Goal: Transaction & Acquisition: Purchase product/service

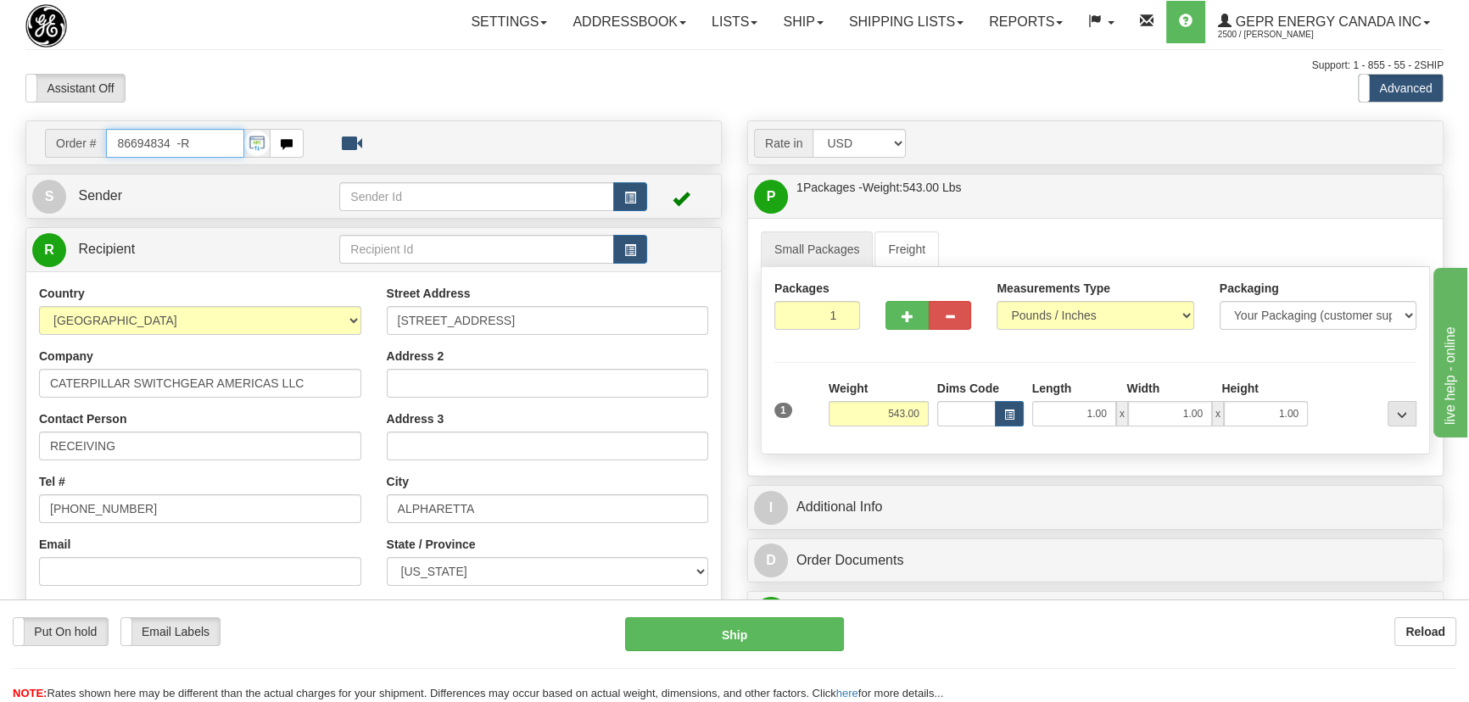
drag, startPoint x: 209, startPoint y: 147, endPoint x: 103, endPoint y: 139, distance: 106.3
click at [109, 142] on input "86694834 -R" at bounding box center [175, 143] width 138 height 29
paste input "0086698149"
click at [128, 143] on input "0086698149" at bounding box center [175, 143] width 138 height 29
type input "86698149"
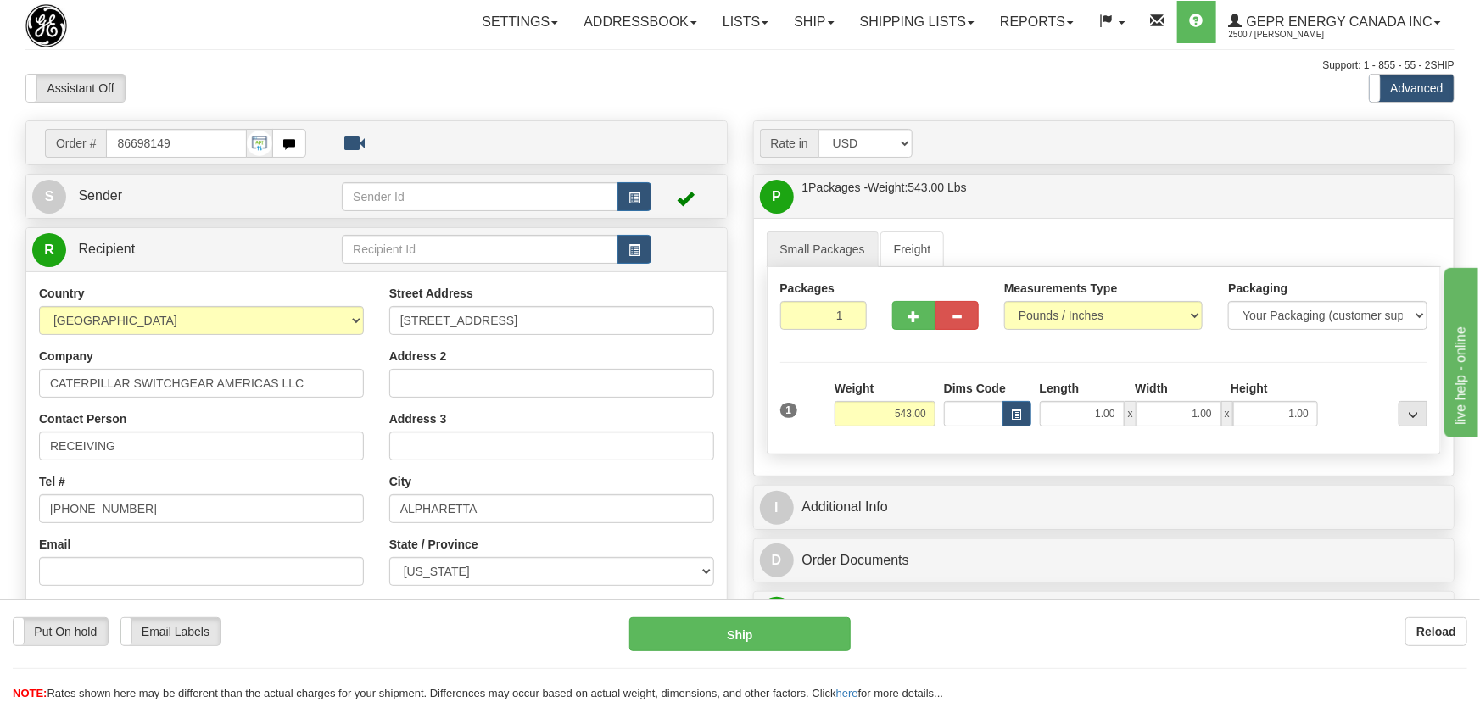
click at [281, 66] on body "Training Course Close Toggle navigation Settings Shipping Preferences New Recip…" at bounding box center [740, 351] width 1480 height 702
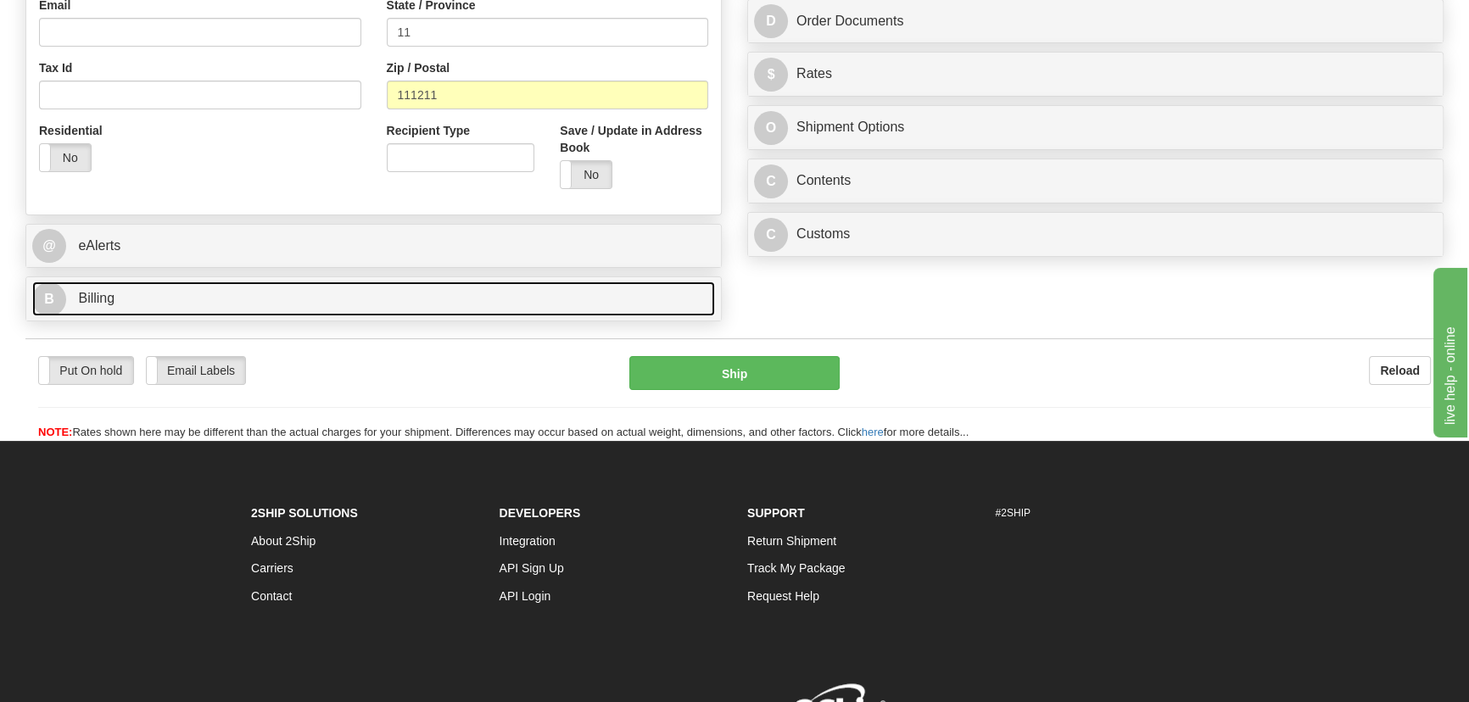
click at [400, 302] on link "B Billing" at bounding box center [373, 299] width 683 height 35
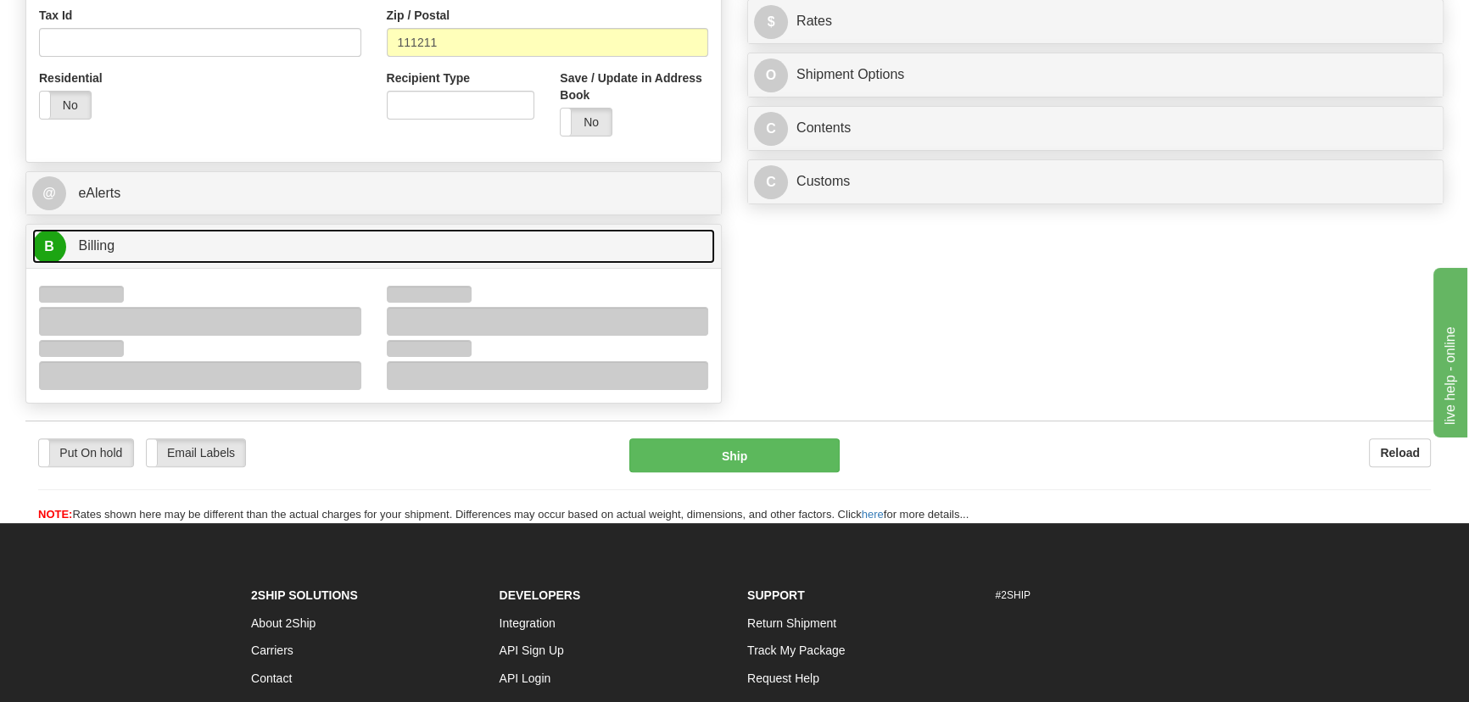
scroll to position [694, 0]
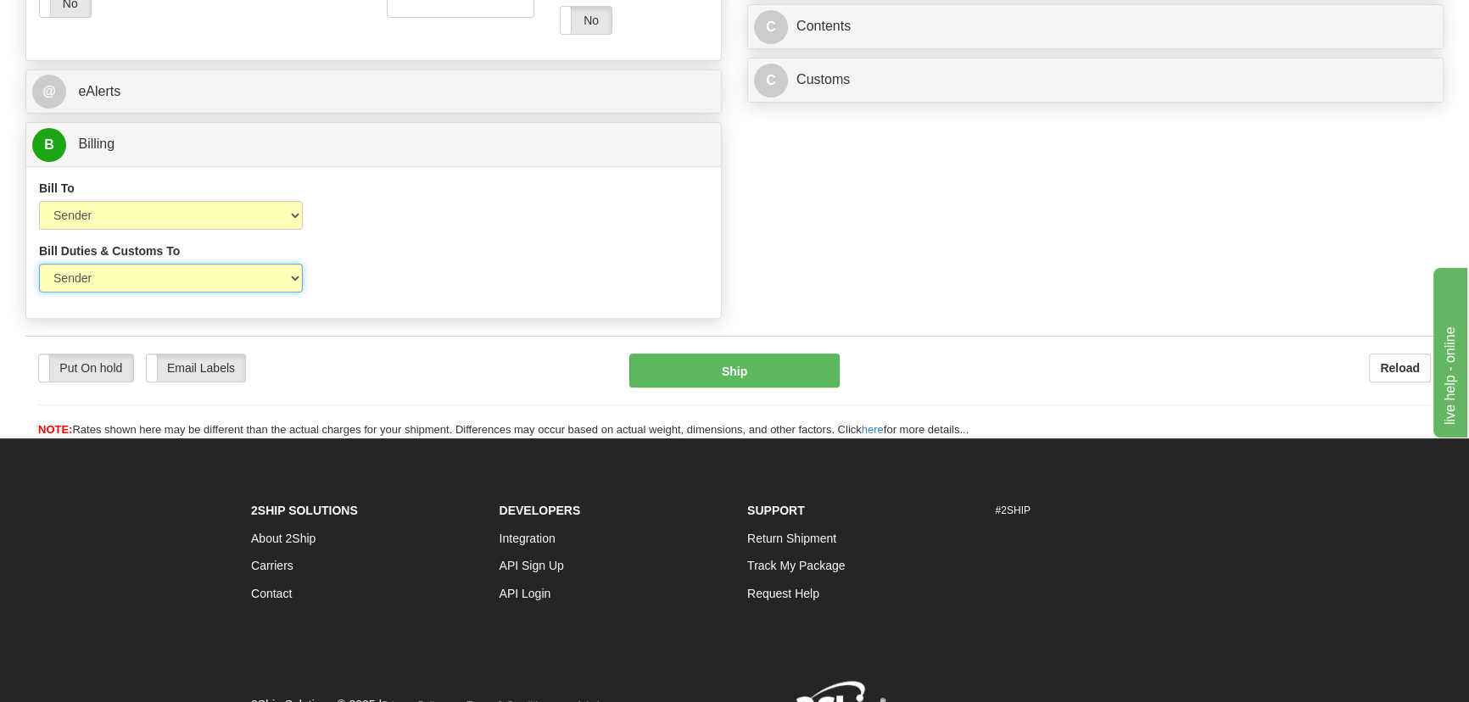
click at [220, 286] on select "Sender Recipient Third Party" at bounding box center [171, 278] width 264 height 29
select select "2"
click at [39, 264] on select "Sender Recipient Third Party" at bounding box center [171, 278] width 264 height 29
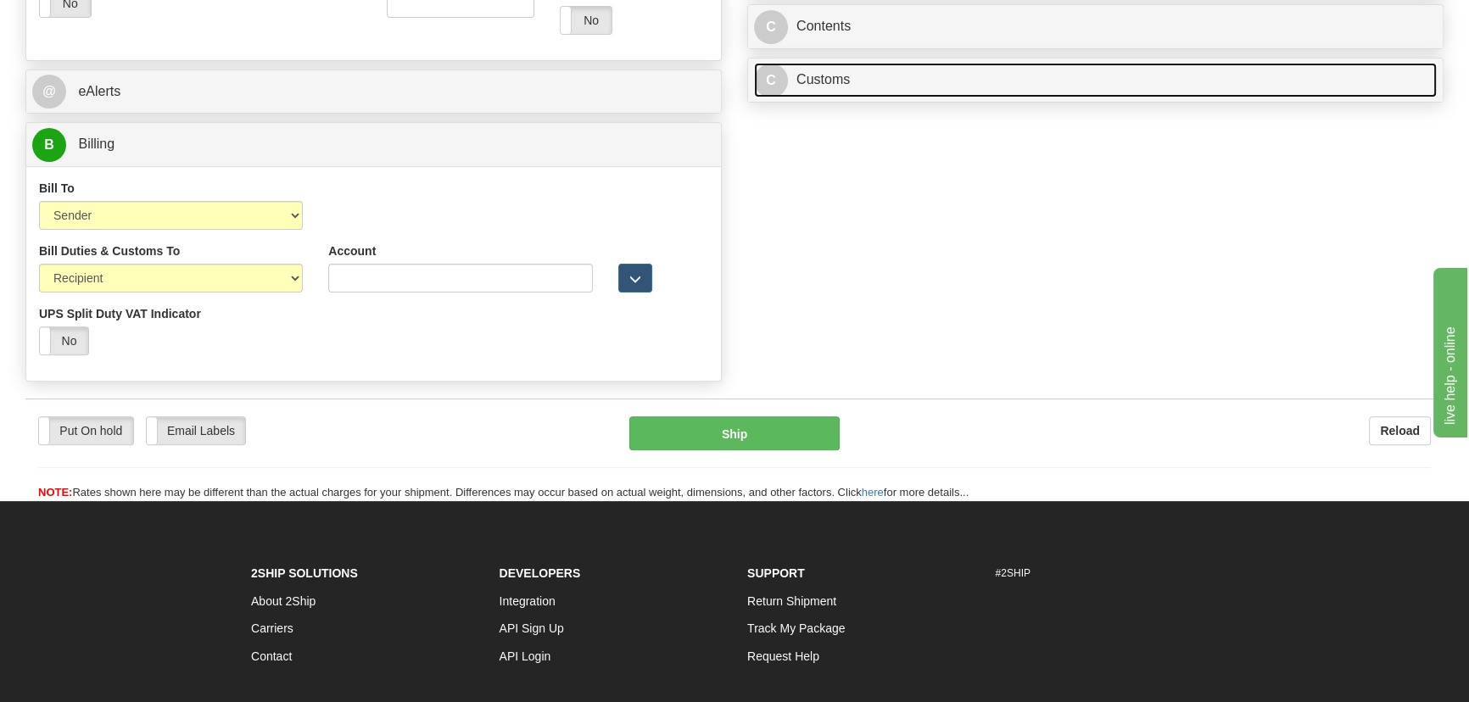
click at [1186, 69] on link "C Customs" at bounding box center [1095, 80] width 683 height 35
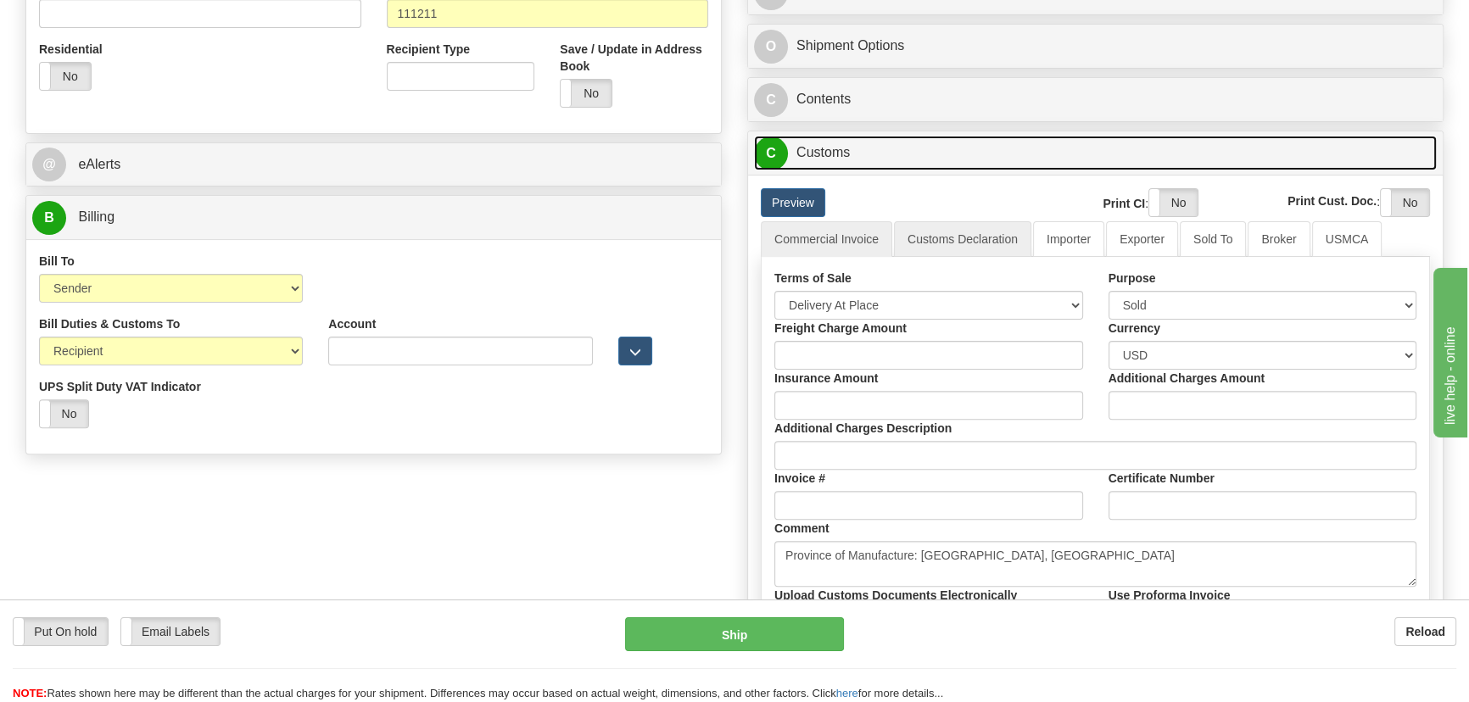
scroll to position [612, 0]
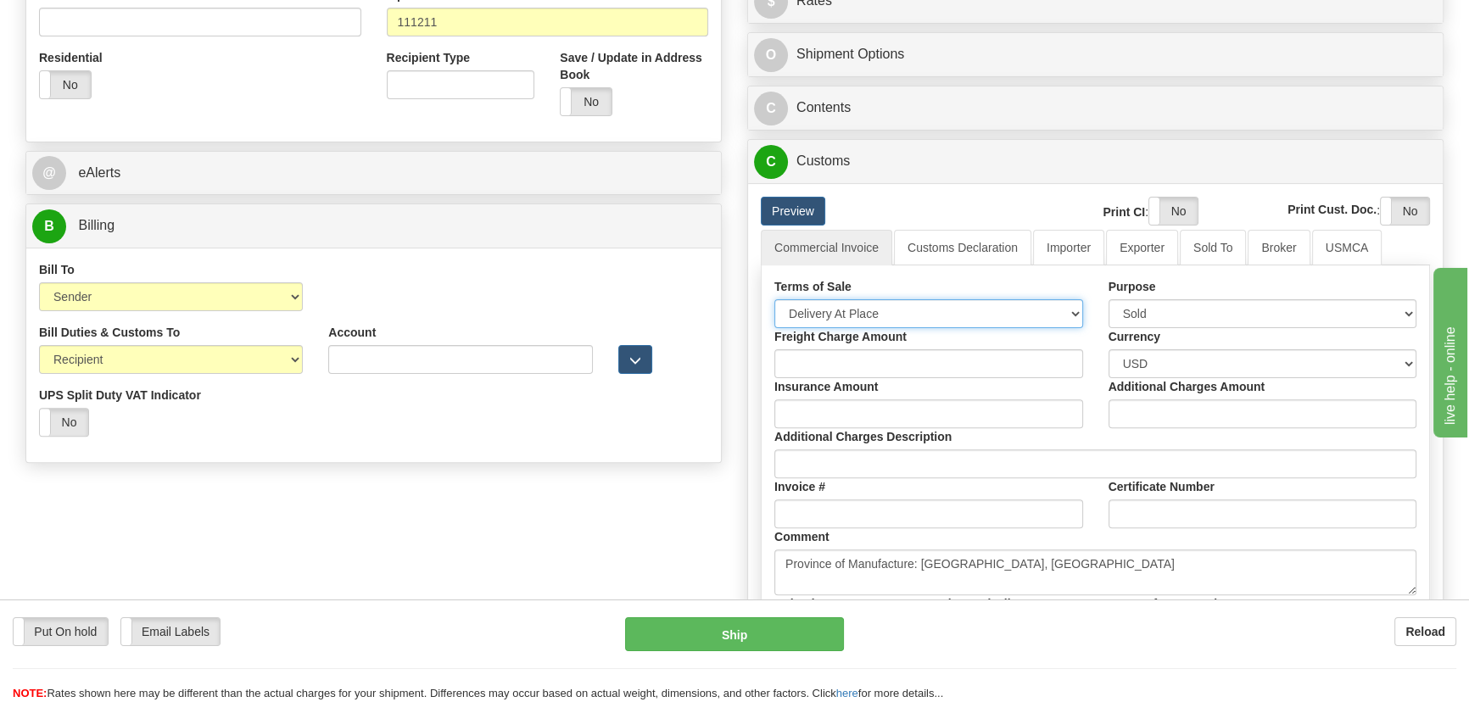
click at [906, 321] on select "Free Carrier Free On Board Ex Works Delivered Duty Unpaid Delivered Duty Paid C…" at bounding box center [928, 313] width 309 height 29
select select "7"
click at [774, 299] on select "Free Carrier Free On Board Ex Works Delivered Duty Unpaid Delivered Duty Paid C…" at bounding box center [928, 313] width 309 height 29
click at [1058, 250] on link "Importer" at bounding box center [1068, 248] width 71 height 36
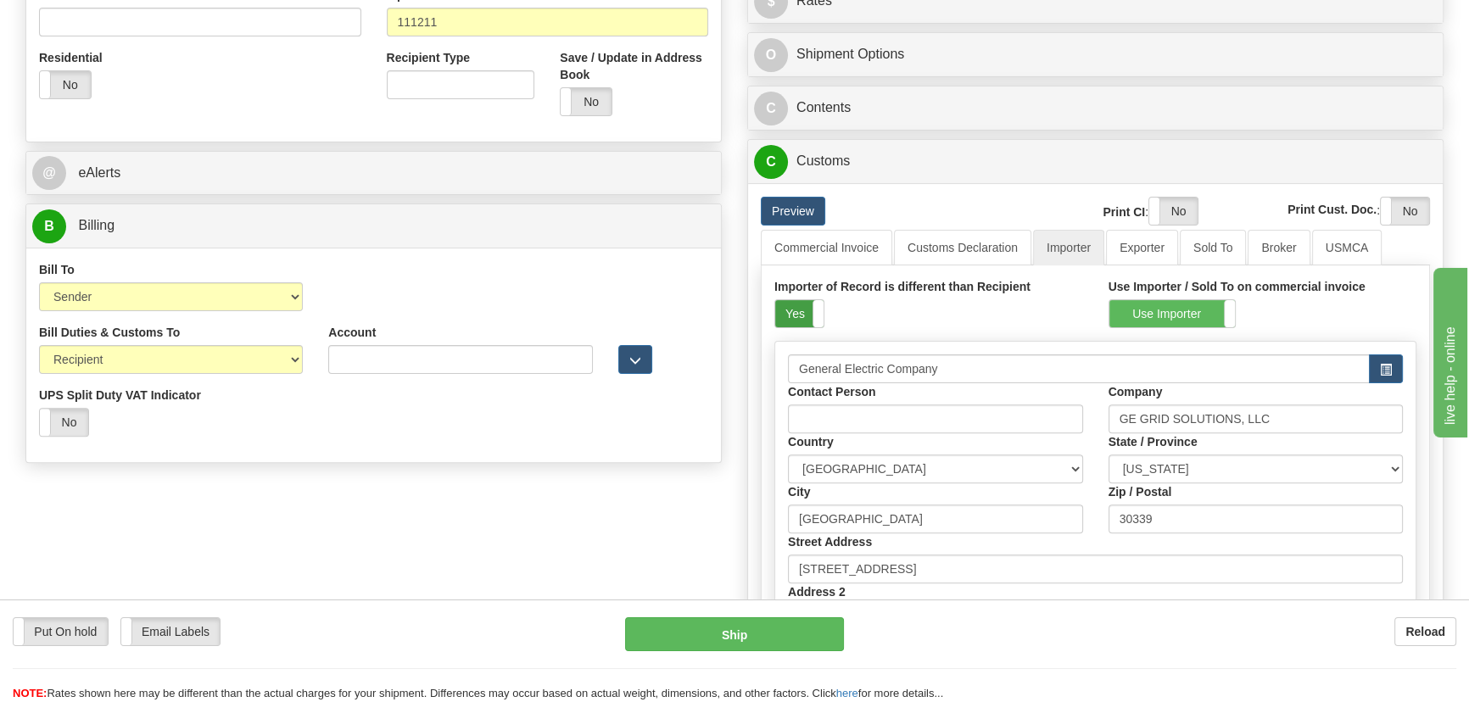
click at [811, 308] on label "Yes" at bounding box center [799, 313] width 48 height 27
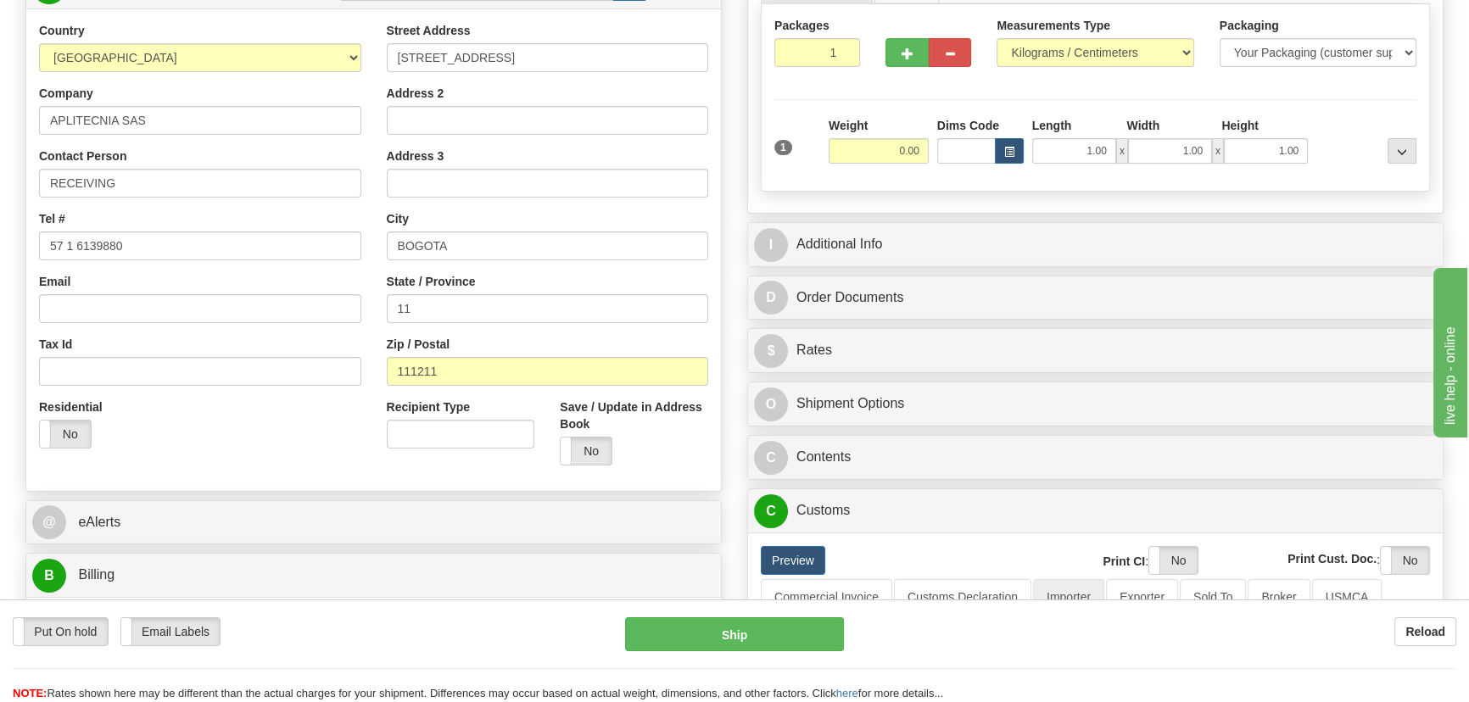
scroll to position [227, 0]
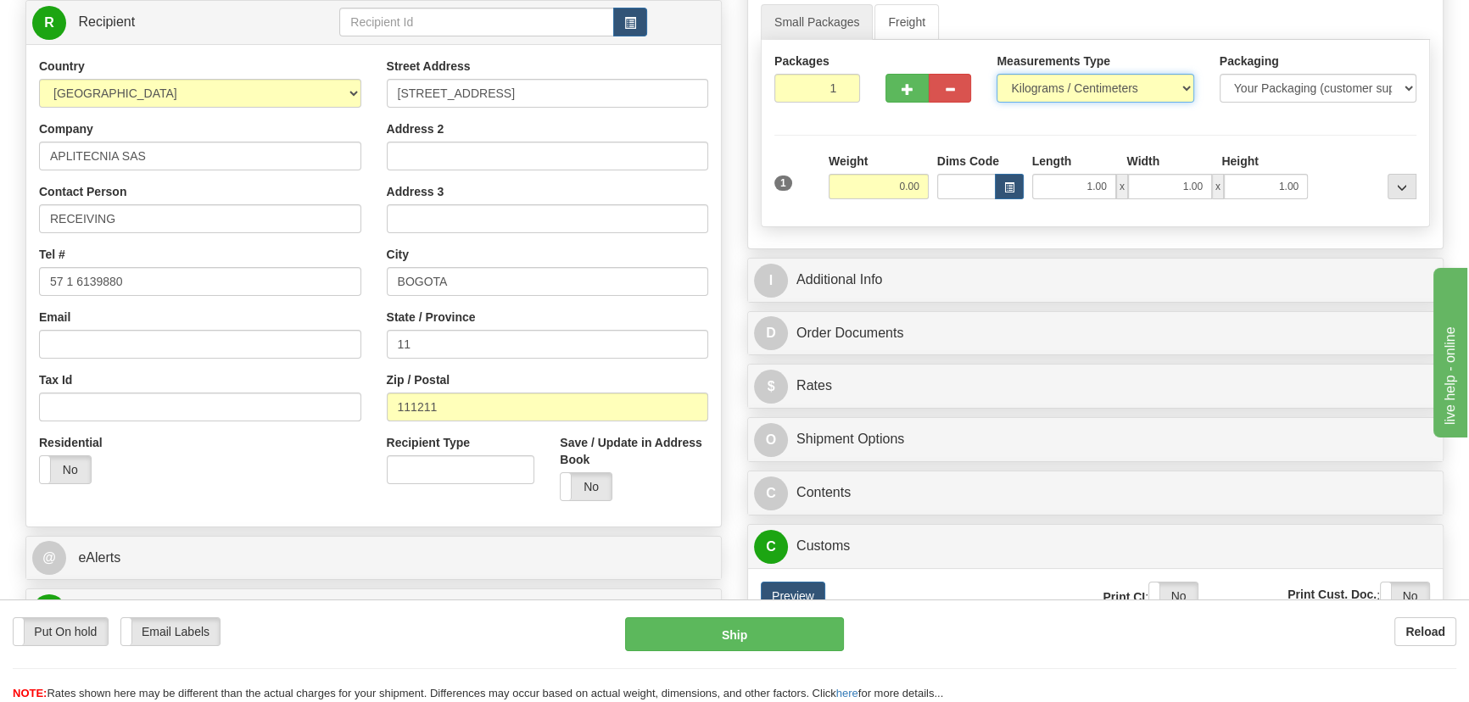
click at [1091, 86] on select "Pounds / Inches Kilograms / Centimeters" at bounding box center [1094, 88] width 197 height 29
select select "0"
click at [996, 74] on select "Pounds / Inches Kilograms / Centimeters" at bounding box center [1094, 88] width 197 height 29
drag, startPoint x: 806, startPoint y: 94, endPoint x: 873, endPoint y: 122, distance: 73.4
click at [873, 122] on div "Packages 1 1 Measurements Type" at bounding box center [1095, 133] width 669 height 187
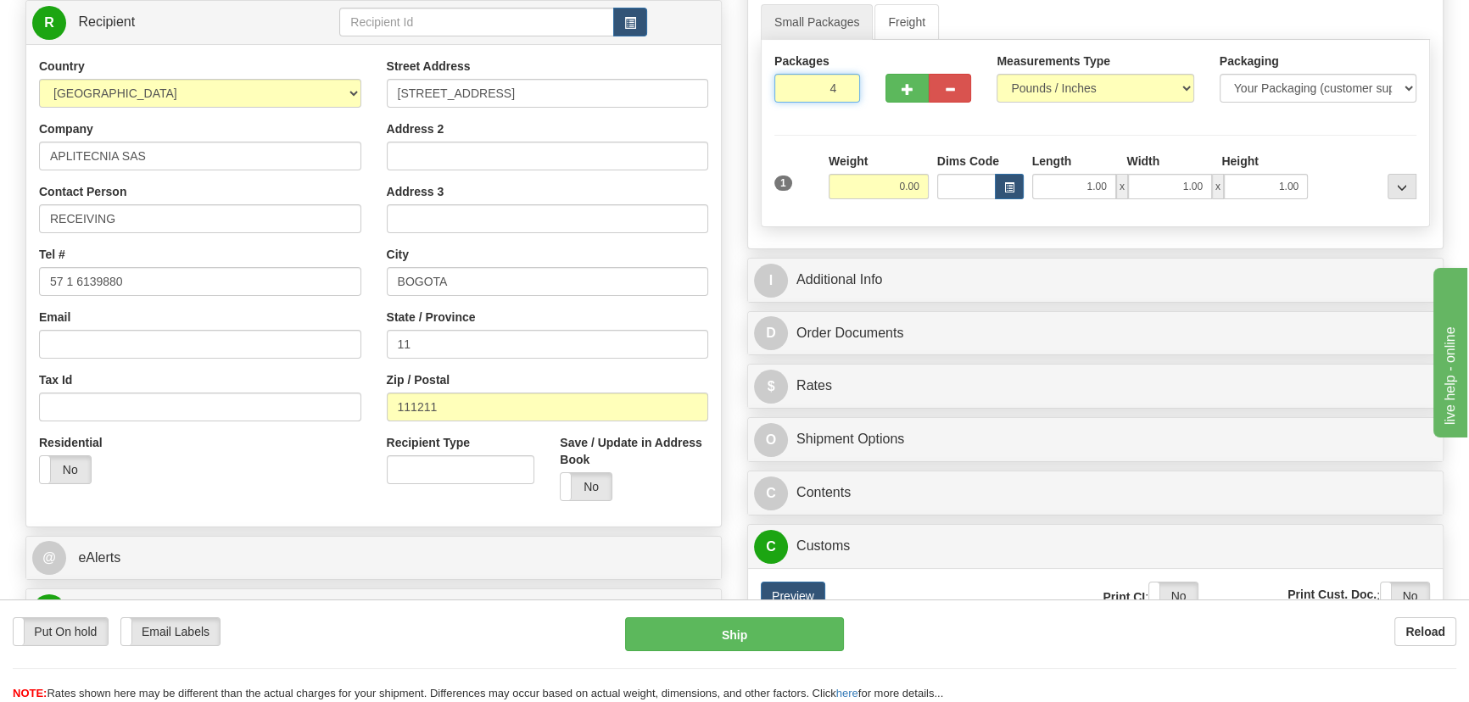
type input "4"
drag, startPoint x: 883, startPoint y: 186, endPoint x: 925, endPoint y: 194, distance: 43.2
click at [925, 194] on input "0.00" at bounding box center [878, 186] width 100 height 25
type input "136.00"
click at [1358, 148] on div "Packages 4 1 Measurements Type" at bounding box center [1095, 133] width 669 height 187
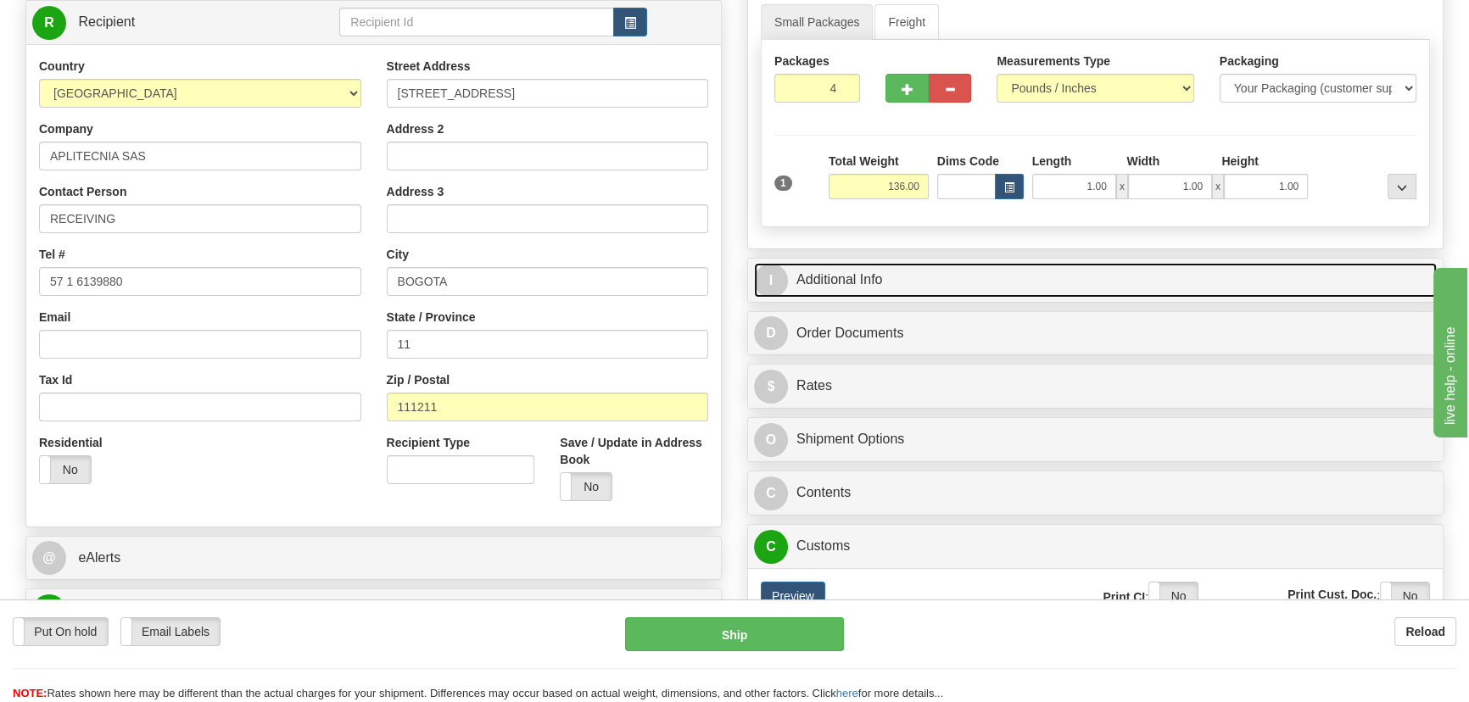
click at [1292, 277] on link "I Additional Info" at bounding box center [1095, 280] width 683 height 35
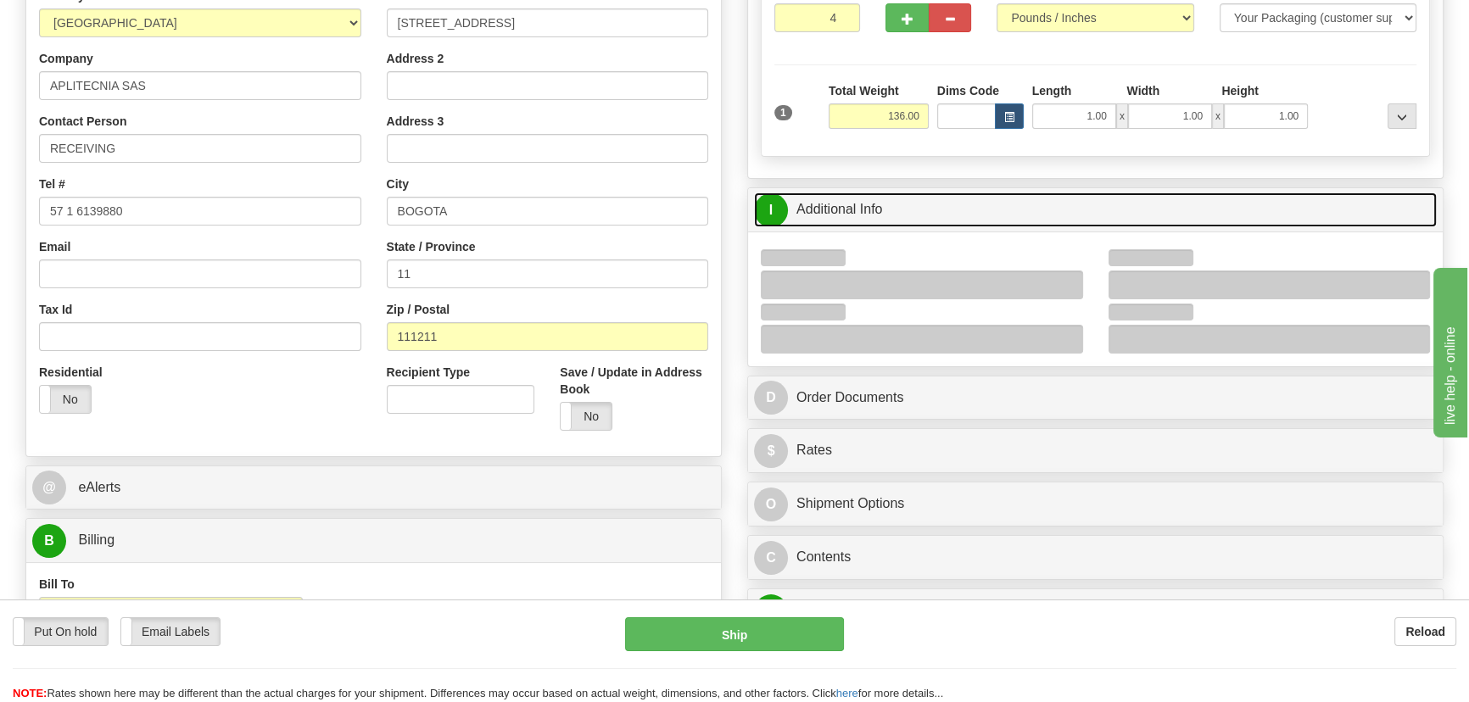
scroll to position [382, 0]
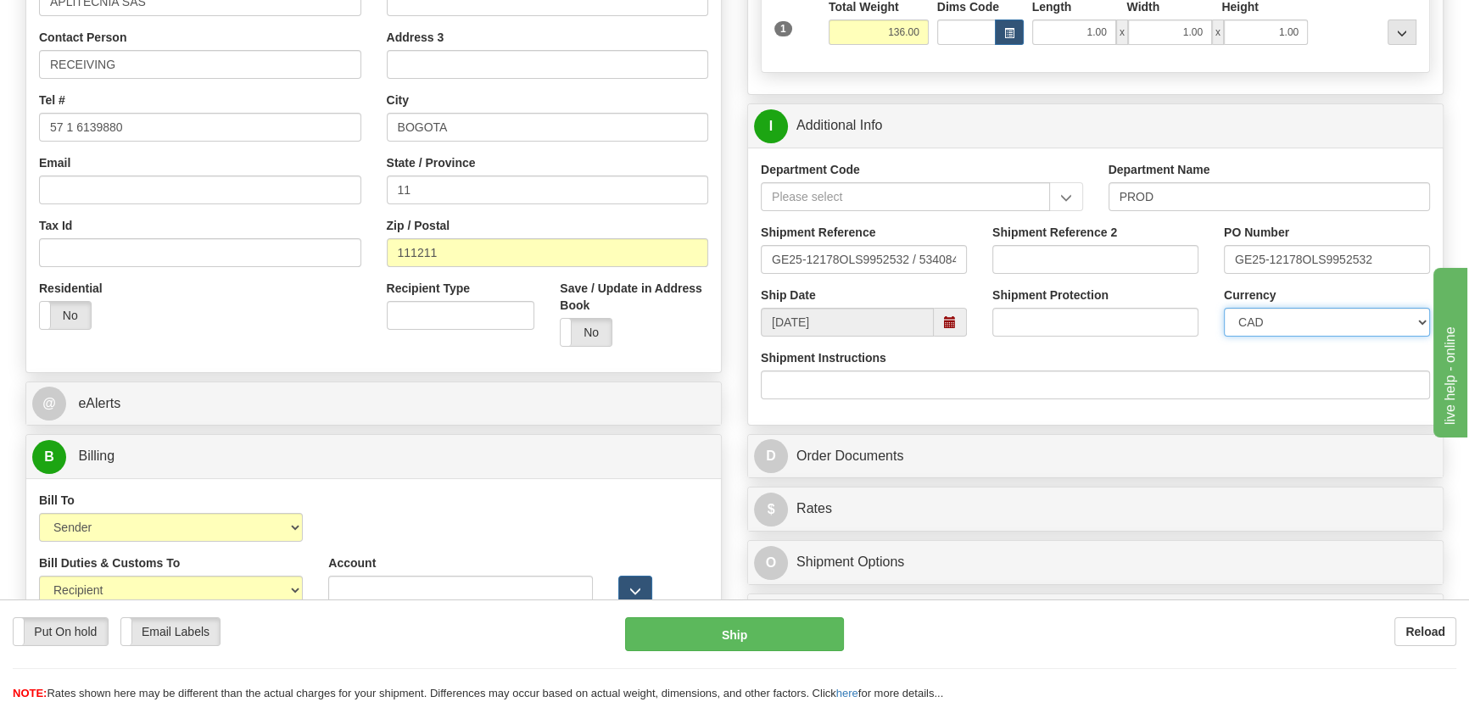
click at [1284, 320] on select "CAD USD EUR ZAR [PERSON_NAME] ARN AUD AUS AWG BBD BFR BGN BHD BMD BND BRC BRL C…" at bounding box center [1327, 322] width 206 height 29
select select "1"
click at [1224, 308] on select "CAD USD EUR ZAR [PERSON_NAME] ARN AUD AUS AWG BBD BFR BGN BHD BMD BND BRC BRL C…" at bounding box center [1327, 322] width 206 height 29
click at [1140, 265] on input "Shipment Reference 2" at bounding box center [1095, 259] width 206 height 29
drag, startPoint x: 1140, startPoint y: 266, endPoint x: 990, endPoint y: 256, distance: 149.6
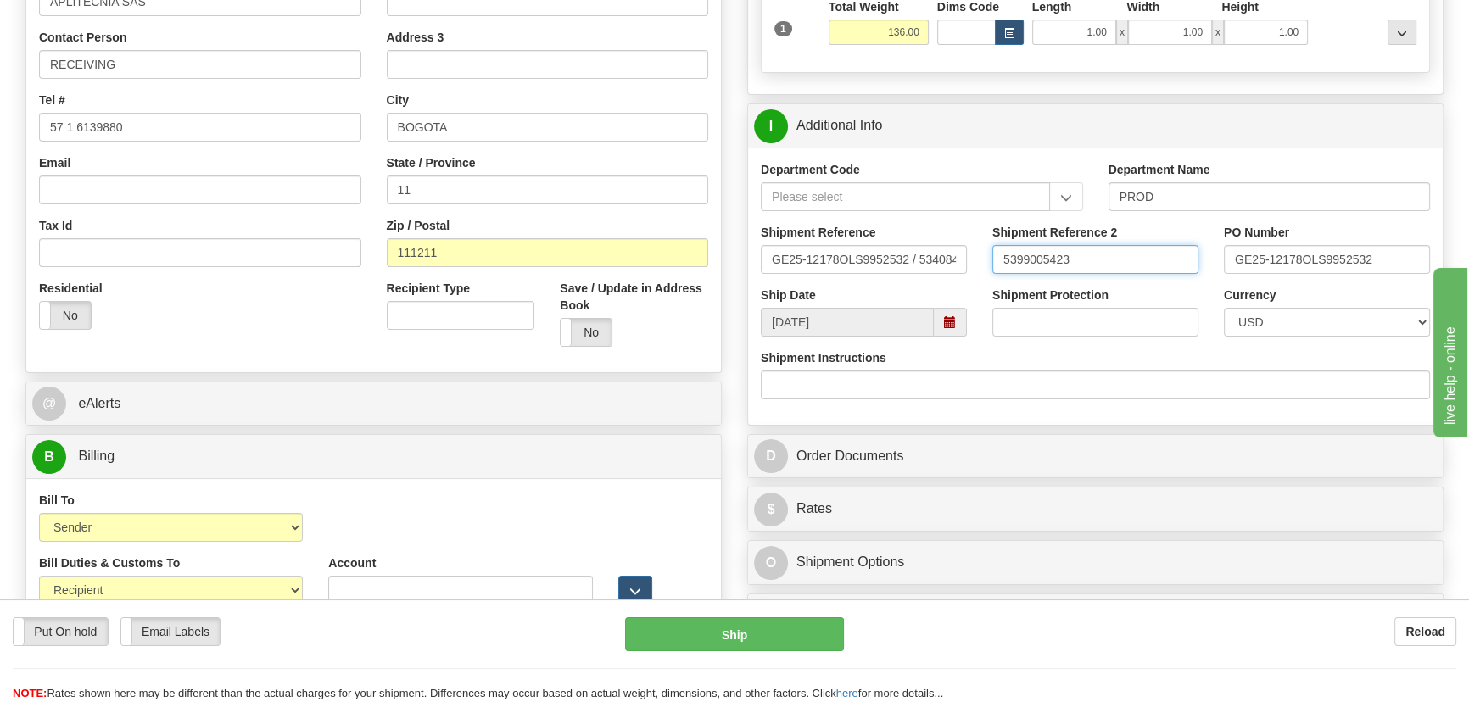
click at [990, 256] on div "Shipment Reference 2 5399005423" at bounding box center [1094, 255] width 231 height 63
type input "5399005423"
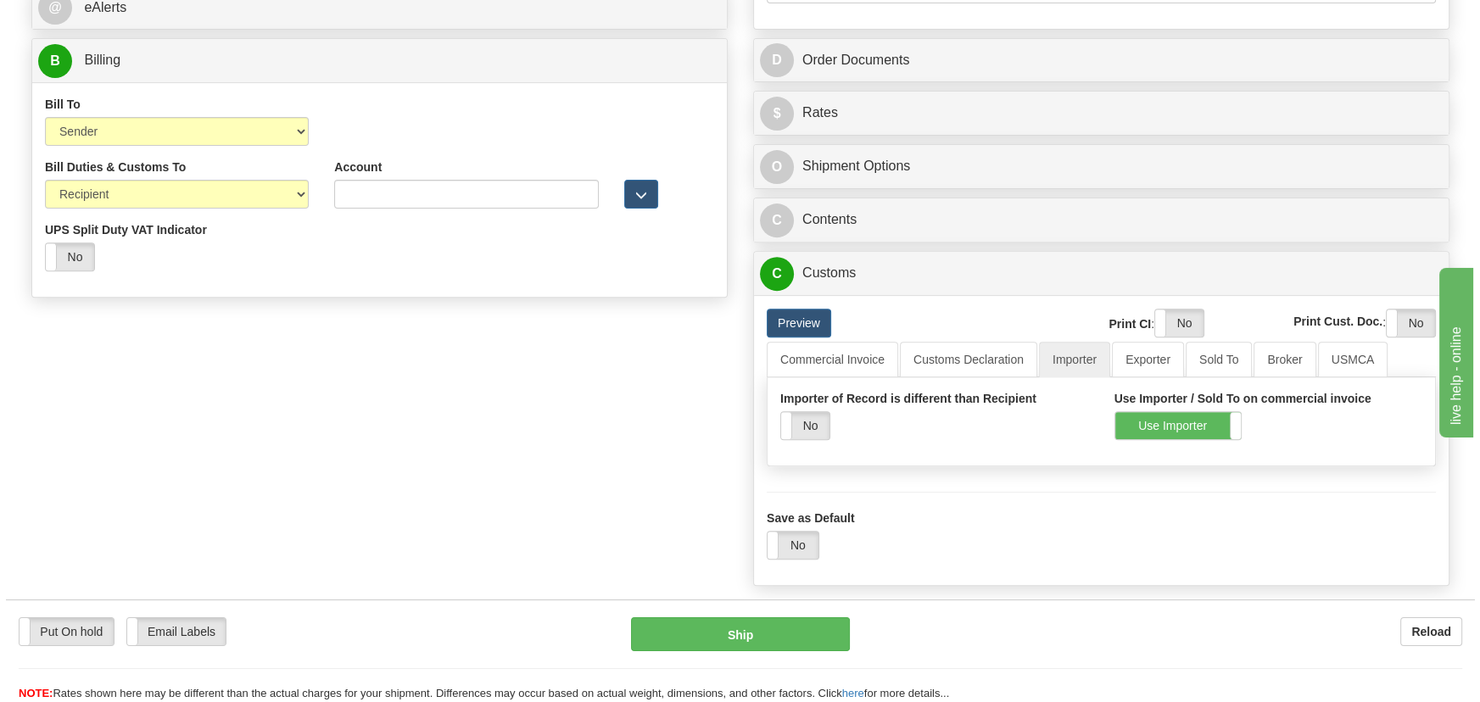
scroll to position [767, 0]
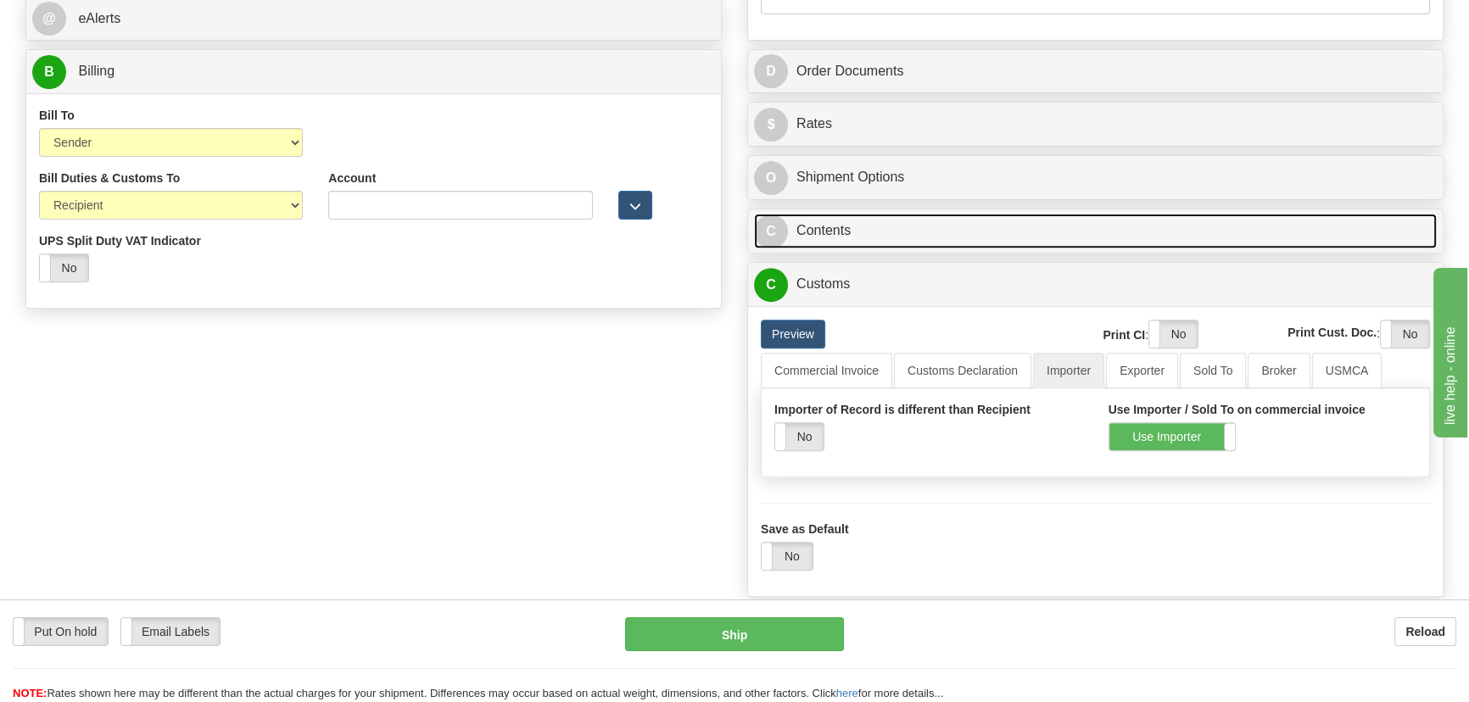
click at [1203, 226] on link "C Contents" at bounding box center [1095, 231] width 683 height 35
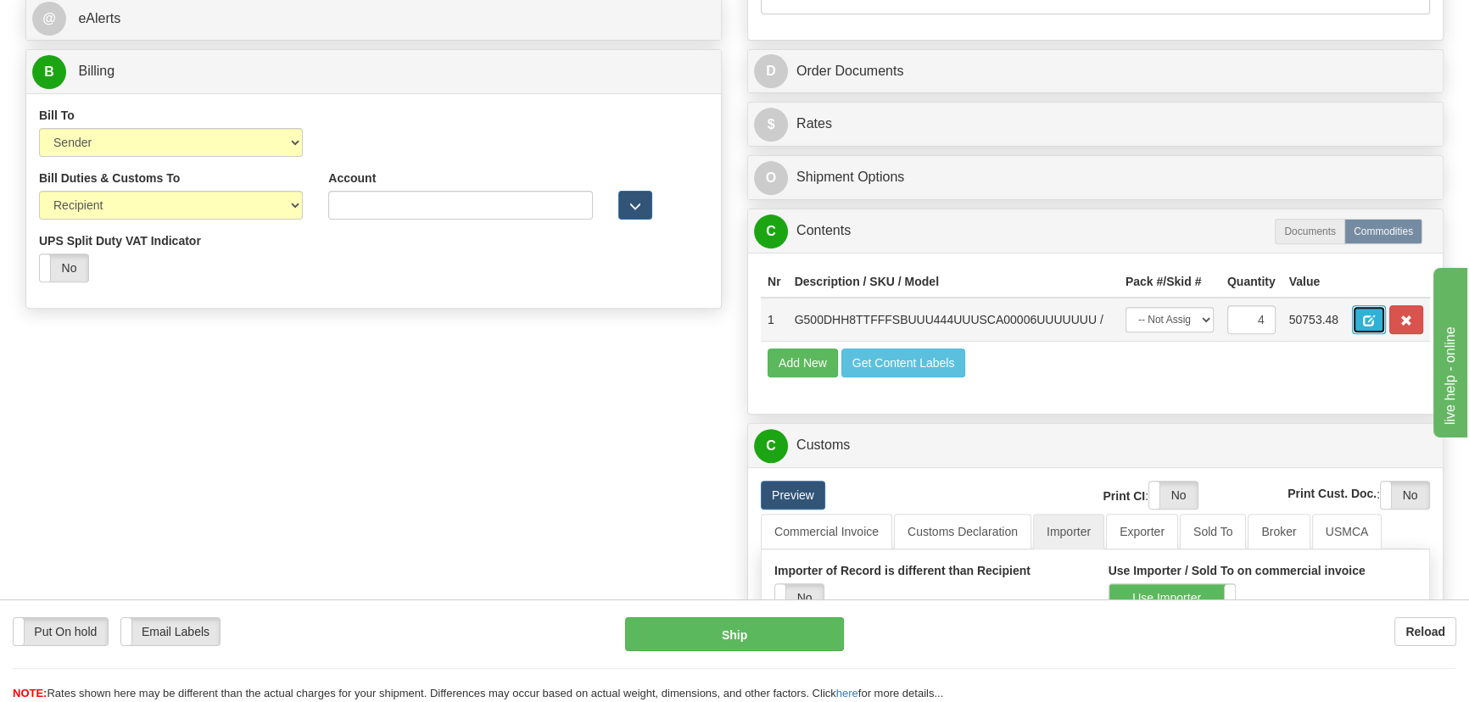
click at [1358, 316] on button "button" at bounding box center [1369, 319] width 34 height 29
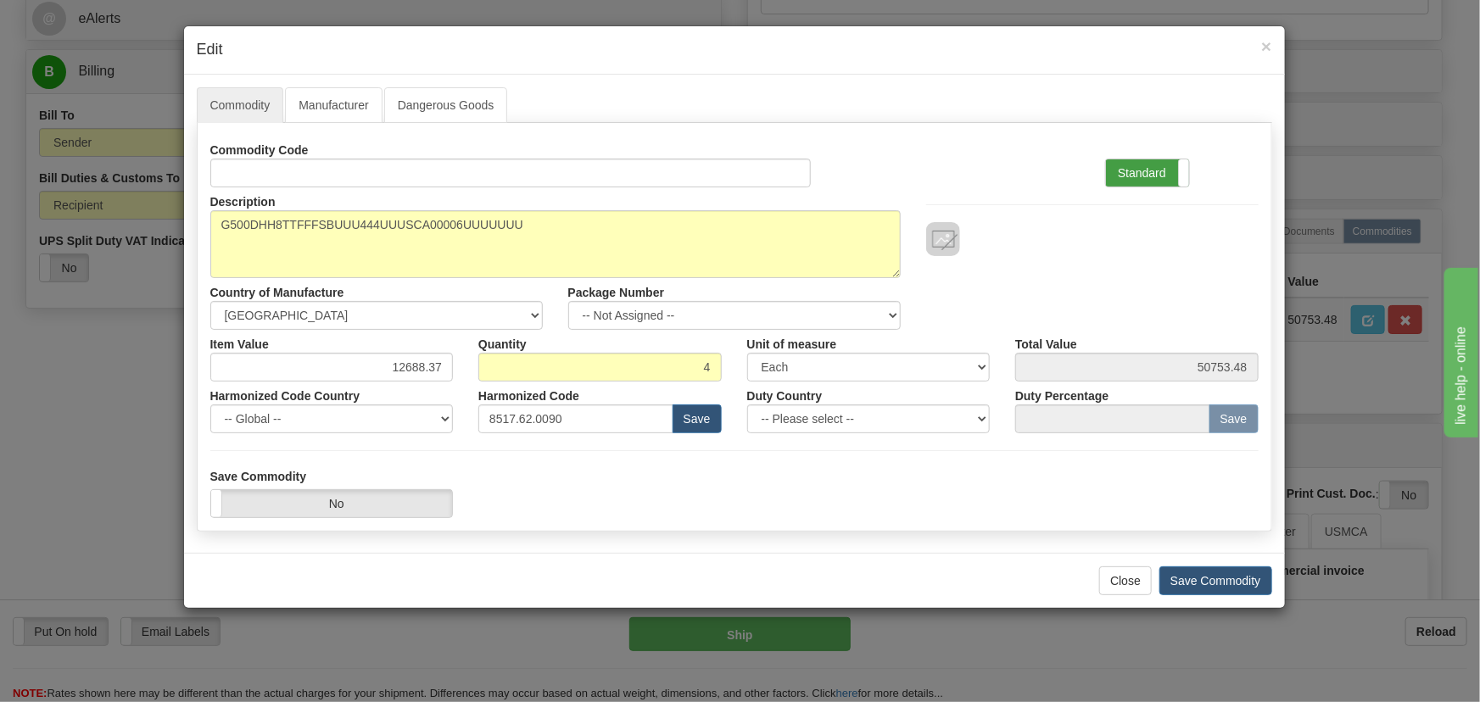
click at [1152, 170] on label "Standard" at bounding box center [1147, 172] width 83 height 27
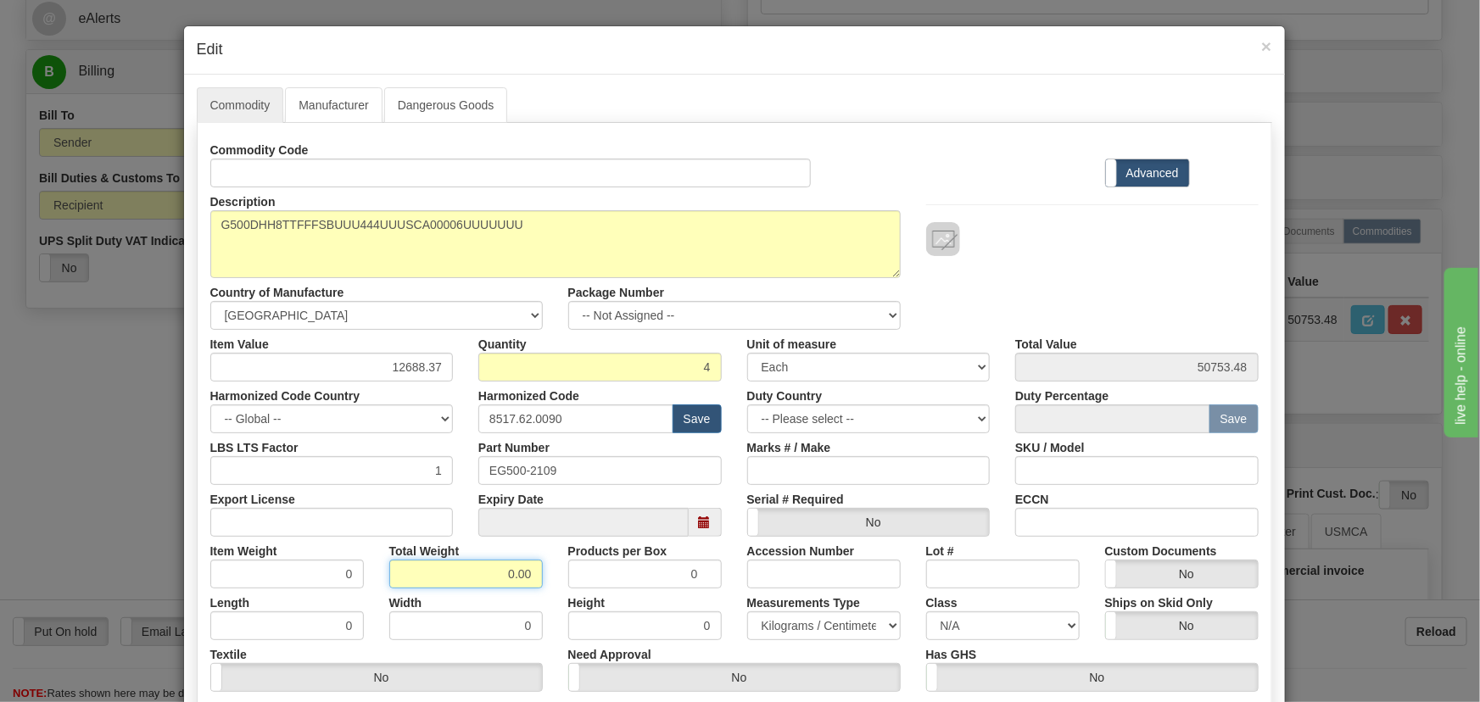
drag, startPoint x: 499, startPoint y: 577, endPoint x: 574, endPoint y: 586, distance: 76.0
click at [570, 585] on div "Item Weight 0 Total Weight 0.00 Products per Box 0 Accession Number Lot # Custo…" at bounding box center [735, 563] width 1074 height 52
type input "4"
type input "1.0000"
click at [1097, 271] on div "Description G500DHH8TTFFFSBUUU444UUUSCA00006UUUUUUU Country of Manufacture -- U…" at bounding box center [735, 258] width 1074 height 142
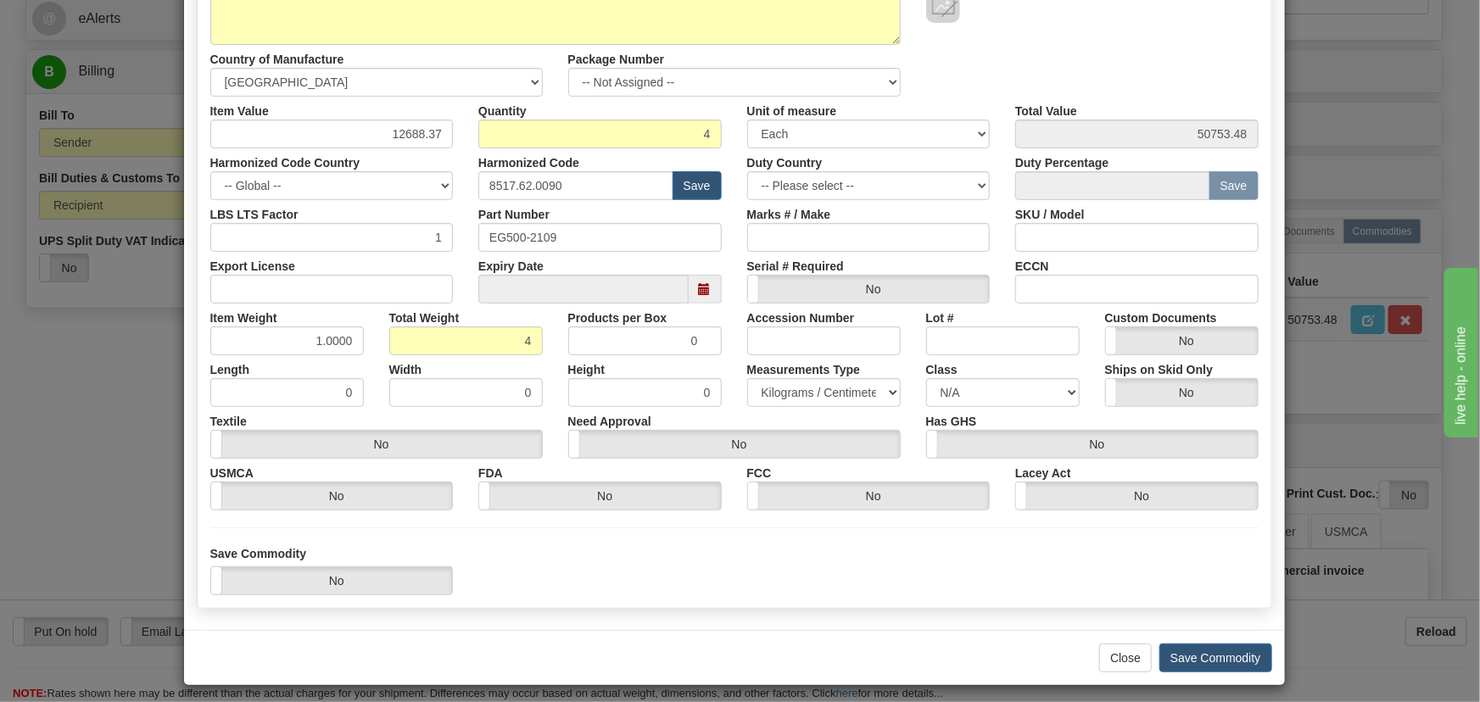
scroll to position [241, 0]
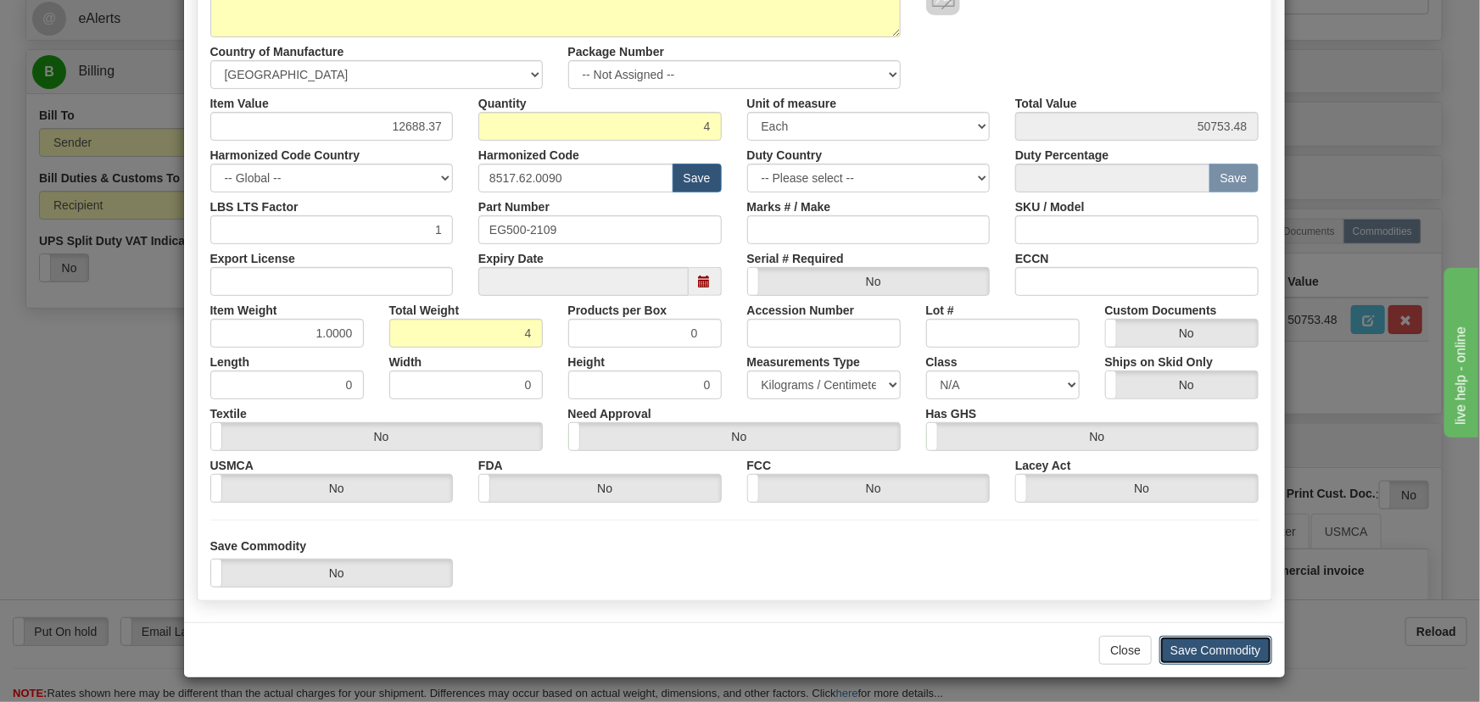
click at [1214, 643] on button "Save Commodity" at bounding box center [1215, 650] width 113 height 29
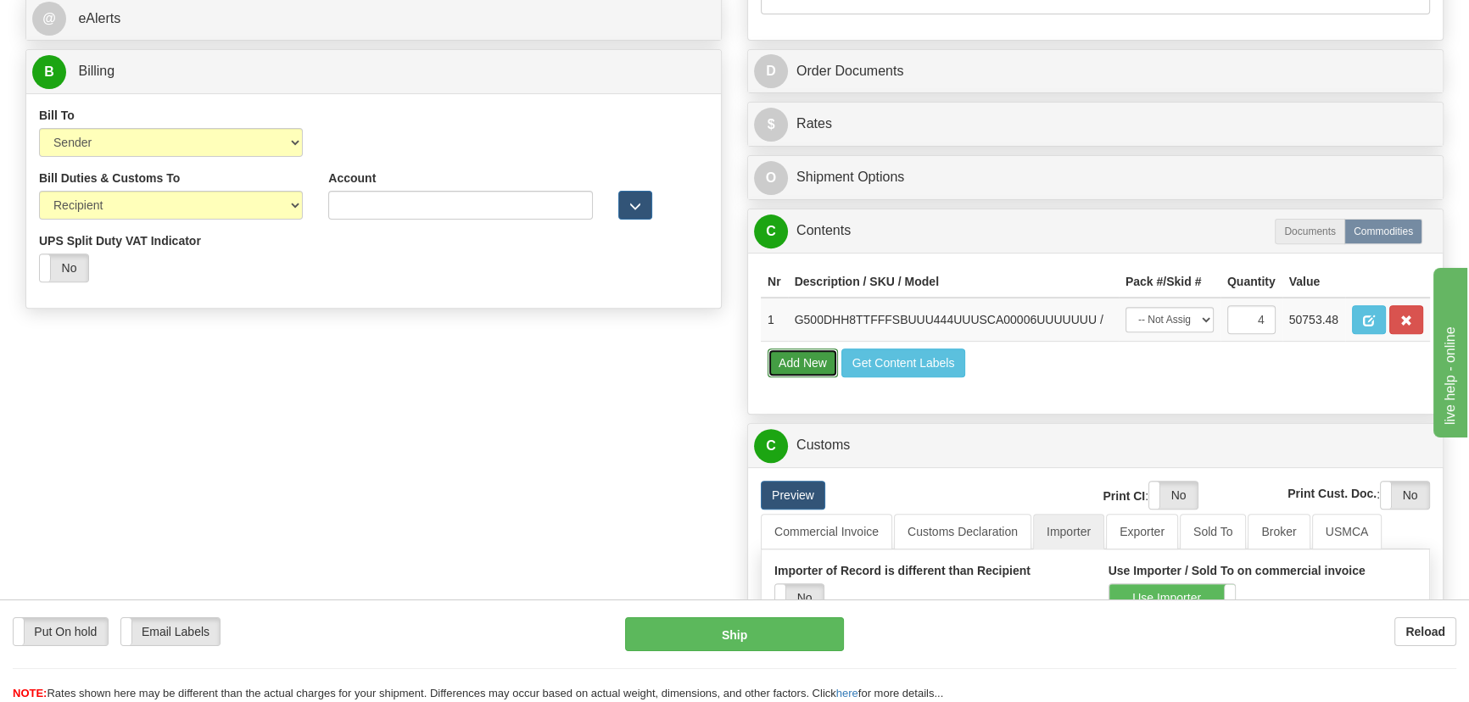
click at [789, 361] on button "Add New" at bounding box center [802, 363] width 70 height 29
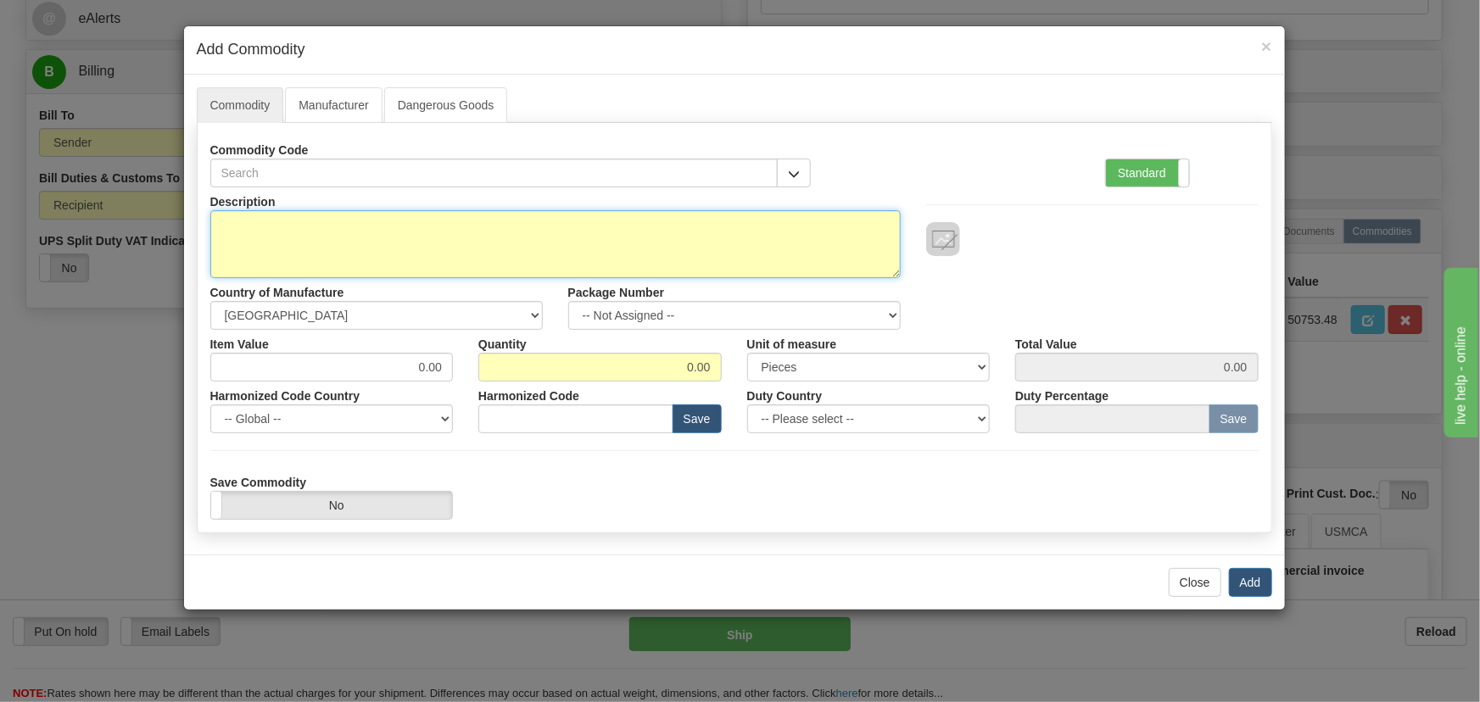
click at [556, 251] on textarea "Description" at bounding box center [555, 244] width 690 height 68
paste textarea "FREIGHT"
type textarea "FREIGHT"
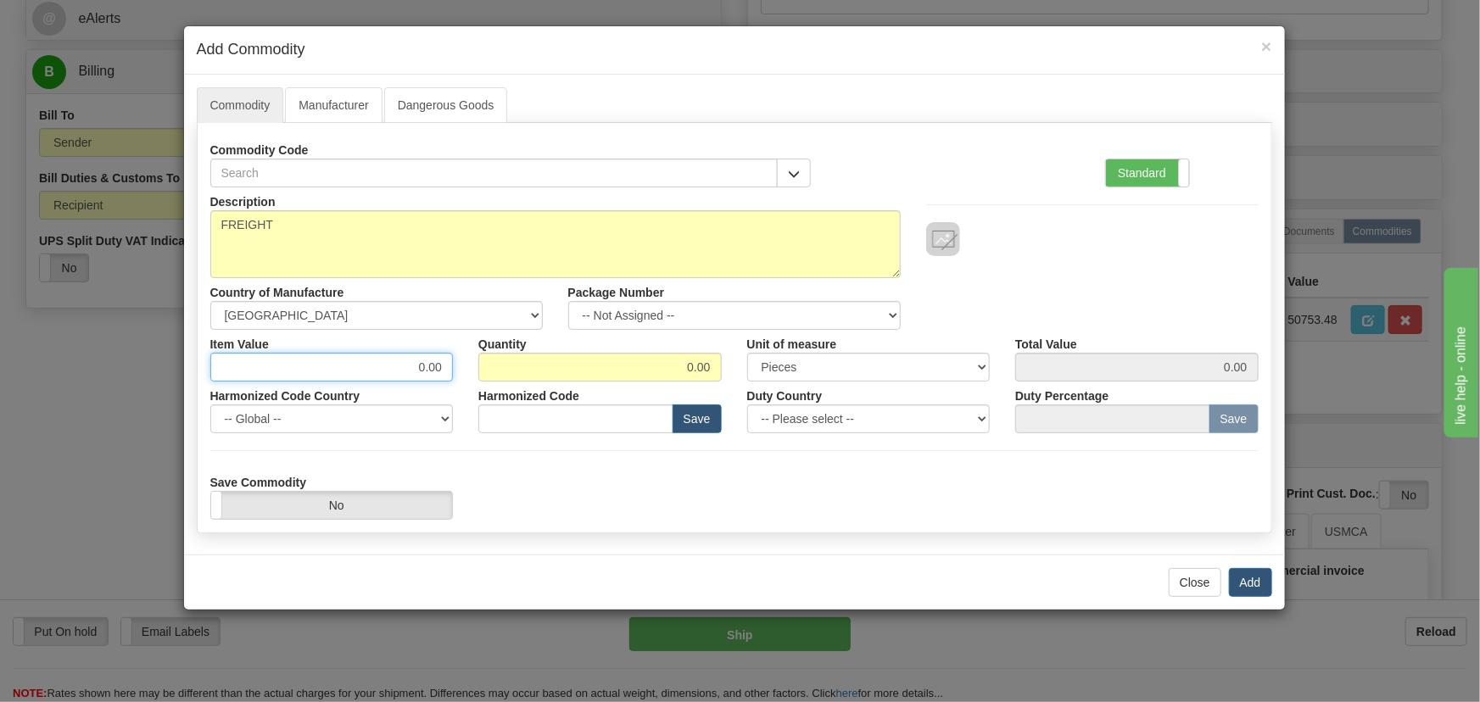
drag, startPoint x: 406, startPoint y: 362, endPoint x: 580, endPoint y: 362, distance: 173.8
click at [579, 362] on div "Item Value 0.00 Quantity 0.00 Unit of measure 3 Thousand Square Inches Adjustme…" at bounding box center [735, 356] width 1074 height 52
type input "780.88"
type input "1"
type input "780.88"
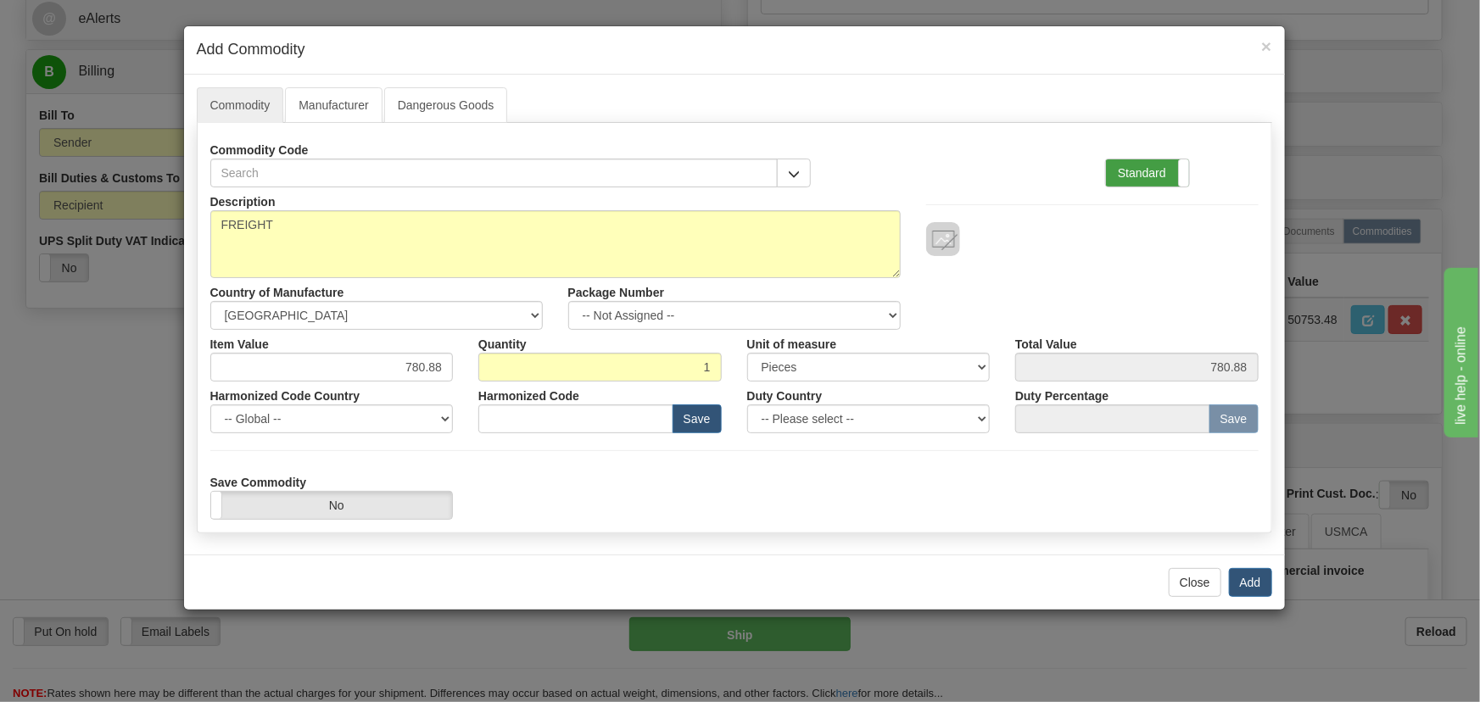
click at [1142, 178] on label "Standard" at bounding box center [1147, 172] width 83 height 27
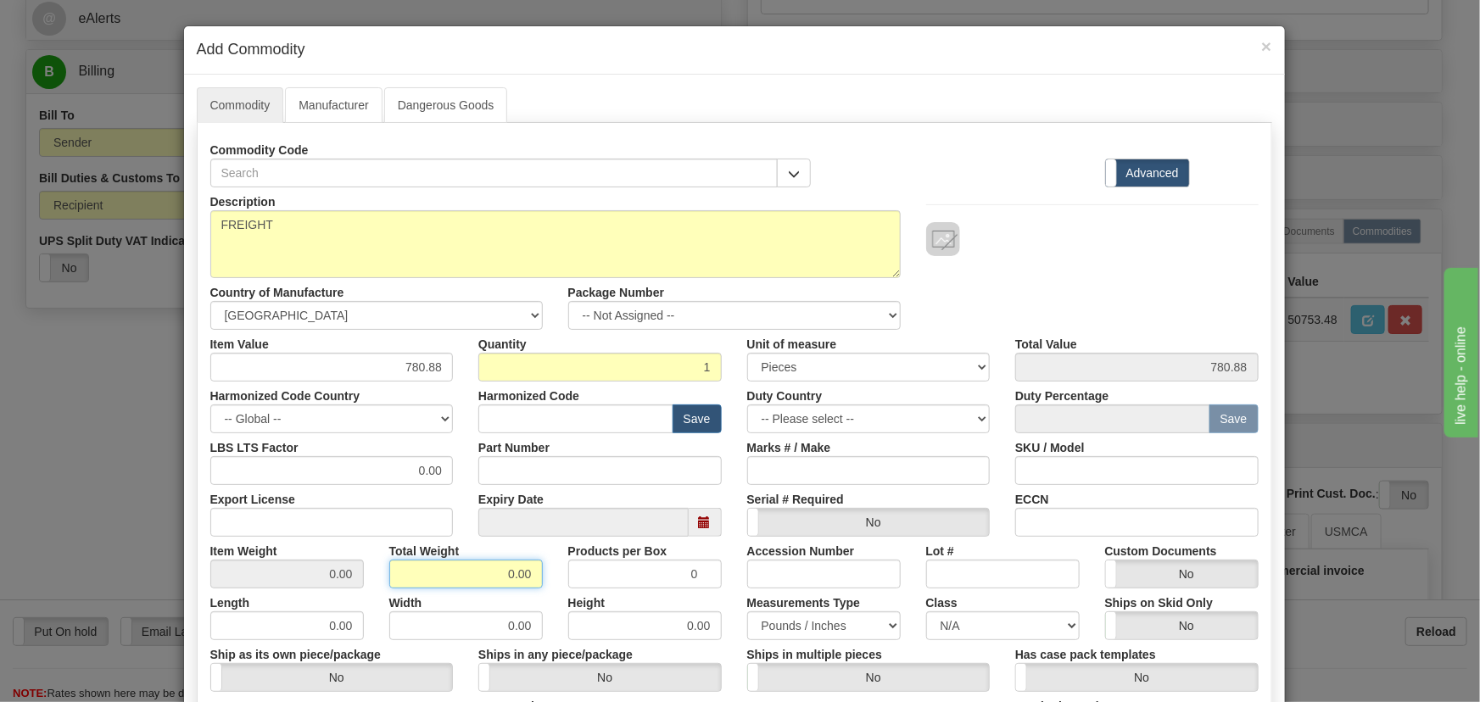
drag, startPoint x: 488, startPoint y: 576, endPoint x: 543, endPoint y: 592, distance: 57.4
click at [543, 592] on div "Description FREIGHT Country of Manufacture -- Unknown -- AFGHANISTAN ALAND ISLA…" at bounding box center [734, 560] width 1048 height 746
type input "1"
type input "1.0000"
click at [543, 593] on div "Width 0.00" at bounding box center [466, 614] width 179 height 52
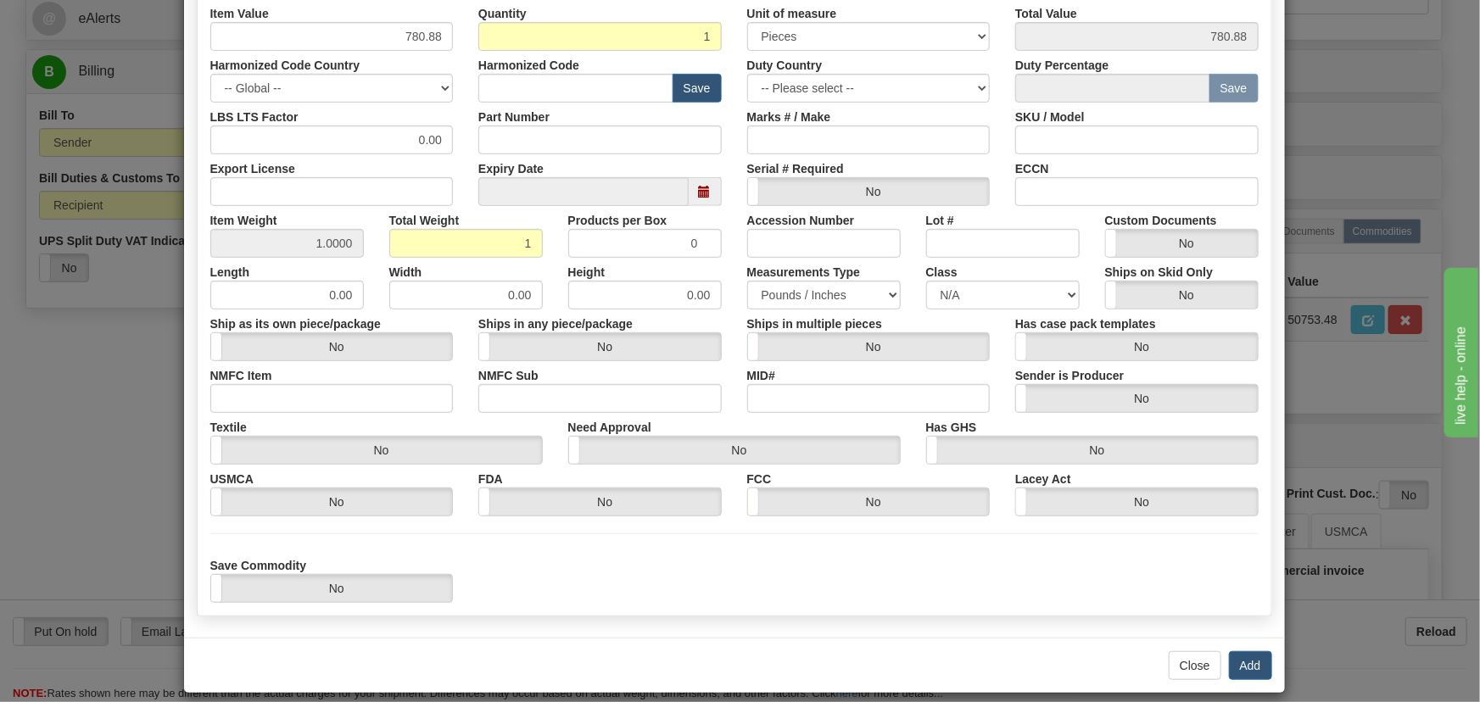
scroll to position [346, 0]
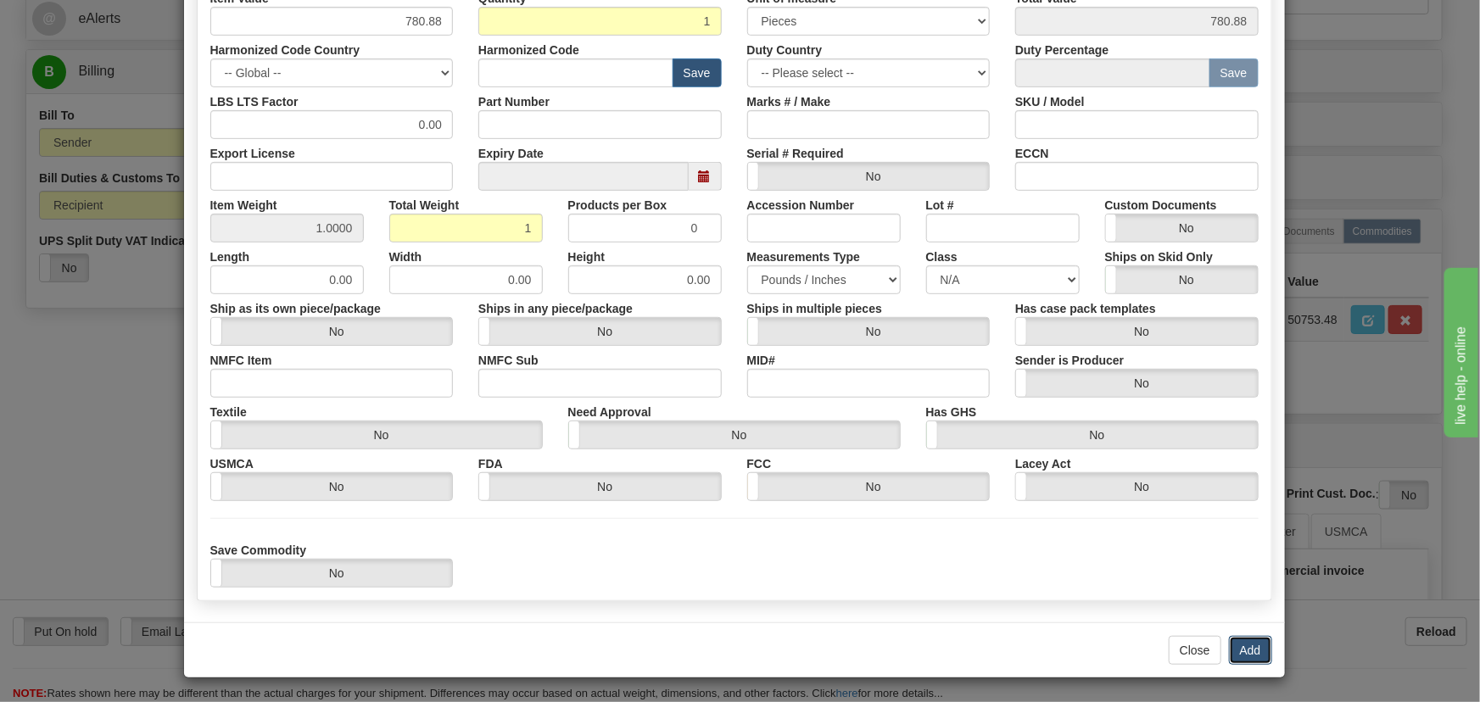
click at [1241, 639] on button "Add" at bounding box center [1250, 650] width 43 height 29
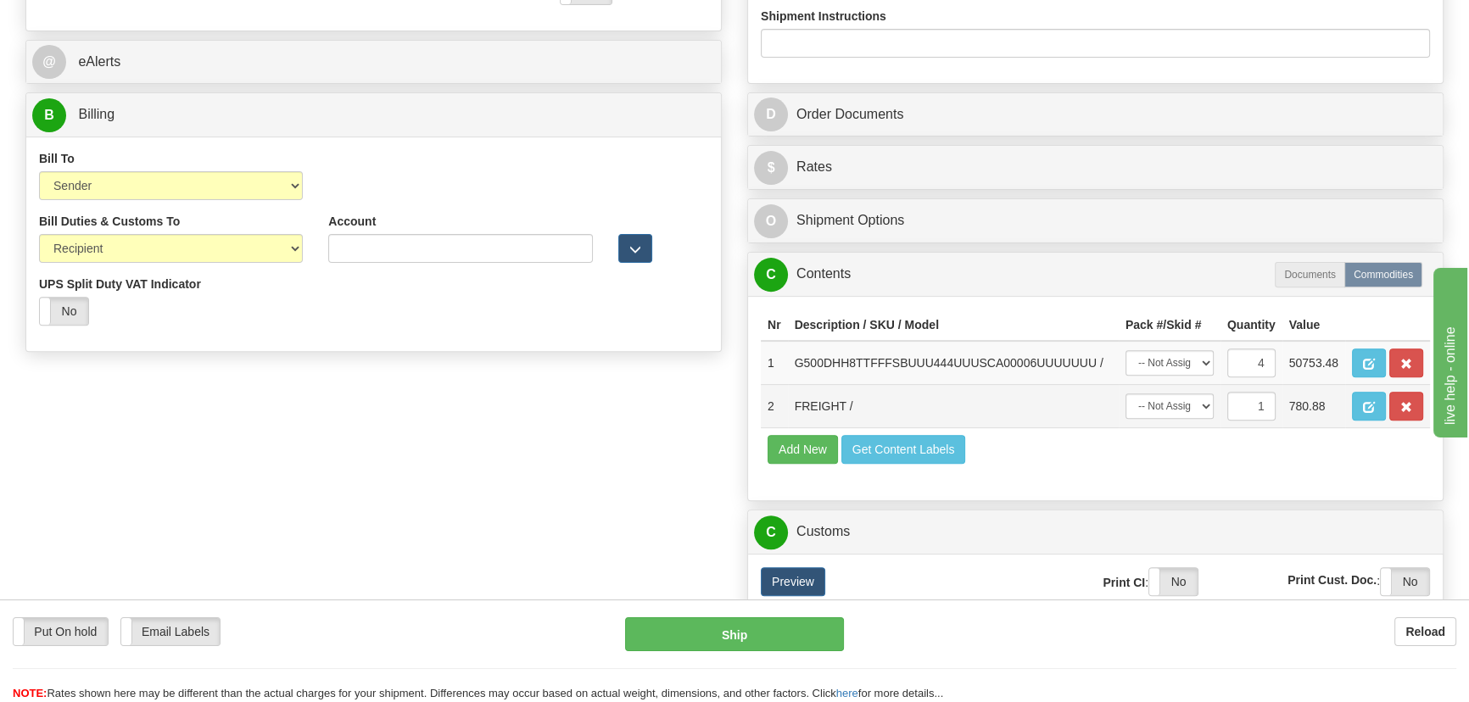
scroll to position [612, 0]
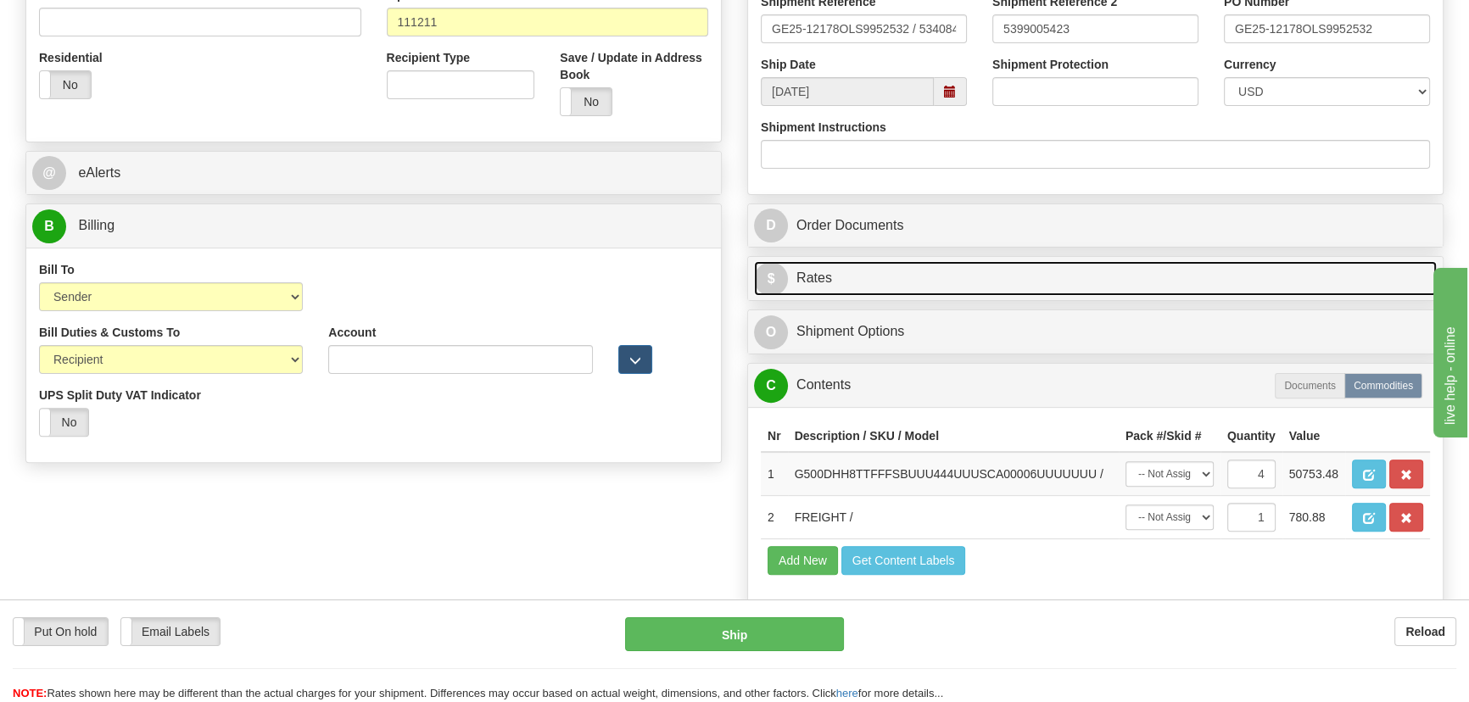
click at [1268, 266] on link "$ Rates" at bounding box center [1095, 278] width 683 height 35
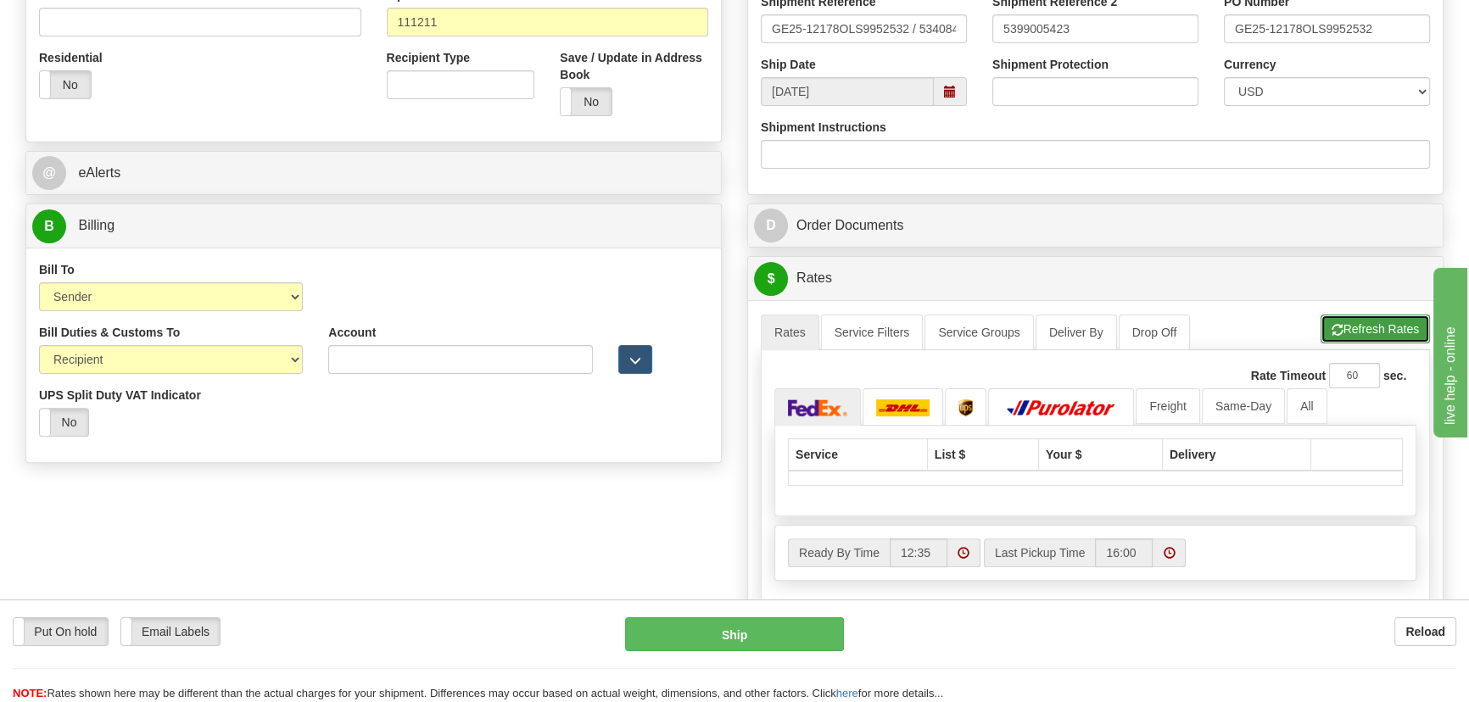
click at [1371, 330] on button "Refresh Rates" at bounding box center [1374, 329] width 109 height 29
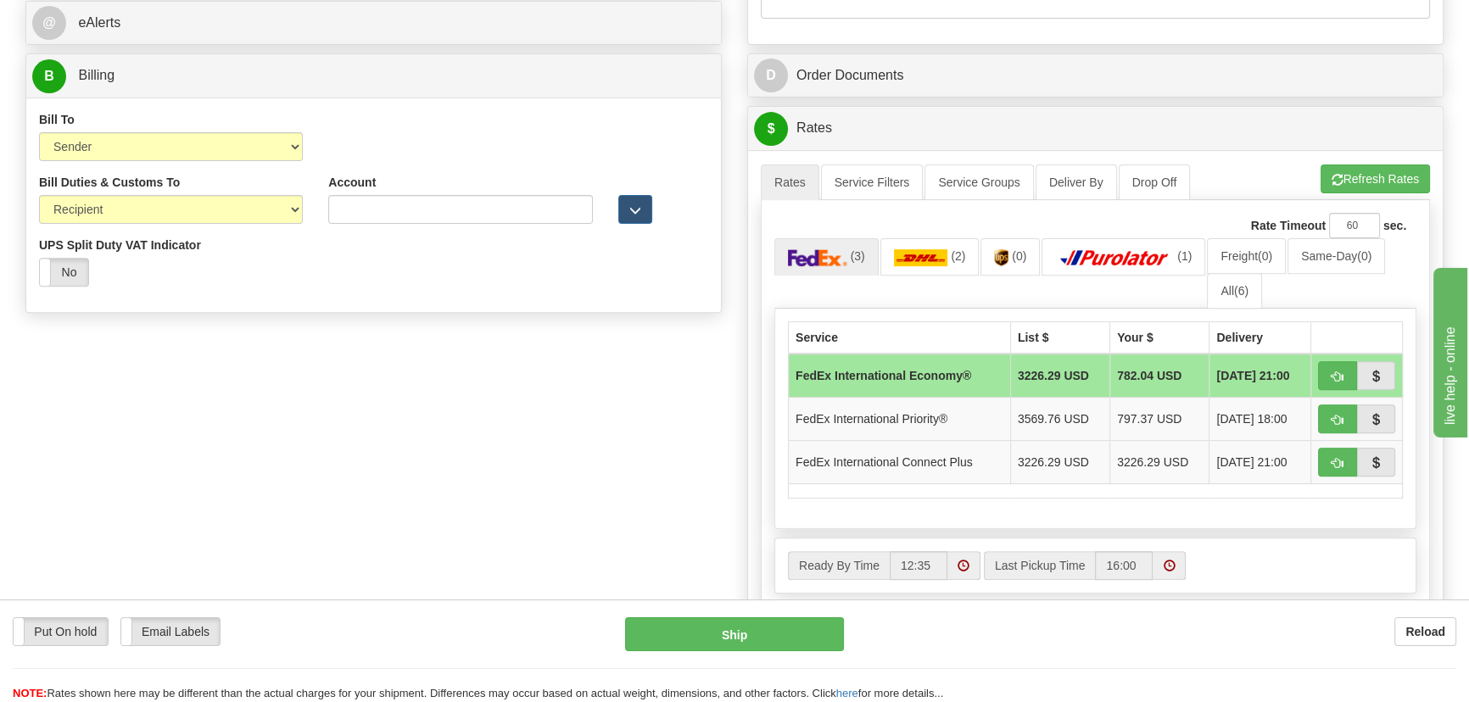
scroll to position [767, 0]
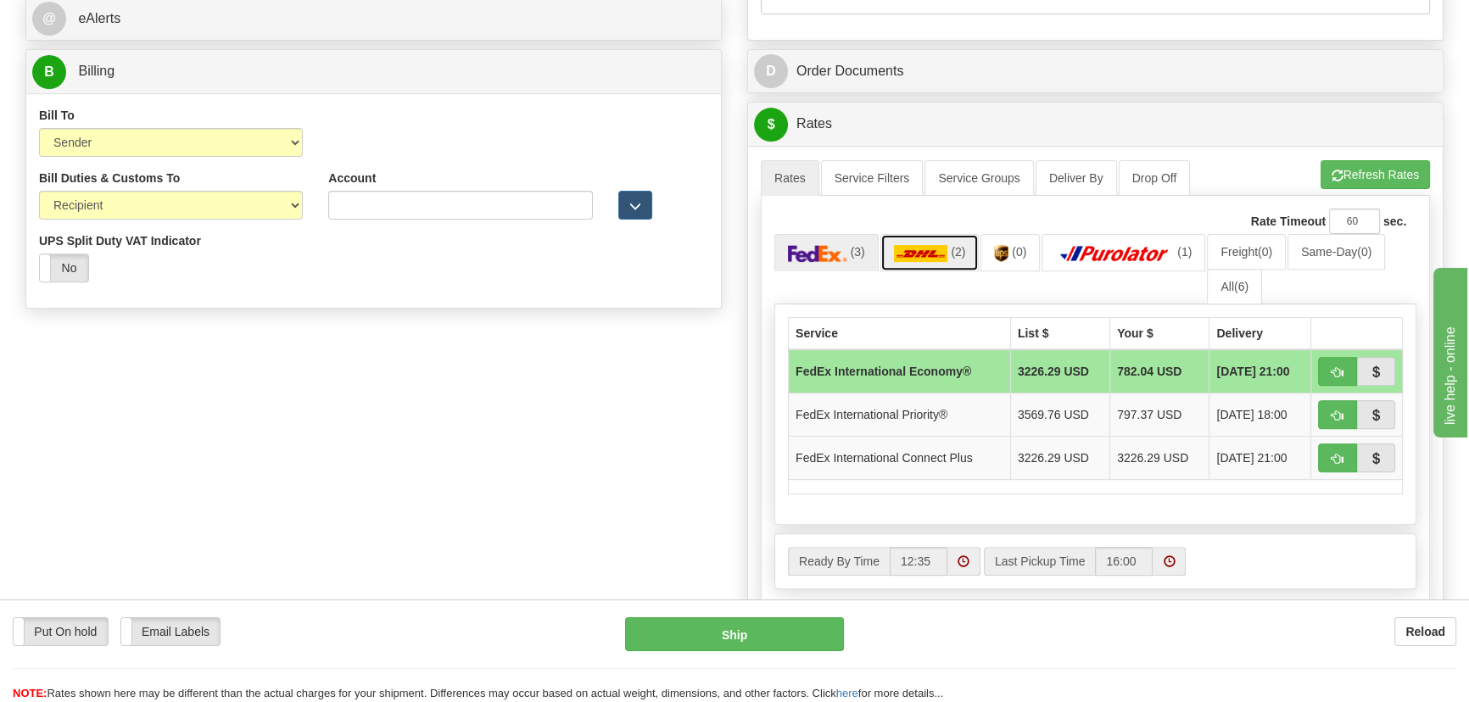
click at [951, 254] on span "(2)" at bounding box center [958, 252] width 14 height 14
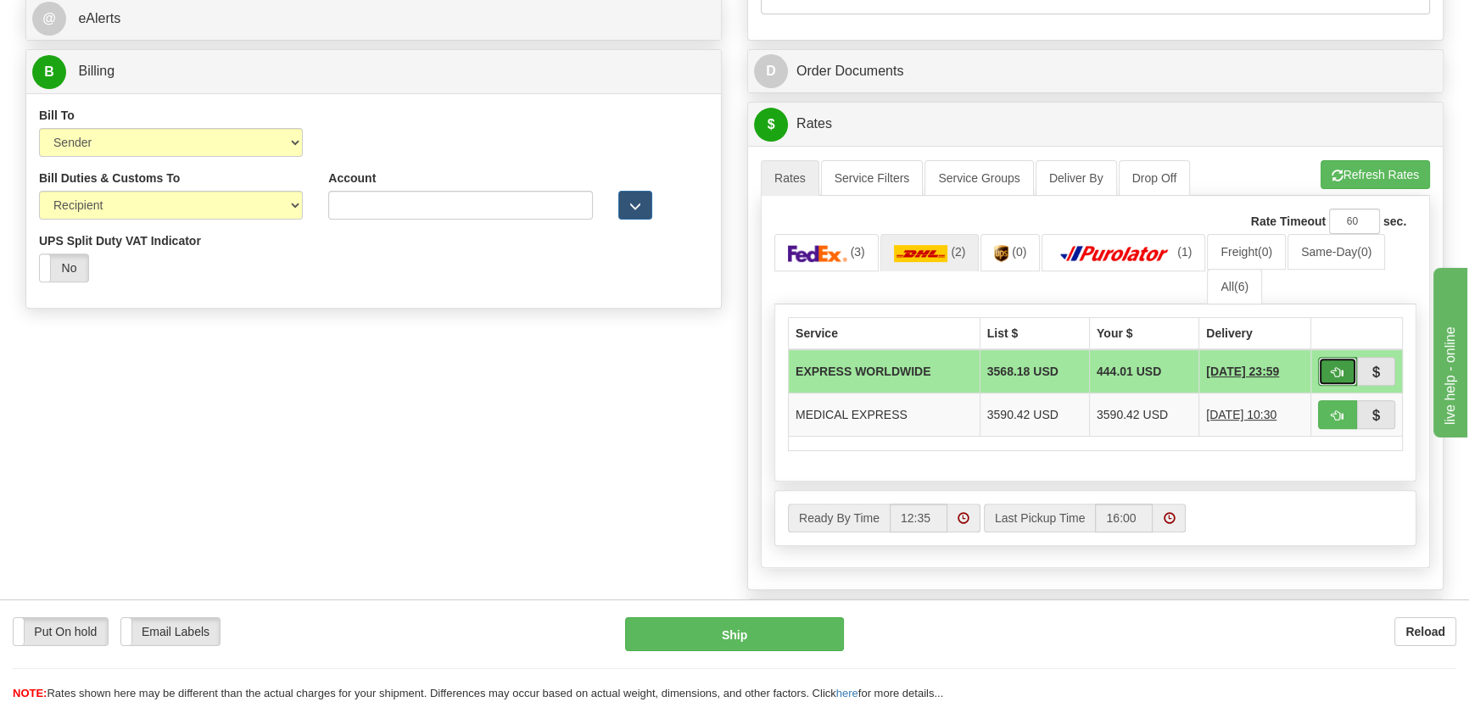
click at [1331, 372] on span "button" at bounding box center [1337, 372] width 12 height 11
type input "P"
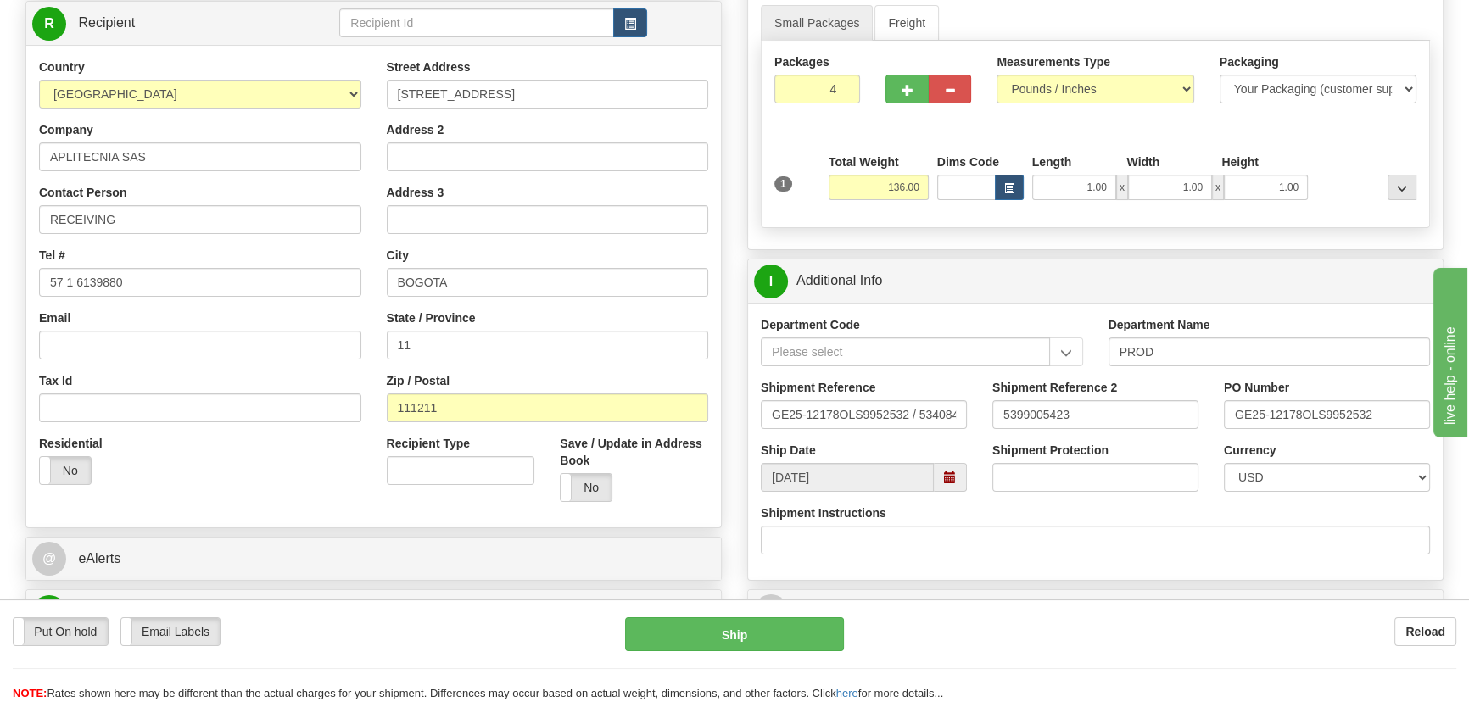
scroll to position [227, 0]
click at [786, 639] on button "Ship" at bounding box center [735, 634] width 220 height 34
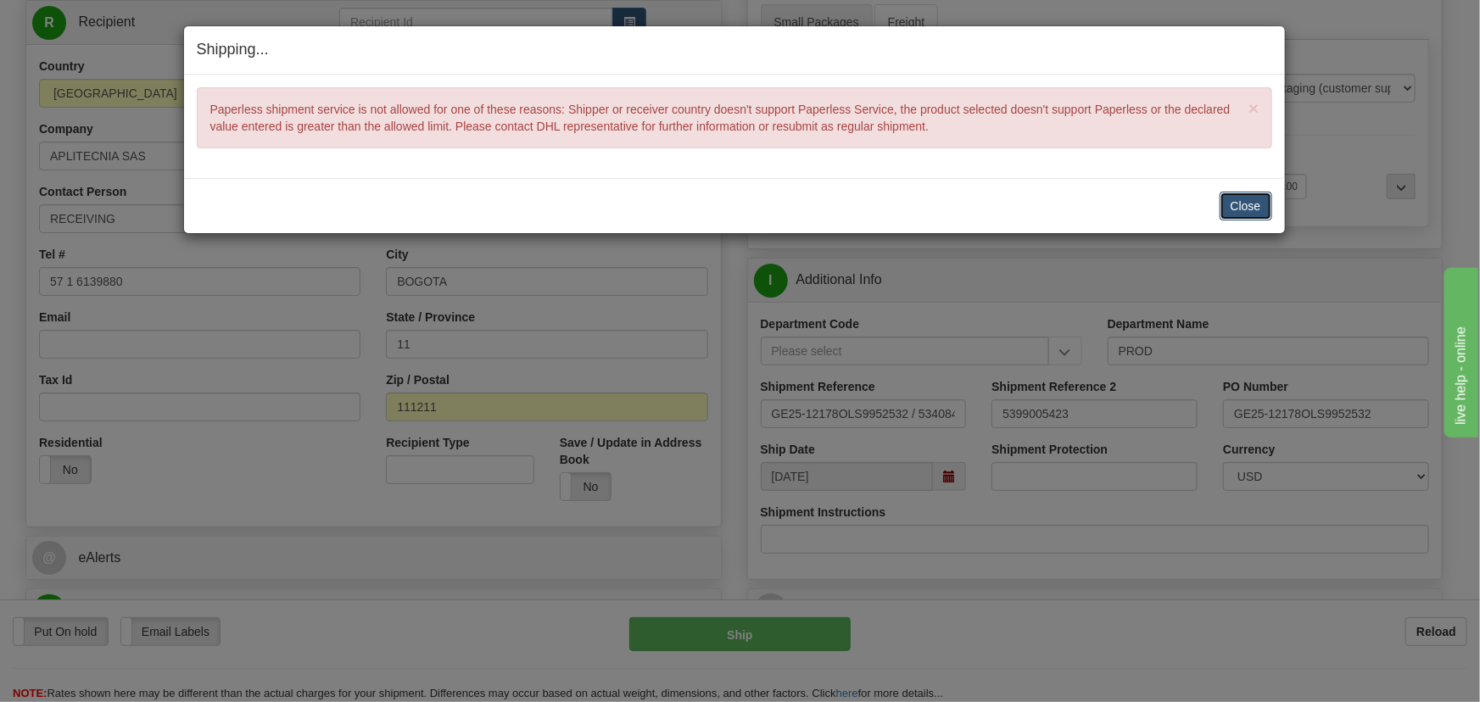
click at [1266, 199] on button "Close" at bounding box center [1245, 206] width 53 height 29
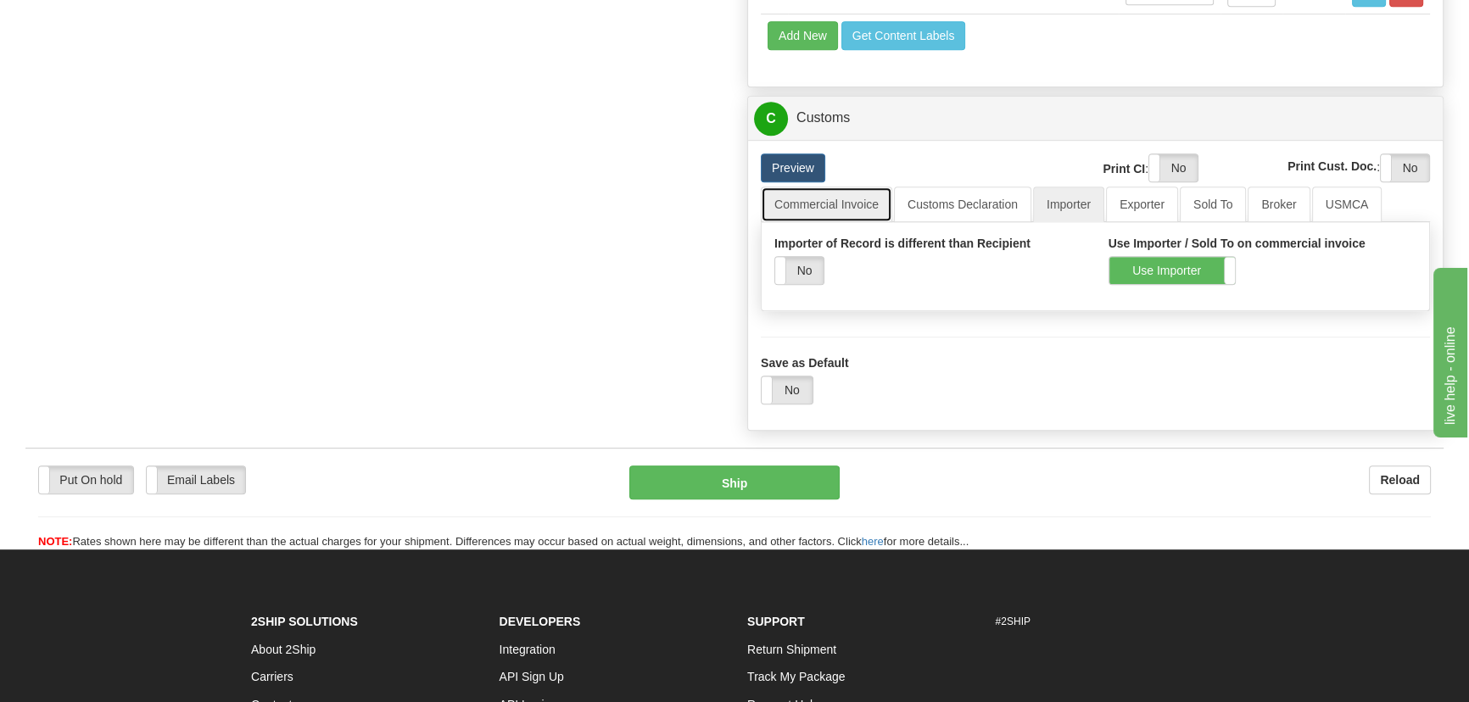
drag, startPoint x: 845, startPoint y: 231, endPoint x: 856, endPoint y: 240, distance: 14.4
click at [845, 222] on link "Commercial Invoice" at bounding box center [826, 205] width 131 height 36
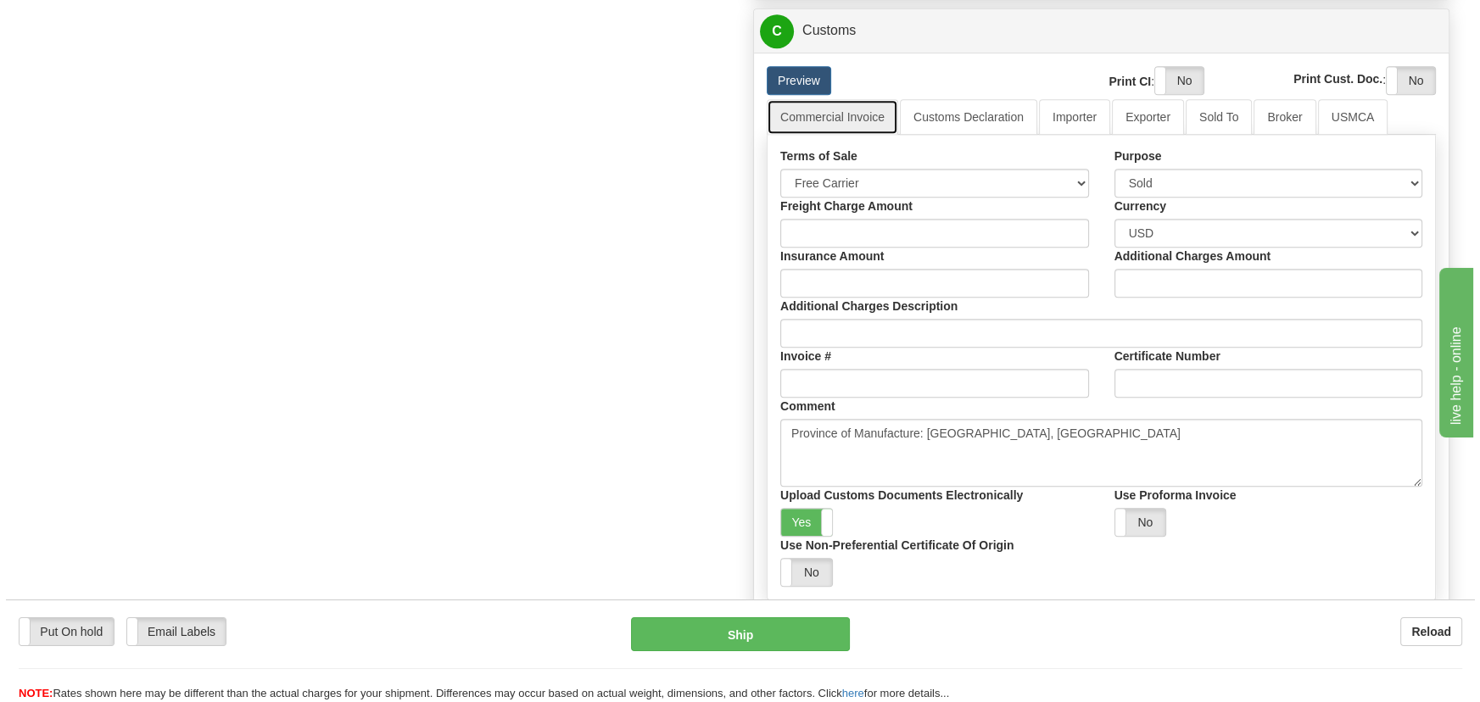
scroll to position [1291, 0]
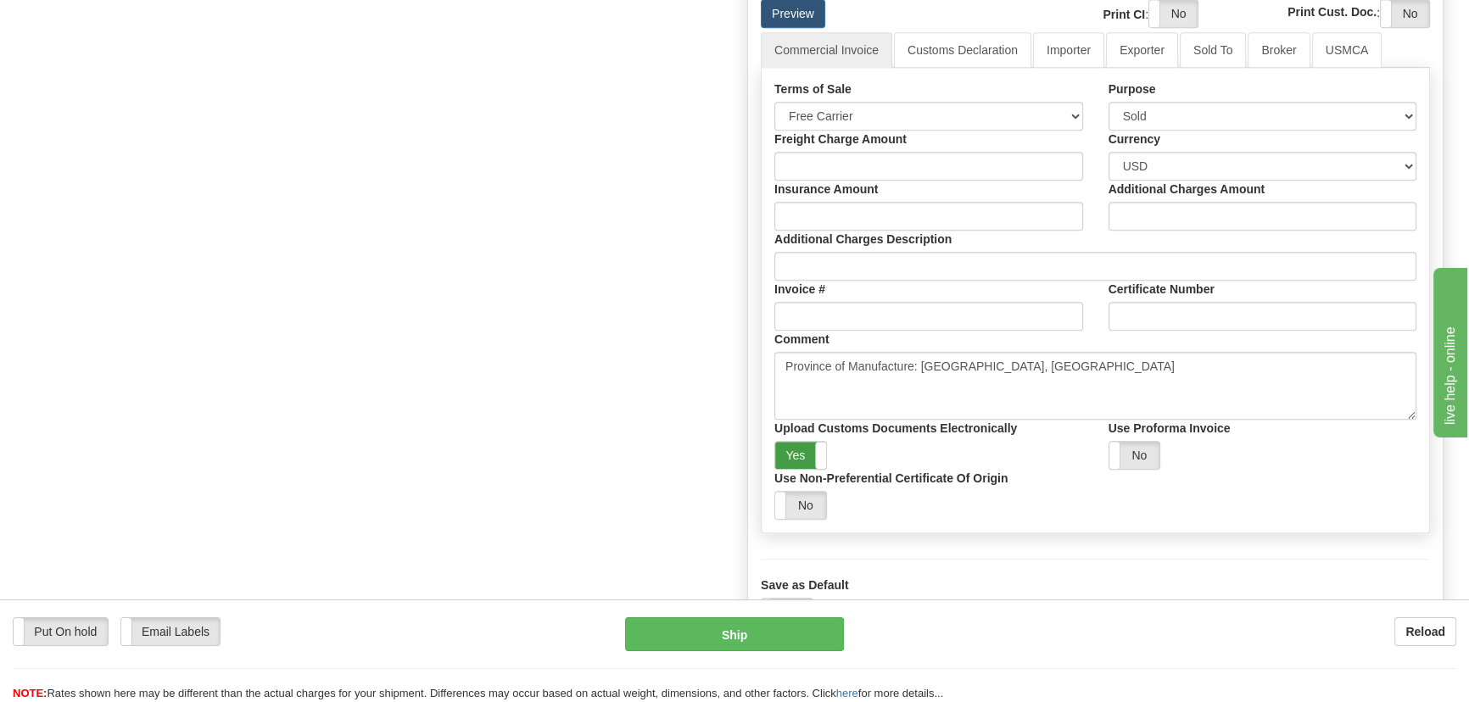
click at [813, 469] on label "Yes" at bounding box center [800, 455] width 51 height 27
click at [1170, 27] on label "Yes" at bounding box center [1173, 13] width 48 height 27
click at [1413, 27] on label "Yes" at bounding box center [1405, 13] width 48 height 27
click at [764, 633] on button "Ship" at bounding box center [735, 634] width 220 height 34
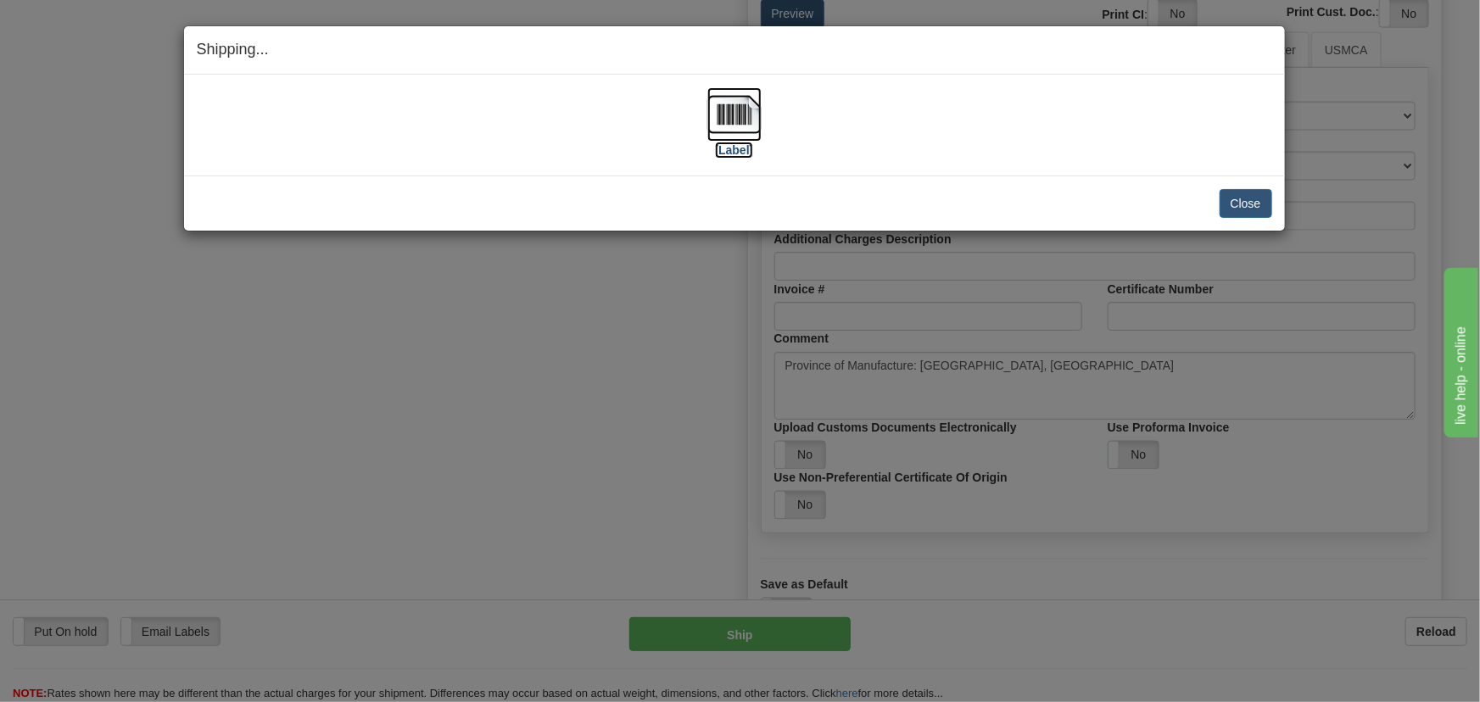
click at [750, 128] on img at bounding box center [734, 114] width 54 height 54
click at [1245, 193] on button "Close" at bounding box center [1245, 203] width 53 height 29
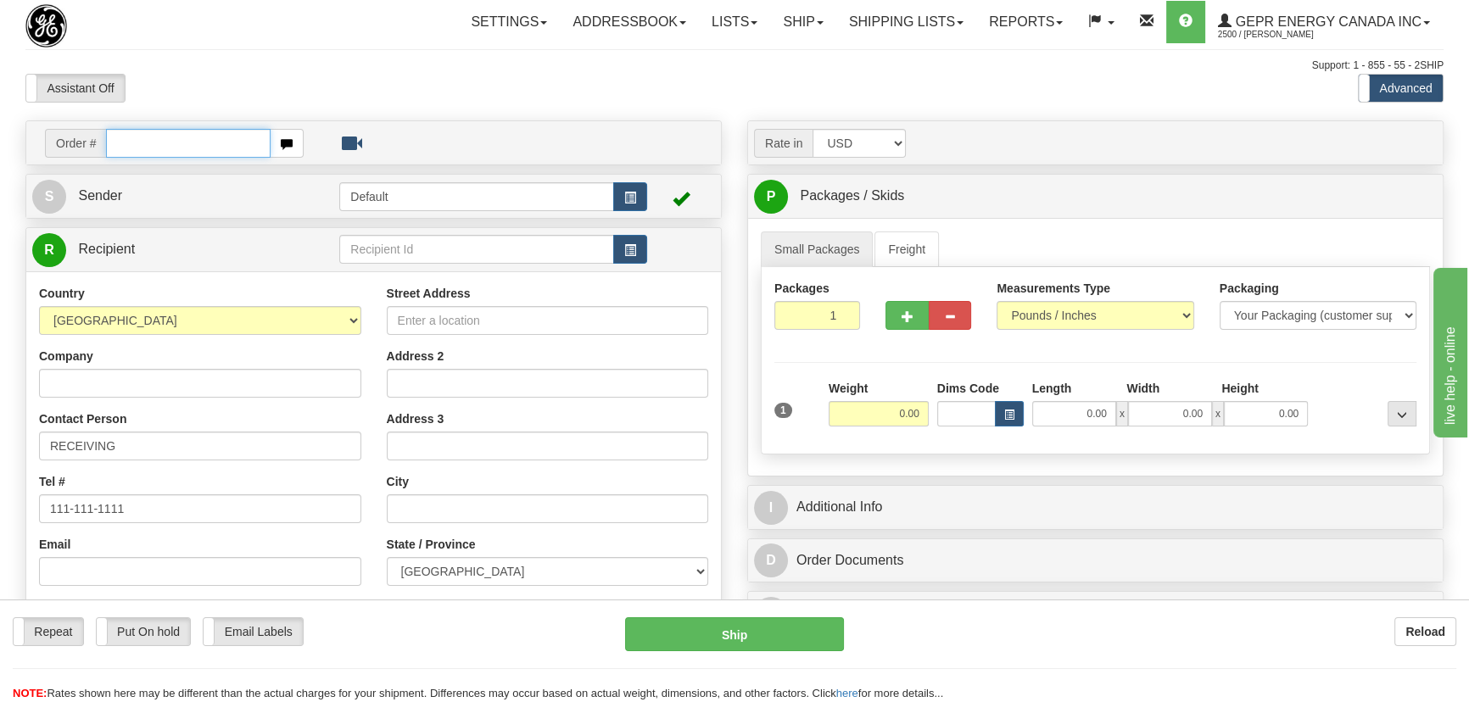
paste input "0086698358"
click at [128, 144] on input "0086698358" at bounding box center [188, 143] width 165 height 29
type input "86698358"
click at [540, 104] on body "Training Course Close Toggle navigation Settings Shipping Preferences New Recip…" at bounding box center [734, 351] width 1469 height 702
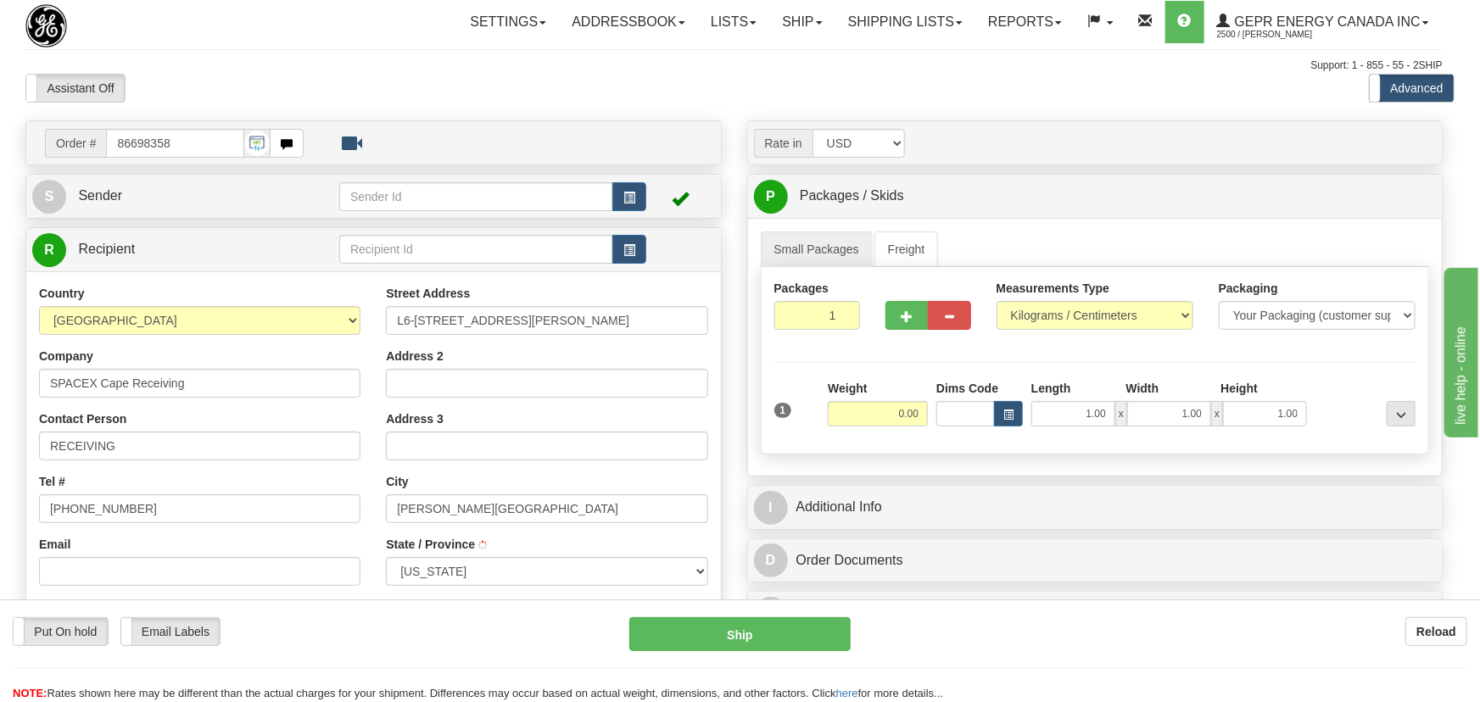
type input "ORLANDO"
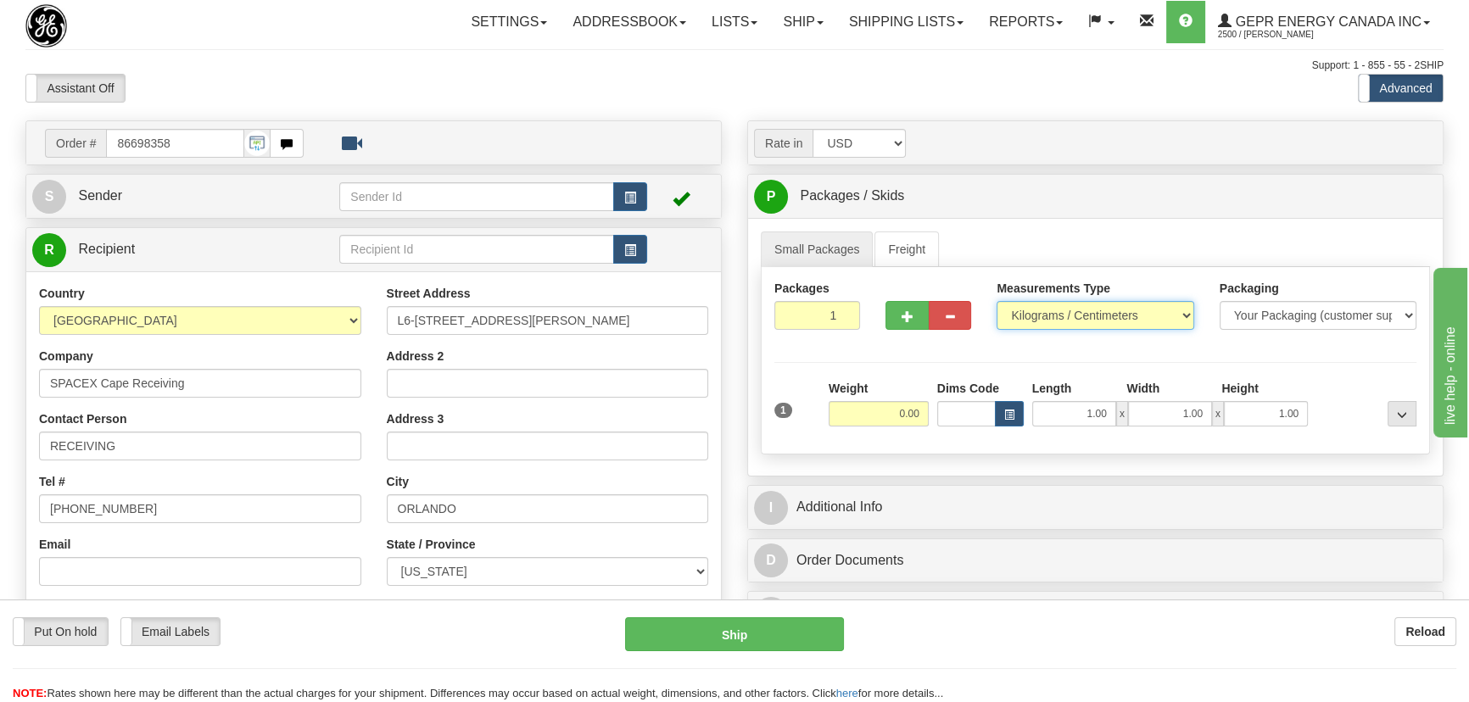
click at [1042, 315] on select "Pounds / Inches Kilograms / Centimeters" at bounding box center [1094, 315] width 197 height 29
select select "0"
click at [996, 301] on select "Pounds / Inches Kilograms / Centimeters" at bounding box center [1094, 315] width 197 height 29
drag, startPoint x: 827, startPoint y: 315, endPoint x: 895, endPoint y: 351, distance: 77.0
click at [895, 351] on div "Packages 1 1 Measurements Type" at bounding box center [1095, 360] width 669 height 187
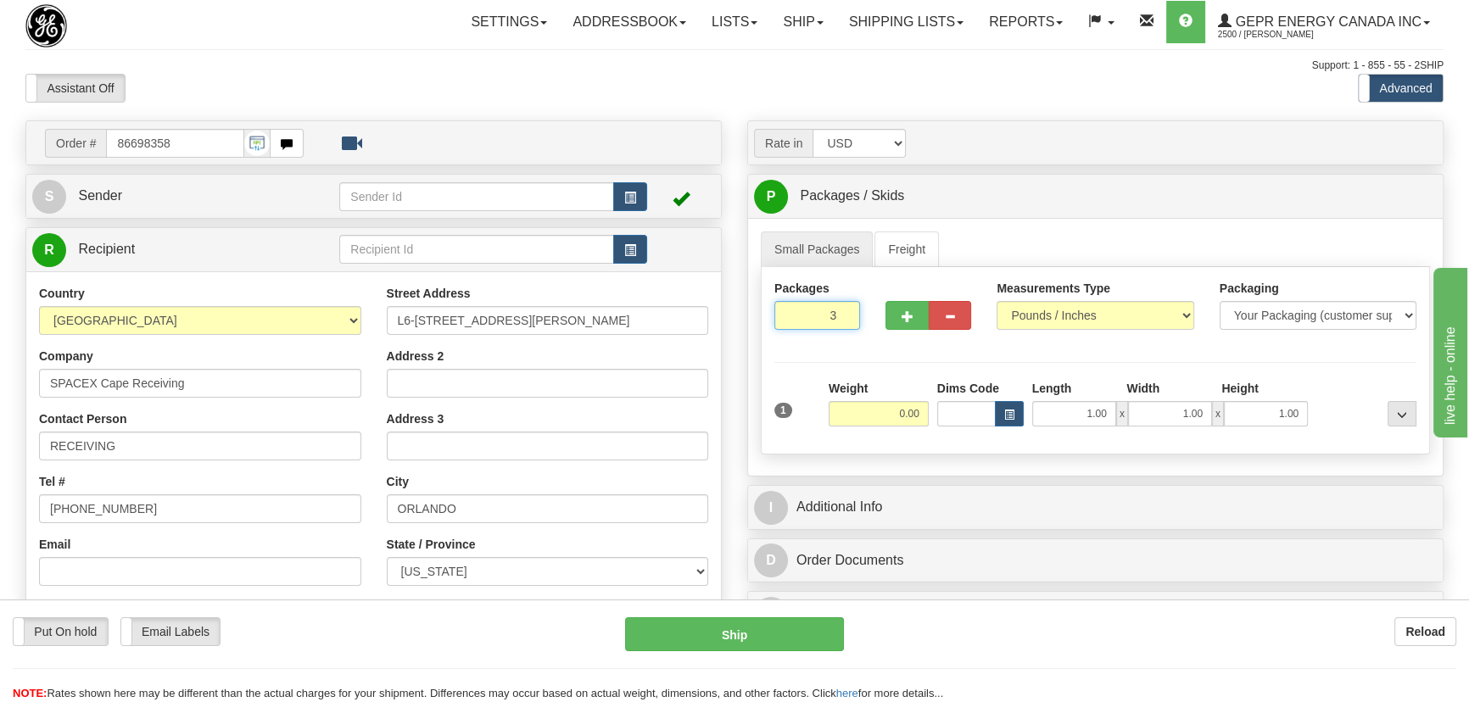
type input "3"
click at [912, 372] on div "Packages 3 1 Measurements Type" at bounding box center [1095, 360] width 669 height 187
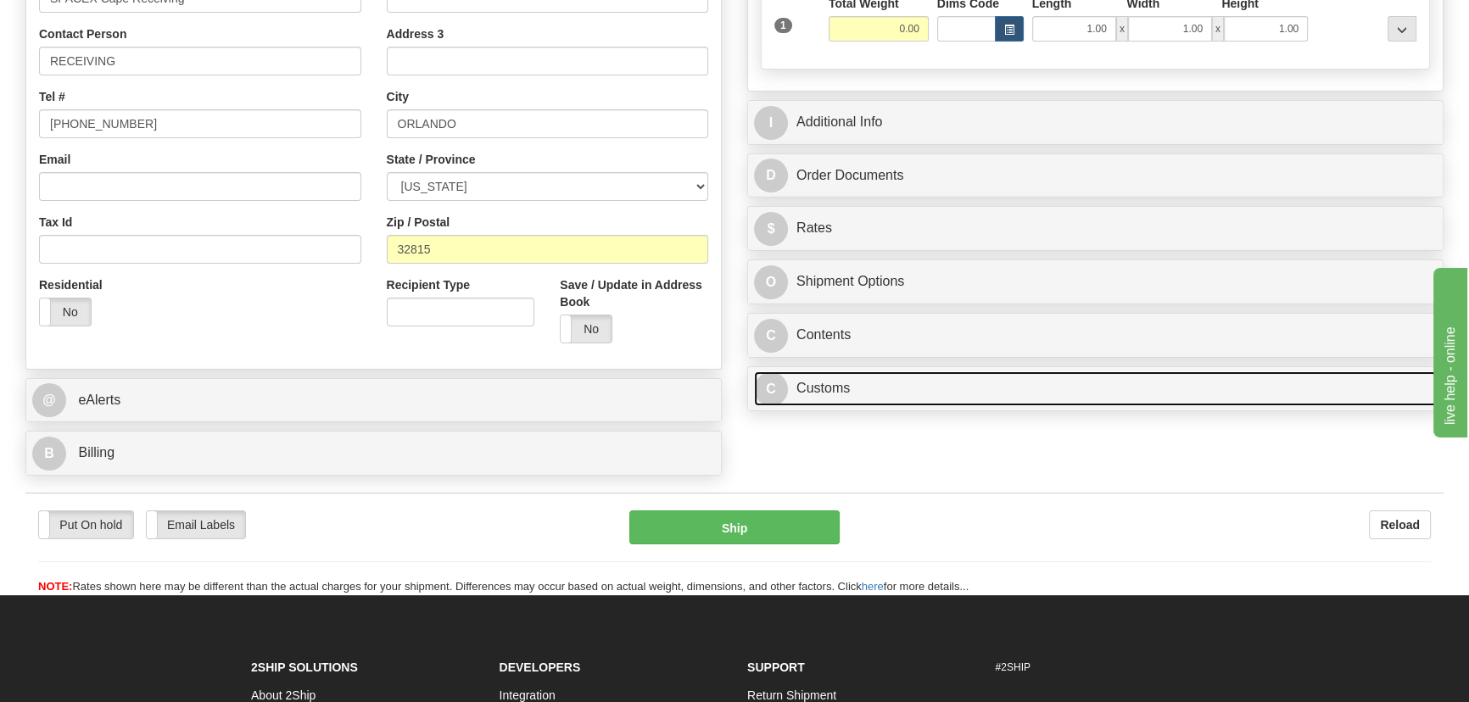
click at [941, 379] on link "C Customs" at bounding box center [1095, 388] width 683 height 35
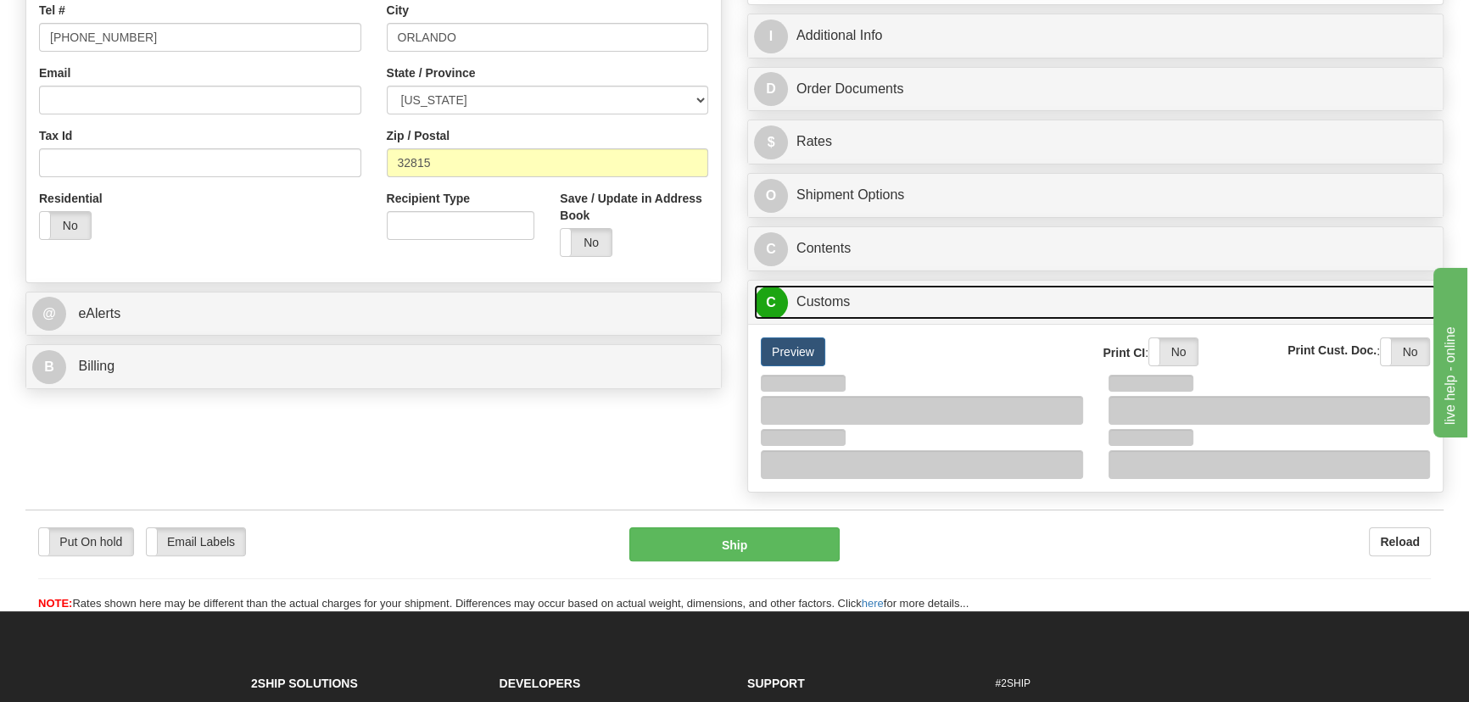
scroll to position [539, 0]
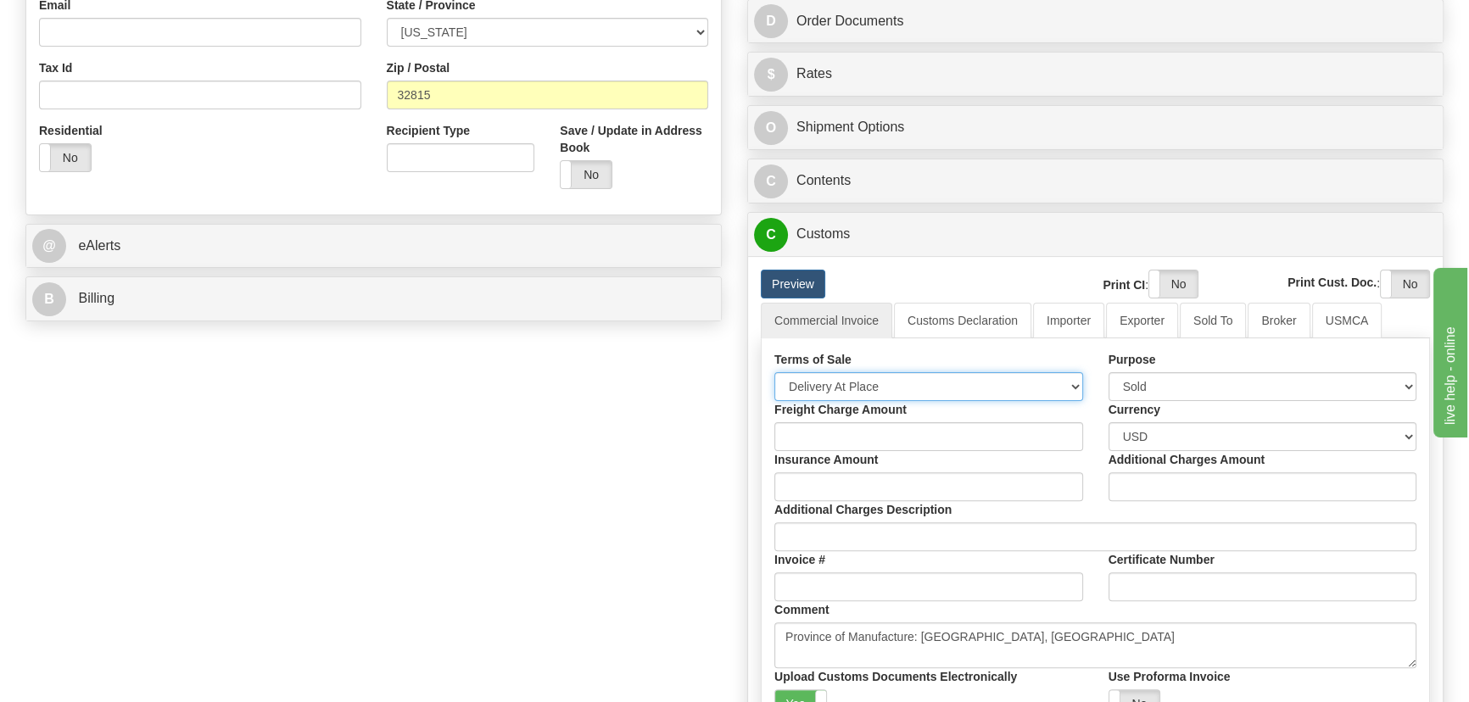
click at [867, 389] on select "Free Carrier Free On Board Ex Works Delivered Duty Unpaid Delivered Duty Paid C…" at bounding box center [928, 386] width 309 height 29
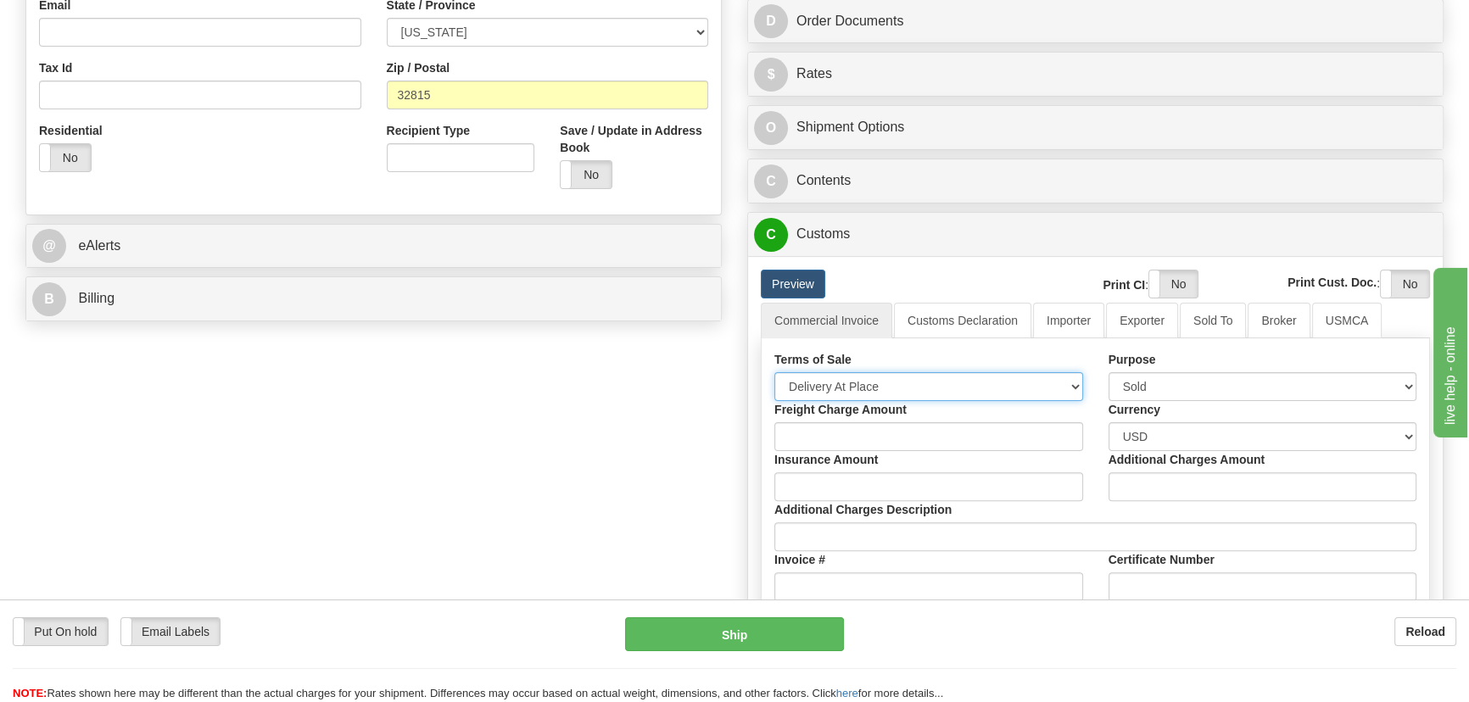
select select "7"
click at [774, 372] on select "Free Carrier Free On Board Ex Works Delivered Duty Unpaid Delivered Duty Paid C…" at bounding box center [928, 386] width 309 height 29
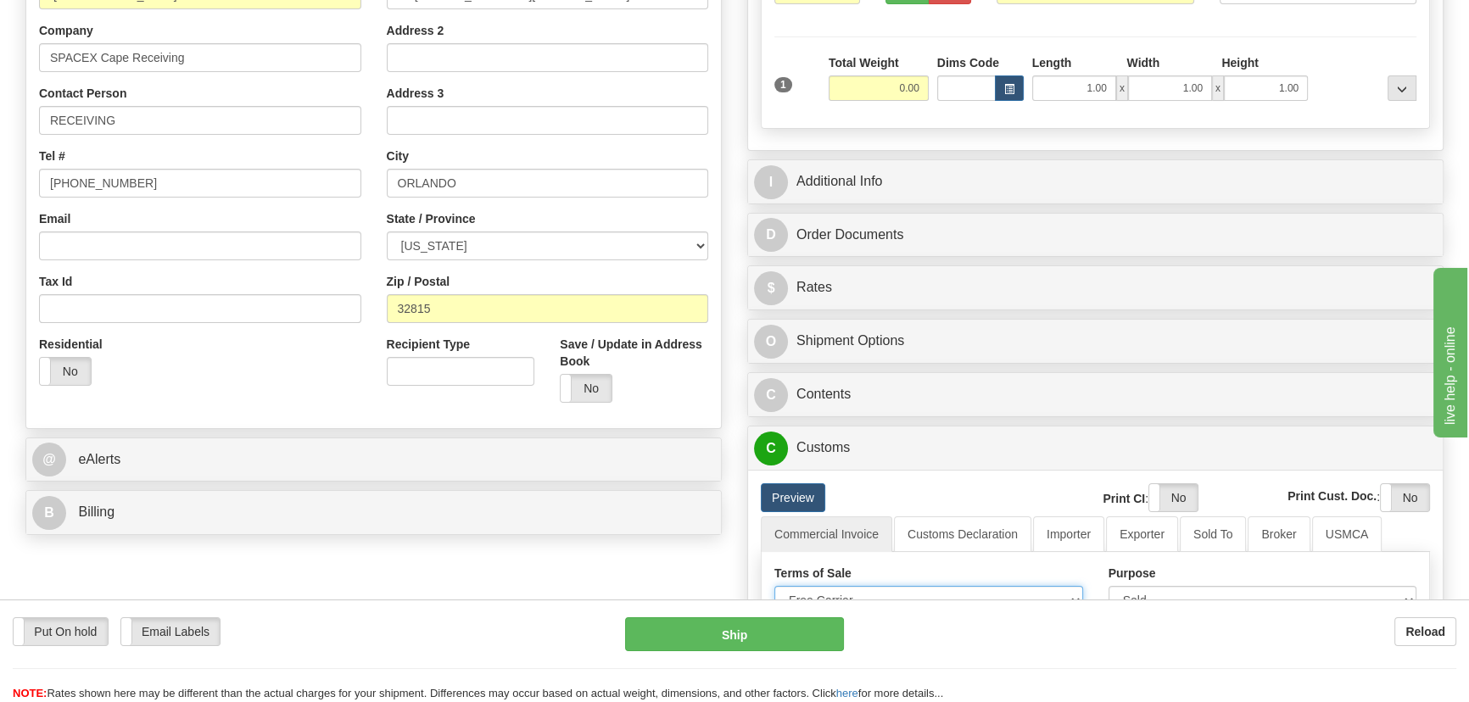
scroll to position [308, 0]
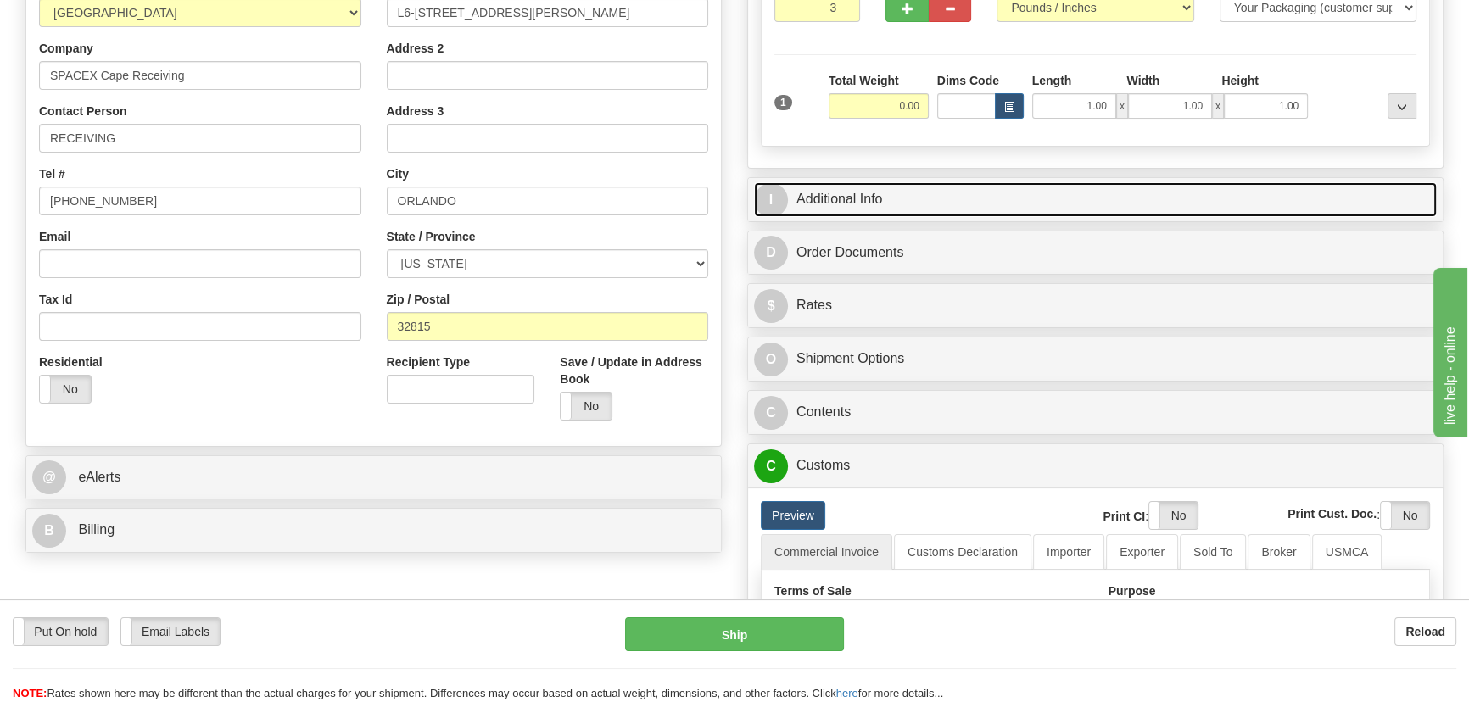
click at [1191, 187] on link "I Additional Info" at bounding box center [1095, 199] width 683 height 35
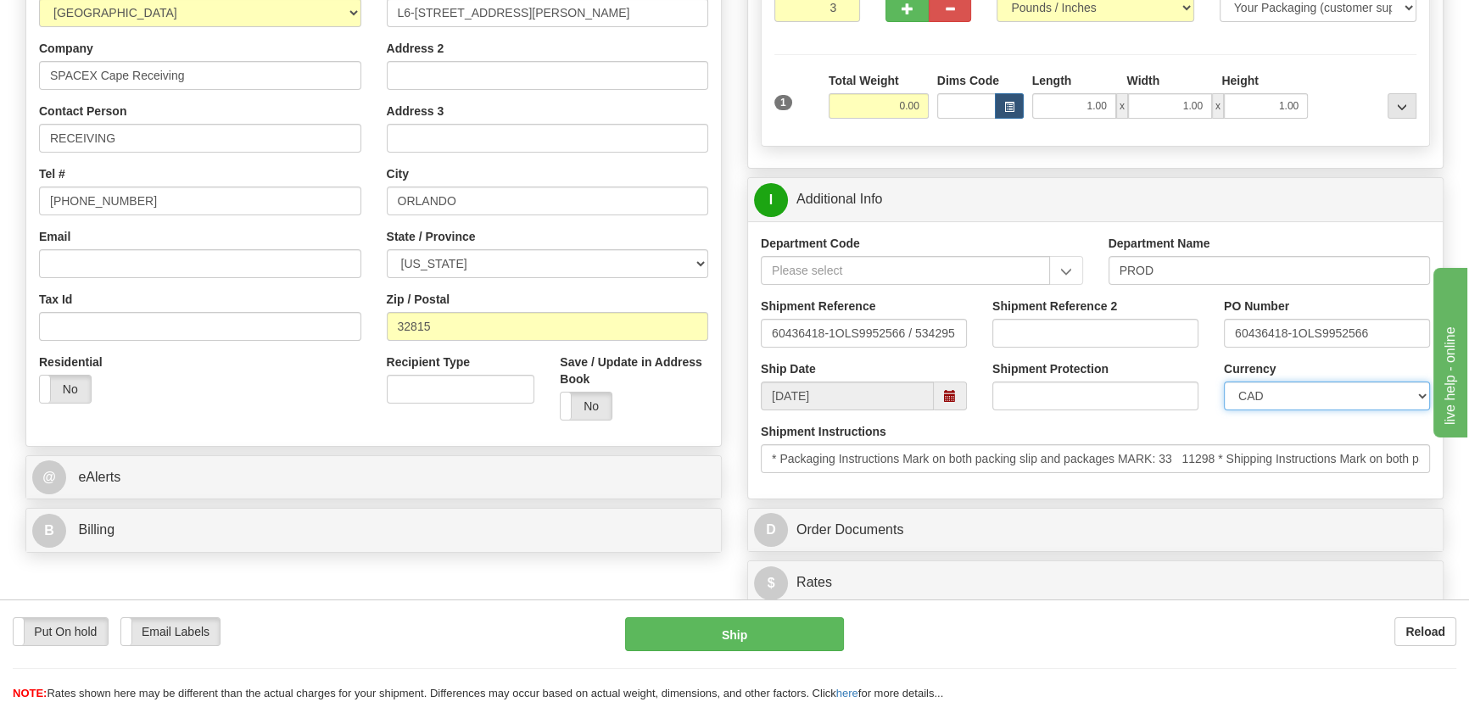
click at [1252, 395] on select "CAD USD EUR ZAR [PERSON_NAME] ARN AUD AUS AWG BBD BFR BGN BHD BMD BND BRC BRL C…" at bounding box center [1327, 396] width 206 height 29
click at [1224, 382] on select "CAD USD EUR ZAR [PERSON_NAME] ARN AUD AUS AWG BBD BFR BGN BHD BMD BND BRC BRL C…" at bounding box center [1327, 396] width 206 height 29
click at [1313, 395] on select "CAD USD EUR ZAR [PERSON_NAME] ARN AUD AUS AWG BBD BFR BGN BHD BMD BND BRC BRL C…" at bounding box center [1327, 396] width 206 height 29
select select "1"
click at [1224, 382] on select "CAD USD EUR ZAR [PERSON_NAME] ARN AUD AUS AWG BBD BFR BGN BHD BMD BND BRC BRL C…" at bounding box center [1327, 396] width 206 height 29
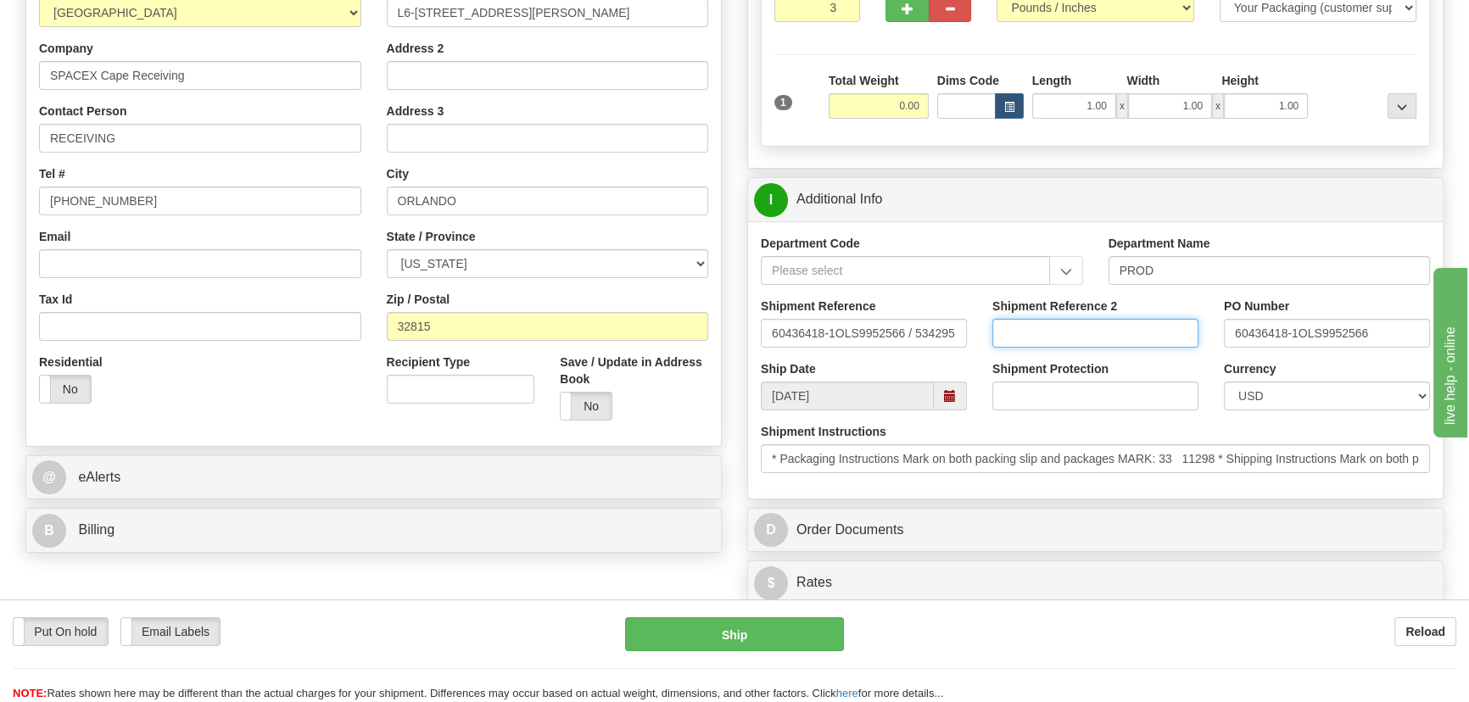
click at [1106, 334] on input "Shipment Reference 2" at bounding box center [1095, 333] width 206 height 29
drag, startPoint x: 1123, startPoint y: 334, endPoint x: 934, endPoint y: 330, distance: 189.1
click at [934, 330] on div "Shipment Reference 60436418-1OLS9952566 / 534295 Shipment Reference 2 539900546…" at bounding box center [1095, 329] width 694 height 63
type input "5399005469"
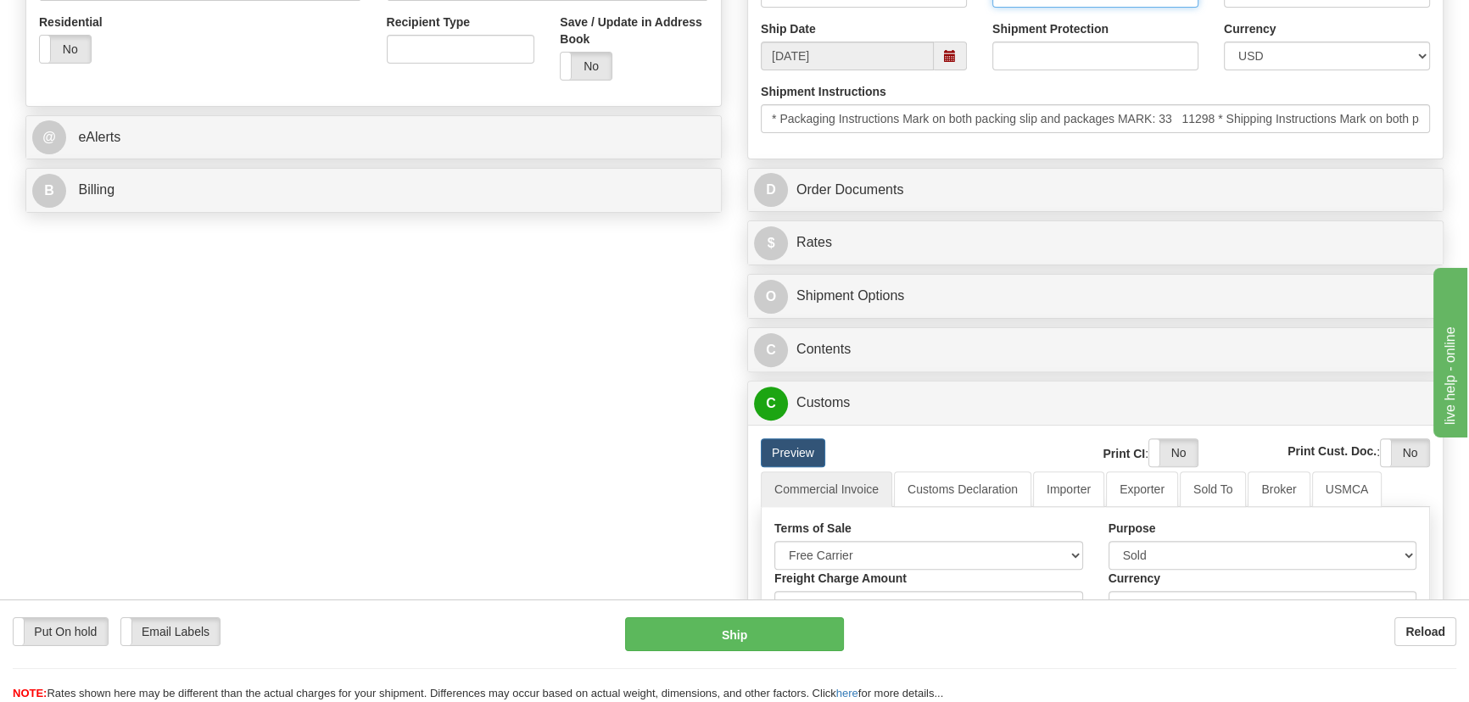
scroll to position [694, 0]
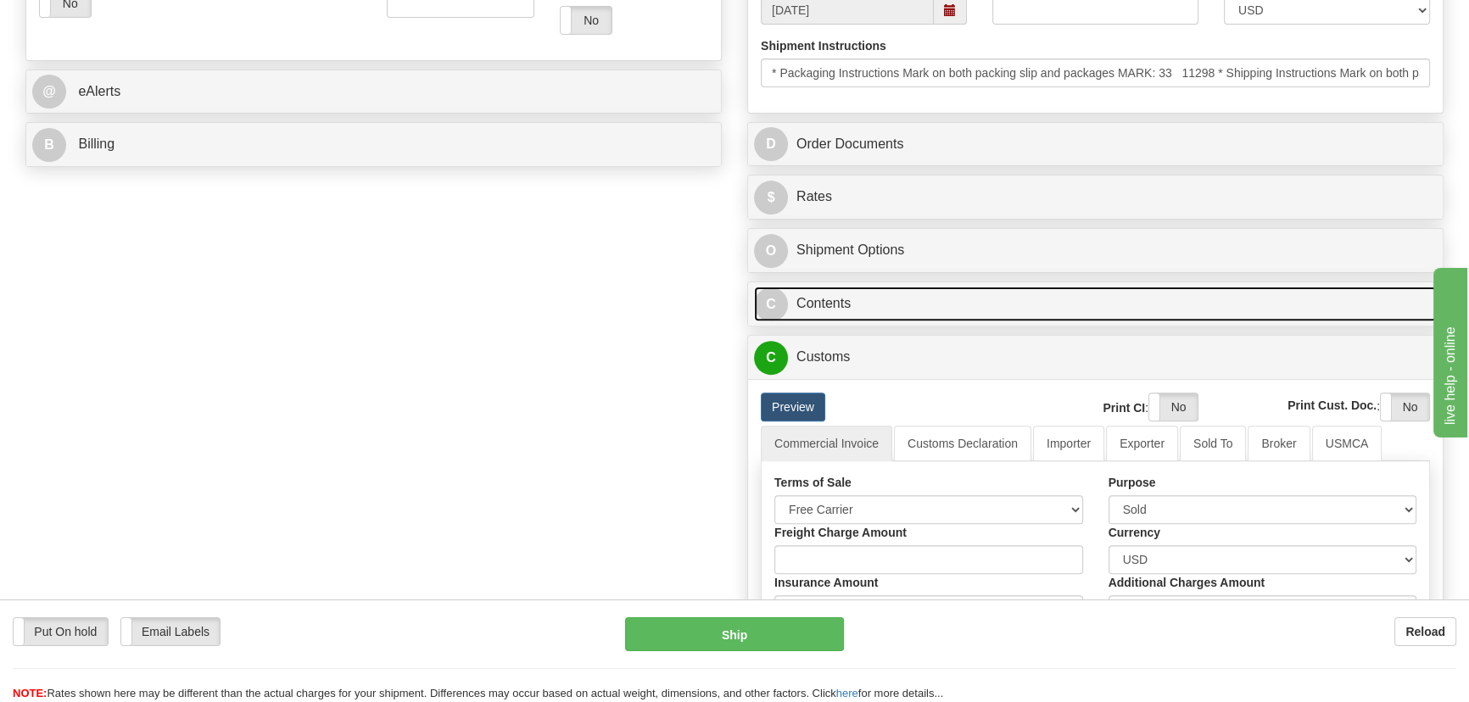
click at [1128, 300] on link "C Contents" at bounding box center [1095, 304] width 683 height 35
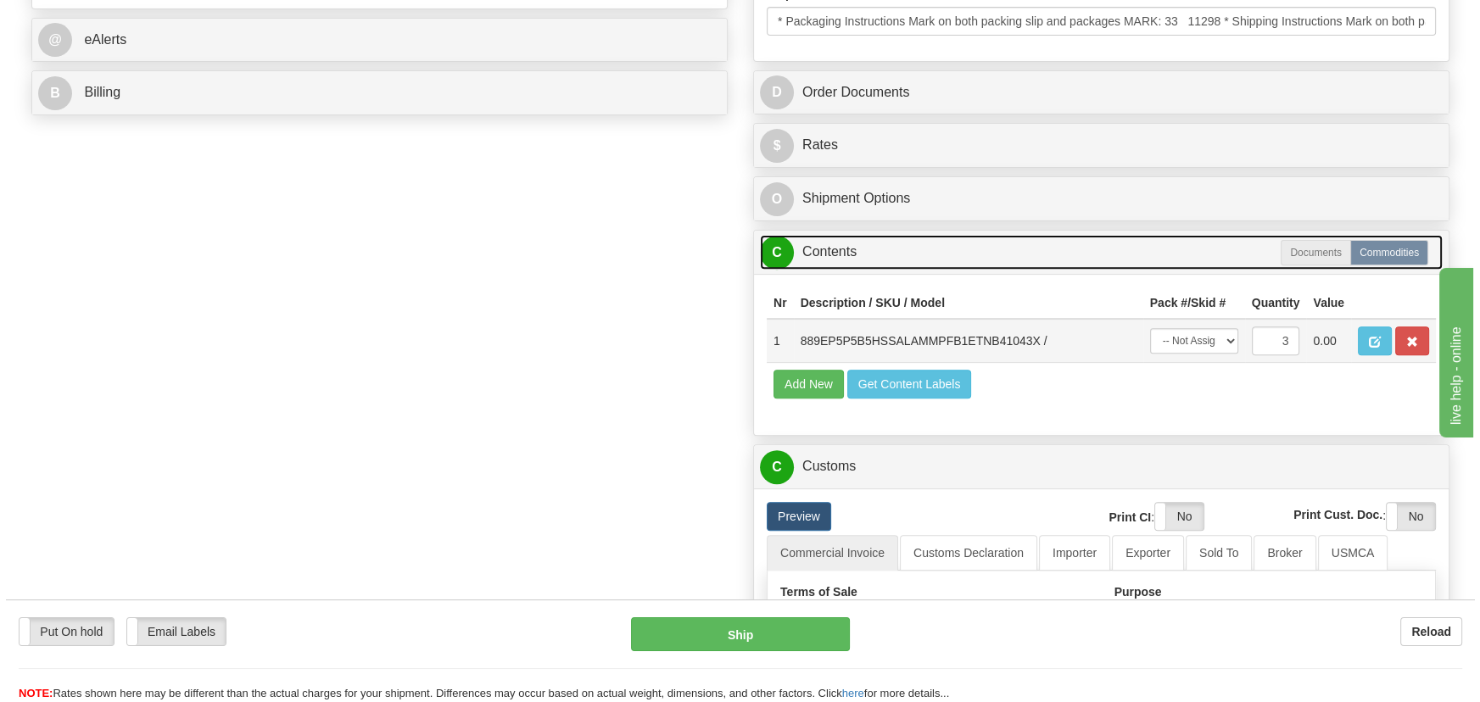
scroll to position [848, 0]
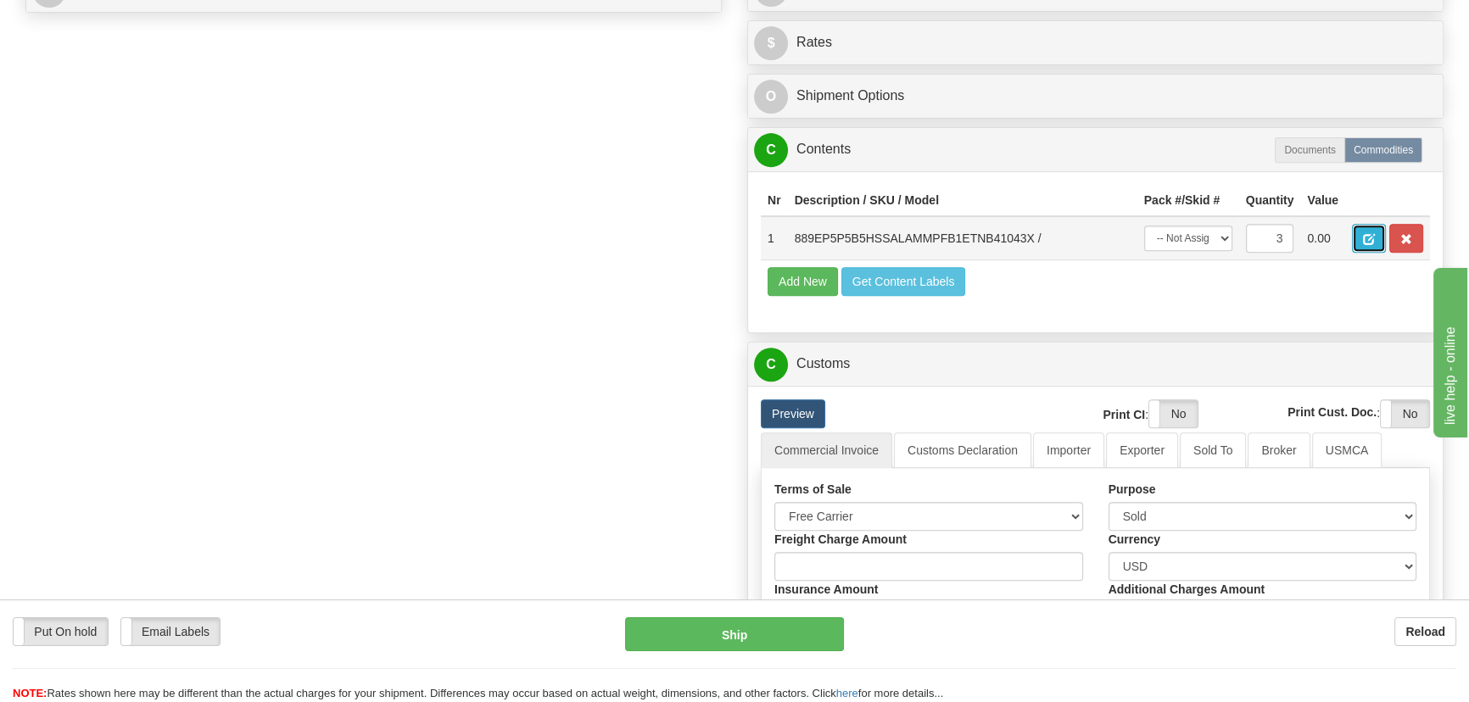
click at [1375, 240] on button "button" at bounding box center [1369, 238] width 34 height 29
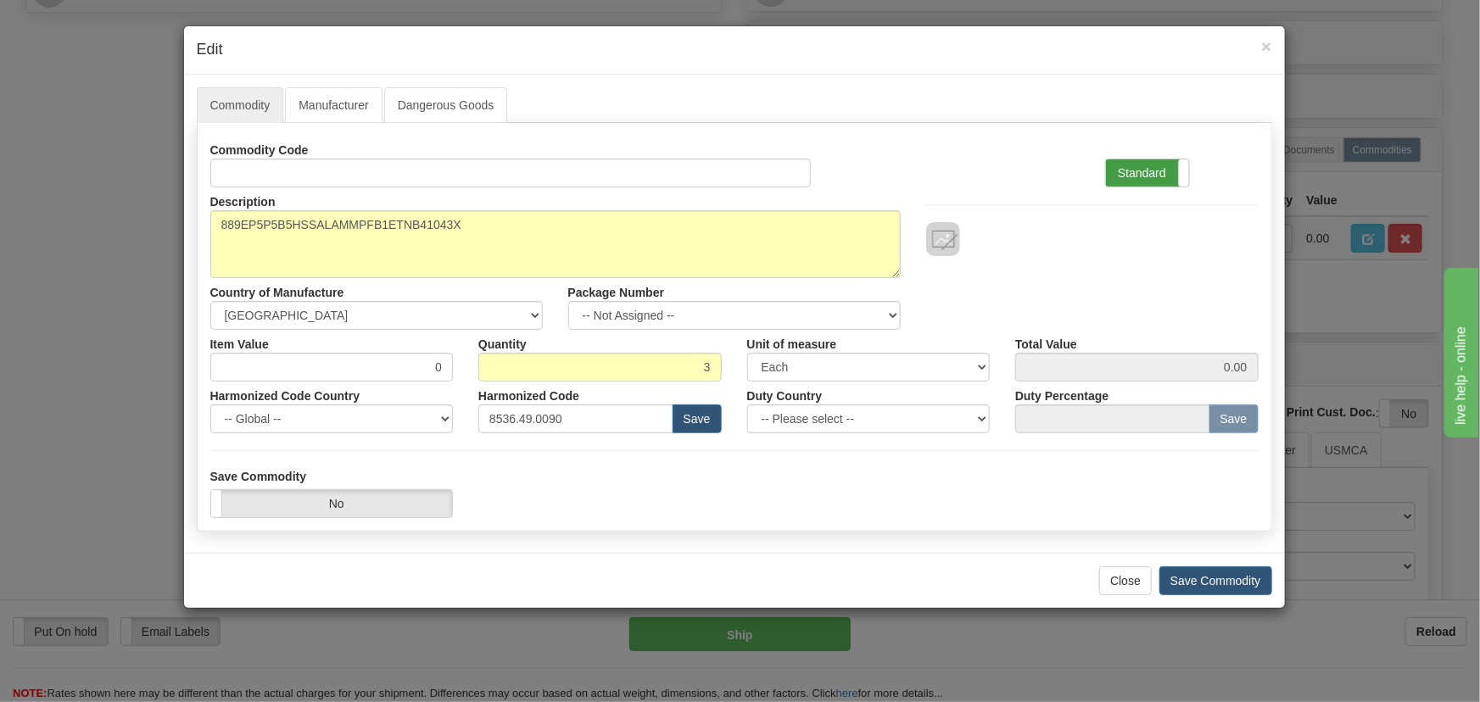
click at [1141, 176] on label "Standard" at bounding box center [1147, 172] width 83 height 27
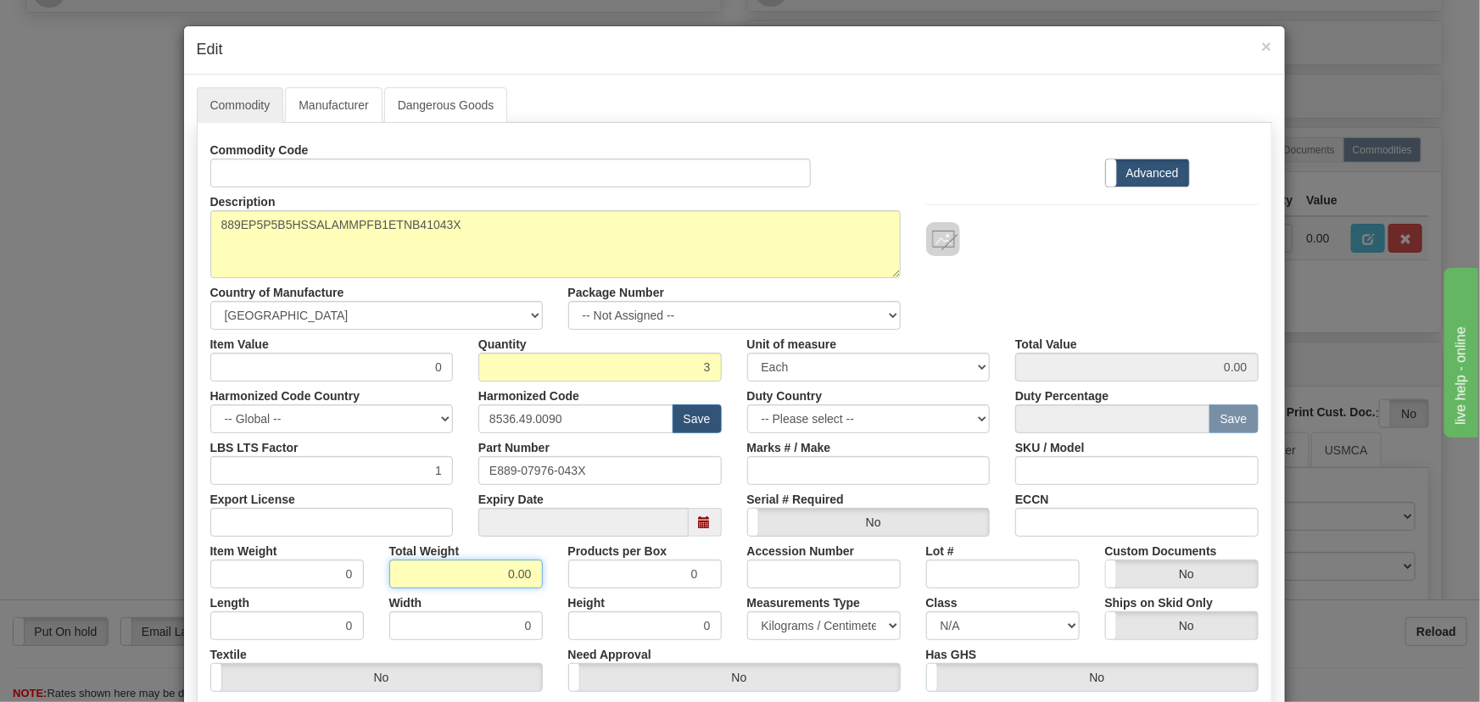
drag, startPoint x: 488, startPoint y: 573, endPoint x: 539, endPoint y: 588, distance: 53.1
click at [539, 588] on div "Commodity Code Standard Advanced Description 889EP5P5B5HSSALAMMPFB1ETNB41043X C…" at bounding box center [734, 440] width 1048 height 608
type input "3"
type input "1.0000"
click at [543, 589] on div "Width 0" at bounding box center [466, 614] width 179 height 52
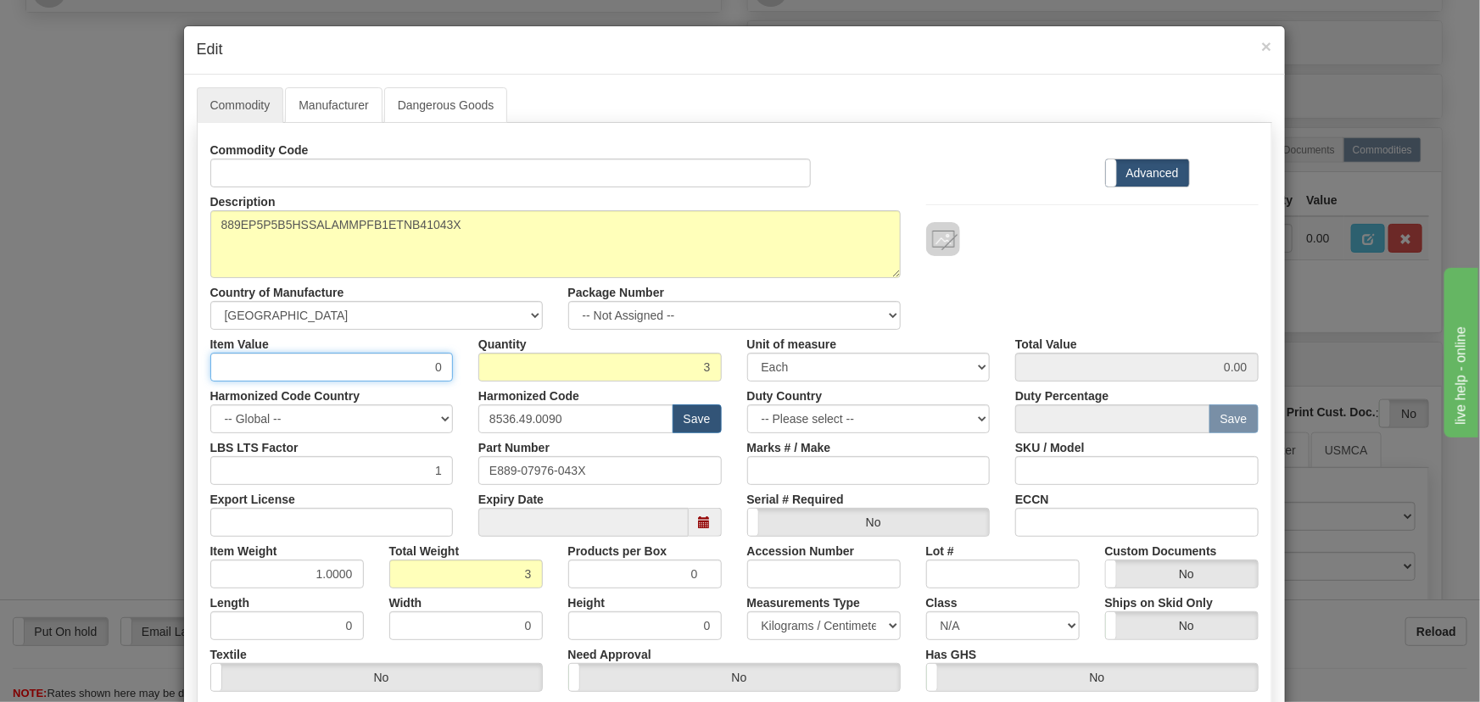
drag, startPoint x: 416, startPoint y: 371, endPoint x: 448, endPoint y: 371, distance: 32.2
click at [479, 390] on div "Commodity Code Standard Advanced Description 889EP5P5B5HSSALAMMPFB1ETNB41043X C…" at bounding box center [734, 440] width 1048 height 608
paste input "7.518,26"
type input "7518.26"
type input "22554.78"
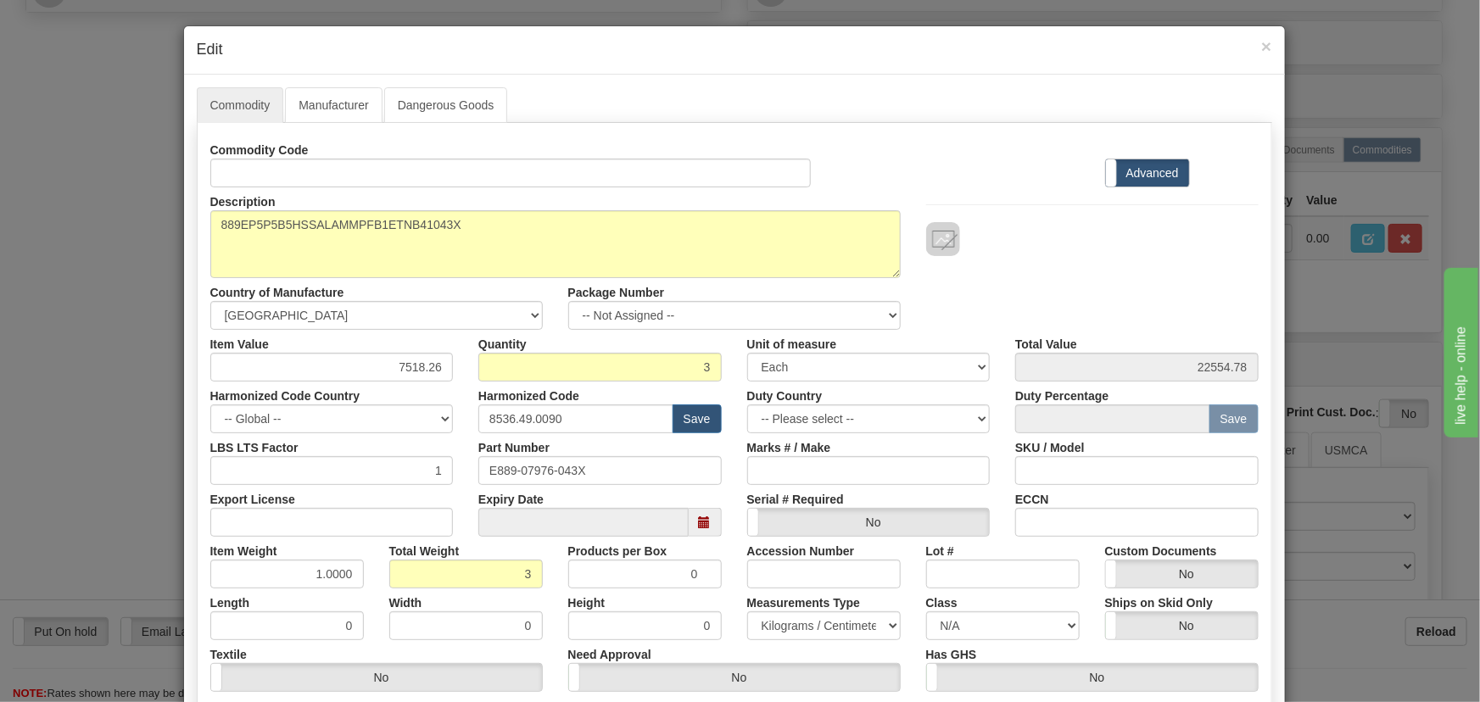
click at [1007, 203] on div at bounding box center [1092, 221] width 358 height 69
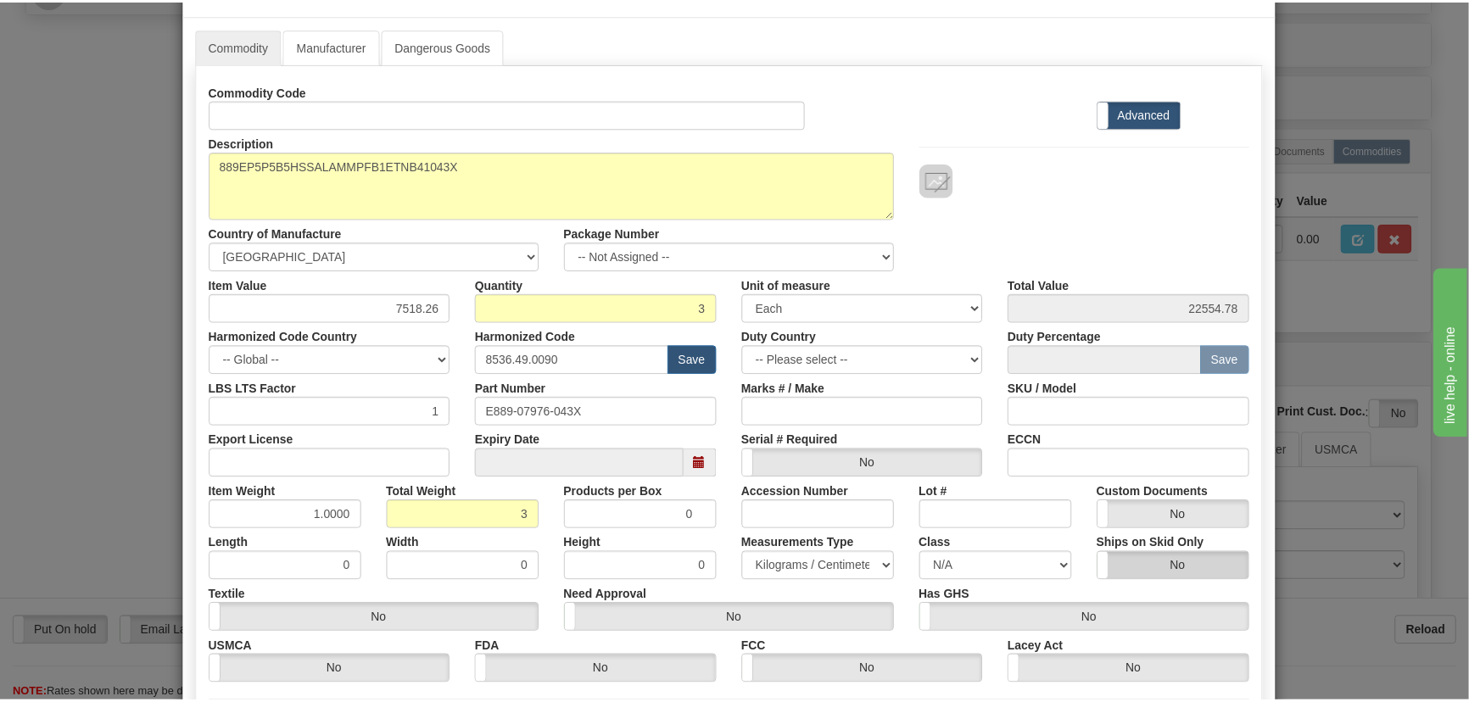
scroll to position [241, 0]
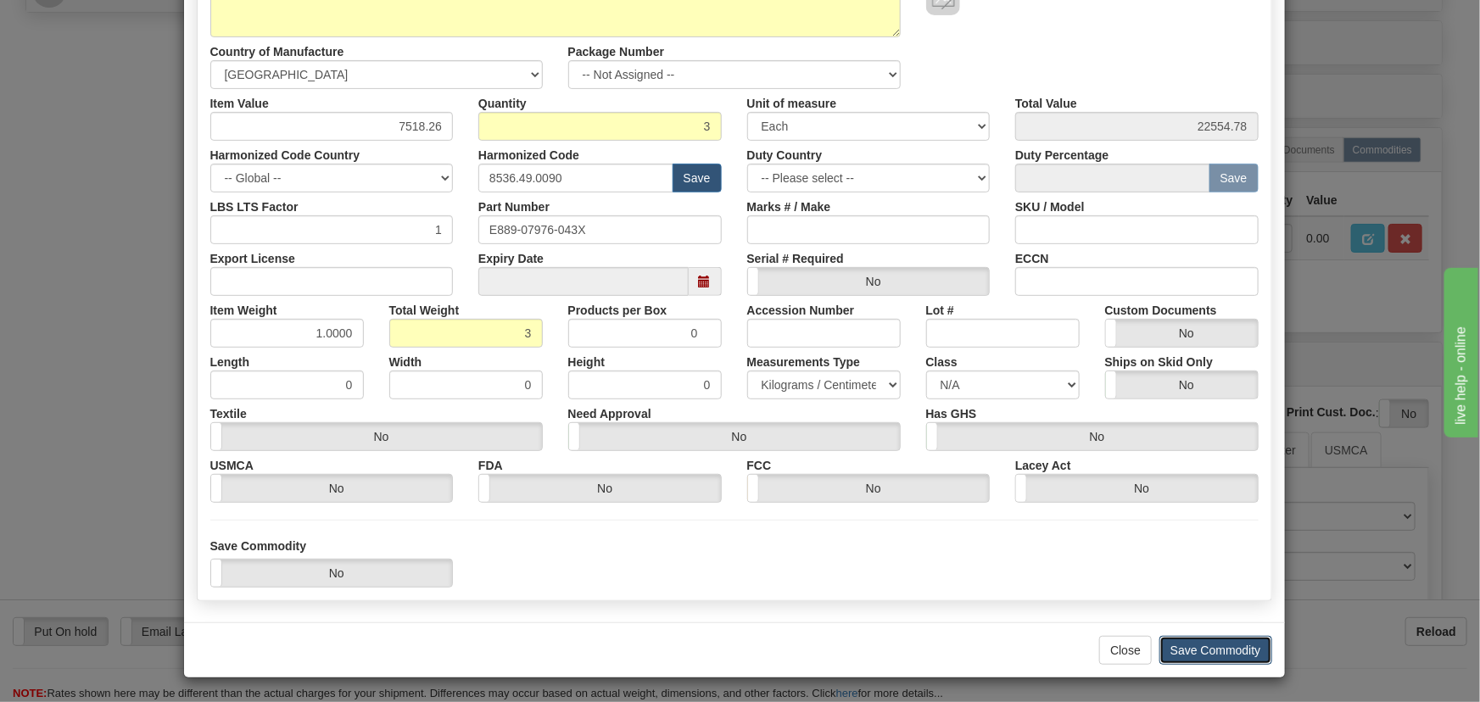
click at [1225, 646] on button "Save Commodity" at bounding box center [1215, 650] width 113 height 29
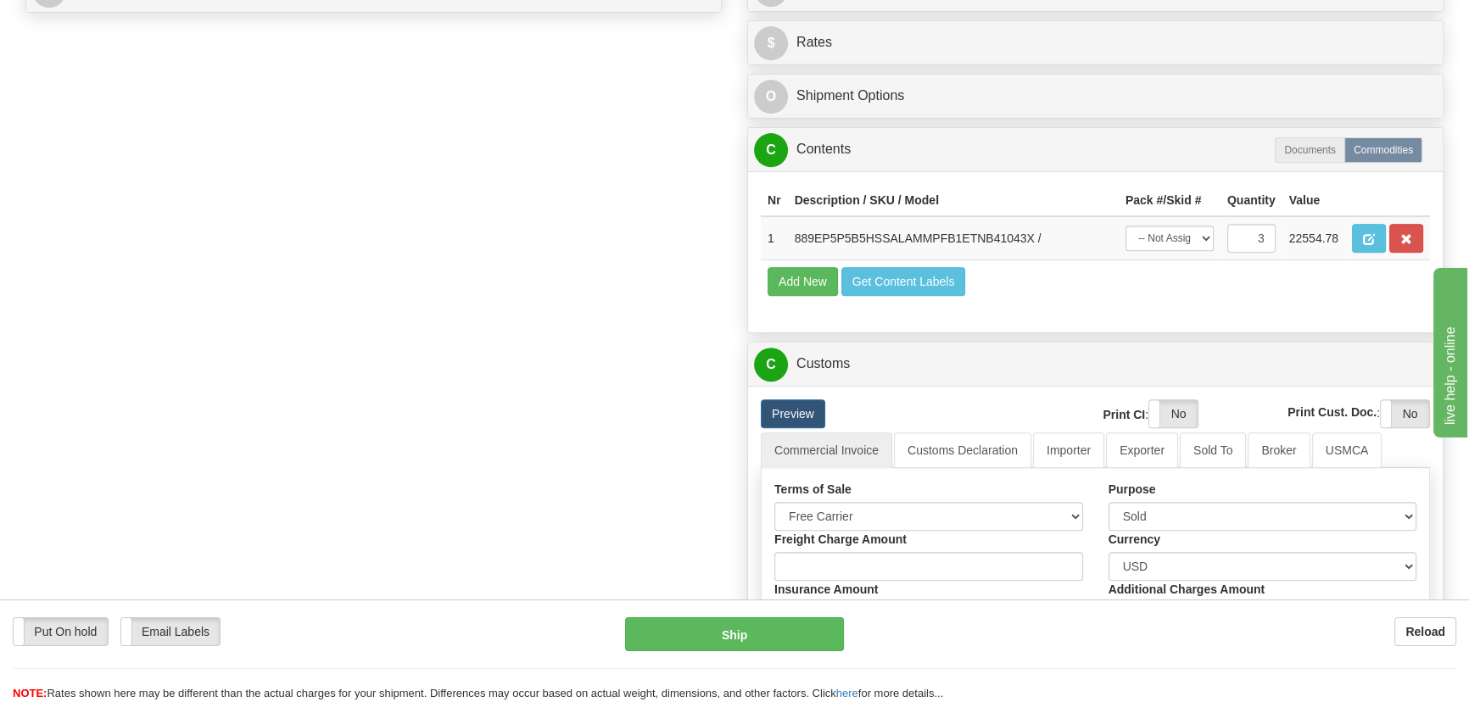
scroll to position [694, 0]
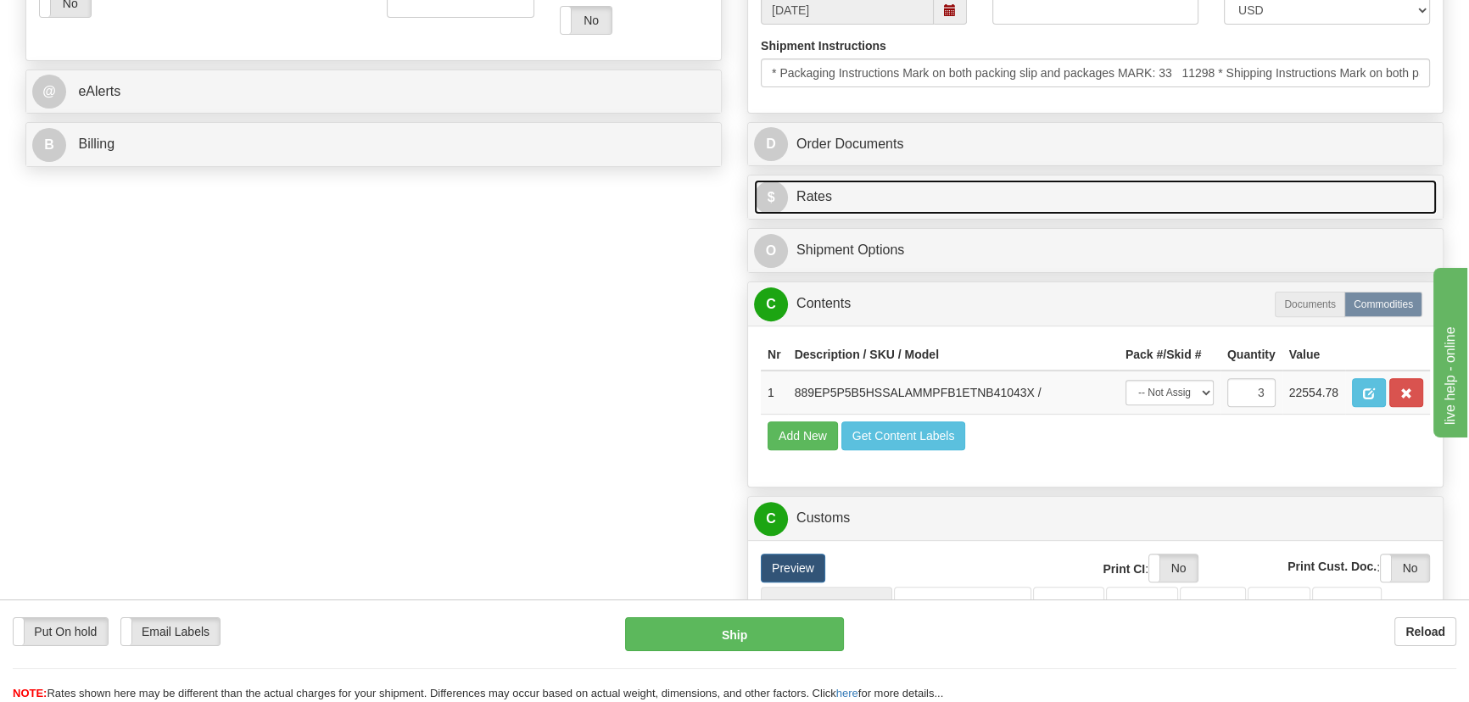
click at [1276, 191] on link "$ Rates" at bounding box center [1095, 197] width 683 height 35
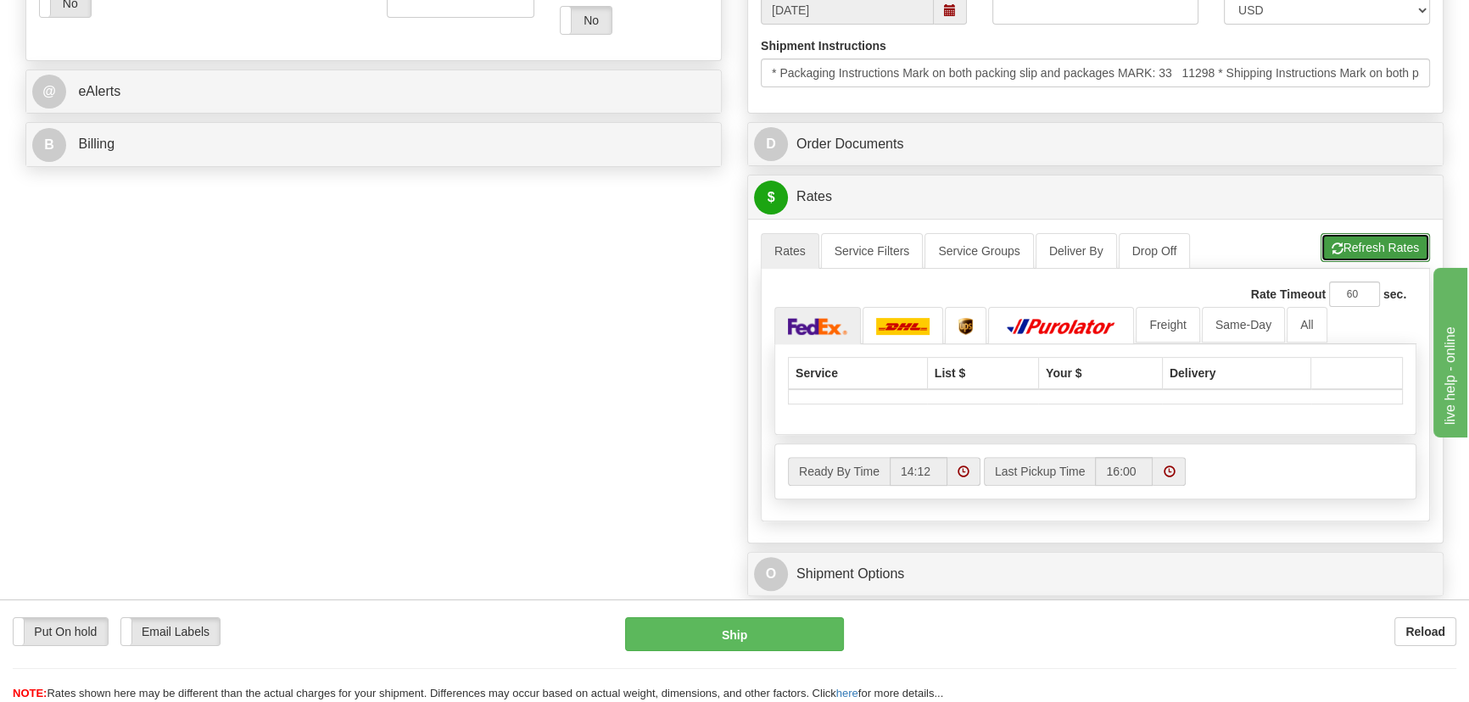
click at [1358, 257] on button "Refresh Rates" at bounding box center [1374, 247] width 109 height 29
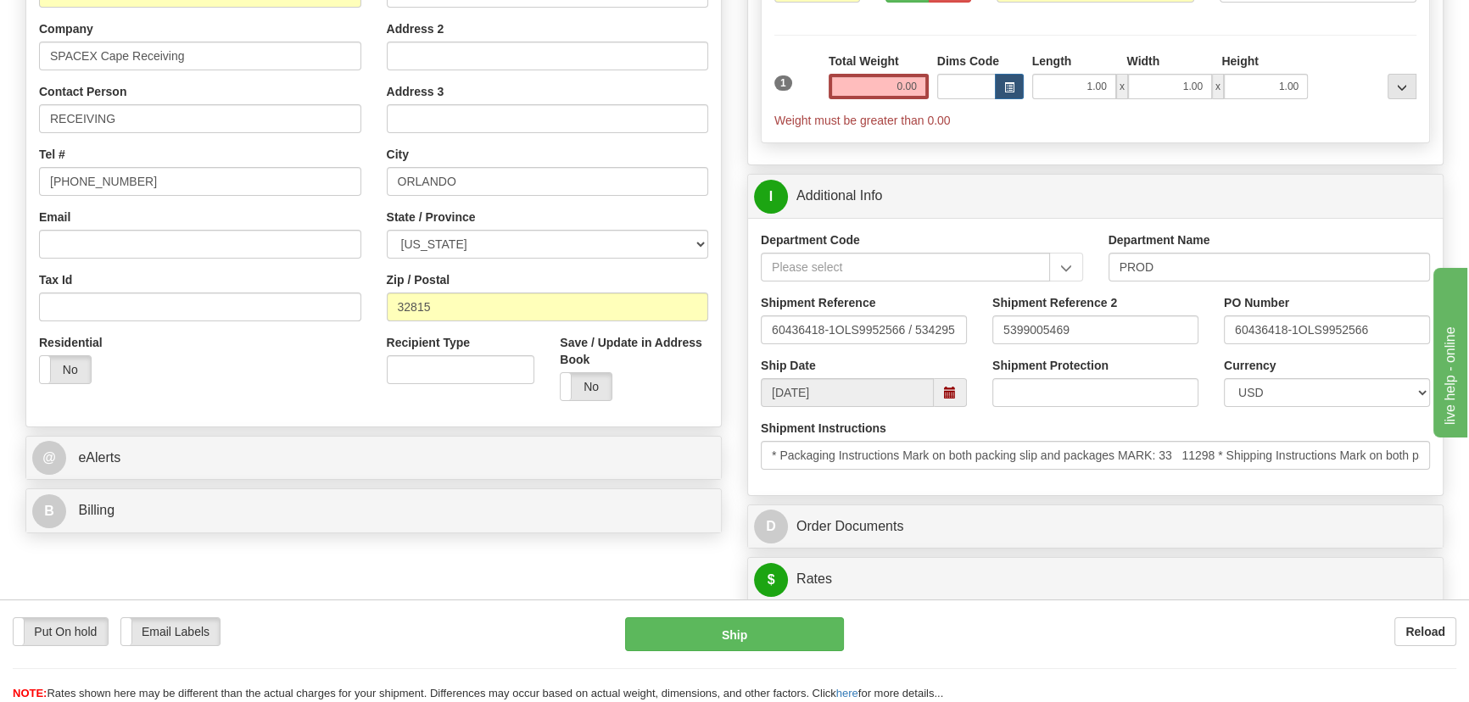
scroll to position [231, 0]
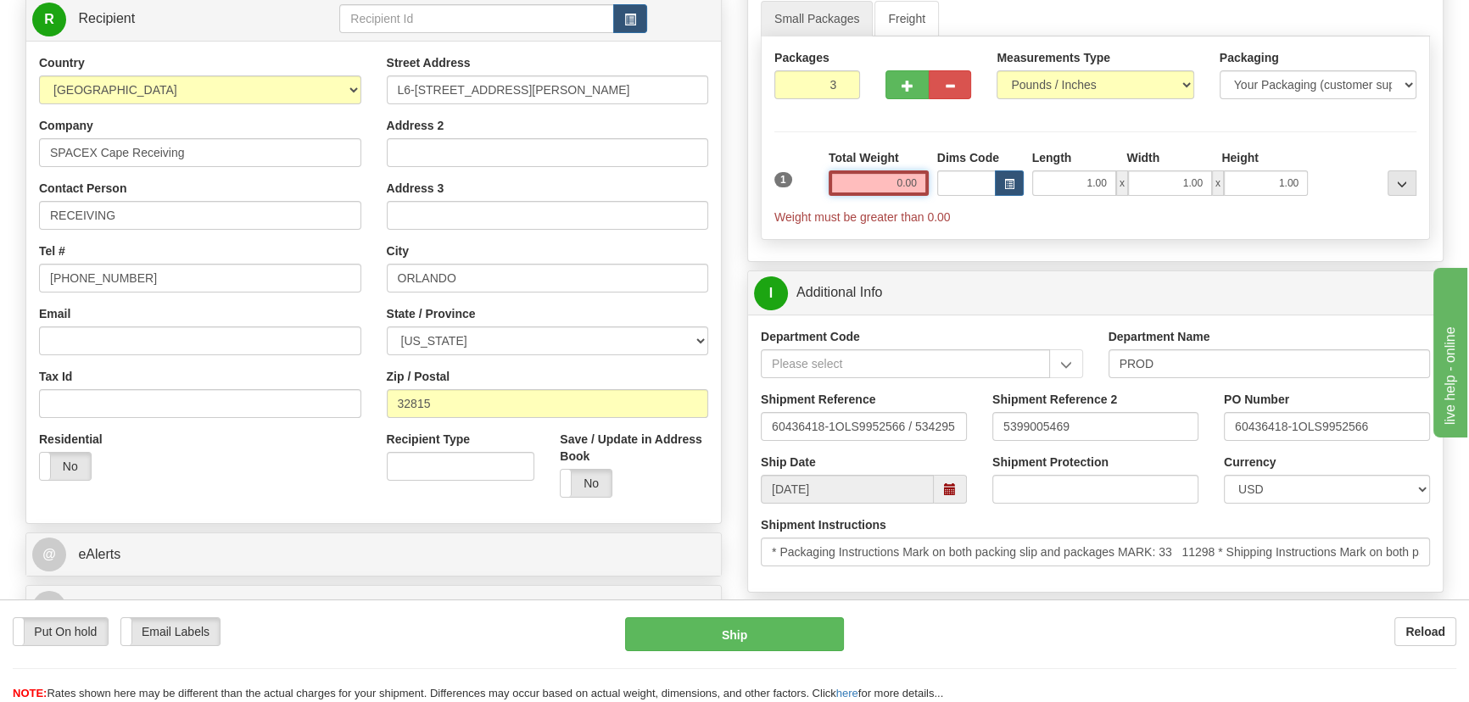
drag, startPoint x: 882, startPoint y: 176, endPoint x: 945, endPoint y: 192, distance: 65.6
click at [947, 191] on div "1 Total Weight 0.00 Dims Code x" at bounding box center [1095, 187] width 650 height 76
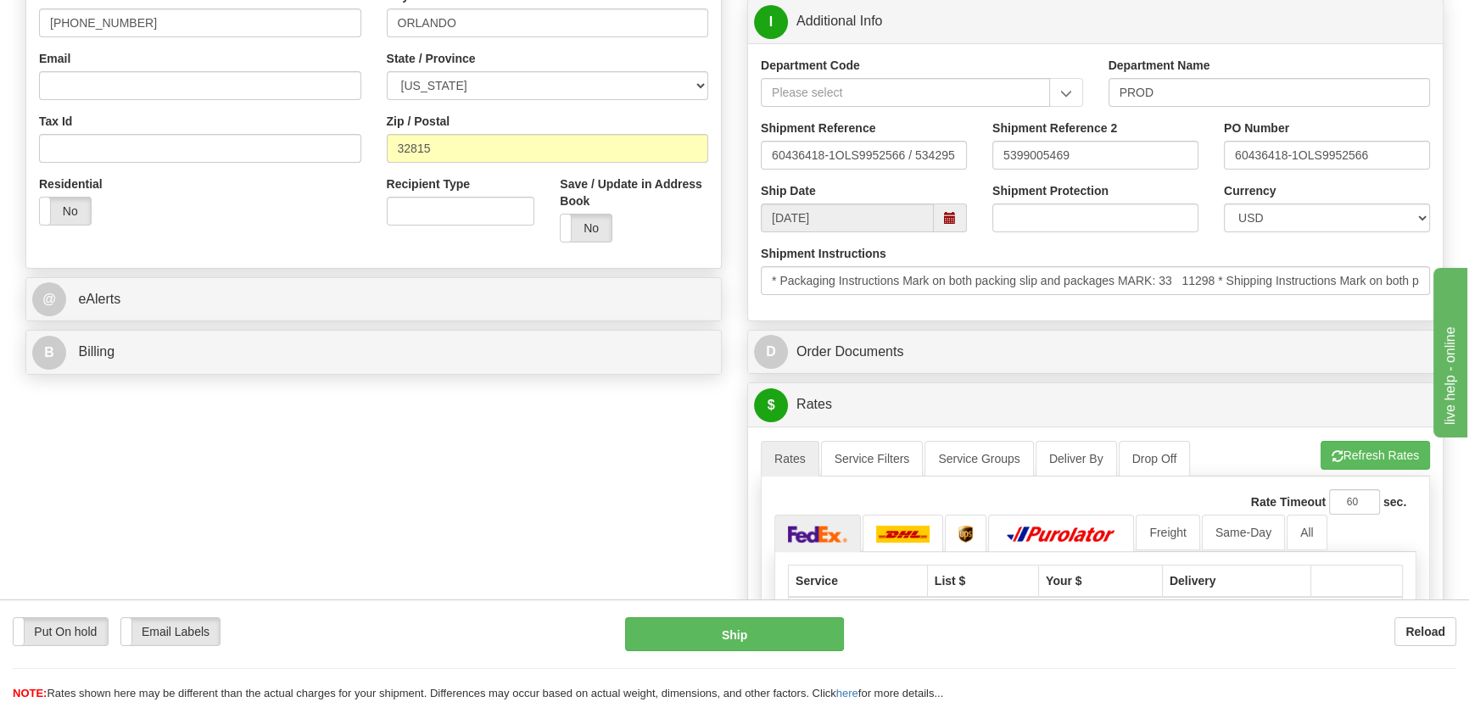
scroll to position [539, 0]
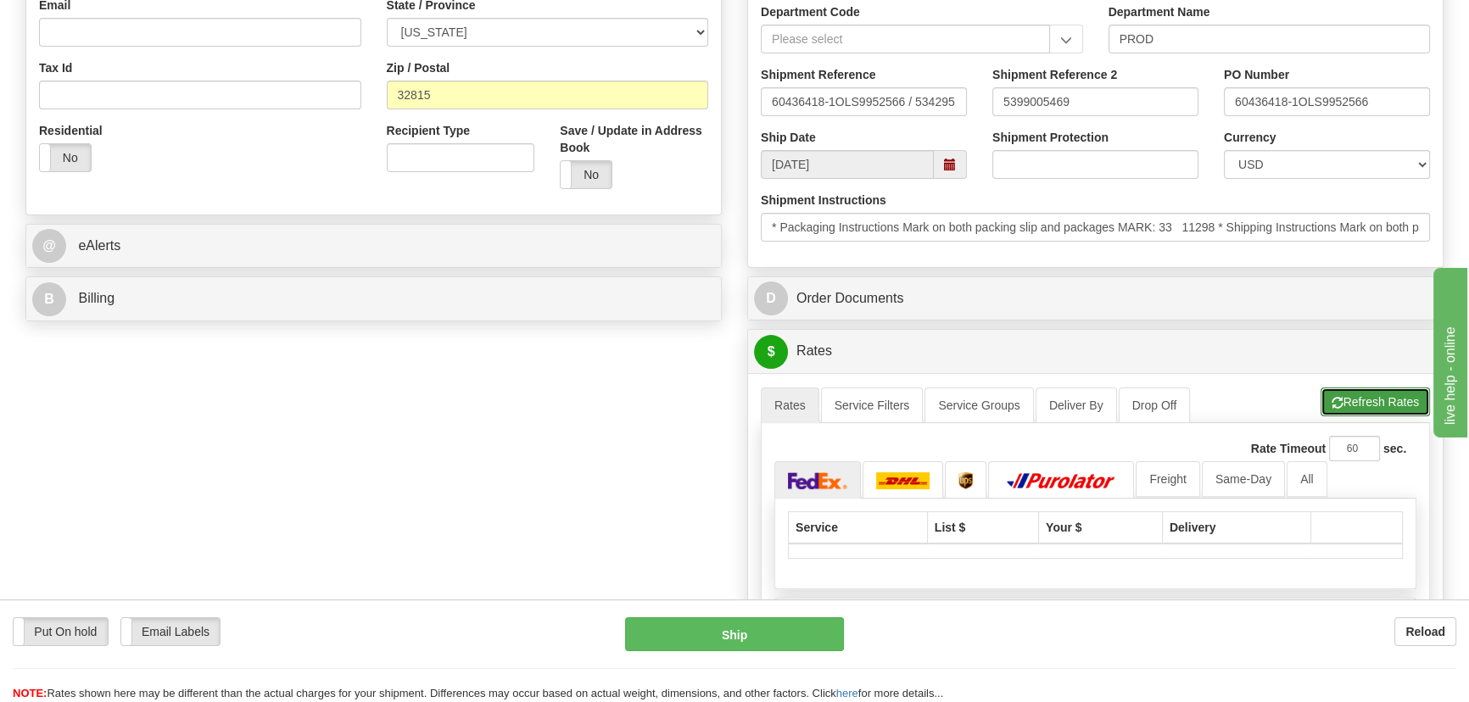
type input "90.00"
click at [1375, 400] on button "Refresh Rates" at bounding box center [1374, 402] width 109 height 29
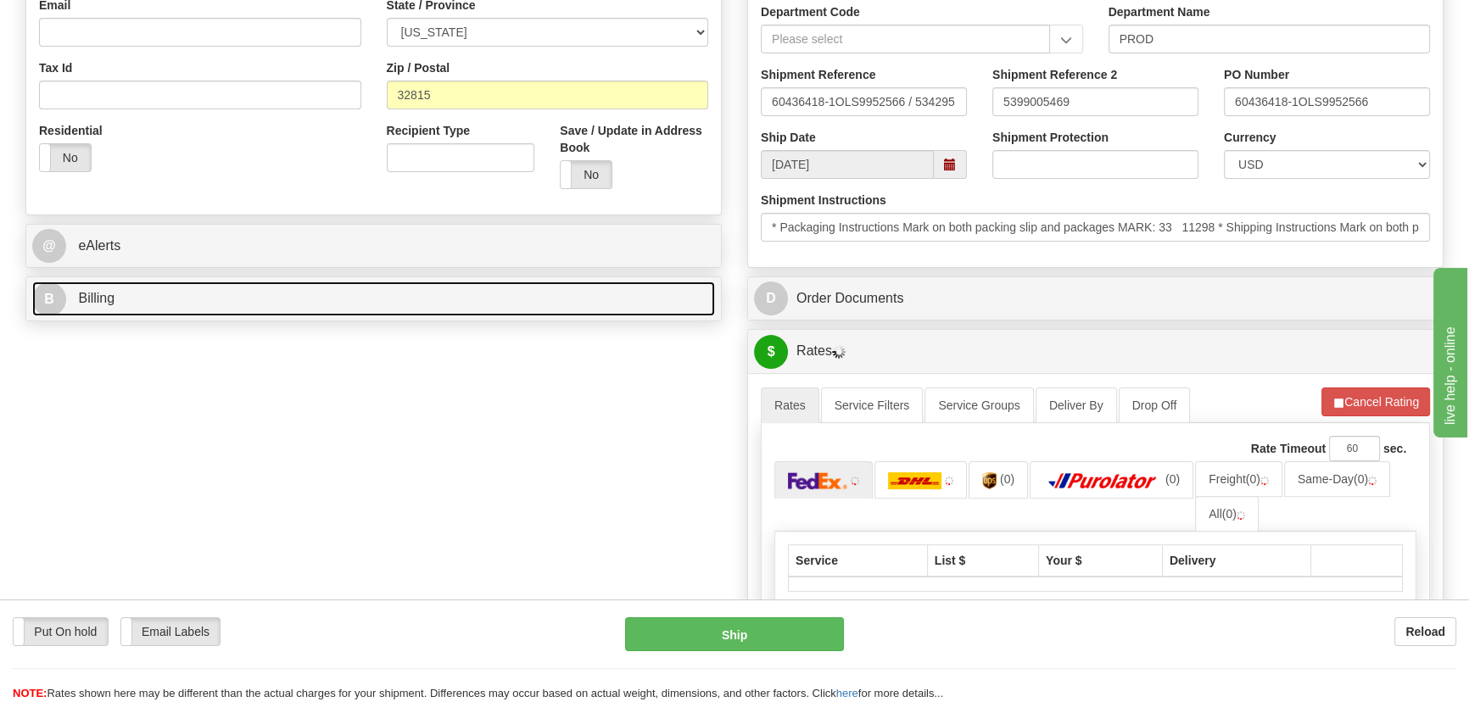
click at [282, 295] on link "B Billing" at bounding box center [373, 299] width 683 height 35
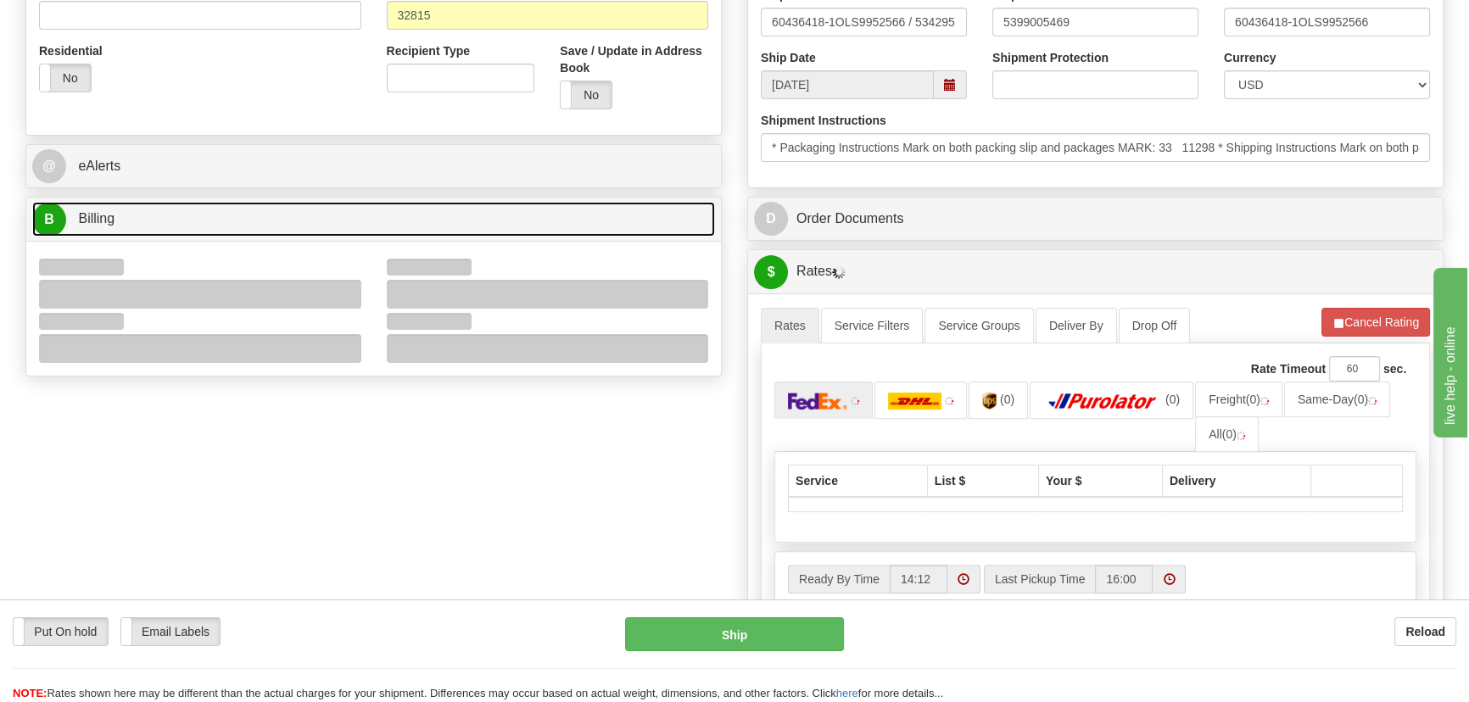
scroll to position [694, 0]
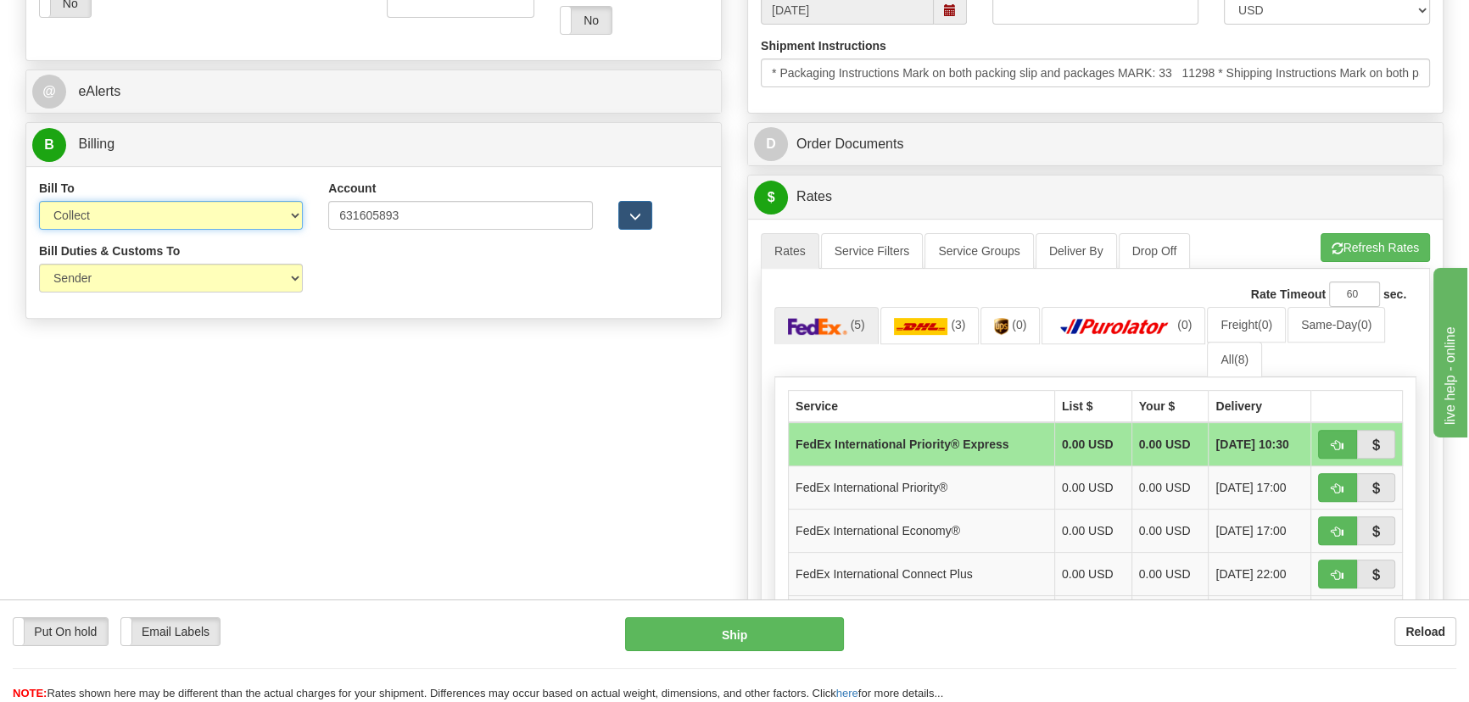
click at [199, 218] on select "Sender Recipient Third Party Collect" at bounding box center [171, 215] width 264 height 29
select select "2"
click at [39, 201] on select "Sender Recipient Third Party Collect" at bounding box center [171, 215] width 264 height 29
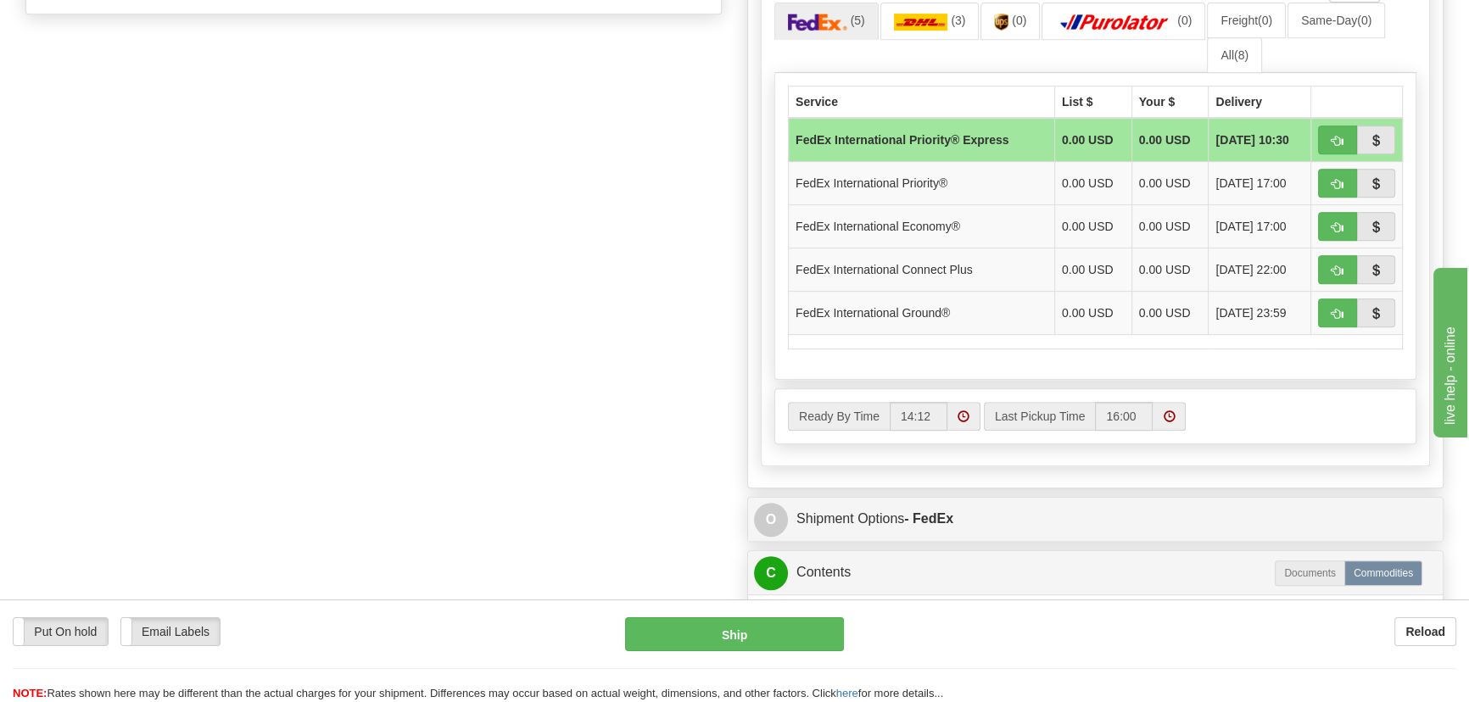
scroll to position [1001, 0]
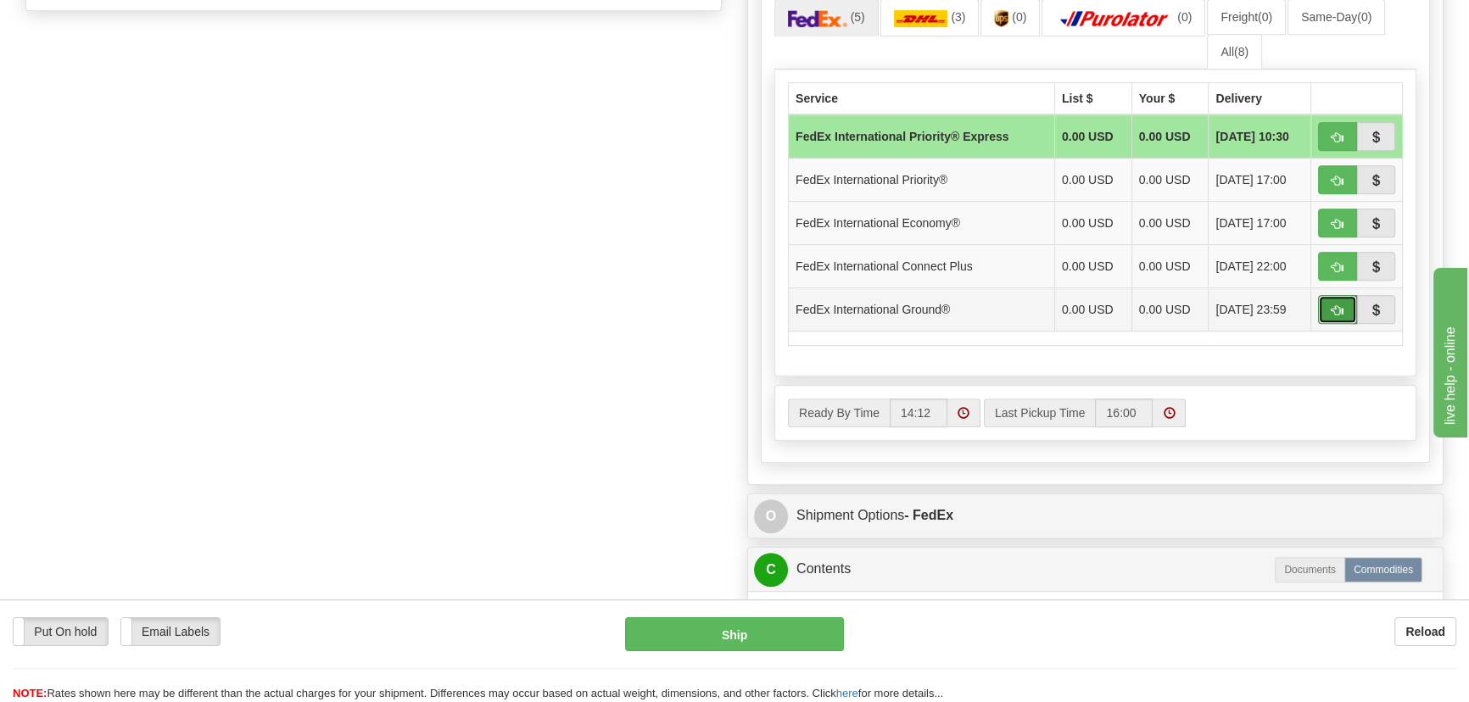
click at [1331, 305] on span "button" at bounding box center [1337, 310] width 12 height 11
type input "92"
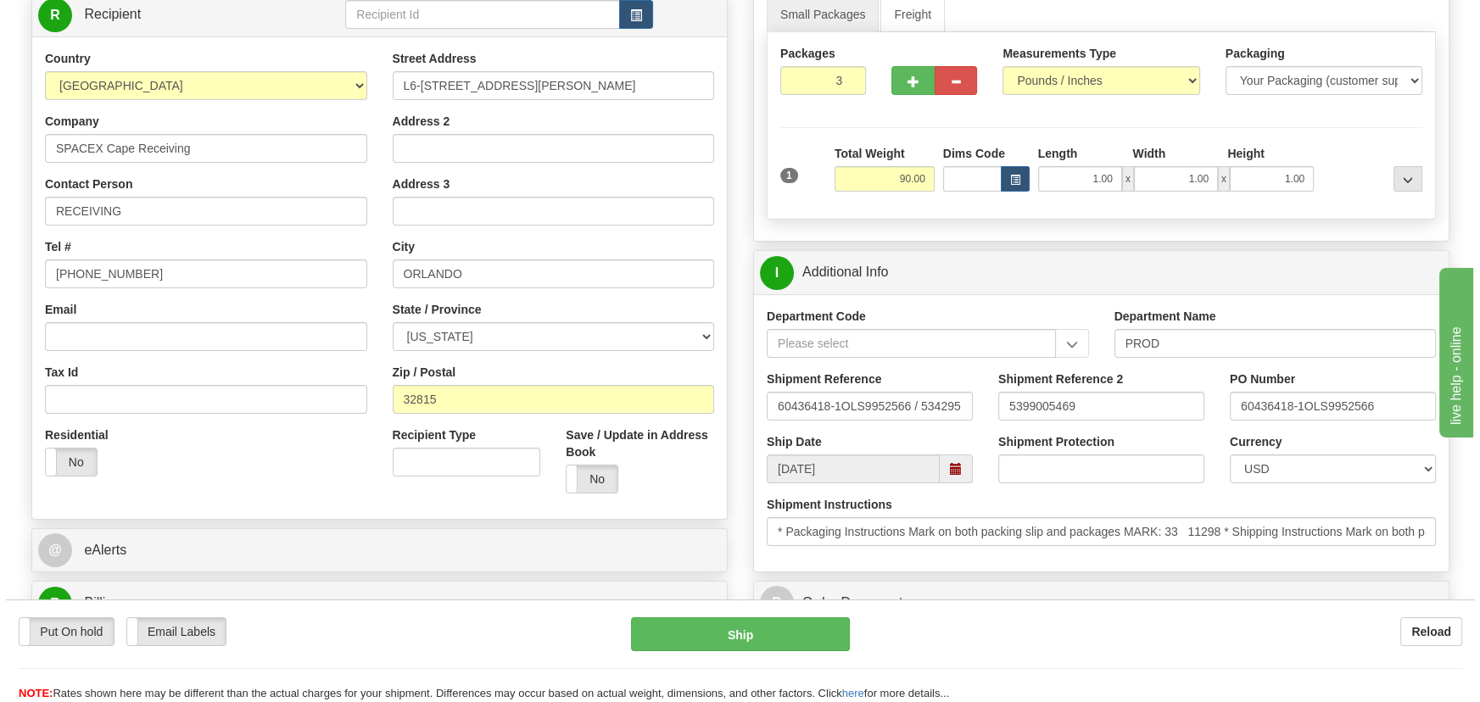
scroll to position [231, 0]
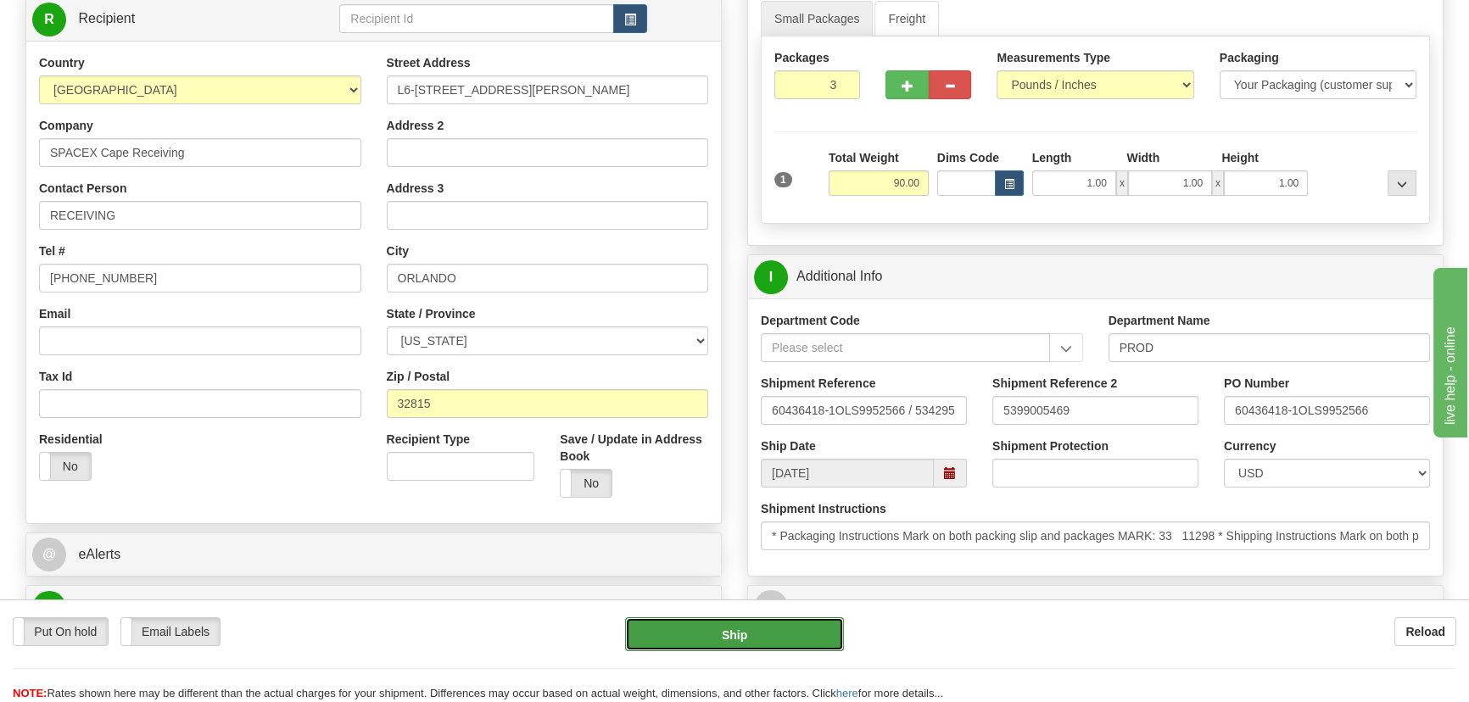
click at [750, 636] on button "Ship" at bounding box center [735, 634] width 220 height 34
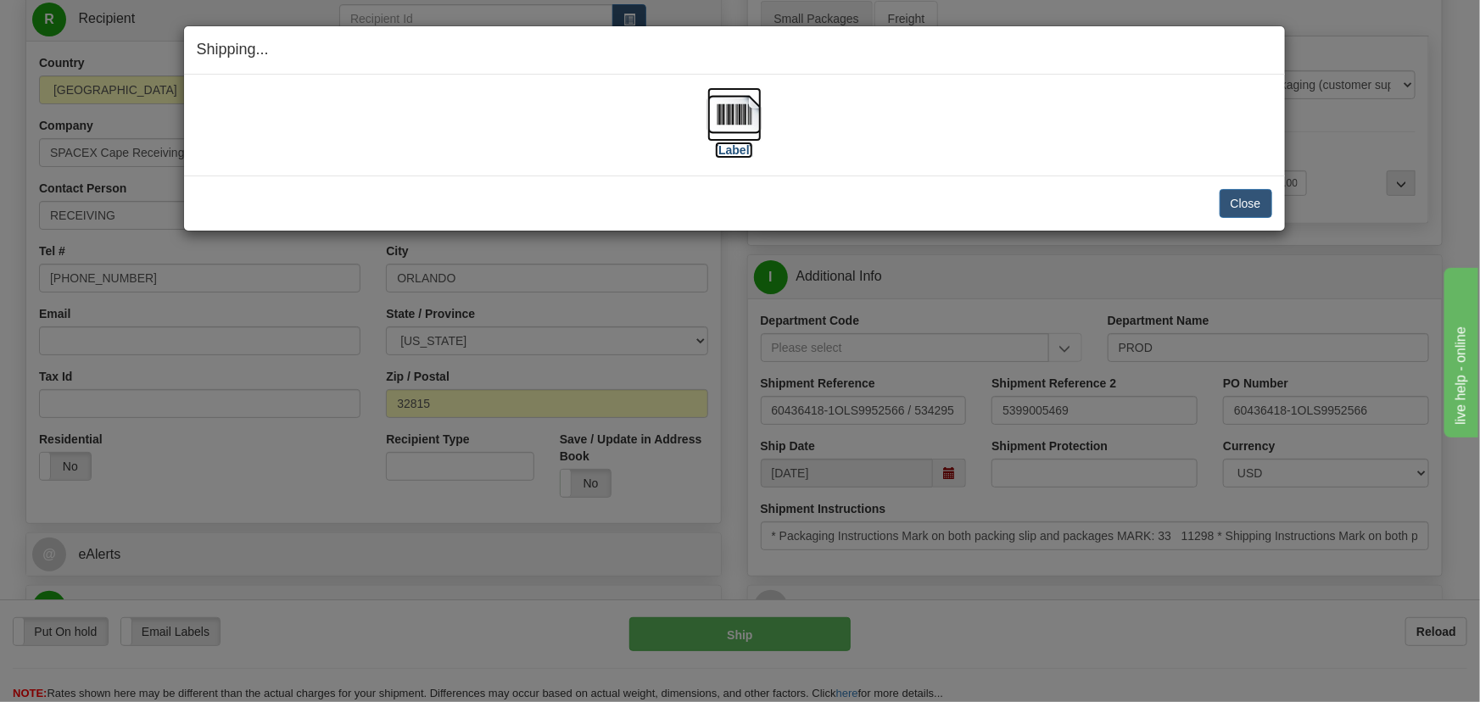
click at [726, 121] on img at bounding box center [734, 114] width 54 height 54
click at [1256, 198] on button "Close" at bounding box center [1245, 203] width 53 height 29
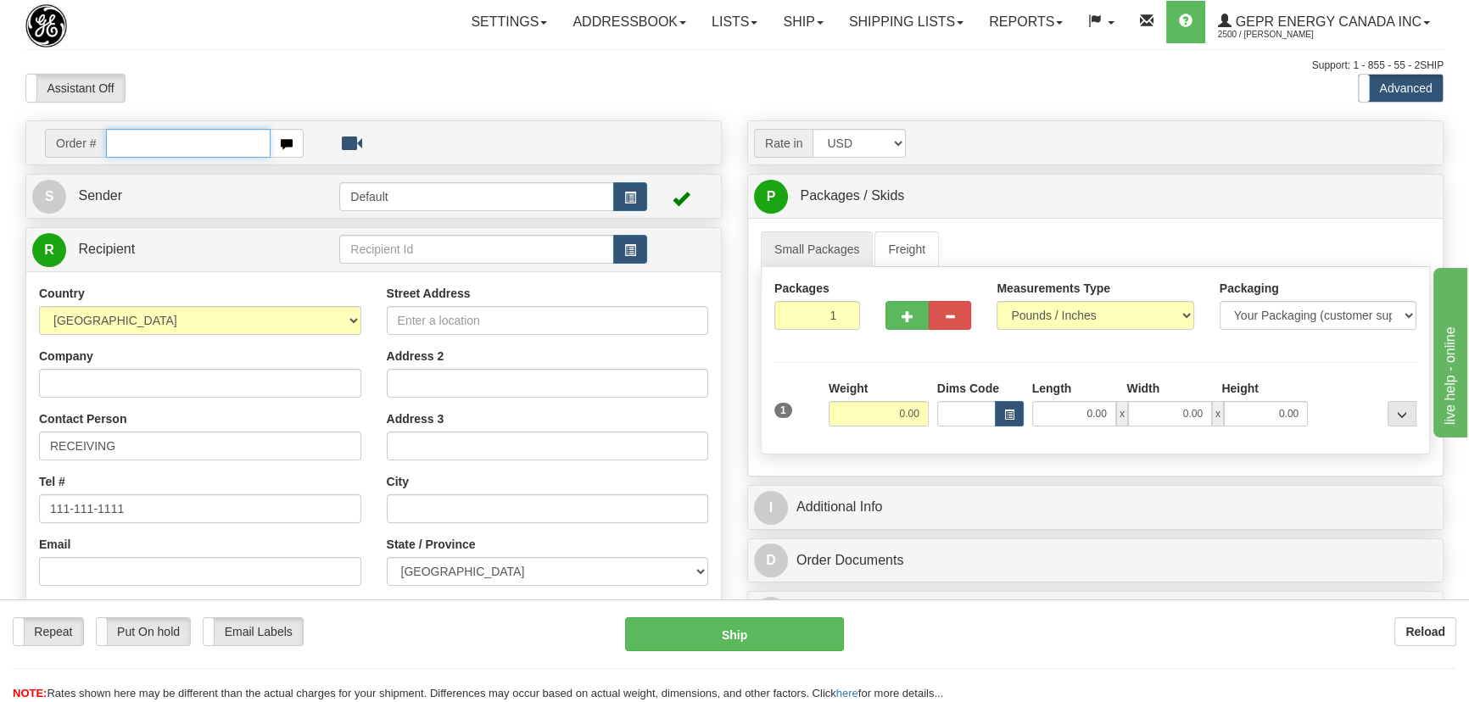
paste input "0086698357"
click at [127, 144] on input "0086698357" at bounding box center [188, 143] width 165 height 29
type input "86698357"
click at [312, 87] on body "Training Course Close Toggle navigation Settings Shipping Preferences New Recip…" at bounding box center [740, 351] width 1480 height 702
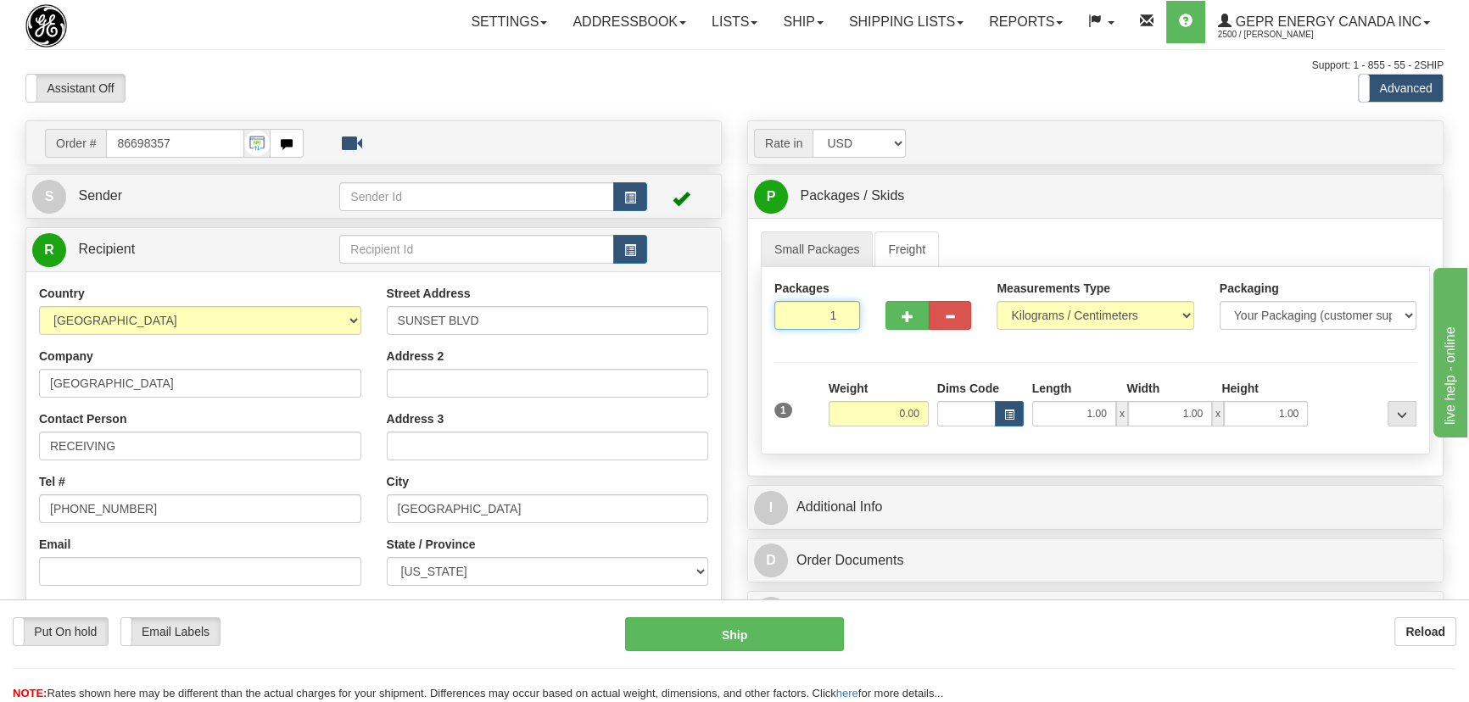
drag, startPoint x: 819, startPoint y: 316, endPoint x: 900, endPoint y: 352, distance: 88.1
click at [891, 344] on div "Packages 1 1" at bounding box center [1094, 312] width 667 height 65
type input "5"
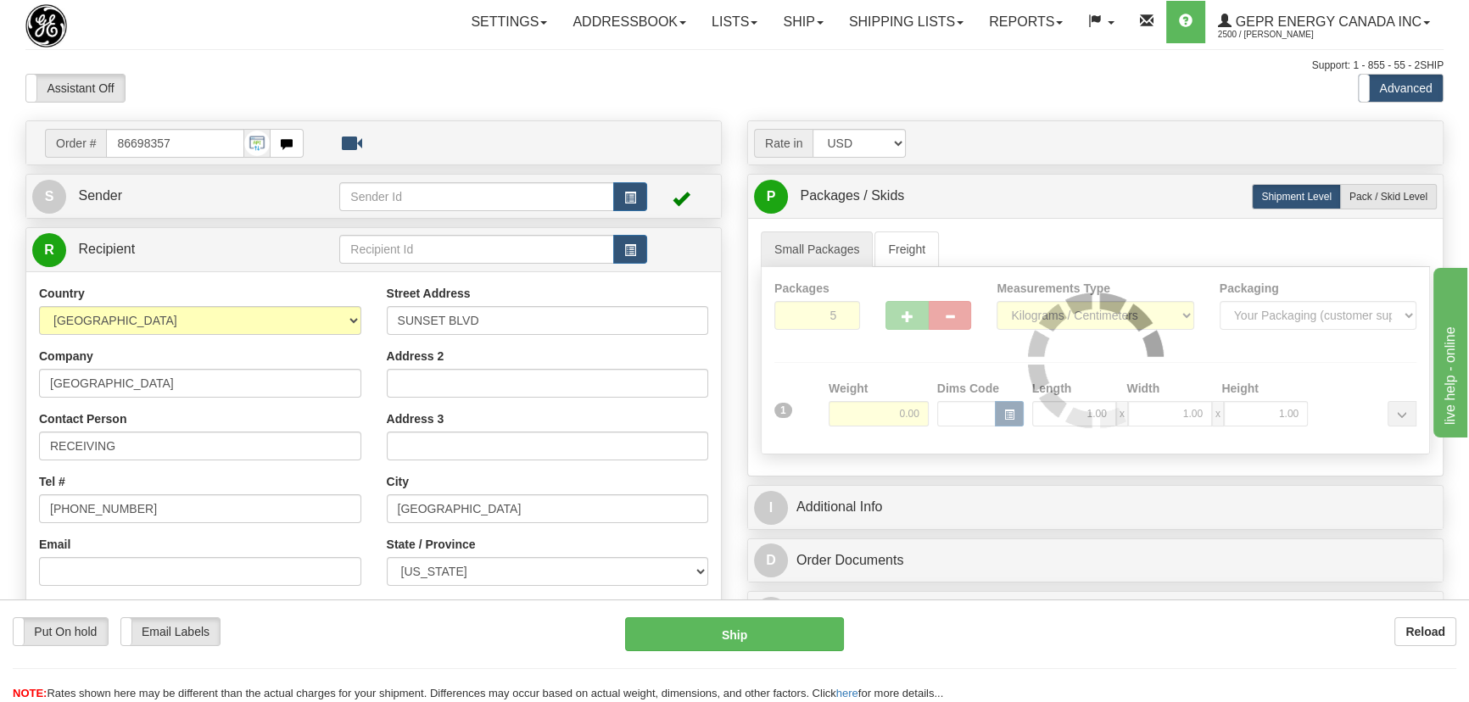
click at [899, 354] on div "Packages 5 1 Measurements Type" at bounding box center [1095, 360] width 669 height 187
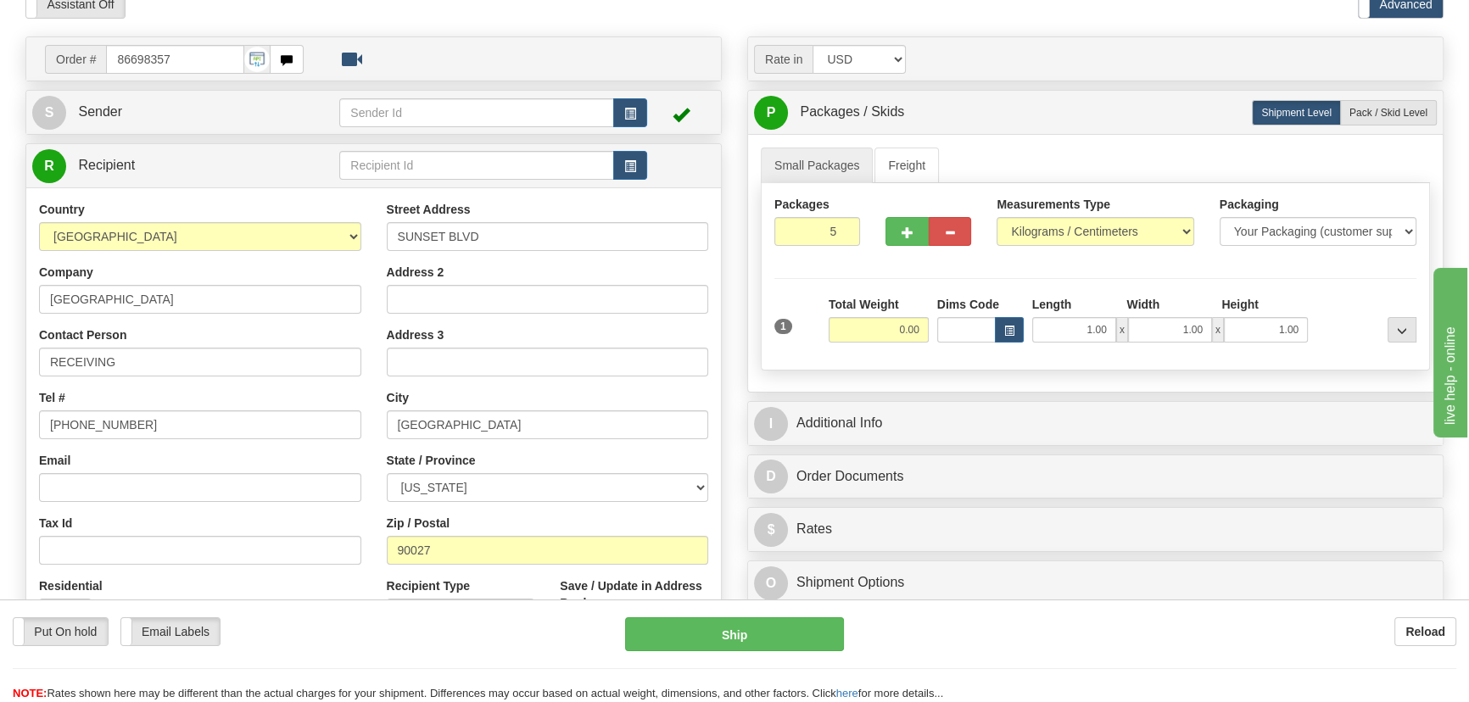
scroll to position [231, 0]
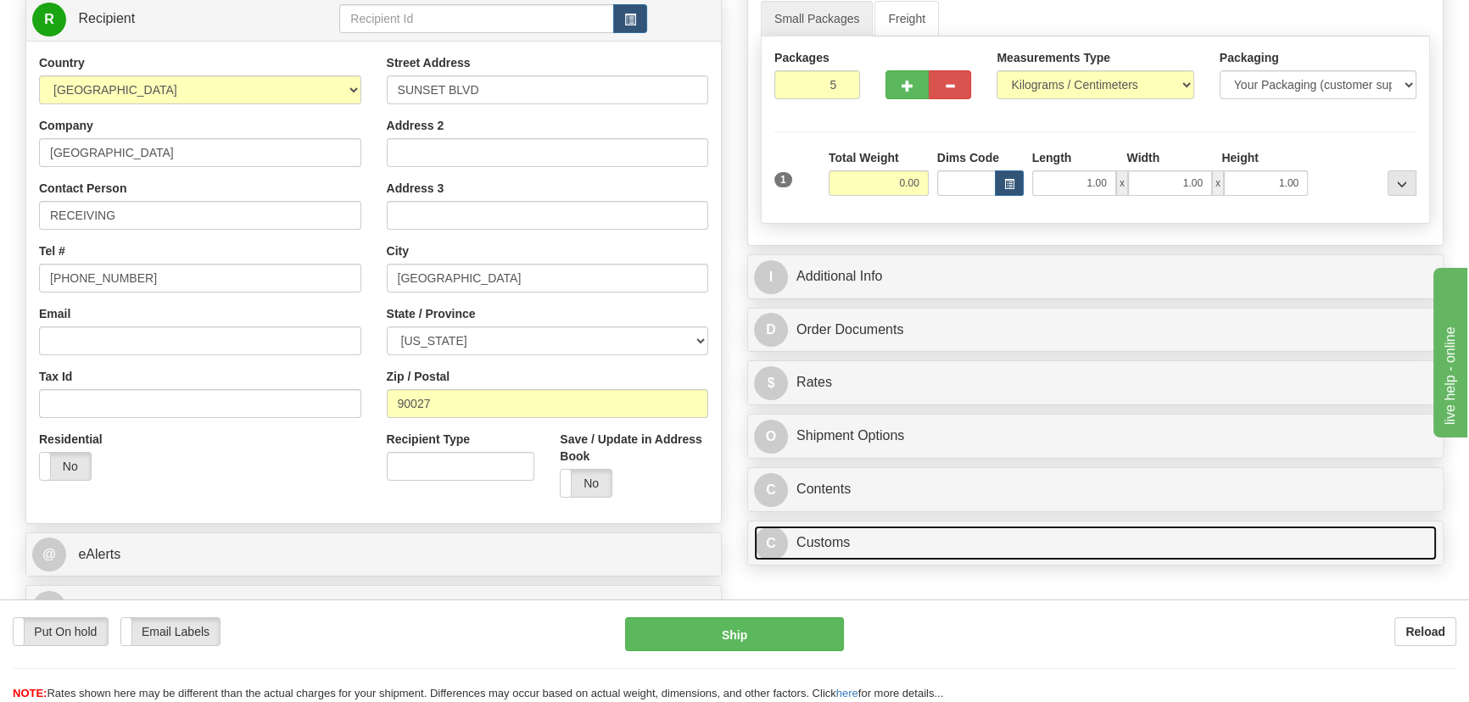
click at [1030, 538] on link "C Customs" at bounding box center [1095, 543] width 683 height 35
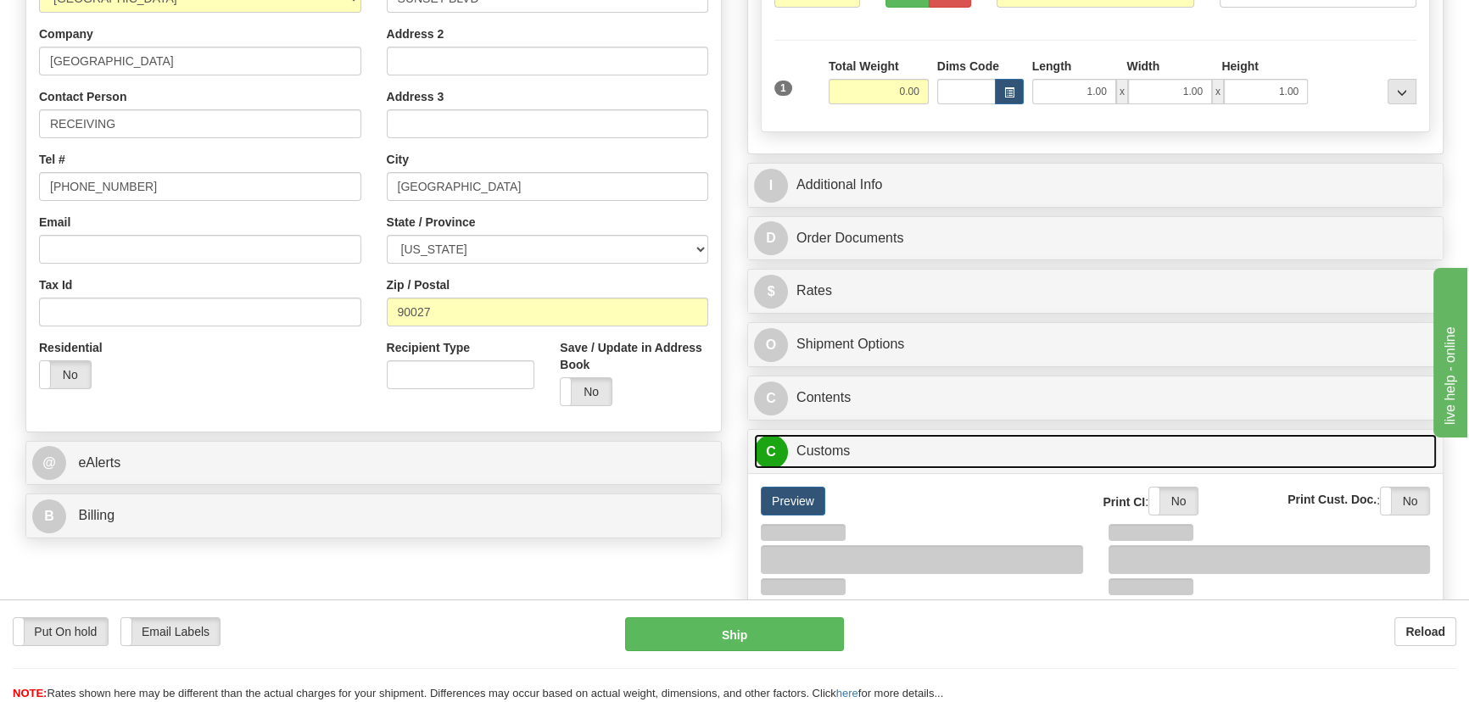
scroll to position [462, 0]
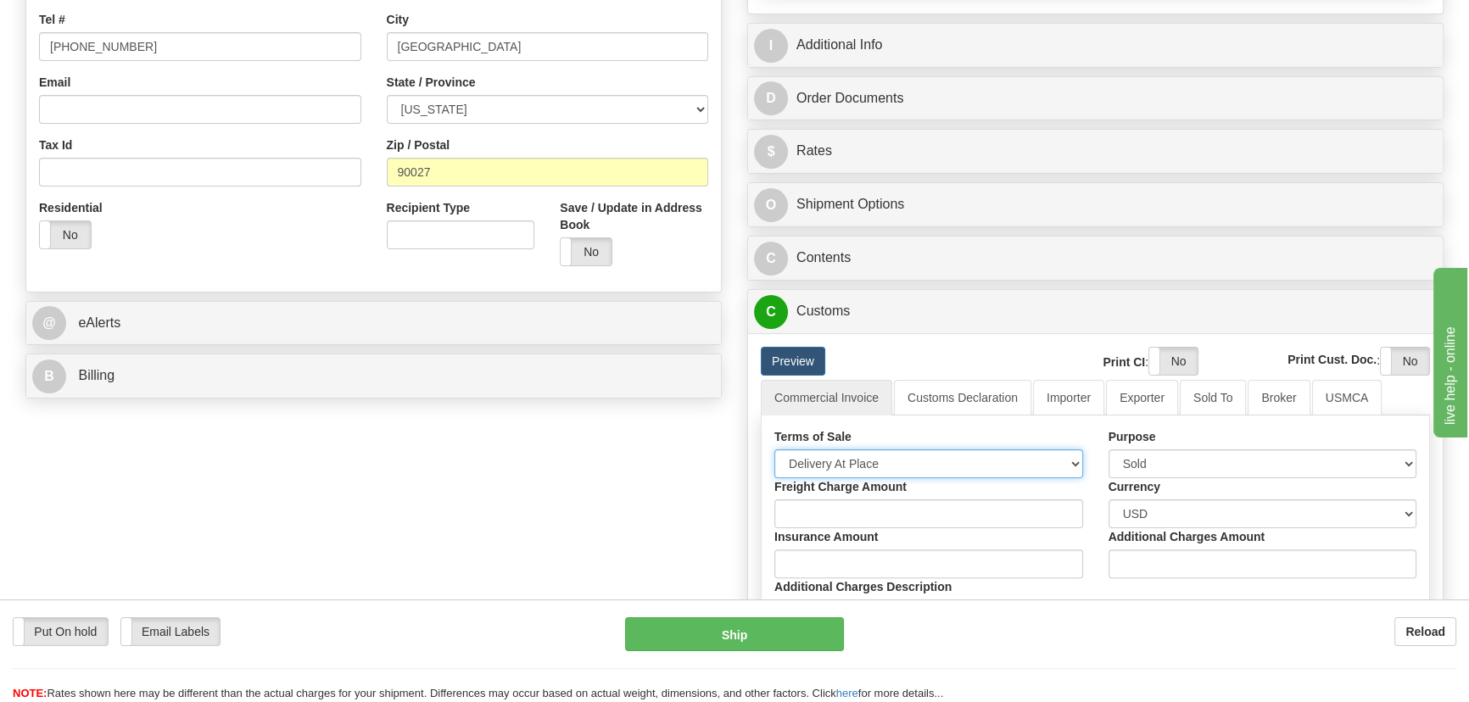
click at [958, 465] on select "Free Carrier Free On Board Ex Works Delivered Duty Unpaid Delivered Duty Paid C…" at bounding box center [928, 463] width 309 height 29
select select "7"
click at [774, 449] on select "Free Carrier Free On Board Ex Works Delivered Duty Unpaid Delivered Duty Paid C…" at bounding box center [928, 463] width 309 height 29
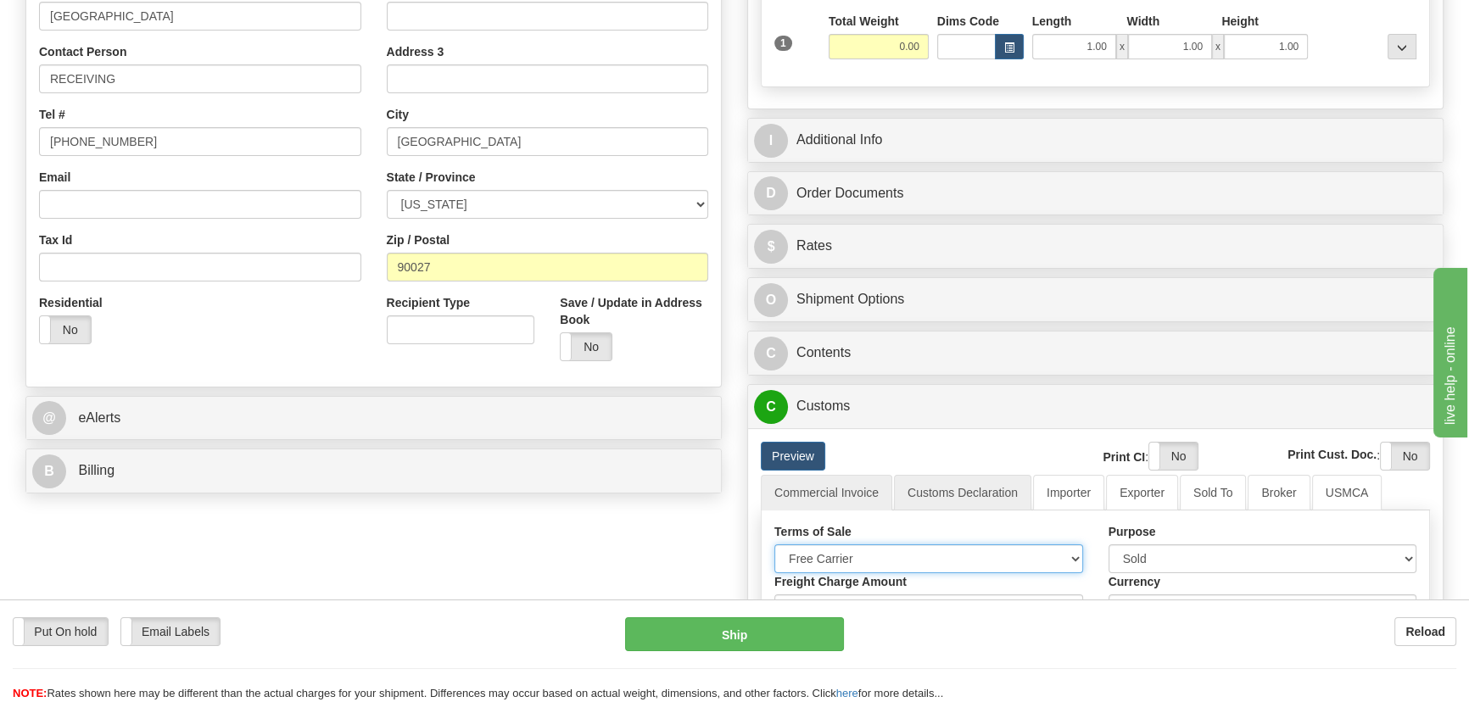
scroll to position [231, 0]
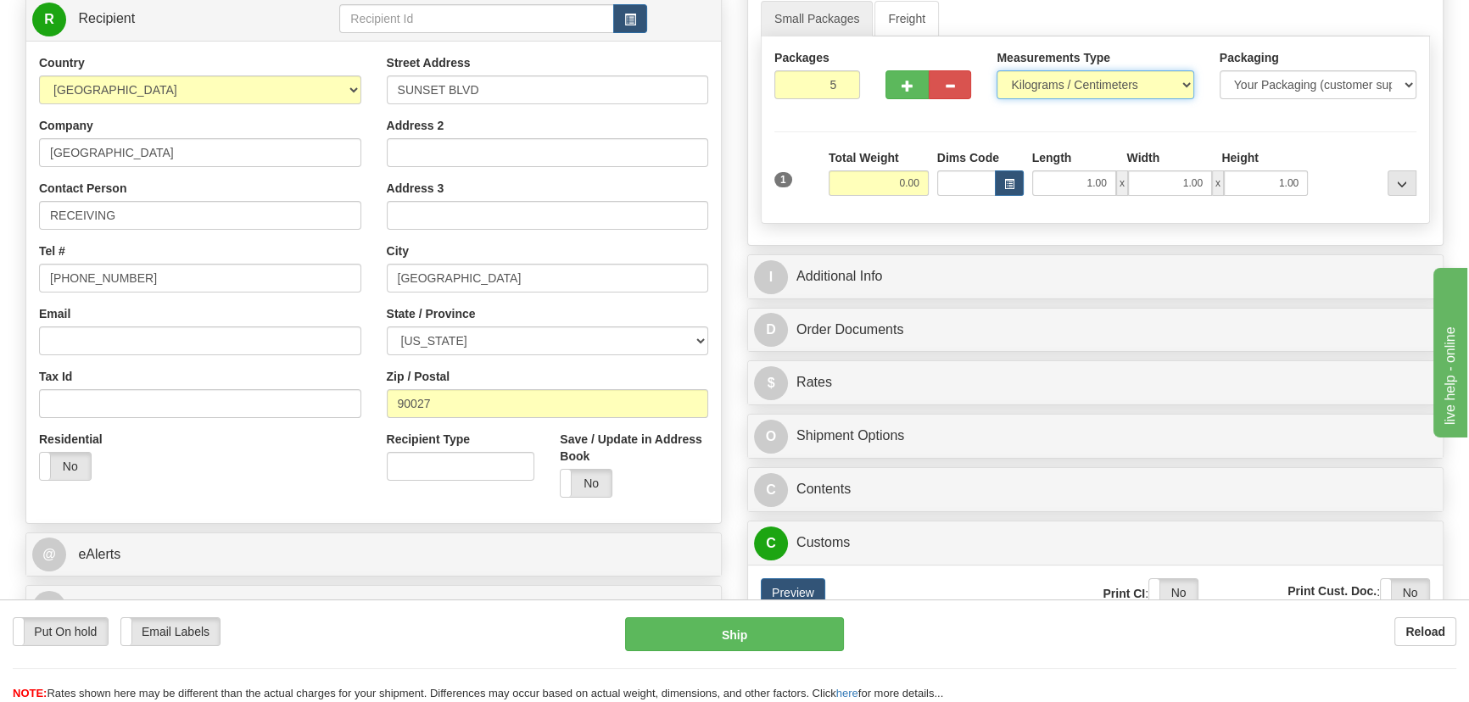
click at [1135, 93] on select "Pounds / Inches Kilograms / Centimeters" at bounding box center [1094, 84] width 197 height 29
select select "0"
click at [996, 70] on select "Pounds / Inches Kilograms / Centimeters" at bounding box center [1094, 84] width 197 height 29
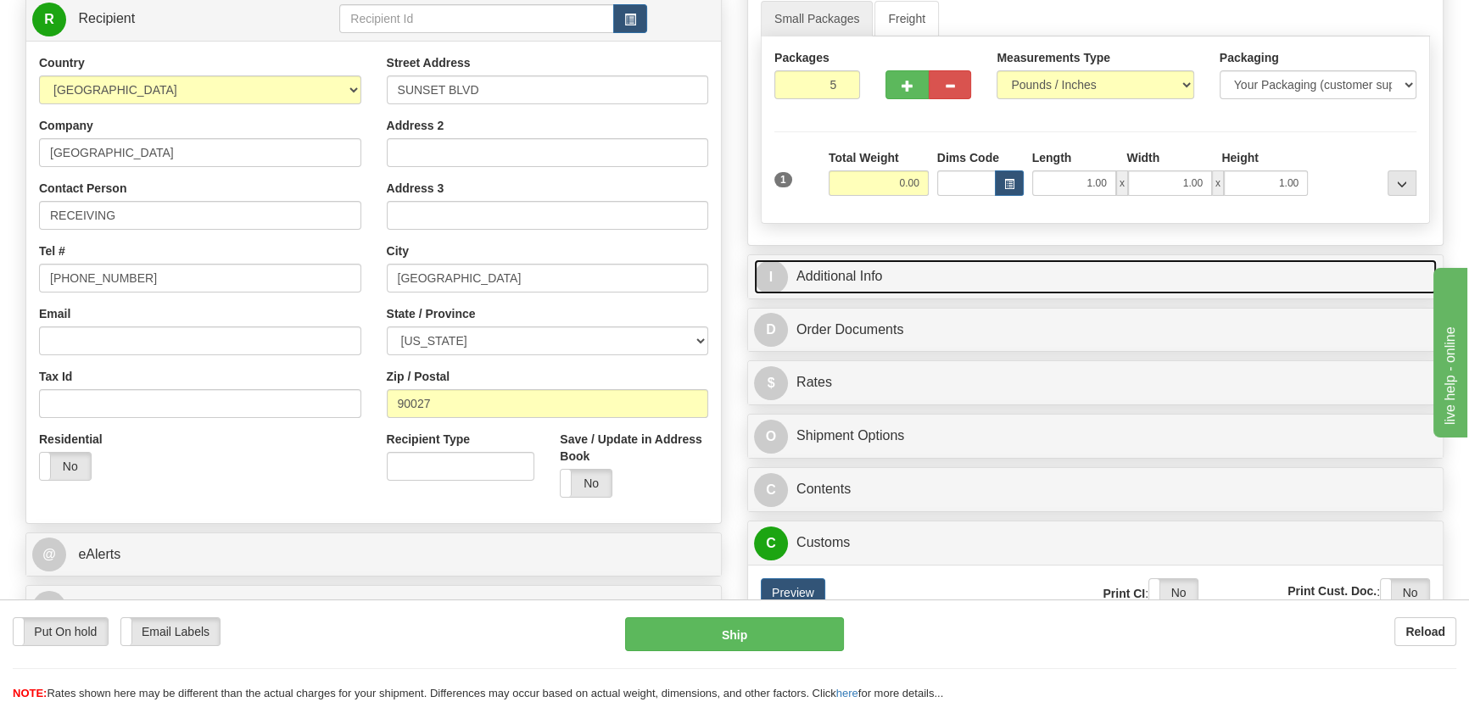
click at [1030, 269] on link "I Additional Info" at bounding box center [1095, 276] width 683 height 35
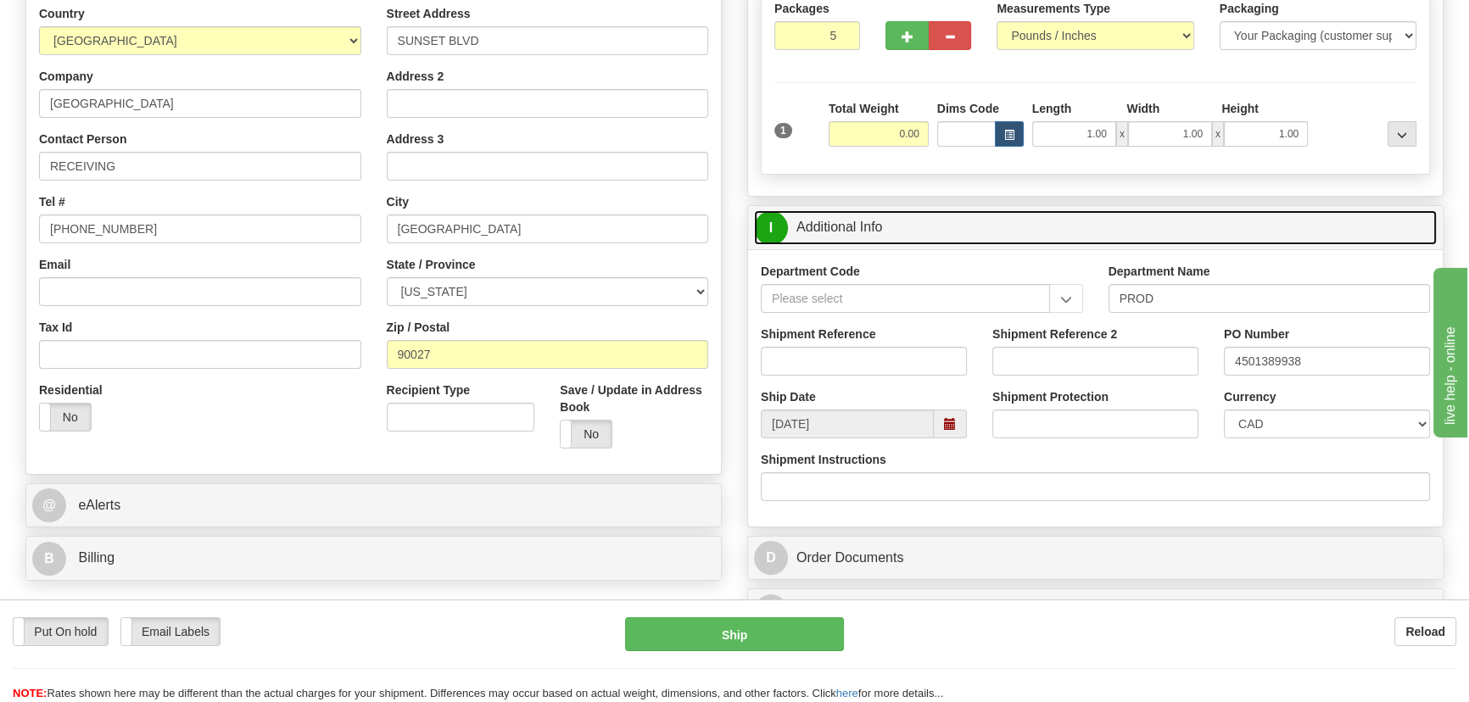
scroll to position [308, 0]
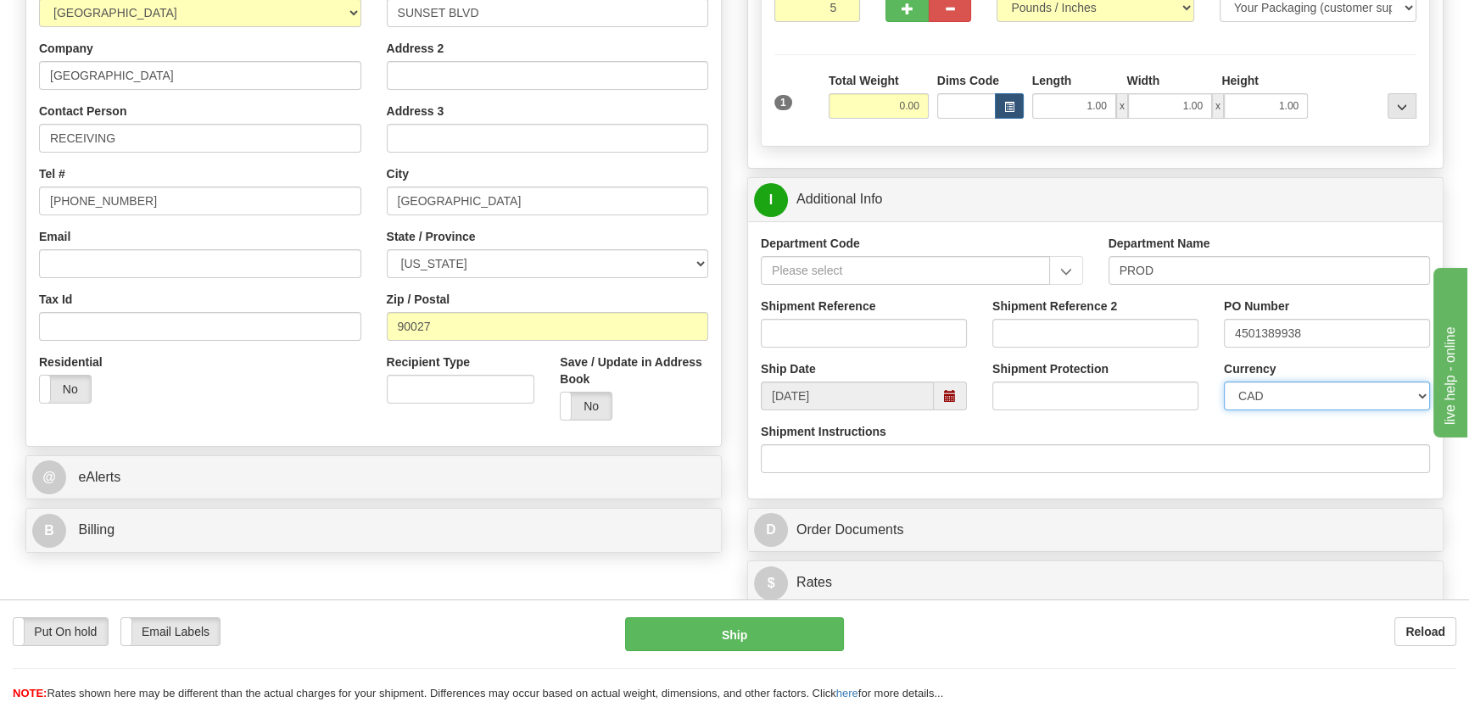
click at [1253, 398] on select "CAD USD EUR ZAR RON ANG ARN AUD AUS AWG BBD BFR BGN BHD BMD BND BRC BRL CHP CKZ…" at bounding box center [1327, 396] width 206 height 29
select select "1"
click at [1224, 382] on select "CAD USD EUR ZAR RON ANG ARN AUD AUS AWG BBD BFR BGN BHD BMD BND BRC BRL CHP CKZ…" at bounding box center [1327, 396] width 206 height 29
click at [896, 322] on input "Shipment Reference" at bounding box center [864, 333] width 206 height 29
drag, startPoint x: 893, startPoint y: 322, endPoint x: 690, endPoint y: 302, distance: 203.7
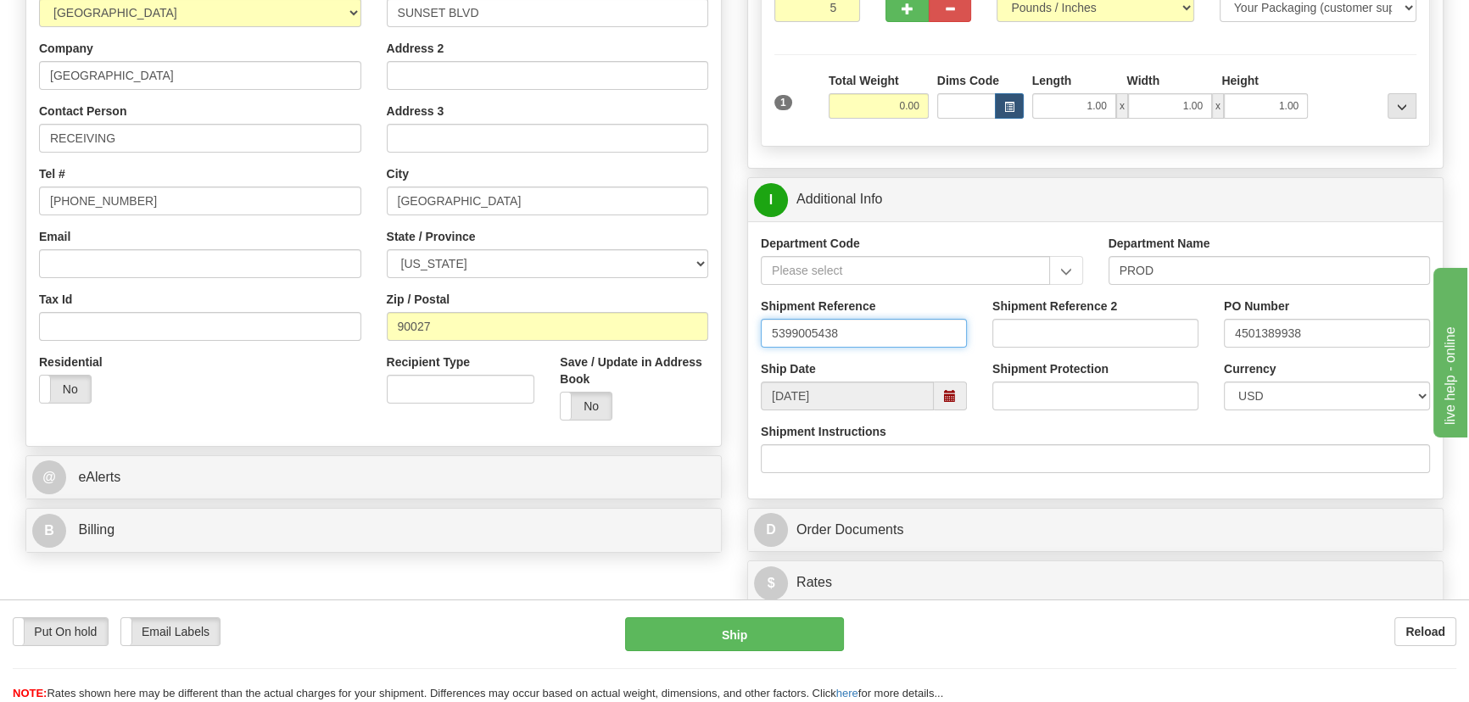
type input "5399005438"
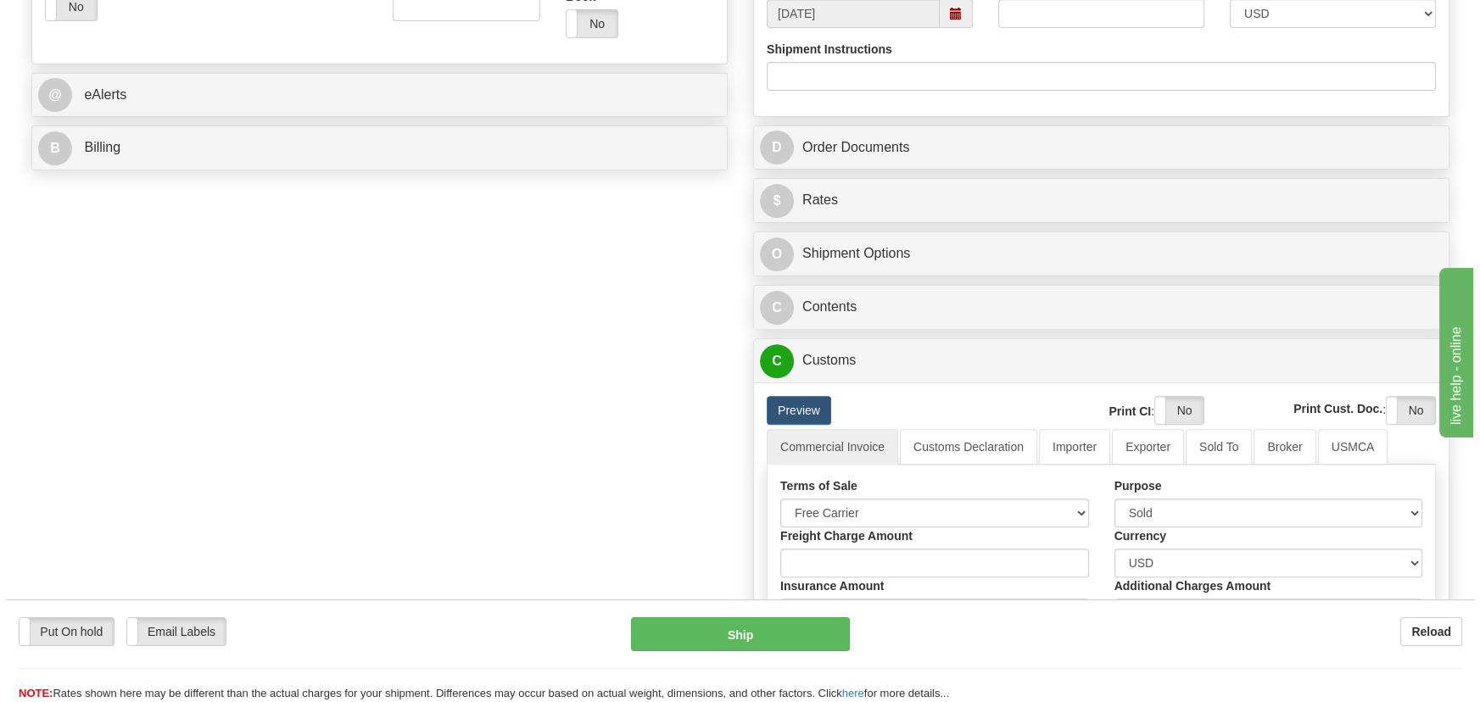
scroll to position [694, 0]
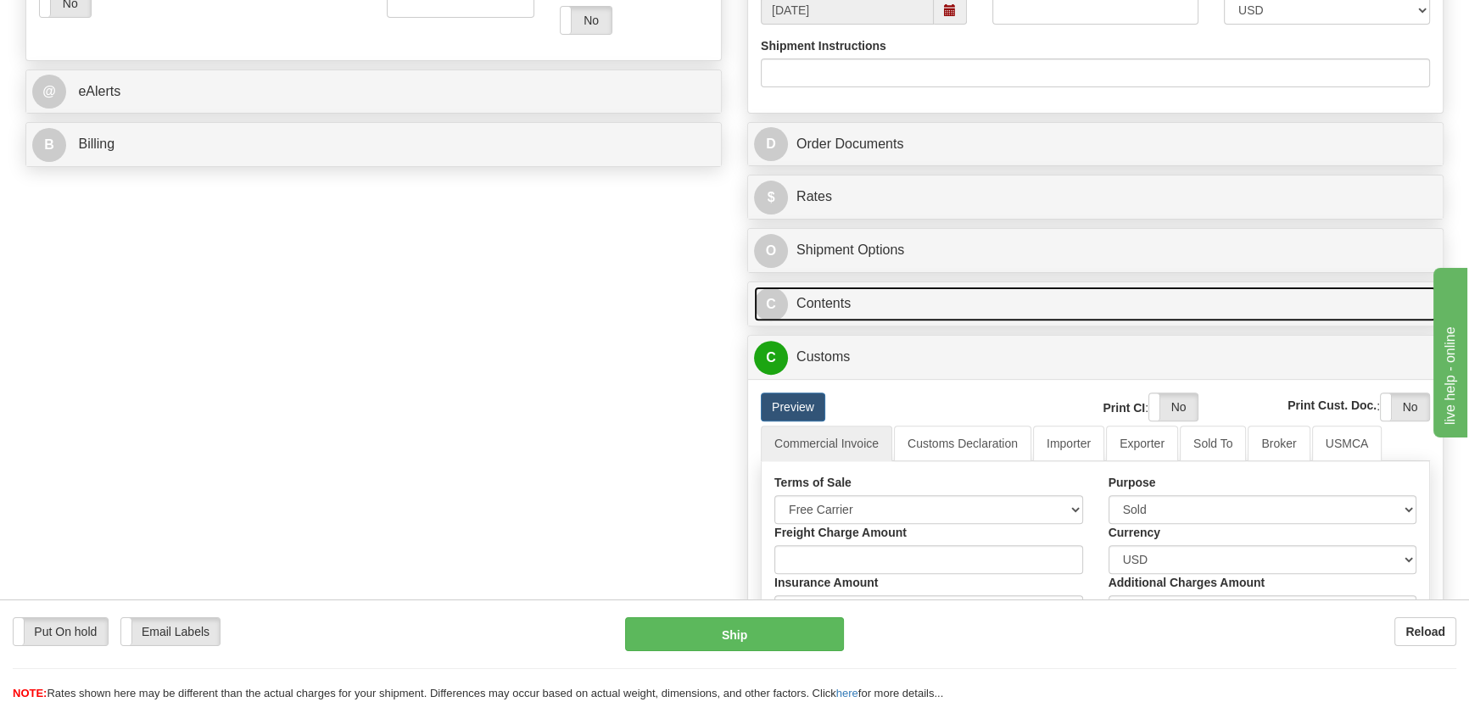
click at [1182, 304] on link "C Contents" at bounding box center [1095, 304] width 683 height 35
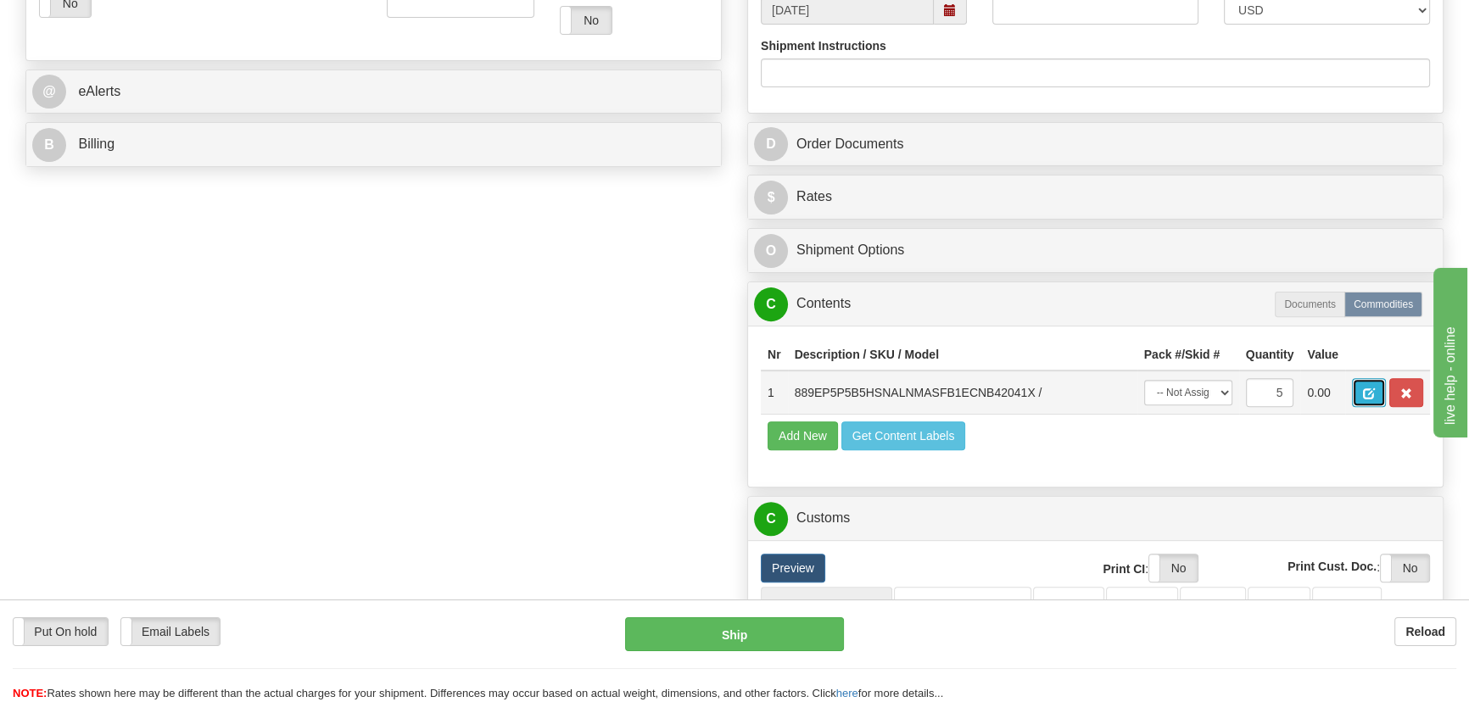
click at [1362, 388] on button "button" at bounding box center [1369, 392] width 34 height 29
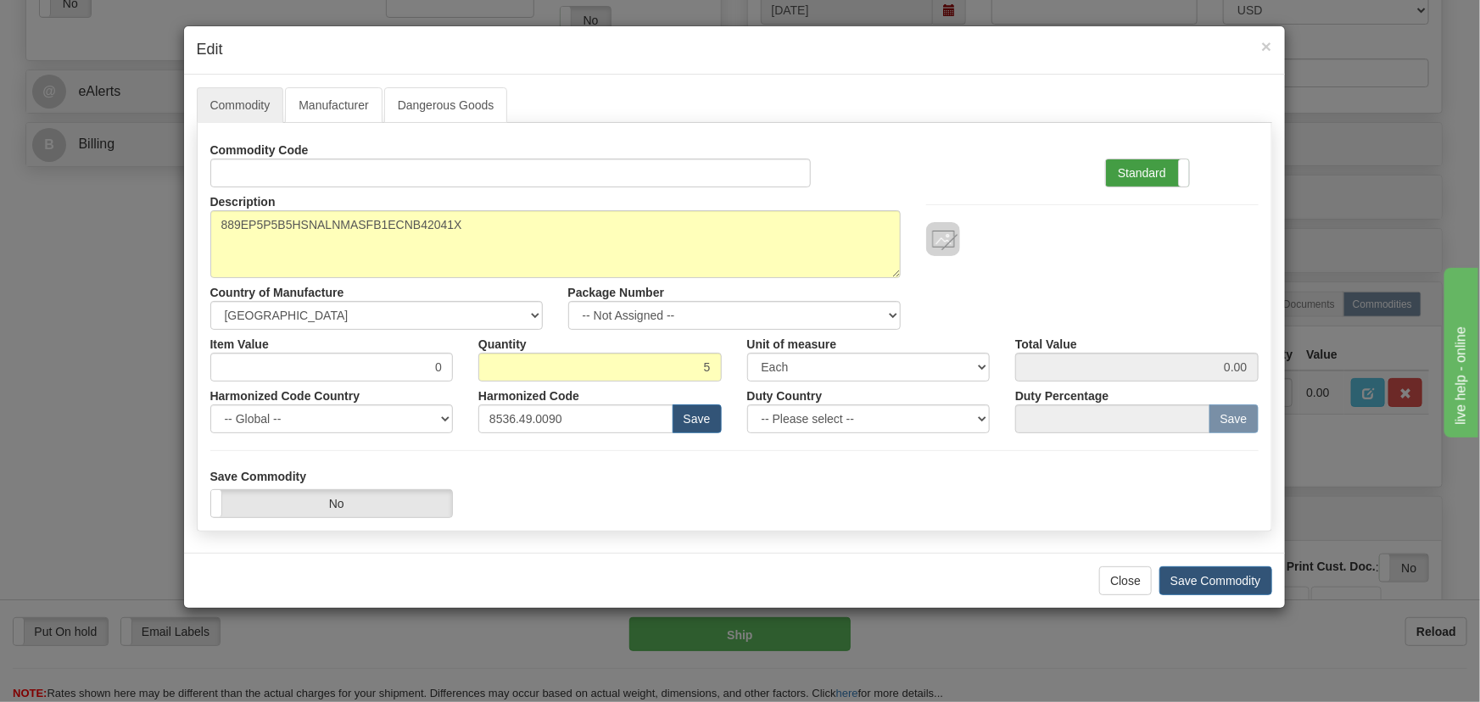
click at [1174, 177] on label "Standard" at bounding box center [1147, 172] width 83 height 27
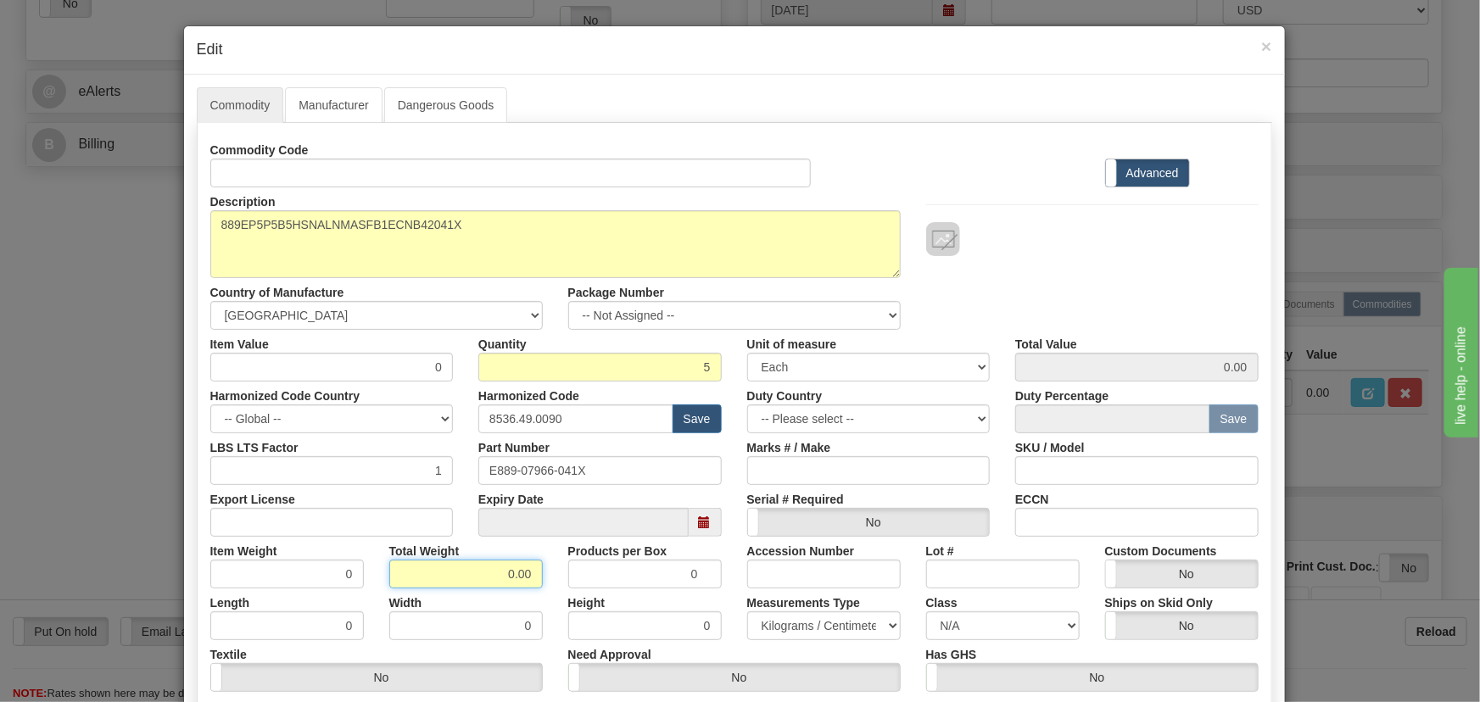
drag, startPoint x: 490, startPoint y: 572, endPoint x: 559, endPoint y: 577, distance: 68.8
click at [559, 577] on div "Item Weight 0 Total Weight 0.00 Products per Box 0 Accession Number Lot # Custo…" at bounding box center [735, 563] width 1074 height 52
type input "5"
type input "1.0000"
click at [1093, 243] on div at bounding box center [1092, 239] width 332 height 34
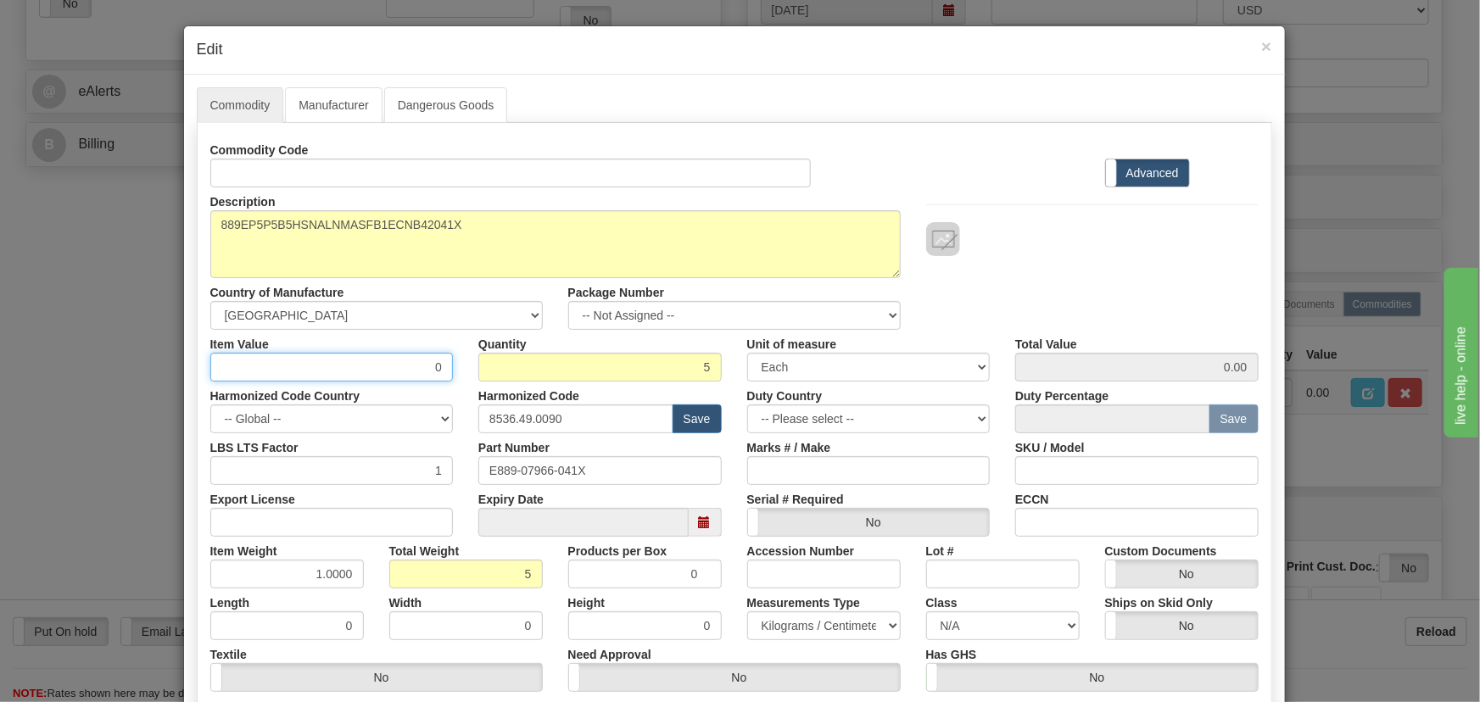
drag, startPoint x: 393, startPoint y: 358, endPoint x: 457, endPoint y: 385, distance: 69.9
click at [457, 385] on div "Commodity Code Standard Advanced Description 889EP5P5B5HSNALNMASFB1ECNB42041X C…" at bounding box center [734, 440] width 1048 height 608
paste input "3.905,48"
type input "3905.48"
type input "19527.40"
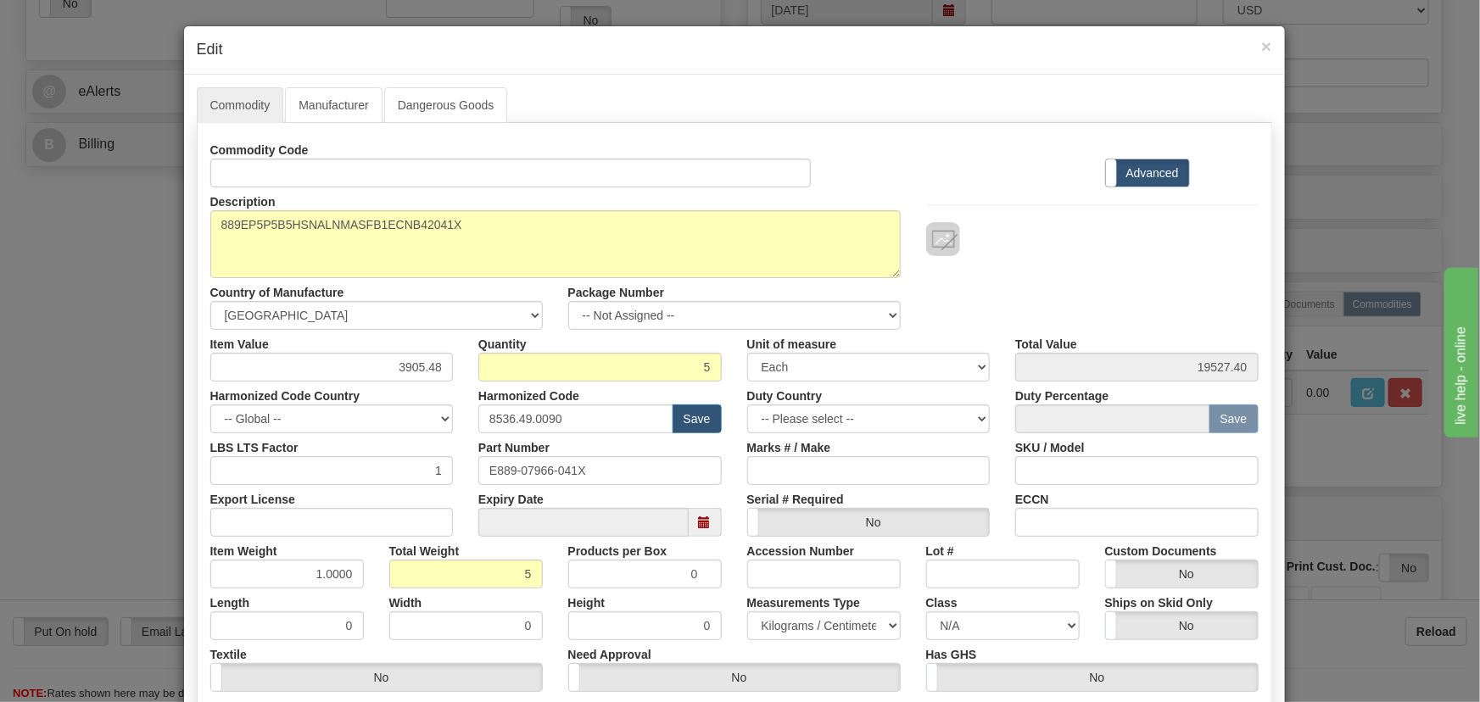
click at [1132, 271] on div "Description 889EP5P5B5HSNALNMASFB1ECNB42041X Country of Manufacture -- Unknown …" at bounding box center [735, 258] width 1074 height 142
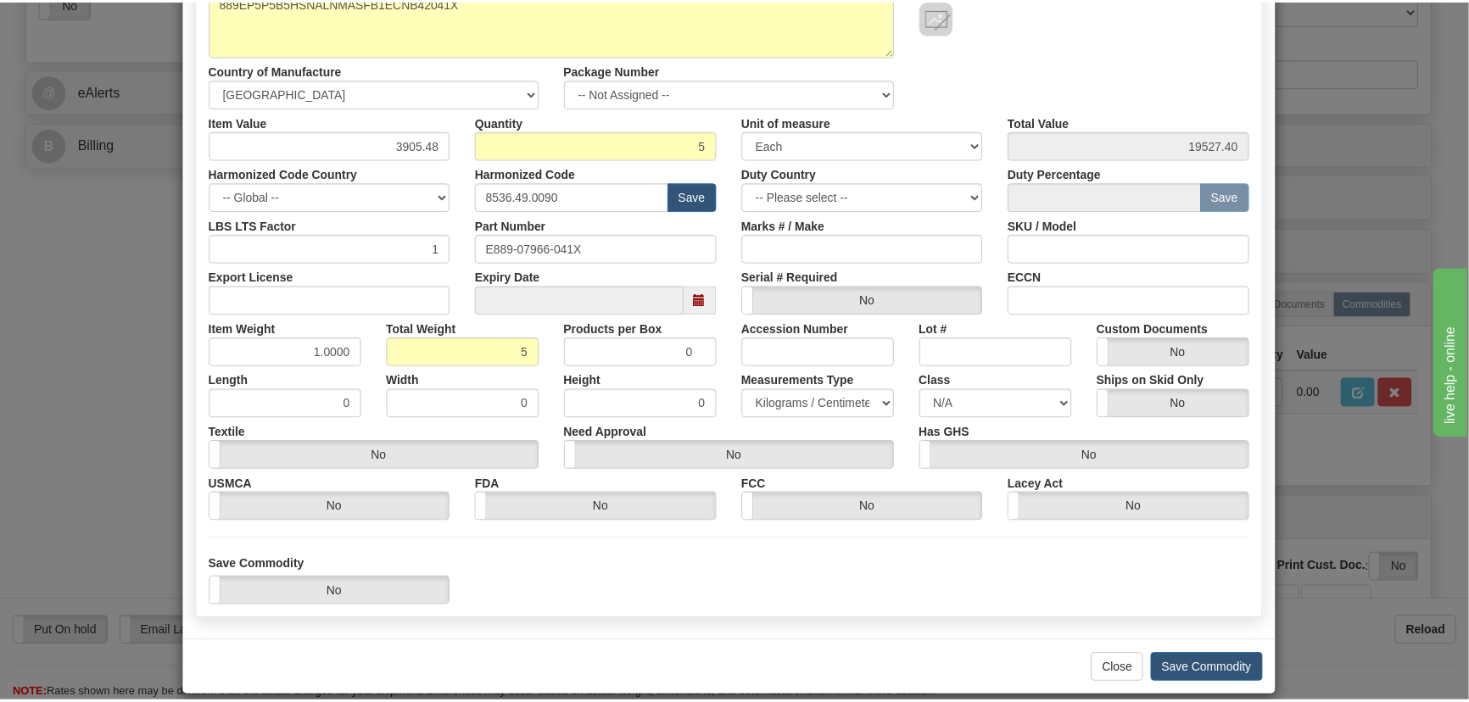
scroll to position [241, 0]
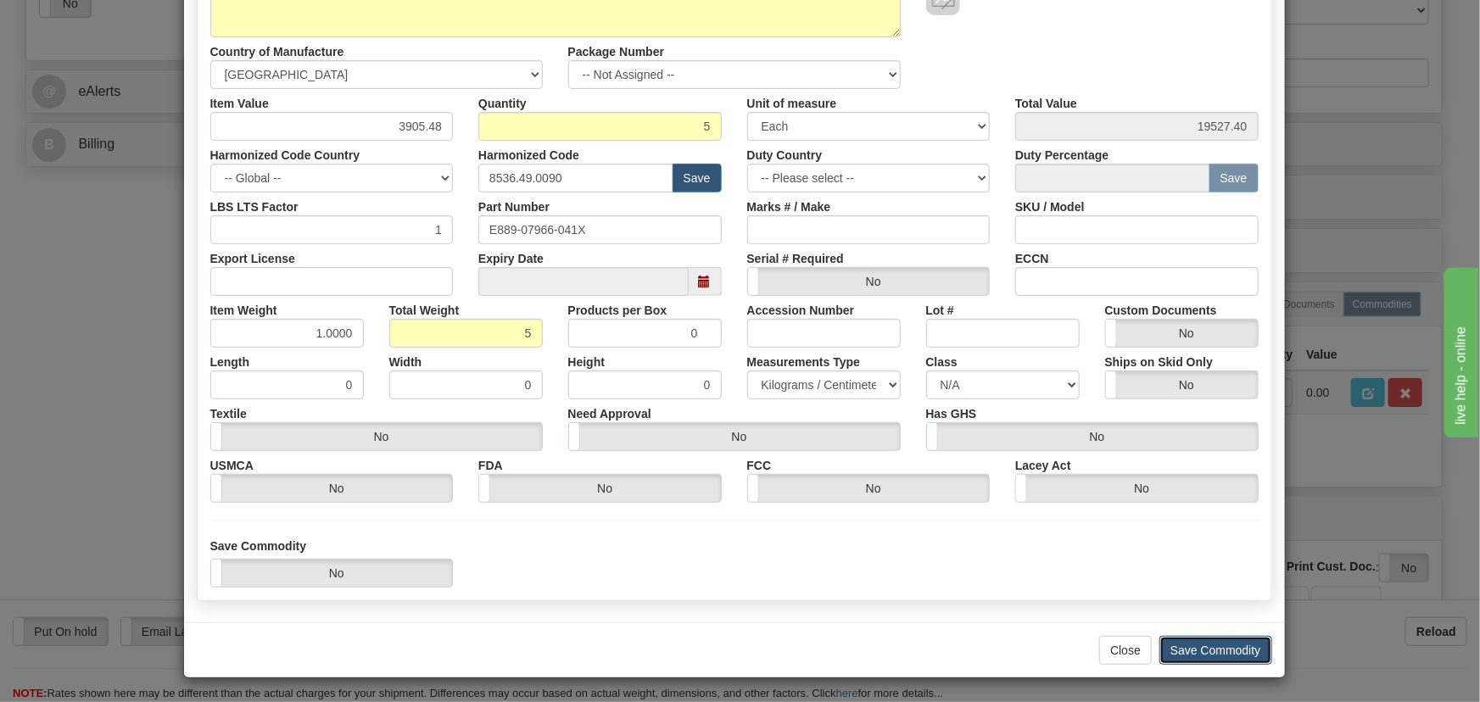
click at [1220, 646] on button "Save Commodity" at bounding box center [1215, 650] width 113 height 29
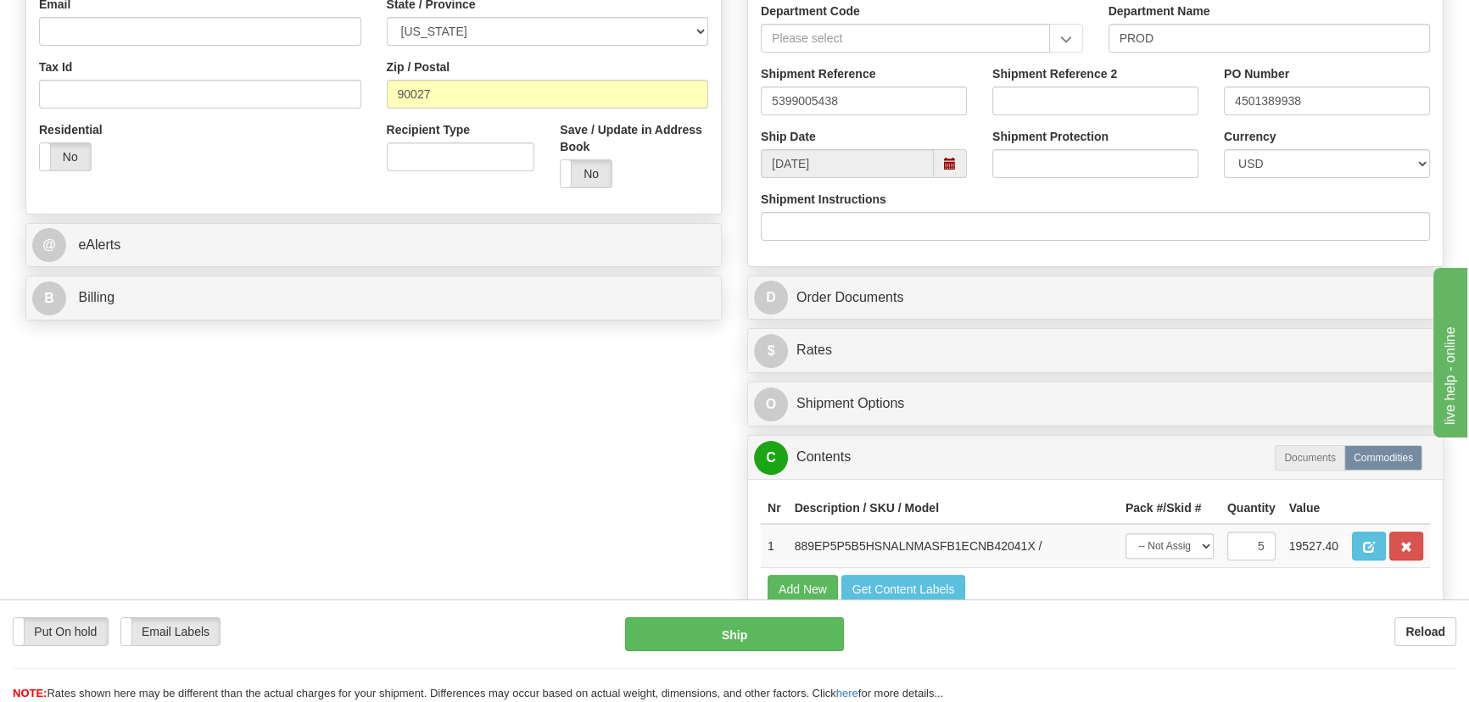
scroll to position [539, 0]
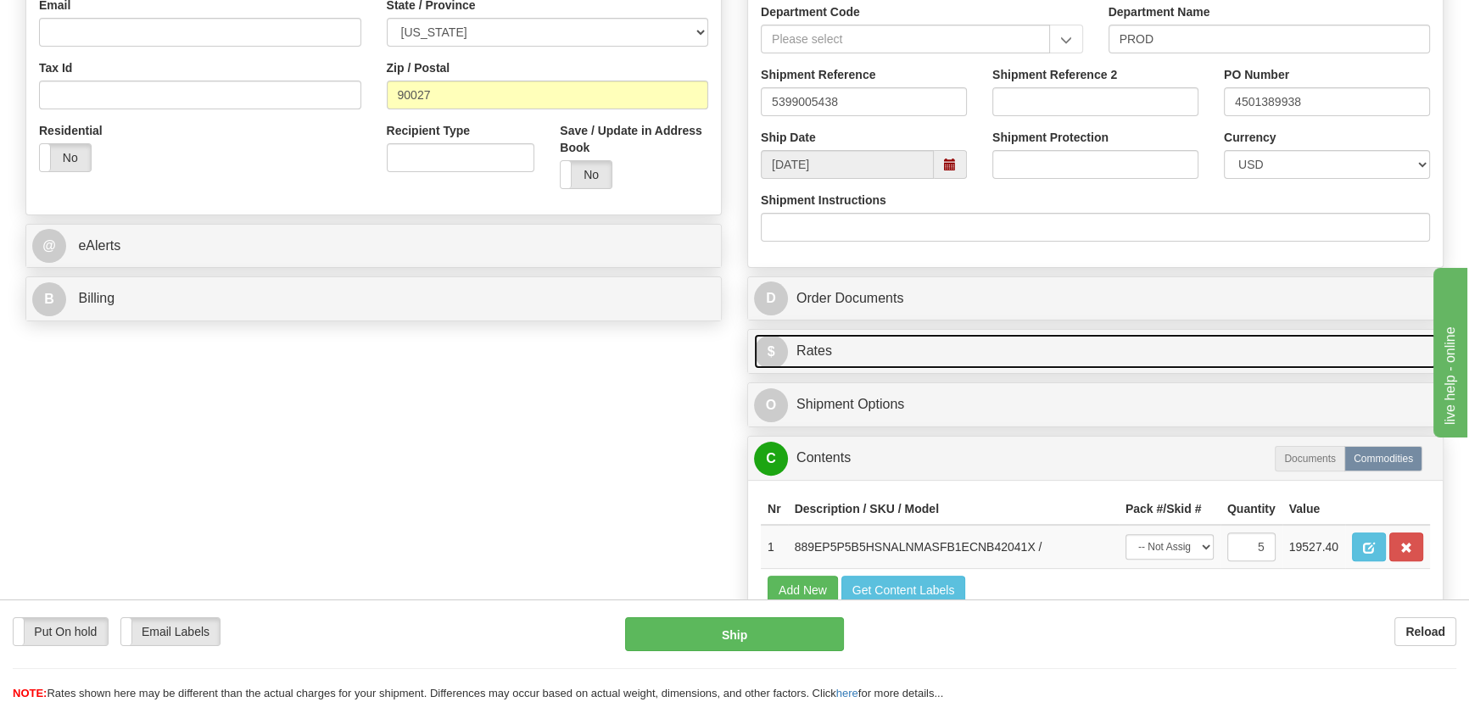
click at [1268, 344] on link "$ Rates" at bounding box center [1095, 351] width 683 height 35
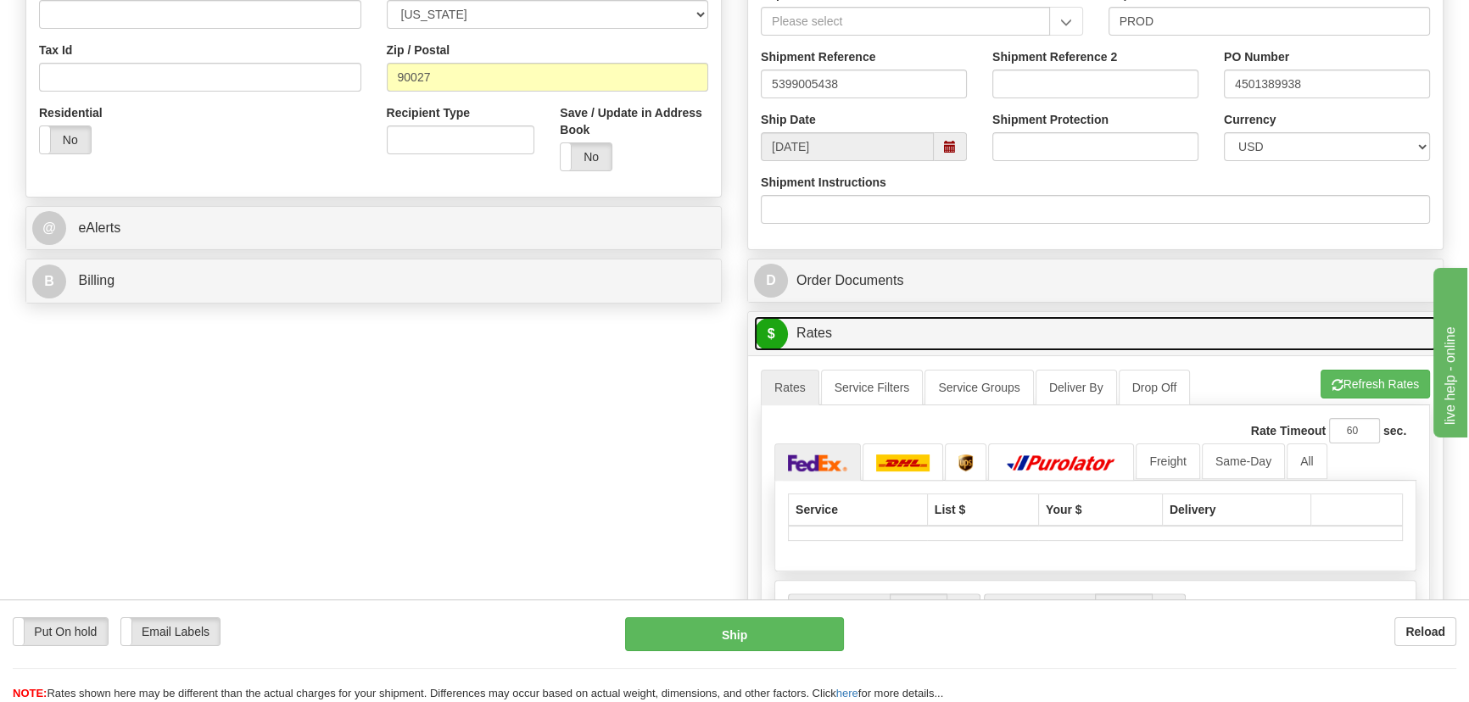
scroll to position [616, 0]
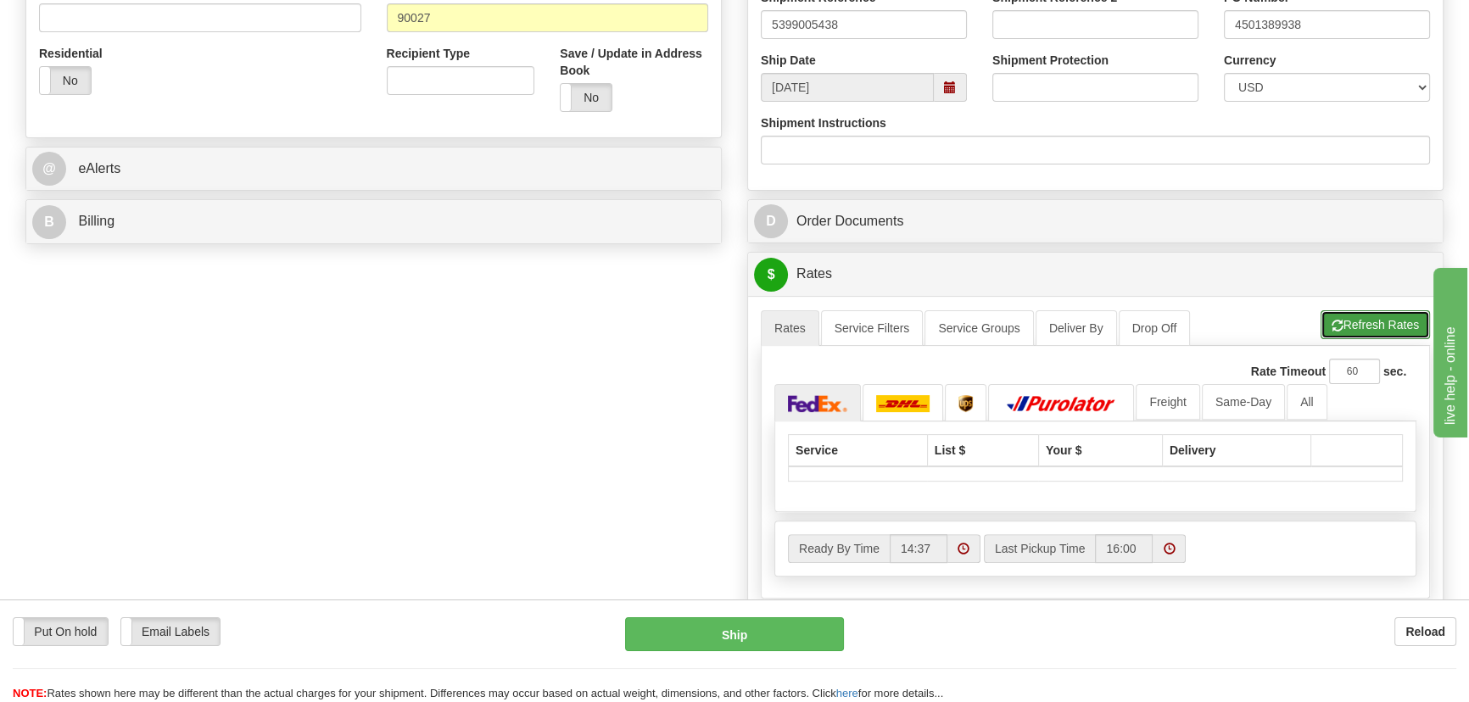
click at [1388, 318] on button "Refresh Rates" at bounding box center [1374, 324] width 109 height 29
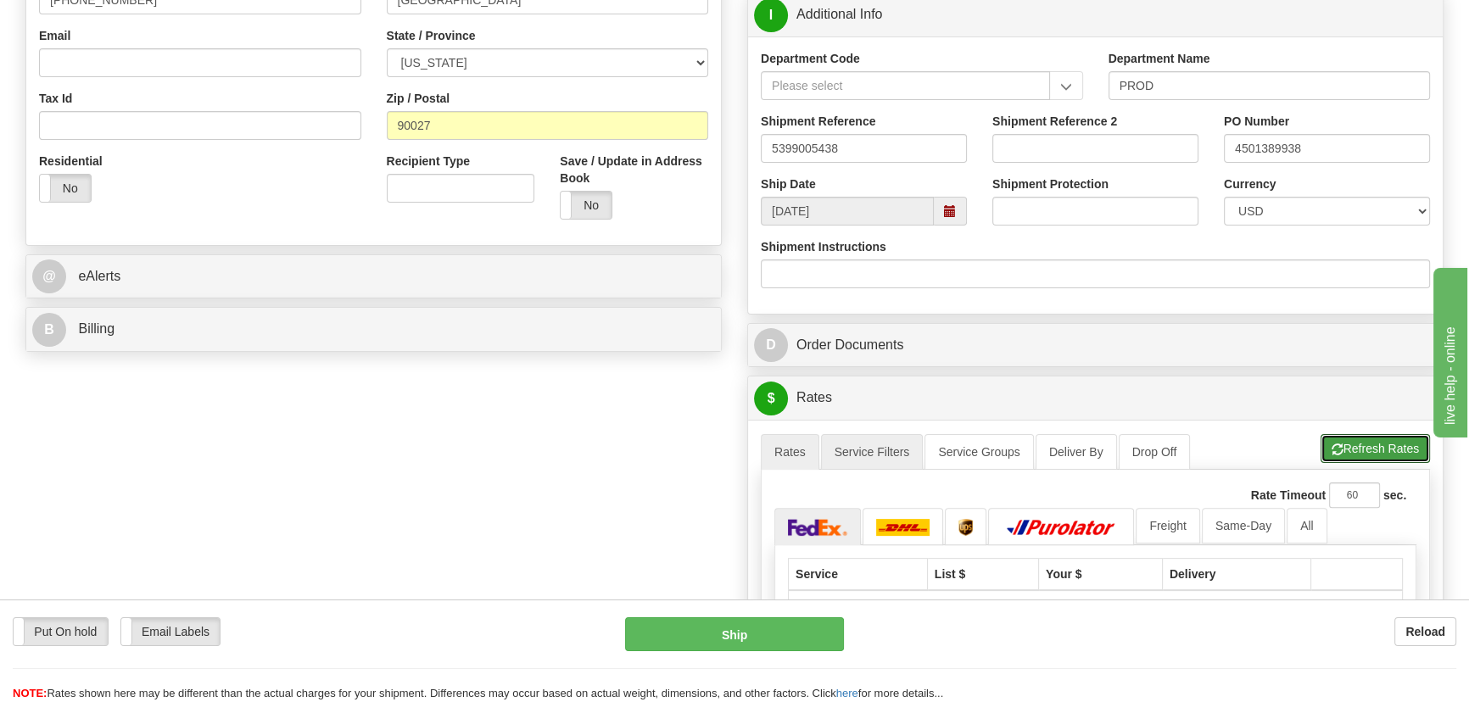
scroll to position [308, 0]
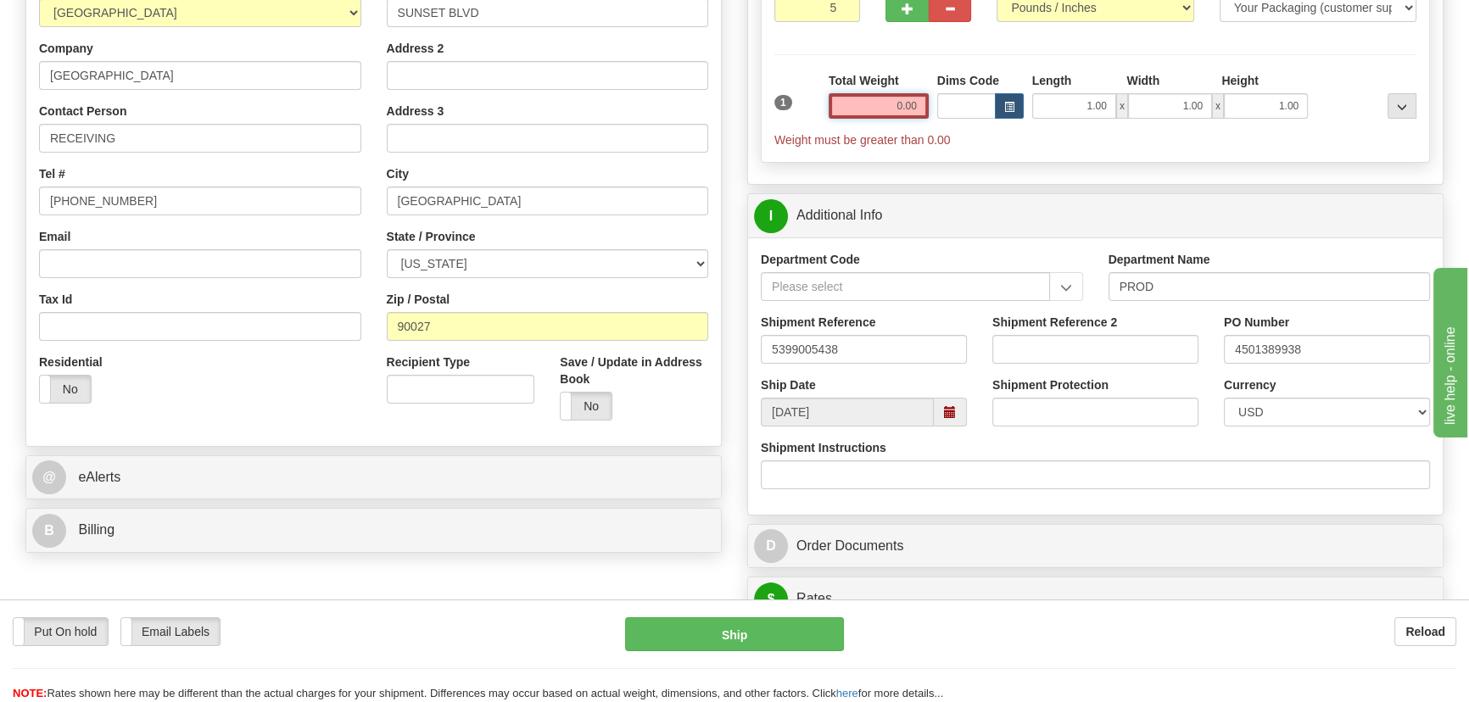
drag, startPoint x: 896, startPoint y: 98, endPoint x: 932, endPoint y: 106, distance: 36.6
click at [932, 106] on div "1 Total Weight 0.00 Dims Code x" at bounding box center [1095, 110] width 650 height 76
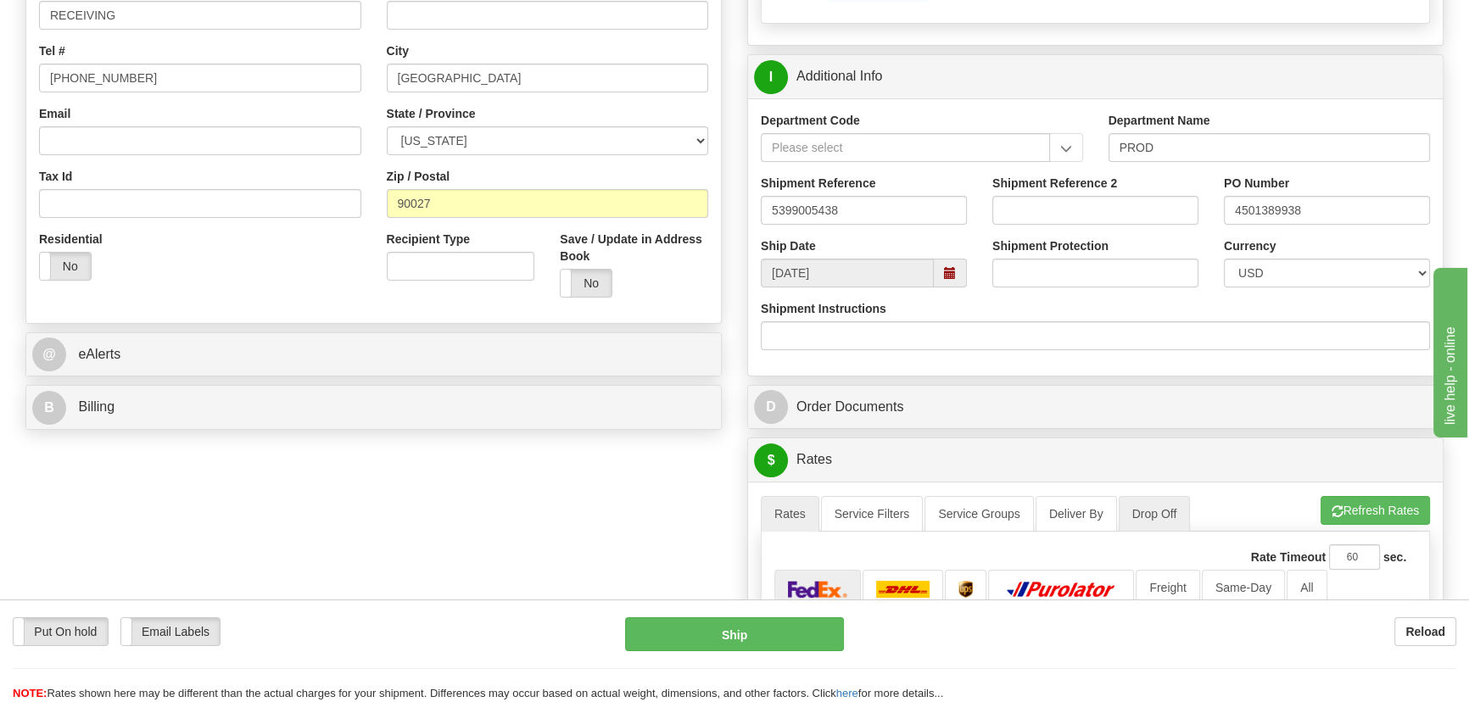
scroll to position [616, 0]
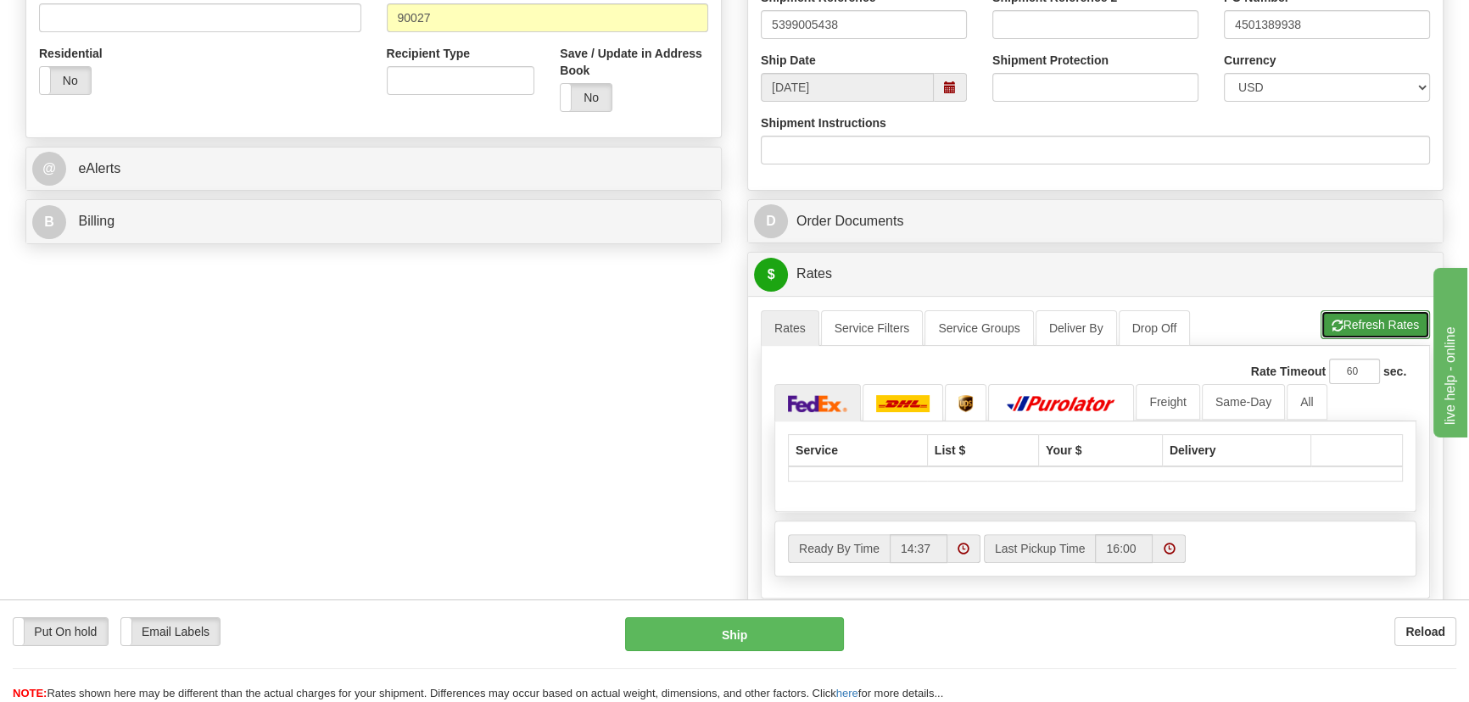
type input "150.00"
click at [1341, 322] on button "Refresh Rates" at bounding box center [1374, 324] width 109 height 29
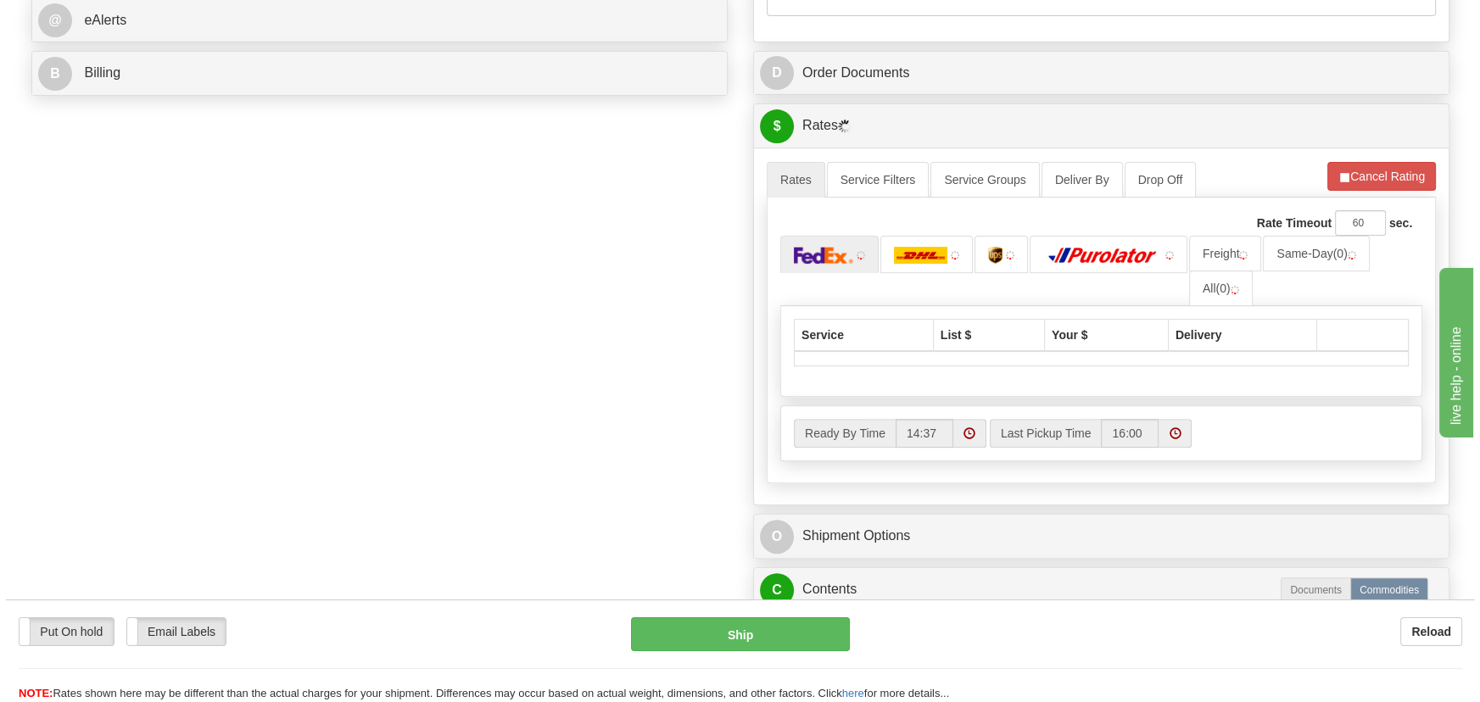
scroll to position [771, 0]
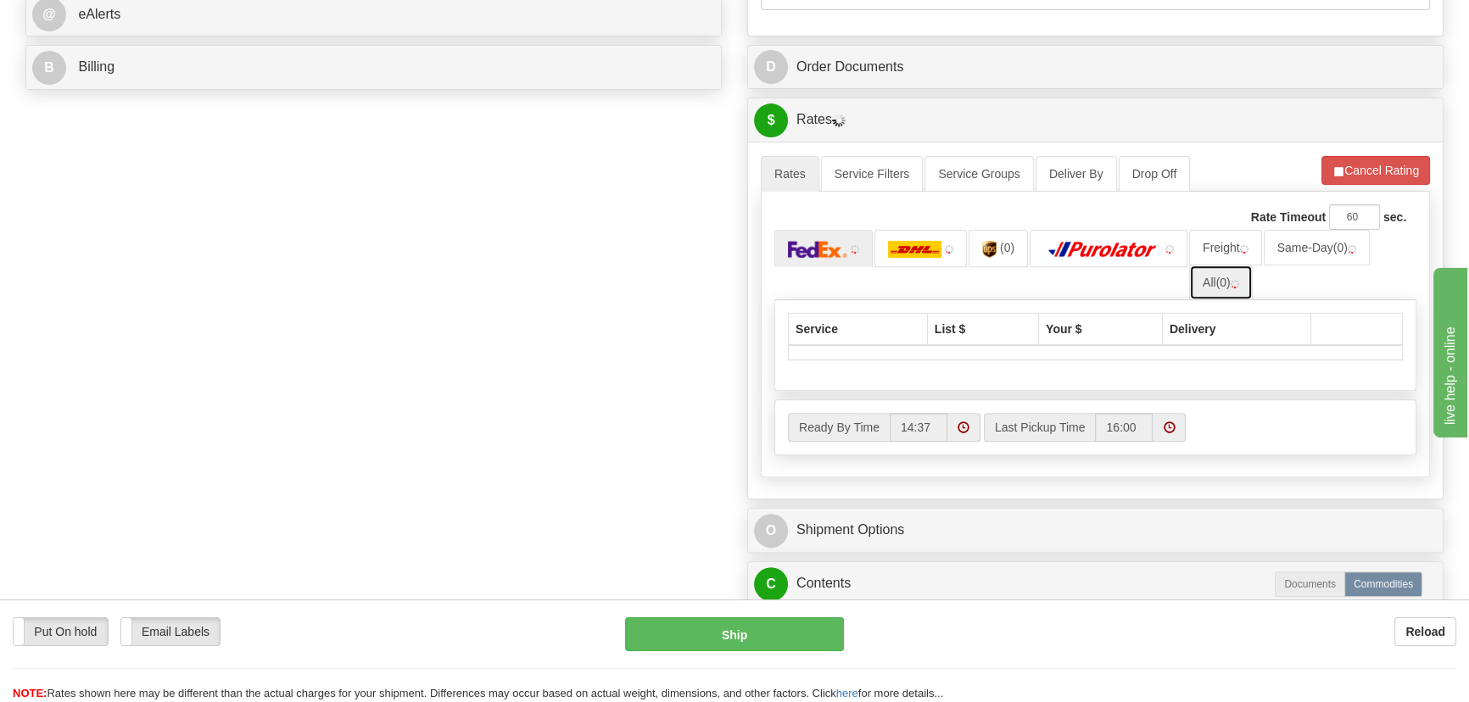
click at [1221, 289] on link "All (0)" at bounding box center [1221, 283] width 64 height 36
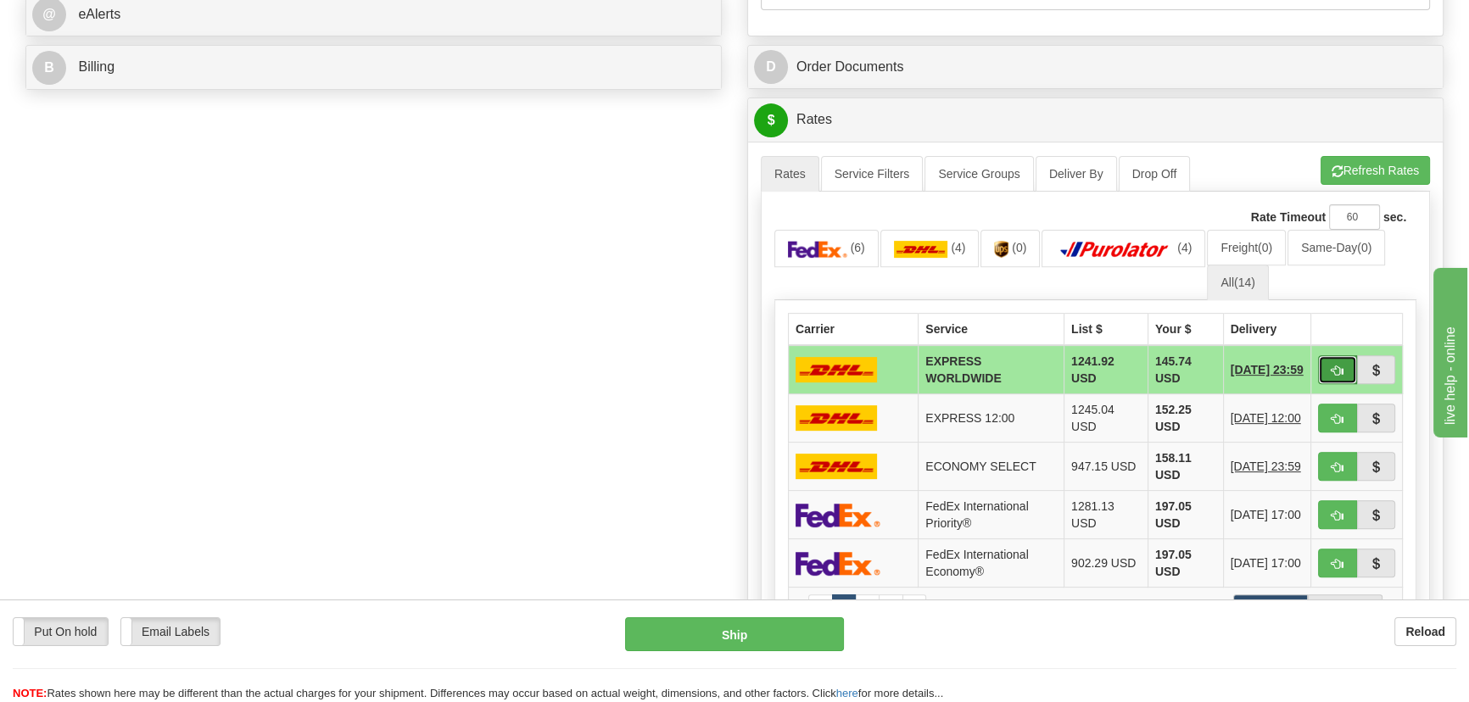
click at [1330, 371] on button "button" at bounding box center [1337, 369] width 39 height 29
type input "P"
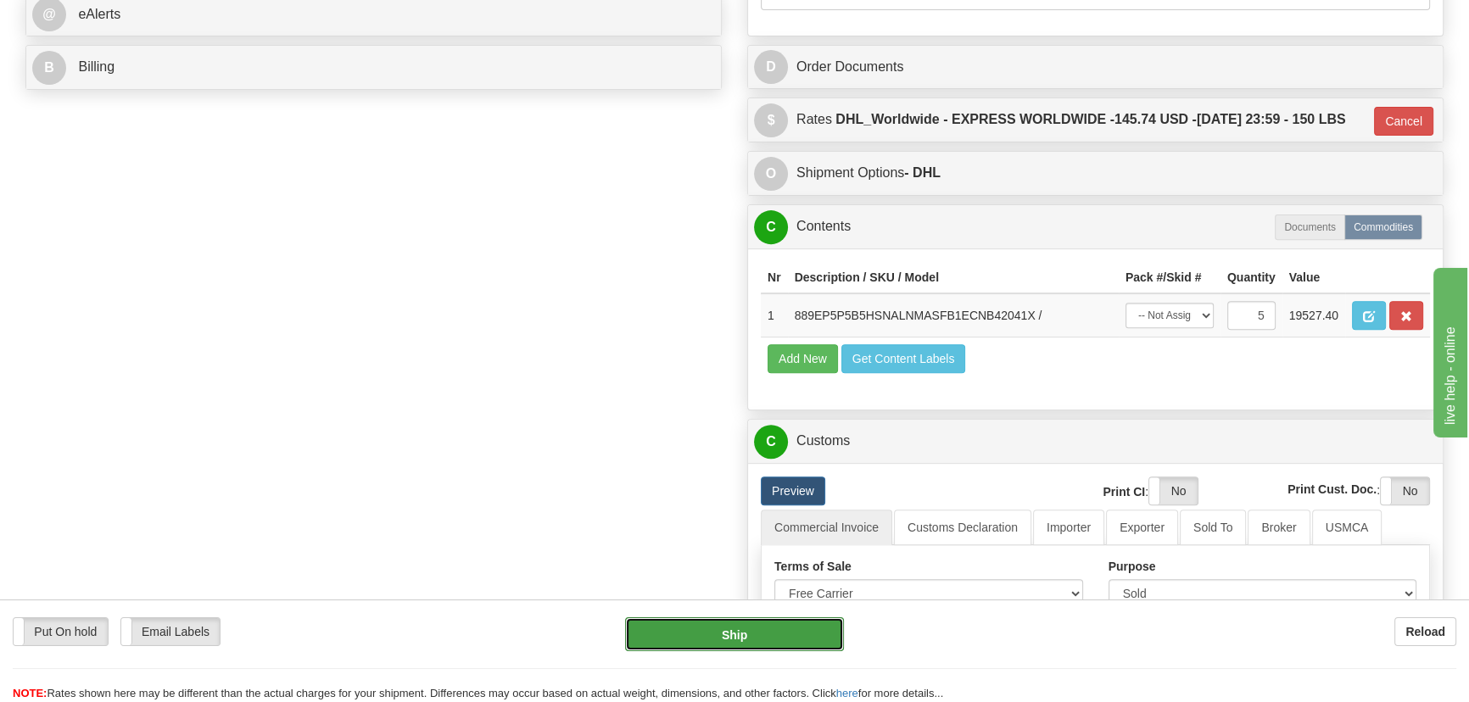
click at [750, 635] on button "Ship" at bounding box center [735, 634] width 220 height 34
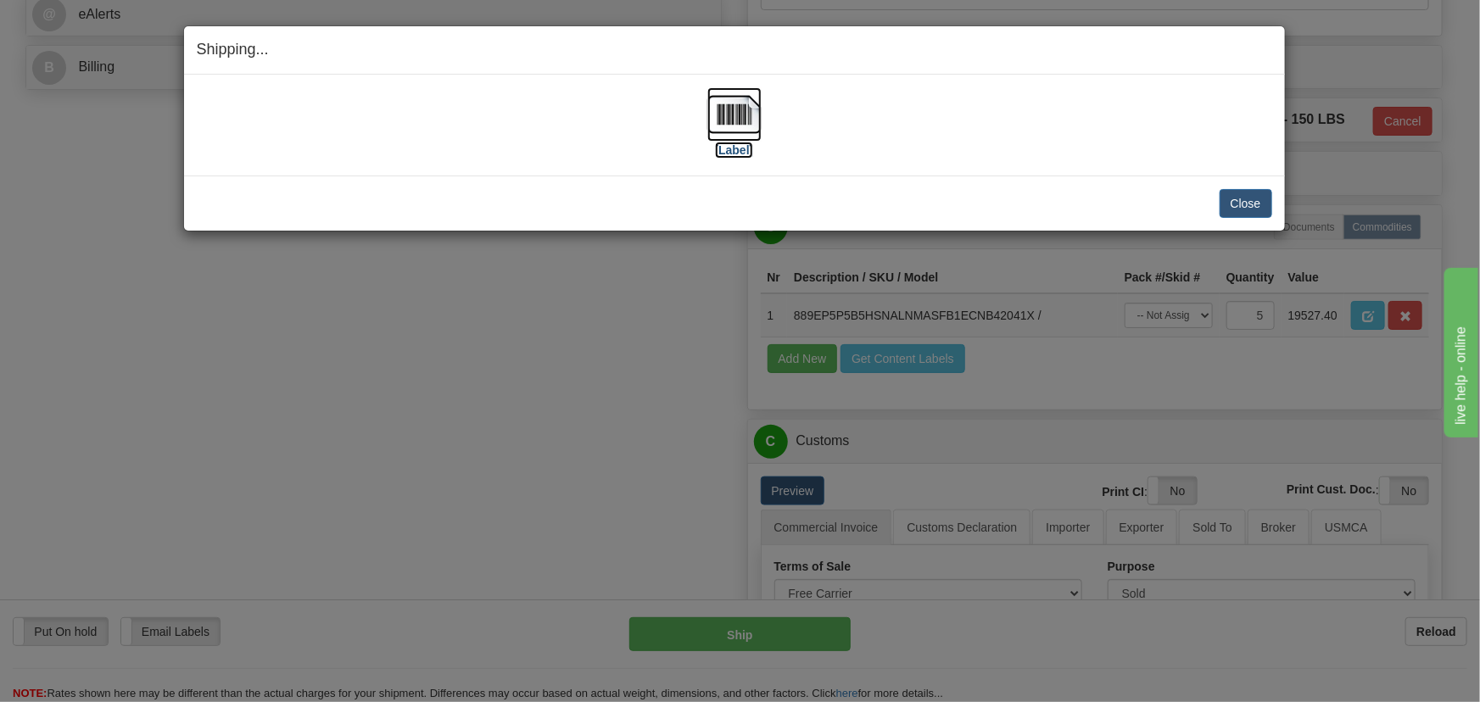
click at [737, 114] on img at bounding box center [734, 114] width 54 height 54
click at [1240, 203] on button "Close" at bounding box center [1245, 203] width 53 height 29
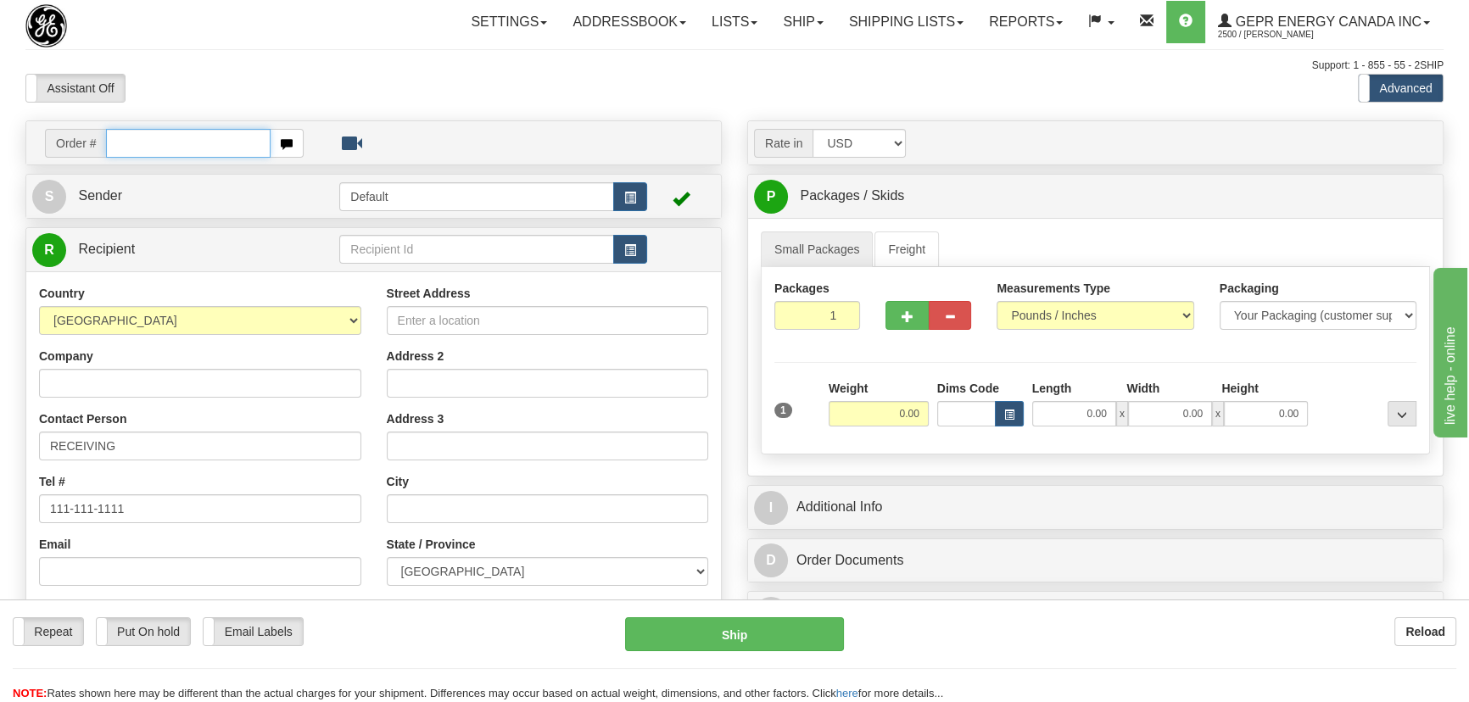
paste input "0086698359"
click at [129, 141] on input "0086698359" at bounding box center [188, 143] width 165 height 29
type input "86698359"
click at [822, 95] on body "Training Course Close Toggle navigation Settings Shipping Preferences New Recip…" at bounding box center [740, 351] width 1480 height 702
paste input "0086698361"
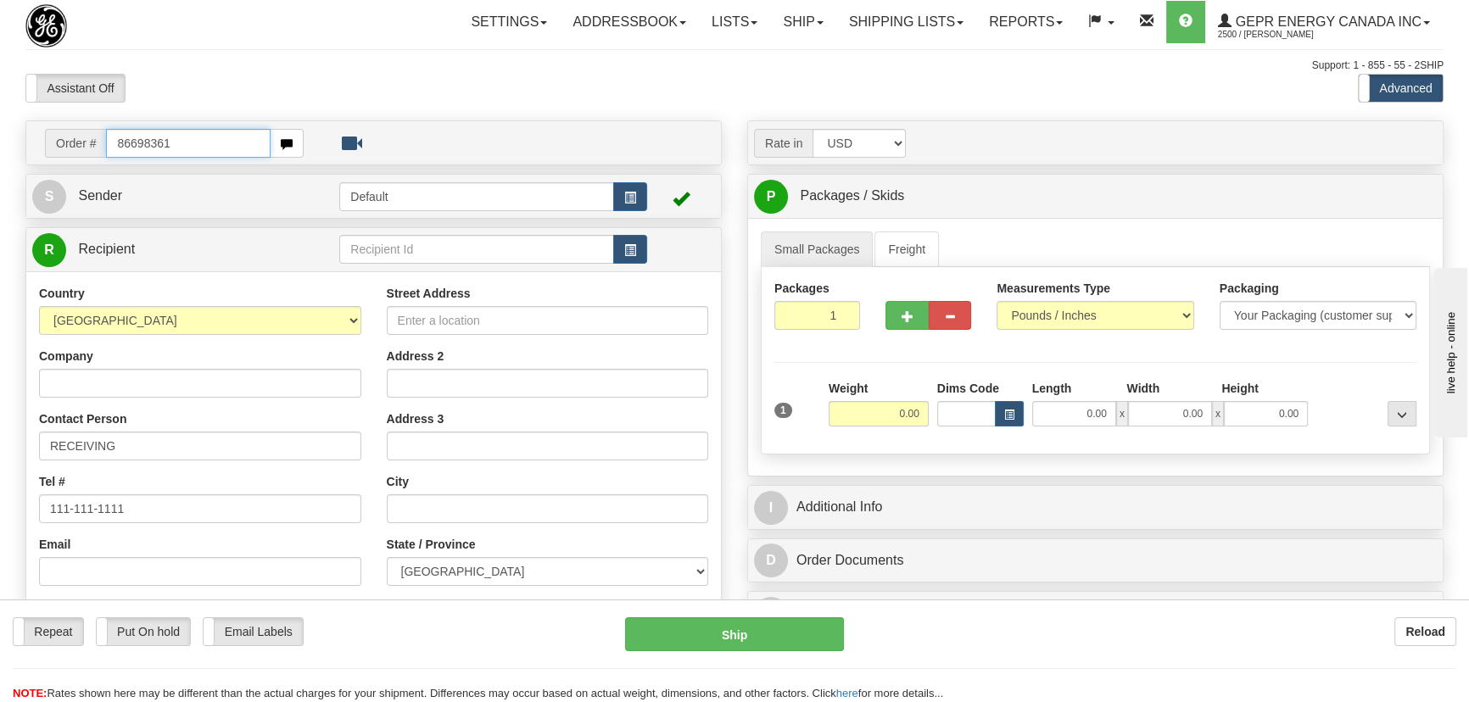
type input "86698361"
click at [468, 90] on body "Training Course Close Toggle navigation Settings Shipping Preferences New Recip…" at bounding box center [734, 351] width 1469 height 702
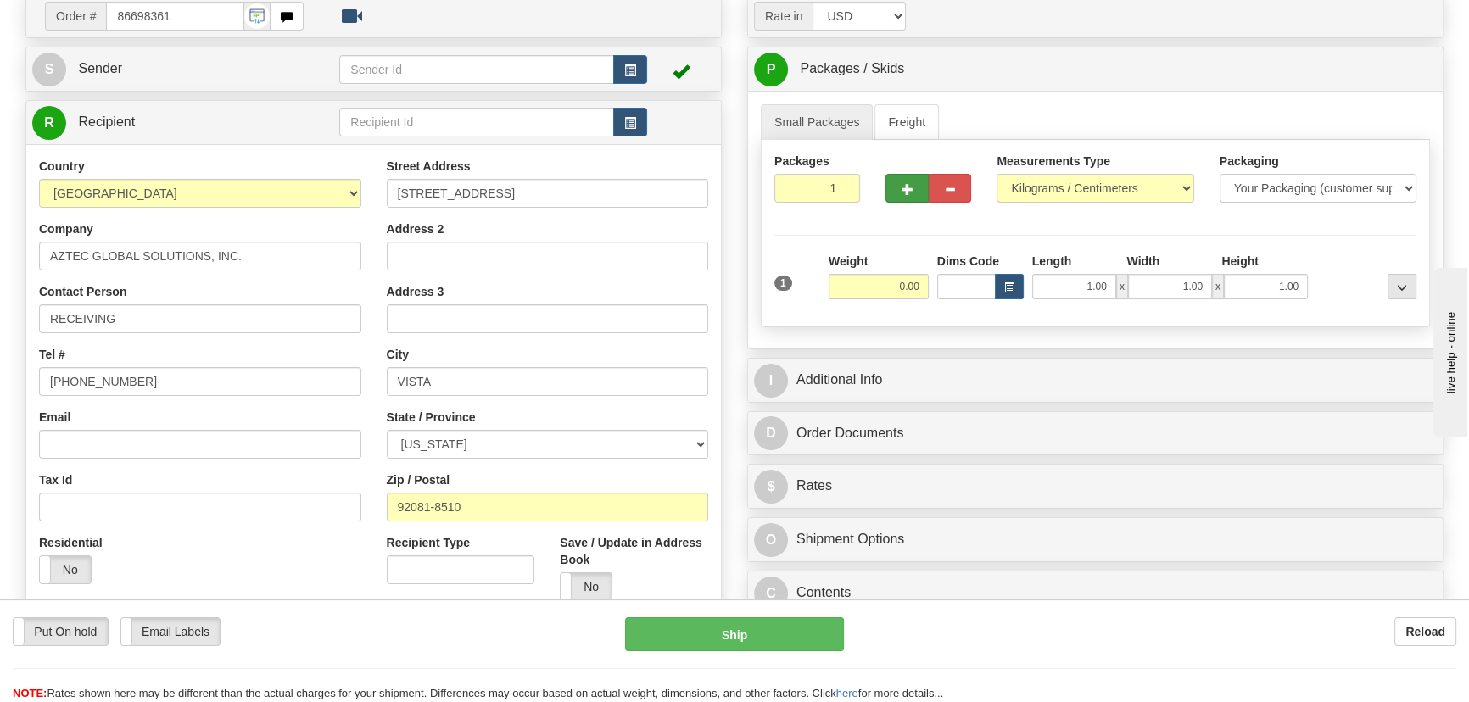
scroll to position [153, 0]
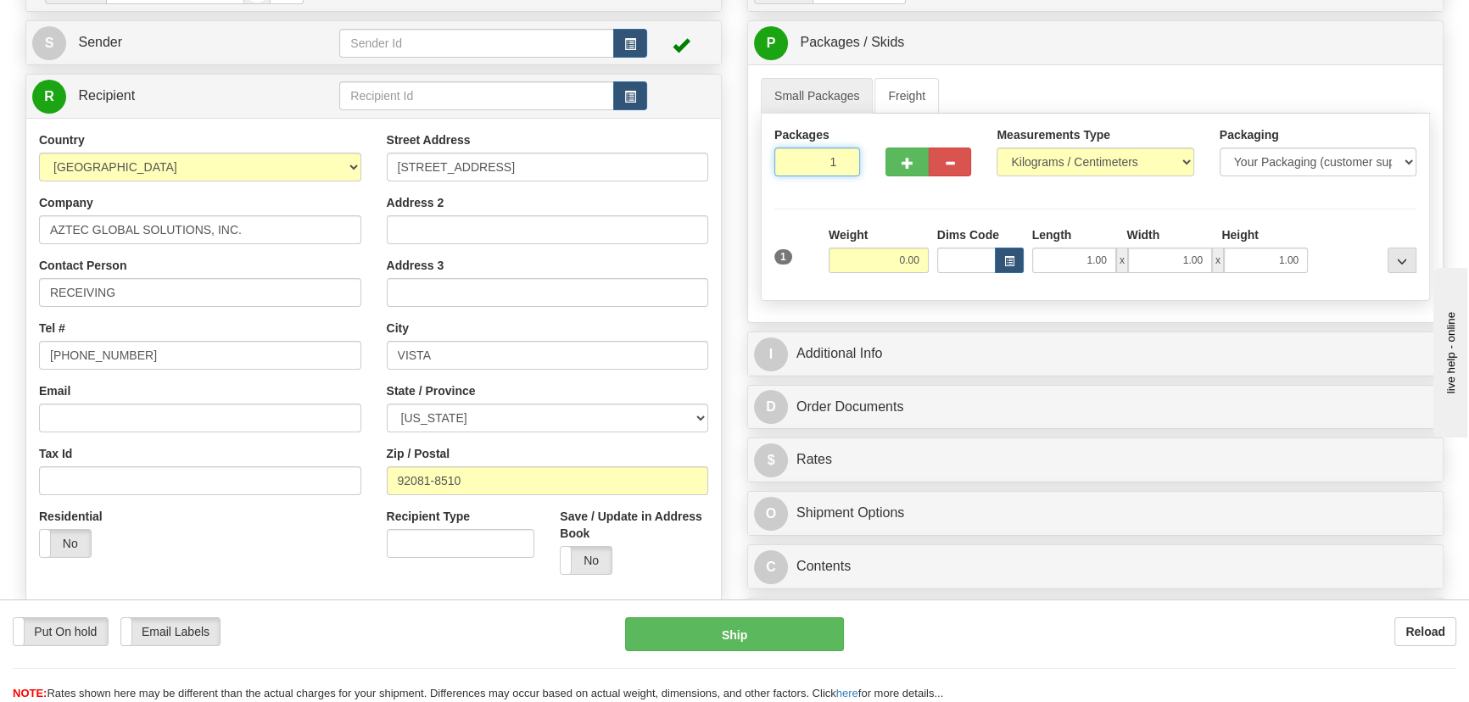
drag, startPoint x: 822, startPoint y: 161, endPoint x: 865, endPoint y: 192, distance: 53.4
click at [865, 187] on div "Packages 1 1" at bounding box center [816, 157] width 111 height 63
type input "2"
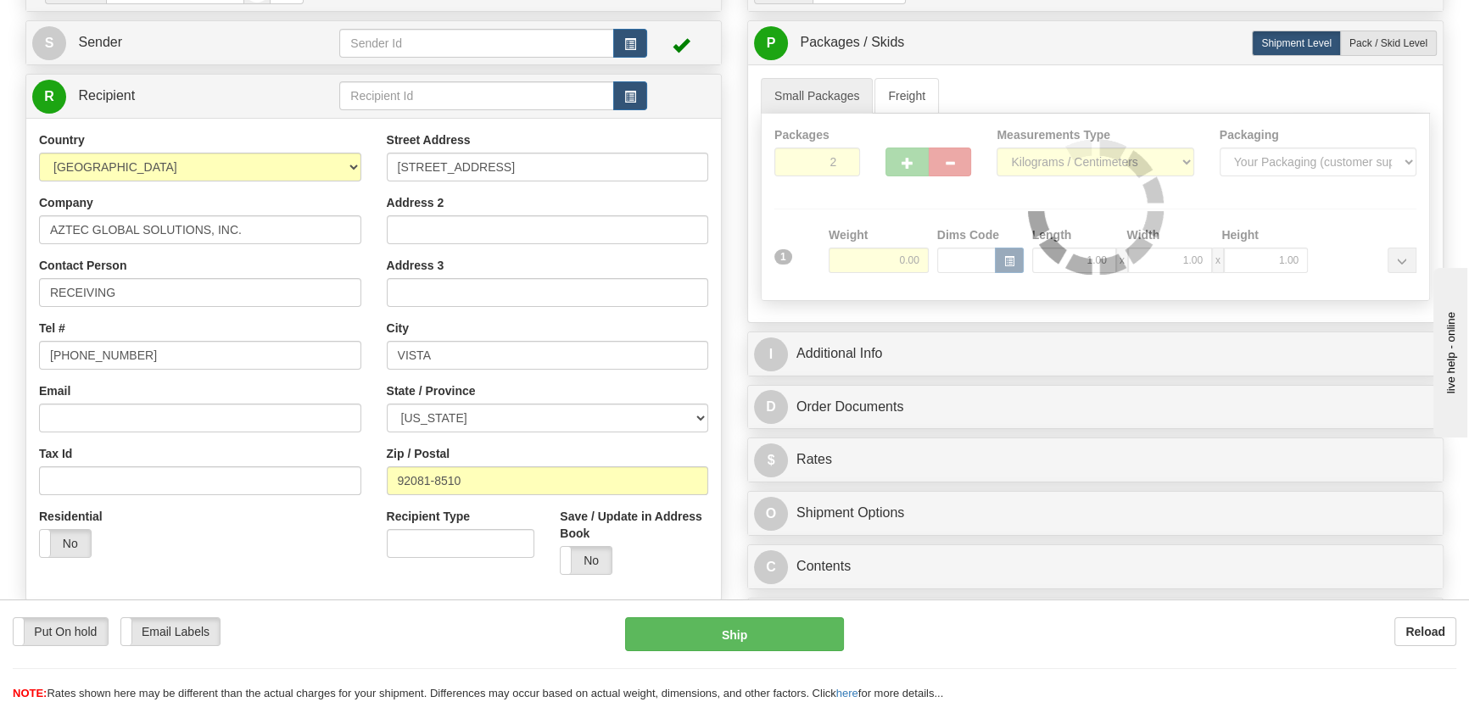
click at [867, 206] on div "Packages 2 1 Measurements Type" at bounding box center [1095, 207] width 669 height 187
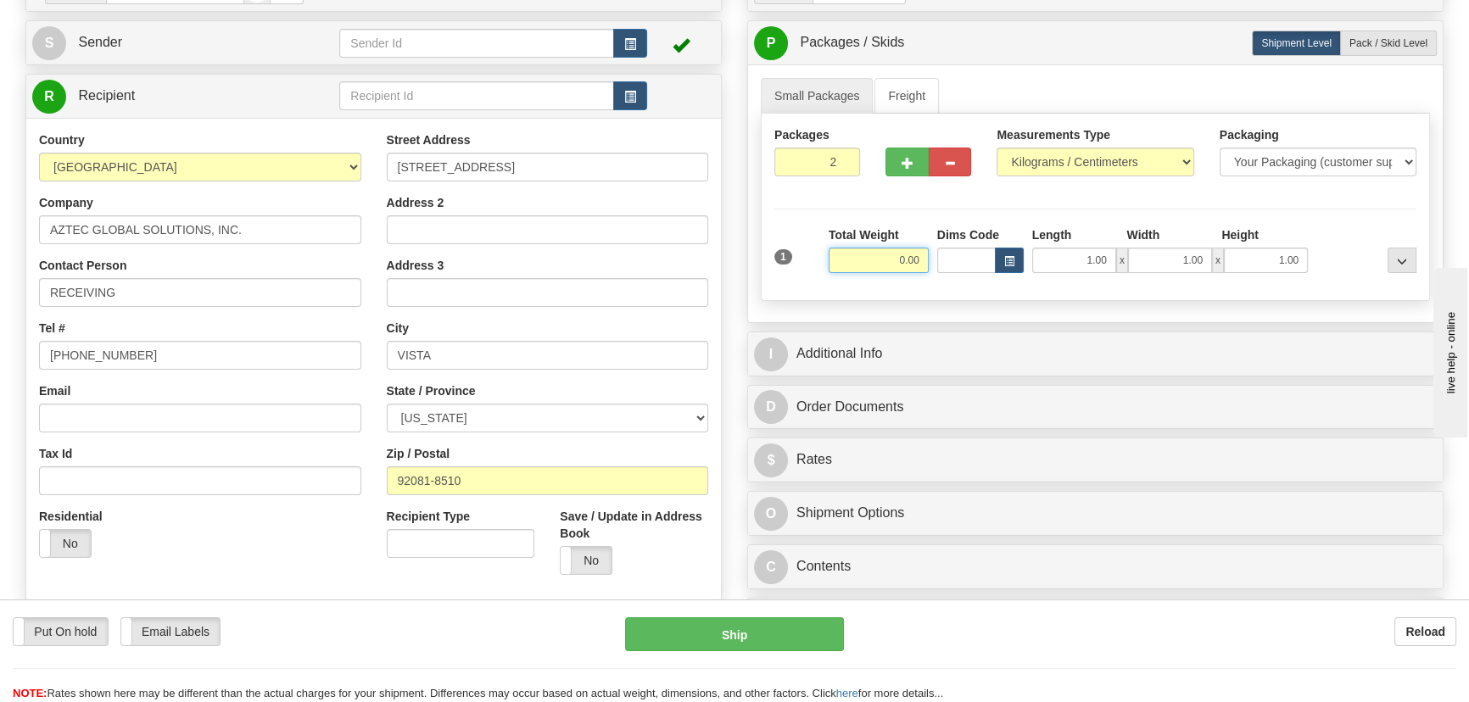
click at [874, 254] on input "0.00" at bounding box center [878, 260] width 100 height 25
type input "42.00"
click at [1063, 161] on select "Pounds / Inches Kilograms / Centimeters" at bounding box center [1094, 162] width 197 height 29
select select "0"
click at [996, 148] on select "Pounds / Inches Kilograms / Centimeters" at bounding box center [1094, 162] width 197 height 29
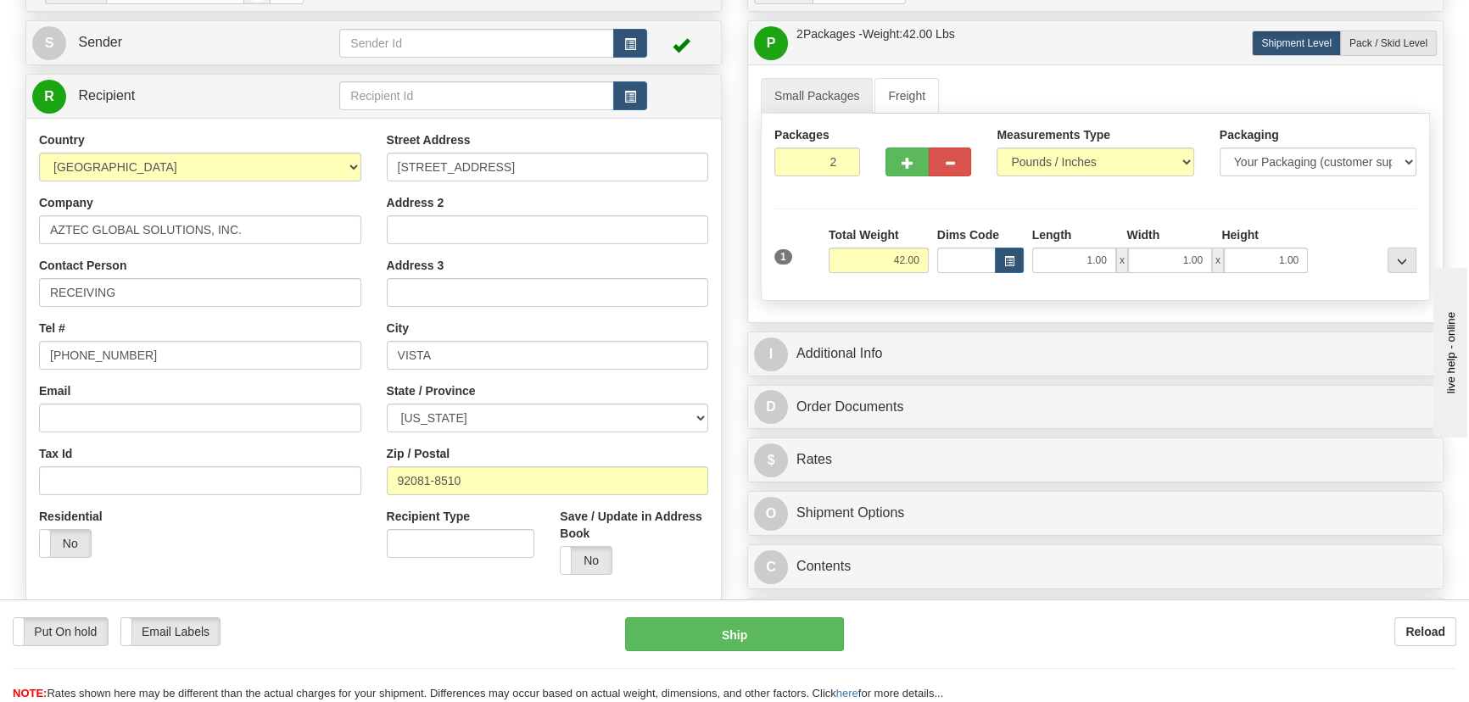
click at [1097, 85] on ul "Small Packages Freight" at bounding box center [1095, 96] width 669 height 36
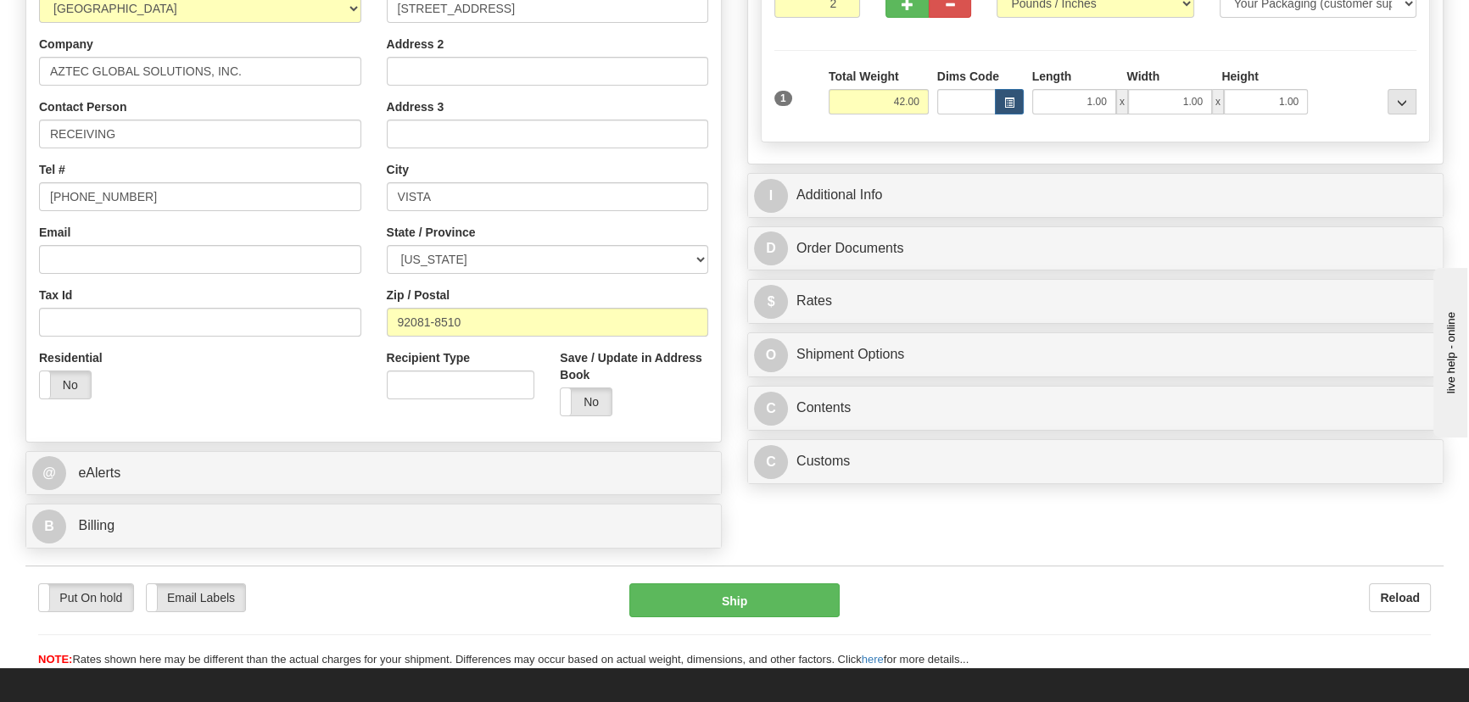
scroll to position [385, 0]
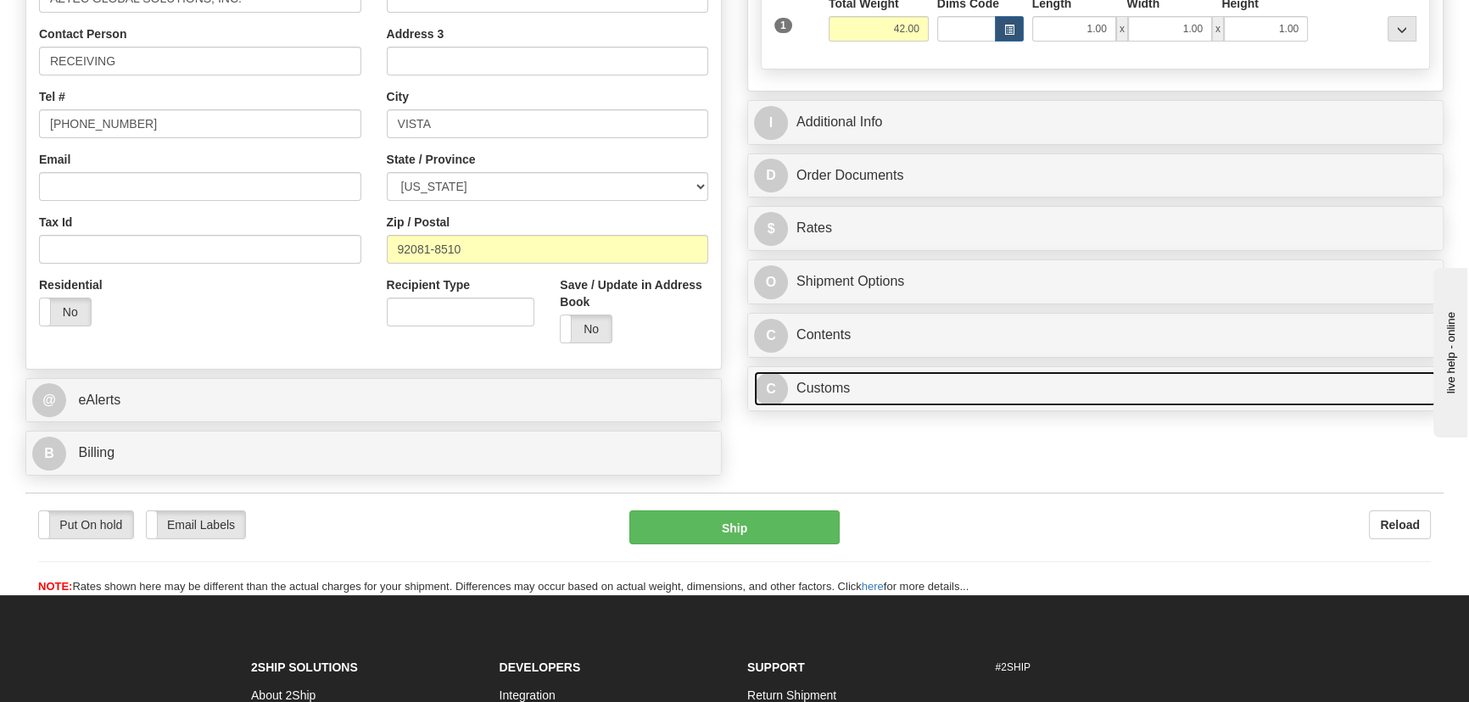
click at [1022, 385] on link "C Customs" at bounding box center [1095, 388] width 683 height 35
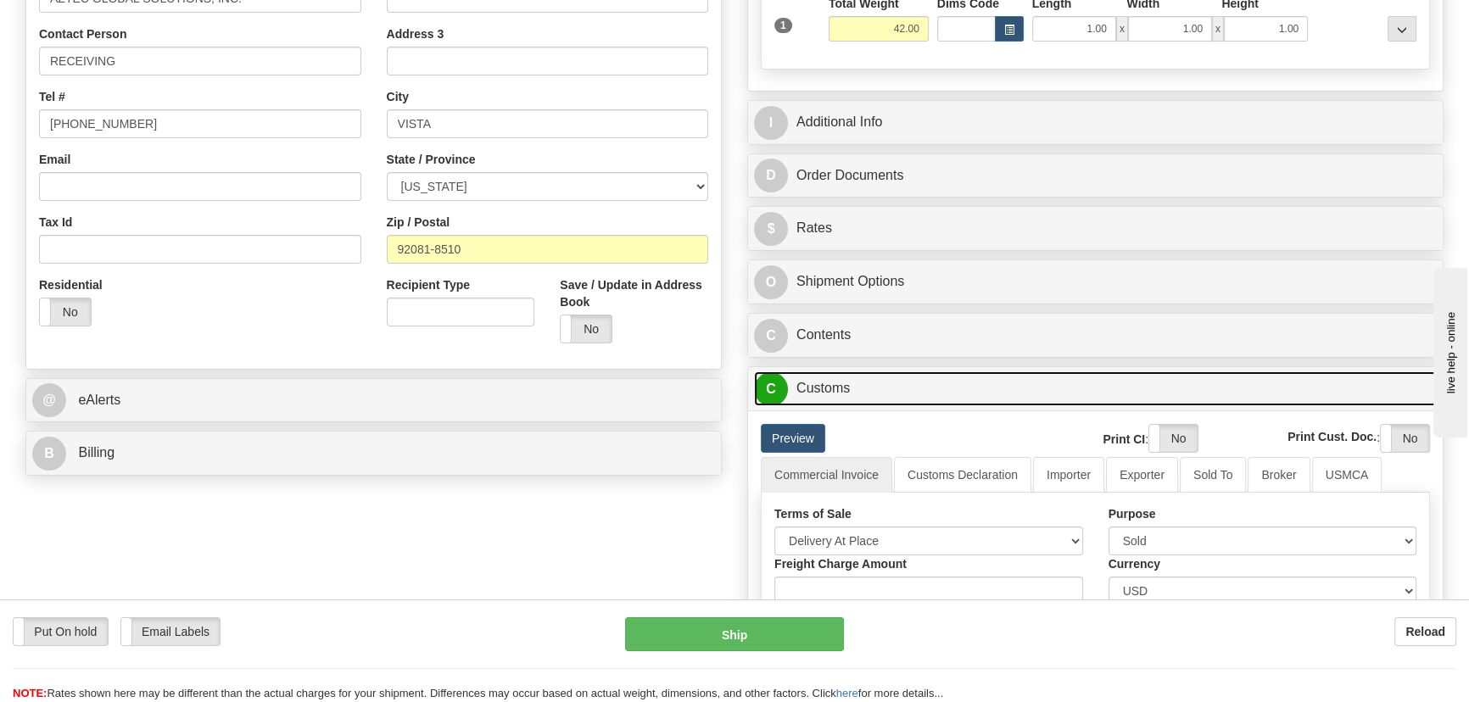
scroll to position [539, 0]
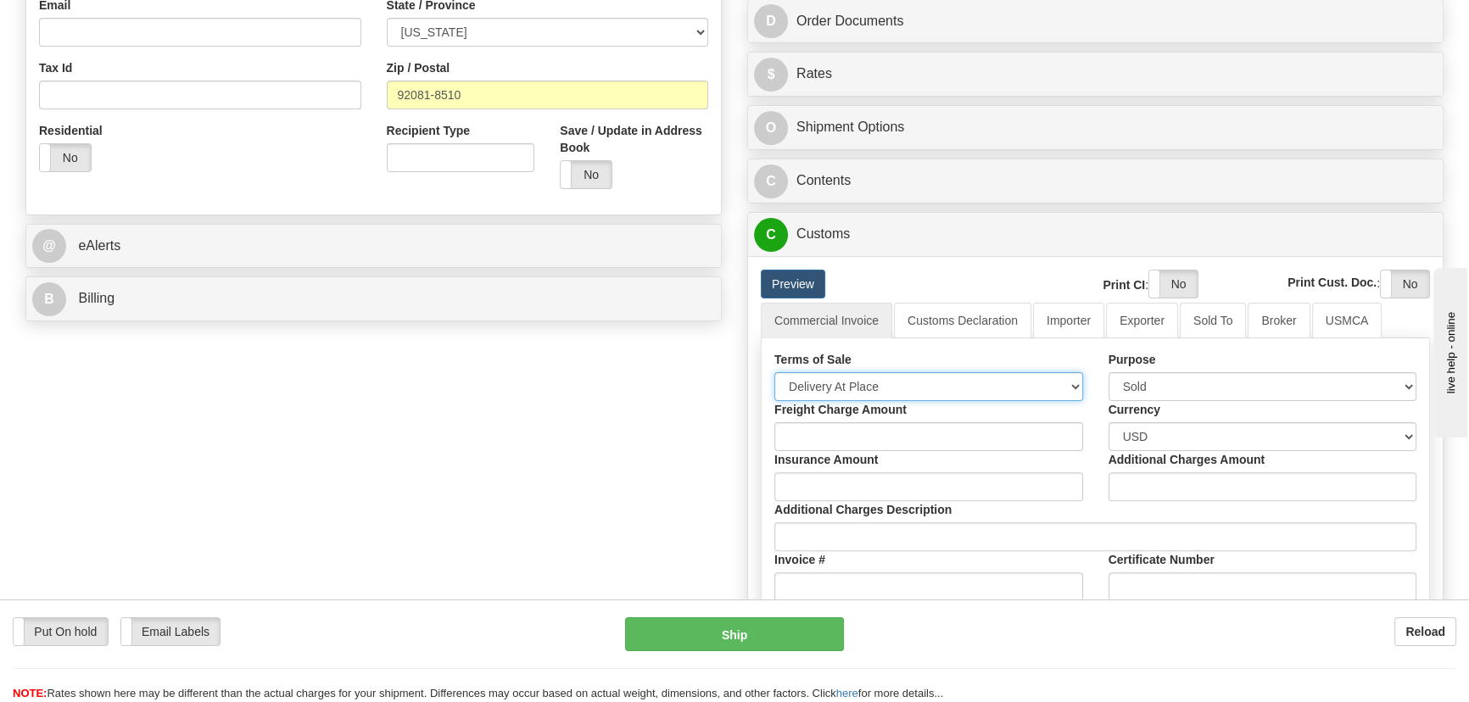
click at [897, 376] on select "Free Carrier Free On Board Ex Works Delivered Duty Unpaid Delivered Duty Paid C…" at bounding box center [928, 386] width 309 height 29
select select "7"
click at [774, 372] on select "Free Carrier Free On Board Ex Works Delivered Duty Unpaid Delivered Duty Paid C…" at bounding box center [928, 386] width 309 height 29
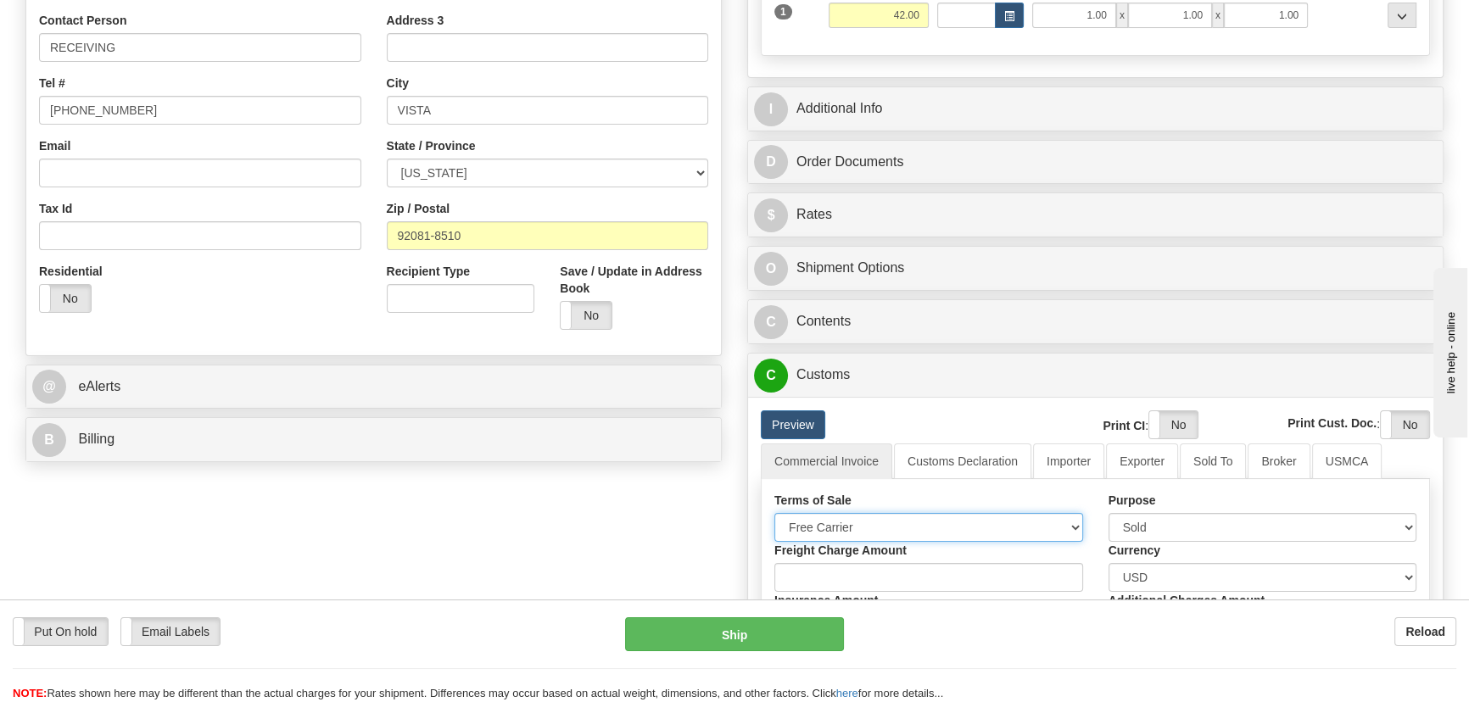
scroll to position [385, 0]
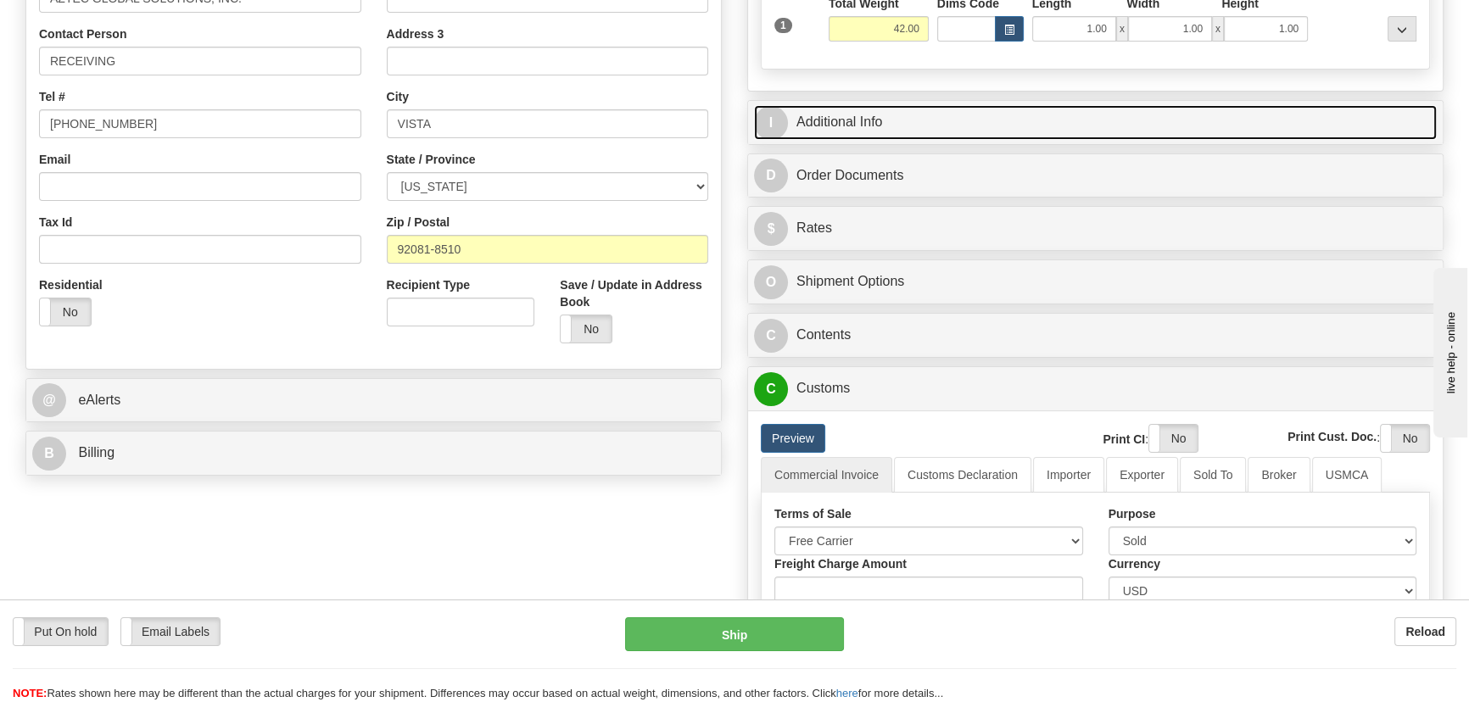
click at [1225, 126] on link "I Additional Info" at bounding box center [1095, 122] width 683 height 35
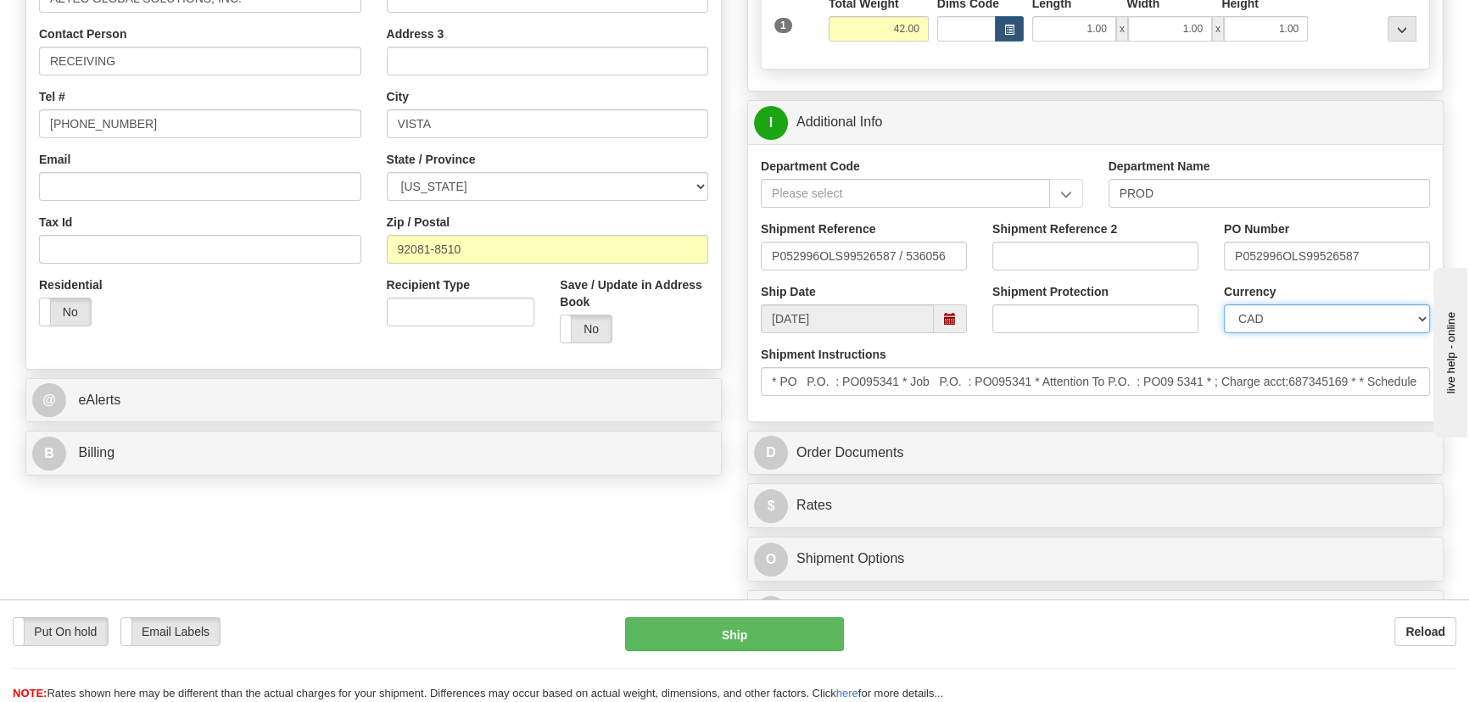
click at [1267, 322] on select "CAD USD EUR ZAR [PERSON_NAME] ARN AUD AUS AWG BBD BFR BGN BHD BMD BND BRC BRL C…" at bounding box center [1327, 318] width 206 height 29
select select "1"
click at [1224, 304] on select "CAD USD EUR ZAR RON ANG ARN AUD AUS AWG BBD BFR BGN BHD BMD BND BRC BRL CHP CKZ…" at bounding box center [1327, 318] width 206 height 29
click at [1121, 262] on input "Shipment Reference 2" at bounding box center [1095, 256] width 206 height 29
drag, startPoint x: 1122, startPoint y: 254, endPoint x: 906, endPoint y: 259, distance: 215.4
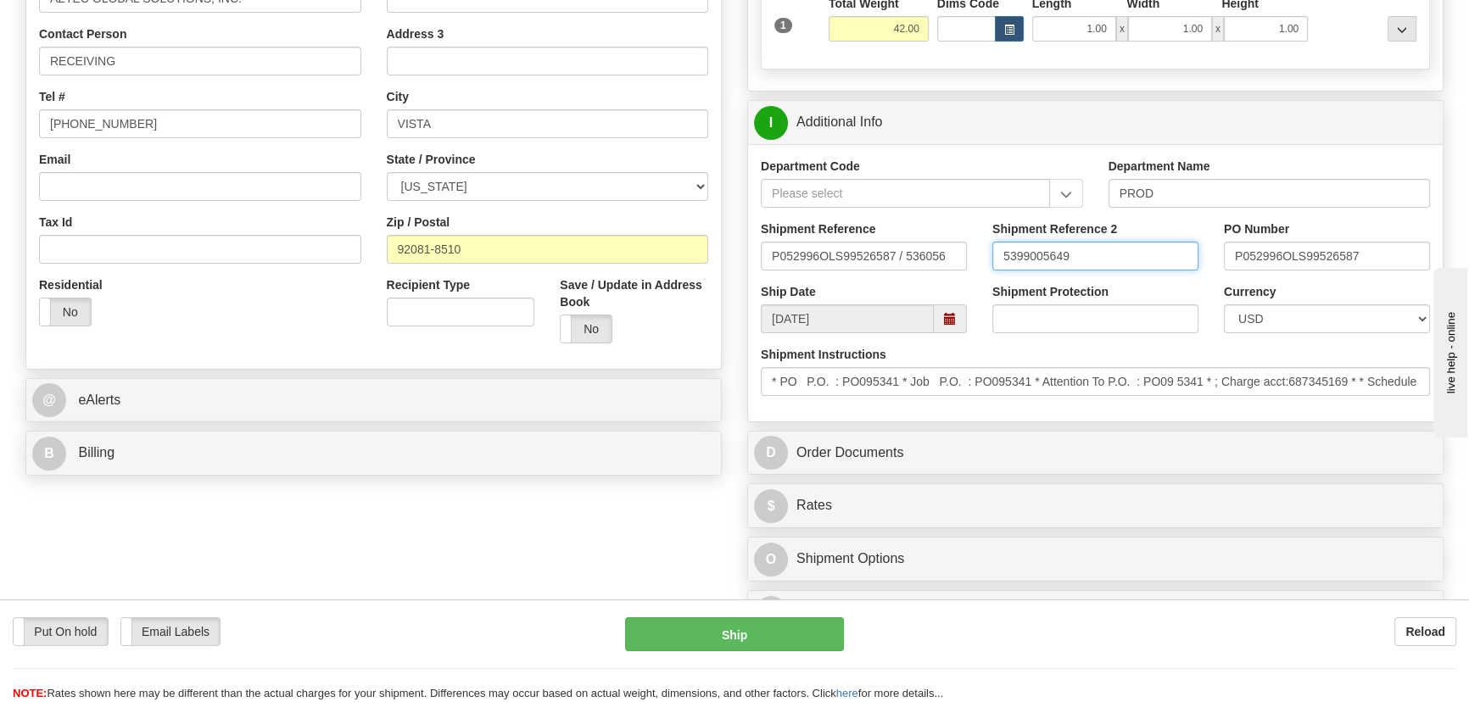
click at [909, 244] on div "Shipment Reference P052996OLS99526587 / 536056 Shipment Reference 2 5399005649 …" at bounding box center [1095, 251] width 694 height 63
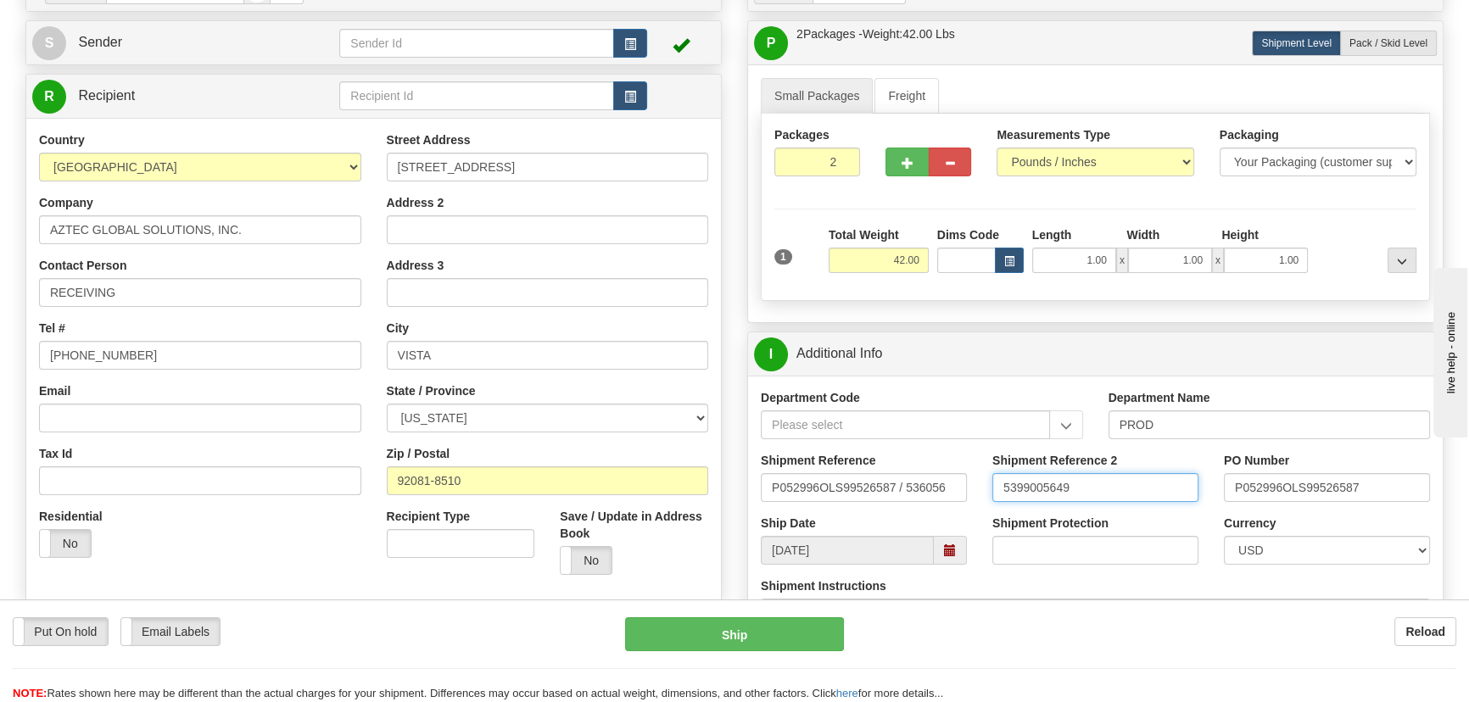
type input "5399005649"
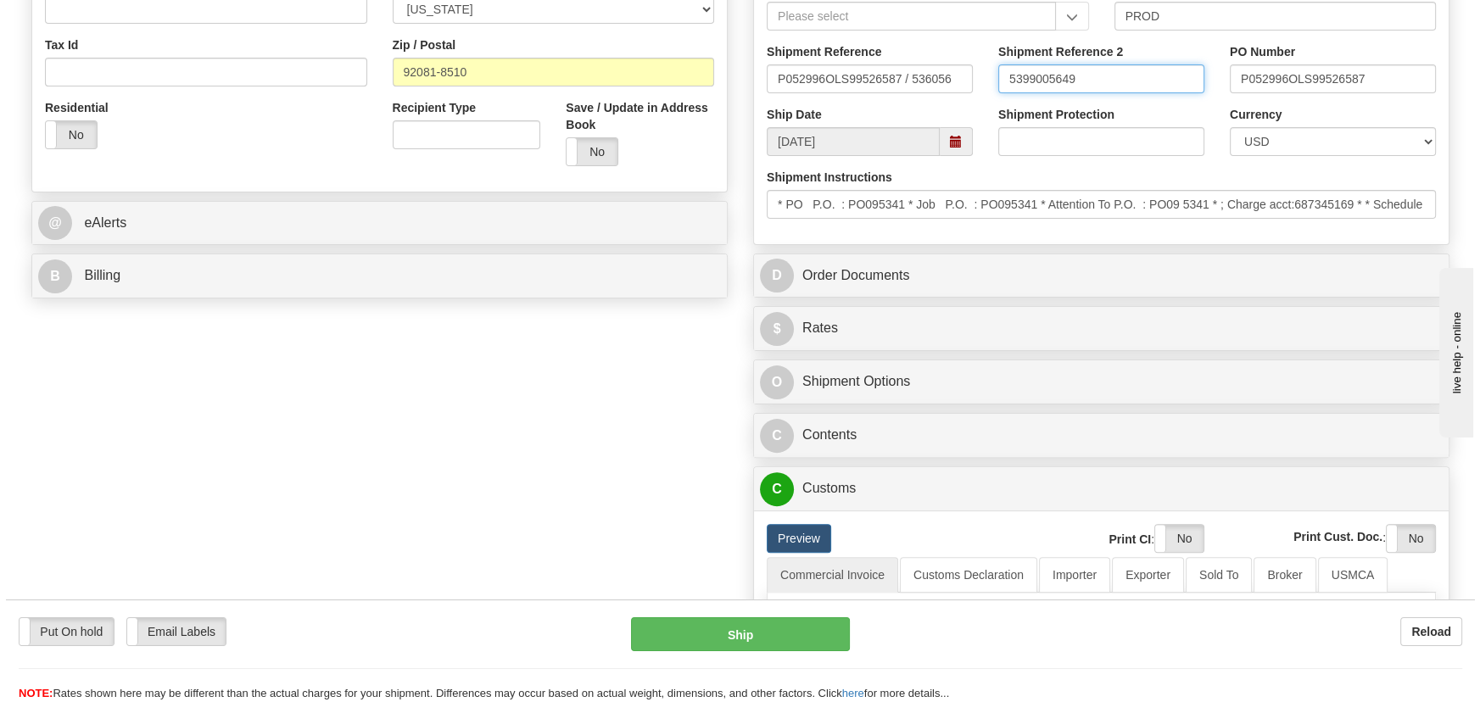
scroll to position [616, 0]
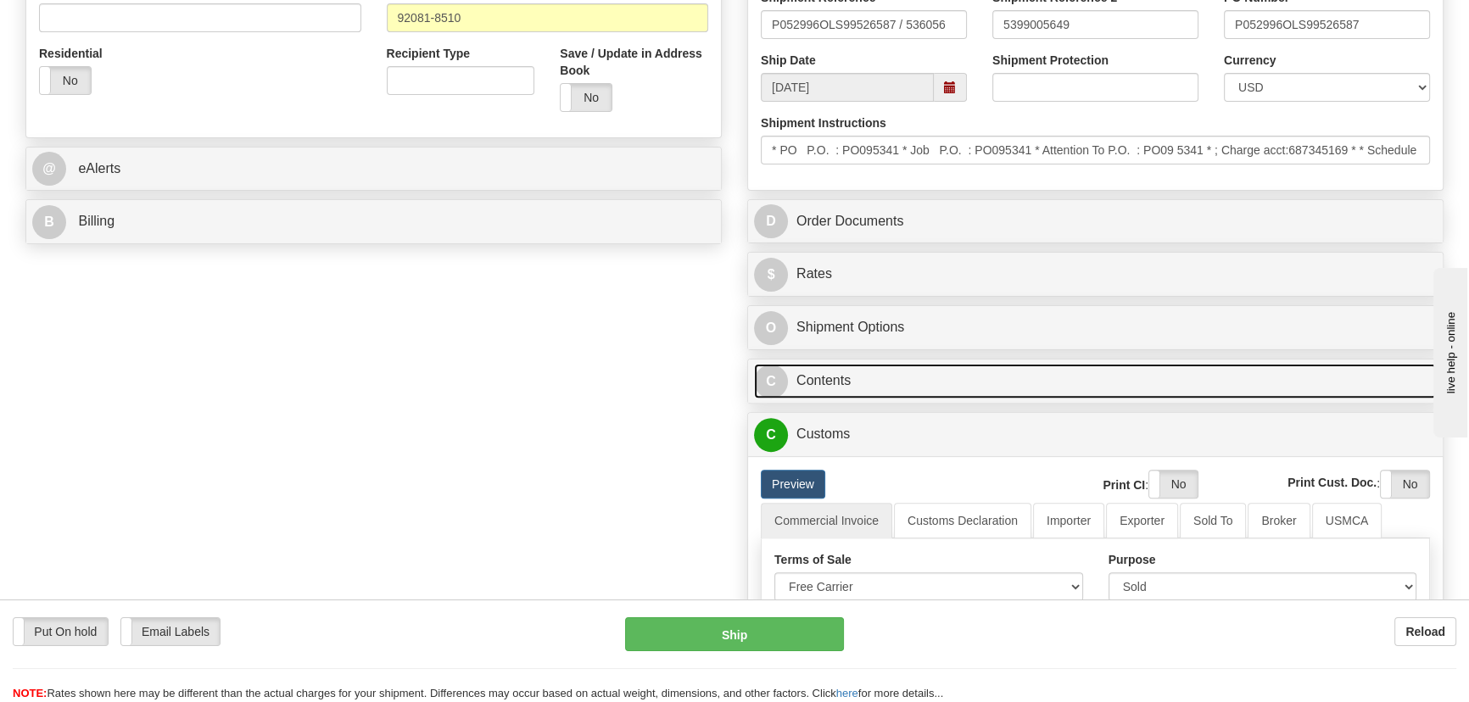
click at [1235, 375] on link "C Contents" at bounding box center [1095, 381] width 683 height 35
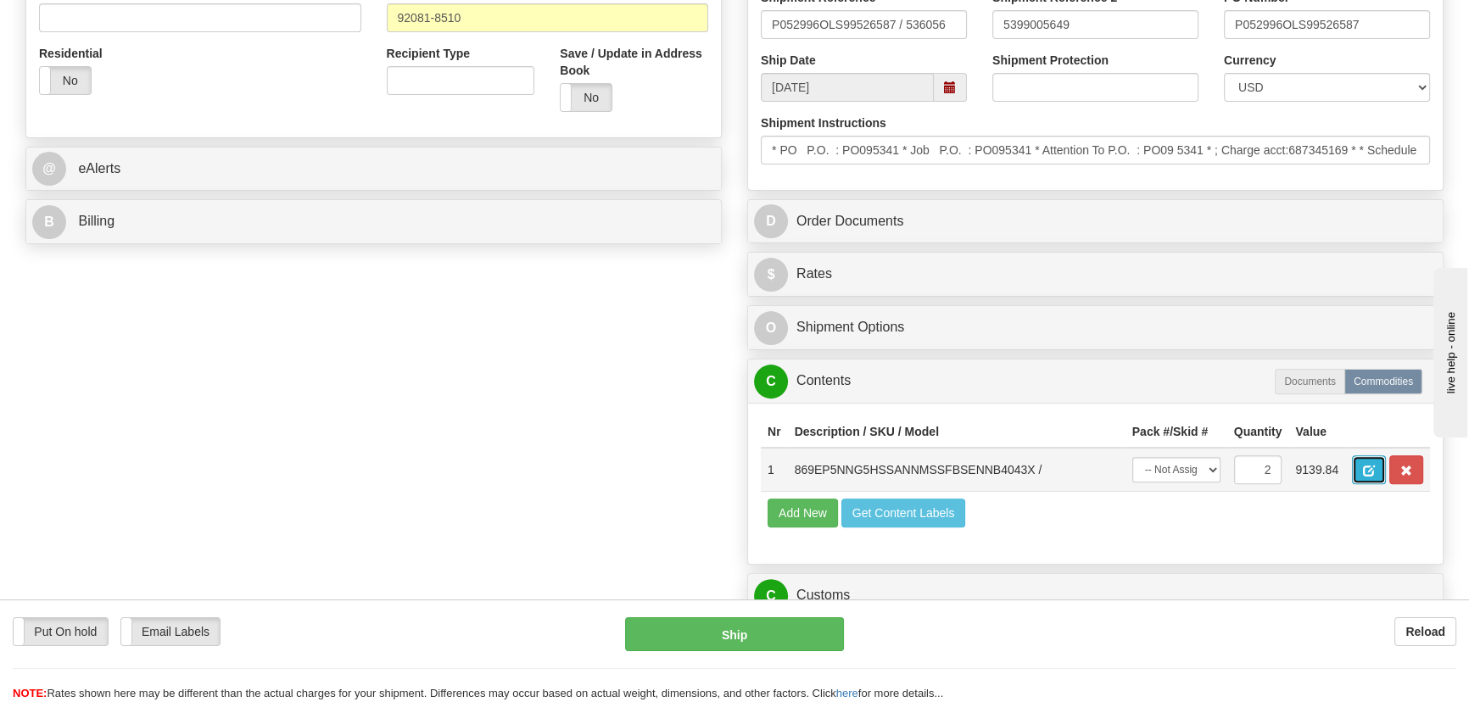
click at [1369, 477] on span "button" at bounding box center [1369, 471] width 12 height 11
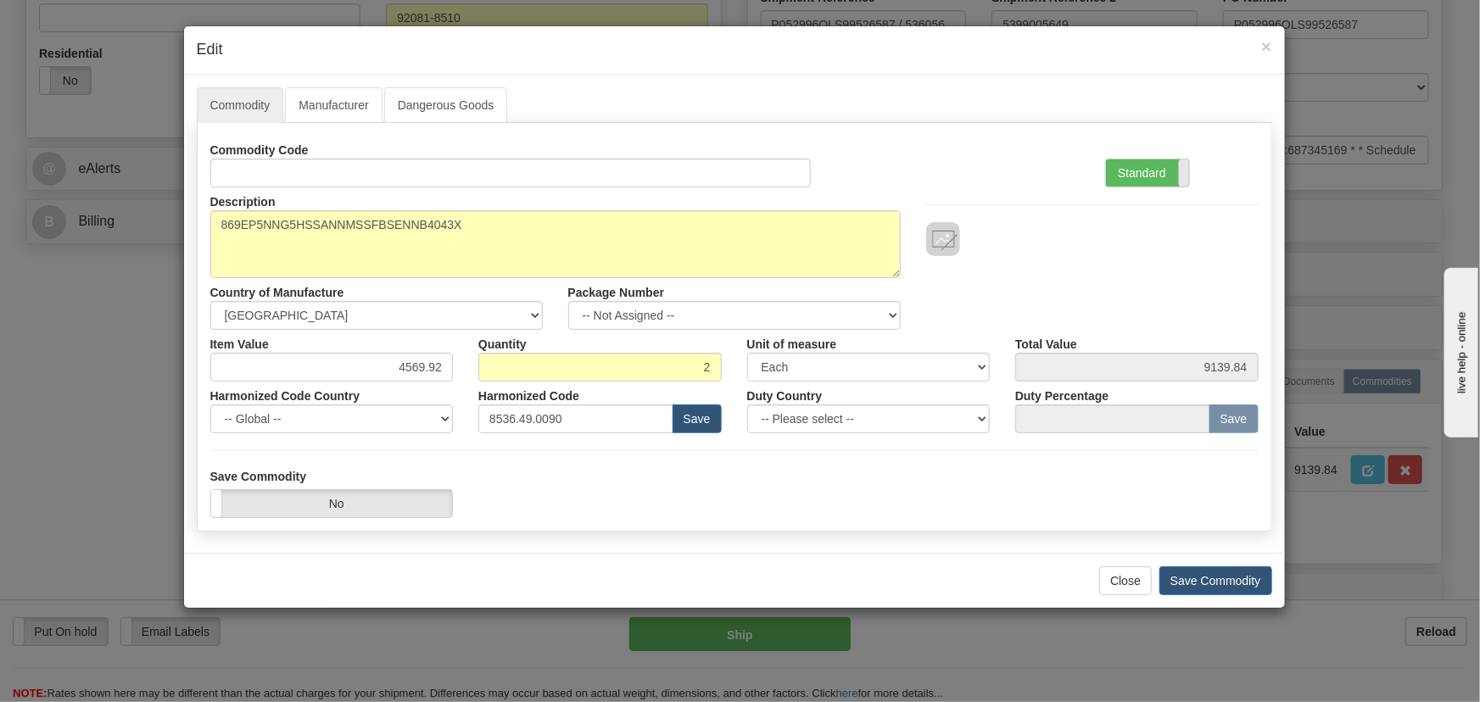
click at [1182, 178] on span at bounding box center [1189, 172] width 22 height 27
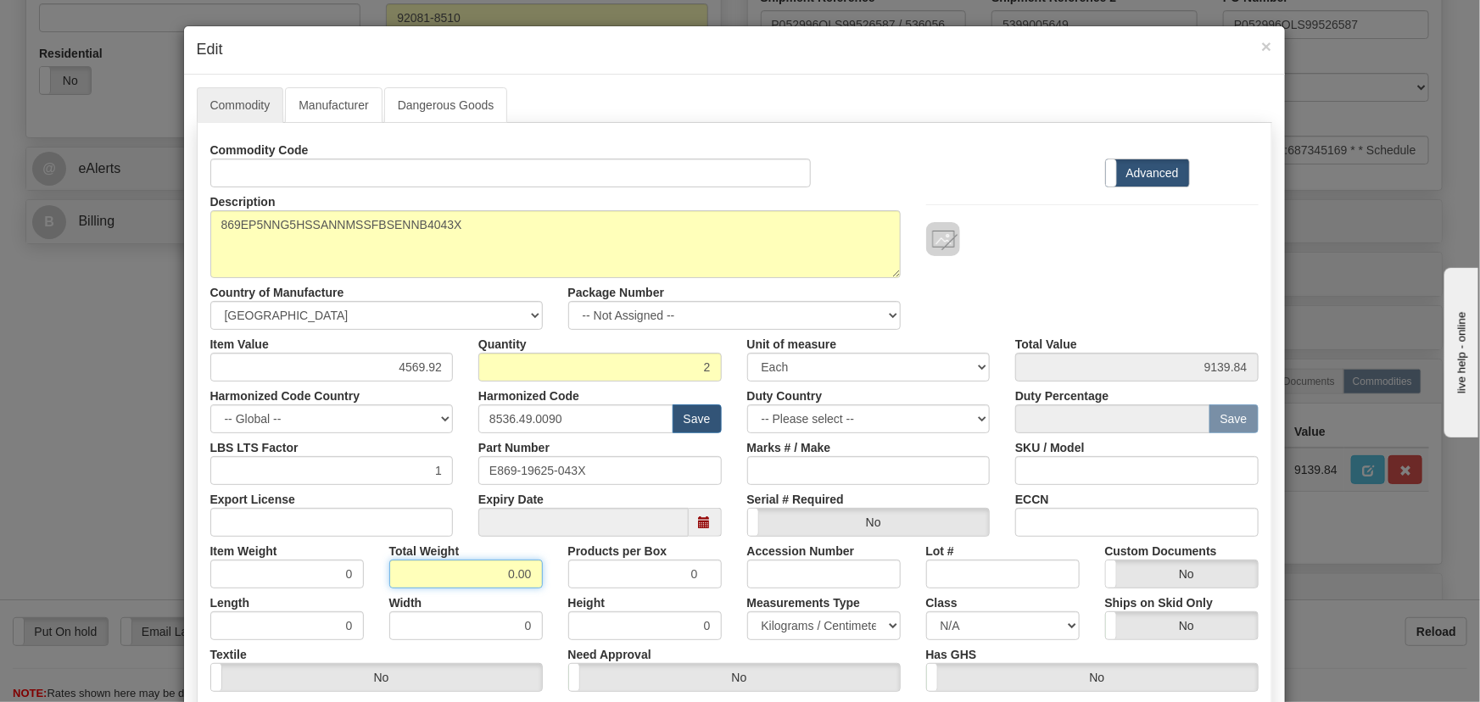
drag, startPoint x: 524, startPoint y: 588, endPoint x: 563, endPoint y: 604, distance: 41.9
click at [562, 604] on div "Commodity Code Standard Advanced Description 869EP5NNG5HSSANNMSSFBSENNB4043X Co…" at bounding box center [734, 440] width 1048 height 608
type input "2"
type input "1.0000"
click at [547, 595] on div "Width 0" at bounding box center [466, 614] width 179 height 52
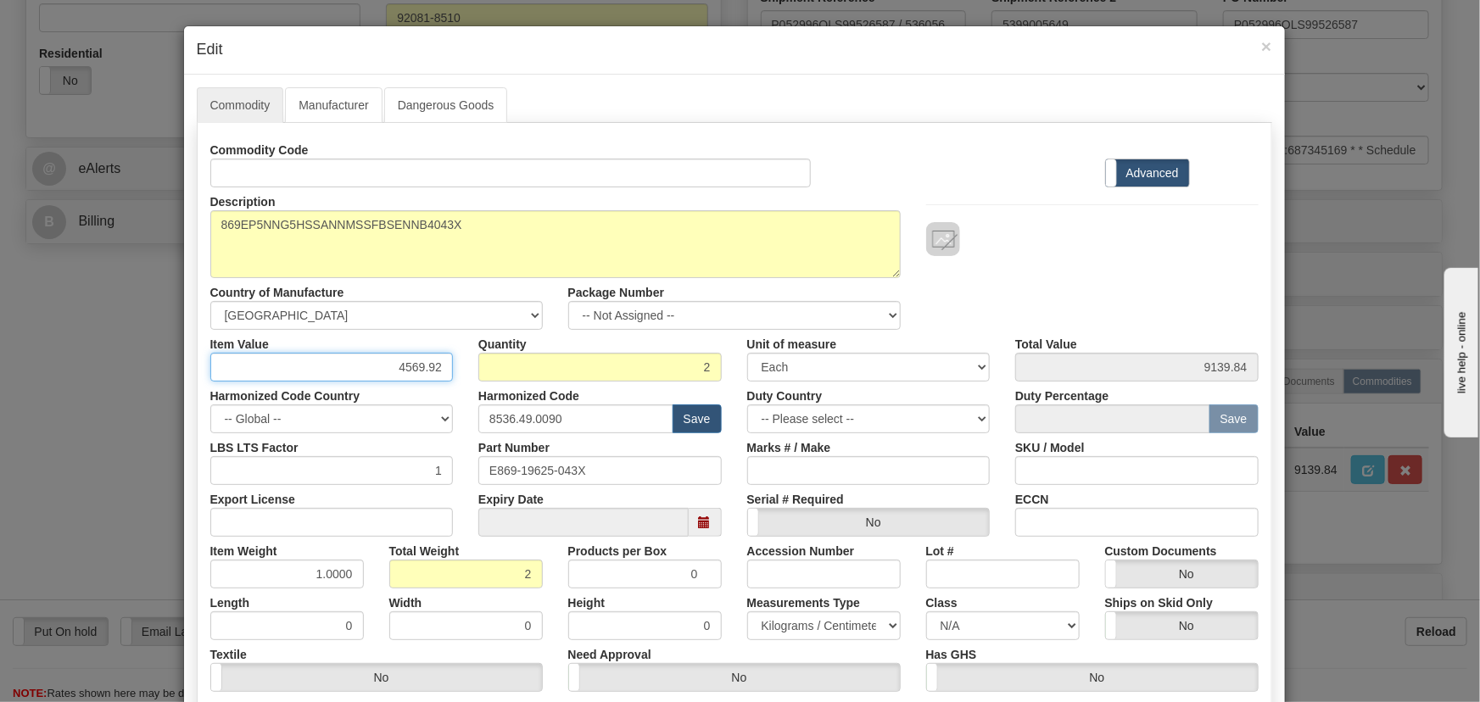
drag, startPoint x: 372, startPoint y: 365, endPoint x: 473, endPoint y: 377, distance: 101.6
click at [473, 377] on div "Item Value 4569.92 Quantity 2 Unit of measure 3 Thousand Square Inches Adjustme…" at bounding box center [735, 356] width 1074 height 52
paste input "3.448,08"
type input "3448.08"
type input "6896.16"
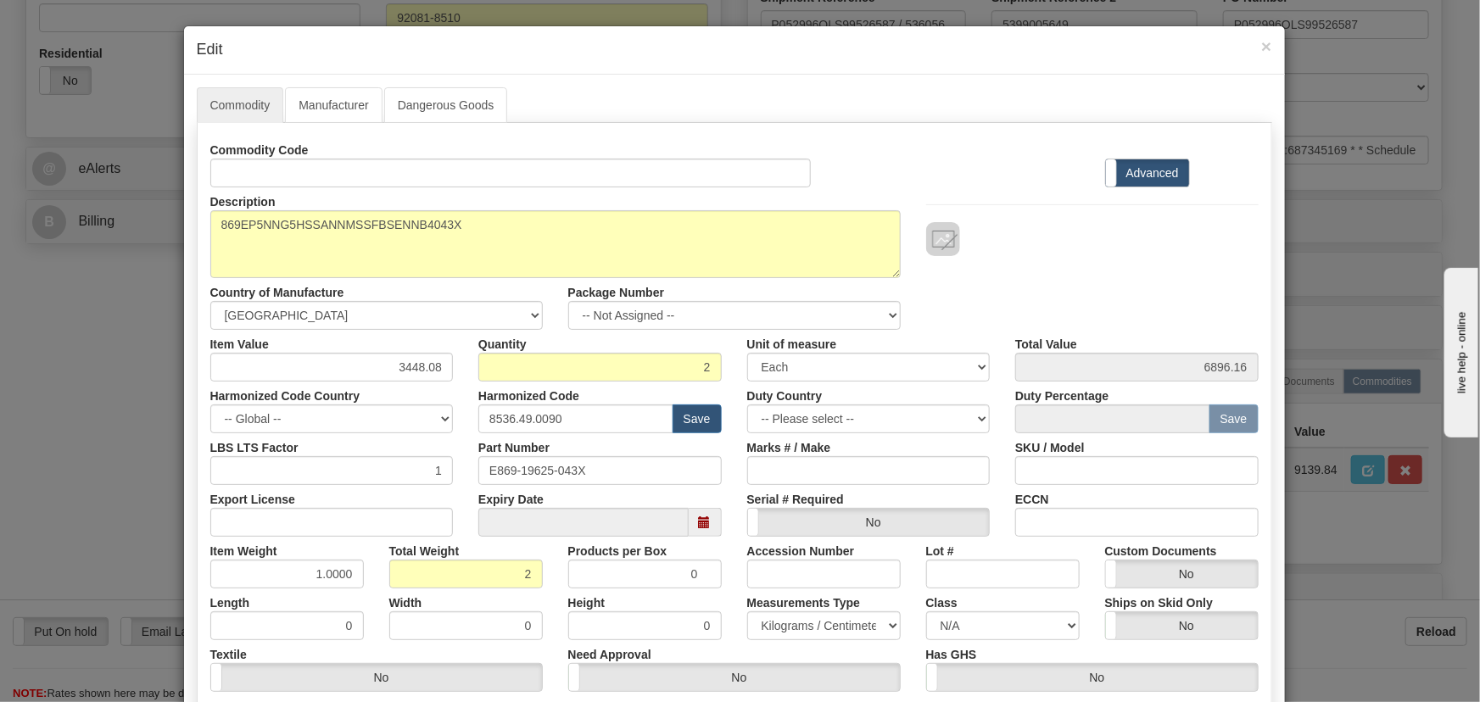
click at [1009, 176] on div "Commodity Code Standard Advanced" at bounding box center [735, 162] width 1074 height 52
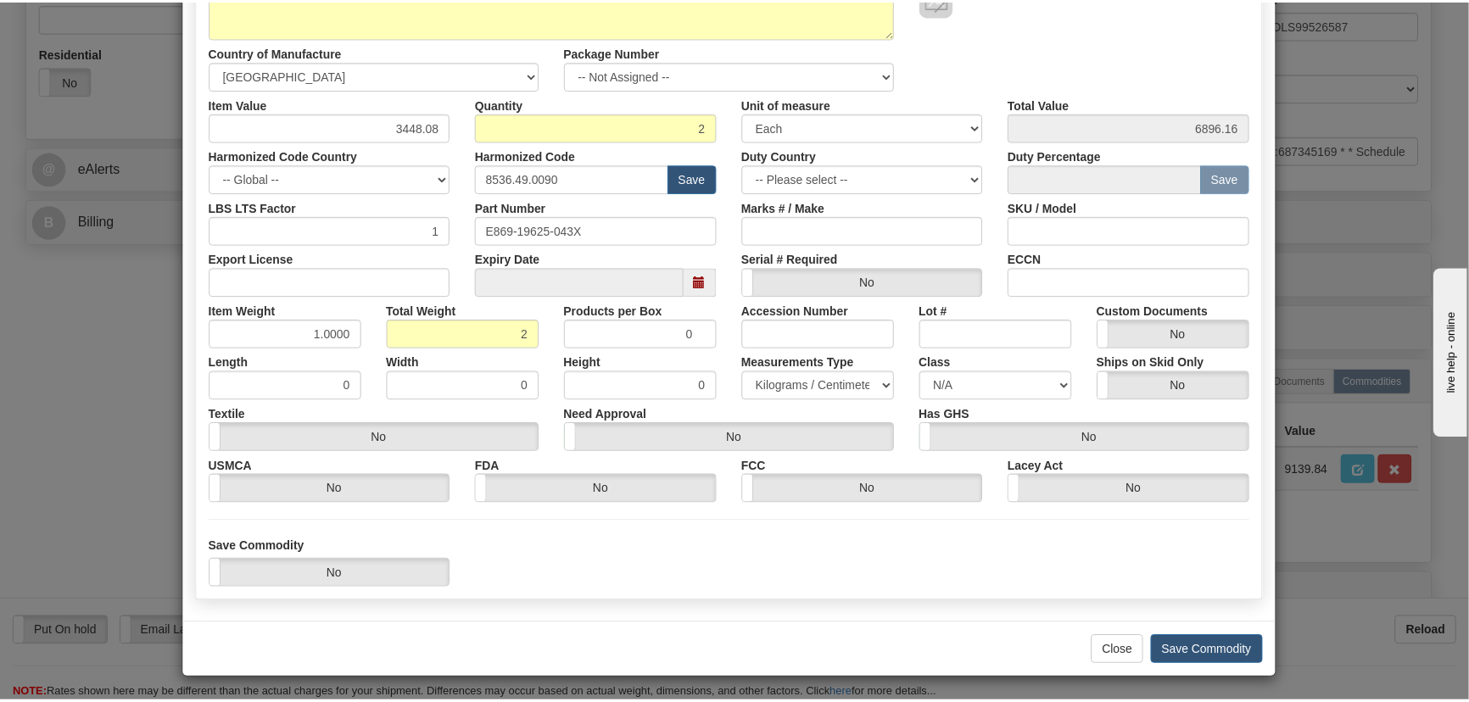
scroll to position [241, 0]
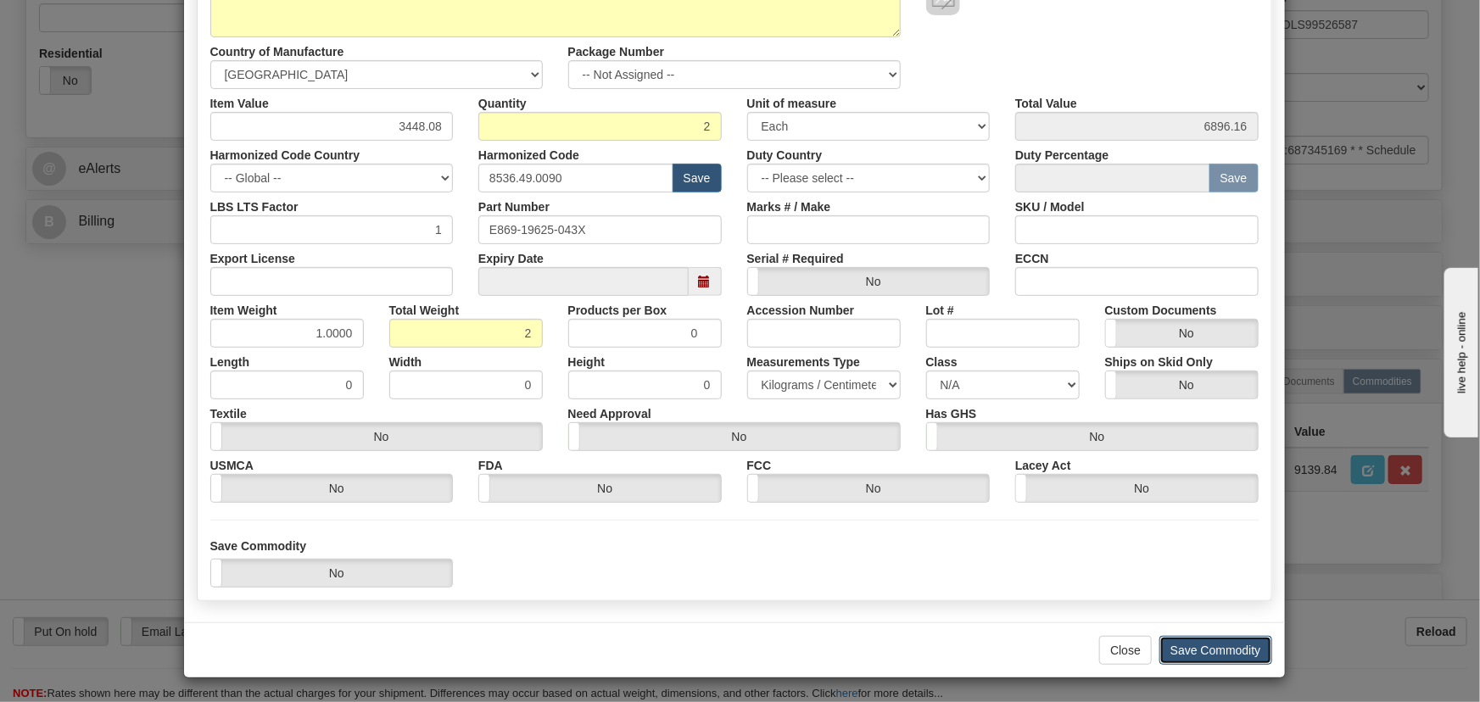
click at [1207, 654] on button "Save Commodity" at bounding box center [1215, 650] width 113 height 29
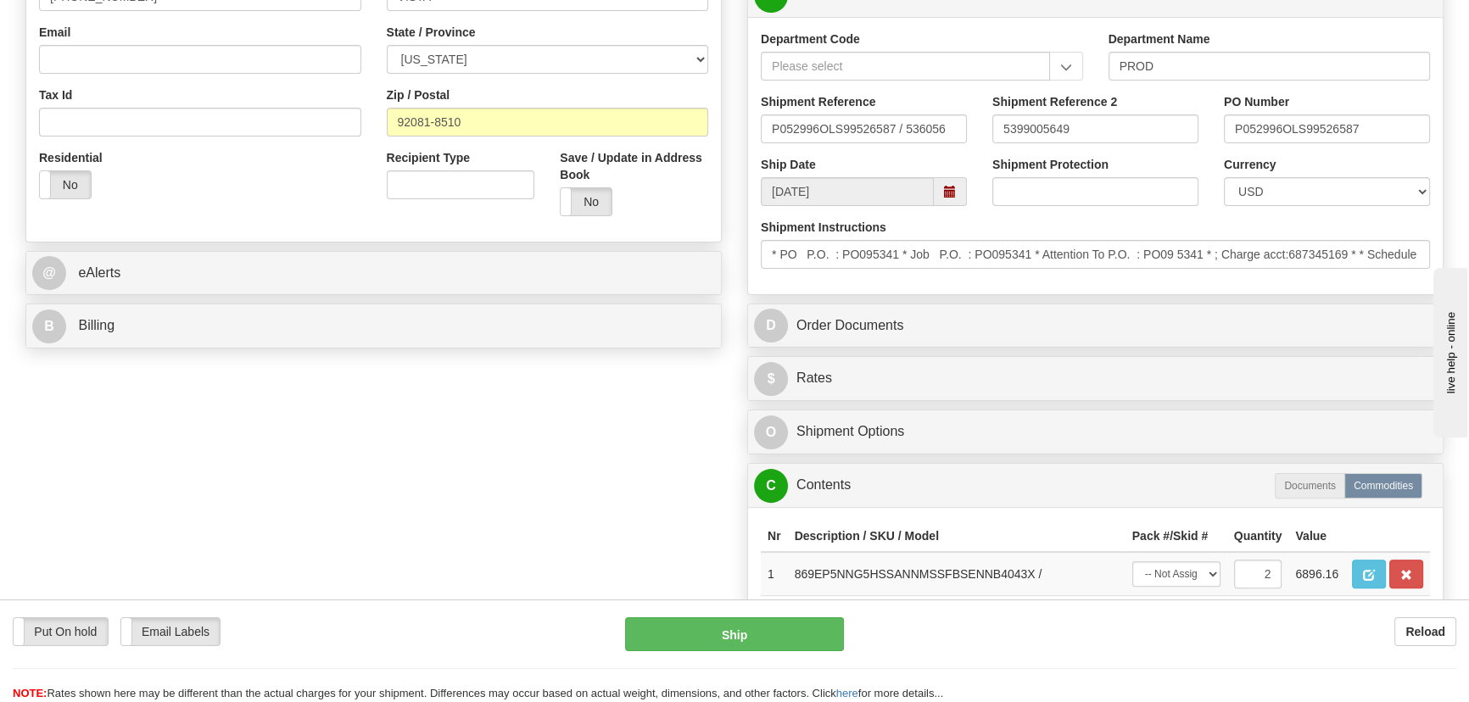
scroll to position [539, 0]
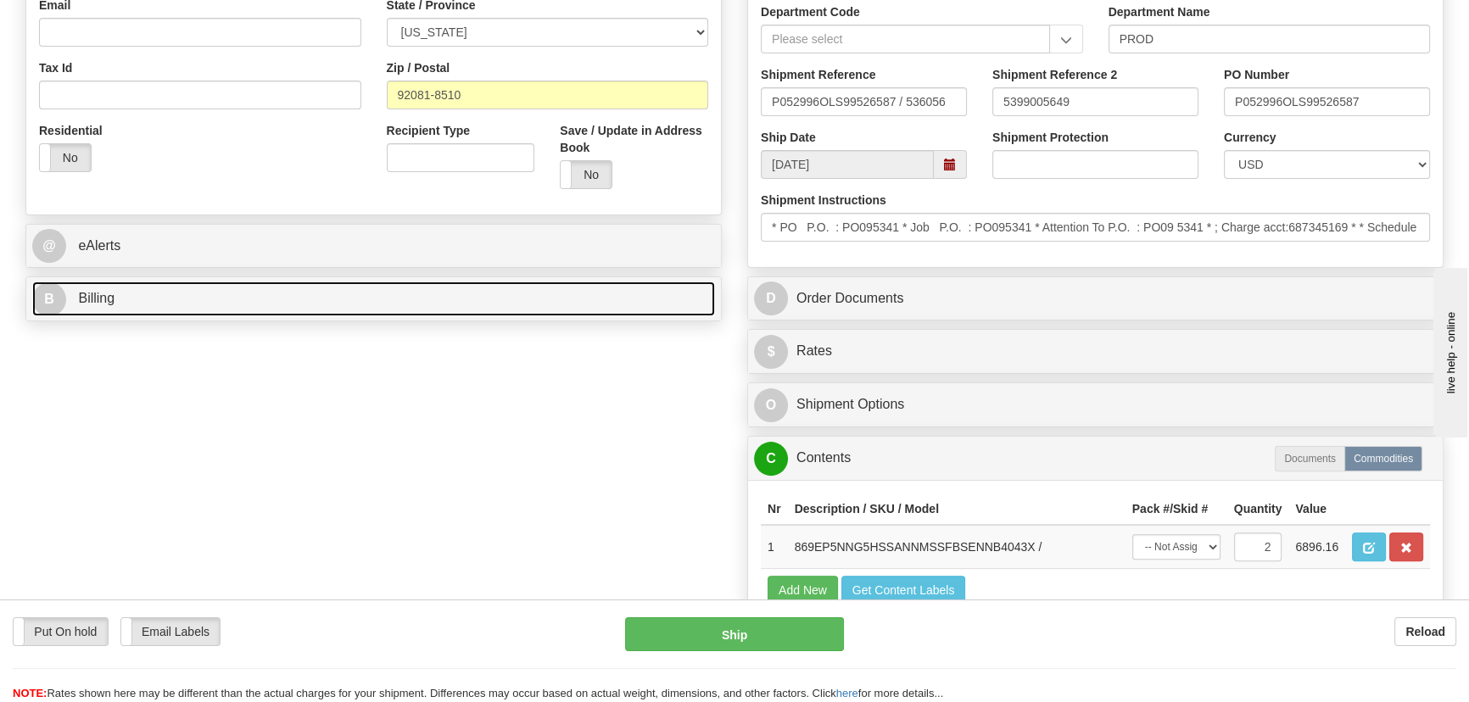
click at [440, 307] on link "B Billing" at bounding box center [373, 299] width 683 height 35
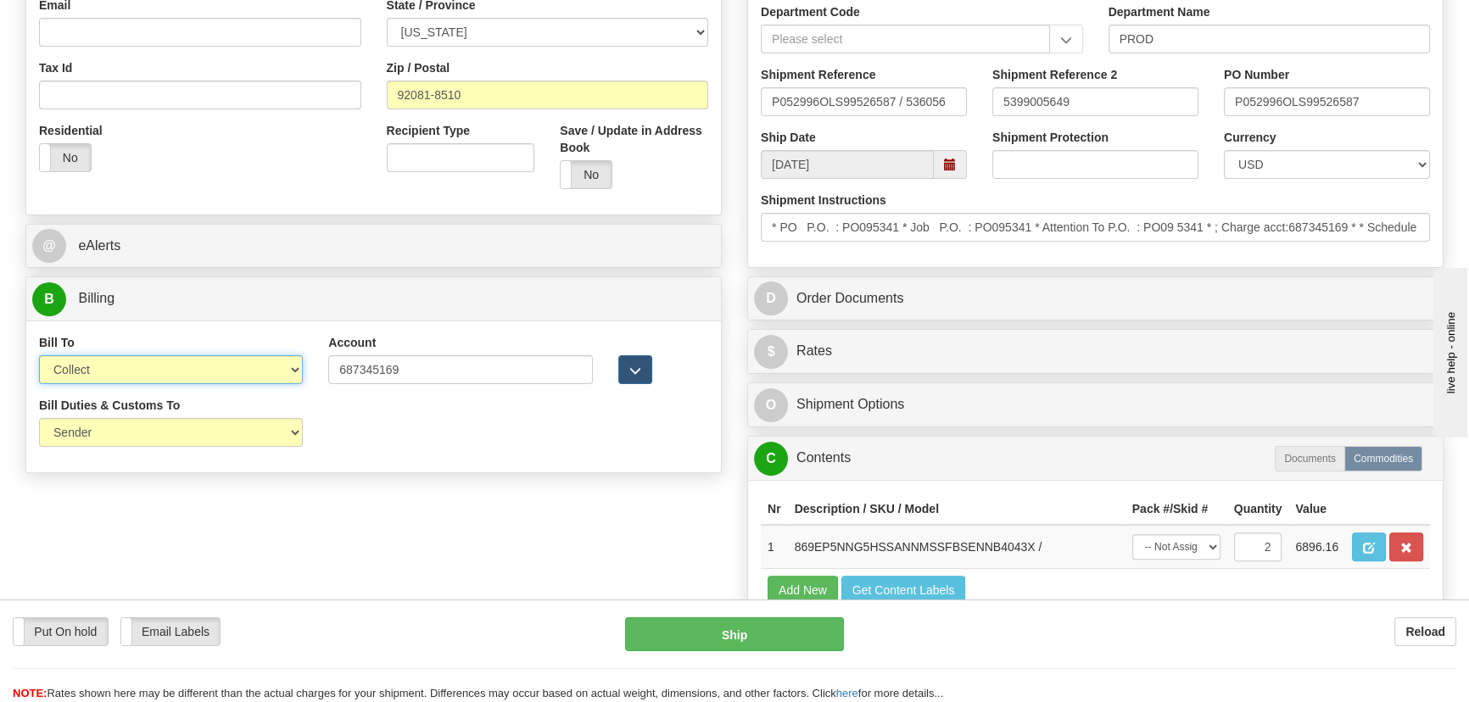
click at [204, 373] on select "Sender Recipient Third Party Collect" at bounding box center [171, 369] width 264 height 29
select select "2"
click at [39, 355] on select "Sender Recipient Third Party Collect" at bounding box center [171, 369] width 264 height 29
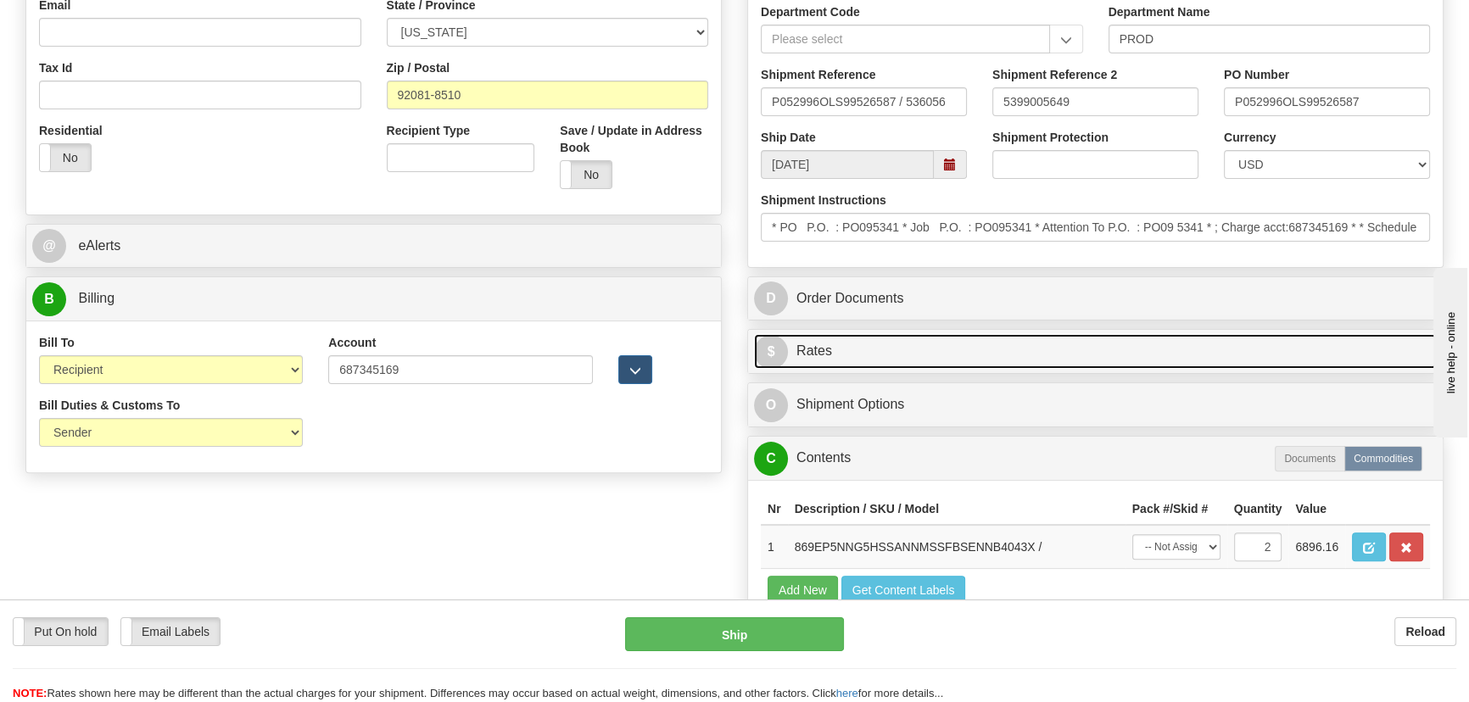
click at [1223, 356] on link "$ Rates" at bounding box center [1095, 351] width 683 height 35
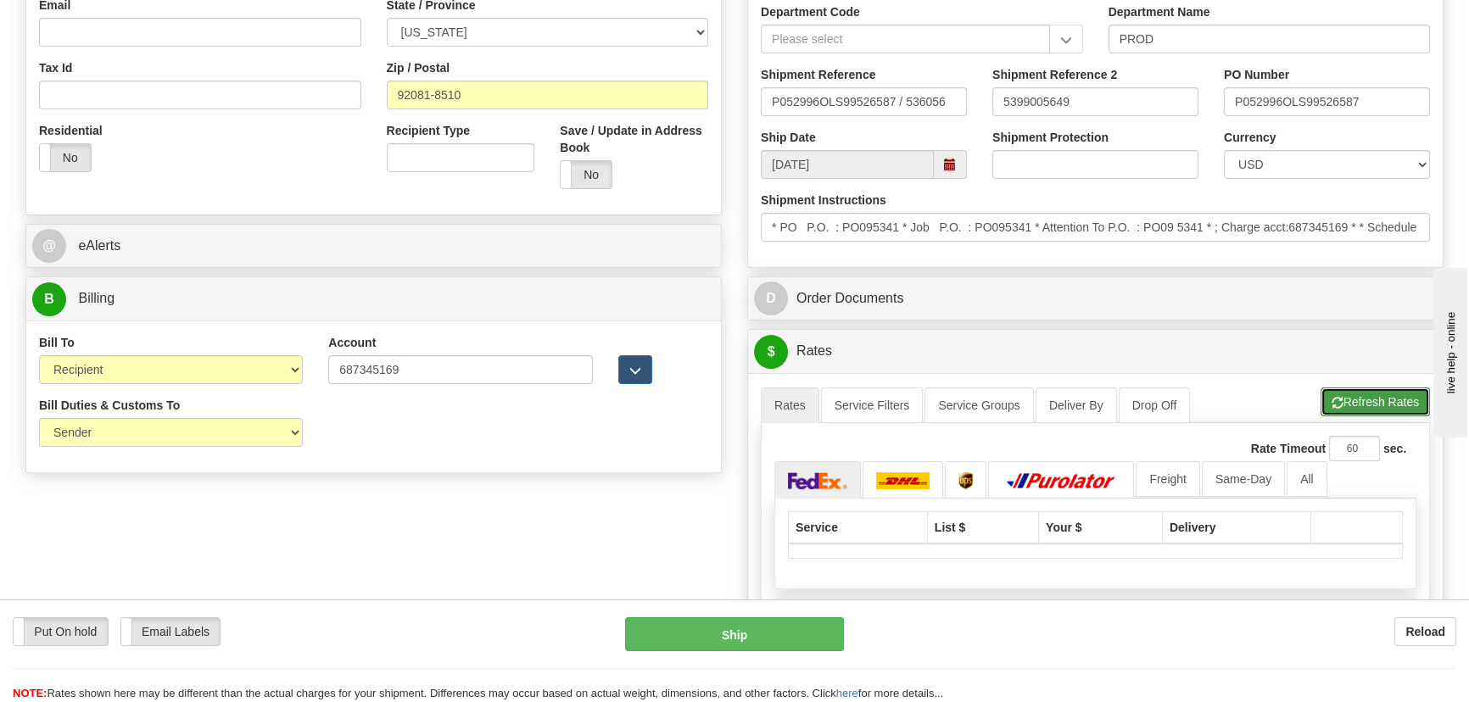
click at [1366, 397] on button "Refresh Rates" at bounding box center [1374, 402] width 109 height 29
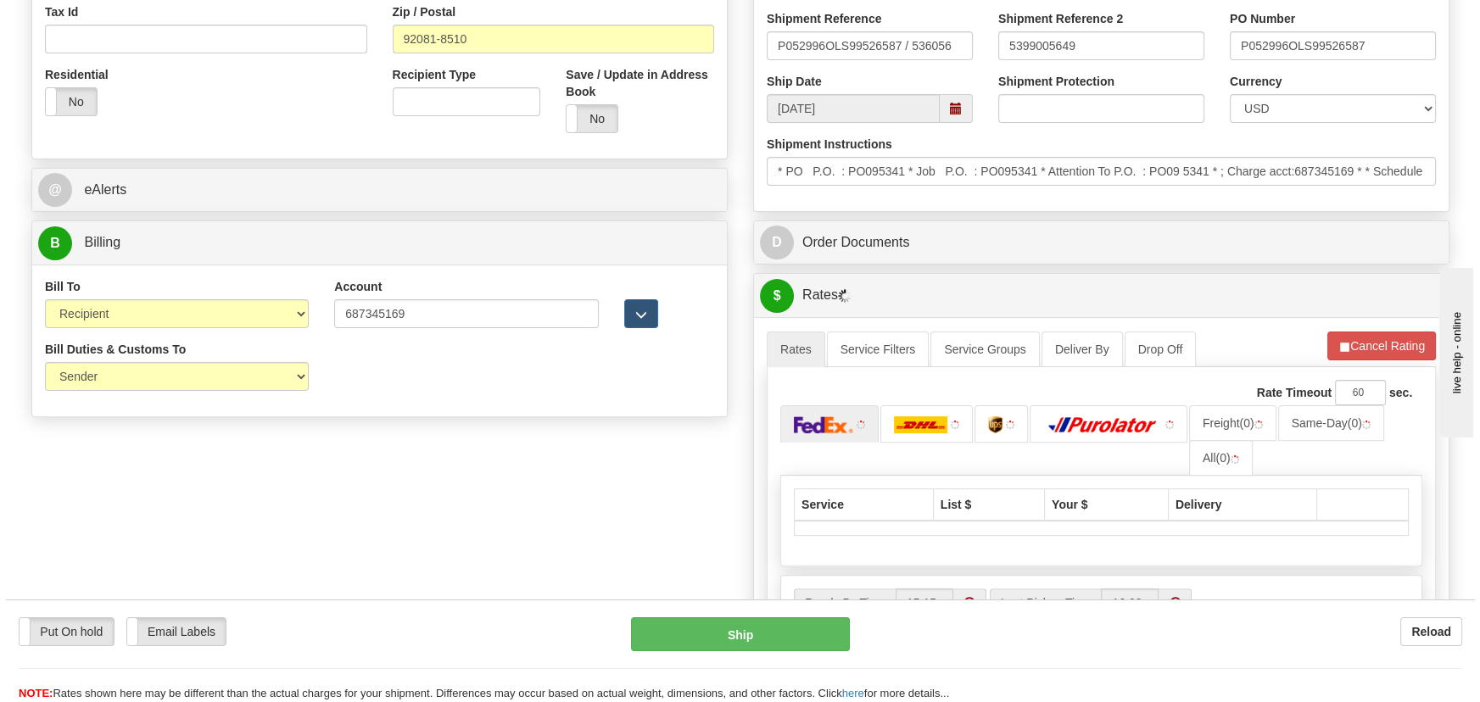
scroll to position [694, 0]
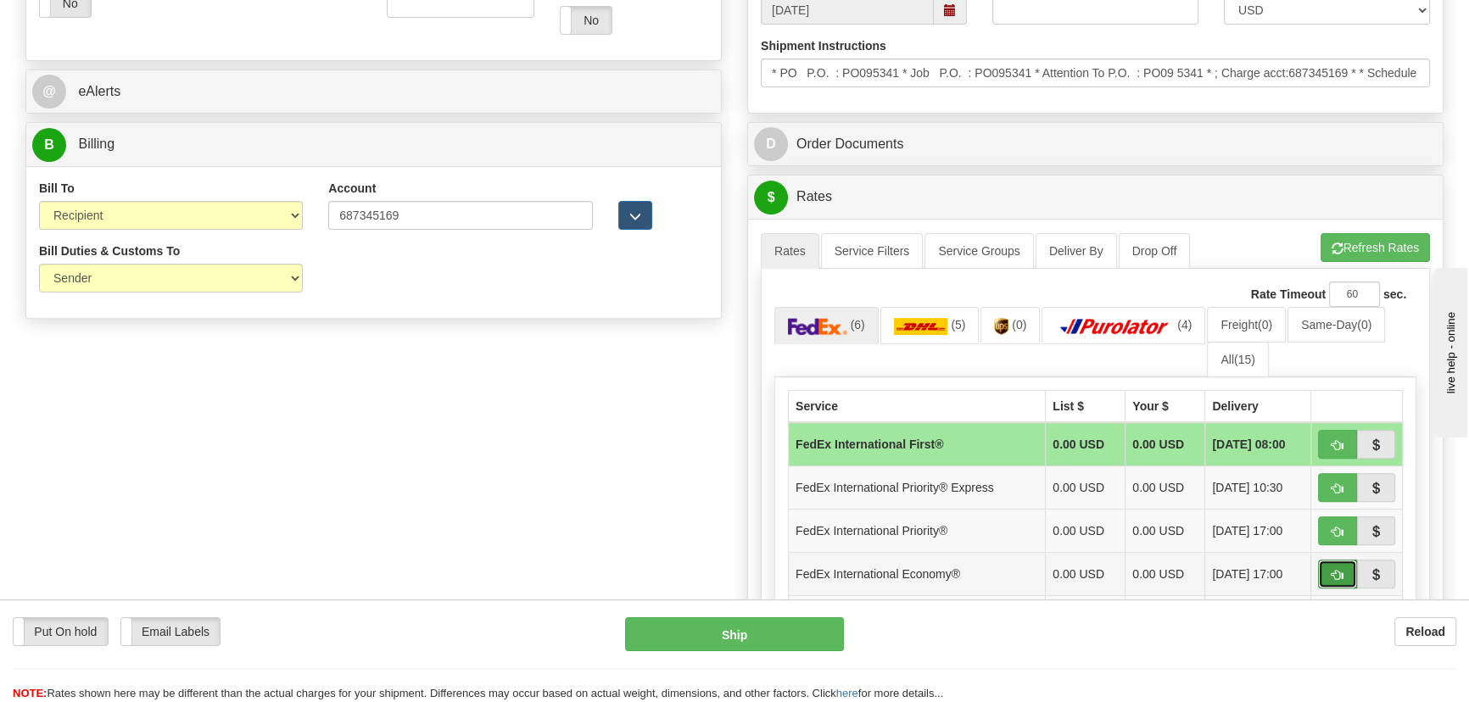
click at [1331, 565] on button "button" at bounding box center [1337, 574] width 39 height 29
type input "03"
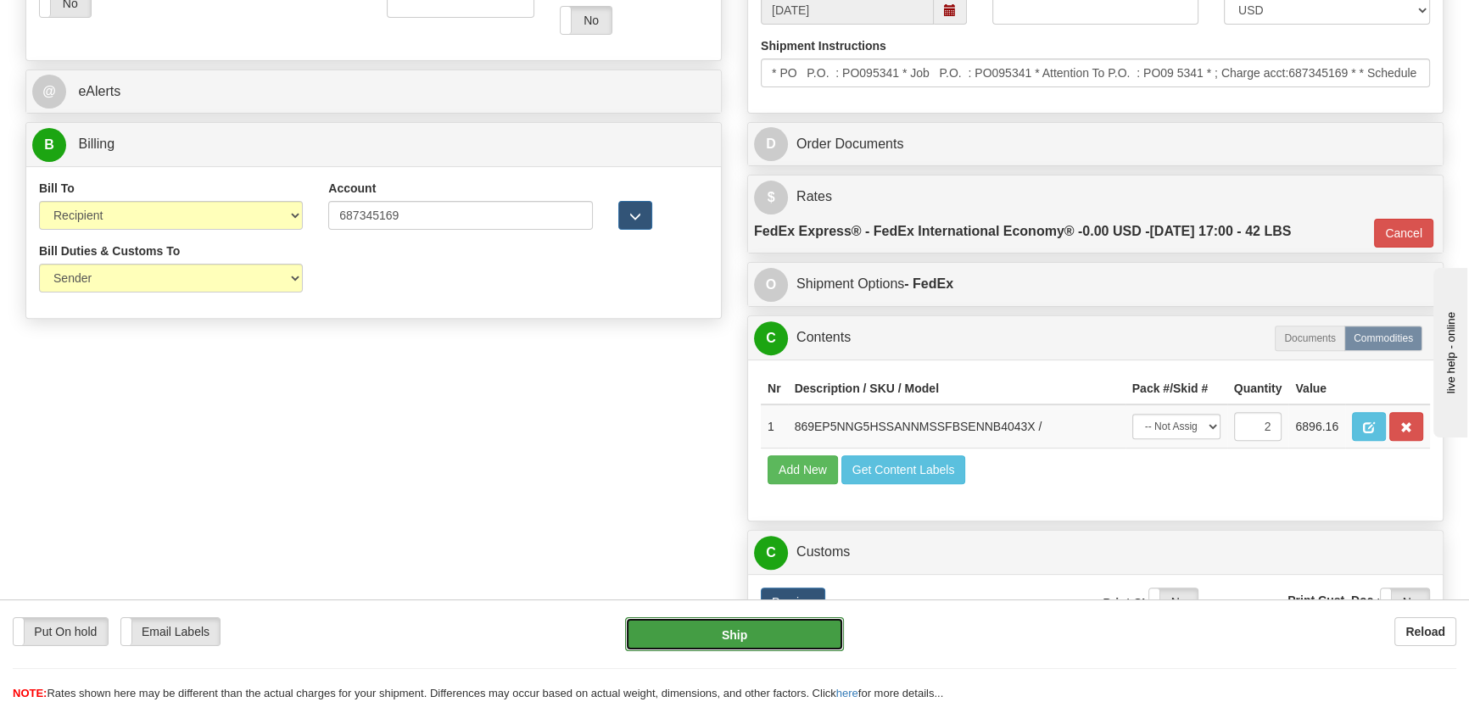
click at [771, 633] on button "Ship" at bounding box center [735, 634] width 220 height 34
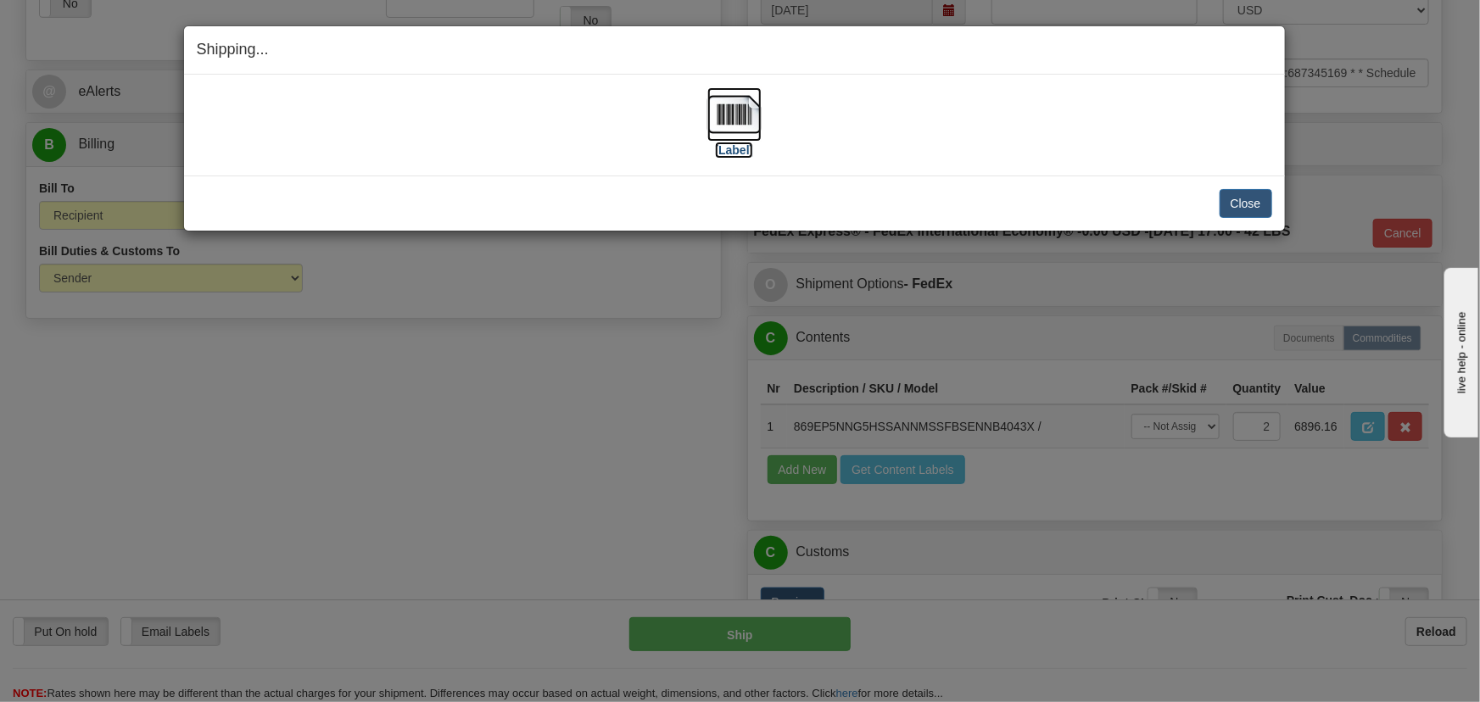
click at [750, 123] on img at bounding box center [734, 114] width 54 height 54
click at [1237, 197] on button "Close" at bounding box center [1245, 203] width 53 height 29
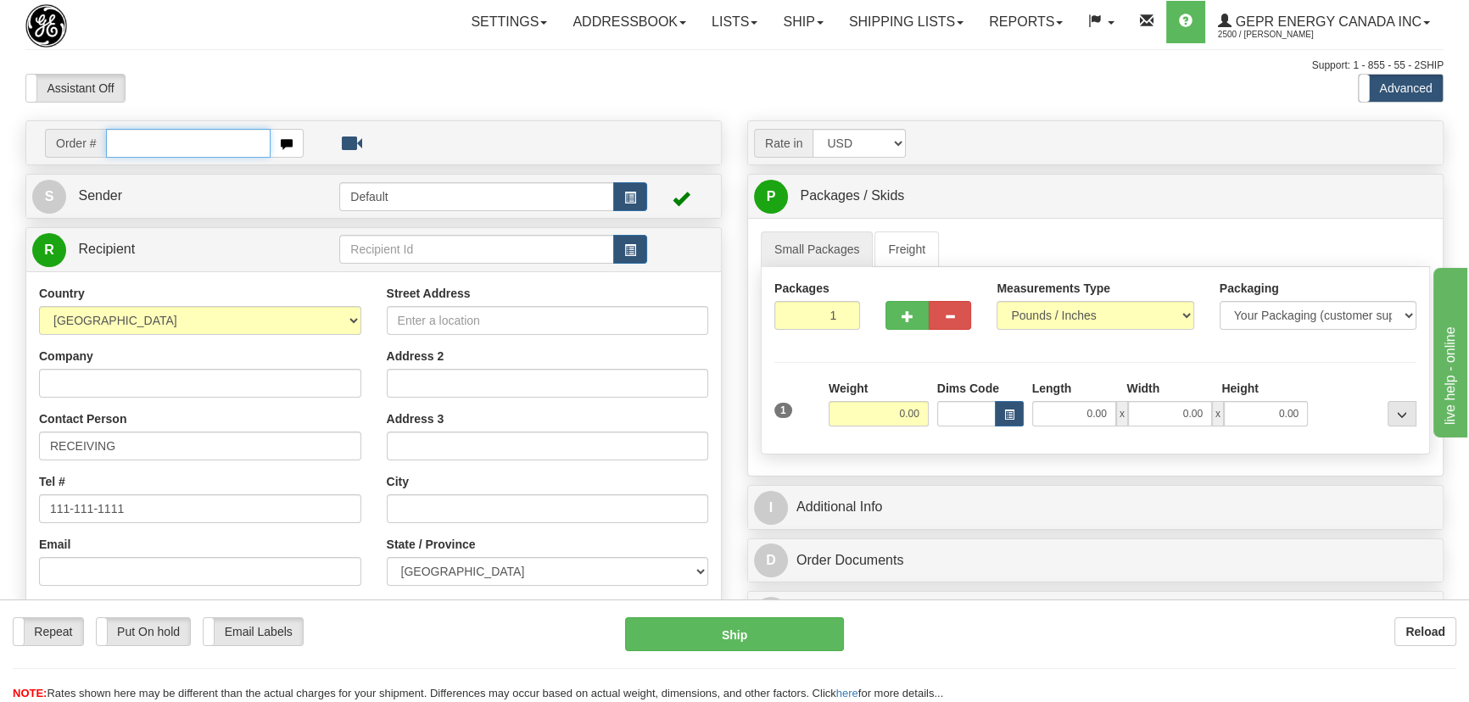
paste input "0086698362"
click at [127, 146] on input "0086698362" at bounding box center [188, 143] width 165 height 29
type input "86698362"
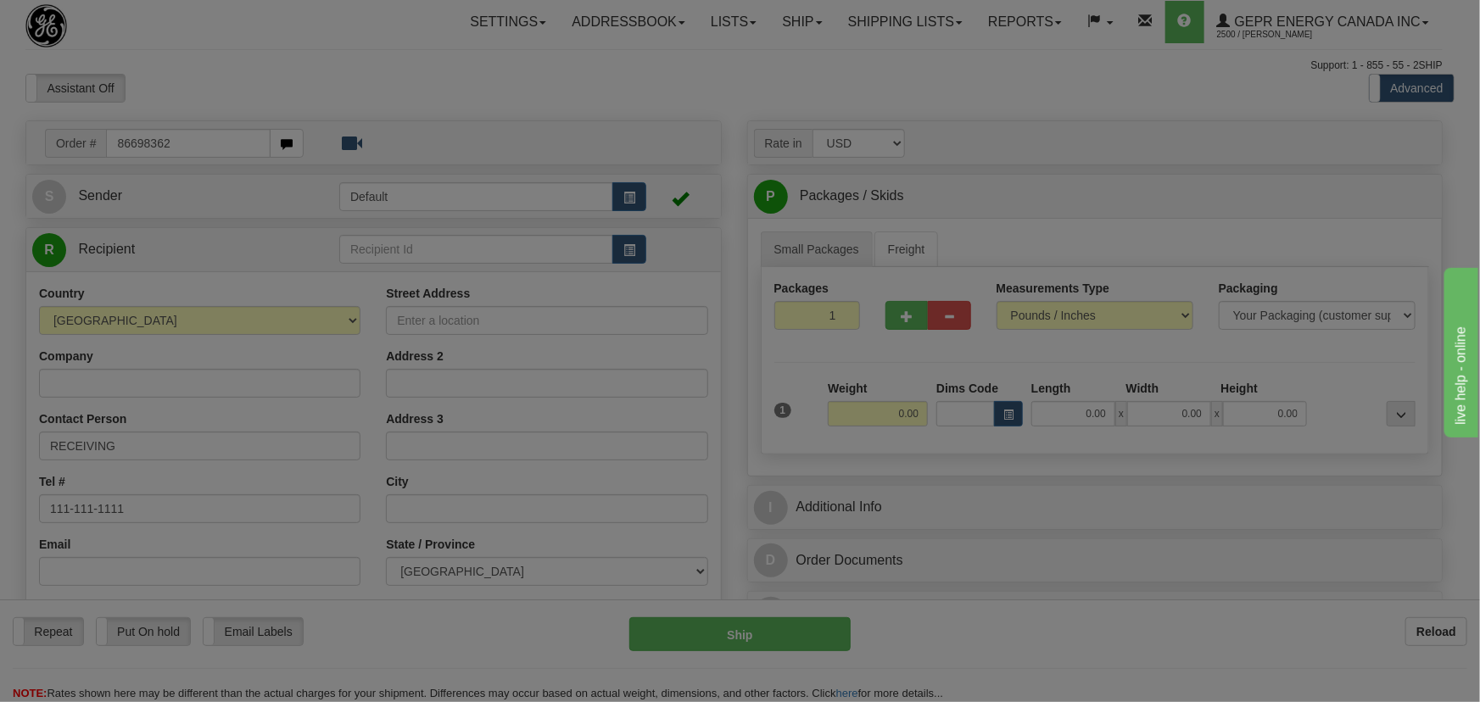
click at [193, 78] on body "Training Course Close Toggle navigation Settings Shipping Preferences New Recip…" at bounding box center [740, 351] width 1480 height 702
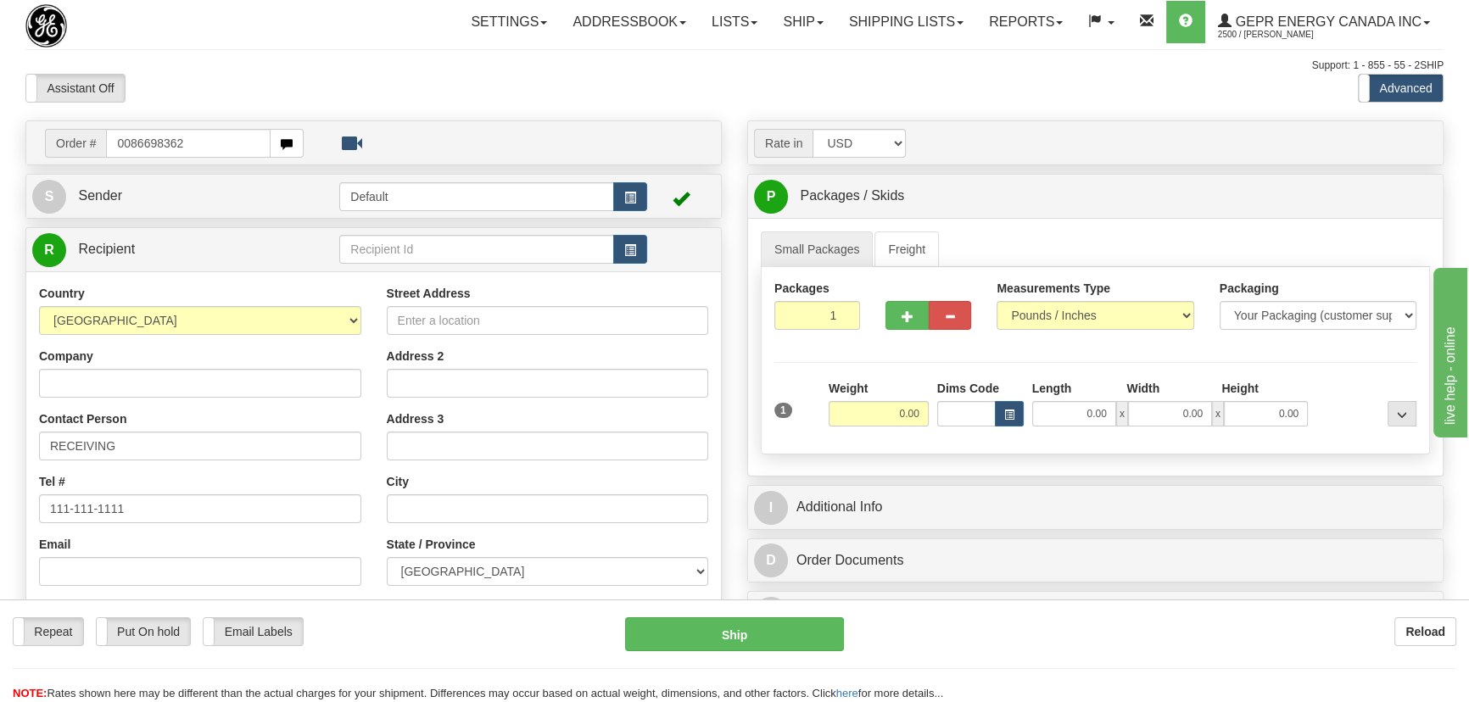
click at [130, 147] on input "0086698362" at bounding box center [188, 143] width 165 height 29
type input "86698362"
click at [336, 78] on body "Training Course Close Toggle navigation Settings Shipping Preferences New Recip…" at bounding box center [740, 351] width 1480 height 702
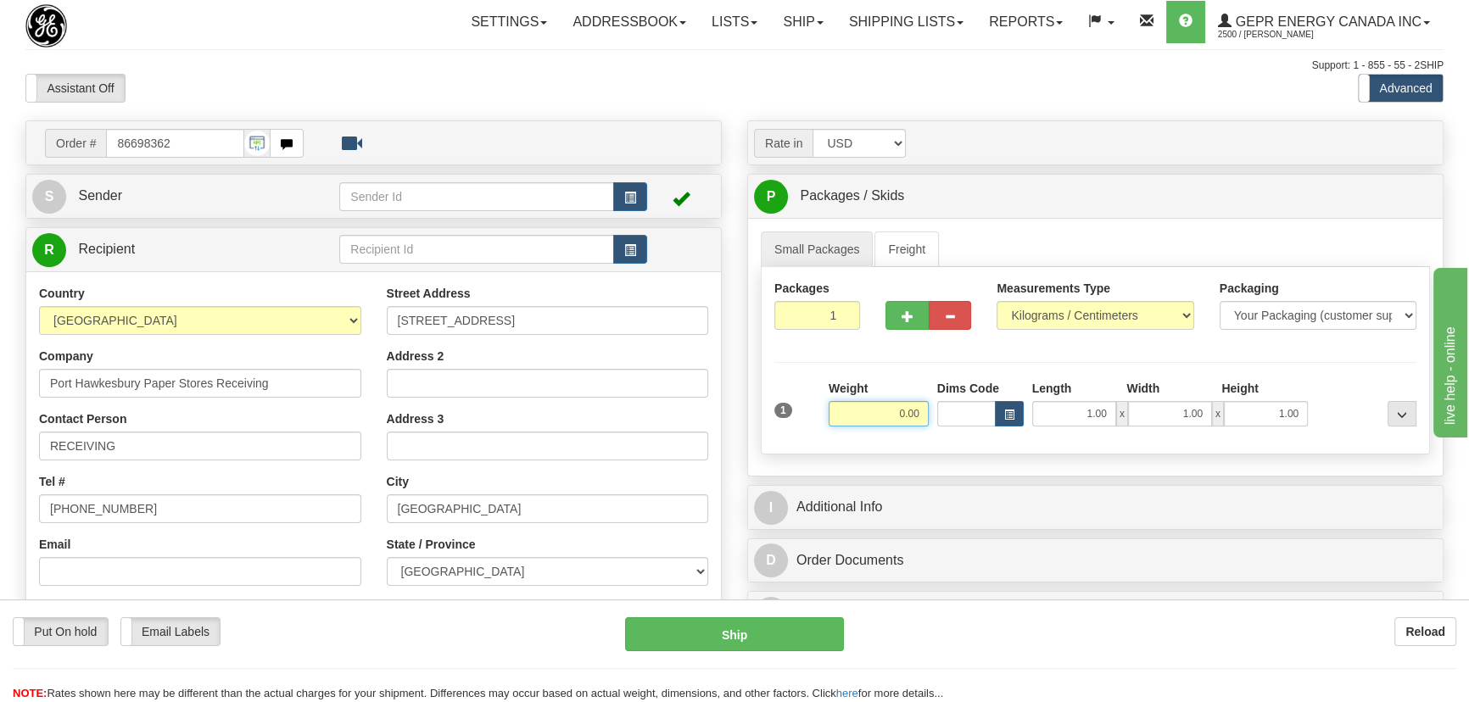
click at [875, 414] on input "0.00" at bounding box center [878, 413] width 100 height 25
type input "30.00"
click at [1074, 322] on select "Pounds / Inches Kilograms / Centimeters" at bounding box center [1094, 315] width 197 height 29
select select "0"
click at [996, 301] on select "Pounds / Inches Kilograms / Centimeters" at bounding box center [1094, 315] width 197 height 29
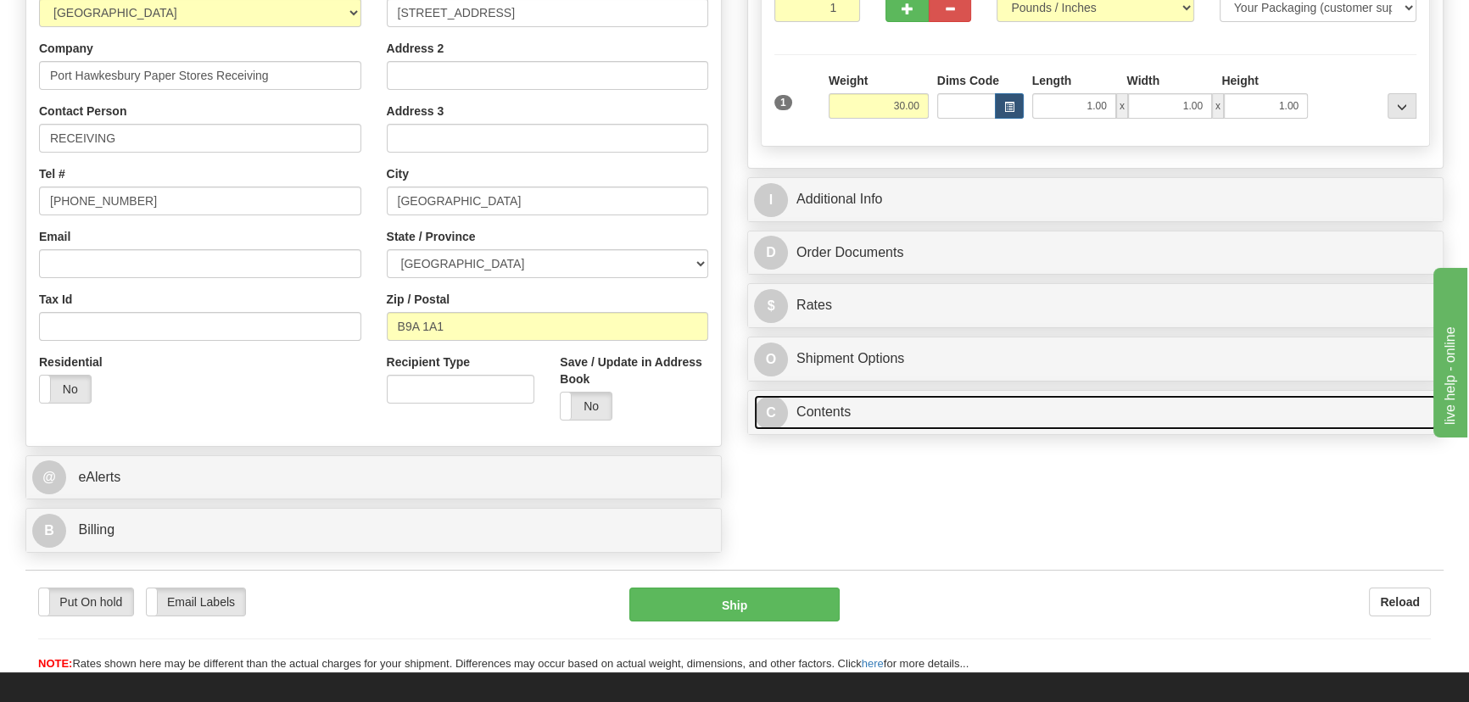
click at [962, 415] on link "C Contents" at bounding box center [1095, 412] width 683 height 35
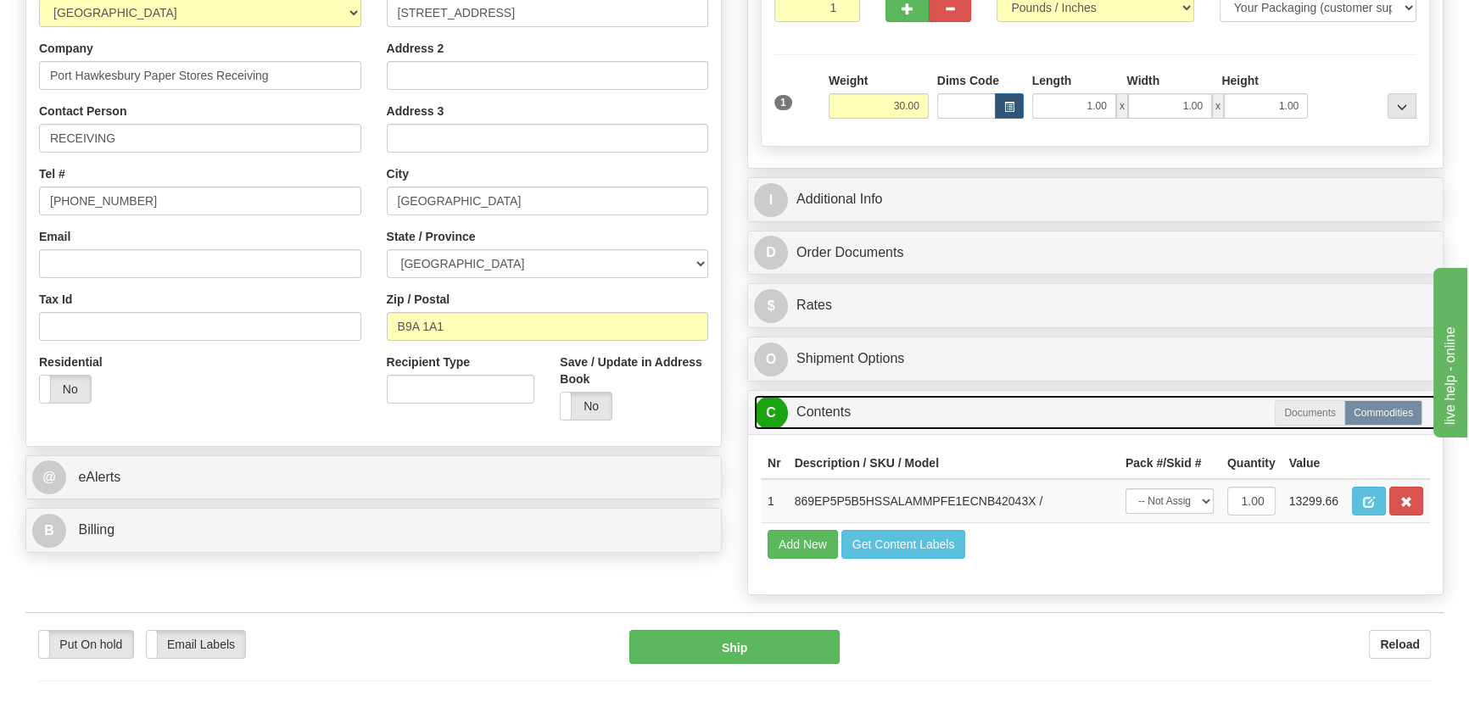
scroll to position [539, 0]
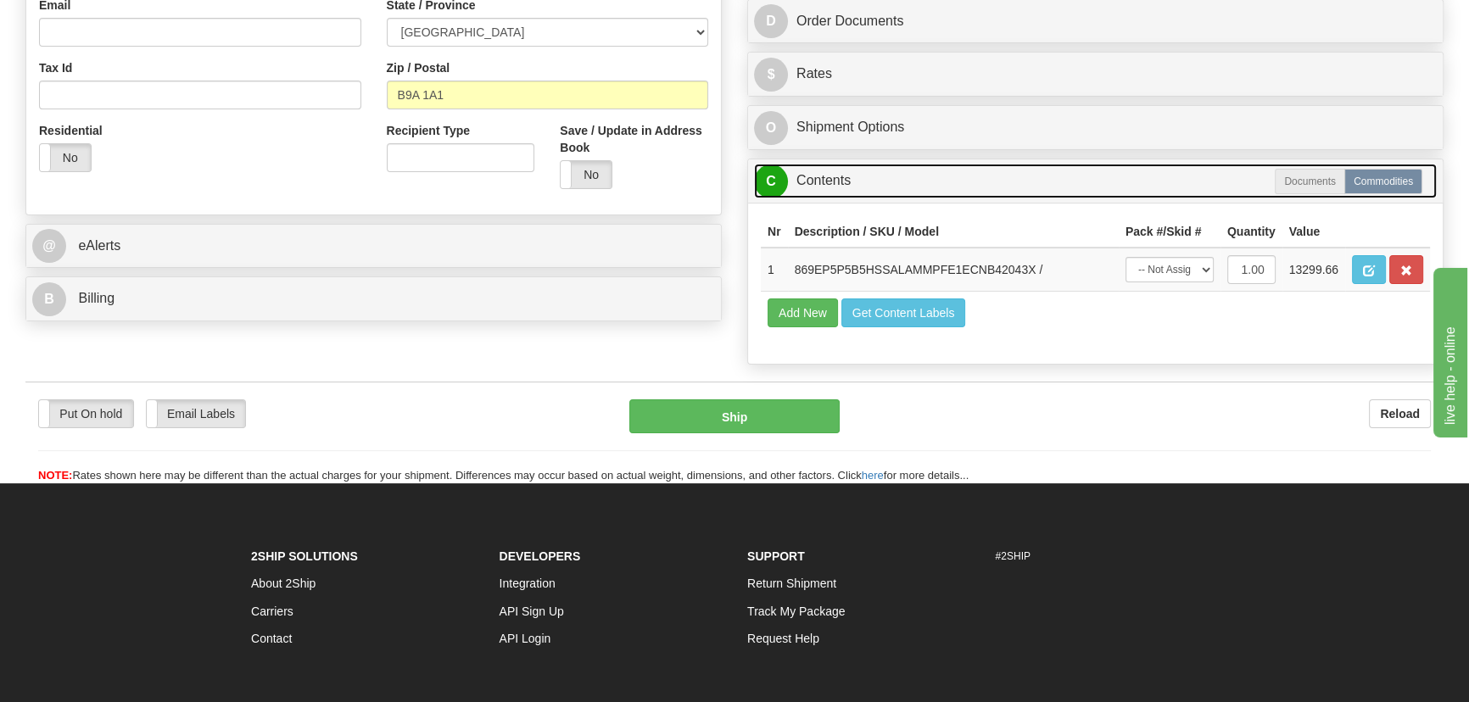
click at [1107, 187] on link "C Contents" at bounding box center [1095, 181] width 683 height 35
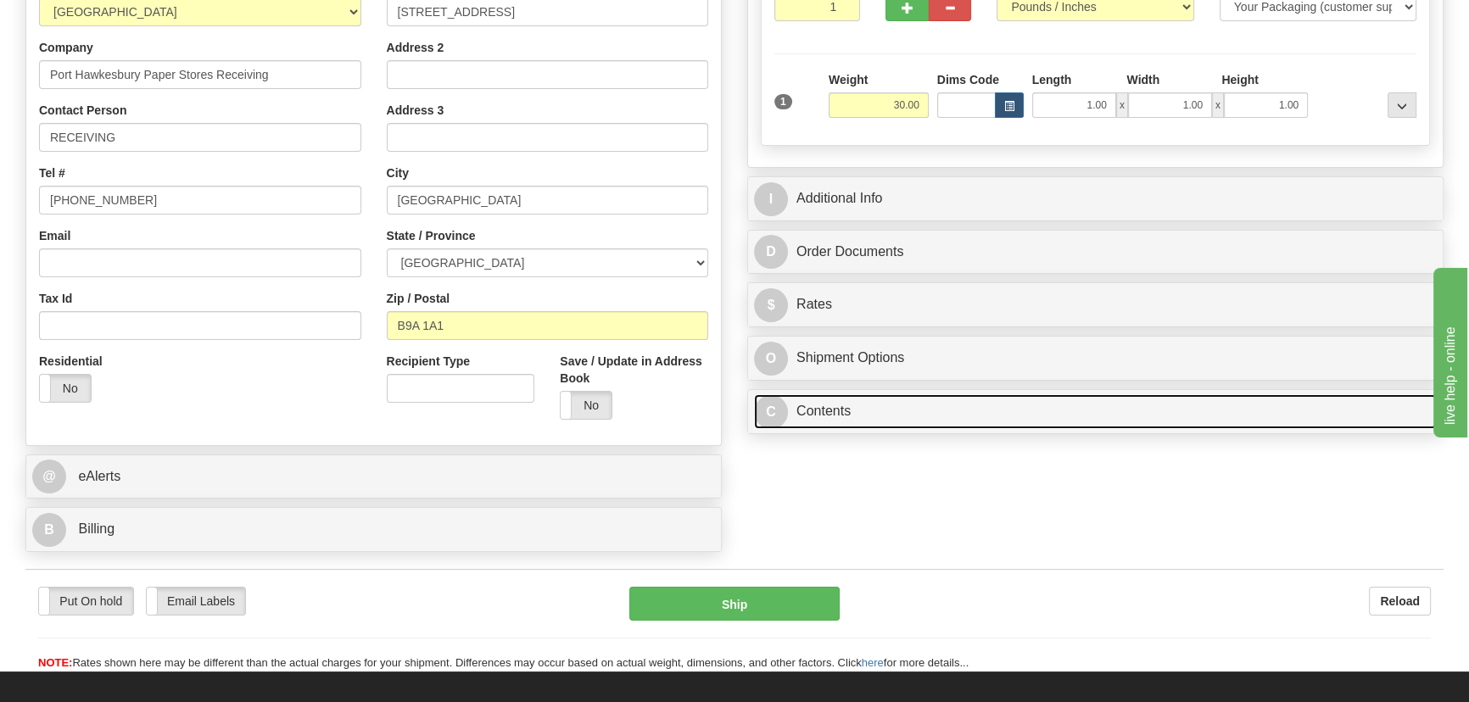
scroll to position [308, 0]
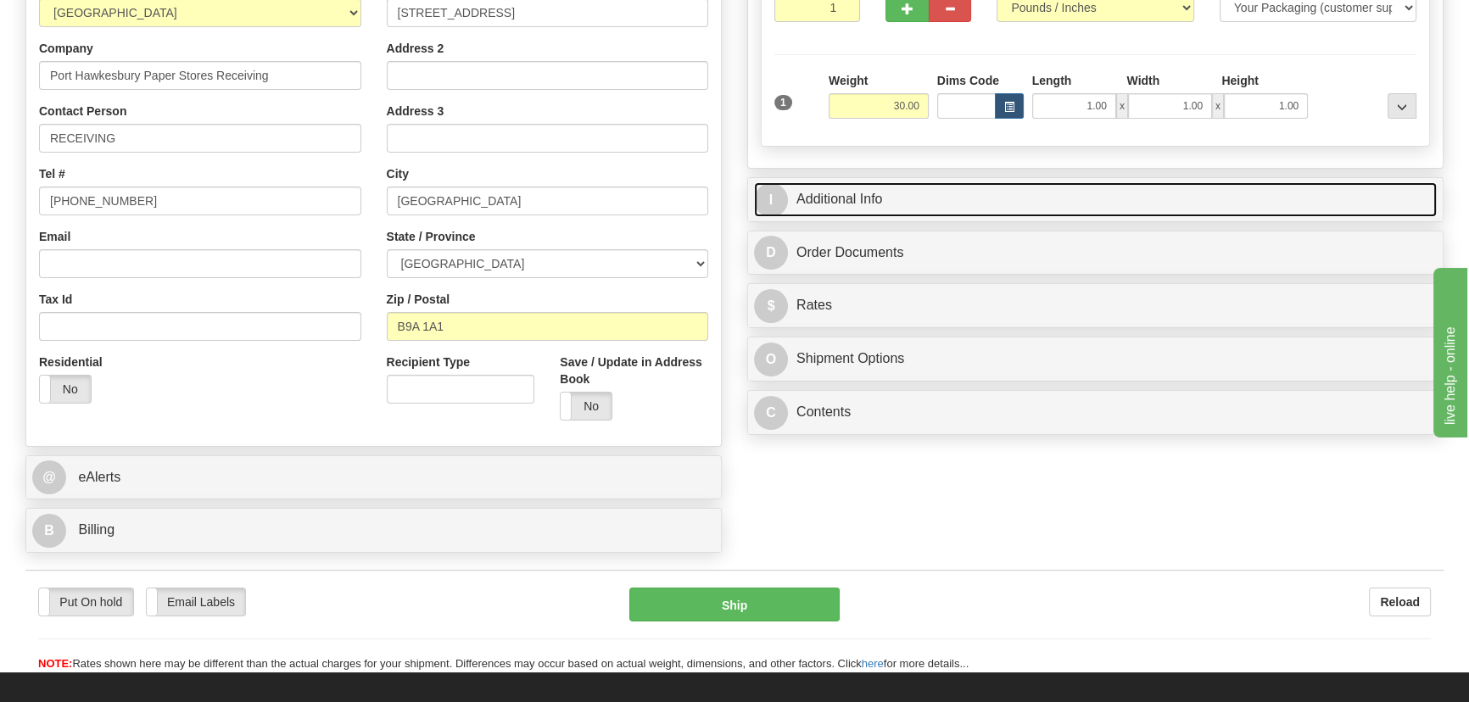
click at [1155, 184] on link "I Additional Info" at bounding box center [1095, 199] width 683 height 35
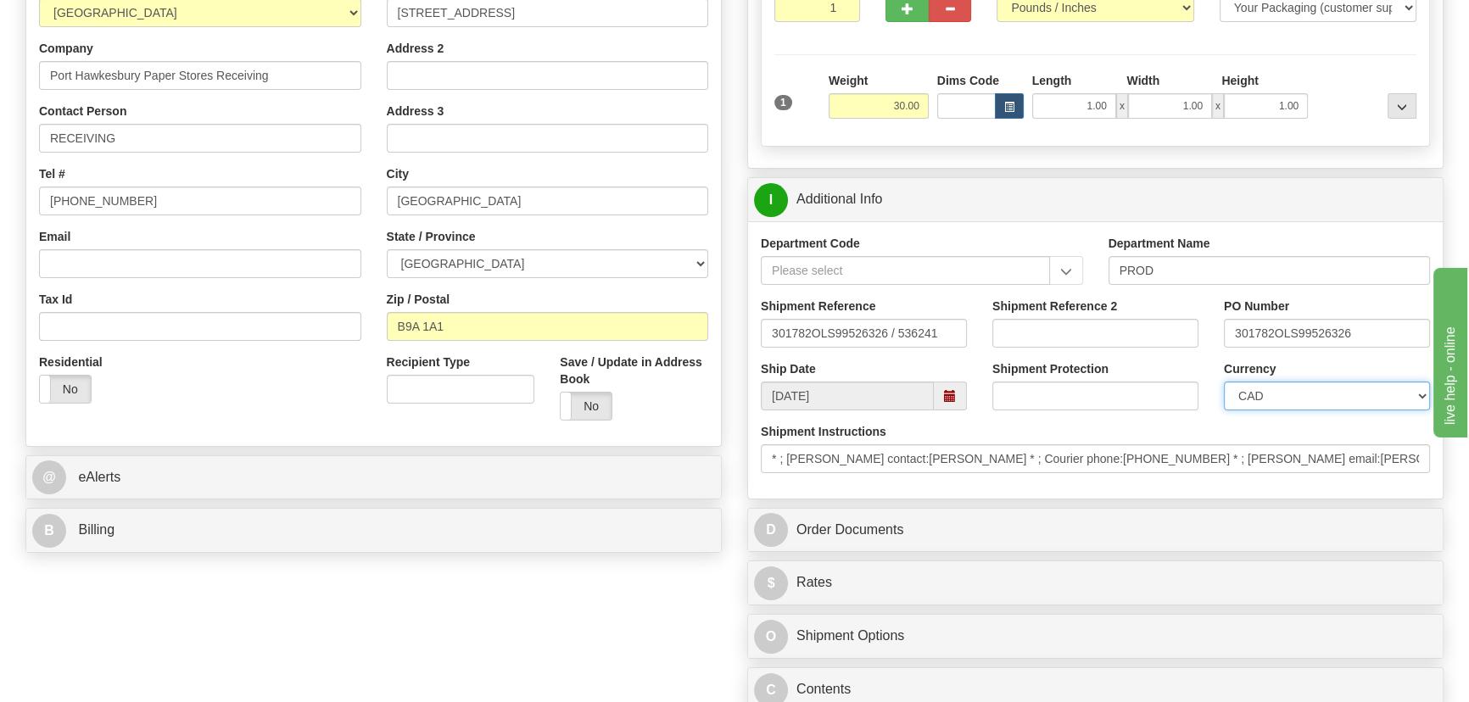
click at [1248, 394] on select "CAD USD EUR ZAR [PERSON_NAME] ARN AUD AUS AWG BBD BFR BGN BHD BMD BND BRC BRL C…" at bounding box center [1327, 396] width 206 height 29
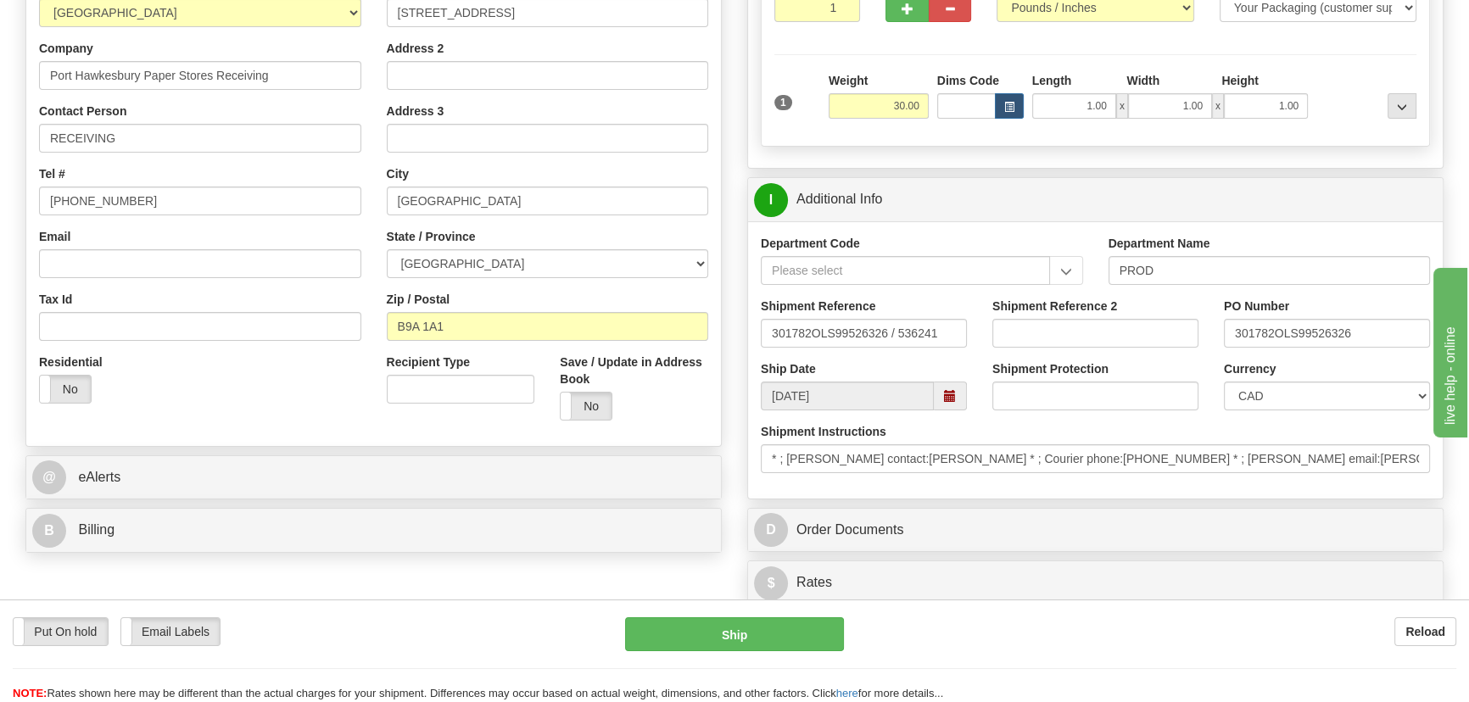
drag, startPoint x: 1105, startPoint y: 302, endPoint x: 1080, endPoint y: 327, distance: 35.4
click at [1105, 302] on label "Shipment Reference 2" at bounding box center [1054, 306] width 125 height 17
click at [1105, 319] on input "Shipment Reference 2" at bounding box center [1095, 333] width 206 height 29
click at [1077, 336] on input "Shipment Reference 2" at bounding box center [1095, 333] width 206 height 29
drag, startPoint x: 1077, startPoint y: 336, endPoint x: 996, endPoint y: 326, distance: 82.0
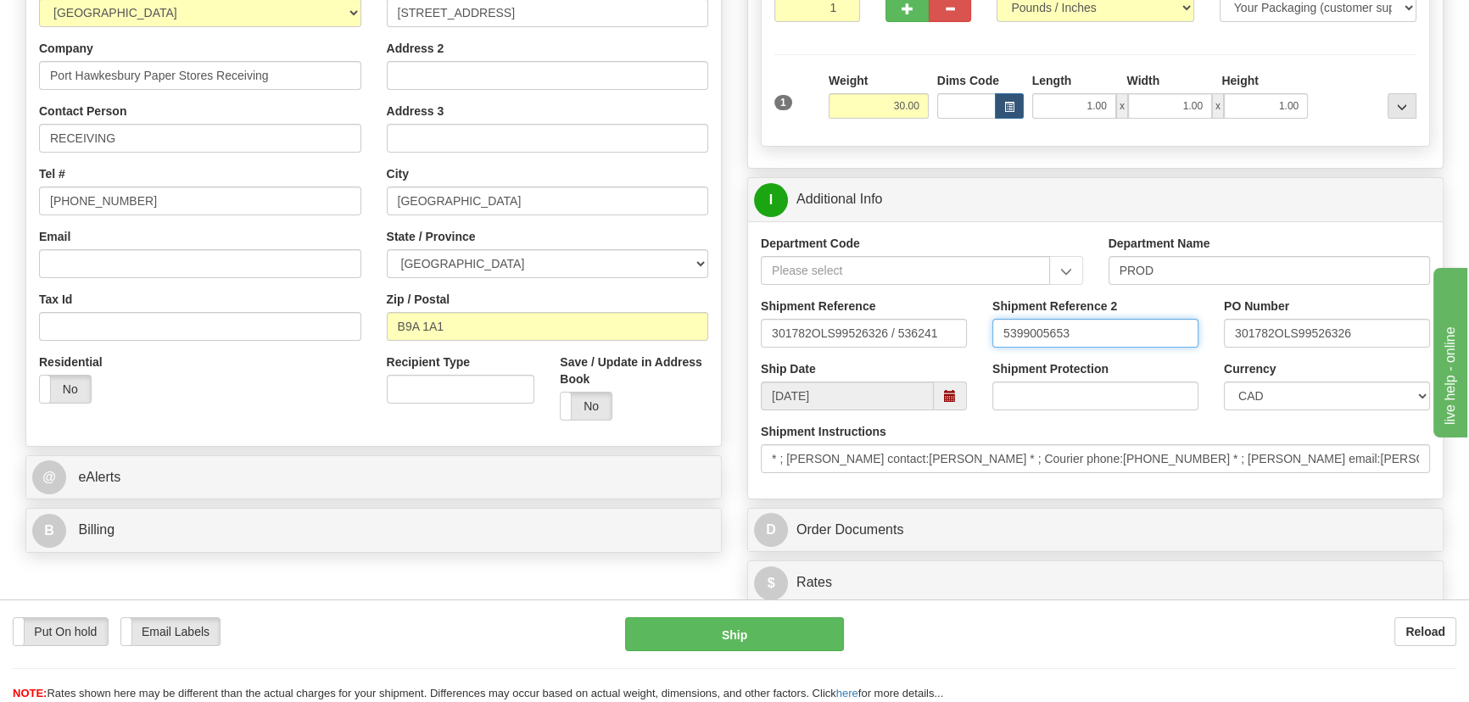
click at [996, 326] on input "5399005653" at bounding box center [1095, 333] width 206 height 29
type input "5399005653"
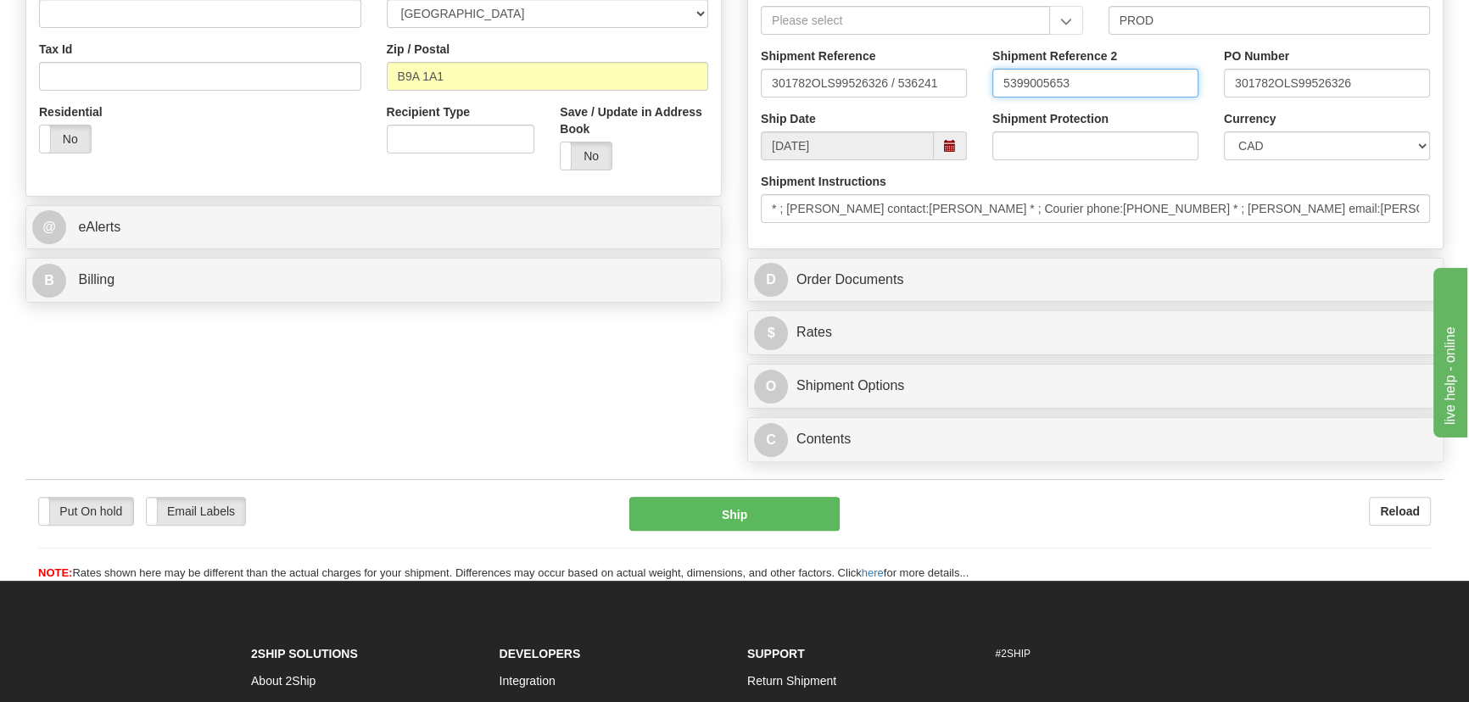
scroll to position [616, 0]
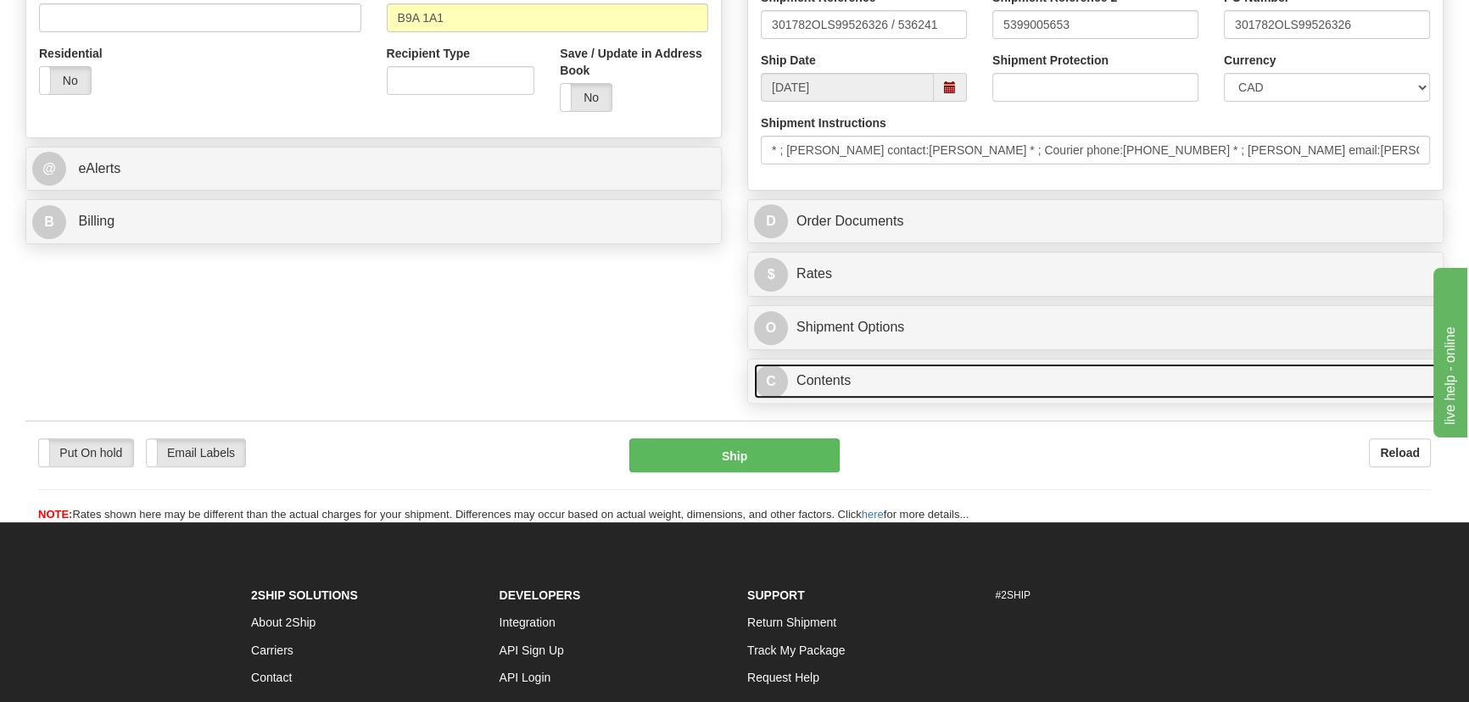
click at [1165, 372] on link "C Contents" at bounding box center [1095, 381] width 683 height 35
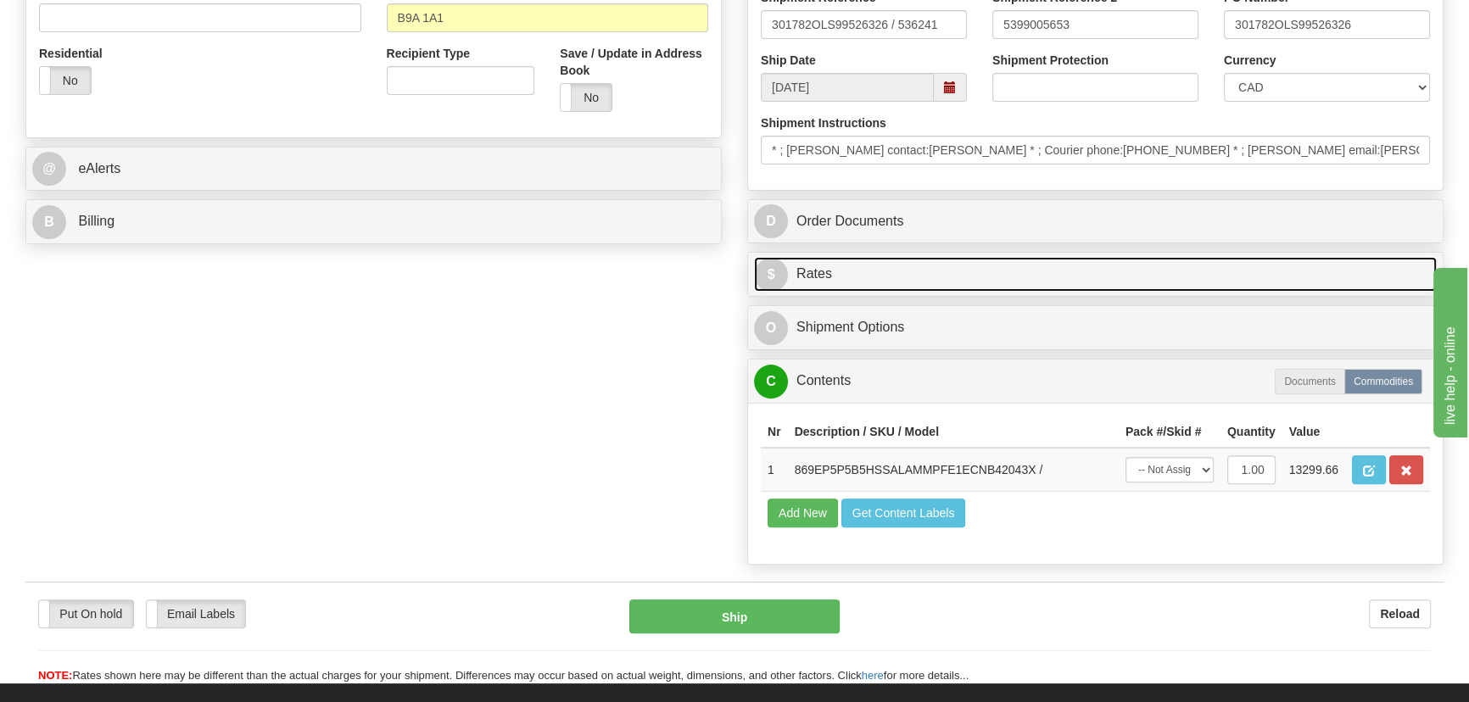
click at [1275, 265] on link "$ Rates" at bounding box center [1095, 274] width 683 height 35
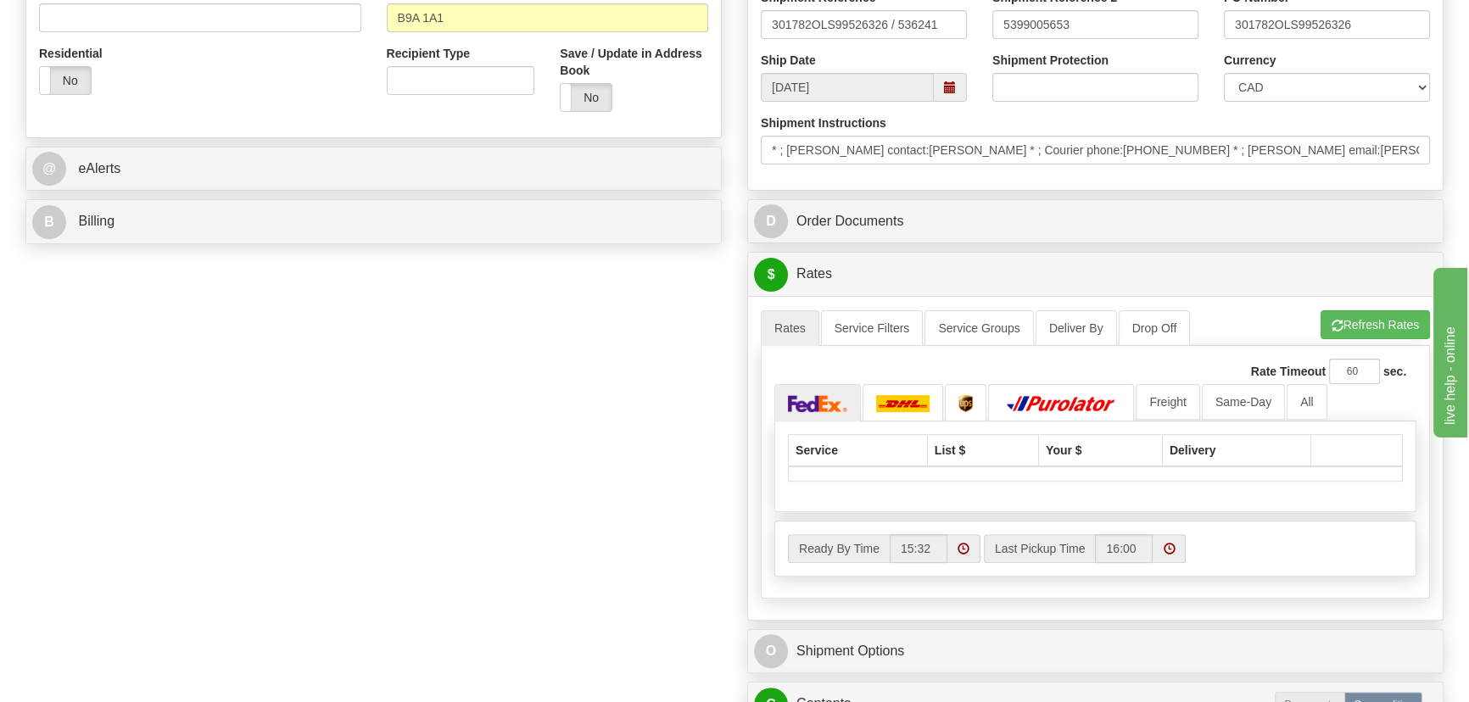
click at [1365, 307] on div "A change has been made which could impact your rate estimate. To ensure the est…" at bounding box center [1095, 457] width 694 height 323
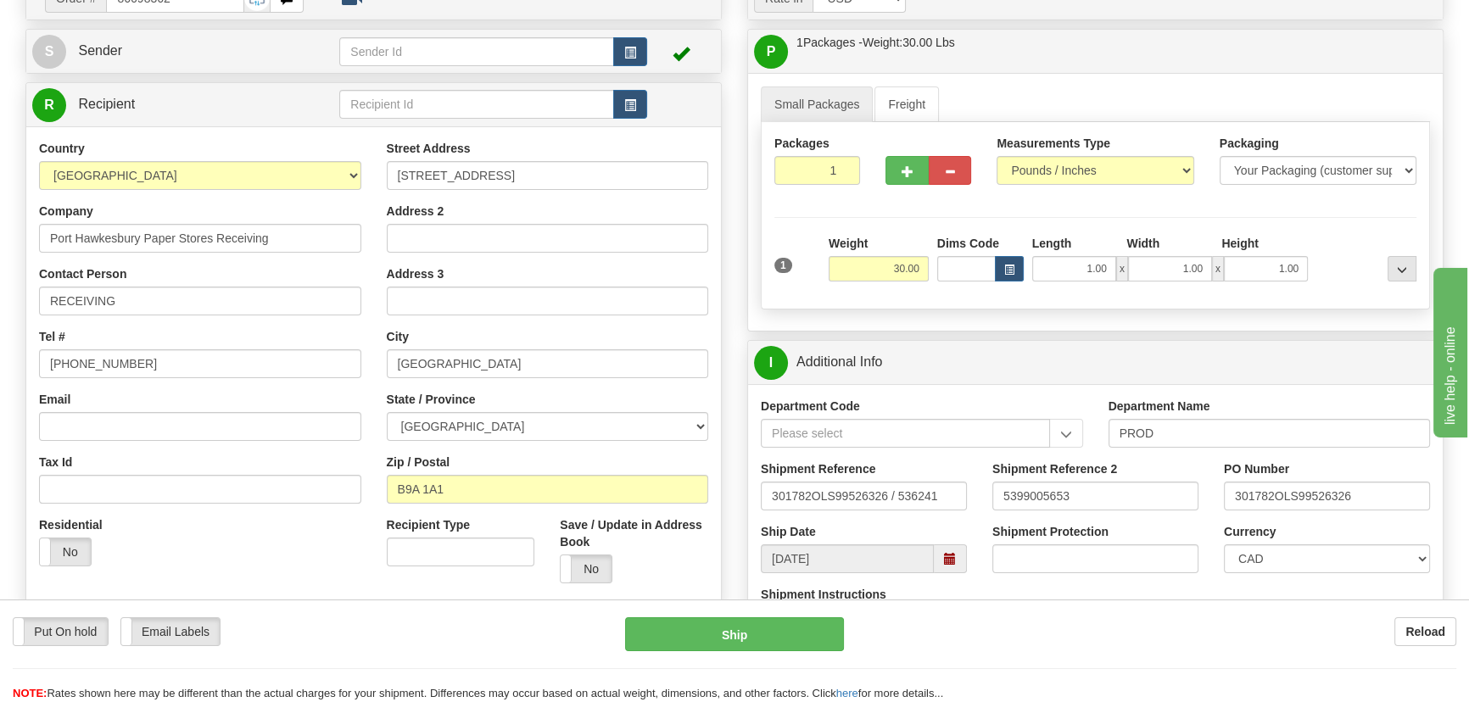
scroll to position [0, 0]
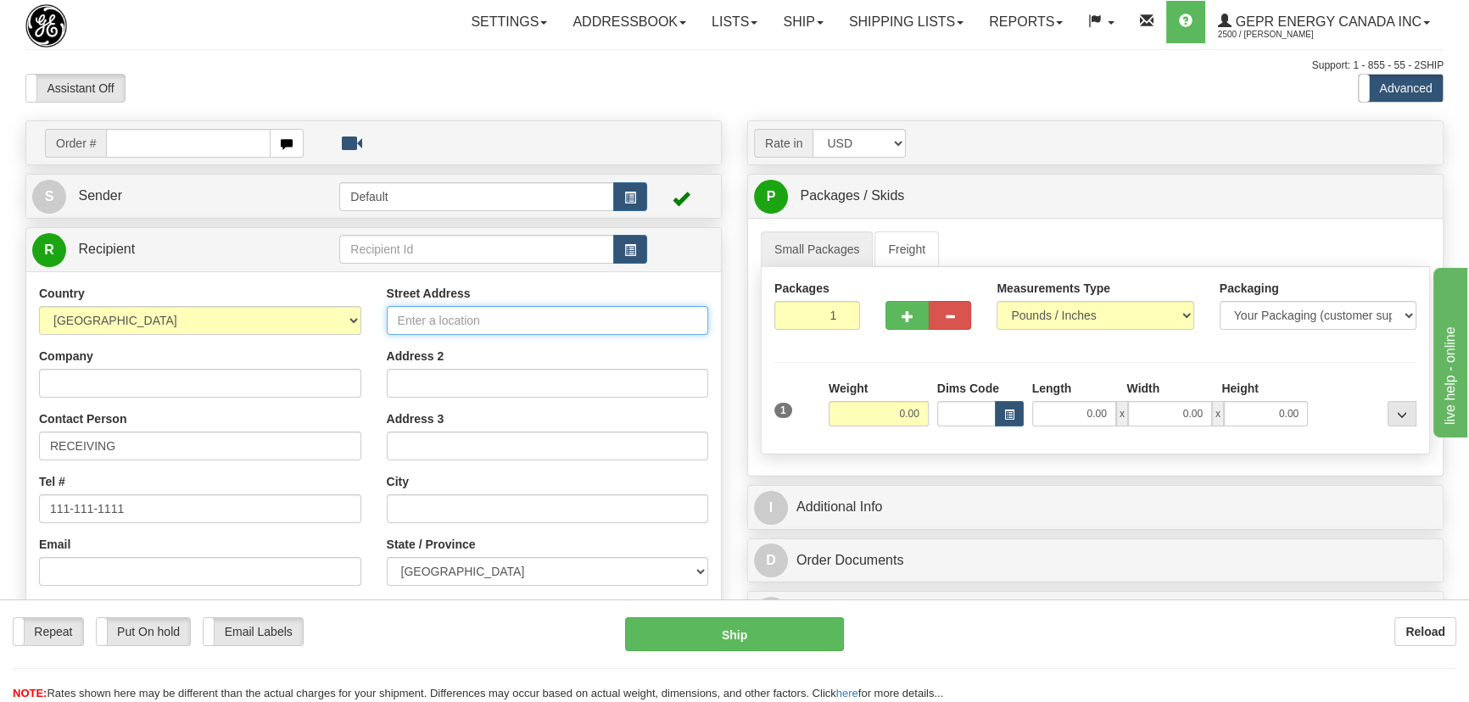
click at [593, 325] on input "Street Address" at bounding box center [548, 320] width 322 height 29
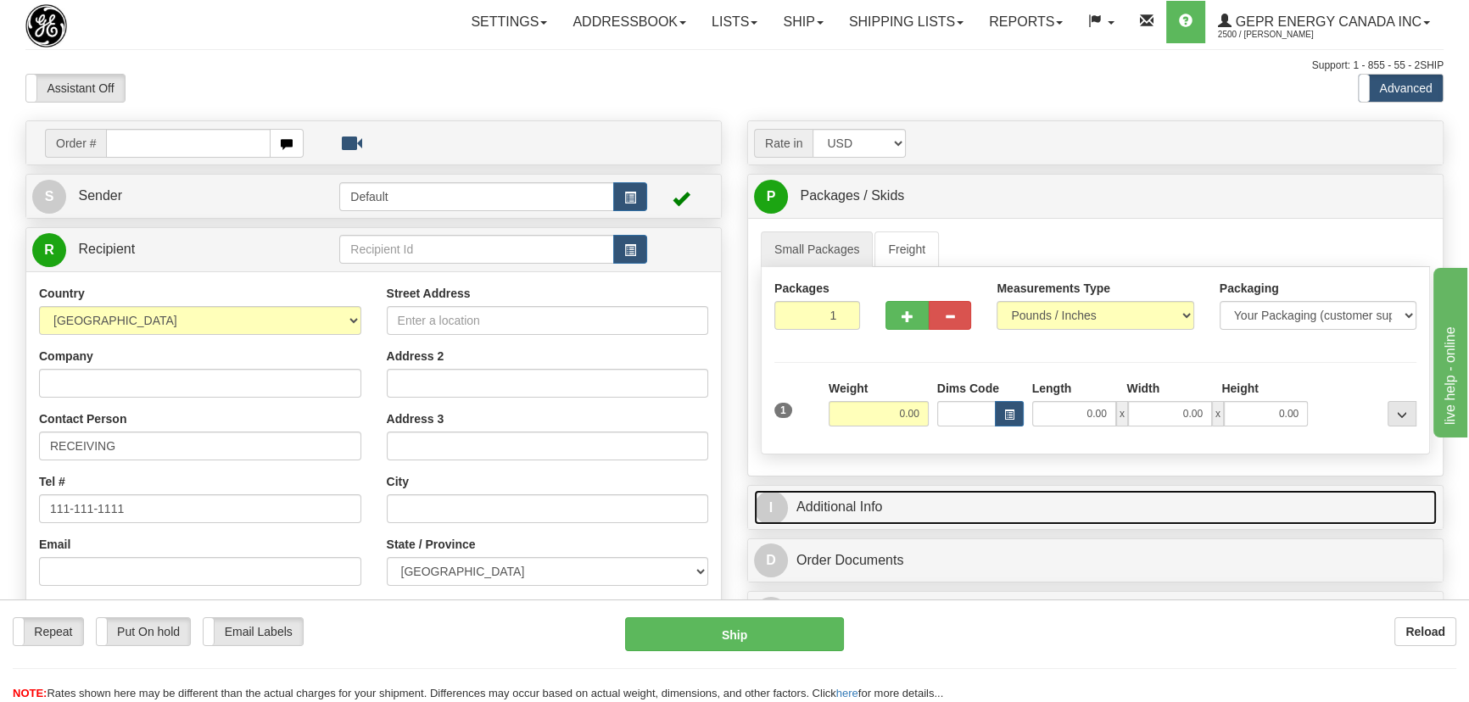
click at [1135, 506] on link "I Additional Info" at bounding box center [1095, 507] width 683 height 35
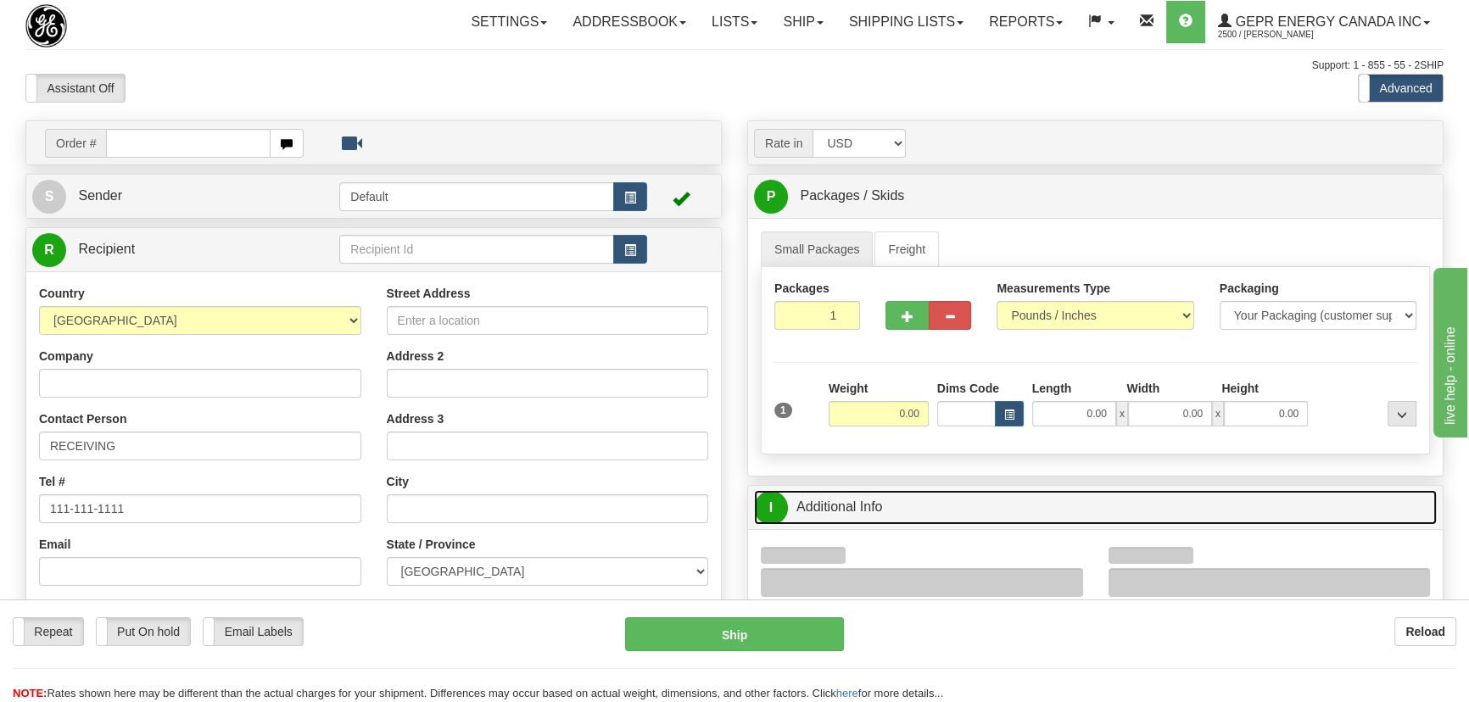
scroll to position [153, 0]
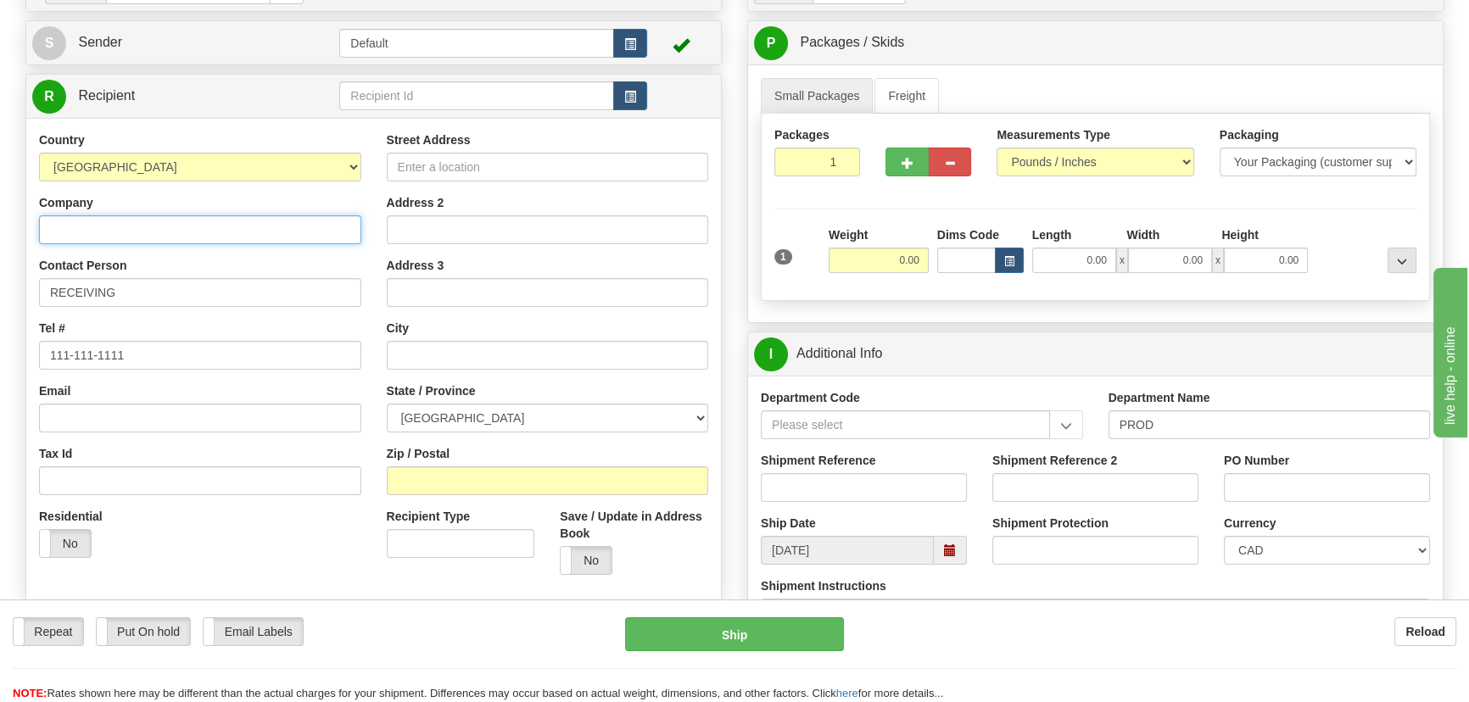
click at [219, 229] on input "Company" at bounding box center [200, 229] width 322 height 29
paste input "Port Hawkesbury Paper Stores Receiving"
type input "Port Hawkesbury Paper Stores Receiving"
click at [505, 165] on input "Street Address" at bounding box center [548, 167] width 322 height 29
paste input "120 Pulp Mill Rd"
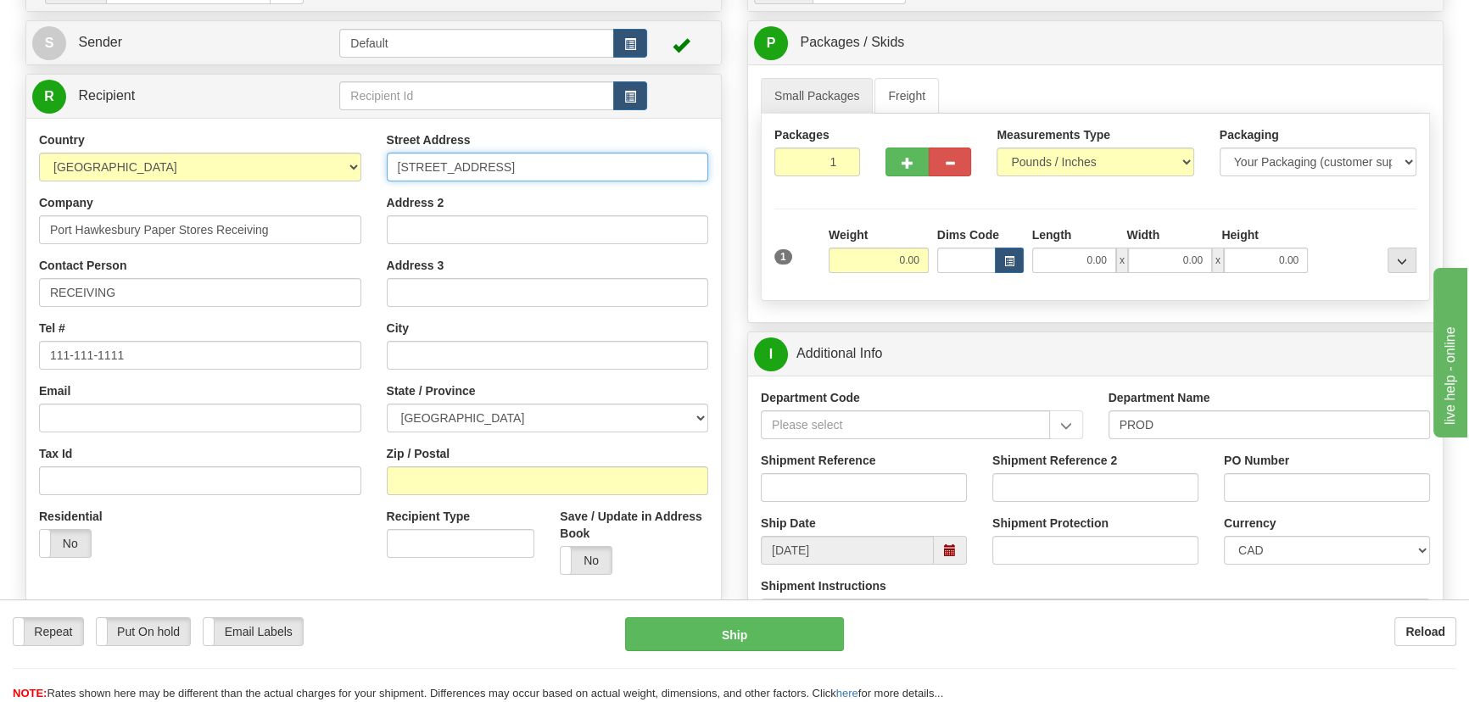
type input "120 Pulp Mill Rd"
click at [524, 486] on input "Zip / Postal" at bounding box center [548, 480] width 322 height 29
paste input "B9A 1A1"
type input "B9A 1A1"
click at [829, 211] on div "Packages 1 1 Measurements Type" at bounding box center [1095, 207] width 669 height 187
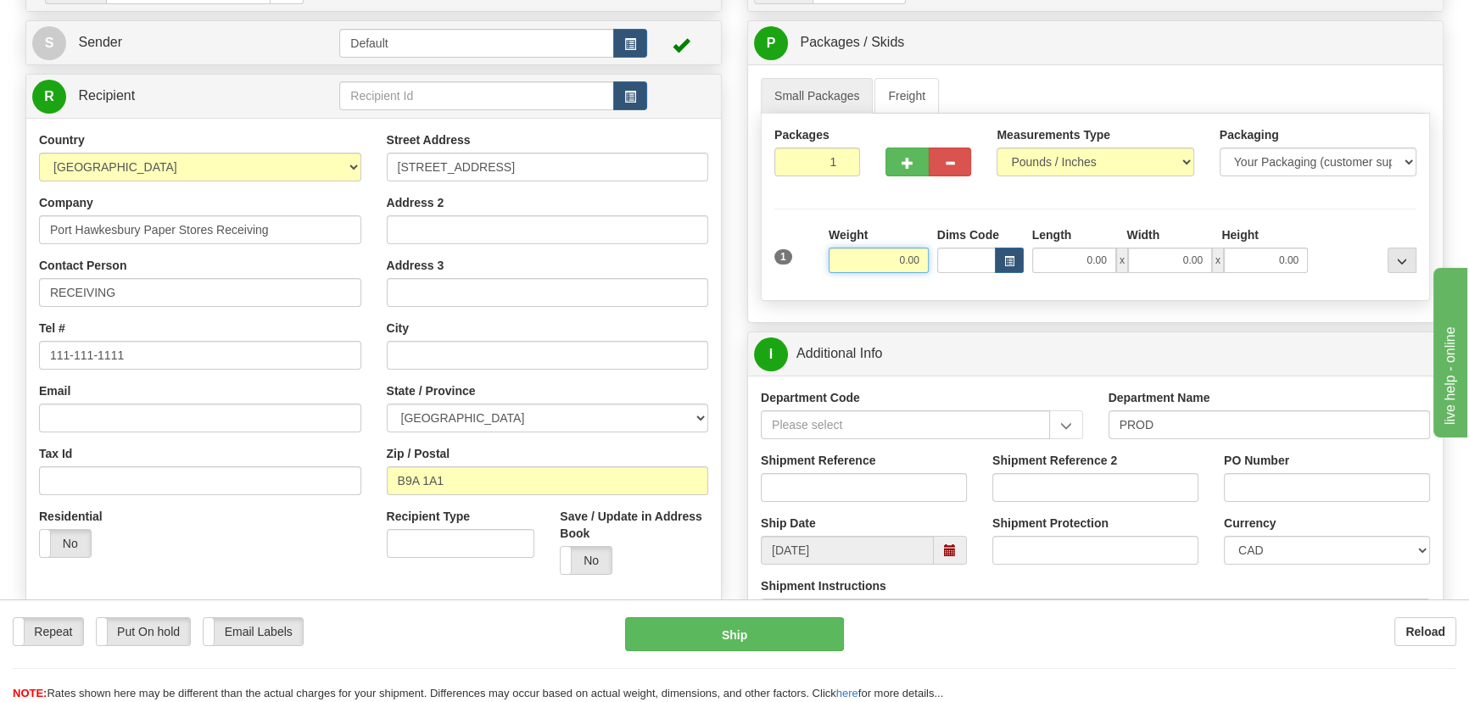
click at [874, 262] on input "0.00" at bounding box center [878, 260] width 100 height 25
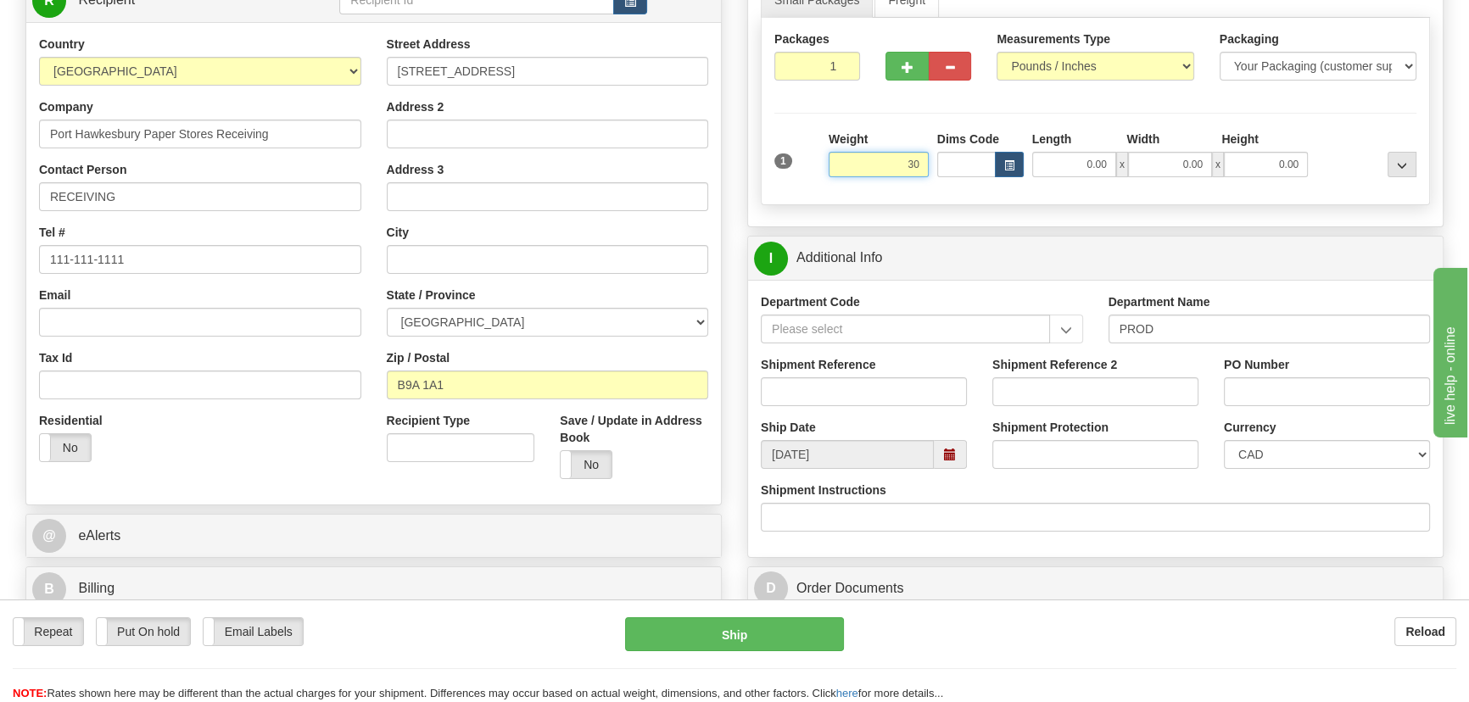
scroll to position [385, 0]
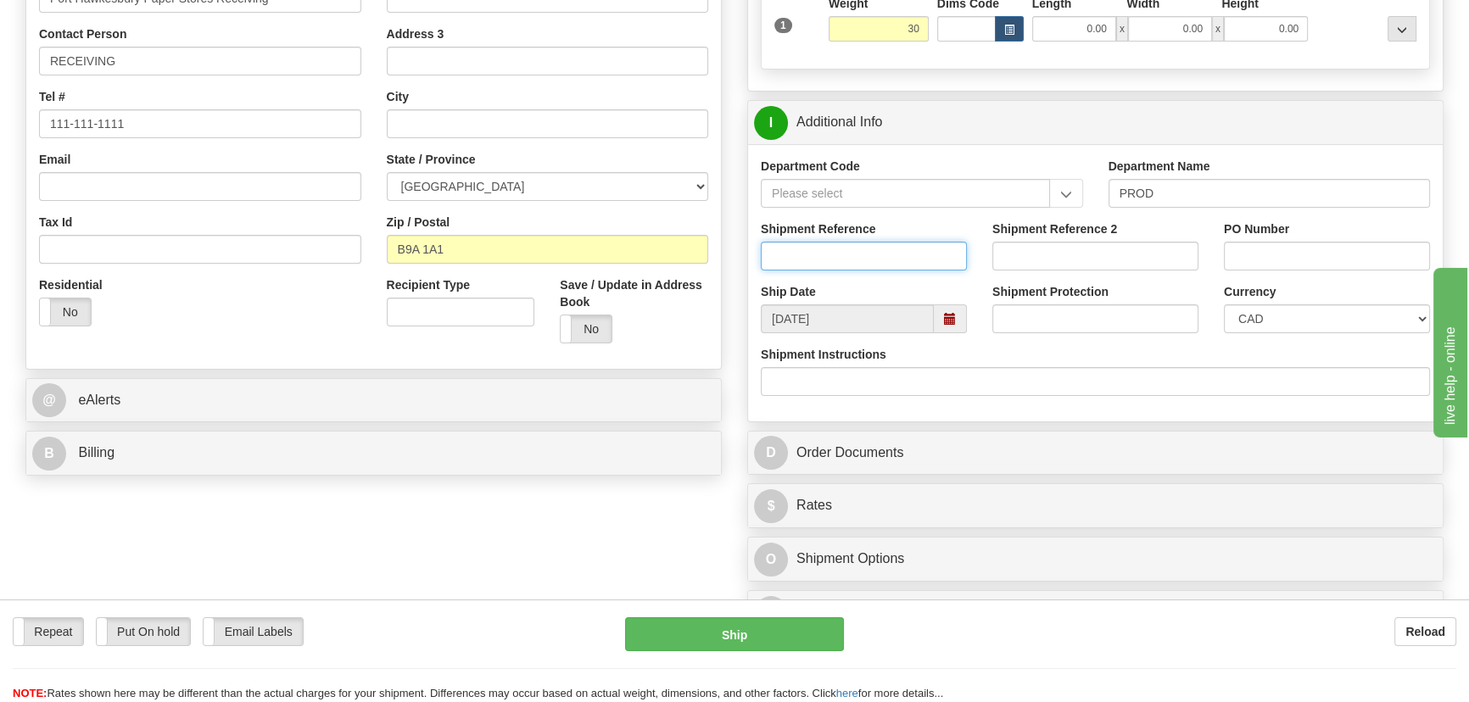
type input "30.00"
click at [904, 252] on input "Shipment Reference" at bounding box center [864, 256] width 206 height 29
type input "5399005653"
click at [1311, 254] on input "PO Number" at bounding box center [1327, 256] width 206 height 29
paste input "301782OLS99526326"
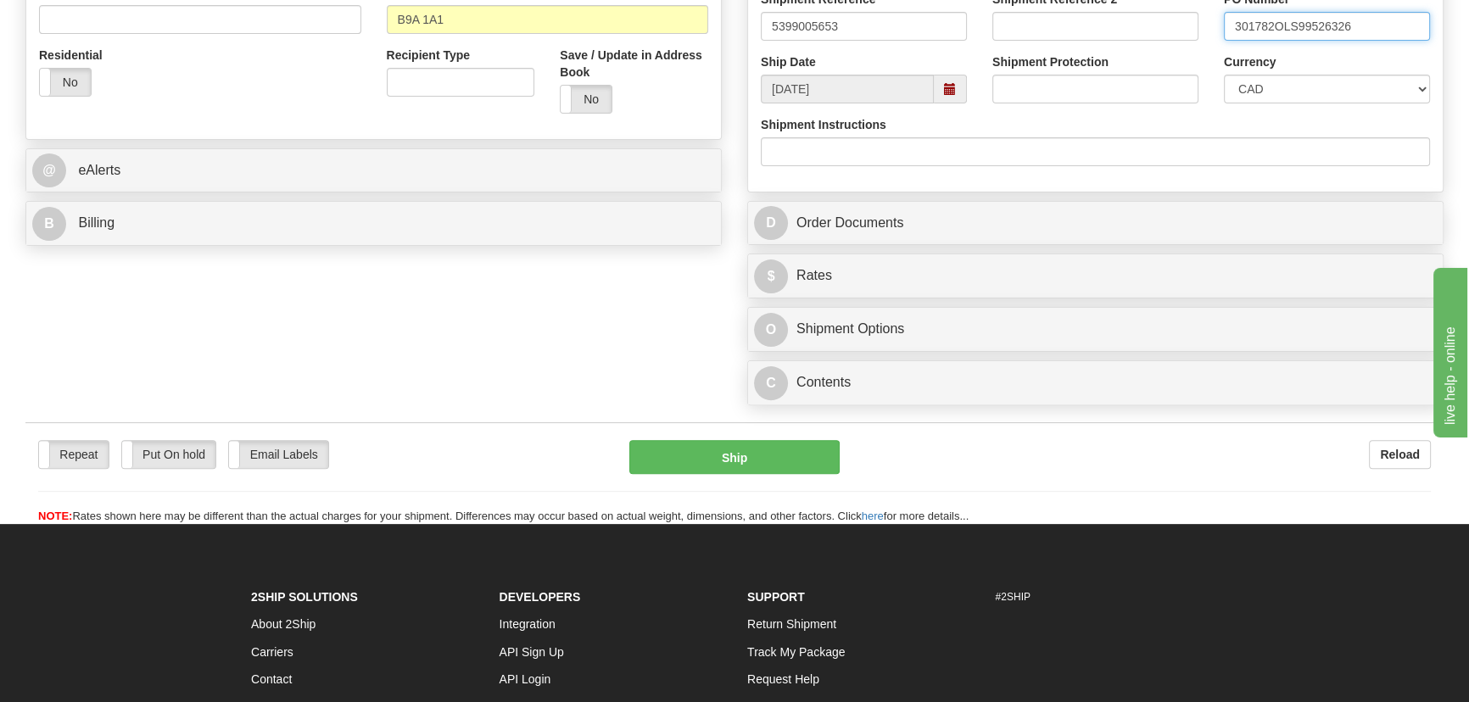
scroll to position [616, 0]
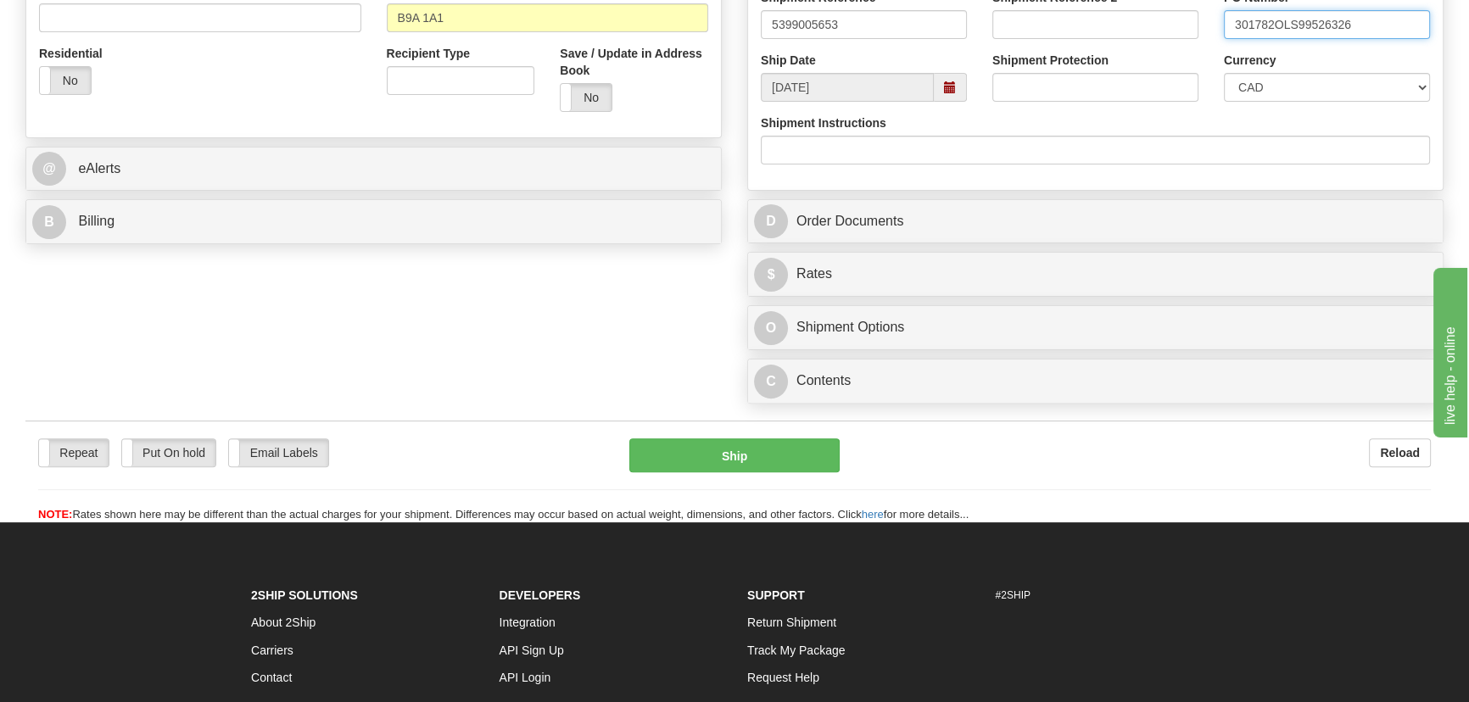
type input "301782OLS99526326"
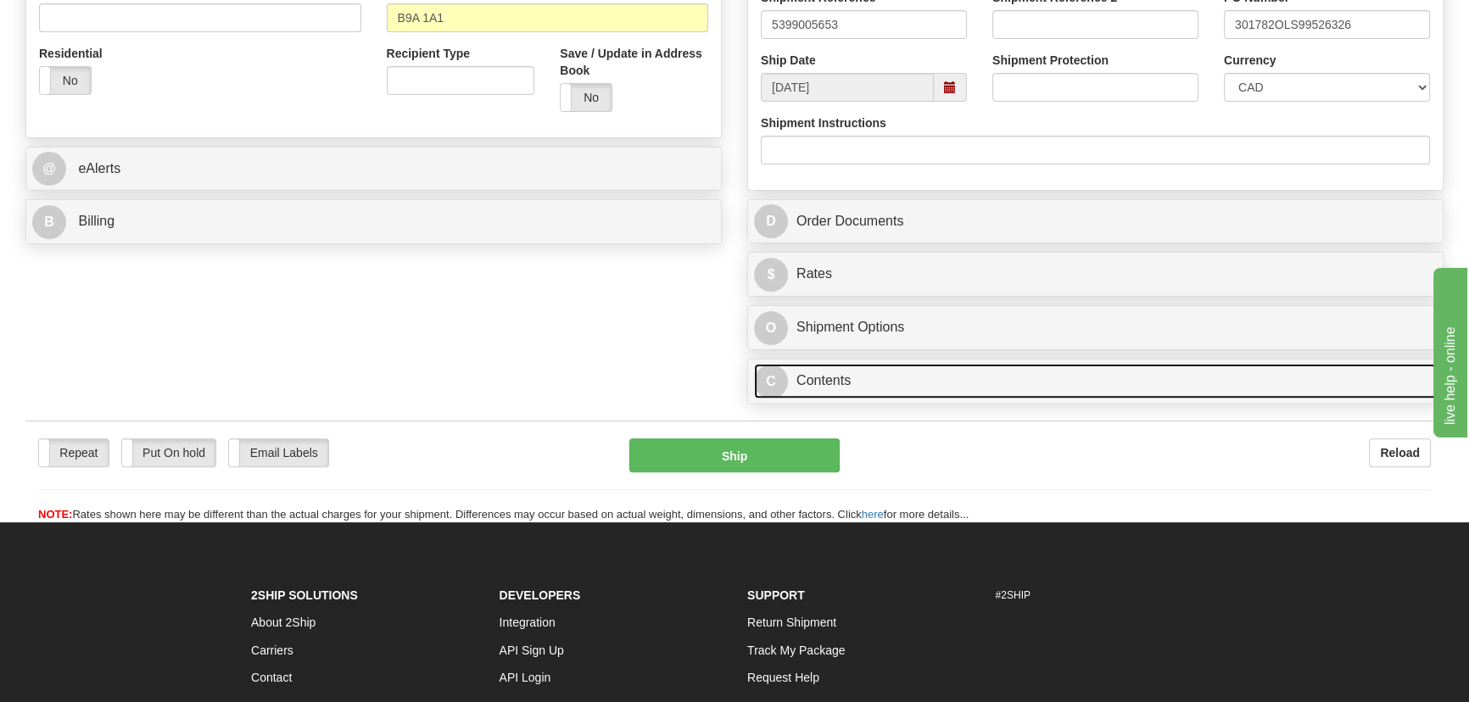
click at [1064, 387] on link "C Contents" at bounding box center [1095, 381] width 683 height 35
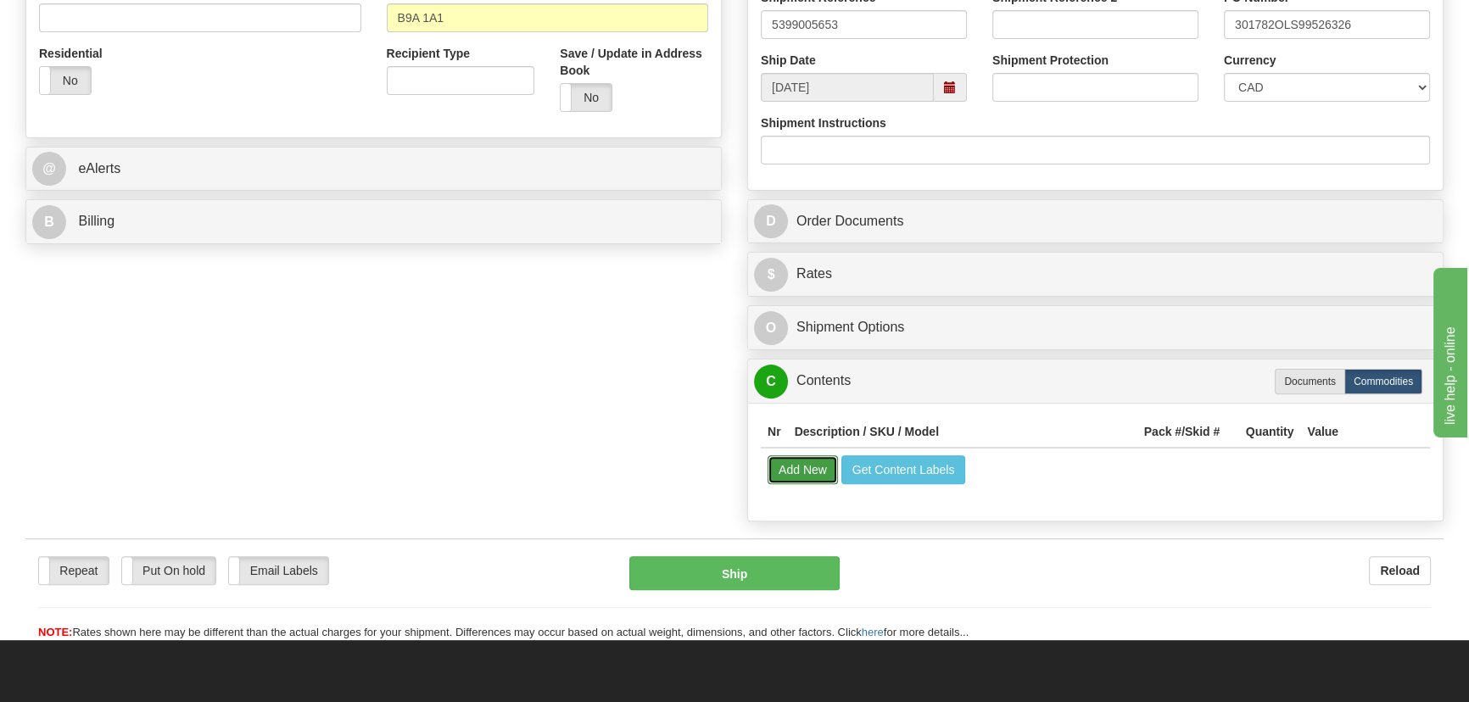
click at [785, 471] on button "Add New" at bounding box center [802, 469] width 70 height 29
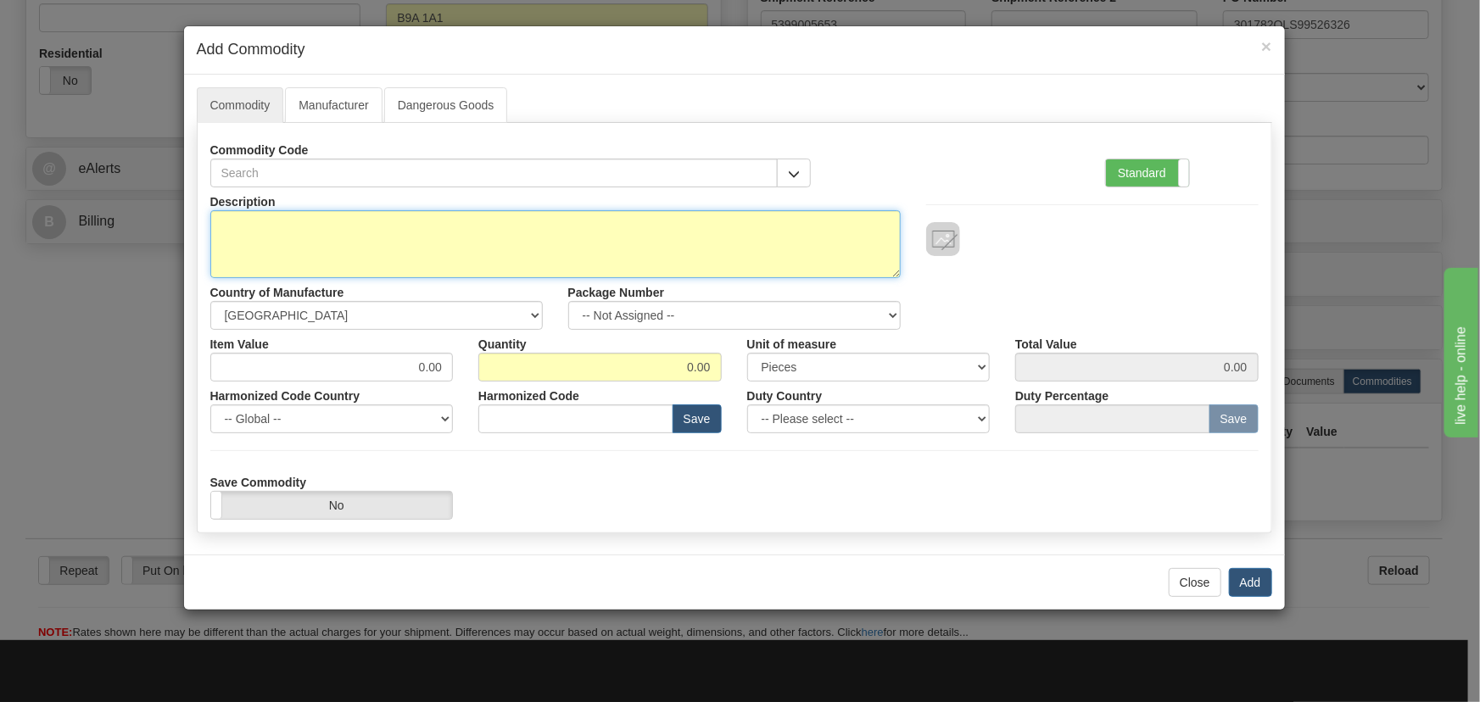
click at [611, 227] on textarea "Description" at bounding box center [555, 244] width 690 height 68
paste textarea "869EP5P5B5HSSALAMMPFE1ECNB42043X"
type textarea "869EP5P5B5HSSALAMMPFE1ECNB42043X"
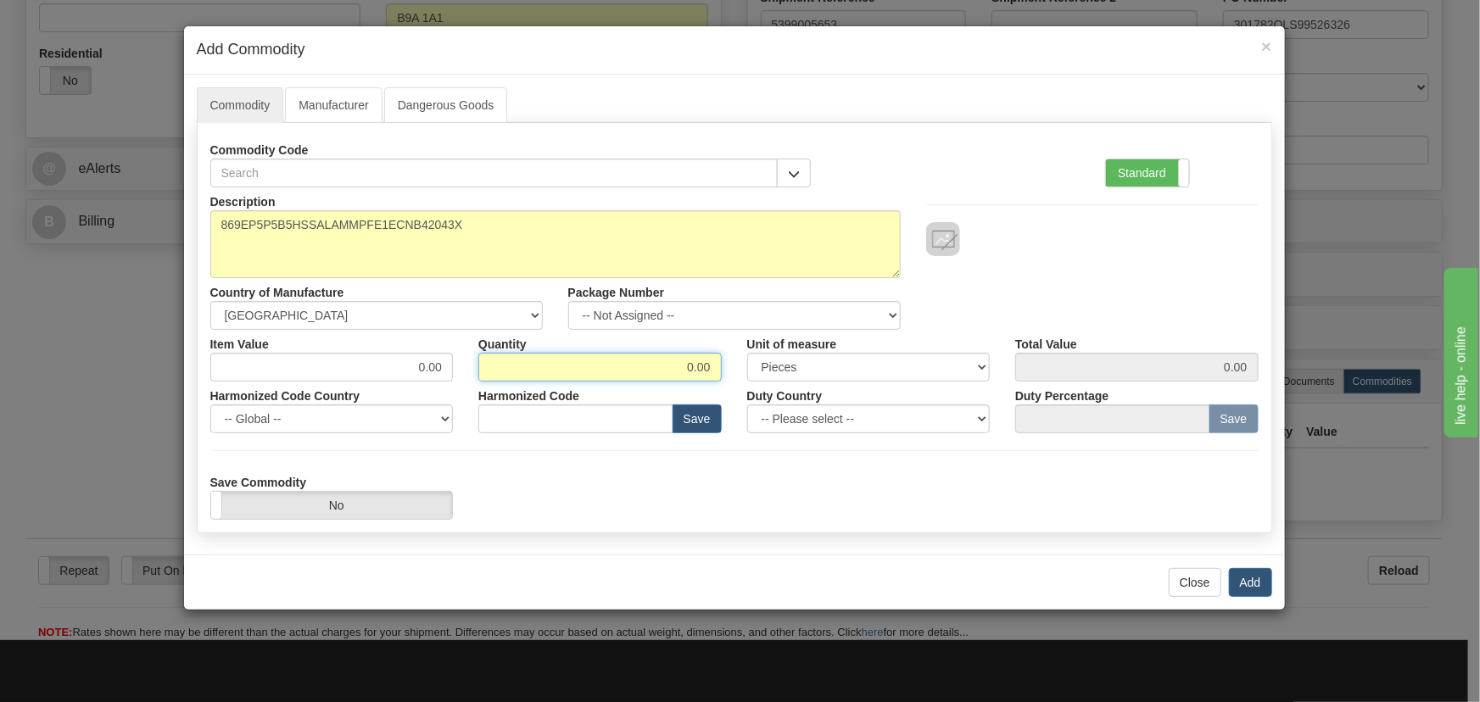
drag, startPoint x: 694, startPoint y: 368, endPoint x: 759, endPoint y: 365, distance: 65.3
click at [737, 375] on div "Item Value 0.00 Quantity 0.00 Unit of measure 3 Thousand Square Inches Adjustme…" at bounding box center [735, 356] width 1074 height 52
type input "1"
click at [985, 600] on div "Close Add" at bounding box center [734, 582] width 1101 height 55
drag, startPoint x: 416, startPoint y: 366, endPoint x: 469, endPoint y: 381, distance: 55.3
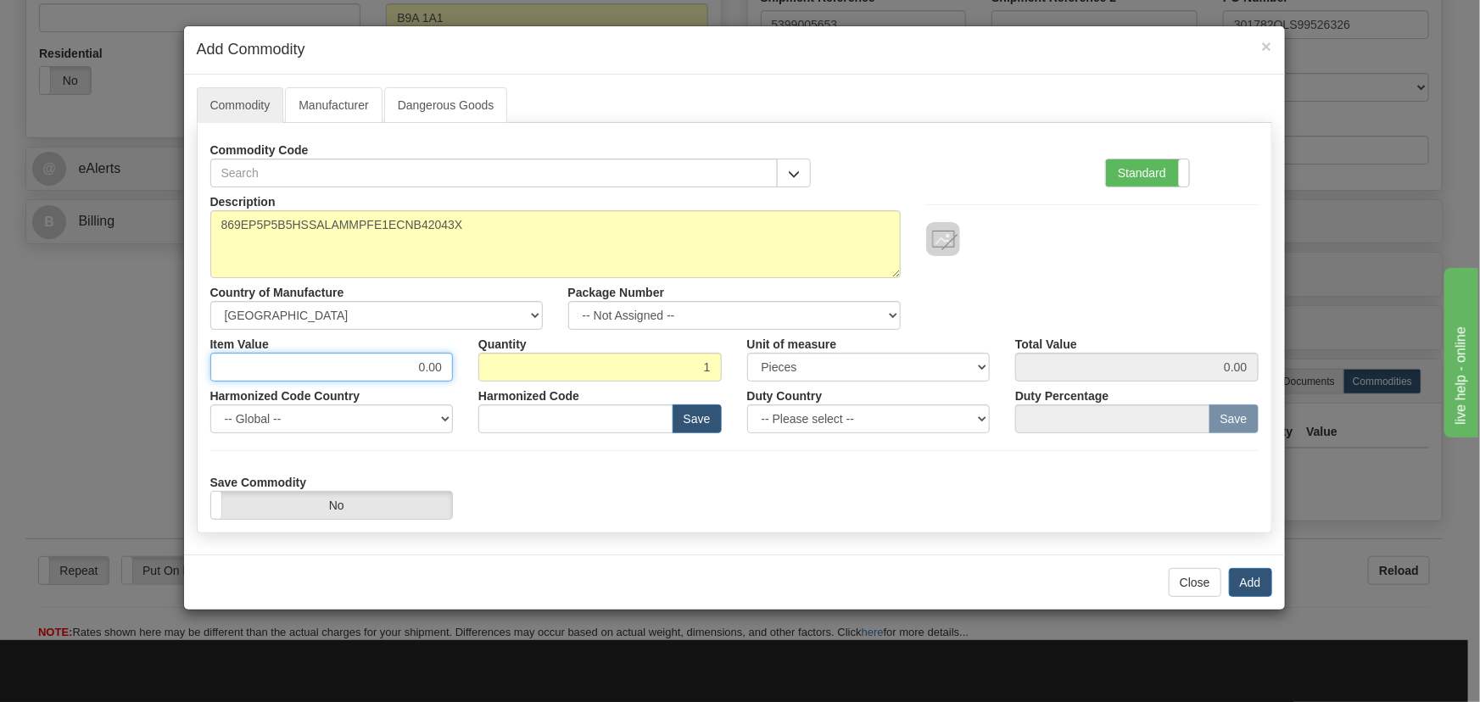
click at [485, 383] on div "Description 869EP5P5B5HSSALAMMPFE1ECNB42043X Country of Manufacture -- Unknown …" at bounding box center [734, 353] width 1048 height 332
paste input "8.181,53"
type input "8181.53"
click at [1156, 271] on div "Description 869EP5P5B5HSSALAMMPFE1ECNB42043X Country of Manufacture -- Unknown …" at bounding box center [735, 258] width 1074 height 142
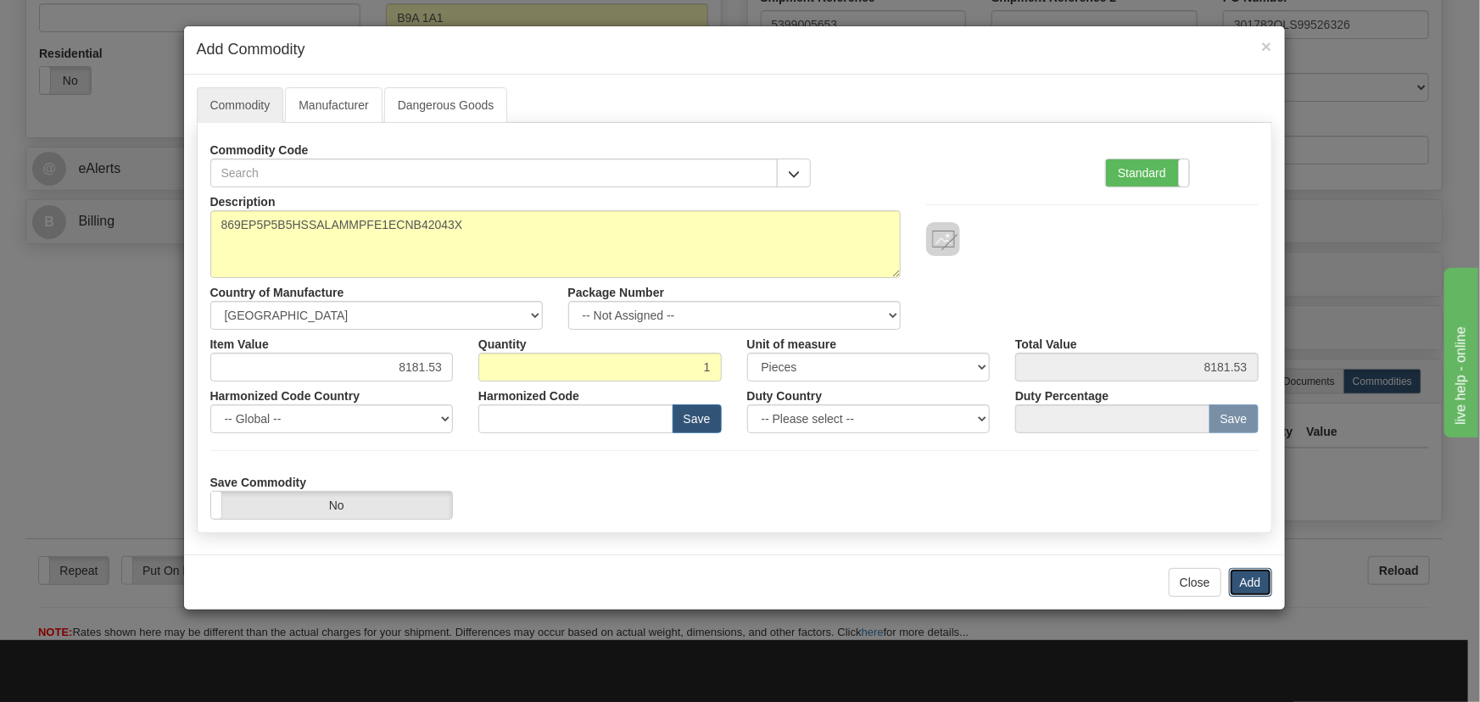
click at [1247, 574] on button "Add" at bounding box center [1250, 582] width 43 height 29
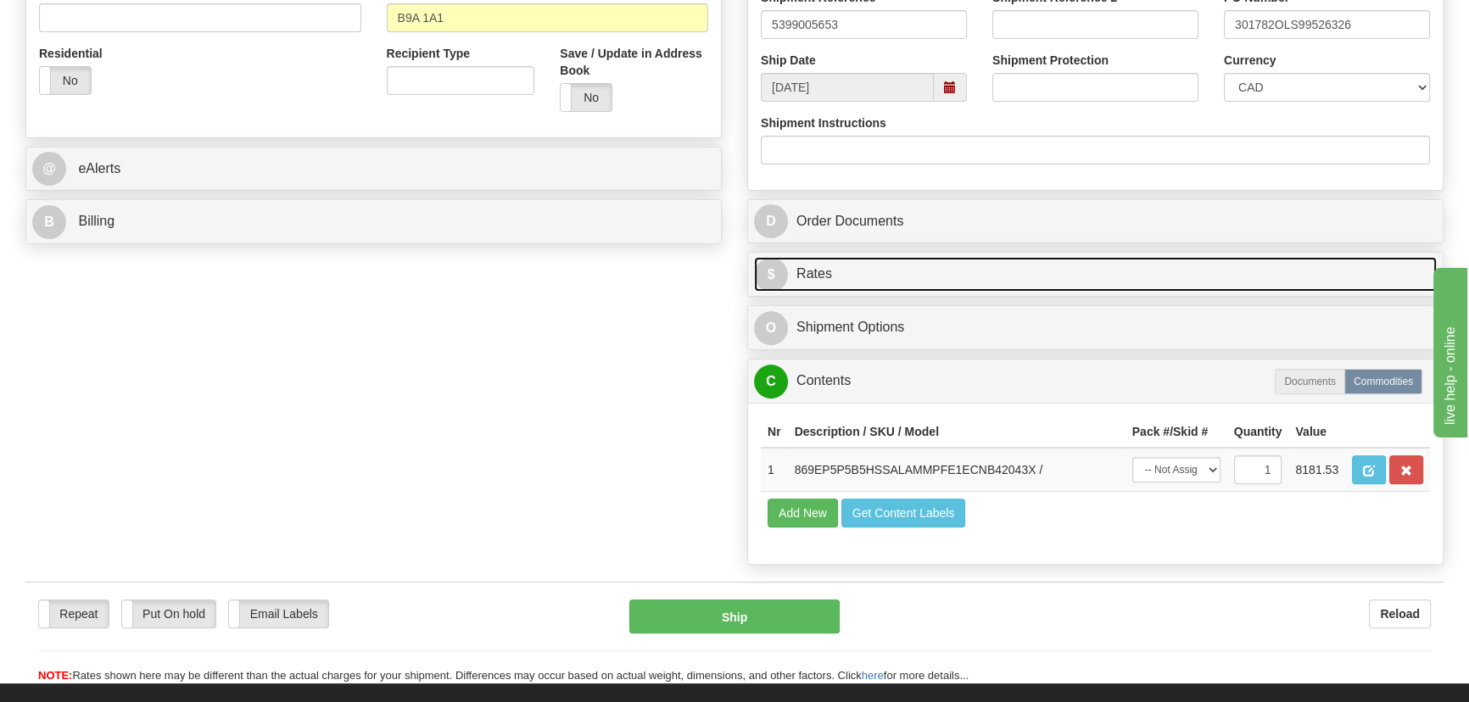
click at [1278, 277] on link "$ Rates" at bounding box center [1095, 274] width 683 height 35
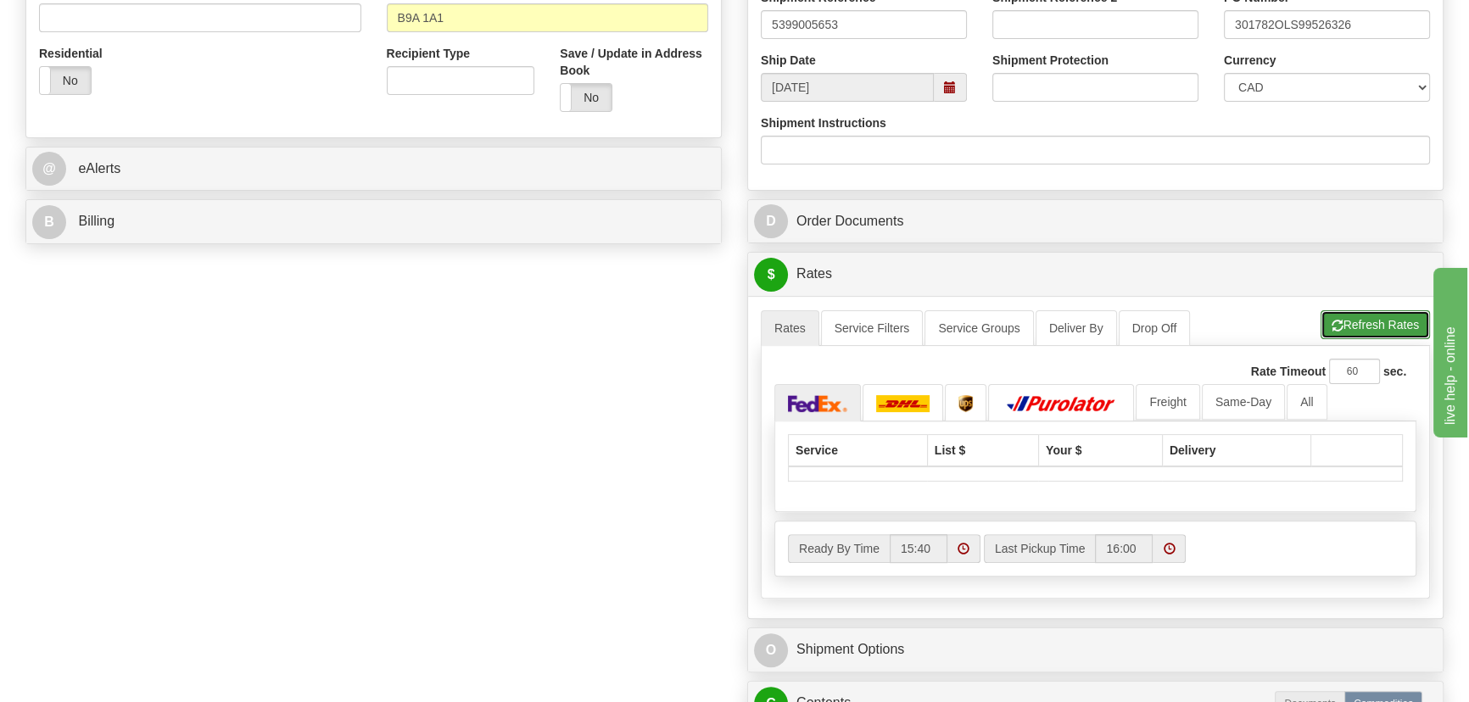
click at [1343, 316] on button "Refresh Rates" at bounding box center [1374, 324] width 109 height 29
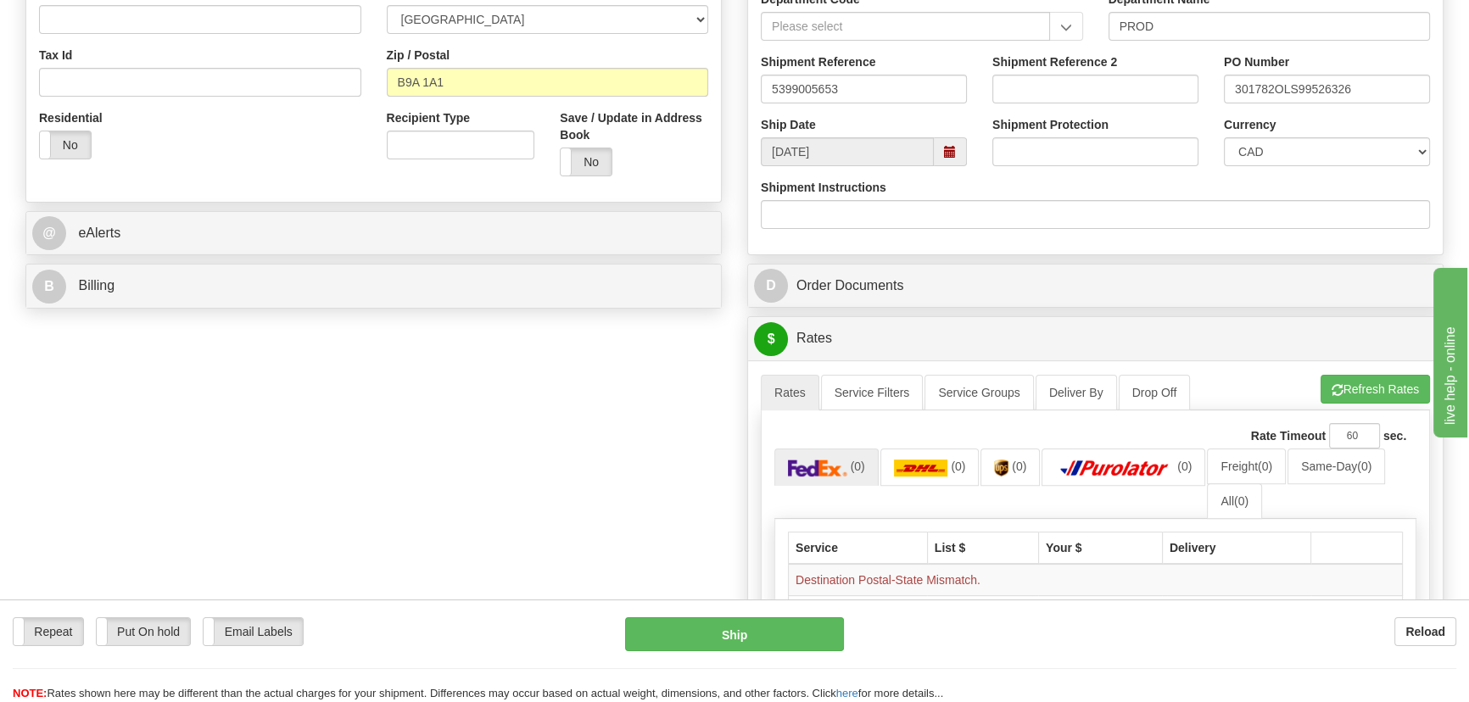
scroll to position [771, 0]
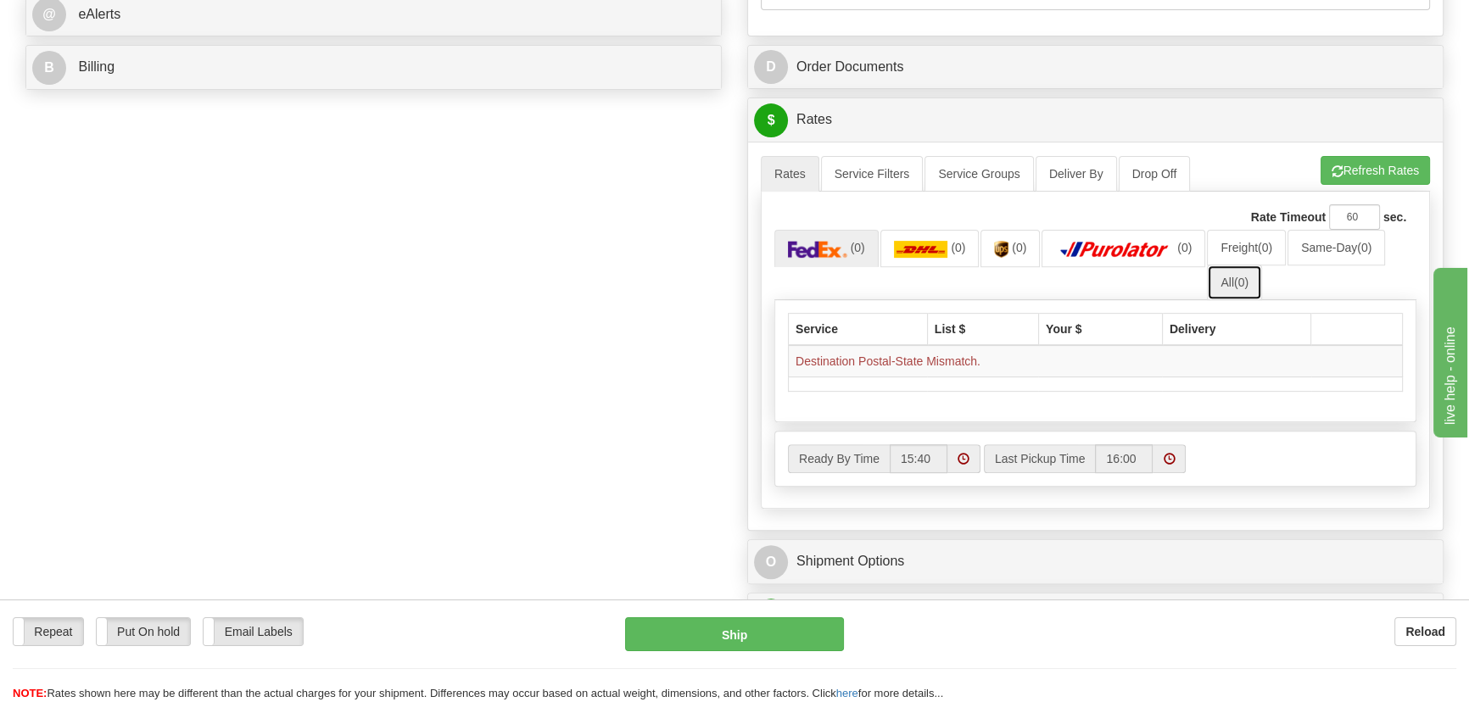
drag, startPoint x: 1236, startPoint y: 277, endPoint x: 1225, endPoint y: 280, distance: 10.5
click at [1234, 277] on link "All (0)" at bounding box center [1234, 283] width 55 height 36
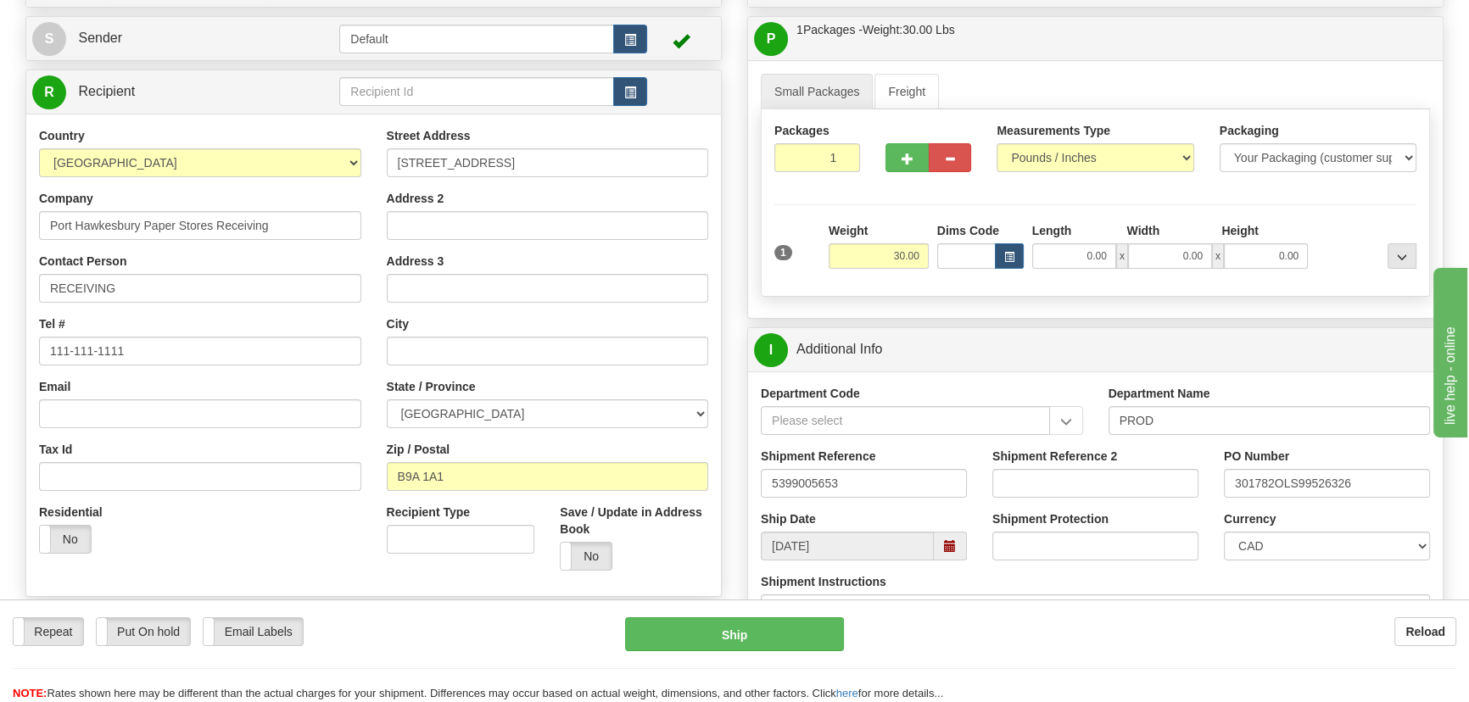
scroll to position [153, 0]
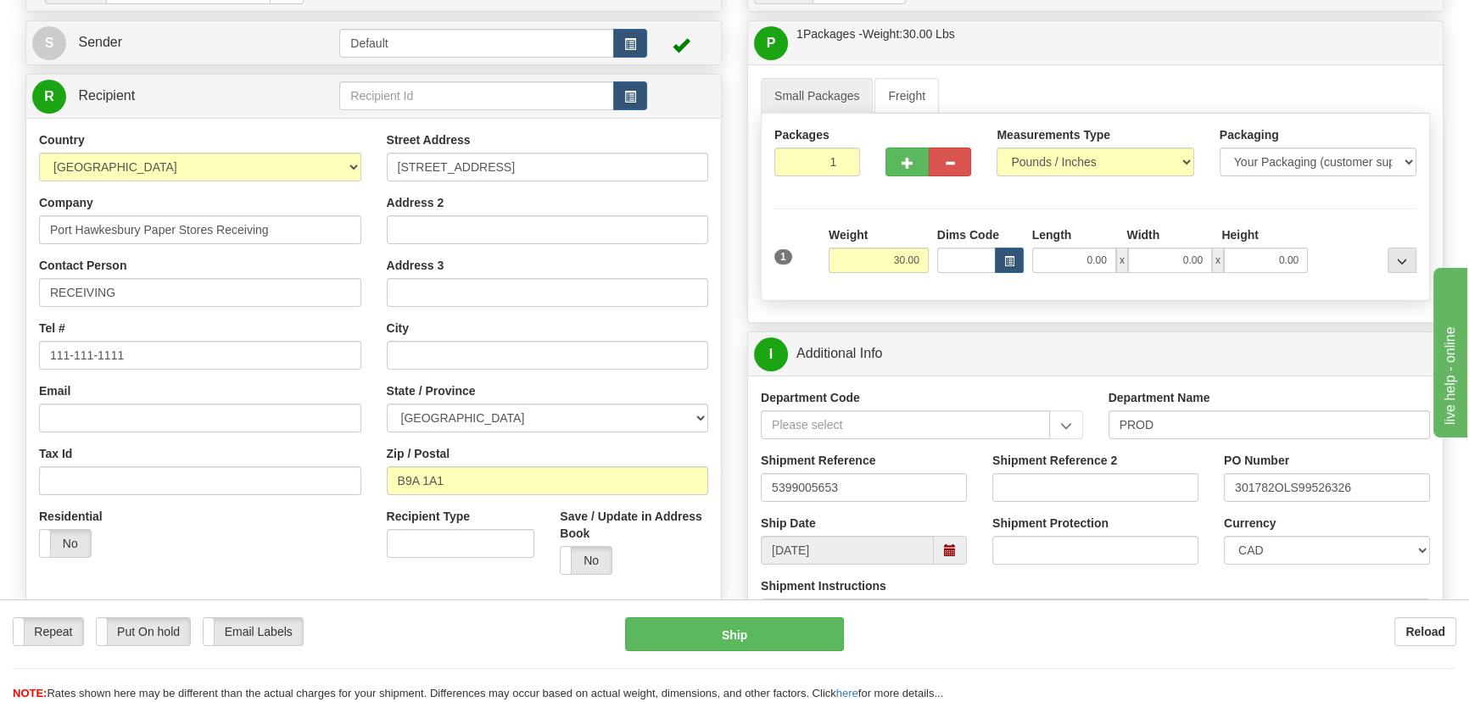
click at [381, 427] on div "Street Address 120 Pulp Mill Rd Address 2 Address 3 City State / Province ALBER…" at bounding box center [548, 359] width 348 height 456
drag, startPoint x: 432, startPoint y: 486, endPoint x: 334, endPoint y: 482, distance: 98.4
click at [334, 482] on div "Country AFGHANISTAN ALAND ISLANDS ALBANIA ALGERIA AMERICAN SAMOA ANDORRA ANGOLA…" at bounding box center [373, 359] width 694 height 456
click at [420, 479] on input "Zip / Postal" at bounding box center [548, 480] width 322 height 29
paste input "B9A 1A1"
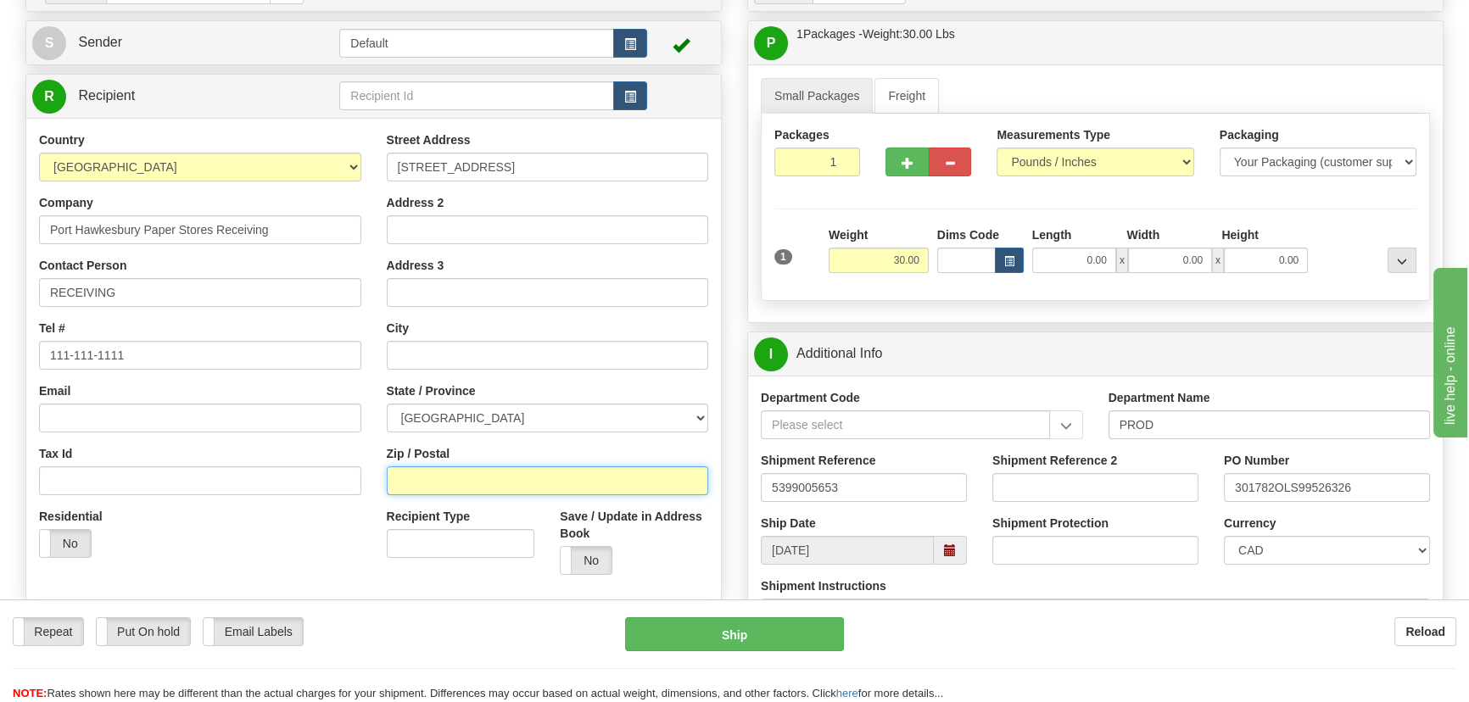
type input "B9A 1A1"
click at [304, 533] on div "Residential Yes No" at bounding box center [200, 539] width 348 height 63
click at [316, 533] on div "Residential Yes No" at bounding box center [200, 539] width 348 height 63
click at [460, 370] on div "Street Address 120 Pulp Mill Rd Address 2 Address 3 City State / Province ALBER…" at bounding box center [548, 359] width 348 height 456
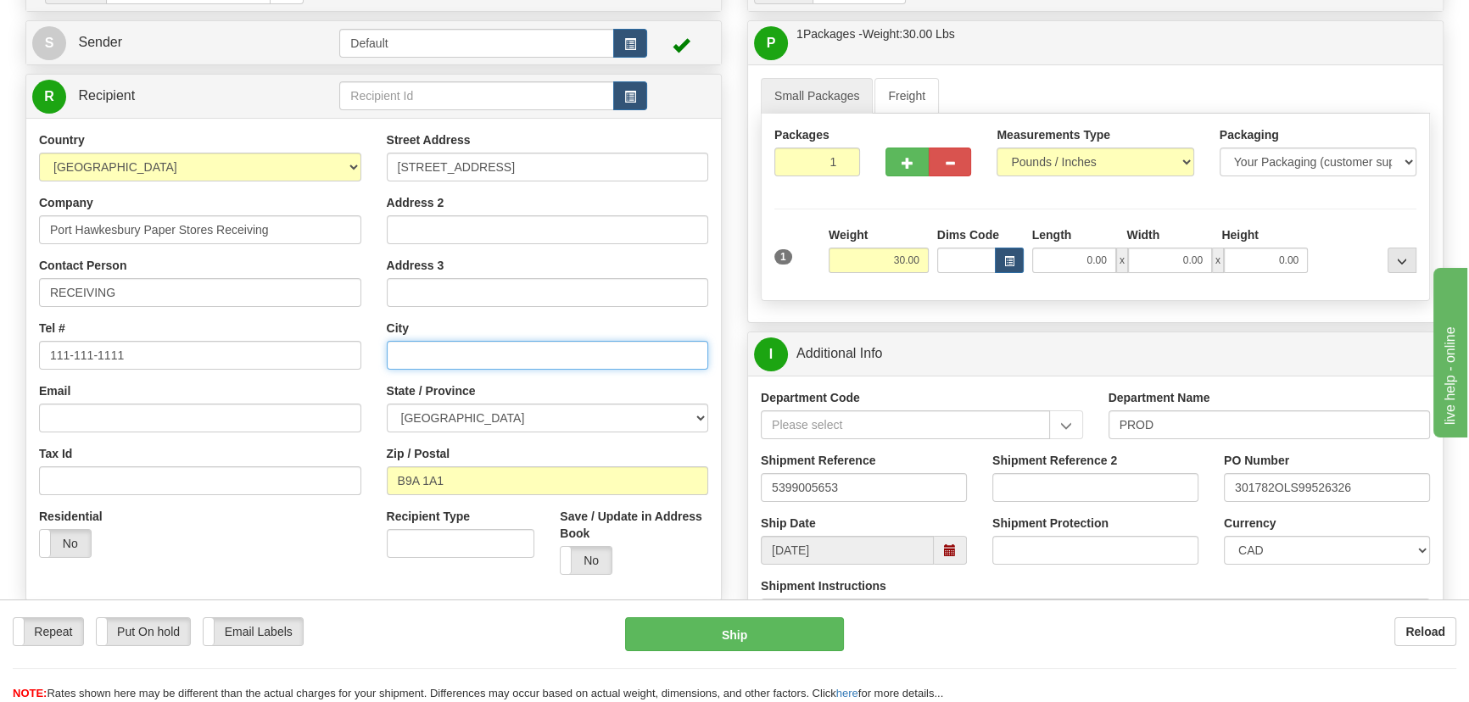
click at [464, 358] on input "text" at bounding box center [548, 355] width 322 height 29
paste input "Port Hawkesbury"
type input "Port Hawkesbury"
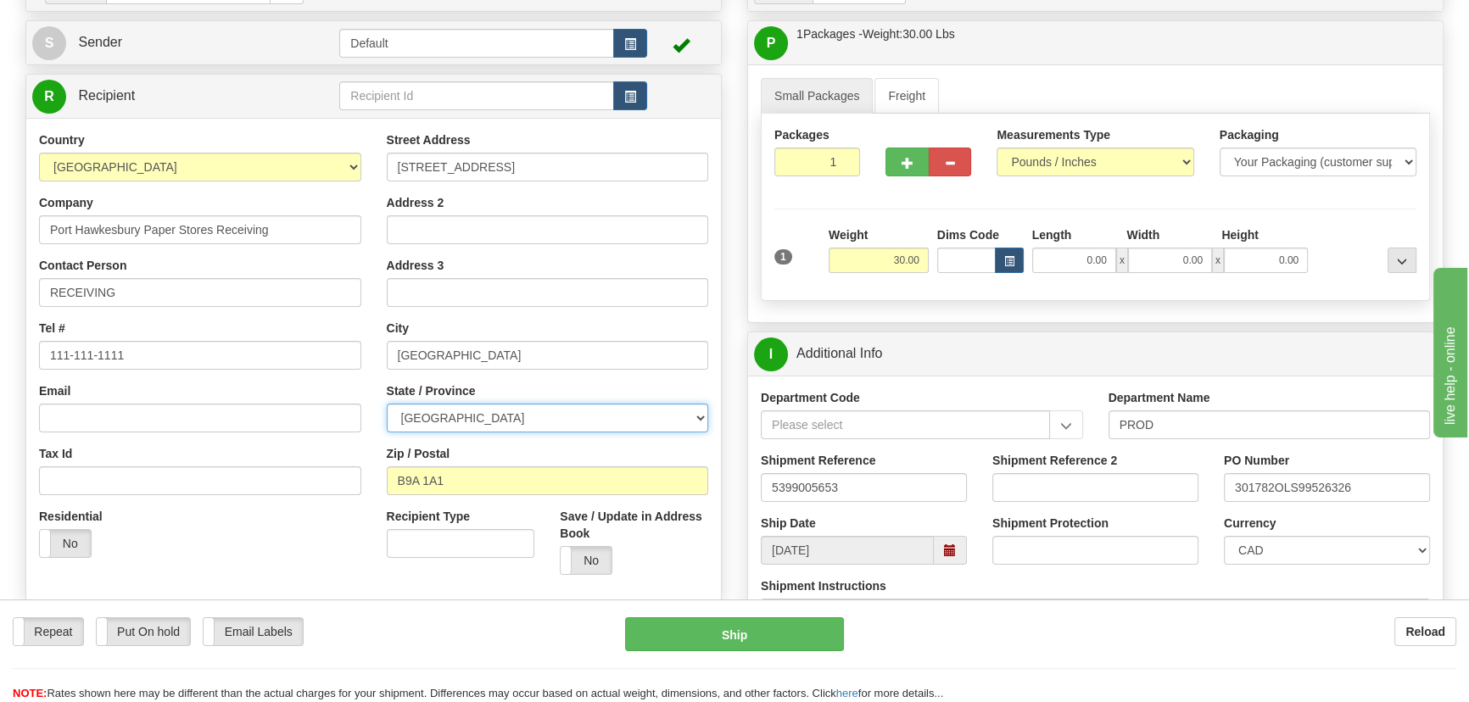
click at [533, 425] on select "ALBERTA BRITISH COLUMBIA MANITOBA NEW BRUNSWICK NEWFOUNDLAND NOVA SCOTIA NUNAVU…" at bounding box center [548, 418] width 322 height 29
select select "NS"
click at [387, 404] on select "ALBERTA BRITISH COLUMBIA MANITOBA NEW BRUNSWICK NEWFOUNDLAND NOVA SCOTIA NUNAVU…" at bounding box center [548, 418] width 322 height 29
click at [304, 549] on div "Residential Yes No" at bounding box center [200, 539] width 348 height 63
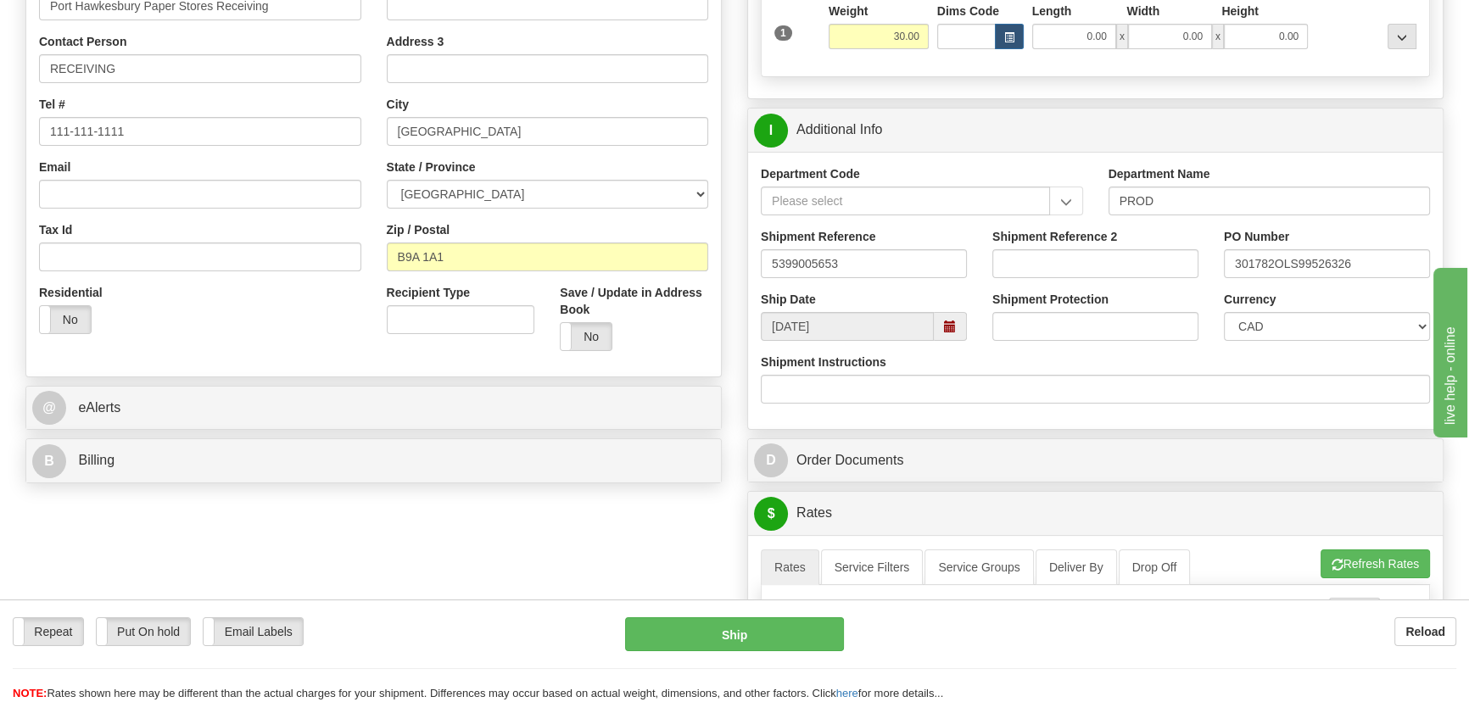
scroll to position [385, 0]
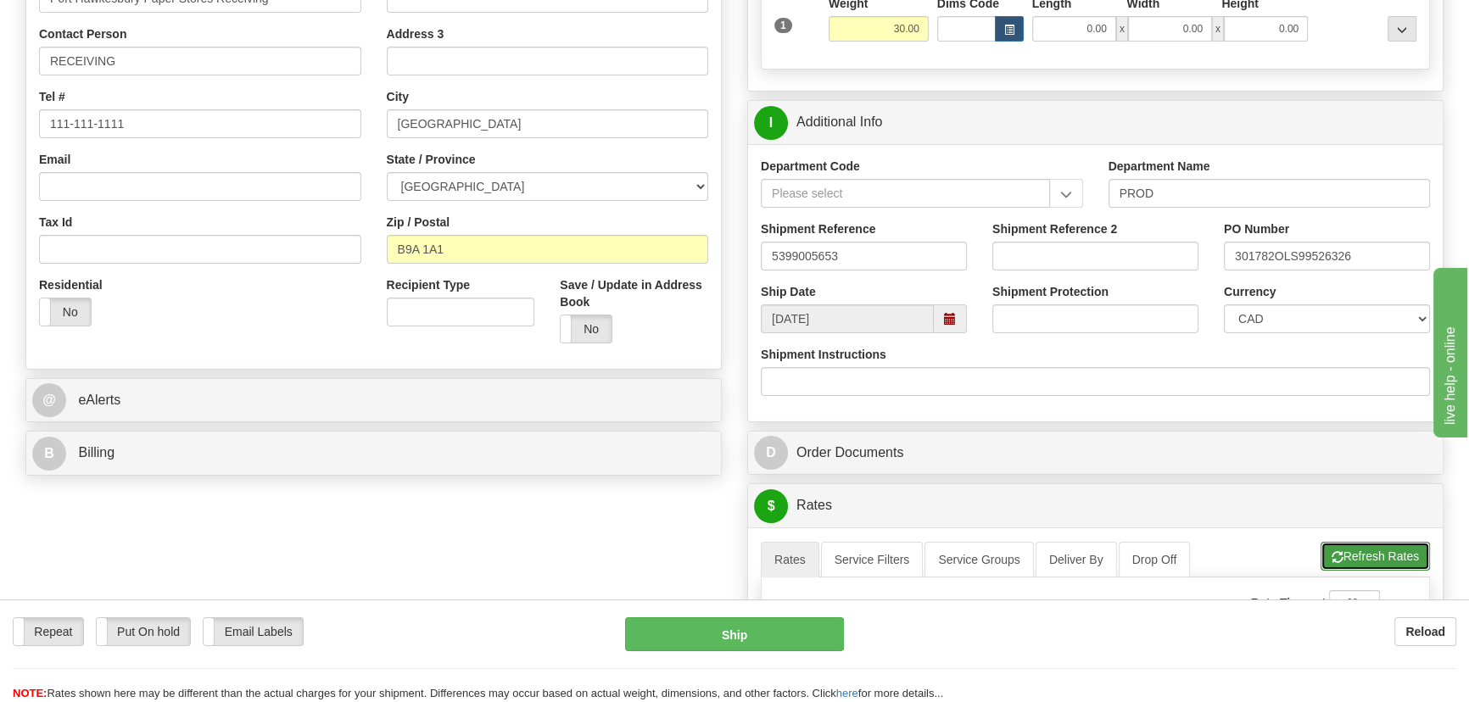
click at [1373, 554] on button "Refresh Rates" at bounding box center [1374, 556] width 109 height 29
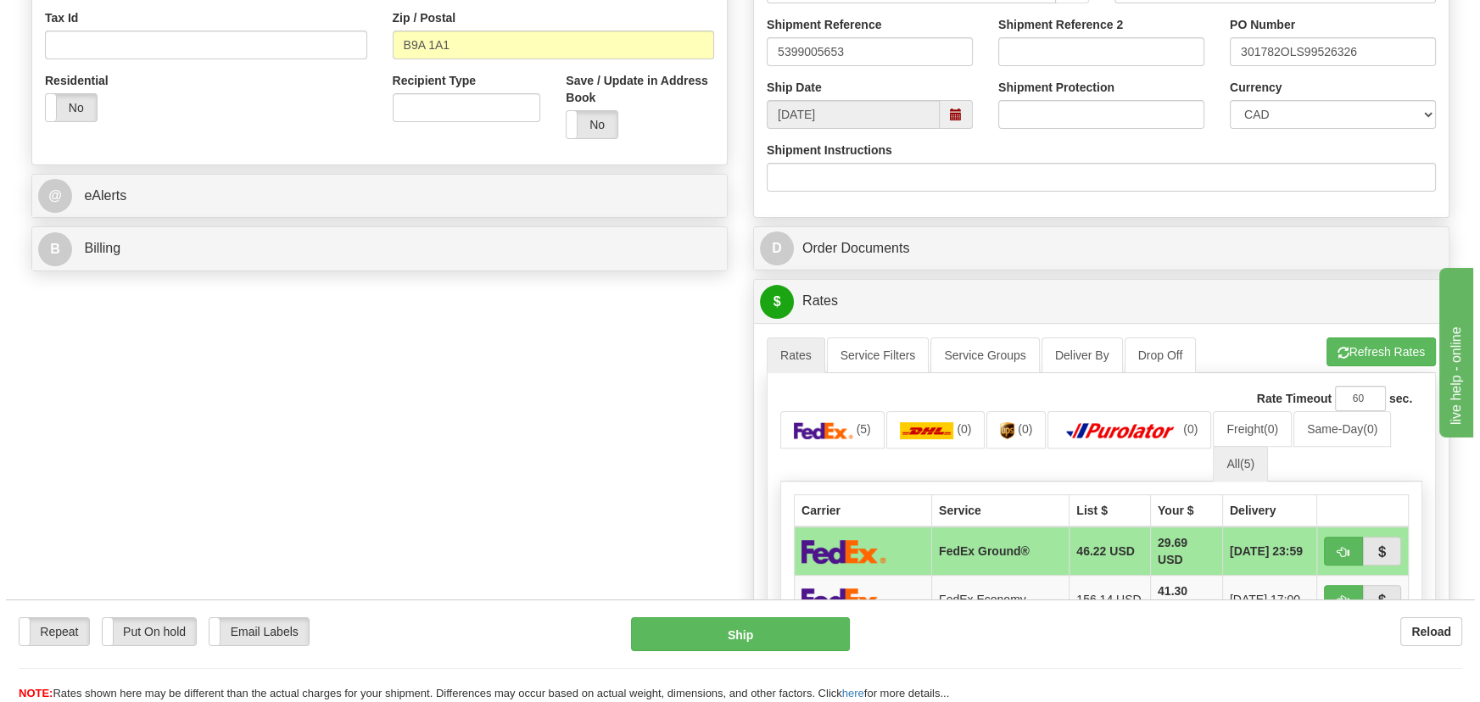
scroll to position [771, 0]
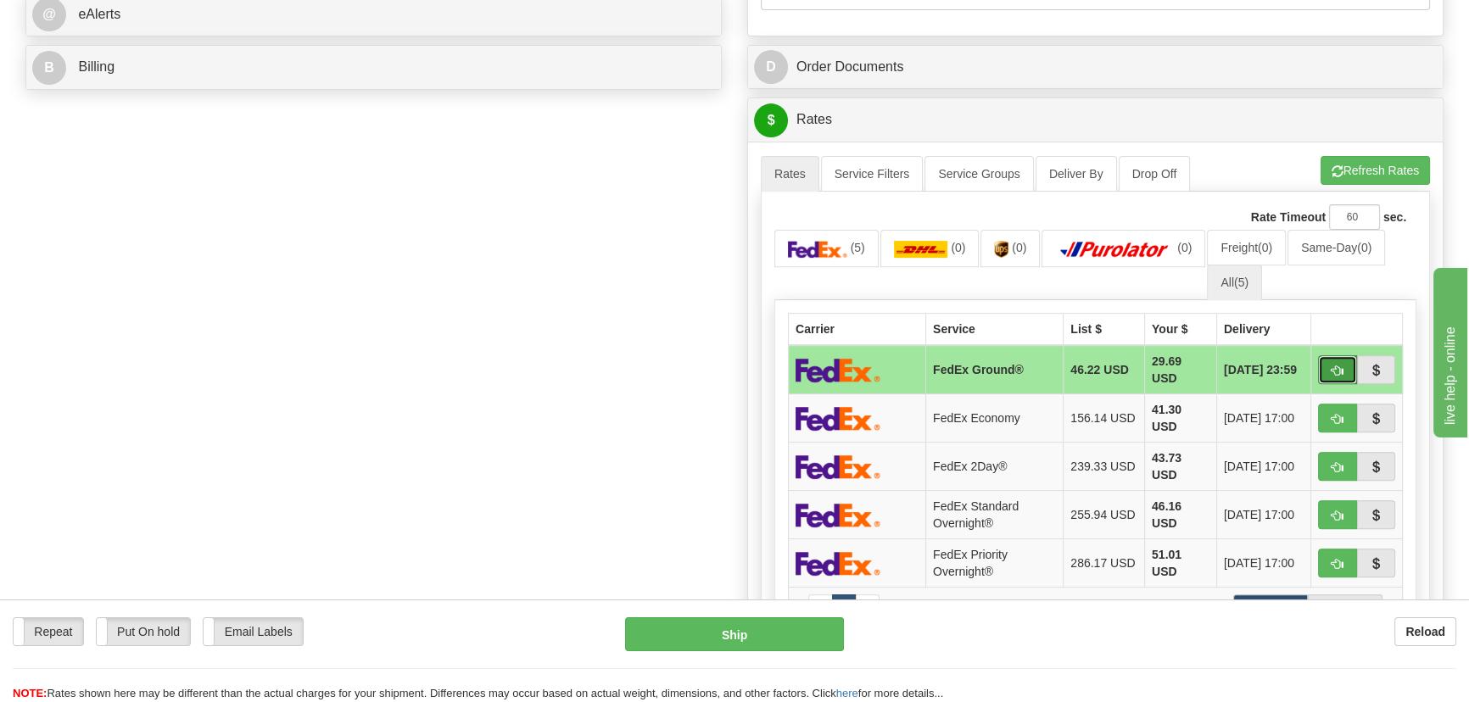
click at [1343, 372] on button "button" at bounding box center [1337, 369] width 39 height 29
type input "92"
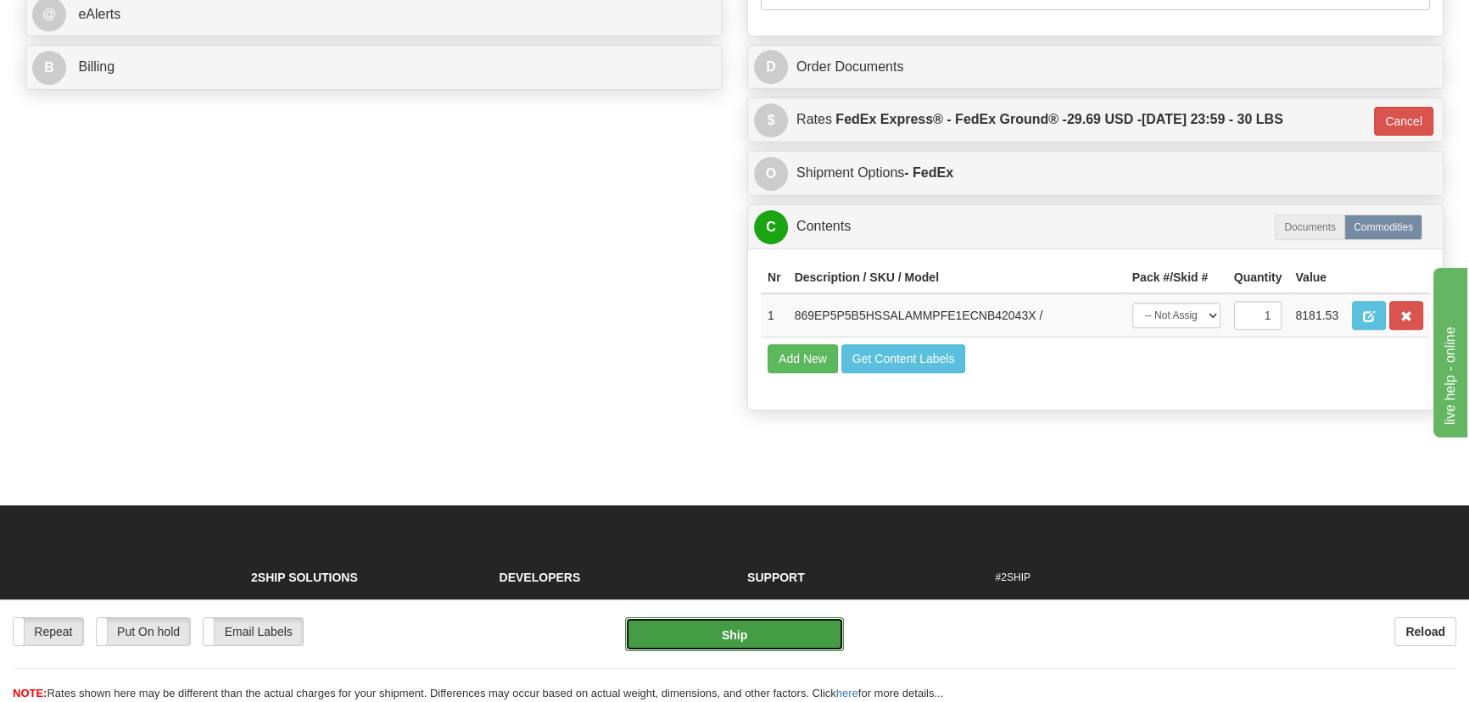
click at [726, 629] on button "Ship" at bounding box center [735, 634] width 220 height 34
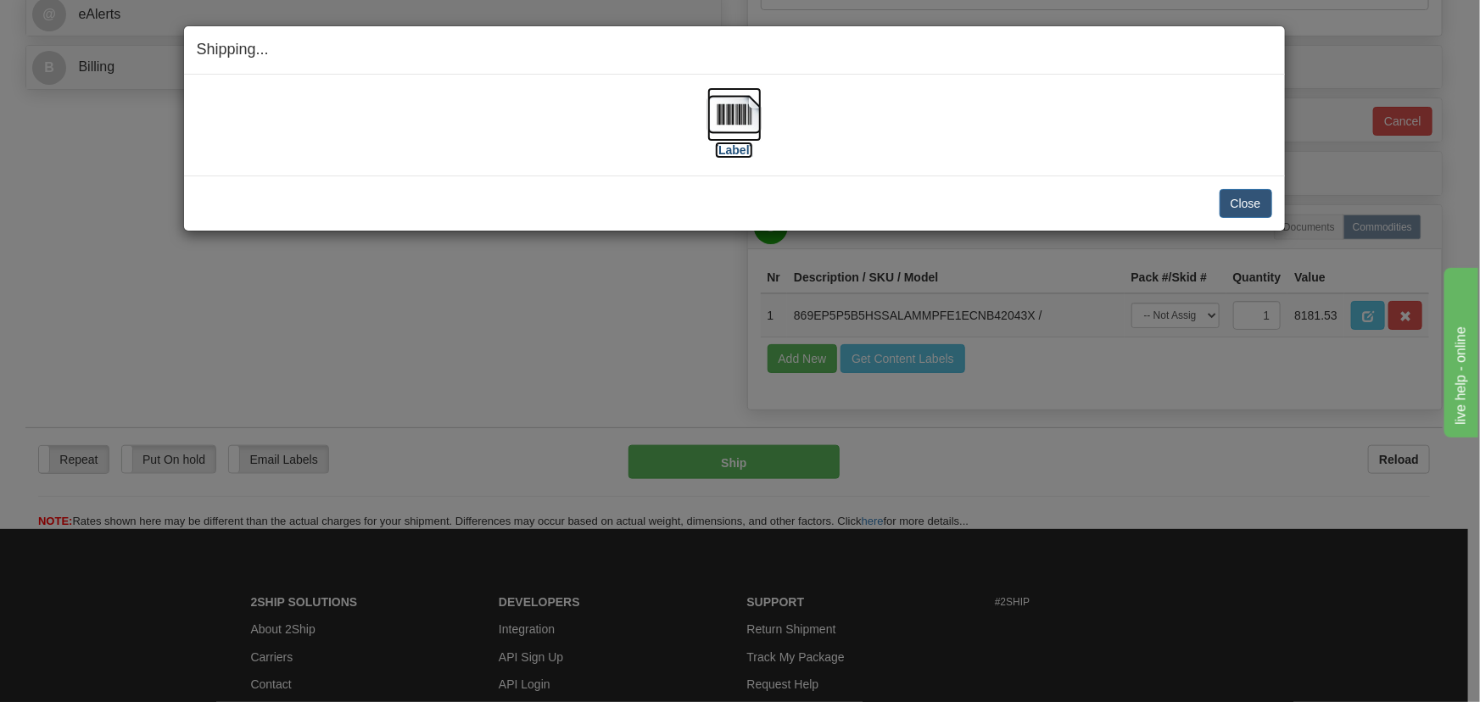
click at [744, 107] on img at bounding box center [734, 114] width 54 height 54
click at [1250, 210] on button "Close" at bounding box center [1245, 203] width 53 height 29
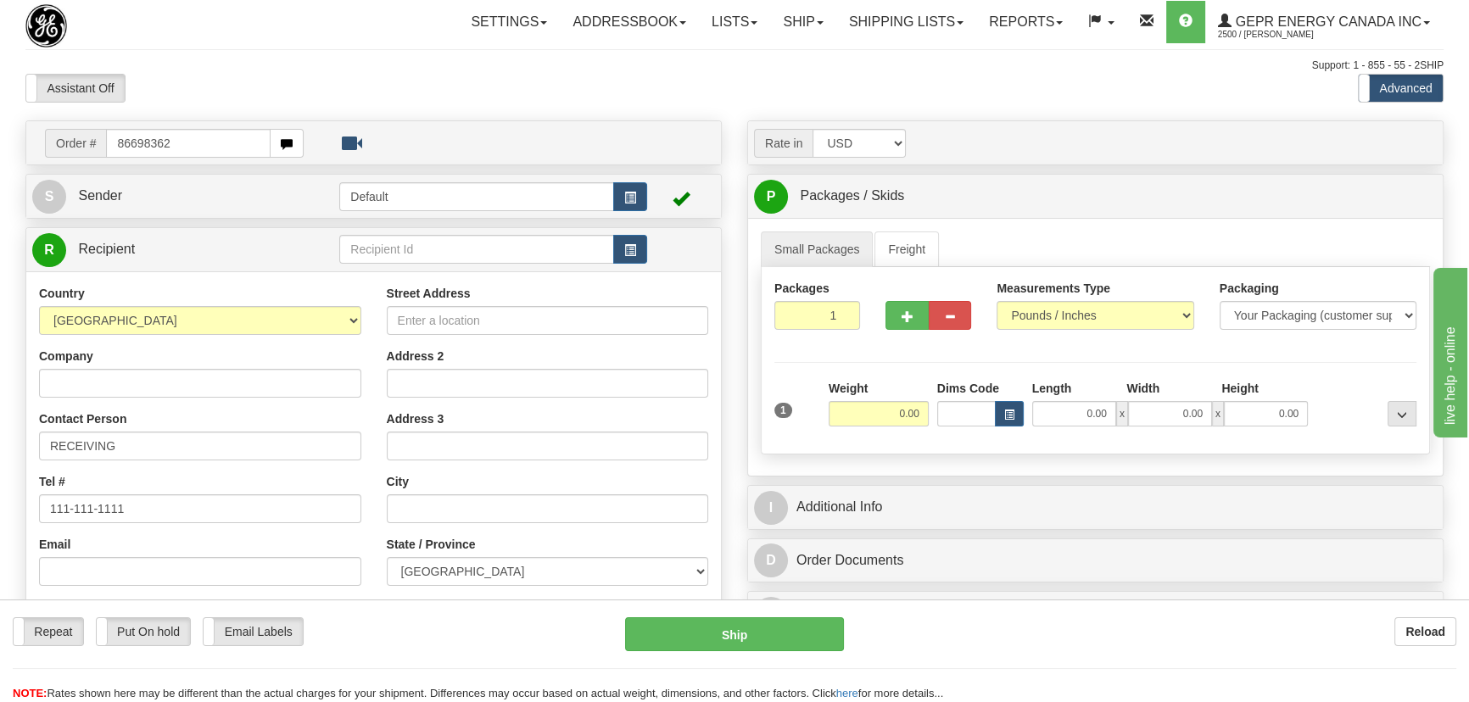
type input "86698362"
click at [226, 99] on body "Training Course Close Toggle navigation Settings Shipping Preferences New Recip…" at bounding box center [734, 351] width 1469 height 702
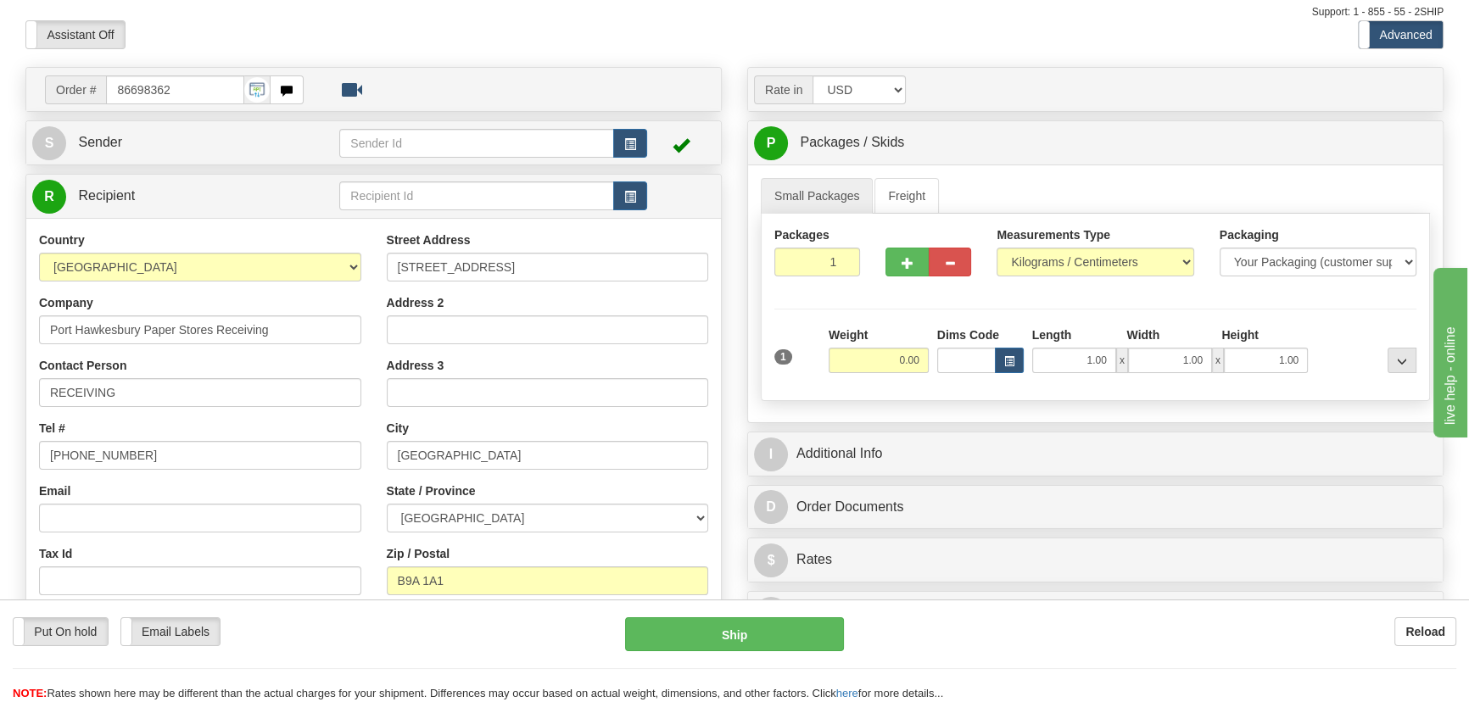
scroll to position [153, 0]
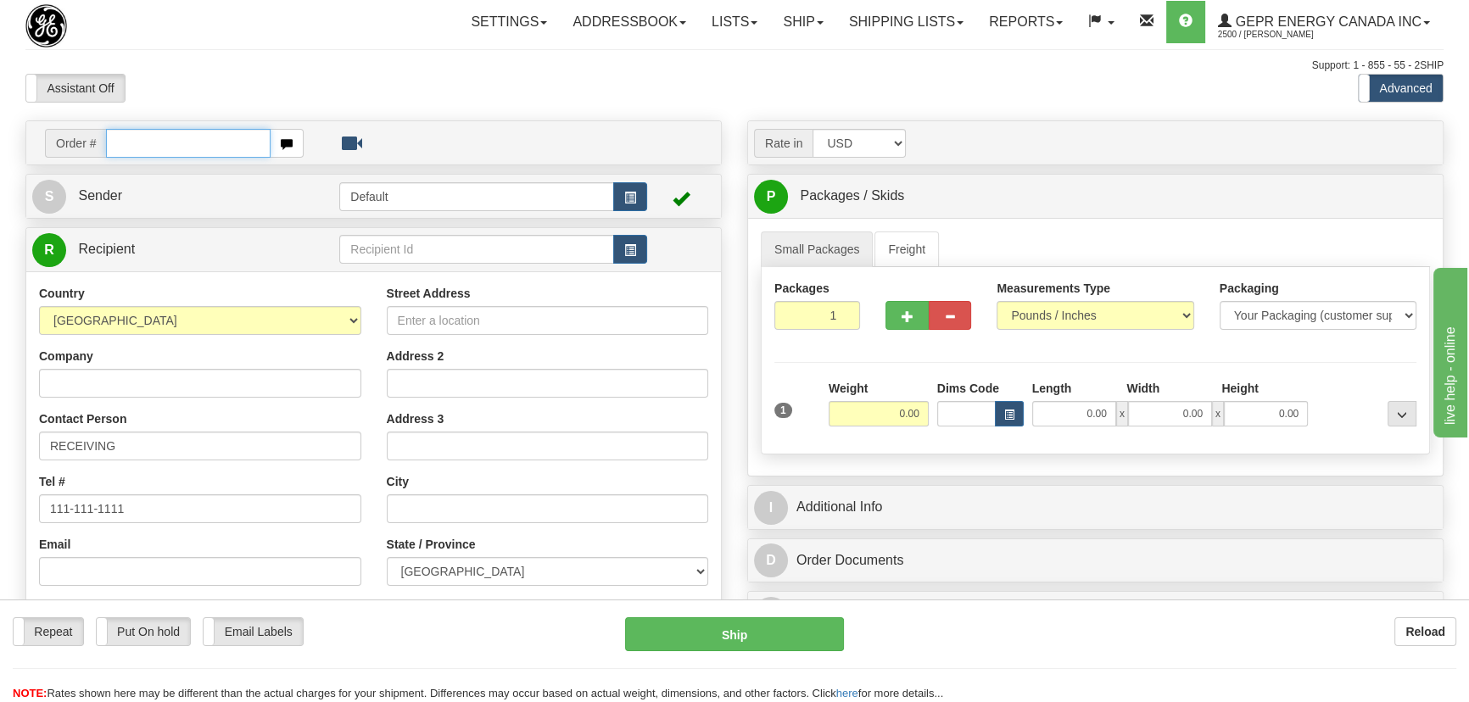
paste input "0086698396"
click at [129, 146] on input "0086698396" at bounding box center [188, 143] width 165 height 29
type input "86698396"
click at [442, 94] on body "Training Course Close Toggle navigation Settings Shipping Preferences New Recip…" at bounding box center [734, 351] width 1469 height 702
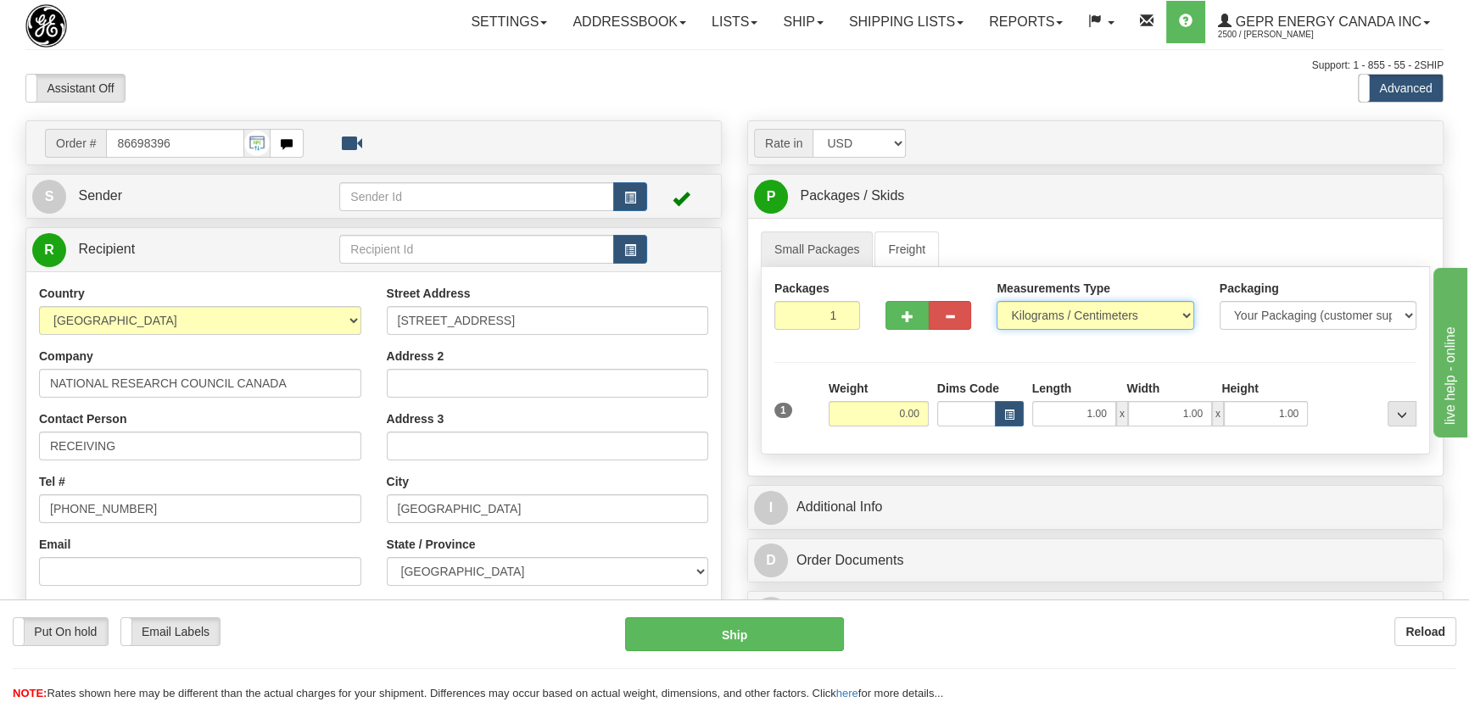
click at [1156, 302] on select "Pounds / Inches Kilograms / Centimeters" at bounding box center [1094, 315] width 197 height 29
click at [1145, 311] on select "Pounds / Inches Kilograms / Centimeters" at bounding box center [1094, 315] width 197 height 29
click at [1126, 310] on select "Pounds / Inches Kilograms / Centimeters" at bounding box center [1094, 315] width 197 height 29
select select "0"
click at [996, 301] on select "Pounds / Inches Kilograms / Centimeters" at bounding box center [1094, 315] width 197 height 29
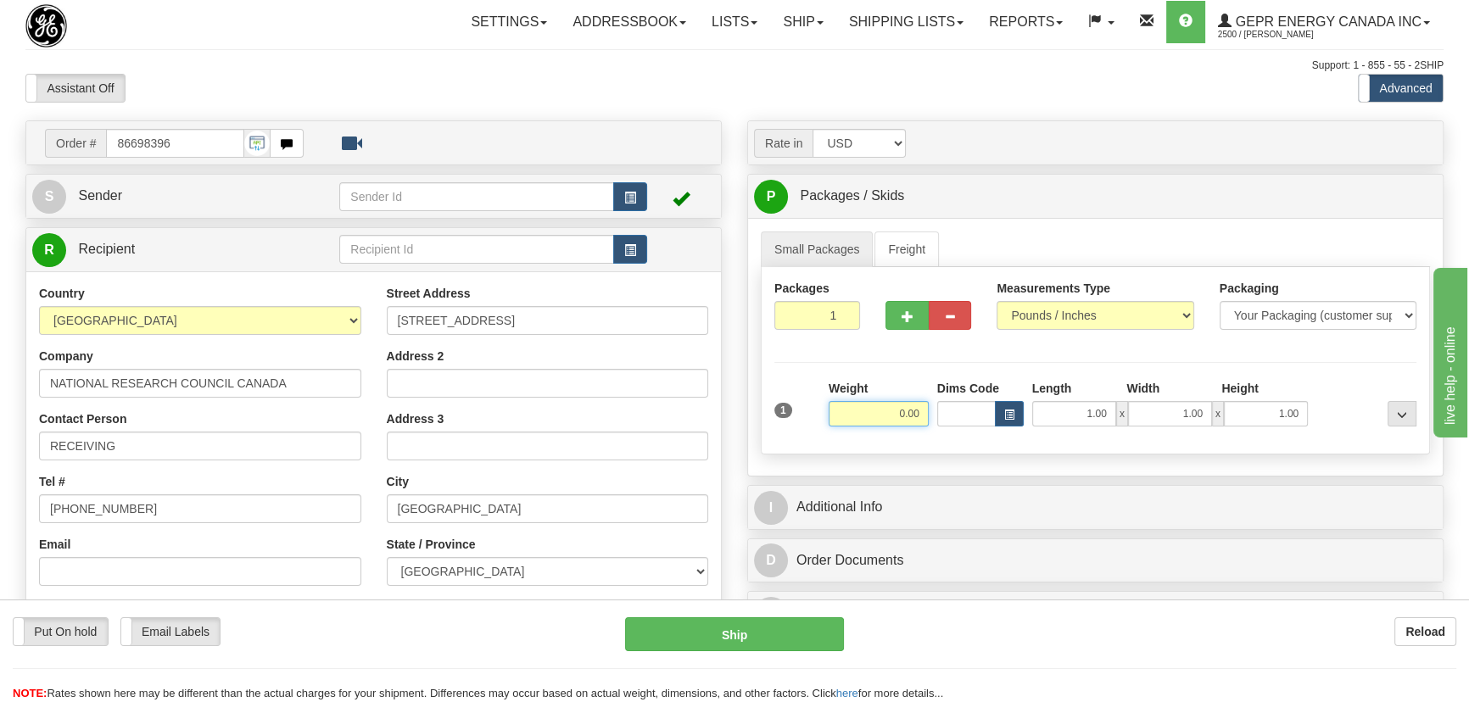
drag, startPoint x: 892, startPoint y: 418, endPoint x: 927, endPoint y: 424, distance: 35.3
click at [930, 427] on div "Weight 0.00" at bounding box center [878, 409] width 109 height 59
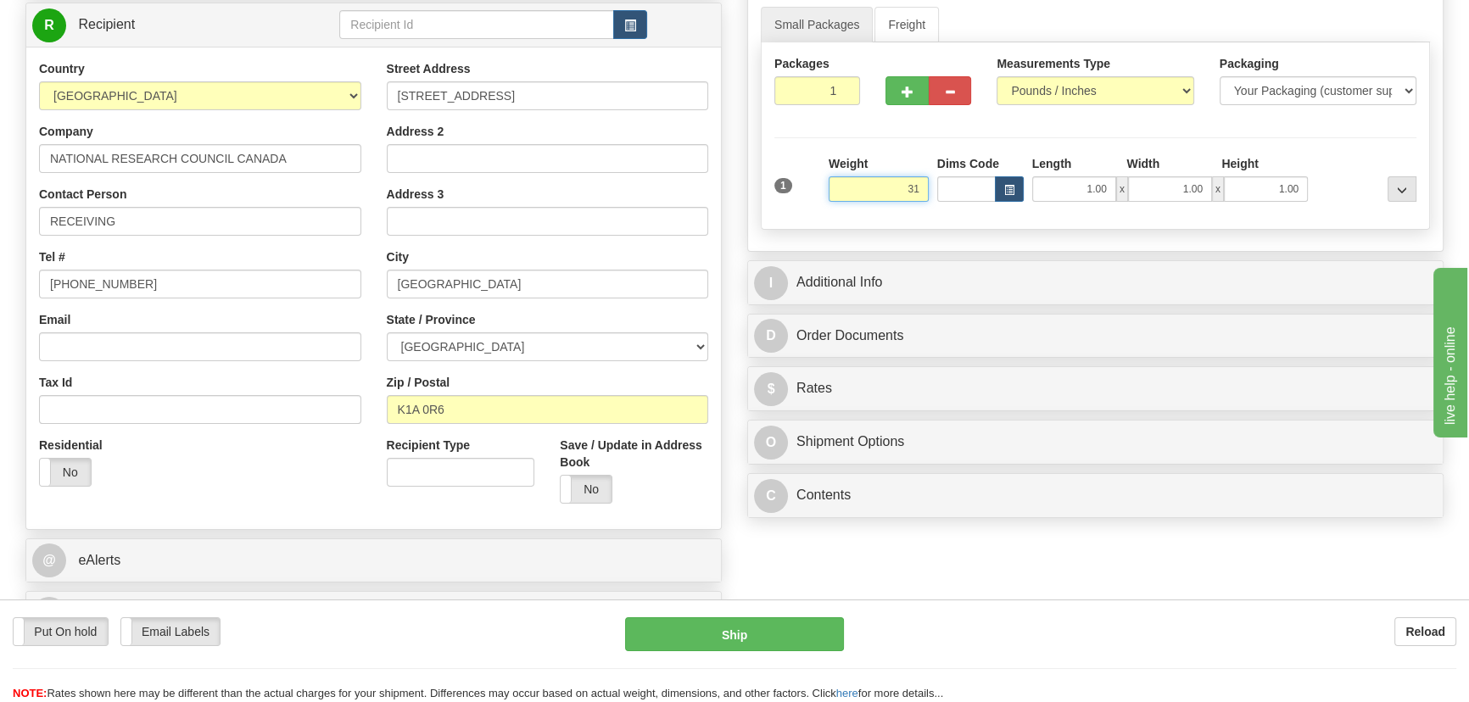
scroll to position [385, 0]
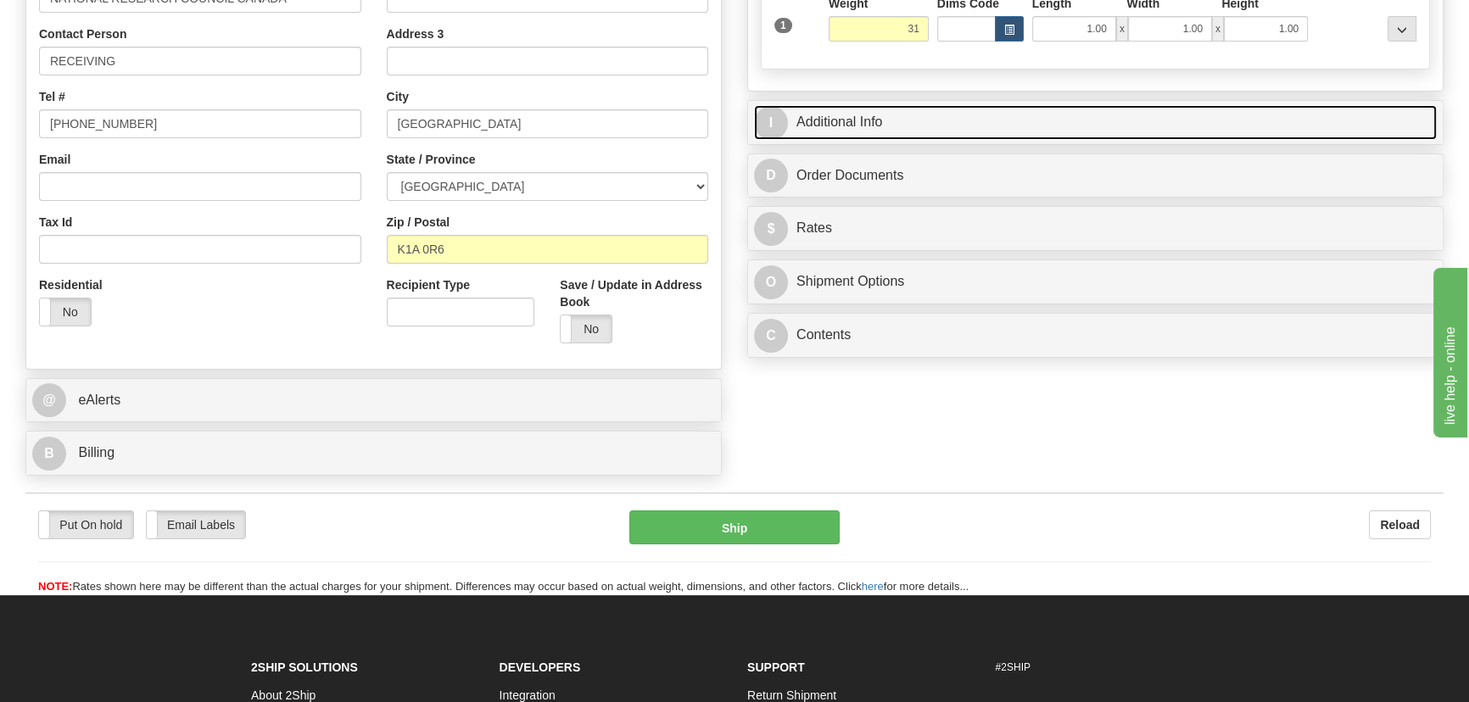
type input "31.00"
click at [1314, 123] on link "I Additional Info" at bounding box center [1095, 122] width 683 height 35
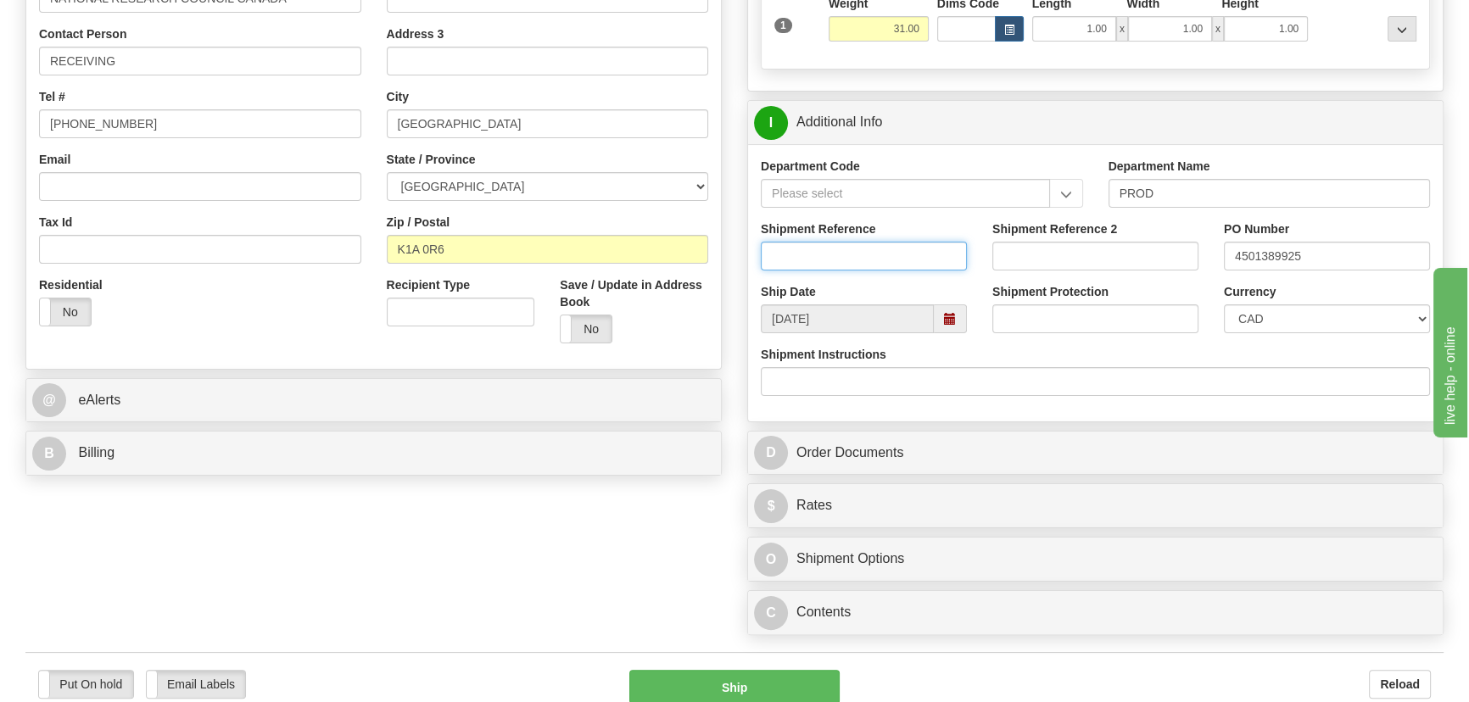
click at [903, 264] on input "Shipment Reference" at bounding box center [864, 256] width 206 height 29
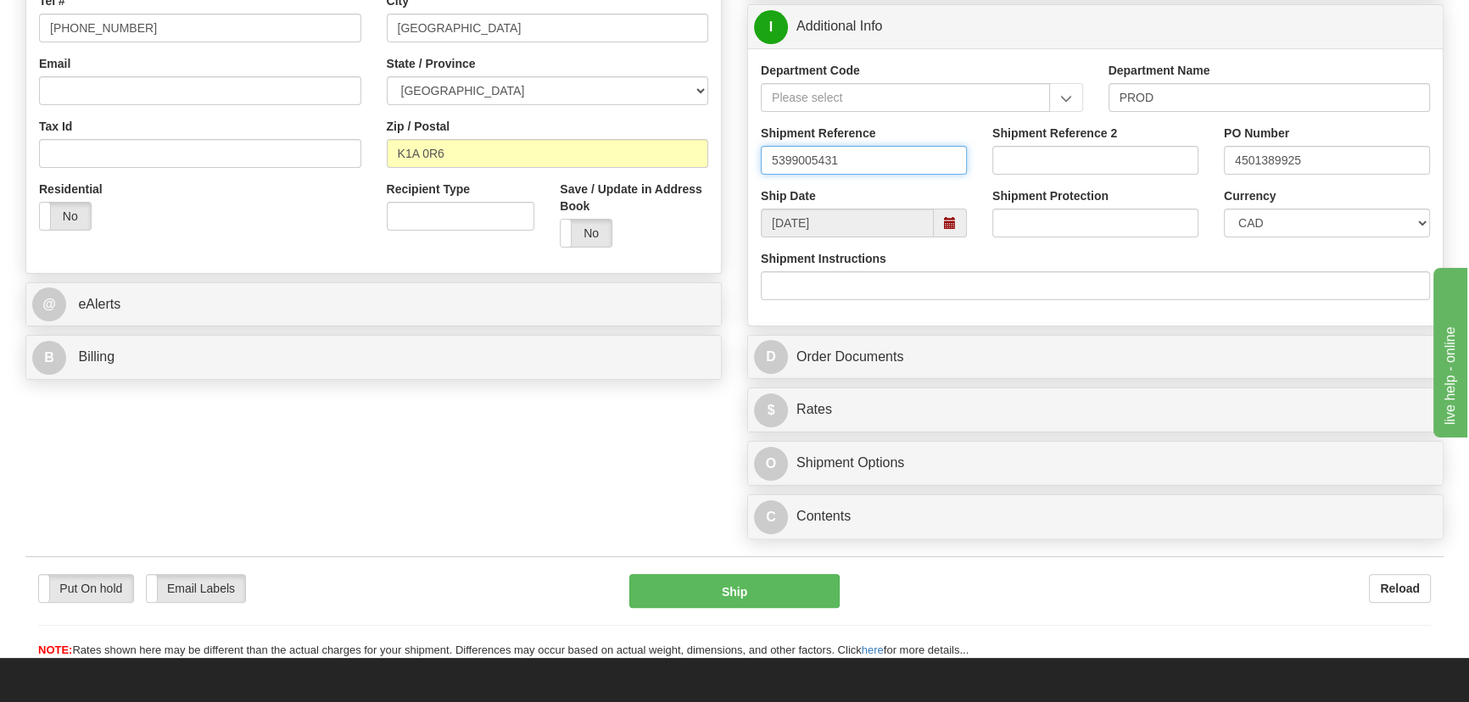
scroll to position [616, 0]
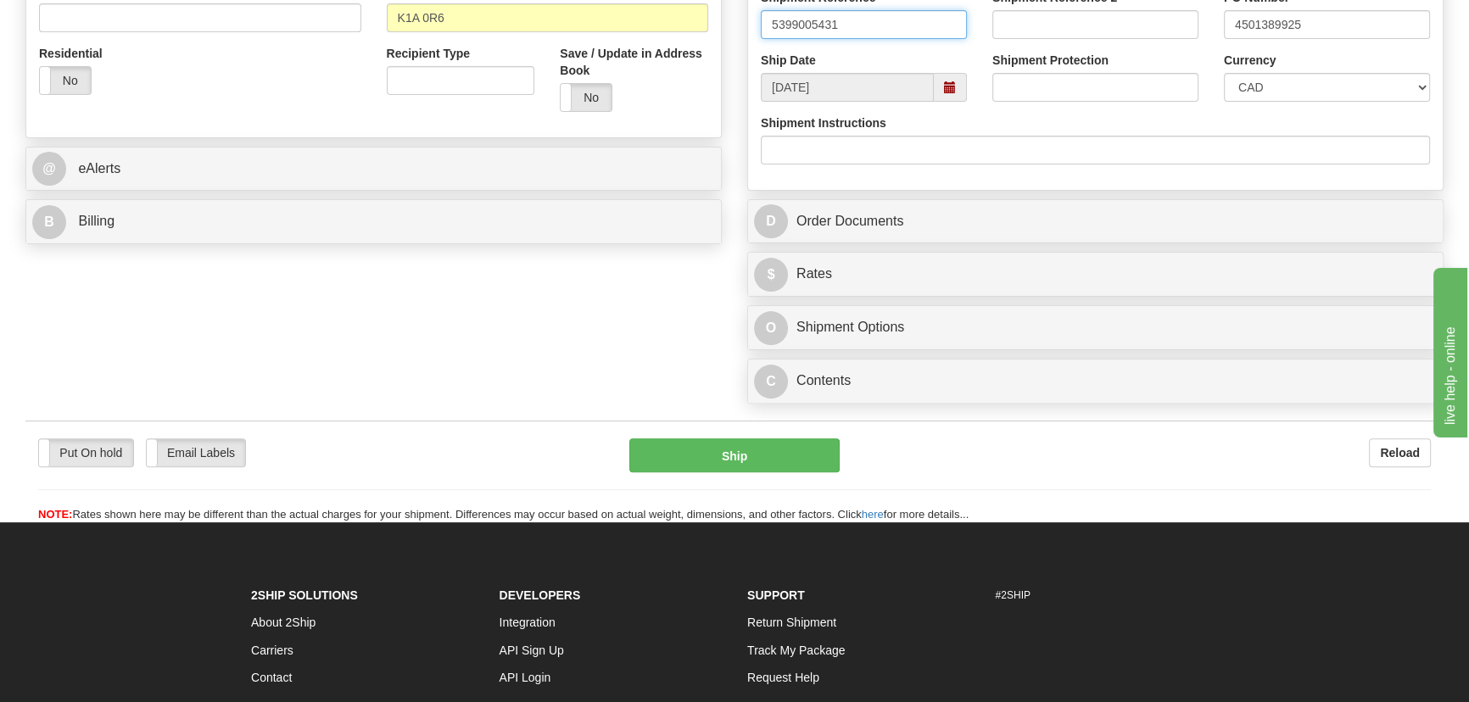
type input "5399005431"
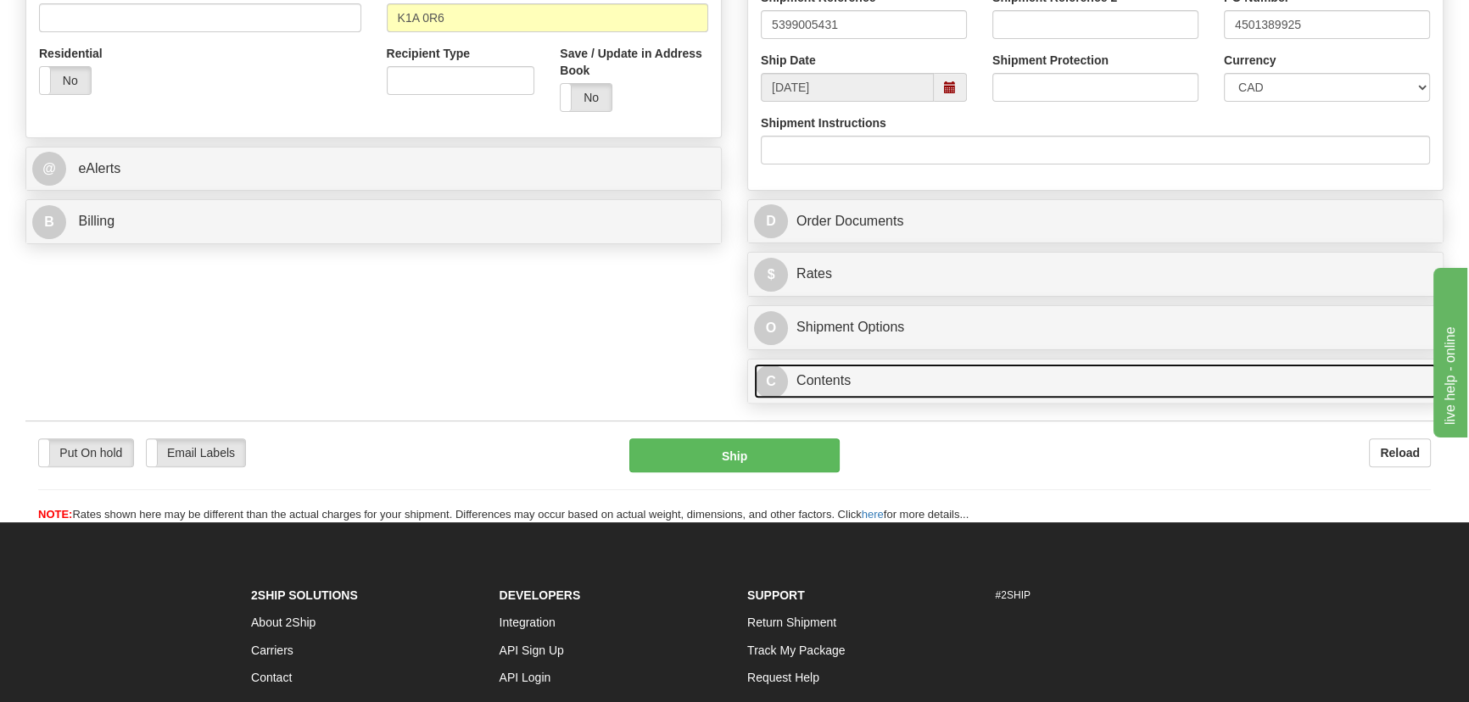
click at [1040, 377] on link "C Contents" at bounding box center [1095, 381] width 683 height 35
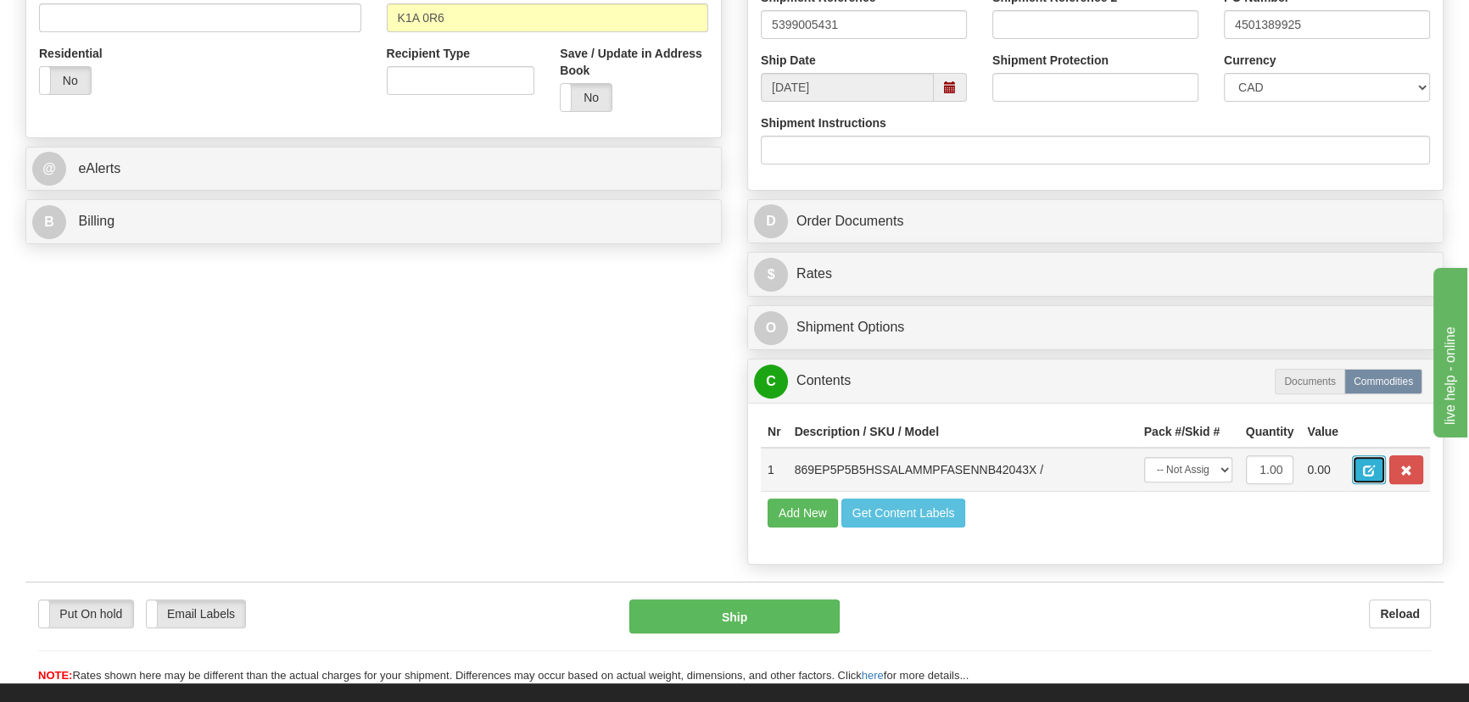
click at [1359, 467] on button "button" at bounding box center [1369, 469] width 34 height 29
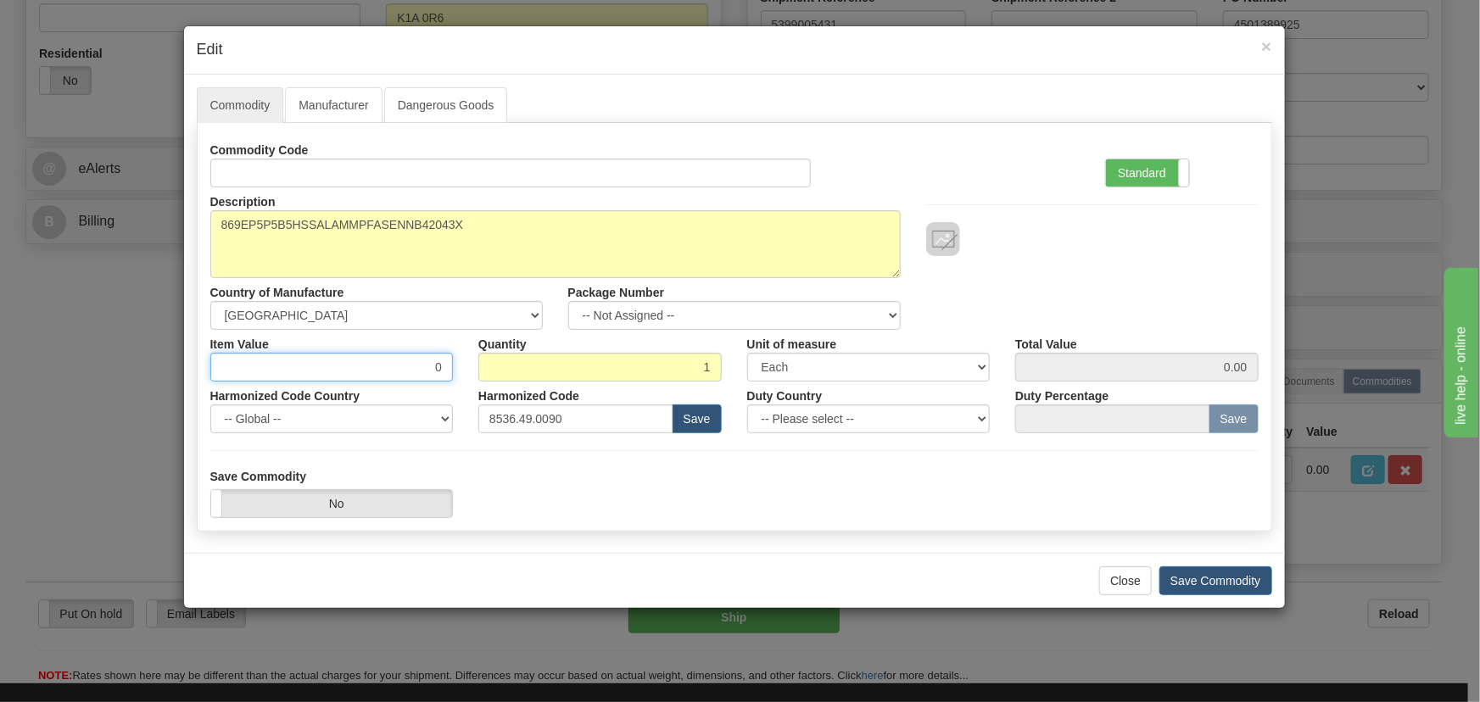
drag, startPoint x: 412, startPoint y: 368, endPoint x: 476, endPoint y: 388, distance: 66.8
click at [476, 388] on div "Commodity Code Standard Advanced Description 869EP5P5B5HSSALAMMPFASENNB42043X C…" at bounding box center [734, 285] width 1048 height 298
paste input "5.175,62"
click at [430, 369] on input "5.175,62" at bounding box center [331, 367] width 243 height 29
type input "5175.62"
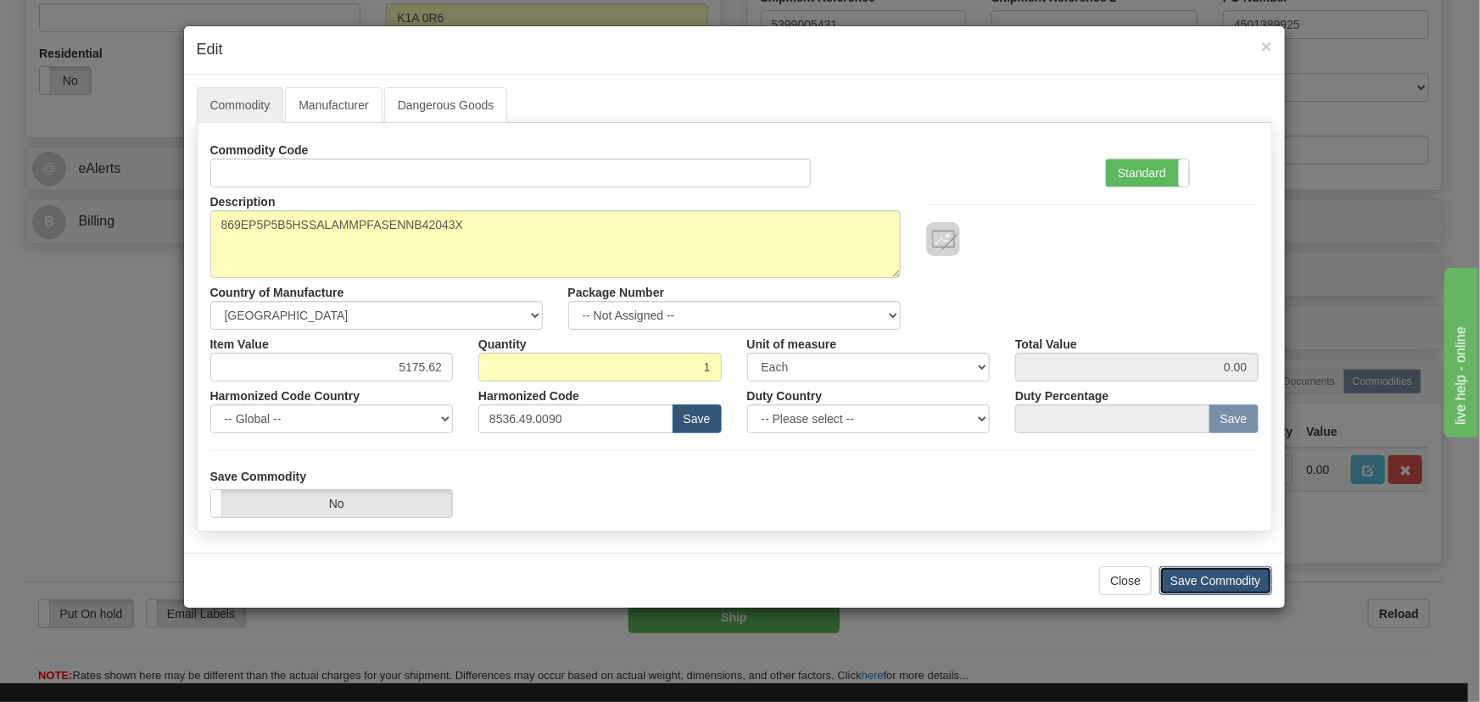
type input "5175.62"
click at [1208, 577] on button "Save Commodity" at bounding box center [1215, 580] width 113 height 29
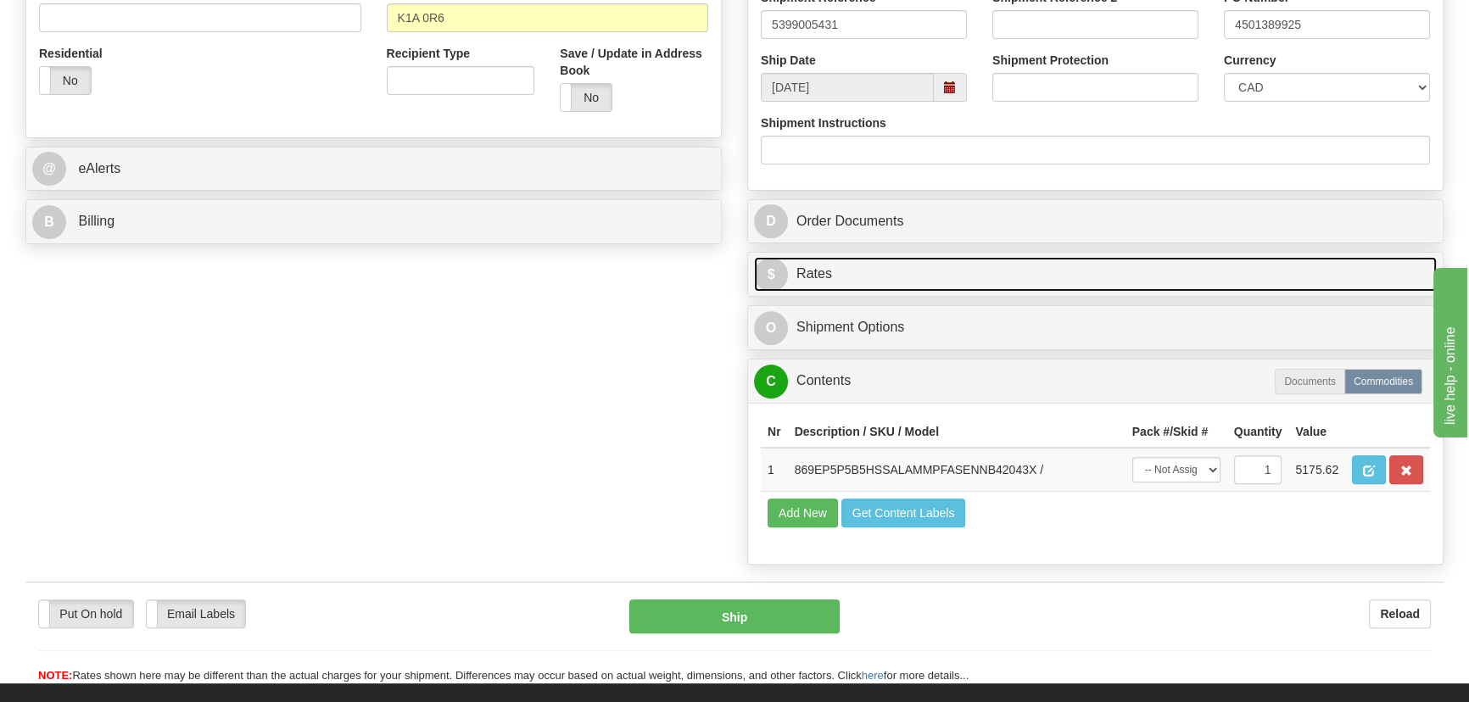
click at [1195, 265] on link "$ Rates" at bounding box center [1095, 274] width 683 height 35
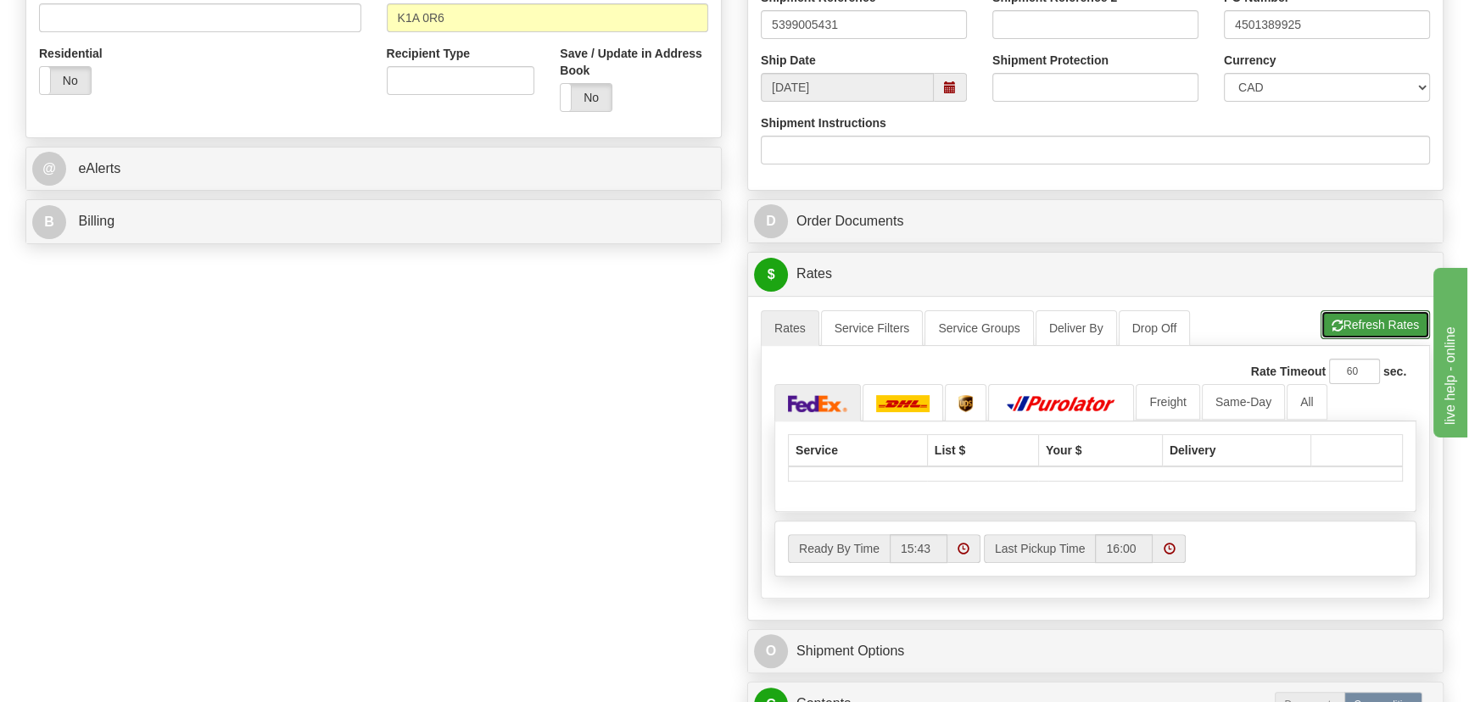
click at [1401, 315] on button "Refresh Rates" at bounding box center [1374, 324] width 109 height 29
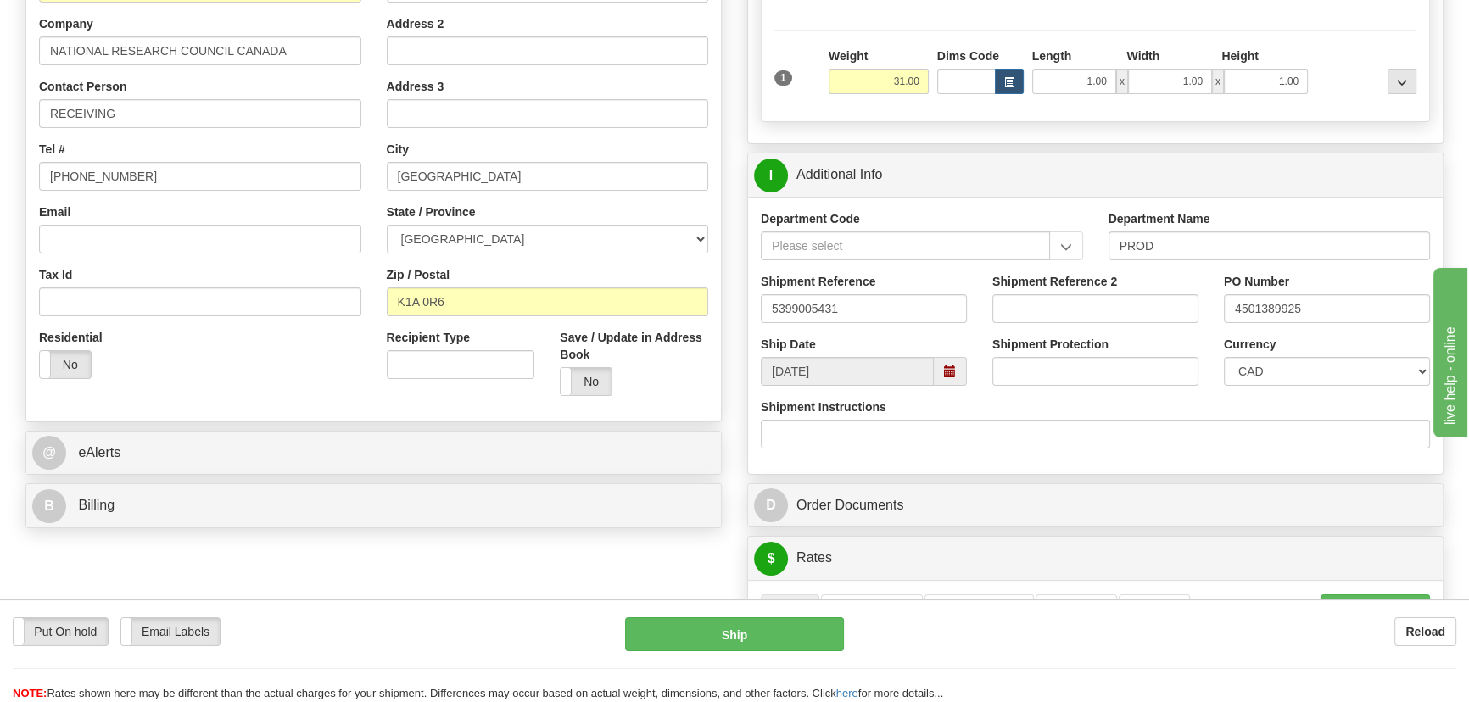
scroll to position [308, 0]
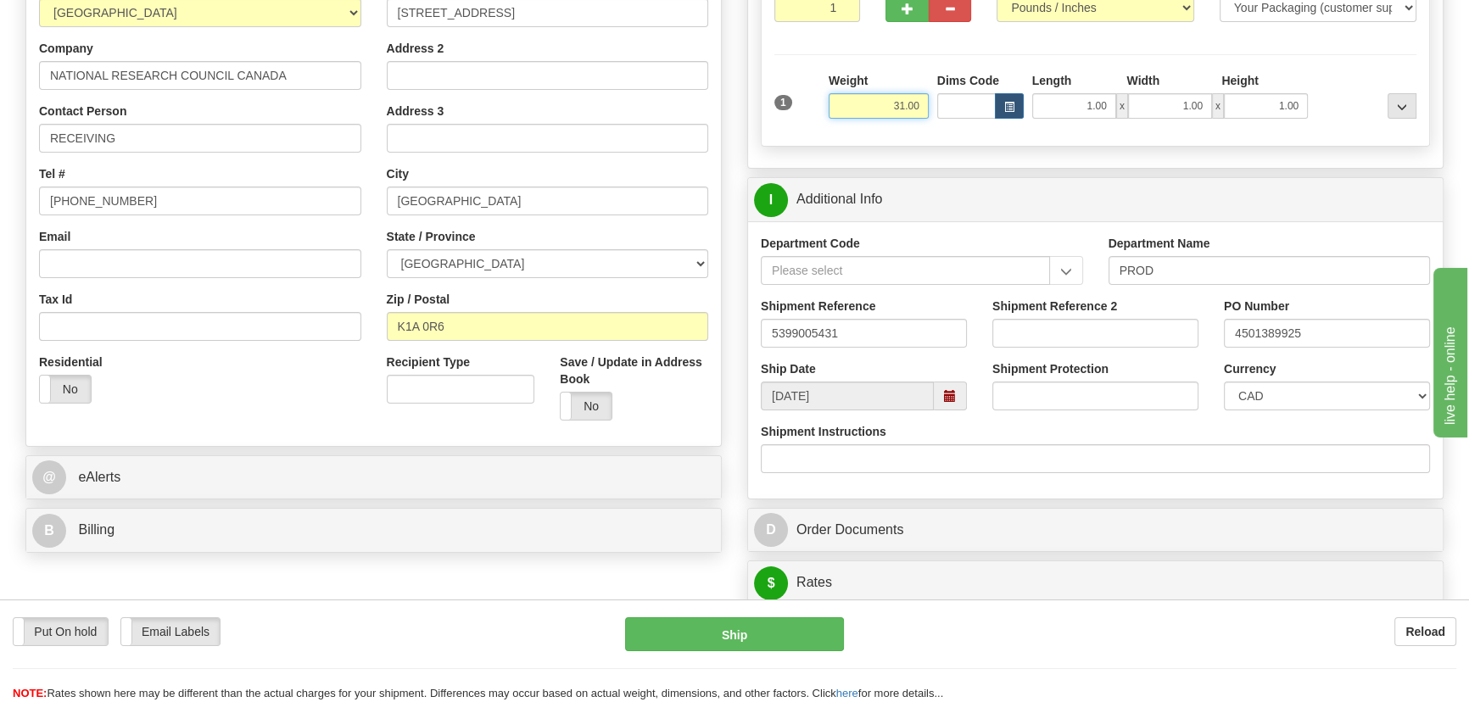
drag, startPoint x: 885, startPoint y: 109, endPoint x: 931, endPoint y: 125, distance: 48.5
click at [932, 122] on div "Weight 31.00" at bounding box center [878, 101] width 109 height 59
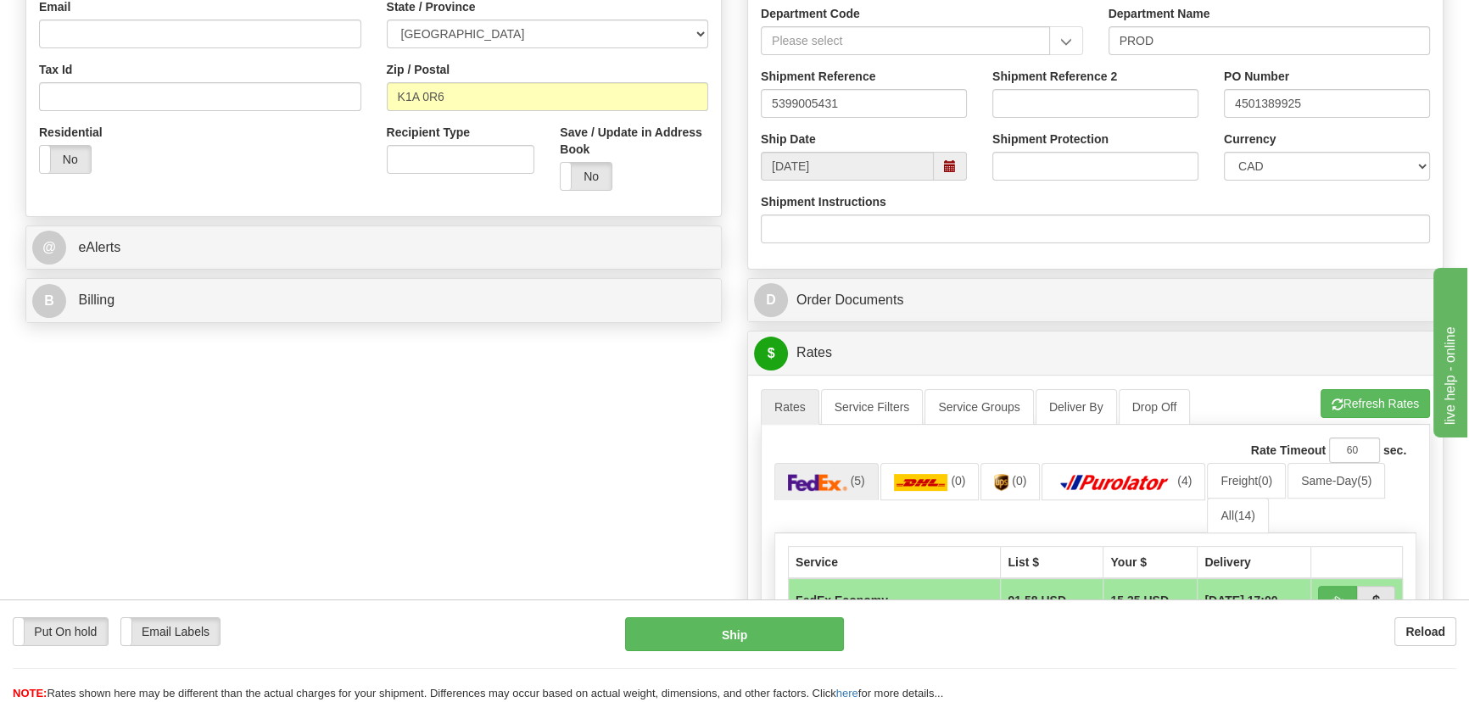
scroll to position [539, 0]
type input "30.00"
click at [1354, 409] on button "Refresh Rates" at bounding box center [1374, 402] width 109 height 29
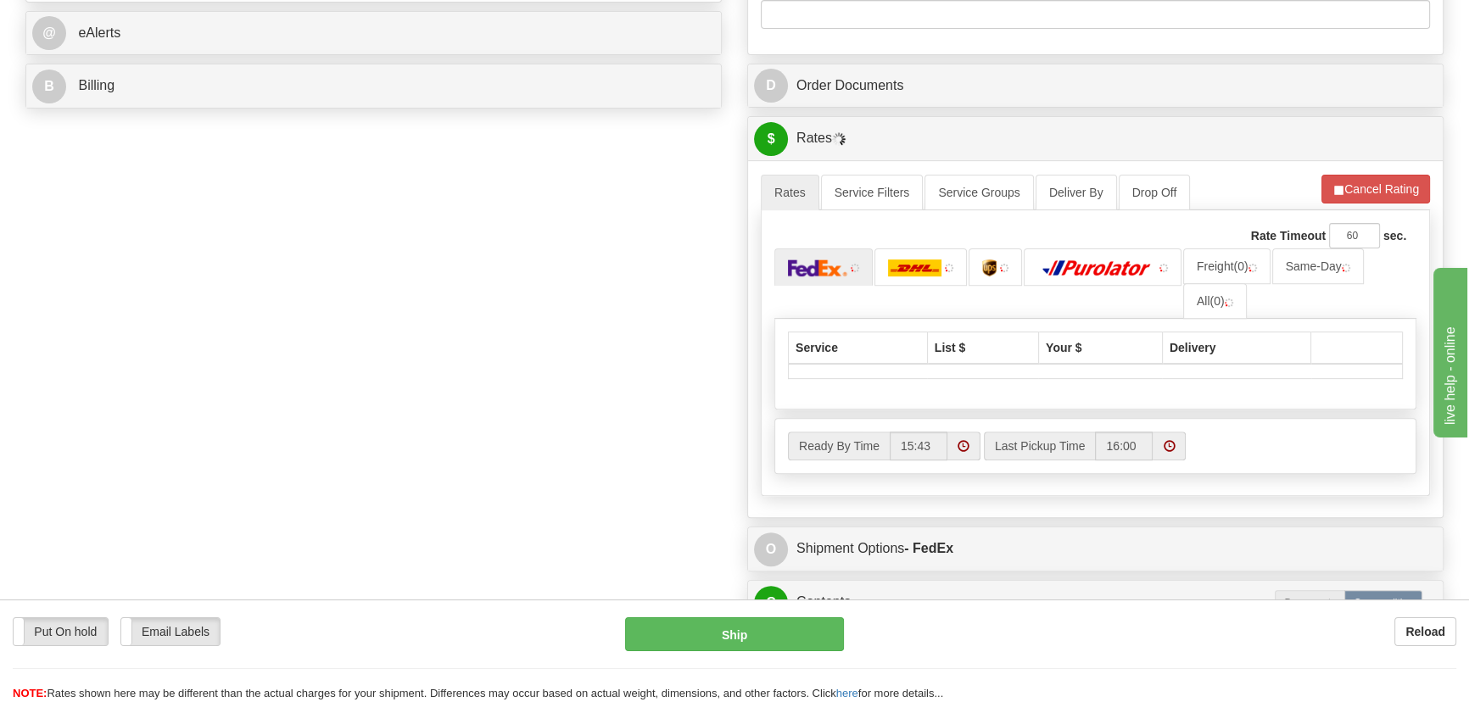
scroll to position [771, 0]
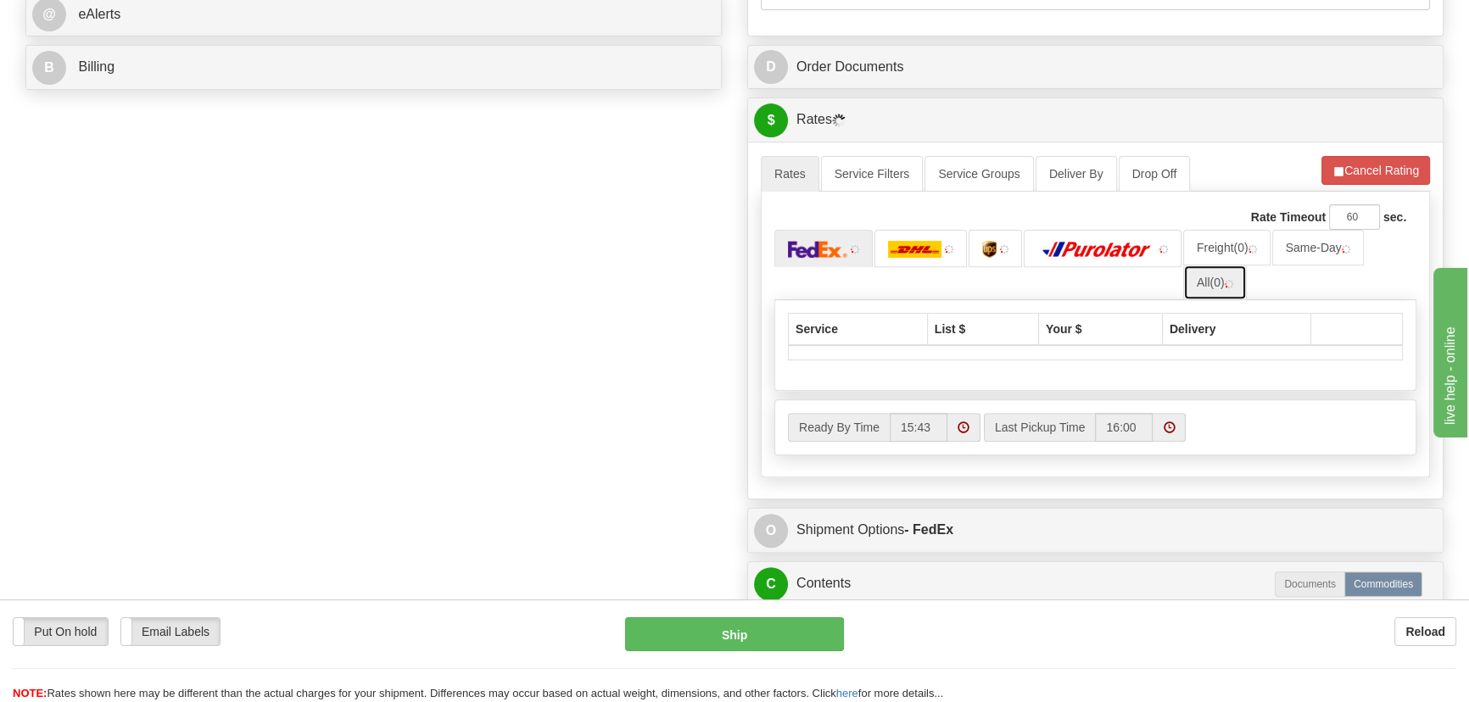
click at [1219, 290] on link "All (0)" at bounding box center [1215, 283] width 64 height 36
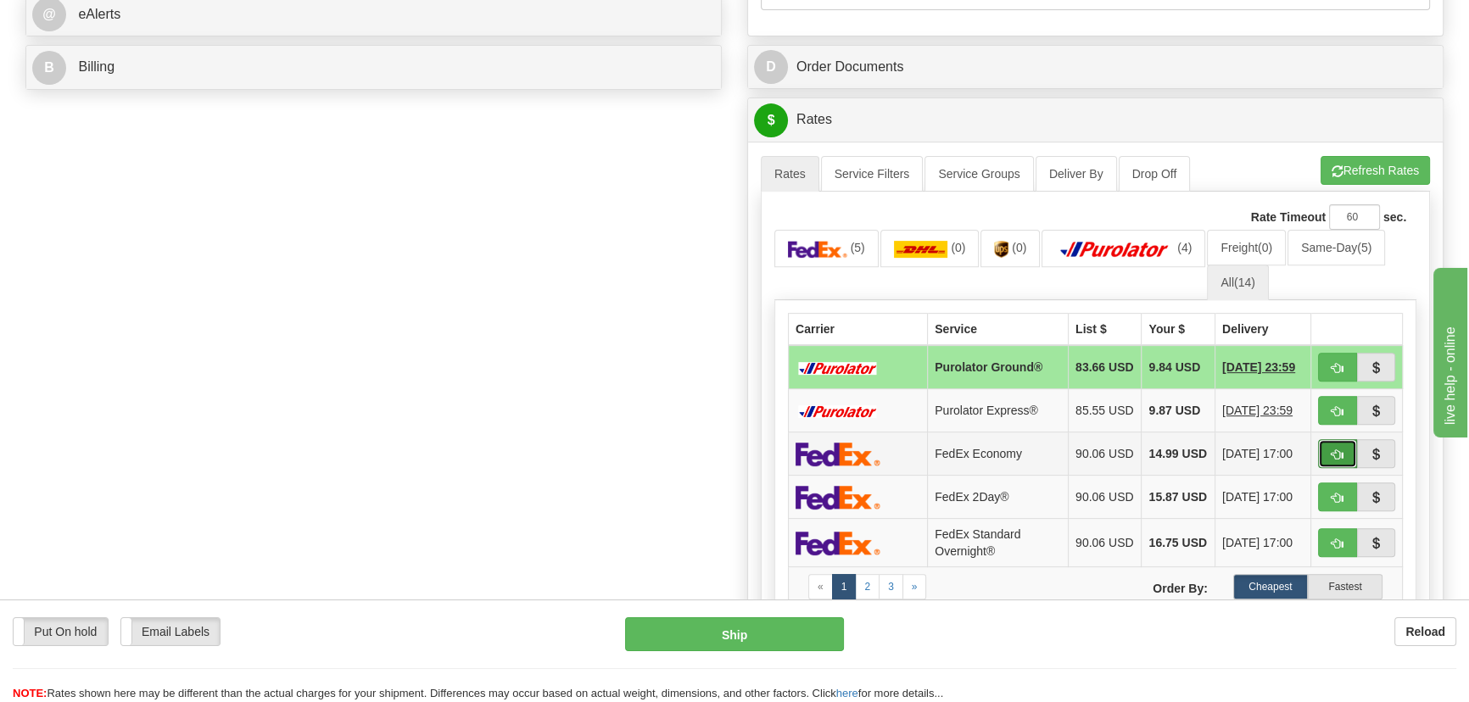
click at [1327, 468] on button "button" at bounding box center [1337, 453] width 39 height 29
type input "20"
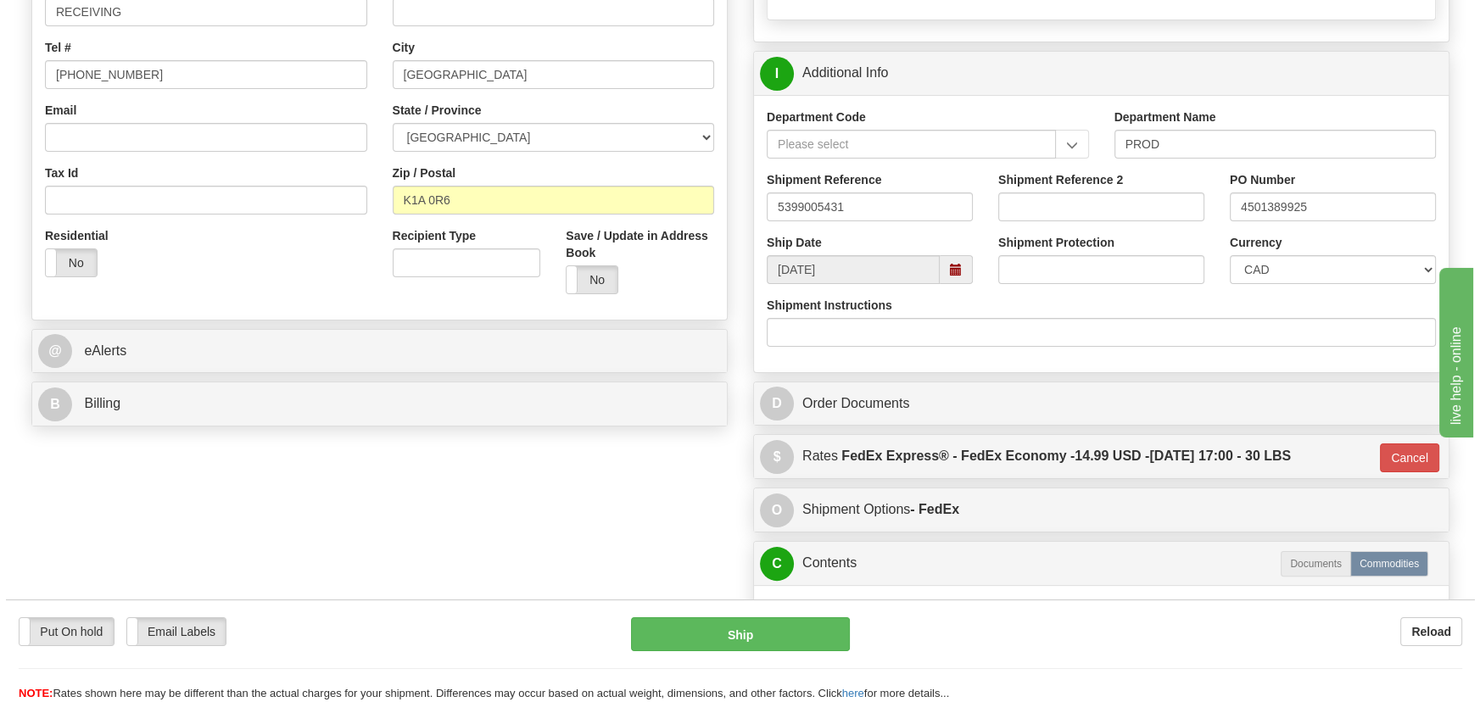
scroll to position [231, 0]
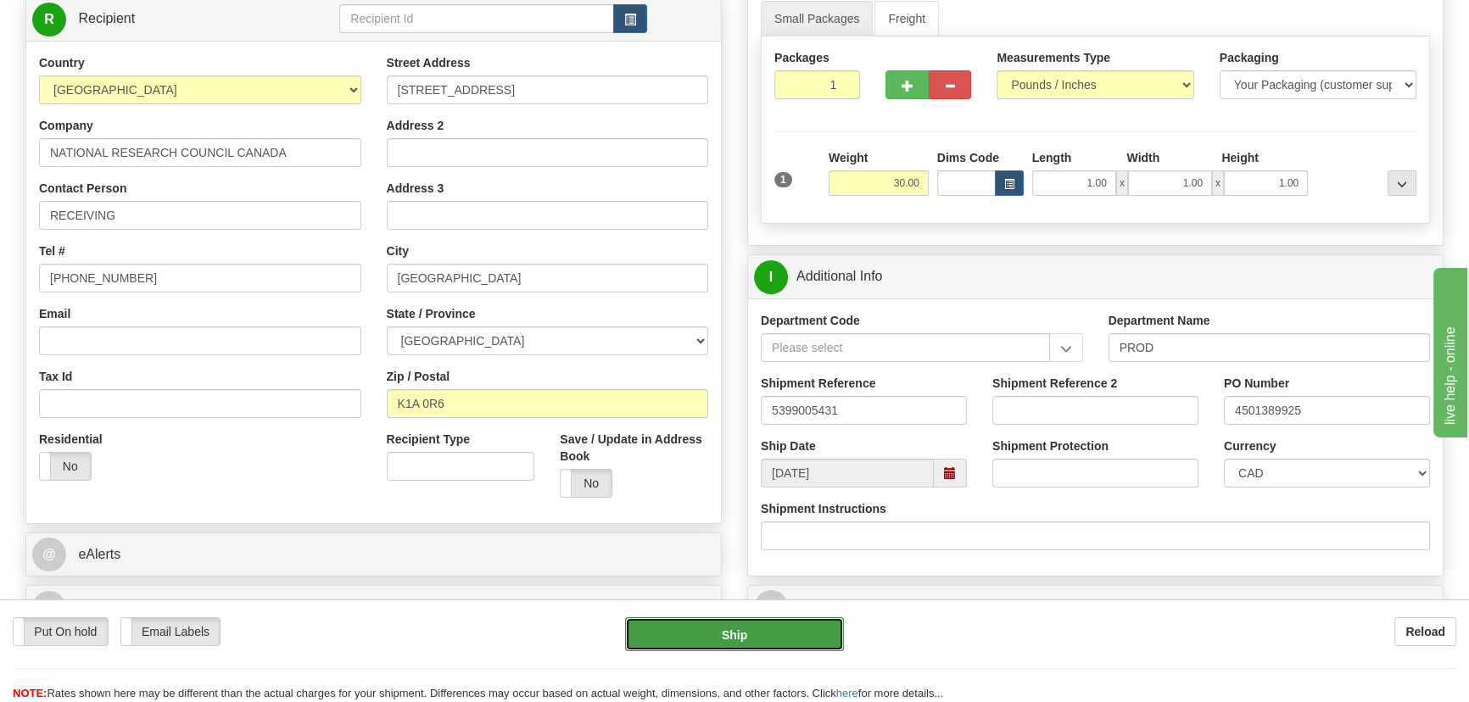
click at [728, 632] on button "Ship" at bounding box center [735, 634] width 220 height 34
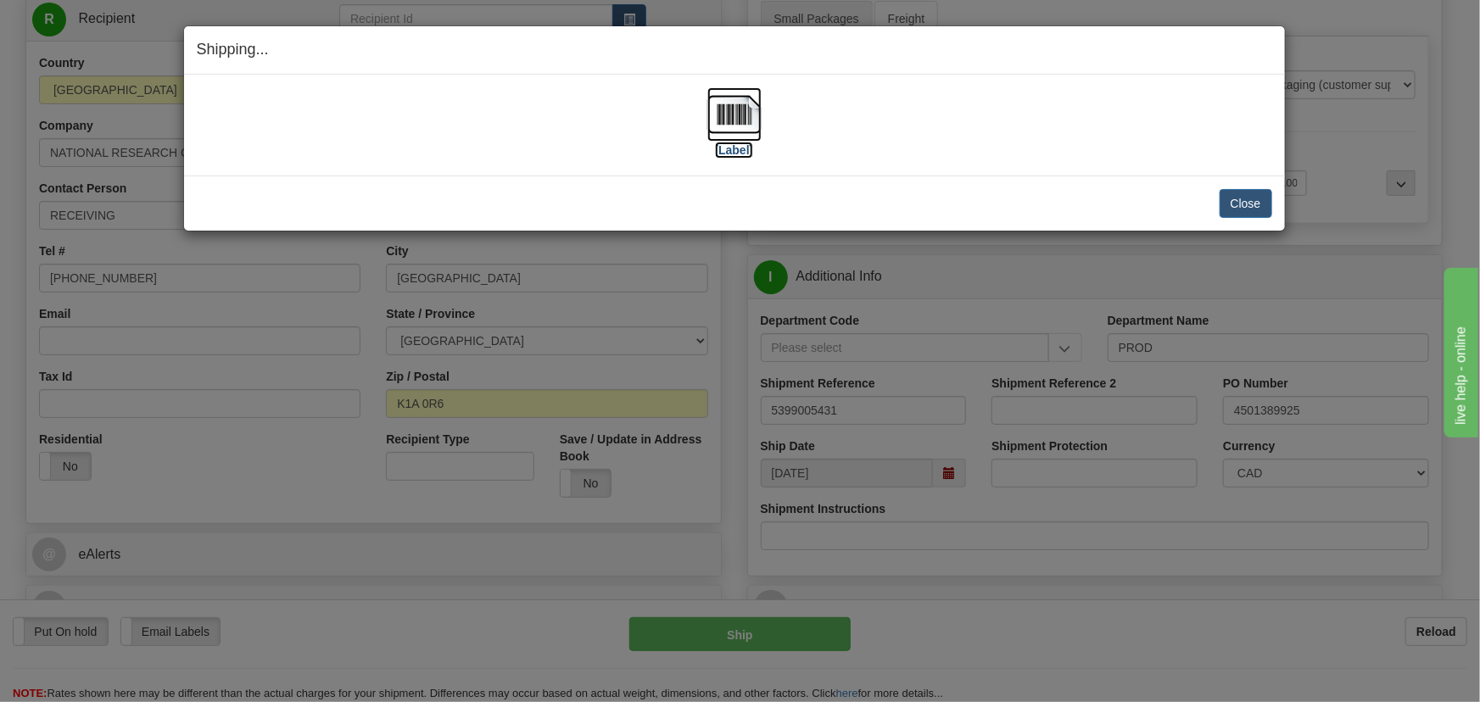
click at [750, 109] on img at bounding box center [734, 114] width 54 height 54
click at [1252, 198] on button "Close" at bounding box center [1245, 203] width 53 height 29
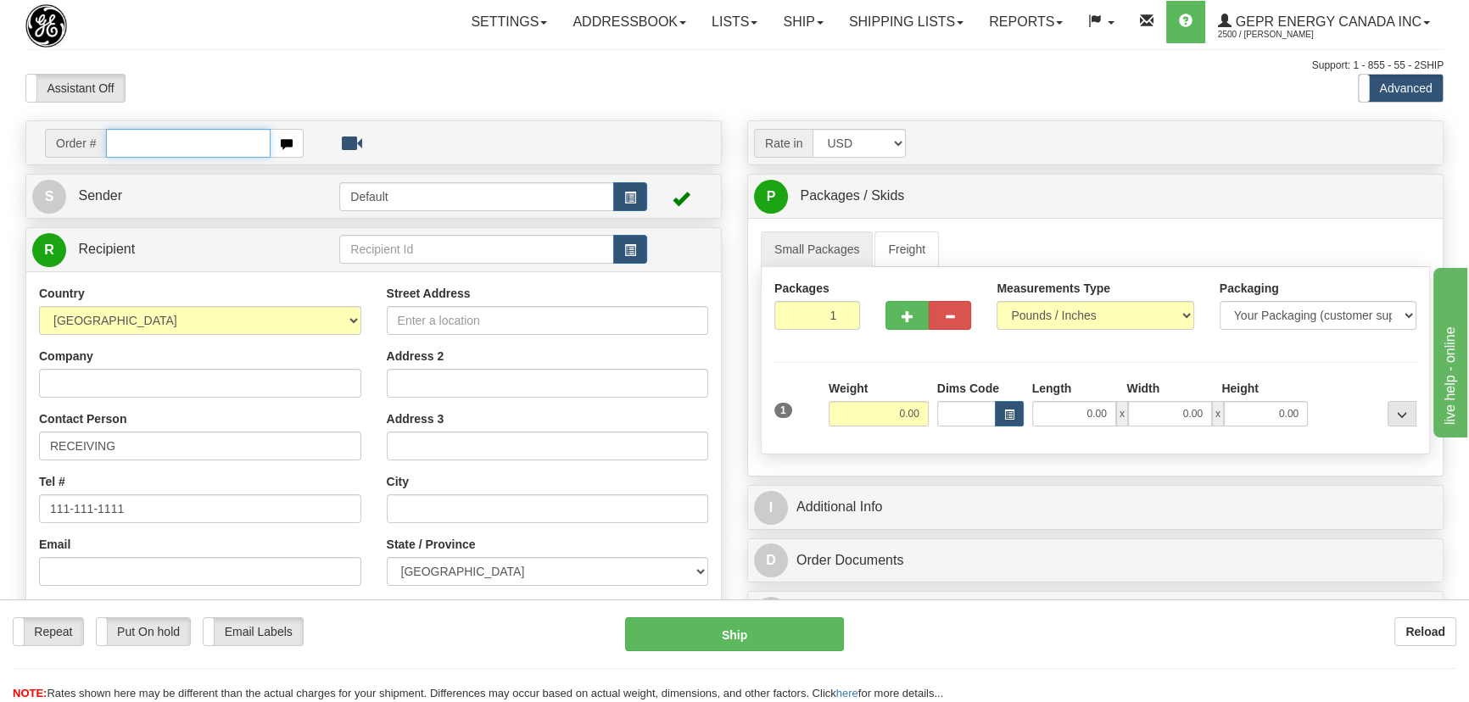
paste input "0086698392"
click at [129, 146] on input "0086698392" at bounding box center [188, 143] width 165 height 29
type input "86698392"
click at [237, 80] on body "Training Course Close Toggle navigation Settings Shipping Preferences New Recip…" at bounding box center [734, 351] width 1469 height 702
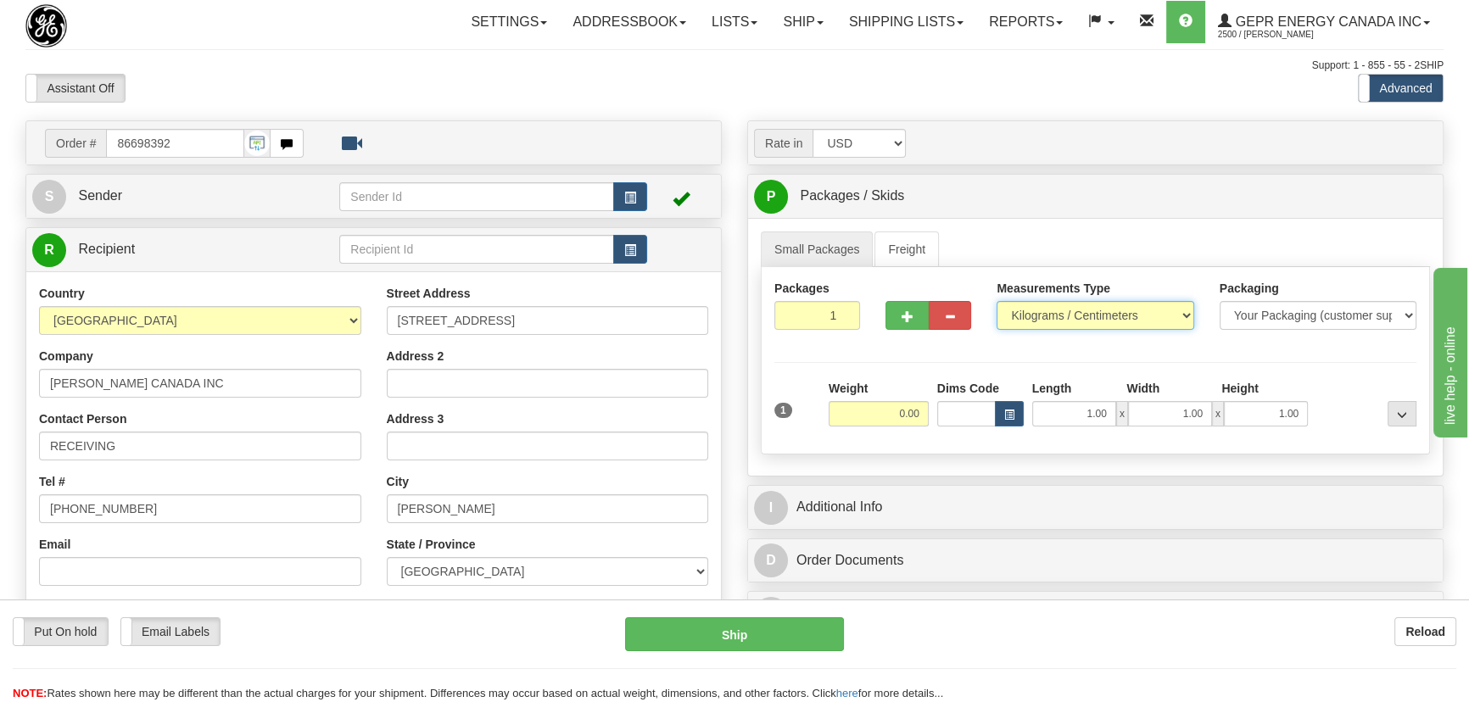
click at [1102, 311] on select "Pounds / Inches Kilograms / Centimeters" at bounding box center [1094, 315] width 197 height 29
select select "0"
click at [996, 301] on select "Pounds / Inches Kilograms / Centimeters" at bounding box center [1094, 315] width 197 height 29
drag, startPoint x: 885, startPoint y: 415, endPoint x: 932, endPoint y: 425, distance: 47.7
click at [933, 428] on div "1 Weight 0.00 Dims Code 1.00" at bounding box center [1095, 410] width 650 height 60
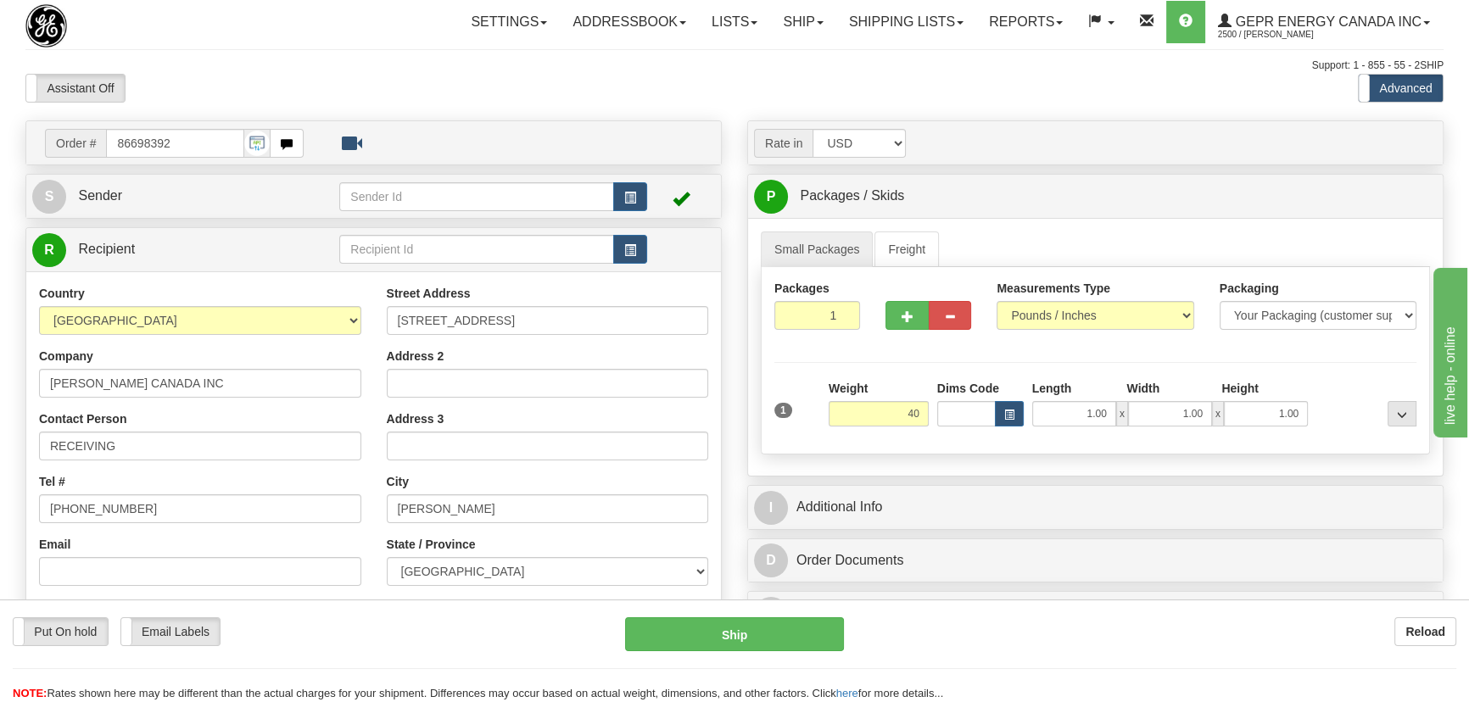
type input "40.00"
click at [1357, 358] on div "Packages 1 1 Measurements Type" at bounding box center [1095, 360] width 669 height 187
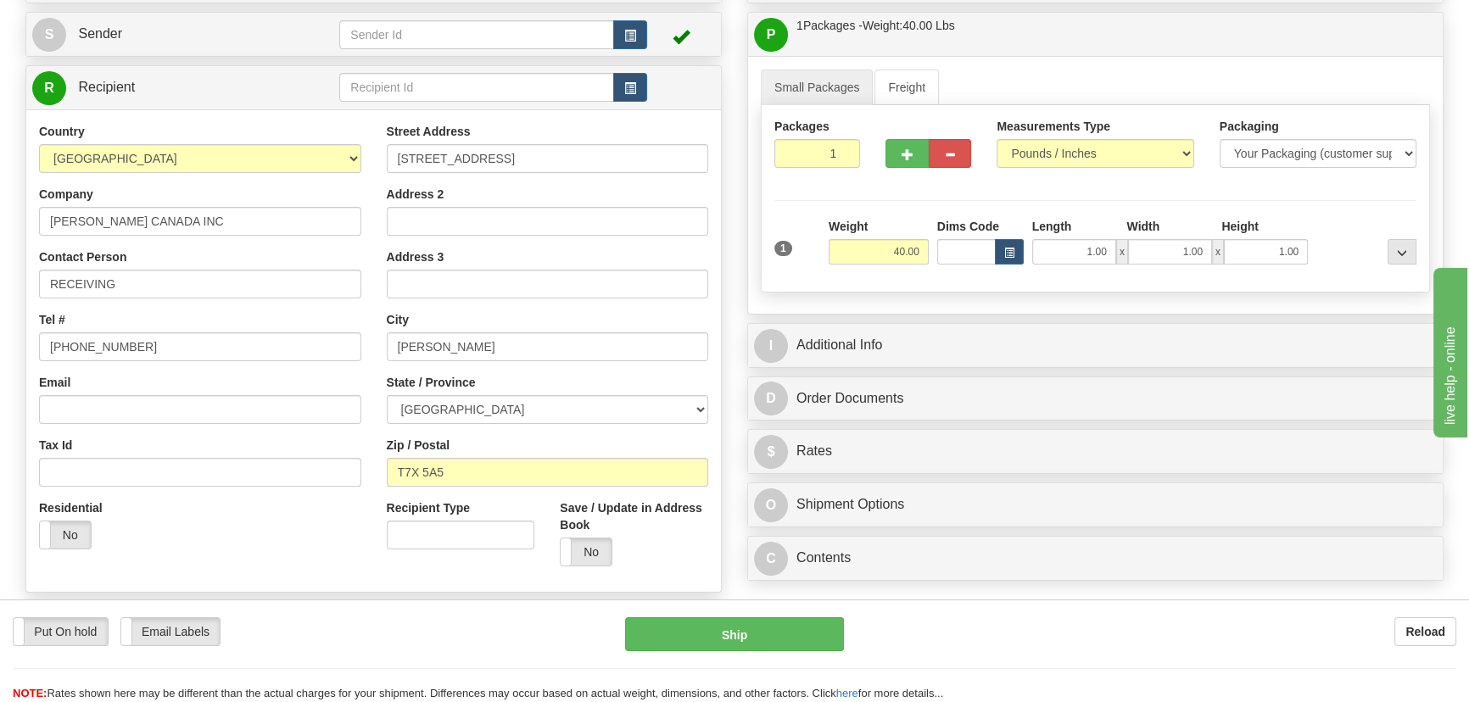
scroll to position [385, 0]
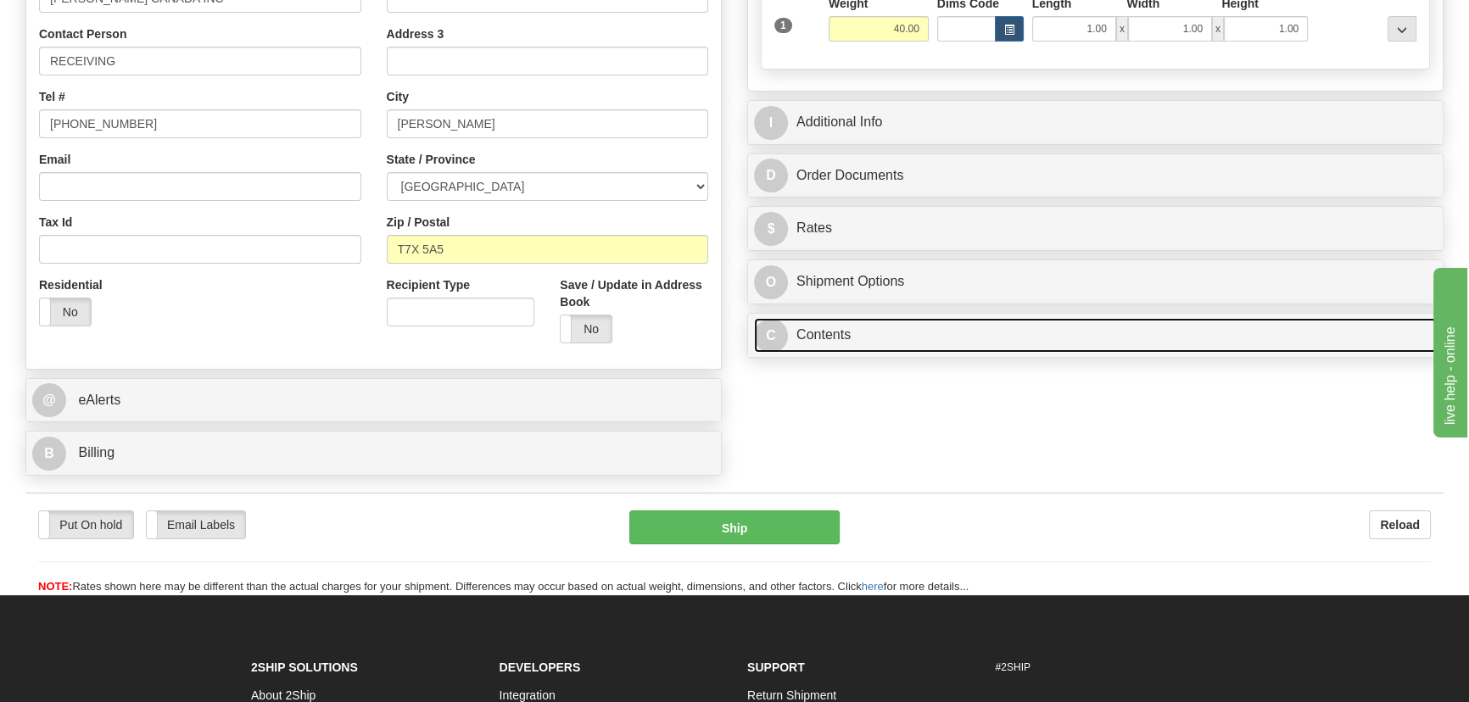
click at [1155, 337] on link "C Contents" at bounding box center [1095, 335] width 683 height 35
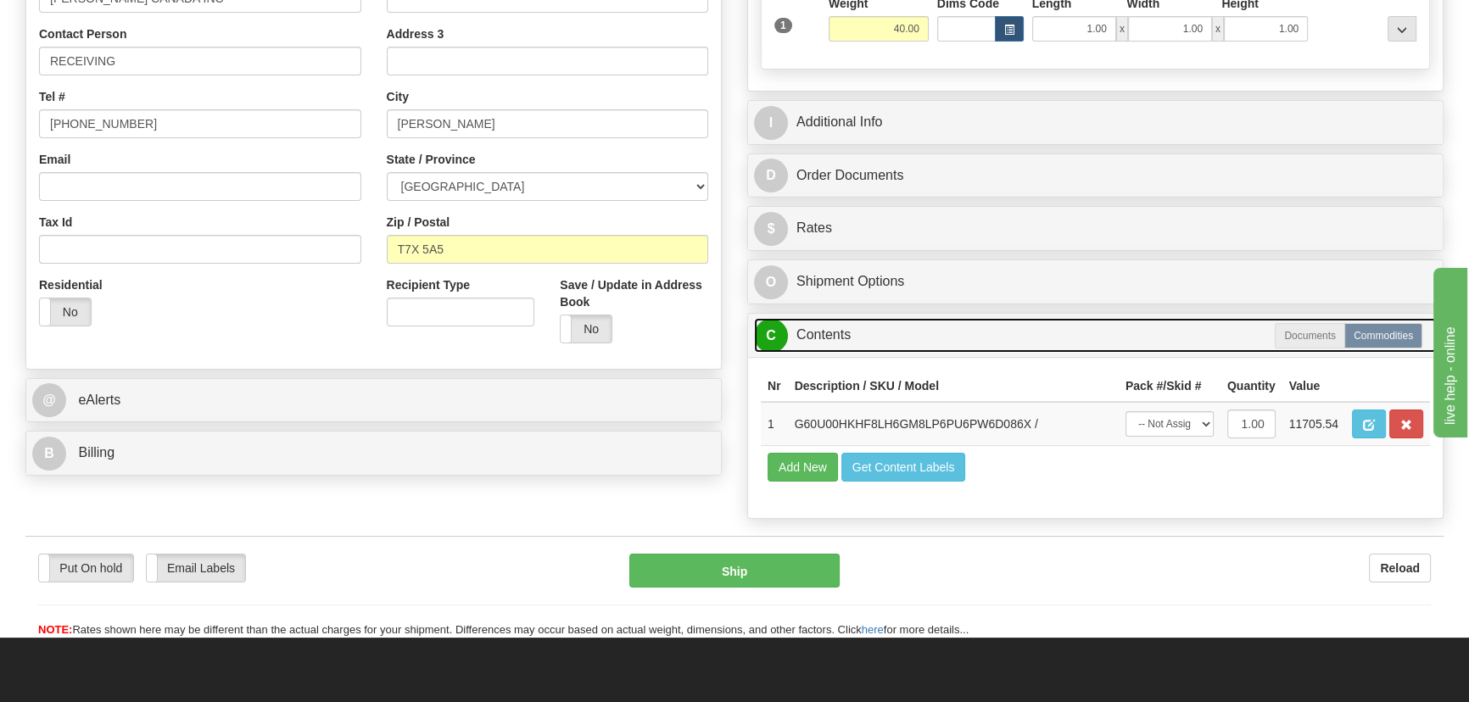
click at [1155, 337] on link "C Contents" at bounding box center [1095, 335] width 683 height 35
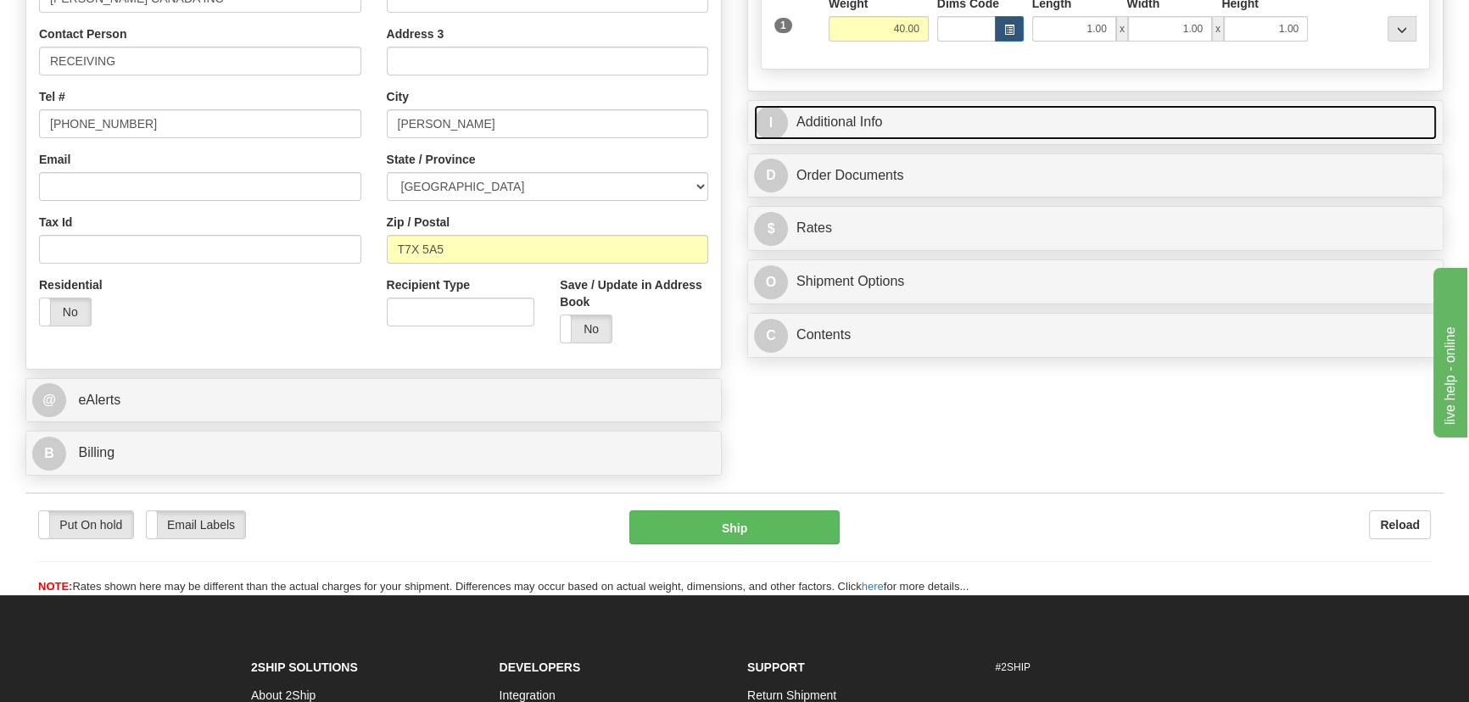
click at [1176, 121] on link "I Additional Info" at bounding box center [1095, 122] width 683 height 35
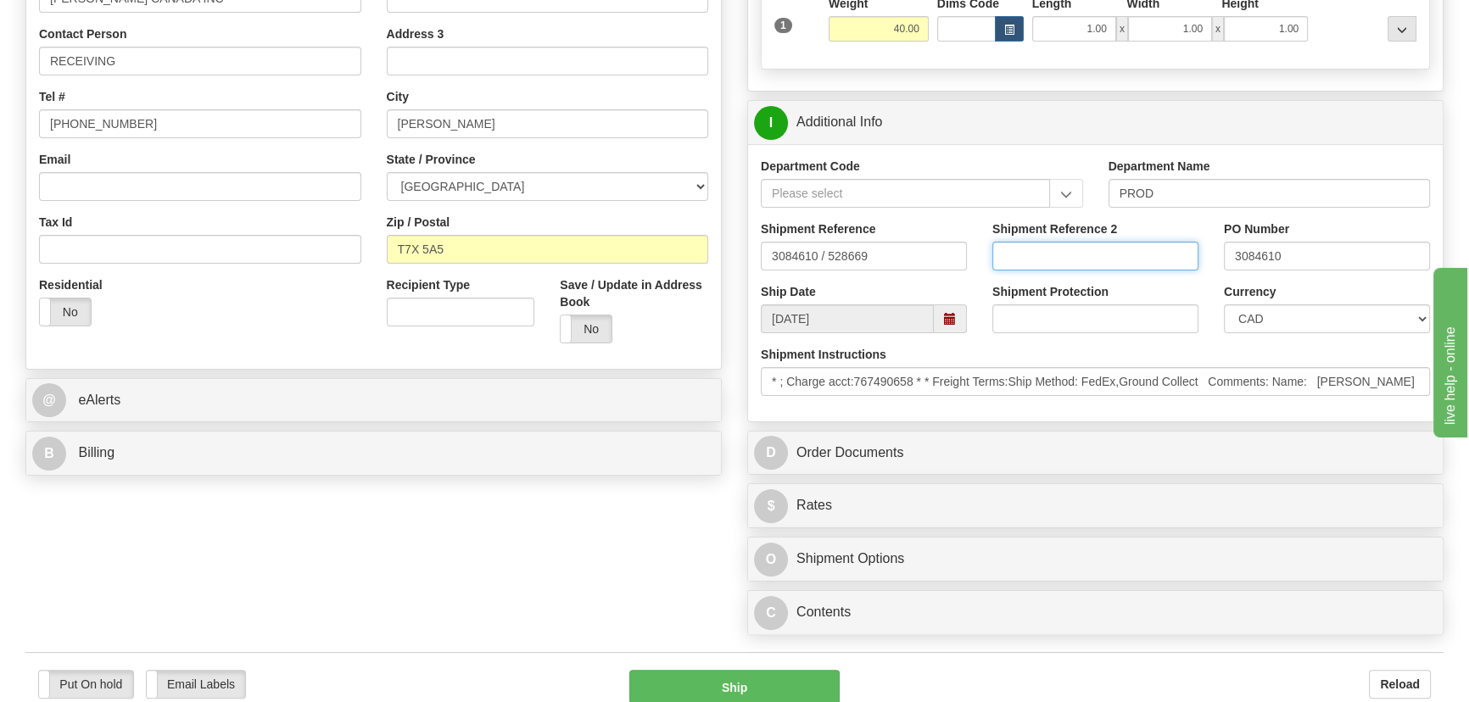
click at [1095, 263] on input "Shipment Reference 2" at bounding box center [1095, 256] width 206 height 29
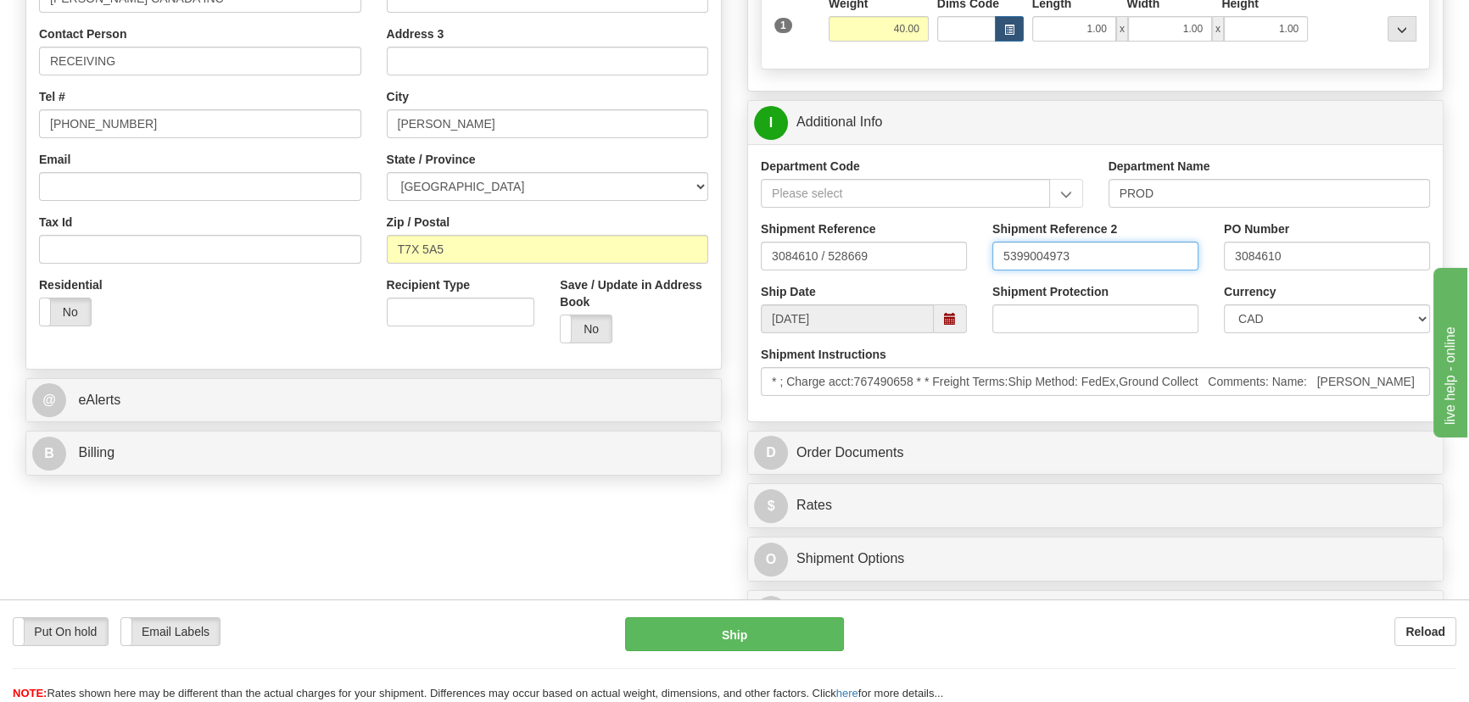
drag, startPoint x: 1095, startPoint y: 263, endPoint x: 985, endPoint y: 254, distance: 110.6
click at [985, 254] on div "Shipment Reference 2 5399004973" at bounding box center [1094, 251] width 231 height 63
type input "5399004973"
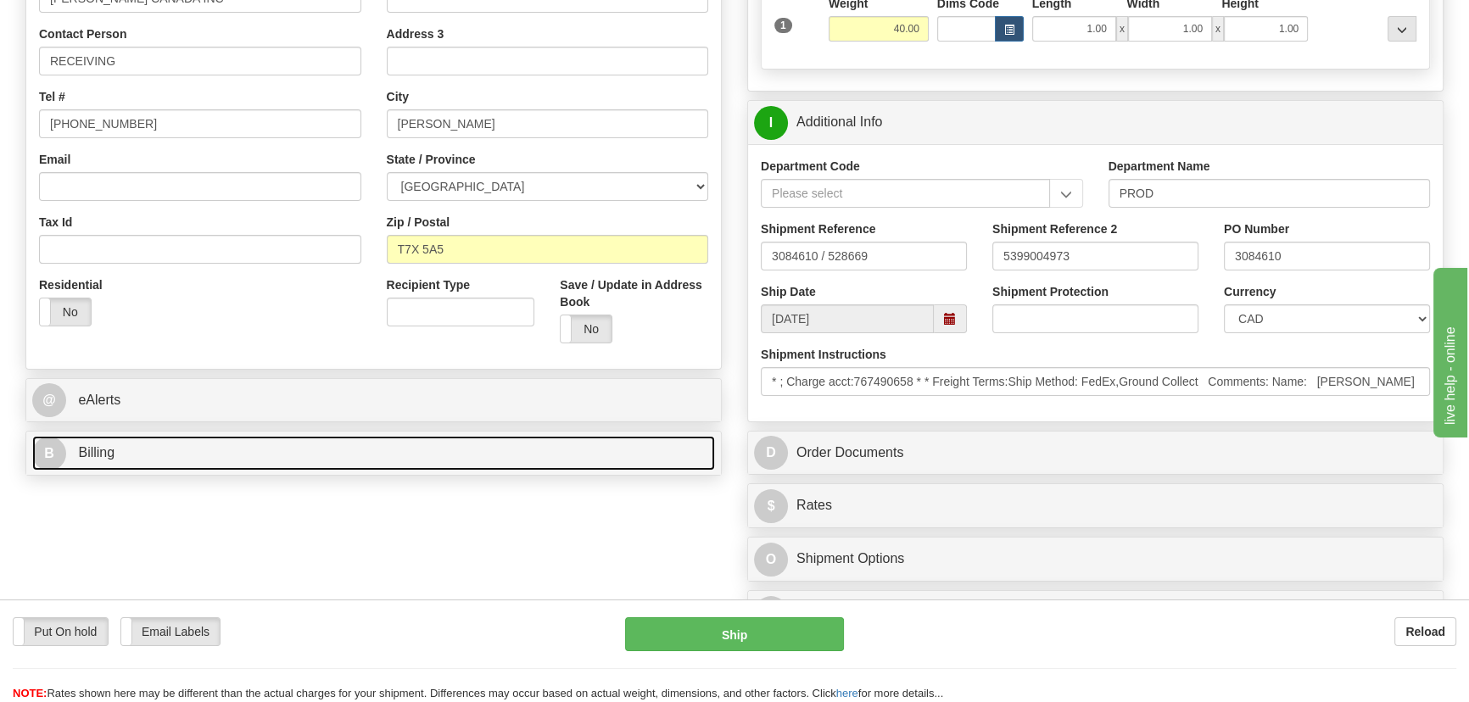
click at [385, 451] on link "B Billing" at bounding box center [373, 453] width 683 height 35
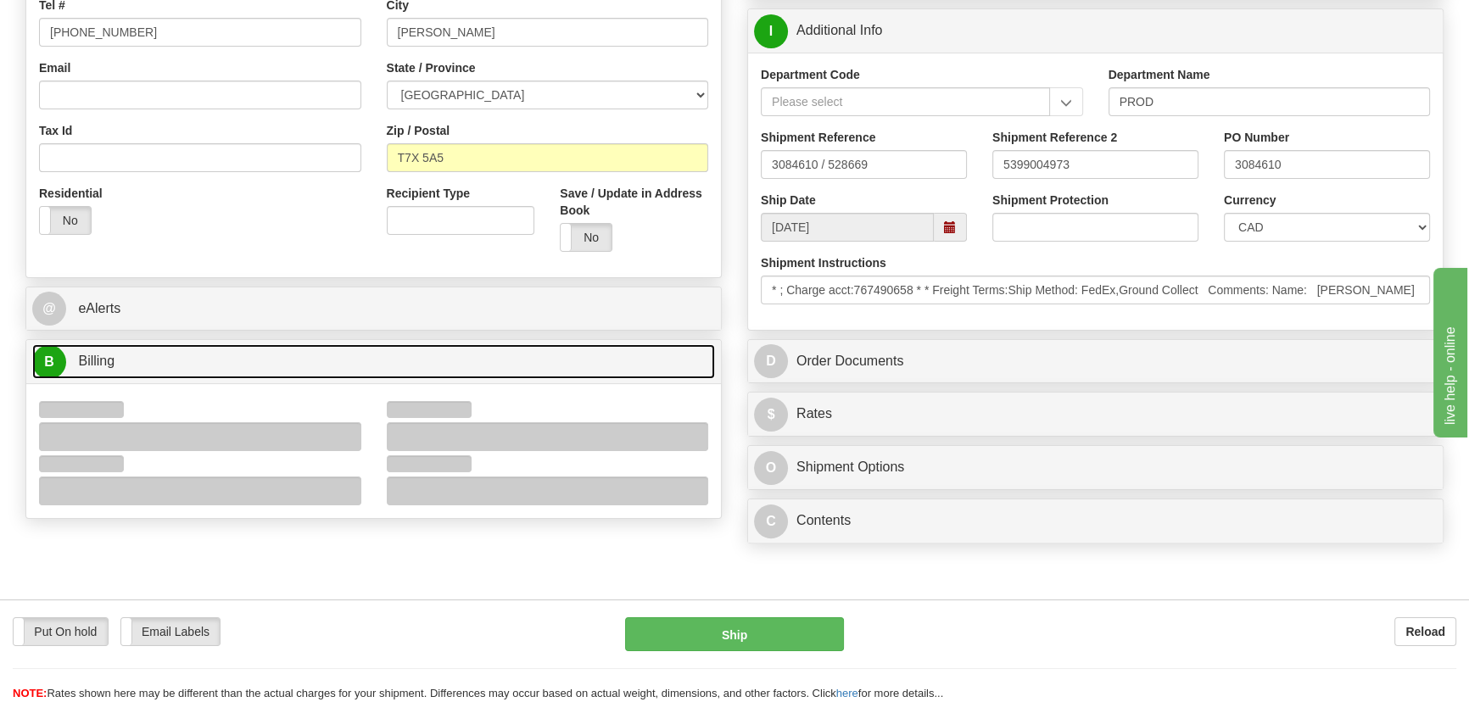
scroll to position [616, 0]
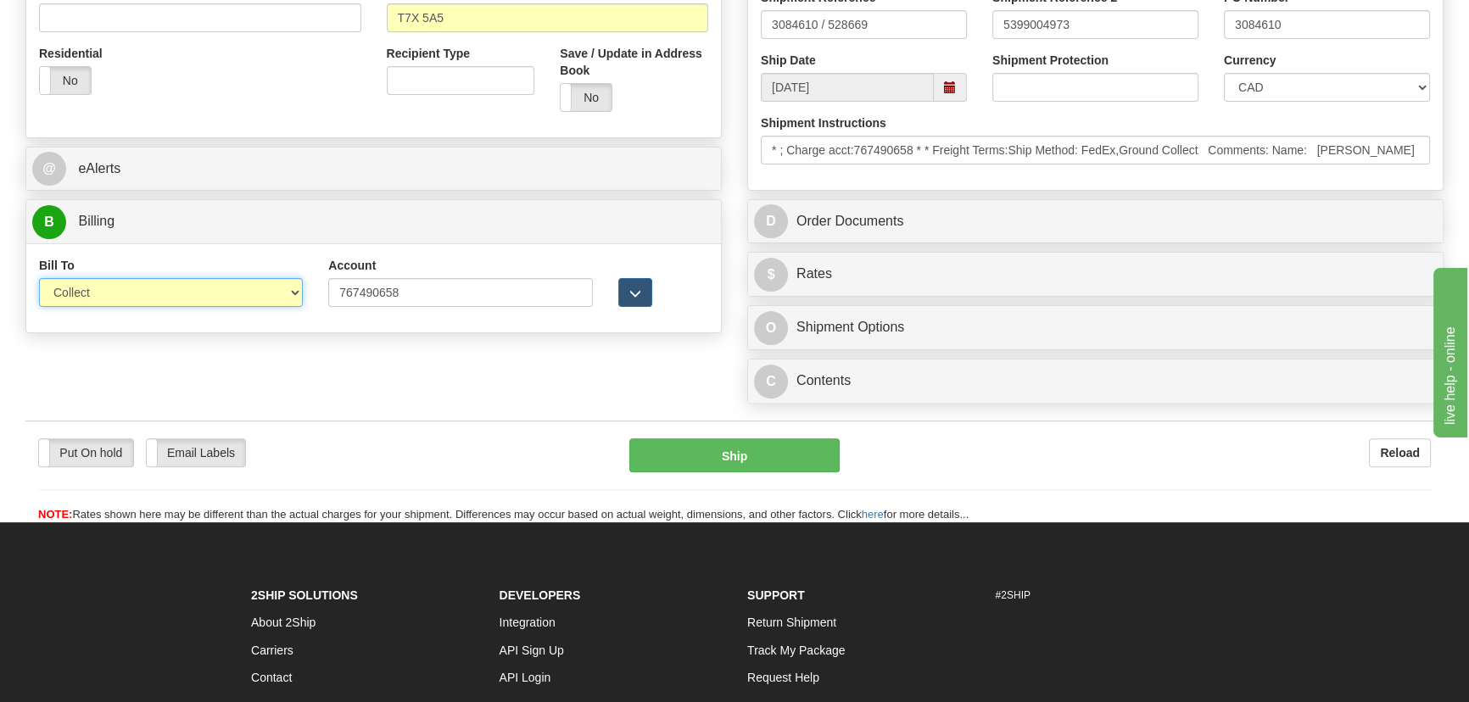
click at [186, 283] on select "Sender Recipient Third Party Collect" at bounding box center [171, 292] width 264 height 29
select select "2"
click at [39, 278] on select "Sender Recipient Third Party Collect" at bounding box center [171, 292] width 264 height 29
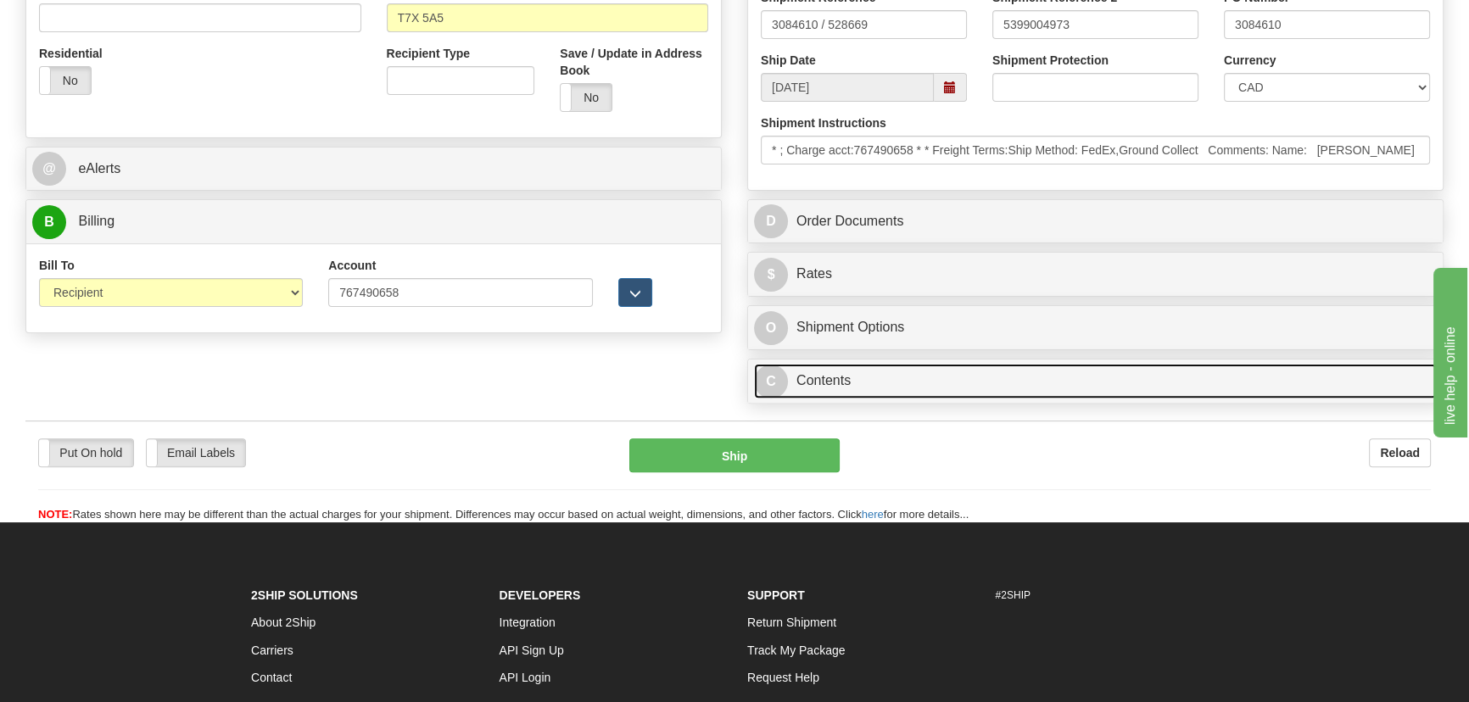
click at [1033, 372] on link "C Contents" at bounding box center [1095, 381] width 683 height 35
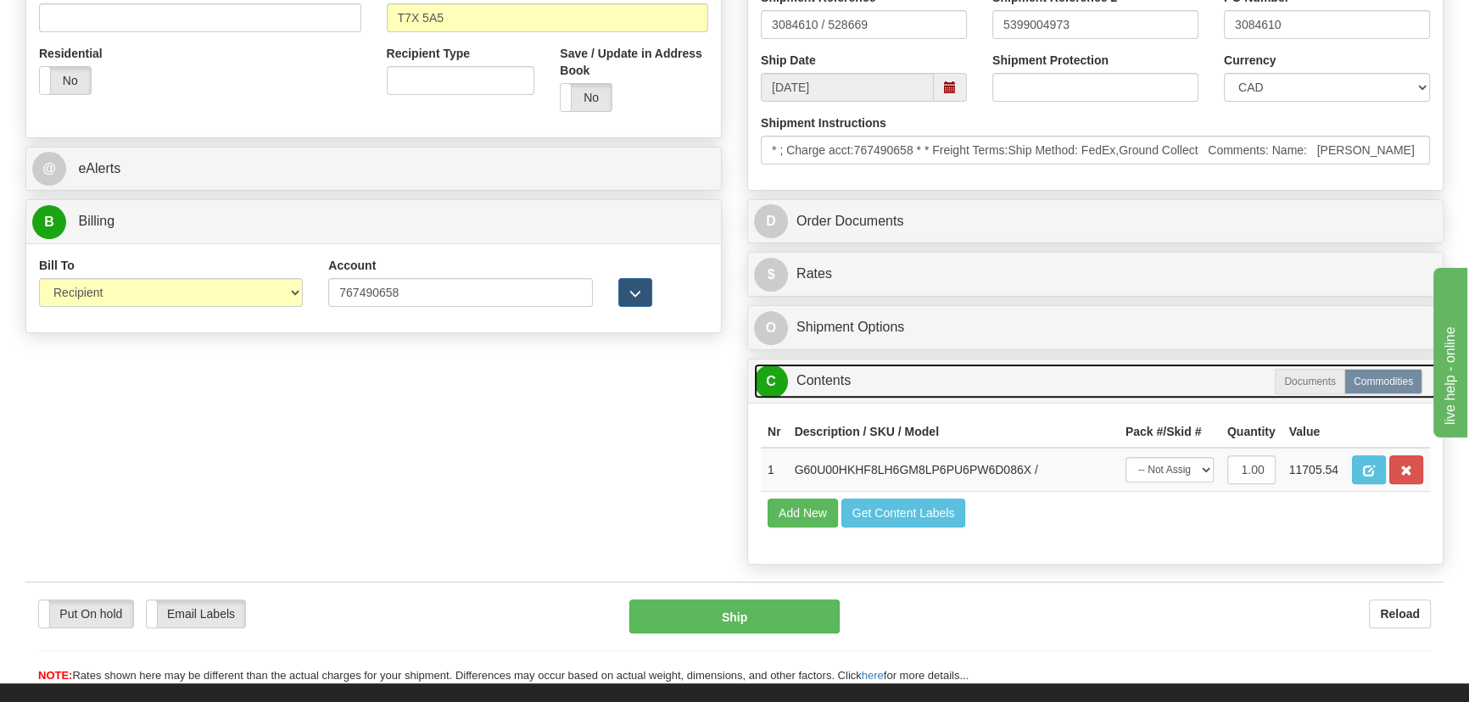
click at [1032, 375] on link "C Contents" at bounding box center [1095, 381] width 683 height 35
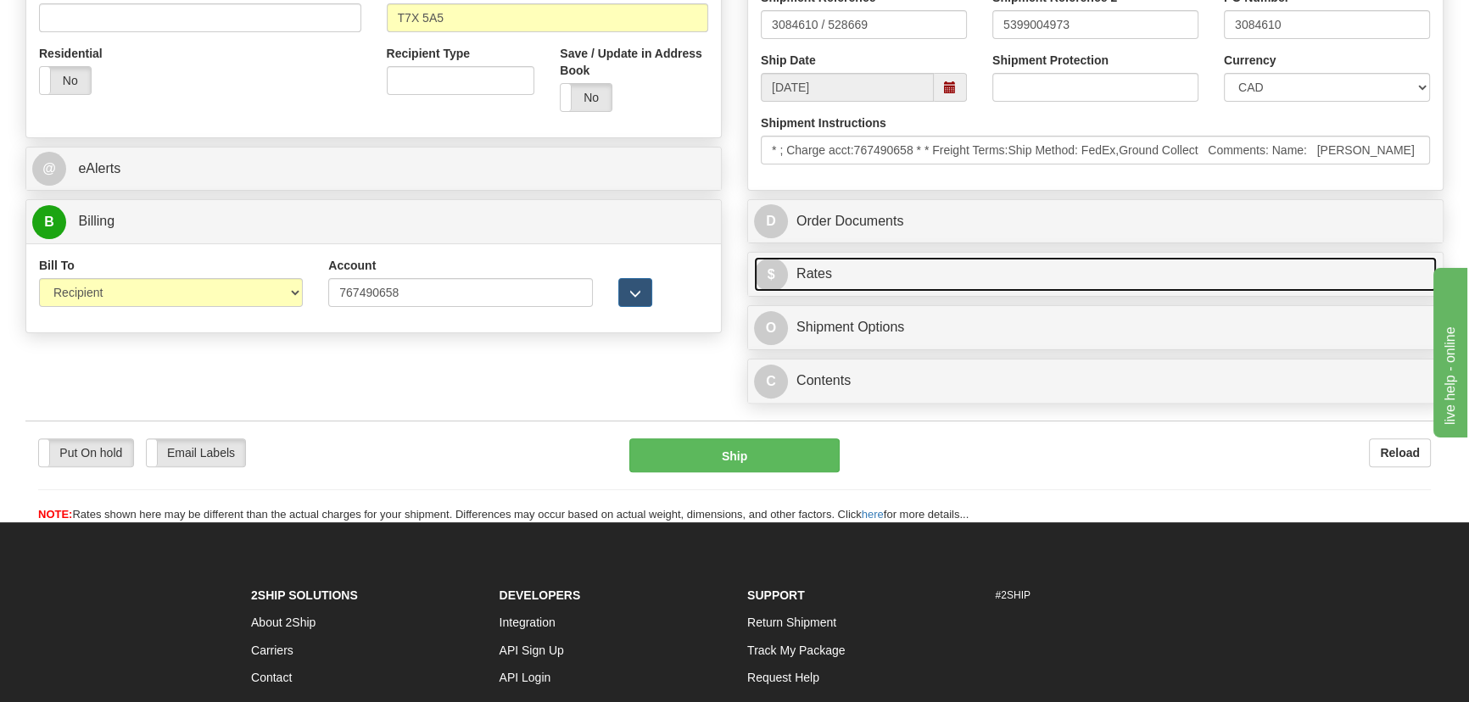
click at [1187, 258] on link "$ Rates" at bounding box center [1095, 274] width 683 height 35
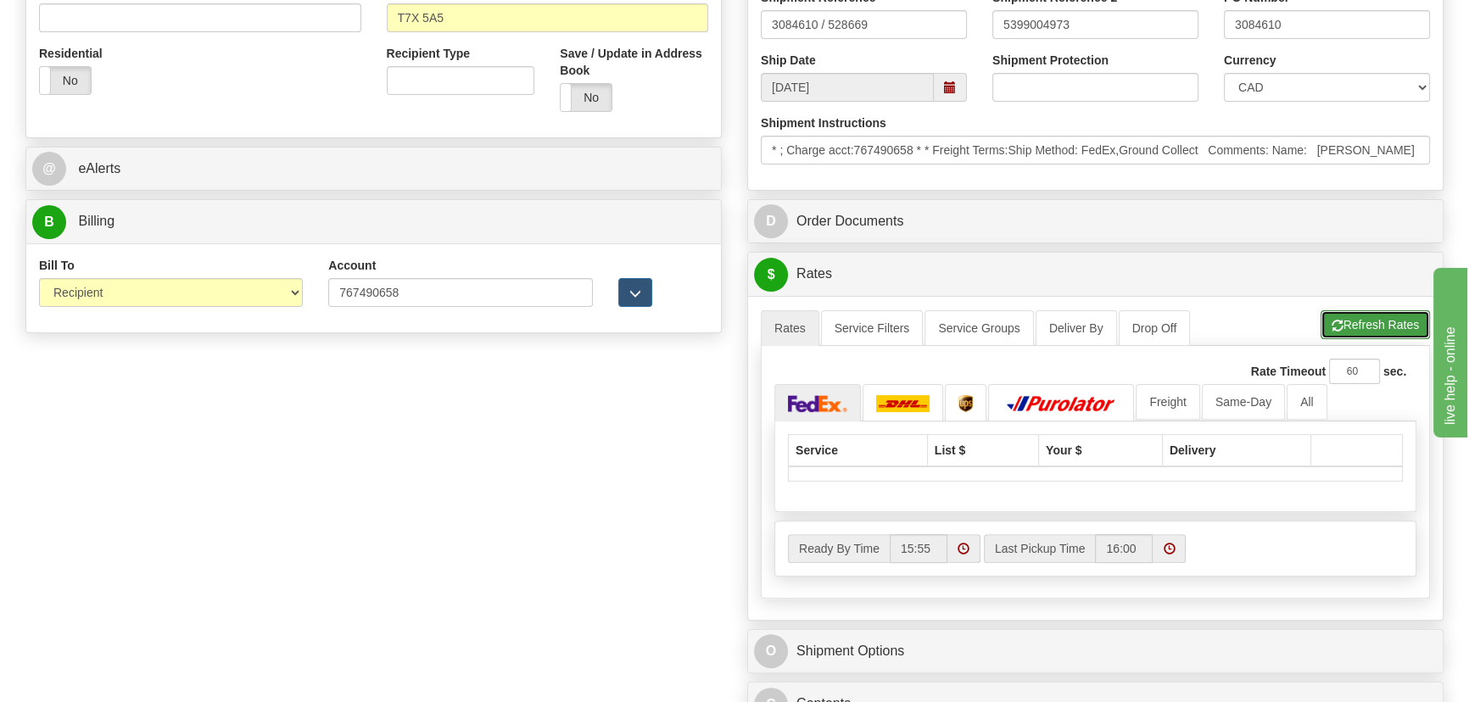
click at [1362, 313] on button "Refresh Rates" at bounding box center [1374, 324] width 109 height 29
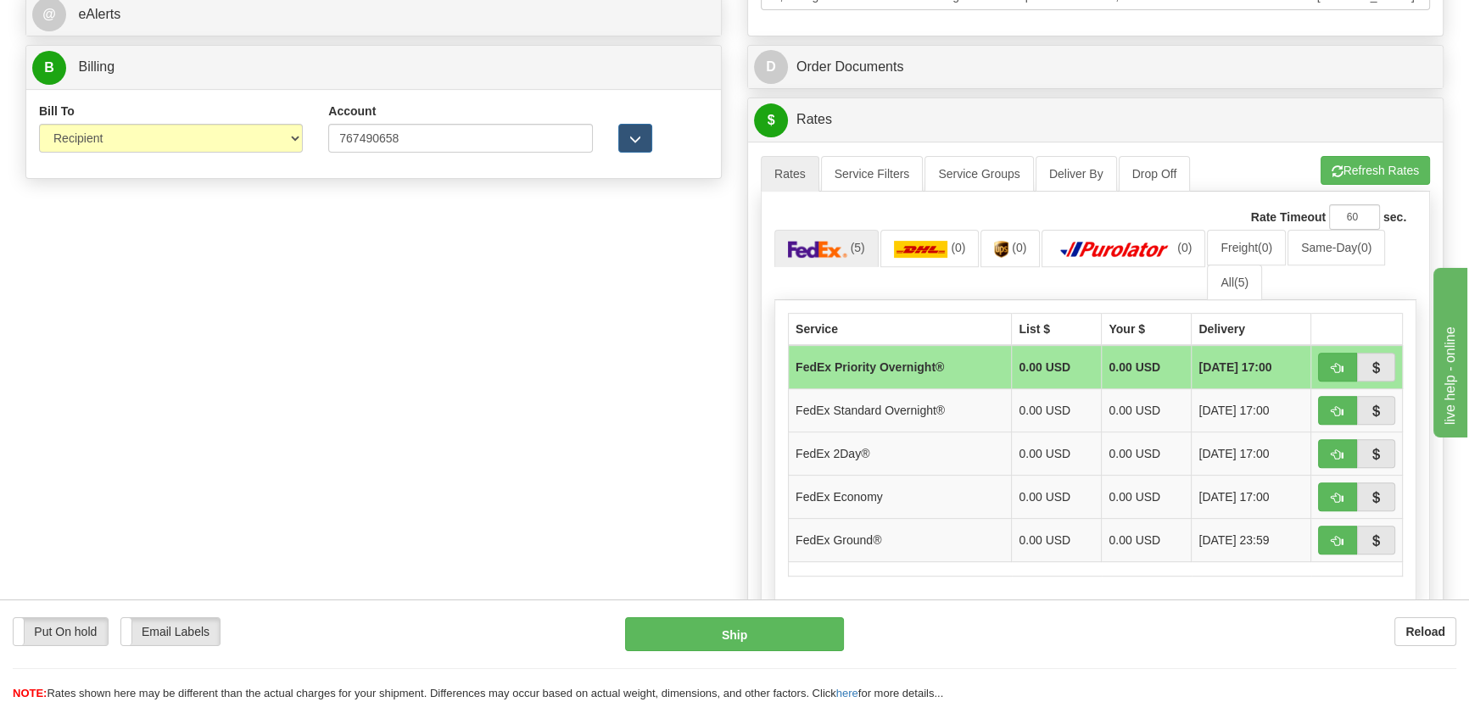
scroll to position [848, 0]
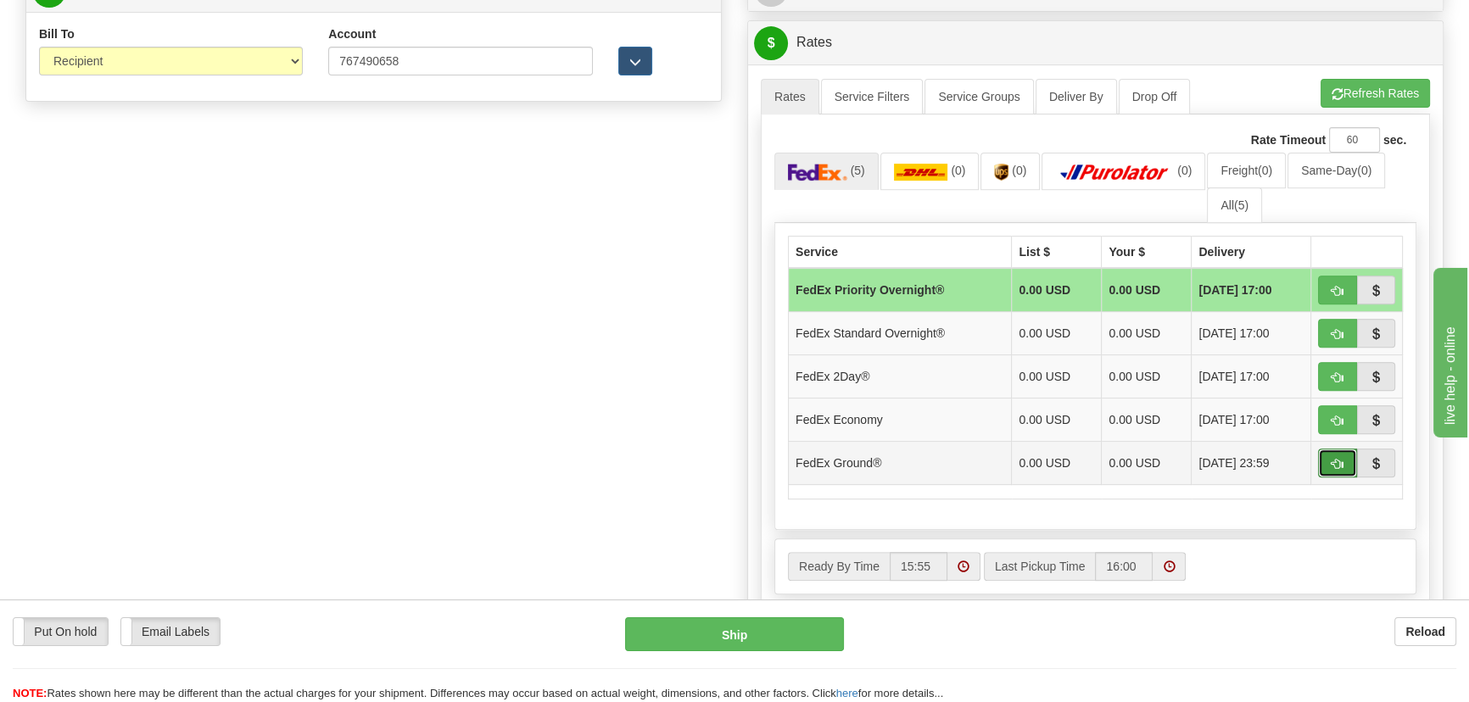
click at [1333, 459] on span "button" at bounding box center [1337, 464] width 12 height 11
type input "92"
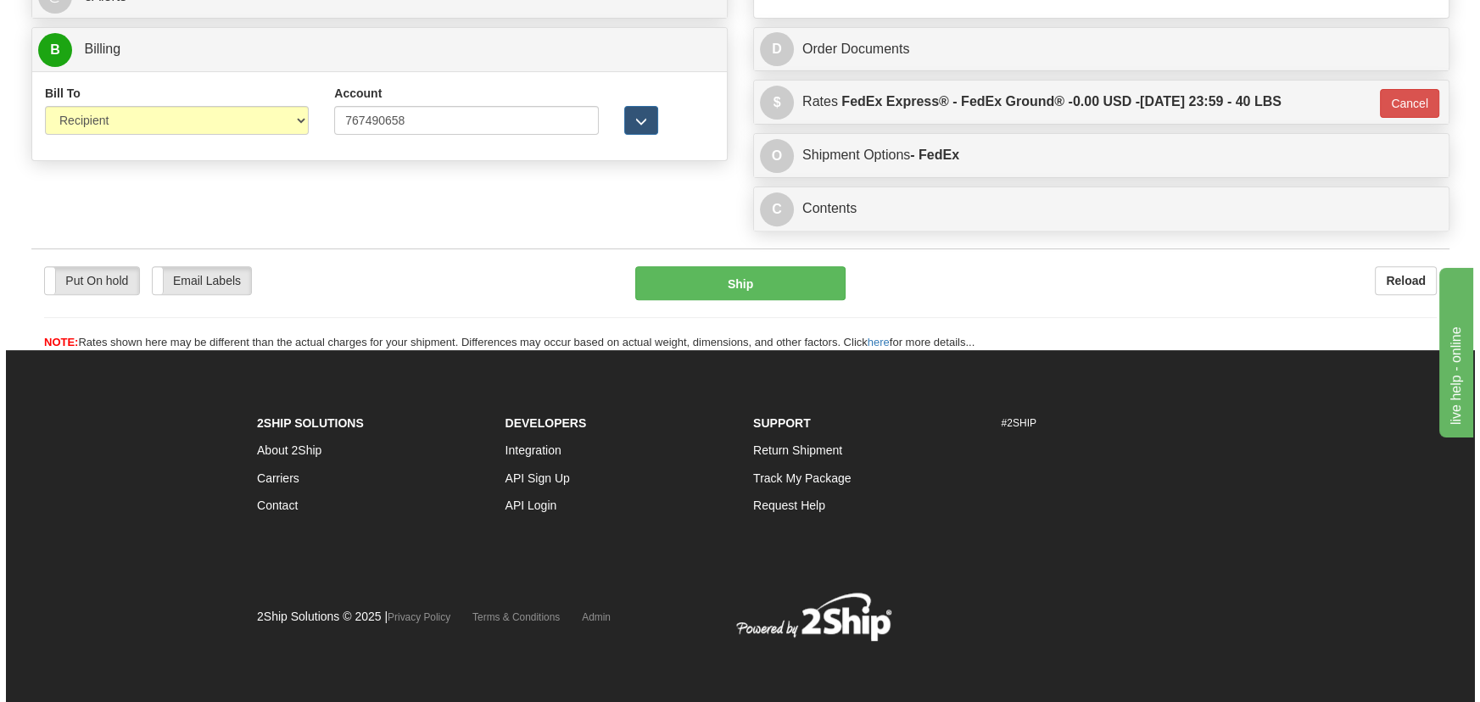
scroll to position [789, 0]
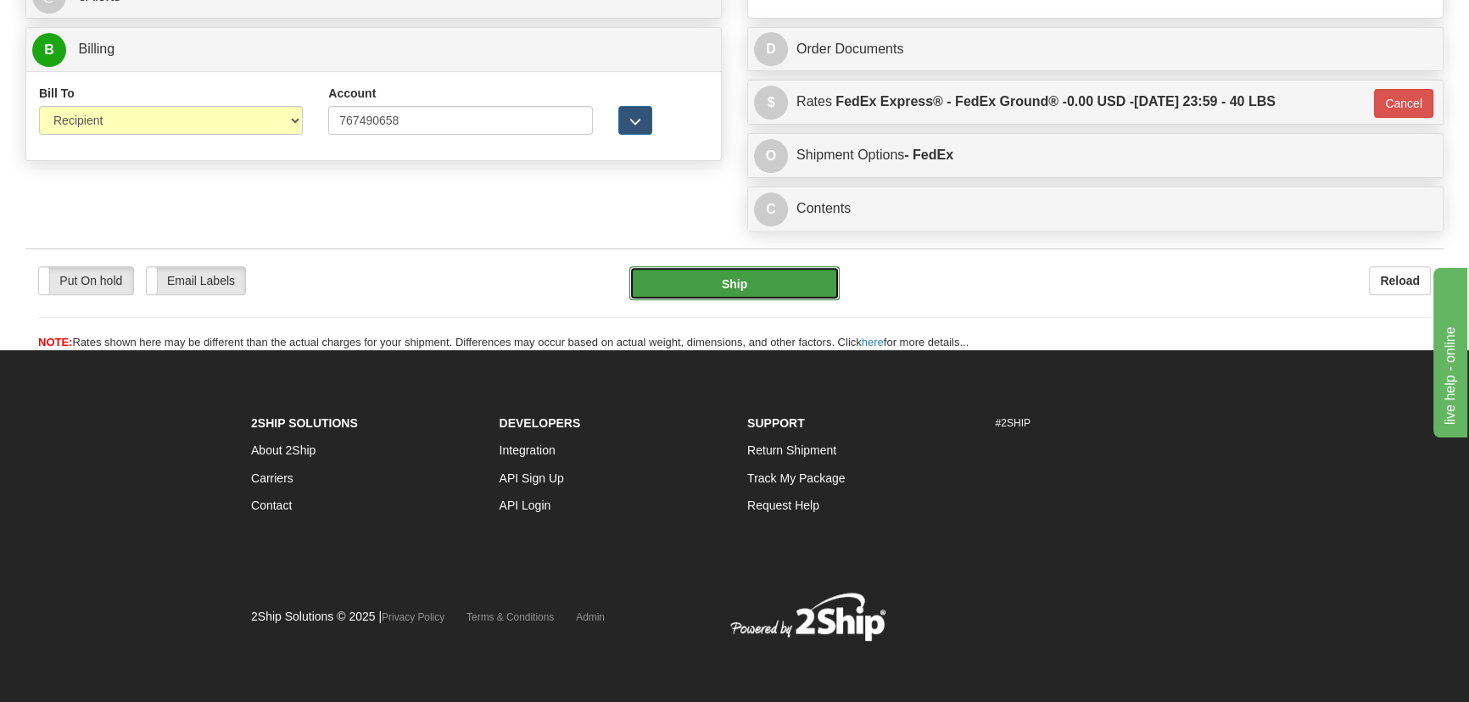
click at [787, 276] on button "Ship" at bounding box center [734, 283] width 211 height 34
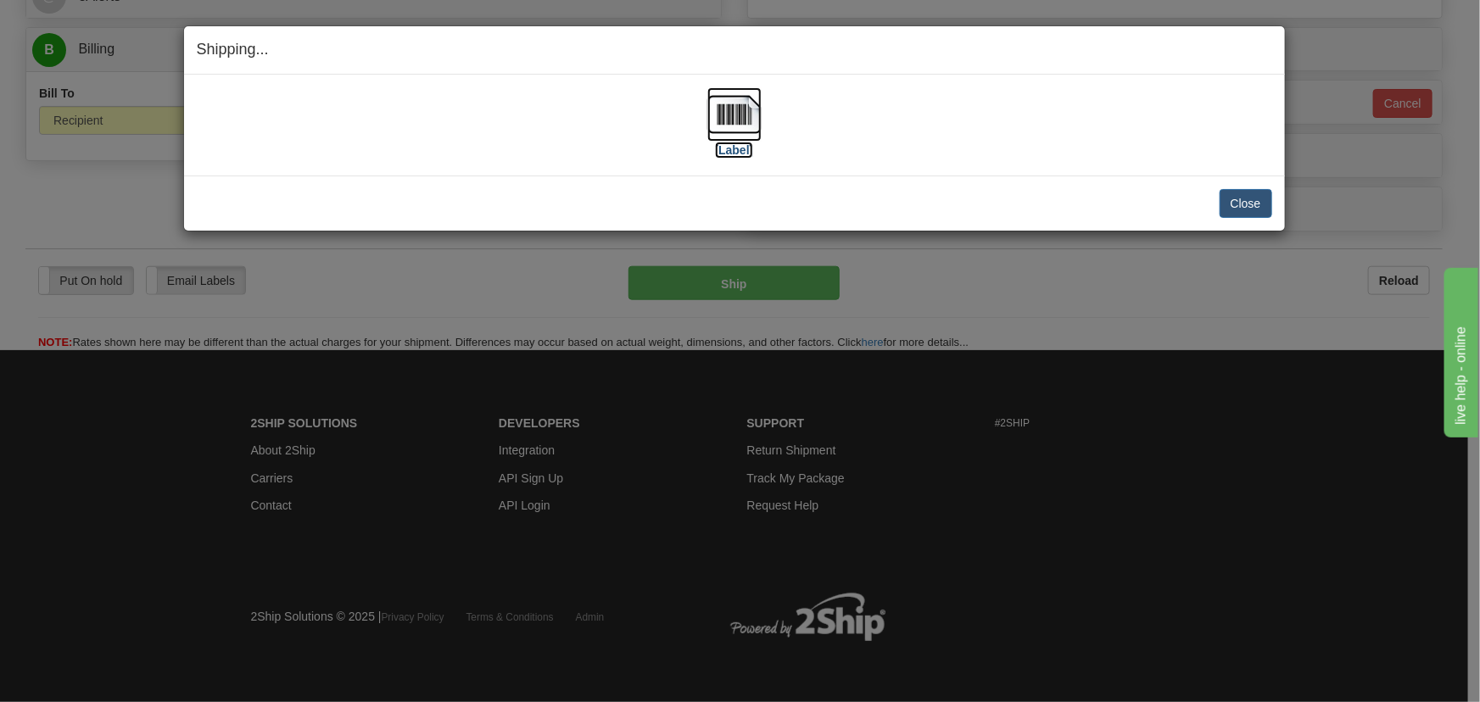
click at [726, 93] on img at bounding box center [734, 114] width 54 height 54
click at [1244, 211] on button "Close" at bounding box center [1245, 203] width 53 height 29
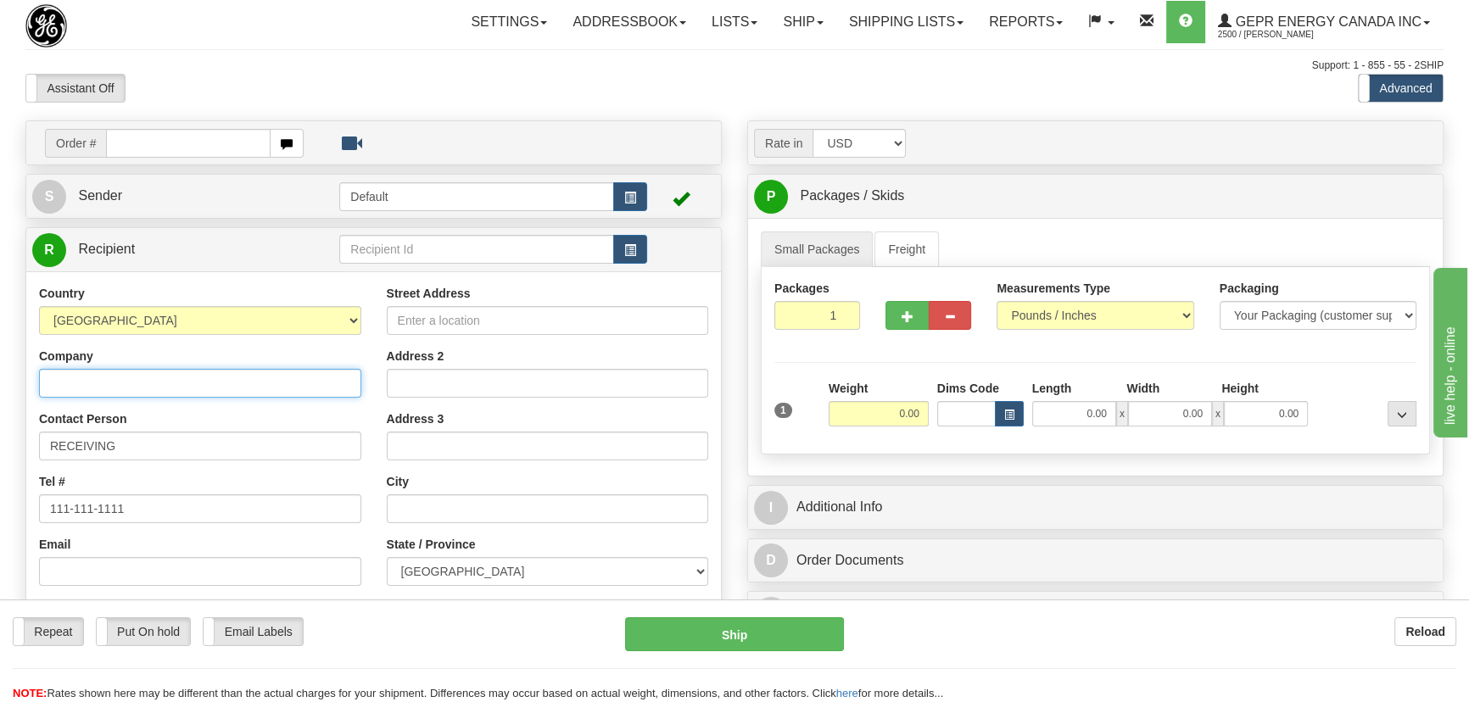
click at [178, 385] on input "Company" at bounding box center [200, 383] width 322 height 29
click at [211, 316] on select "[GEOGRAPHIC_DATA] [GEOGRAPHIC_DATA] [GEOGRAPHIC_DATA] [GEOGRAPHIC_DATA] [US_STA…" at bounding box center [200, 320] width 322 height 29
select select "US"
click at [39, 306] on select "[GEOGRAPHIC_DATA] [GEOGRAPHIC_DATA] [GEOGRAPHIC_DATA] [GEOGRAPHIC_DATA] [US_STA…" at bounding box center [200, 320] width 322 height 29
click at [301, 384] on input "Company" at bounding box center [200, 383] width 322 height 29
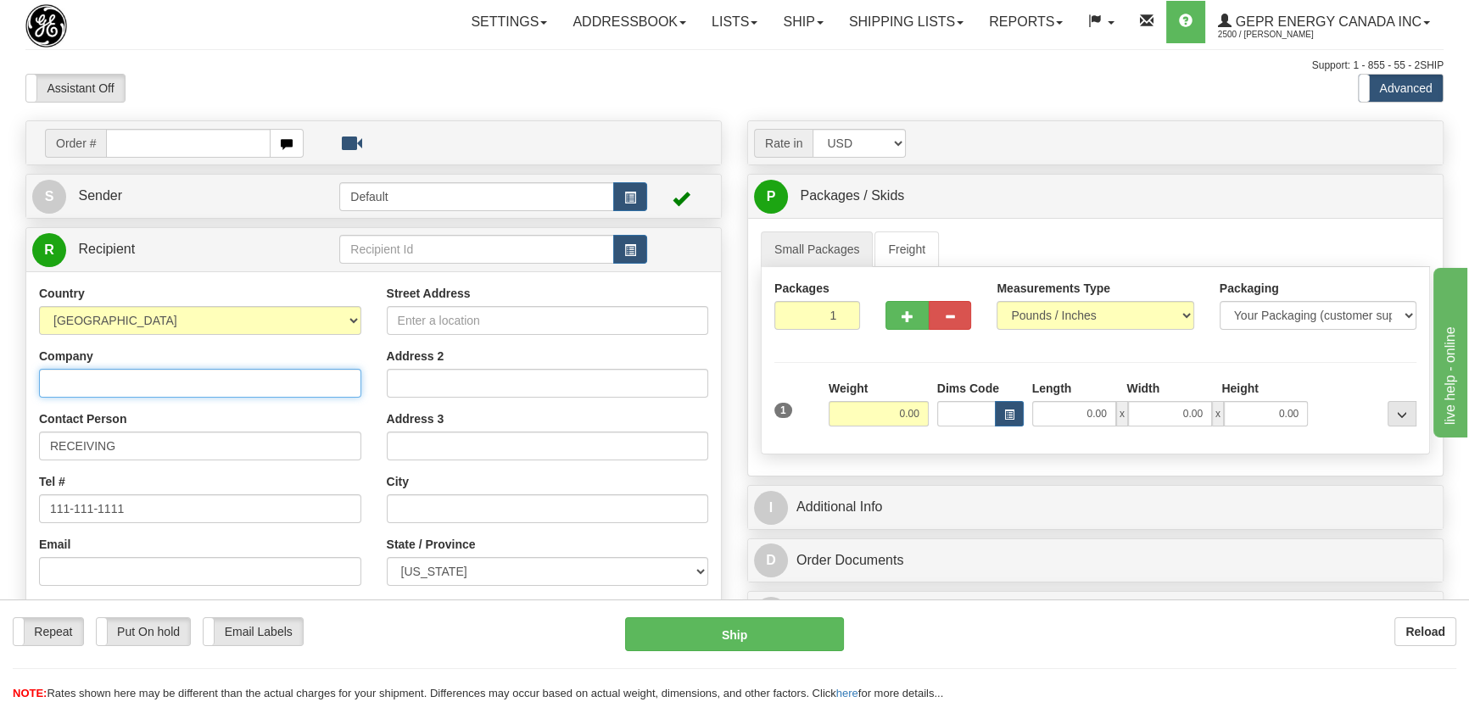
paste input "[GEOGRAPHIC_DATA]"
type input "[GEOGRAPHIC_DATA]"
click at [452, 318] on input "Street Address" at bounding box center [548, 320] width 322 height 29
paste input "[STREET_ADDRESS]"
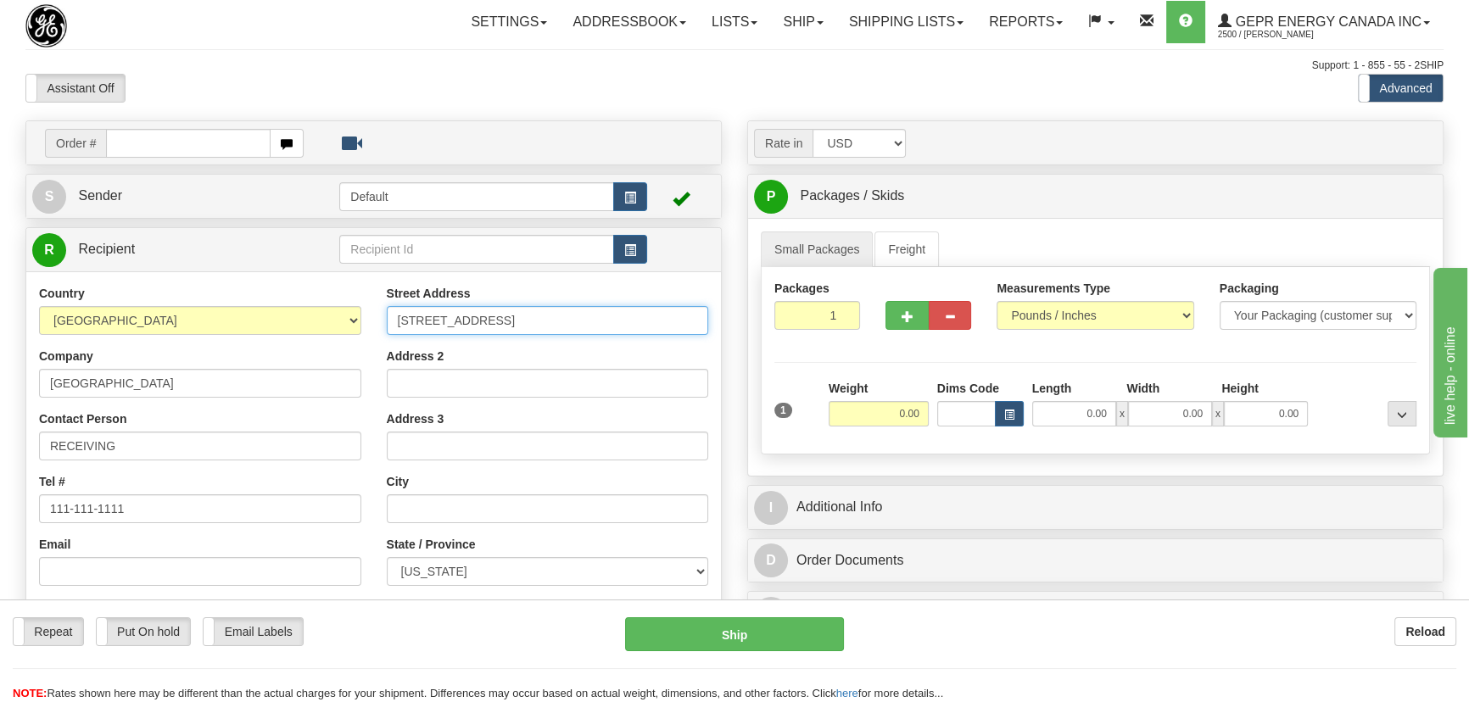
type input "[STREET_ADDRESS]"
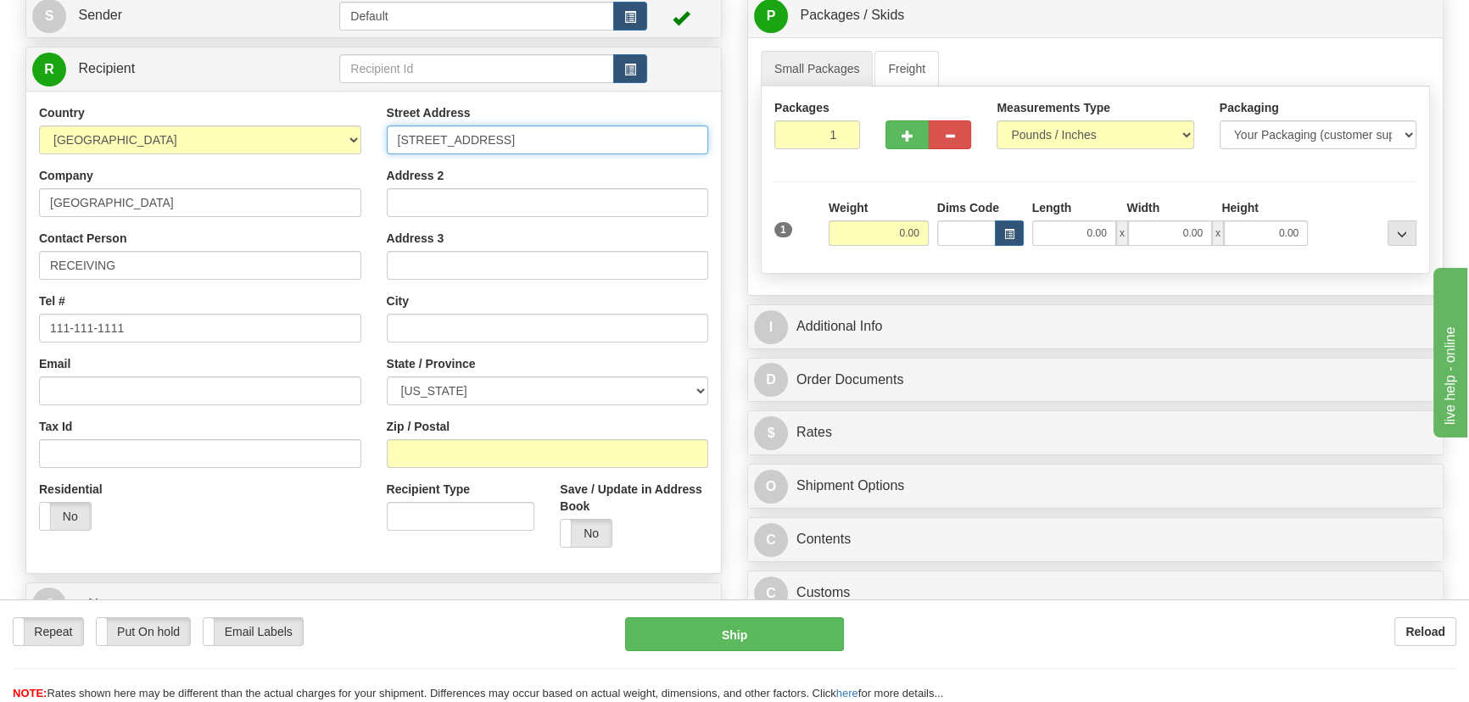
scroll to position [231, 0]
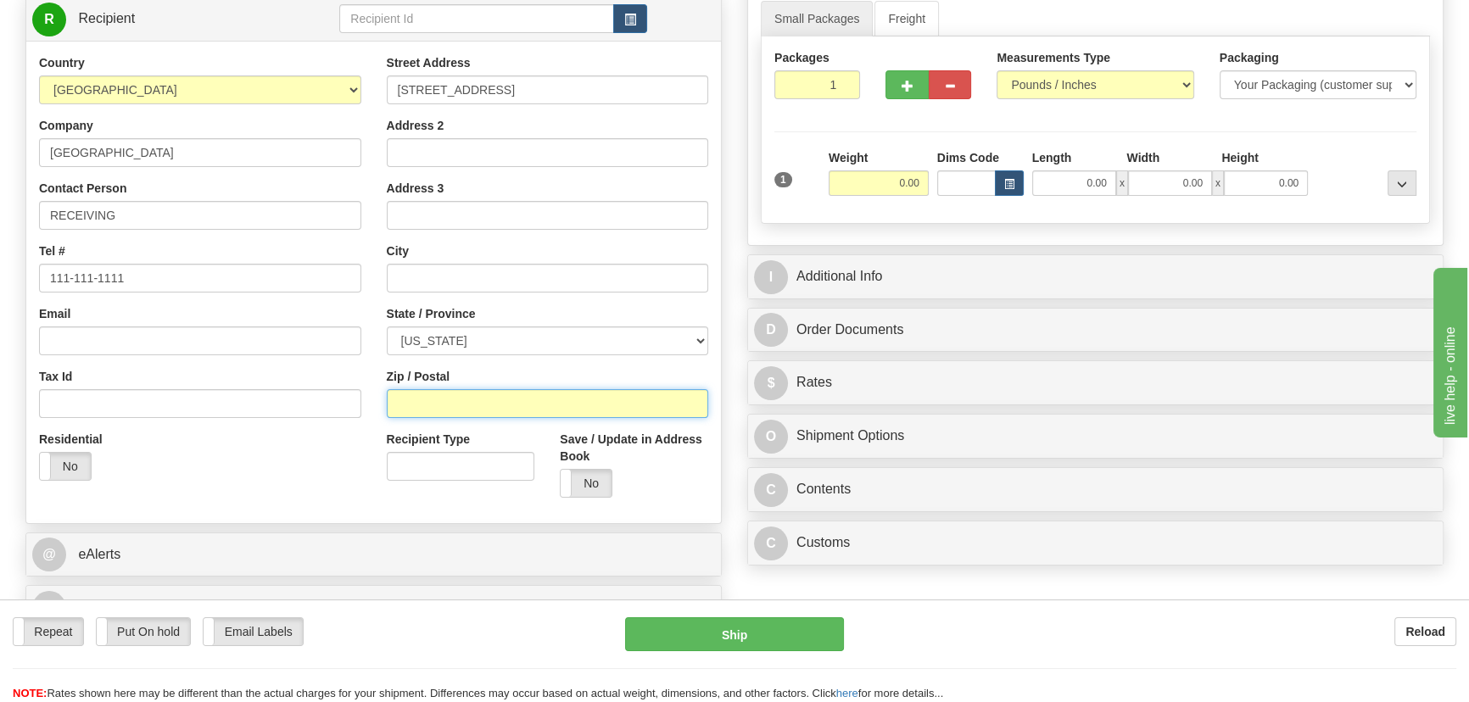
click at [453, 398] on input "Zip / Postal" at bounding box center [548, 403] width 322 height 29
paste input "90027"
type input "90027"
click at [330, 444] on div "Residential Yes No" at bounding box center [200, 462] width 348 height 63
type input "[GEOGRAPHIC_DATA]"
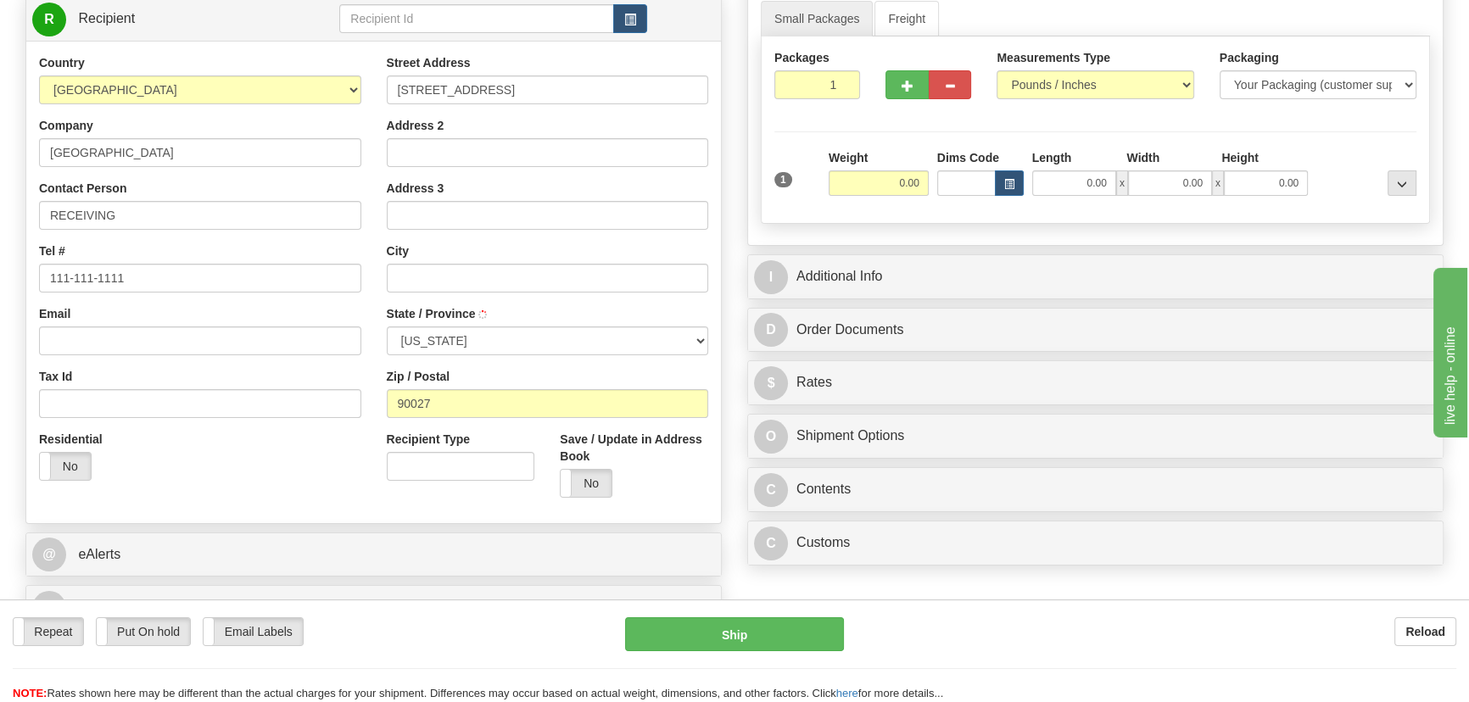
select select "CA"
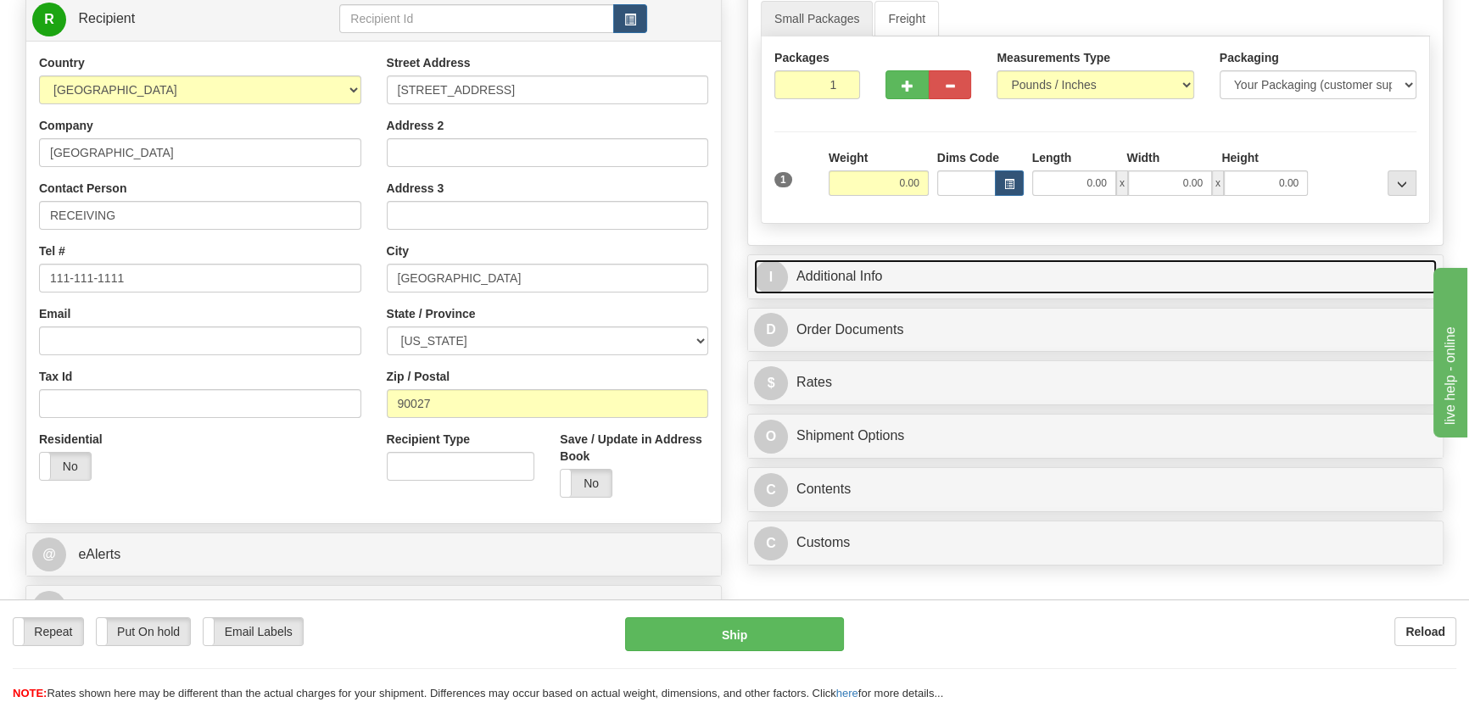
click at [1074, 269] on link "I Additional Info" at bounding box center [1095, 276] width 683 height 35
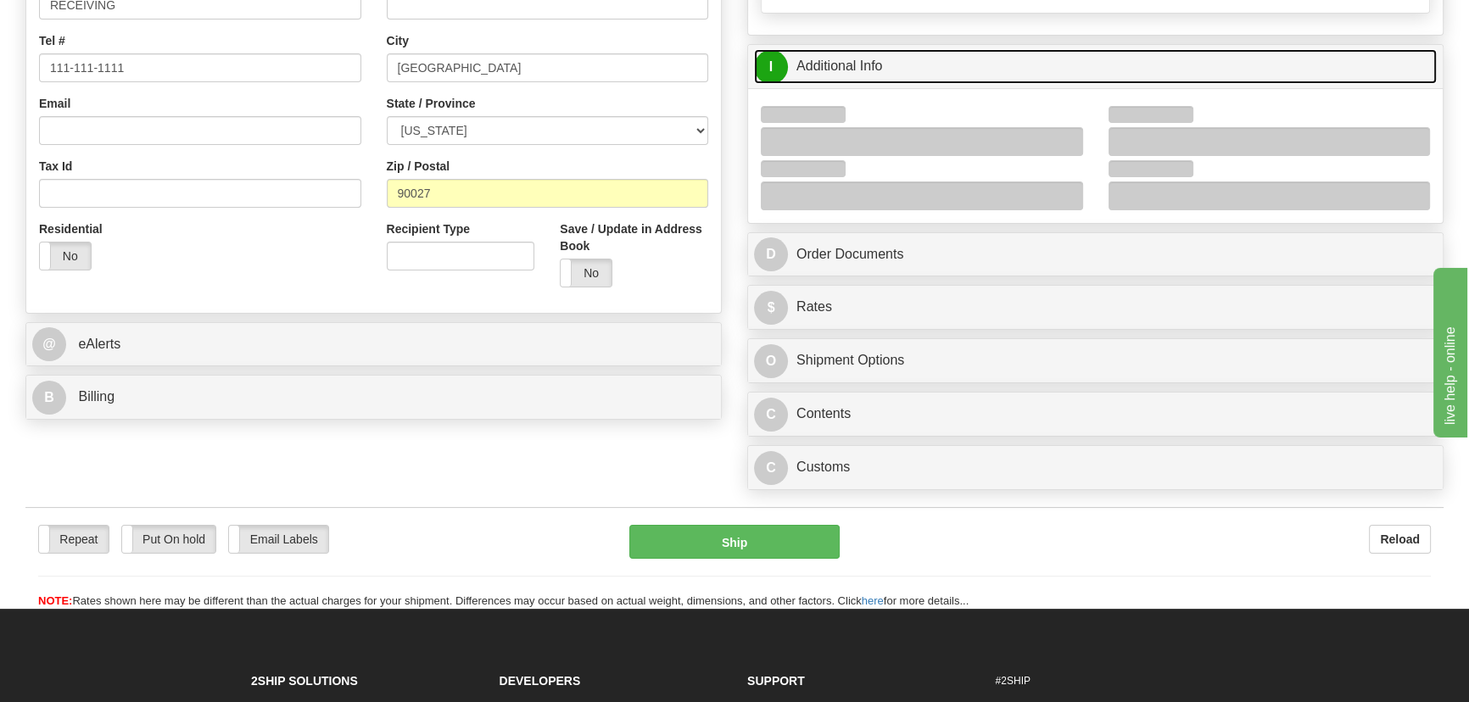
scroll to position [462, 0]
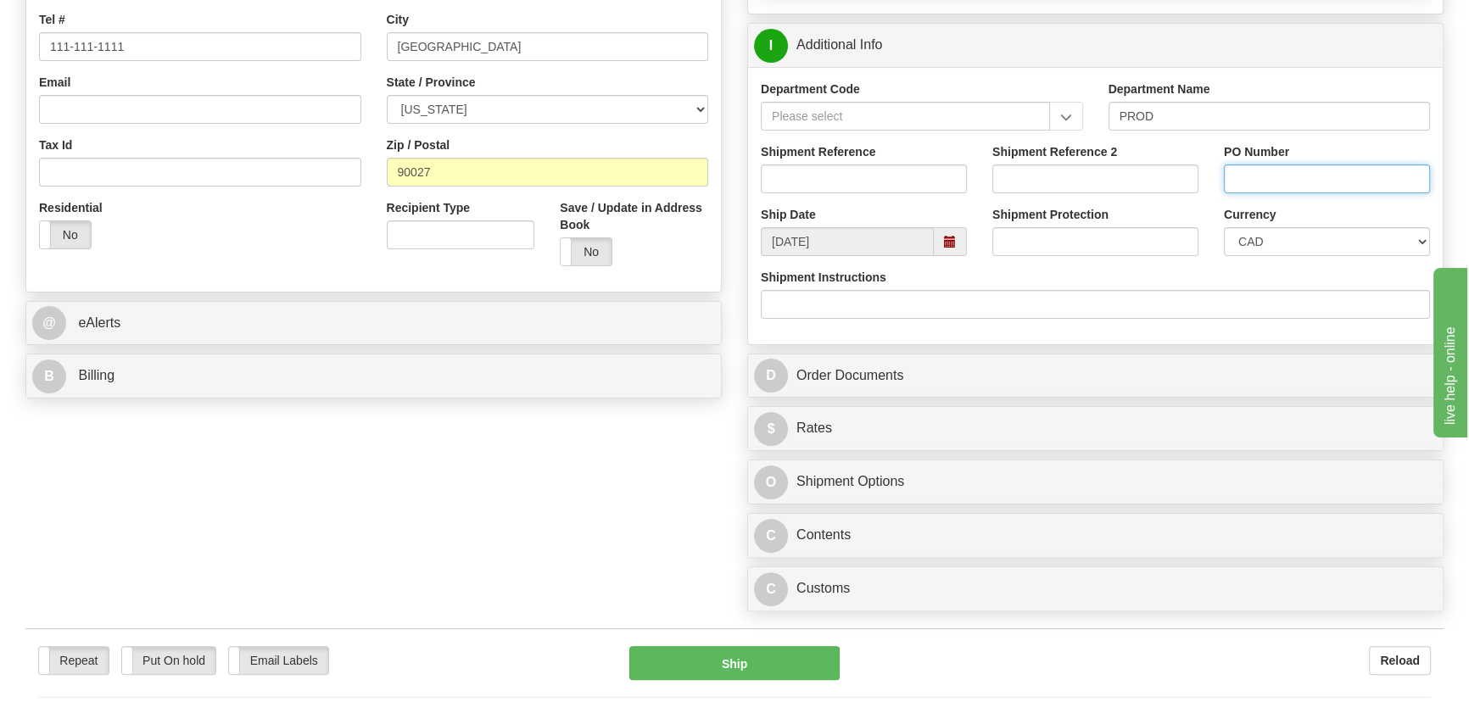
click at [1263, 179] on input "PO Number" at bounding box center [1327, 179] width 206 height 29
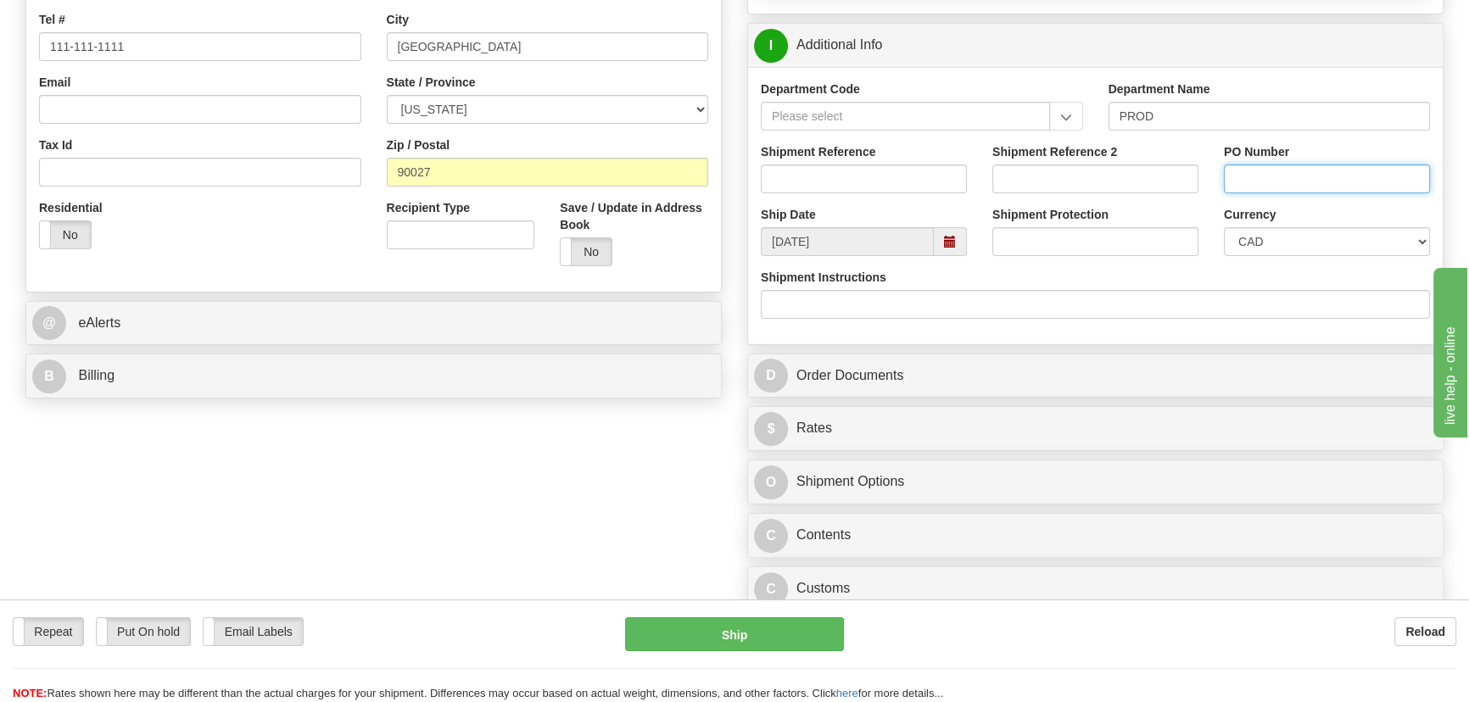
paste input "4501389938"
type input "4501389938"
click at [1252, 252] on select "CAD USD EUR ZAR [PERSON_NAME] ARN AUD AUS AWG BBD BFR BGN BHD BMD BND BRC BRL C…" at bounding box center [1327, 241] width 206 height 29
click at [1224, 227] on select "CAD USD EUR ZAR [PERSON_NAME] ARN AUD AUS AWG BBD BFR BGN BHD BMD BND BRC BRL C…" at bounding box center [1327, 241] width 206 height 29
click at [1258, 242] on select "CAD USD EUR ZAR [PERSON_NAME] ARN AUD AUS AWG BBD BFR BGN BHD BMD BND BRC BRL C…" at bounding box center [1327, 241] width 206 height 29
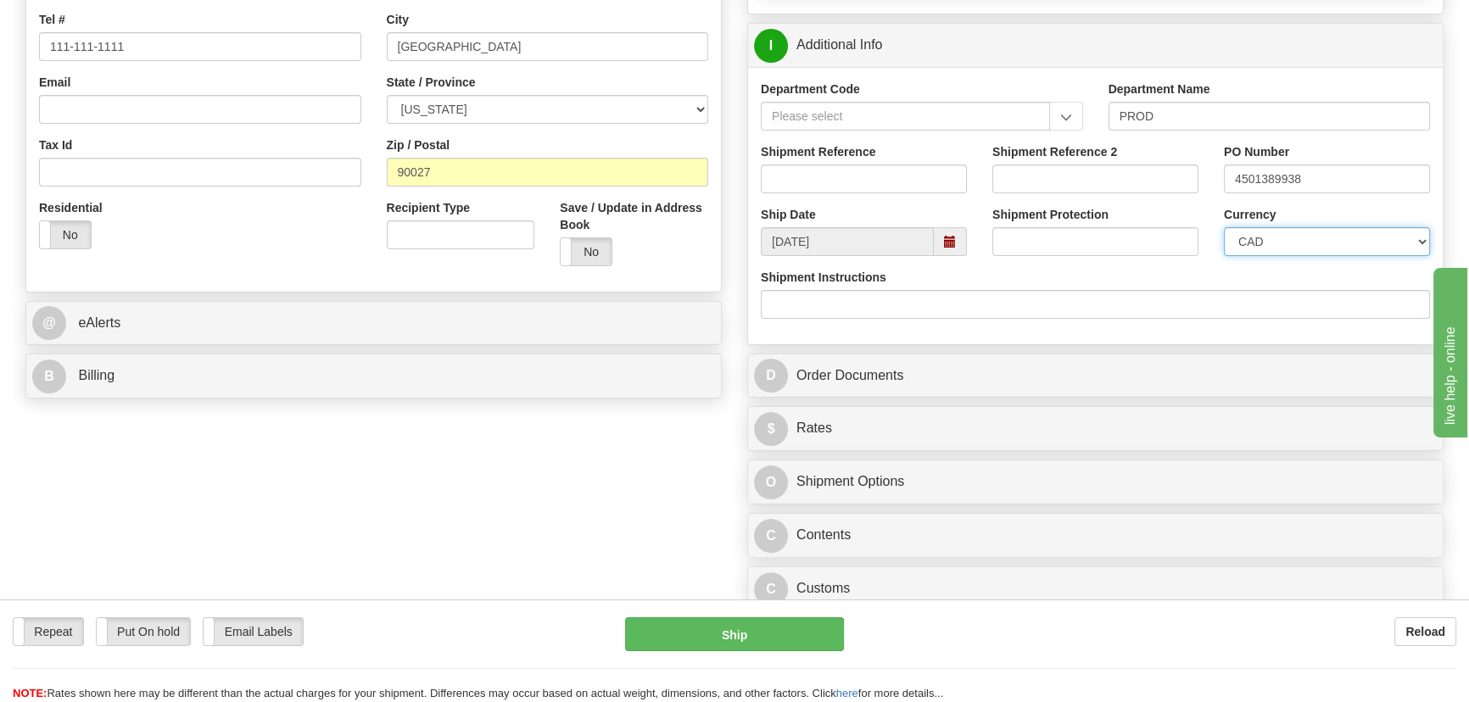
select select "1"
click at [1224, 227] on select "CAD USD EUR ZAR [PERSON_NAME] ARN AUD AUS AWG BBD BFR BGN BHD BMD BND BRC BRL C…" at bounding box center [1327, 241] width 206 height 29
click at [905, 179] on input "Shipment Reference" at bounding box center [864, 179] width 206 height 29
paste input "5399005438"
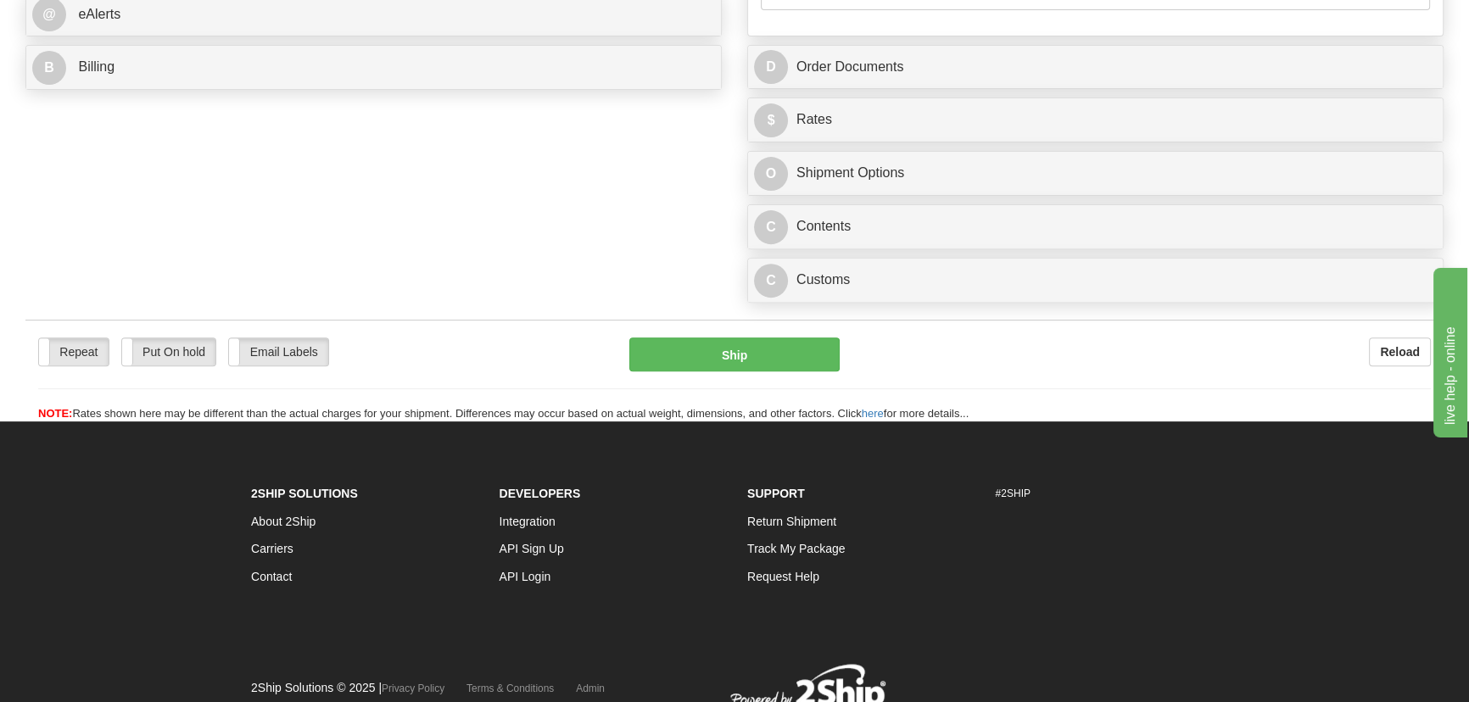
type input "5399005438"
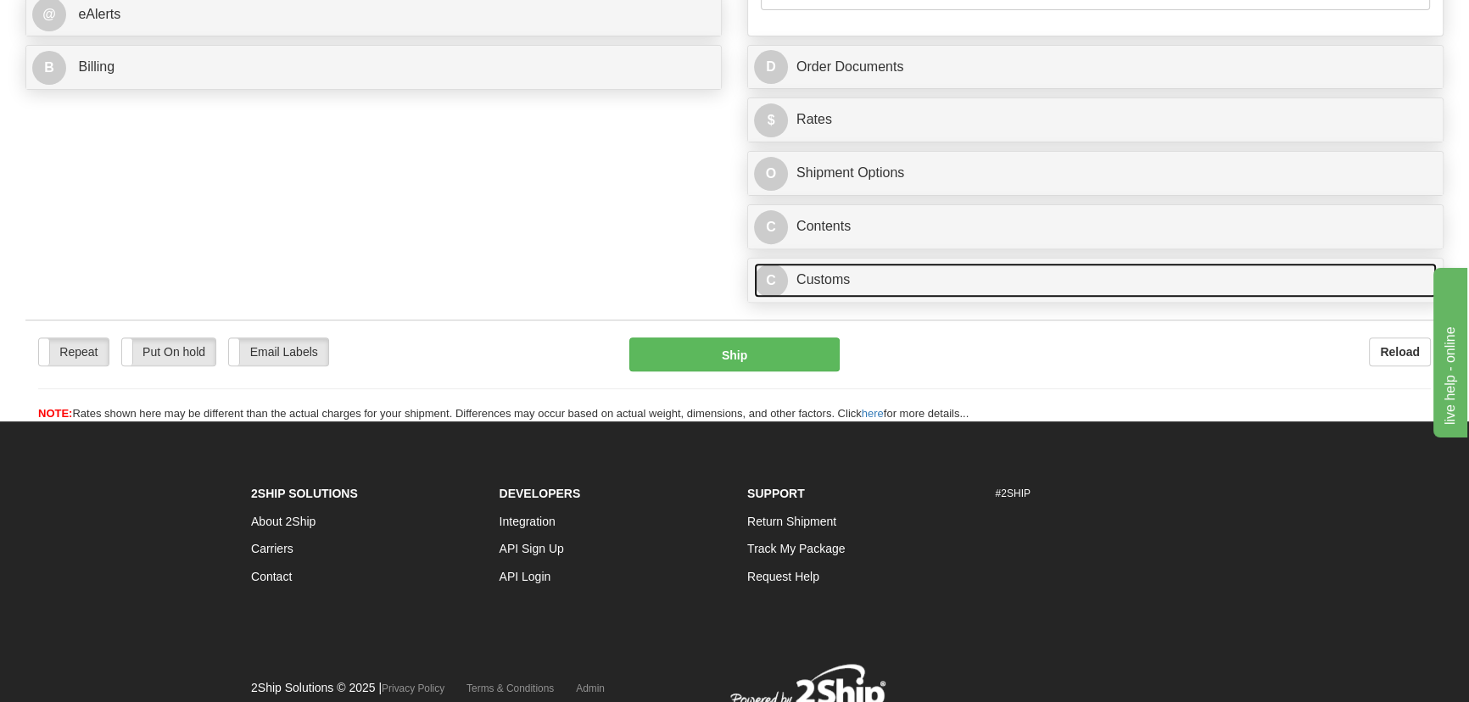
click at [999, 291] on link "C Customs" at bounding box center [1095, 280] width 683 height 35
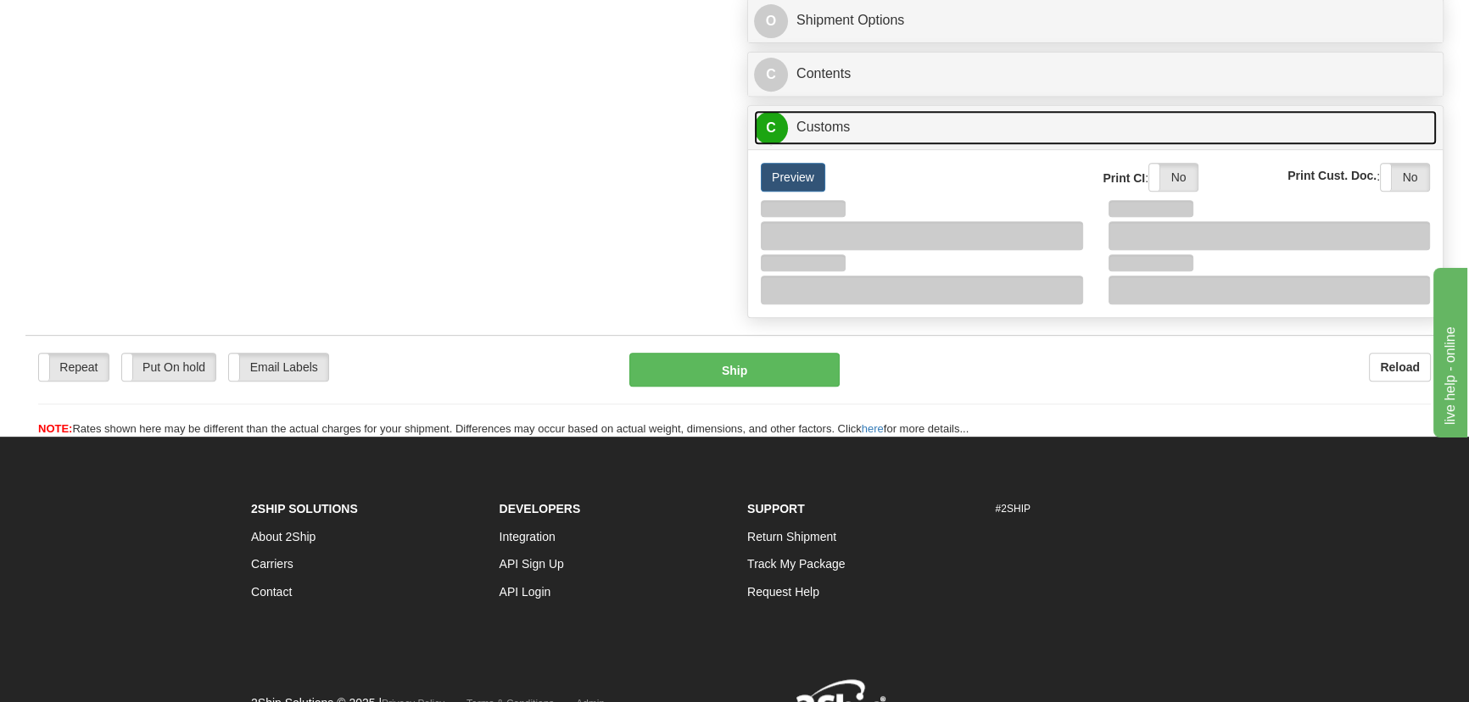
scroll to position [924, 0]
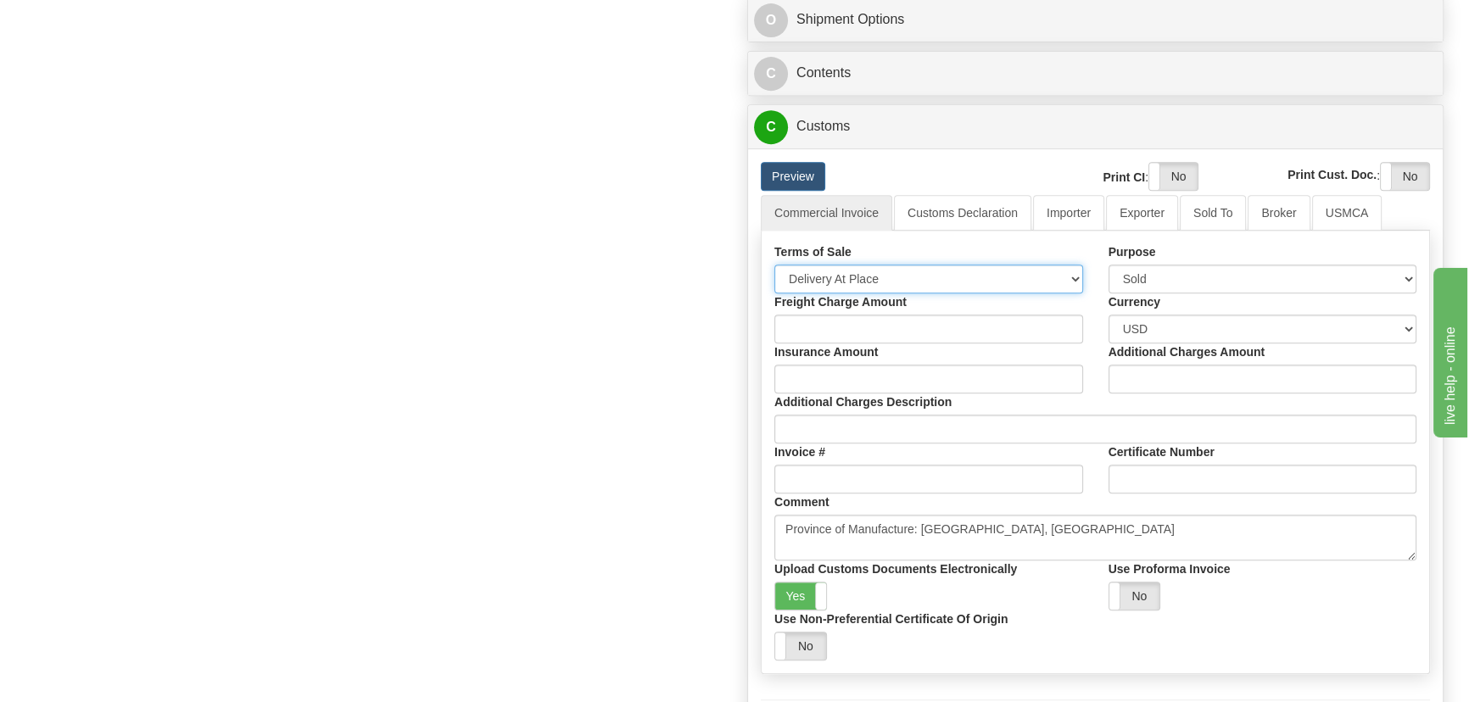
click at [875, 282] on select "Free Carrier Free On Board Ex Works Delivered Duty Unpaid Delivered Duty Paid C…" at bounding box center [928, 279] width 309 height 29
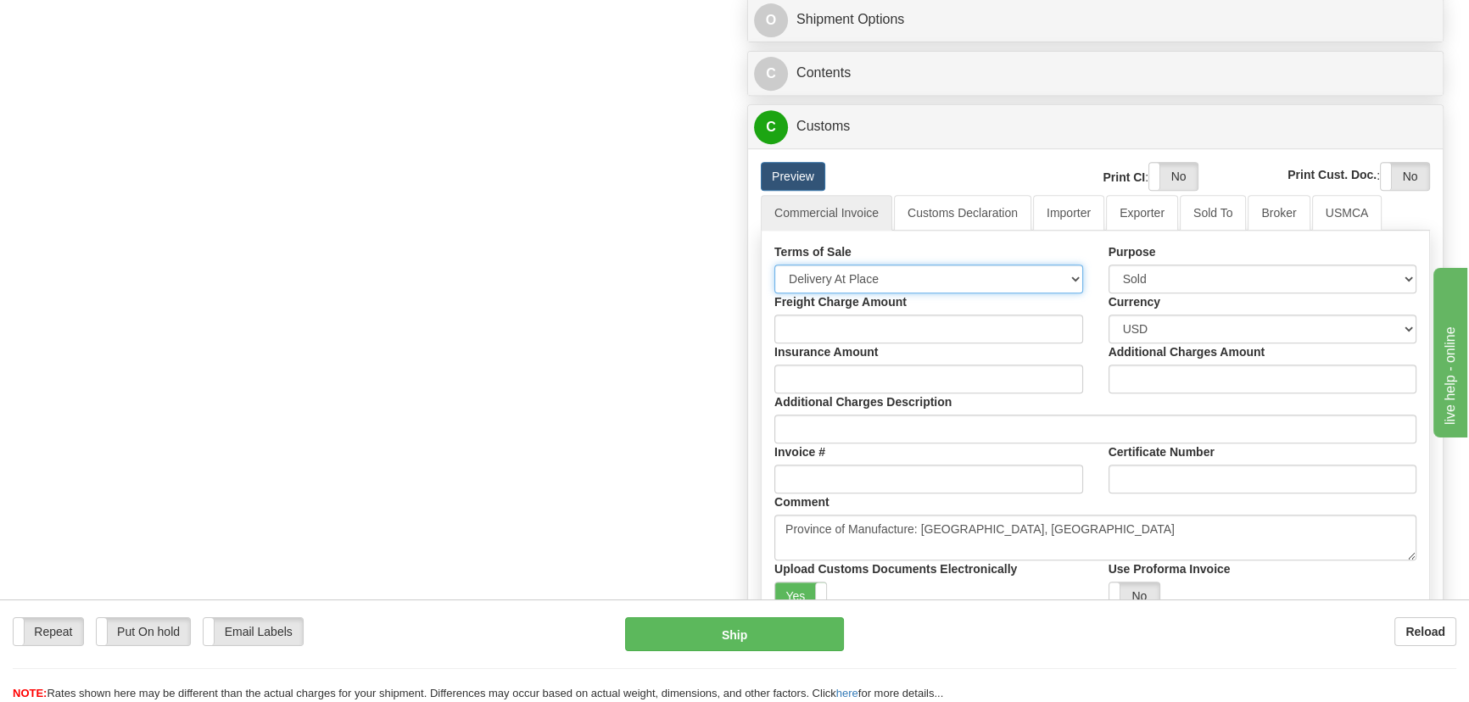
select select "7"
click at [774, 265] on select "Free Carrier Free On Board Ex Works Delivered Duty Unpaid Delivered Duty Paid C…" at bounding box center [928, 279] width 309 height 29
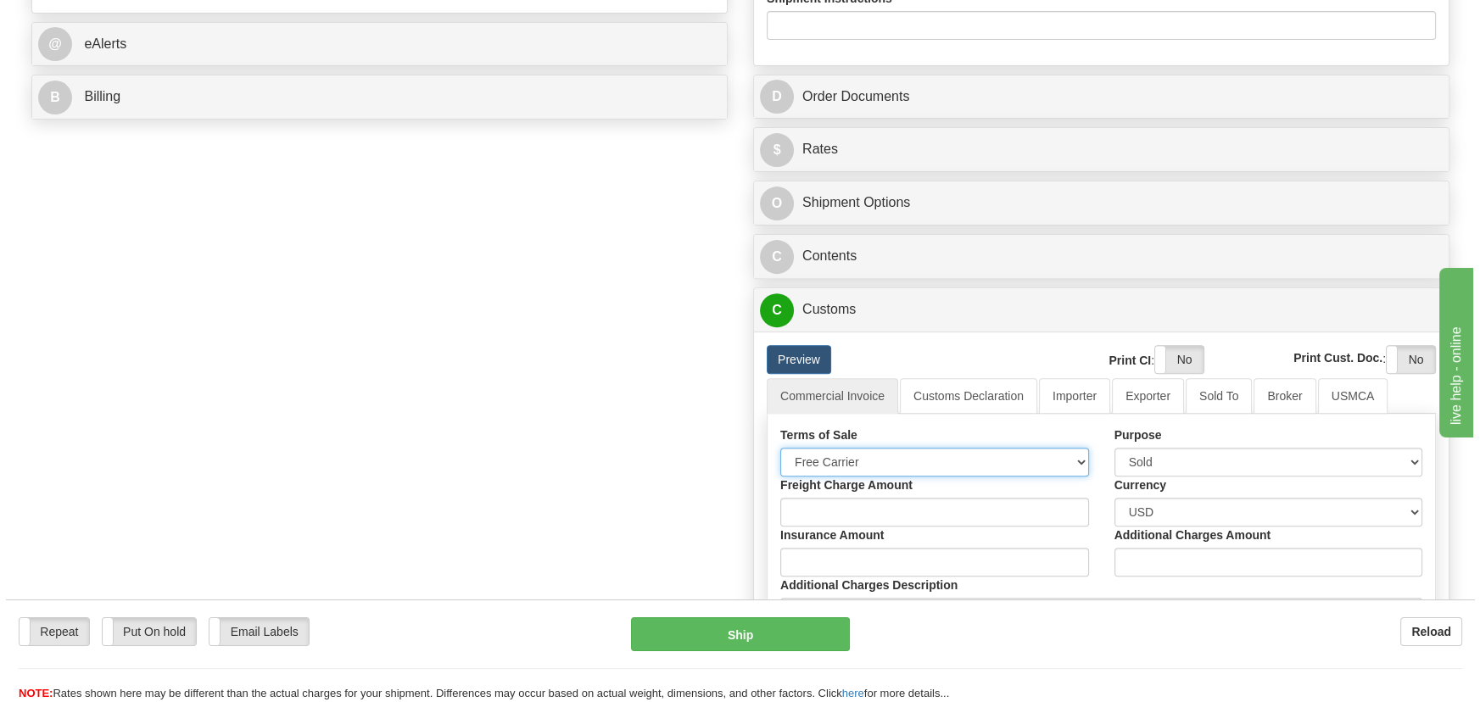
scroll to position [694, 0]
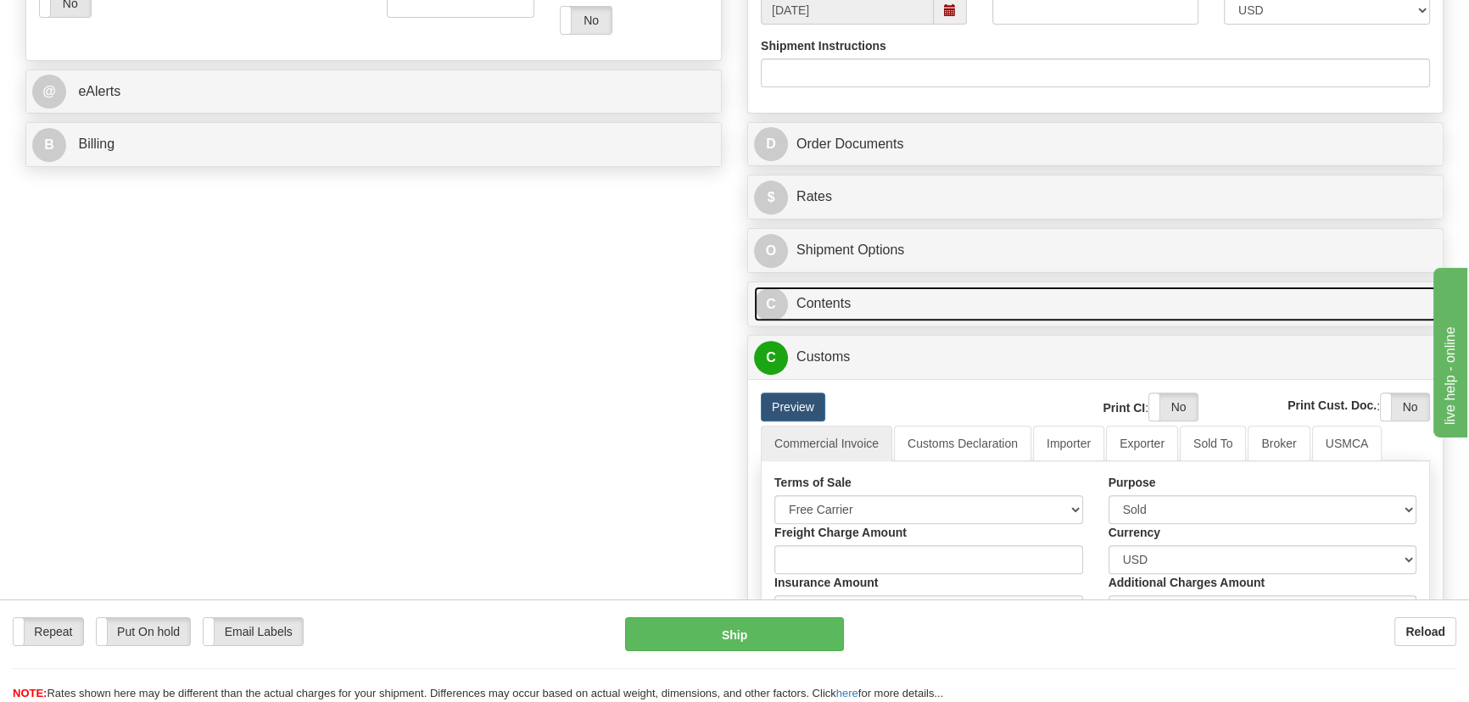
click at [1105, 299] on link "C Contents" at bounding box center [1095, 304] width 683 height 35
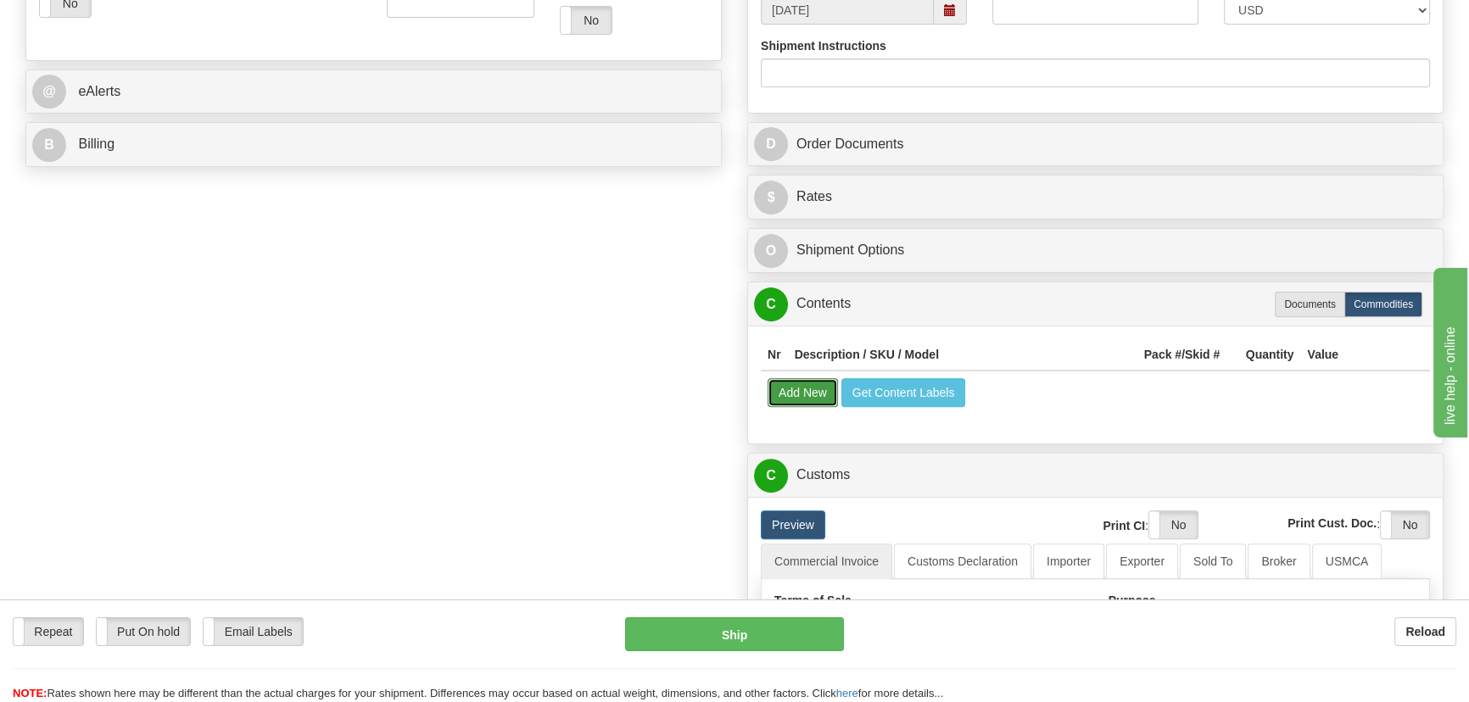
click at [801, 389] on button "Add New" at bounding box center [802, 392] width 70 height 29
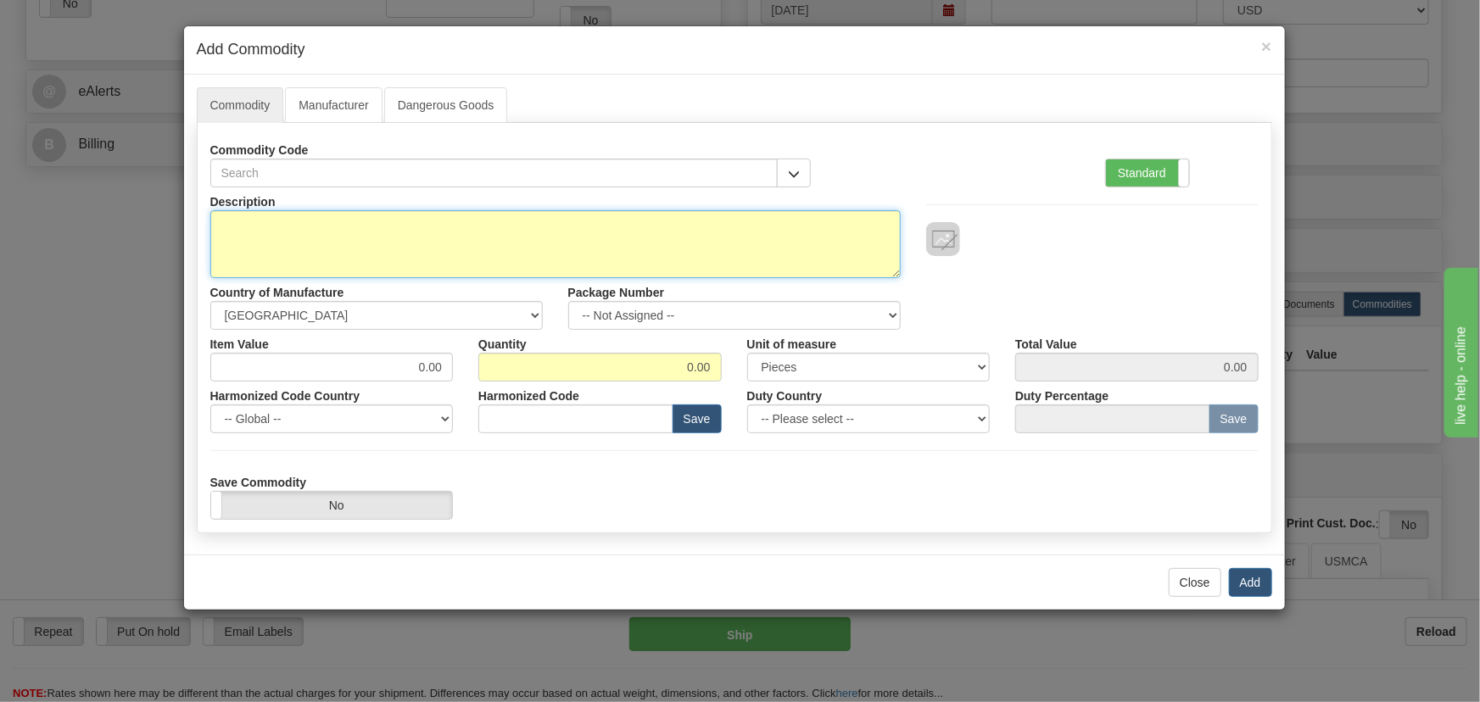
click at [766, 246] on textarea "Description" at bounding box center [555, 244] width 690 height 68
paste textarea "850EP5NND5HNNALAMASFC1ECNB42041X"
type textarea "850EP5NND5HNNALAMASFC1ECNB42041X"
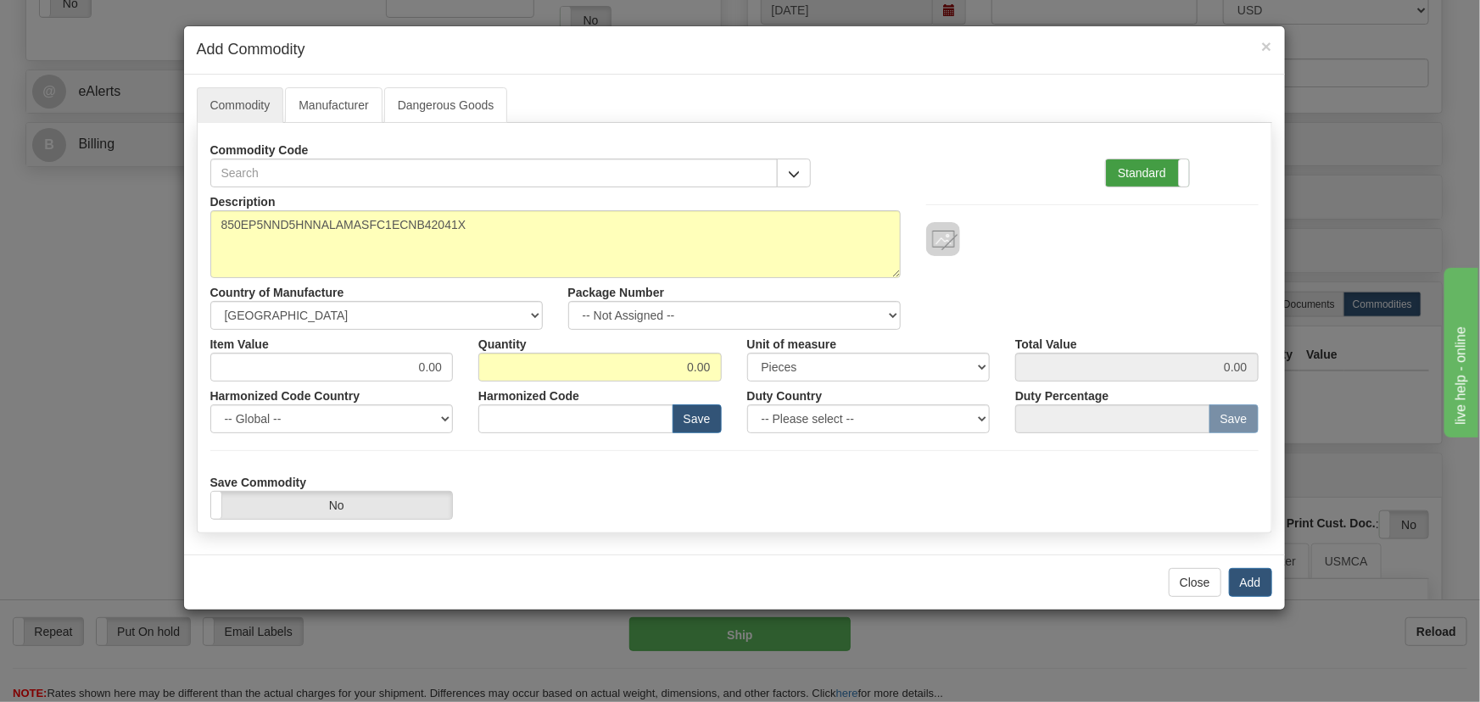
click at [1167, 182] on label "Standard" at bounding box center [1147, 172] width 83 height 27
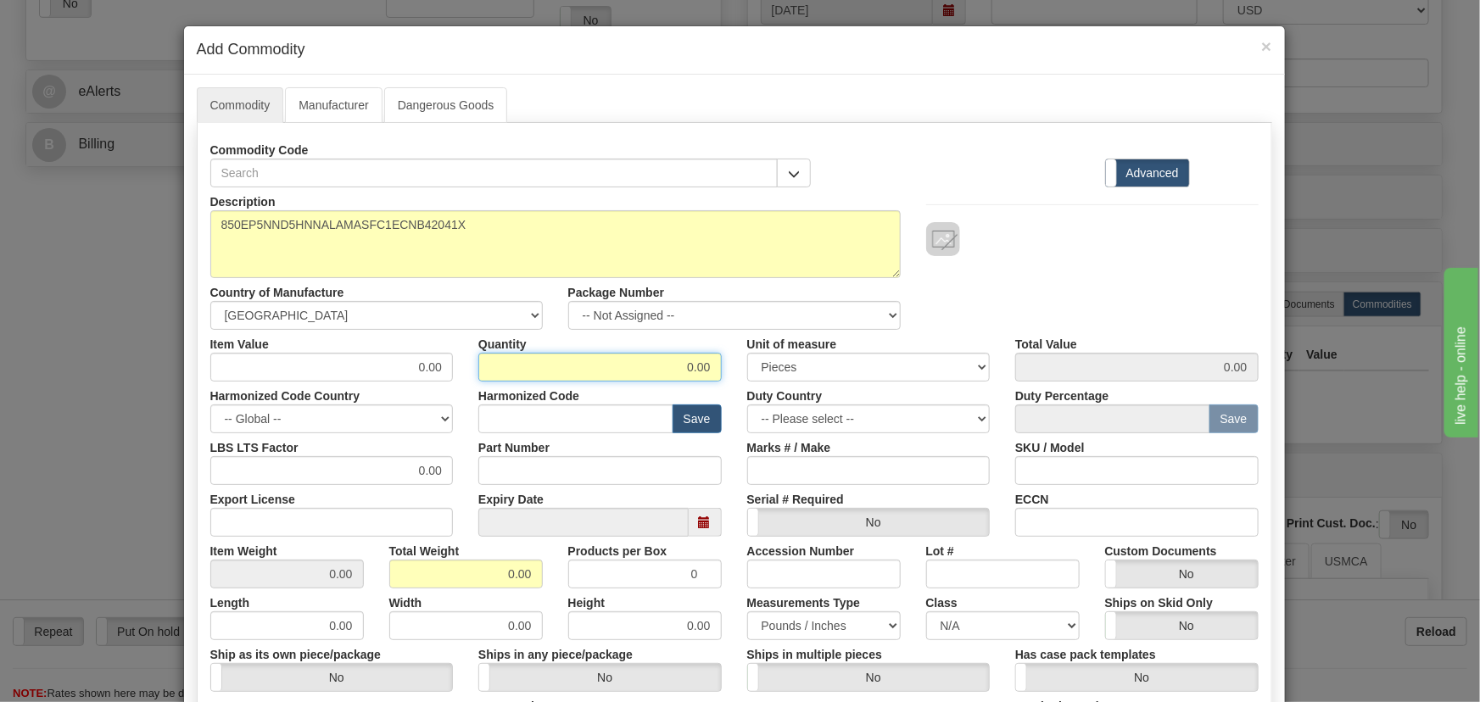
drag, startPoint x: 682, startPoint y: 373, endPoint x: 772, endPoint y: 392, distance: 91.8
click at [779, 392] on div "Description 850EP5NND5HNNALAMASFC1ECNB42041X Country of Manufacture -- Unknown …" at bounding box center [734, 560] width 1048 height 746
type input "9"
drag, startPoint x: 488, startPoint y: 577, endPoint x: 543, endPoint y: 596, distance: 58.5
click at [543, 594] on div "Description 850EP5NND5HNNALAMASFC1ECNB42041X Country of Manufacture -- Unknown …" at bounding box center [734, 560] width 1048 height 746
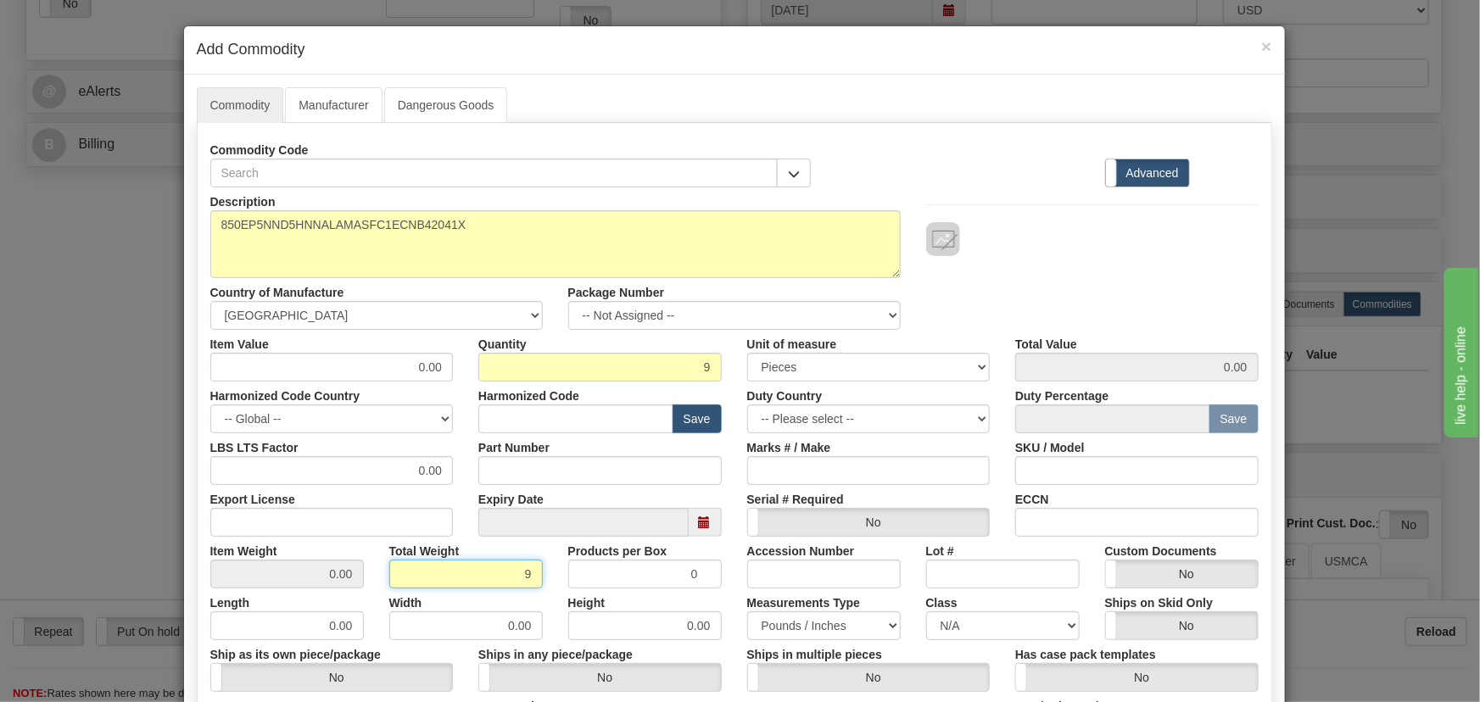
type input "9"
type input "1.0000"
click at [543, 596] on div "Width 0.00" at bounding box center [466, 614] width 179 height 52
drag, startPoint x: 410, startPoint y: 367, endPoint x: 449, endPoint y: 321, distance: 61.3
click at [477, 384] on div "Description 850EP5NND5HNNALAMASFC1ECNB42041X Country of Manufacture -- Unknown …" at bounding box center [734, 560] width 1048 height 746
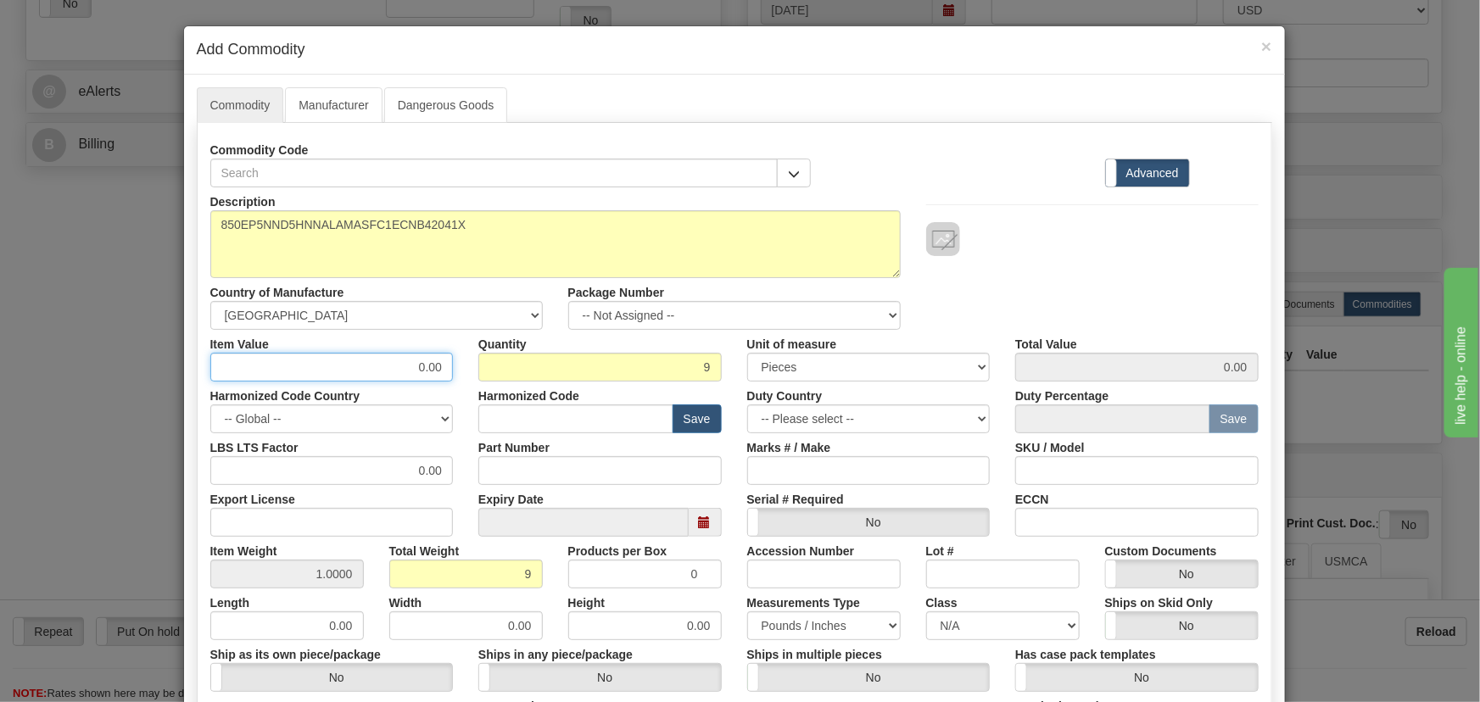
paste input "3.581,11"
type input "3581.11"
type input "32229.99"
click at [1060, 305] on div "Description 850EP5NND5HNNALAMASFC1ECNB42041X Country of Manufacture -- Unknown …" at bounding box center [735, 258] width 1074 height 142
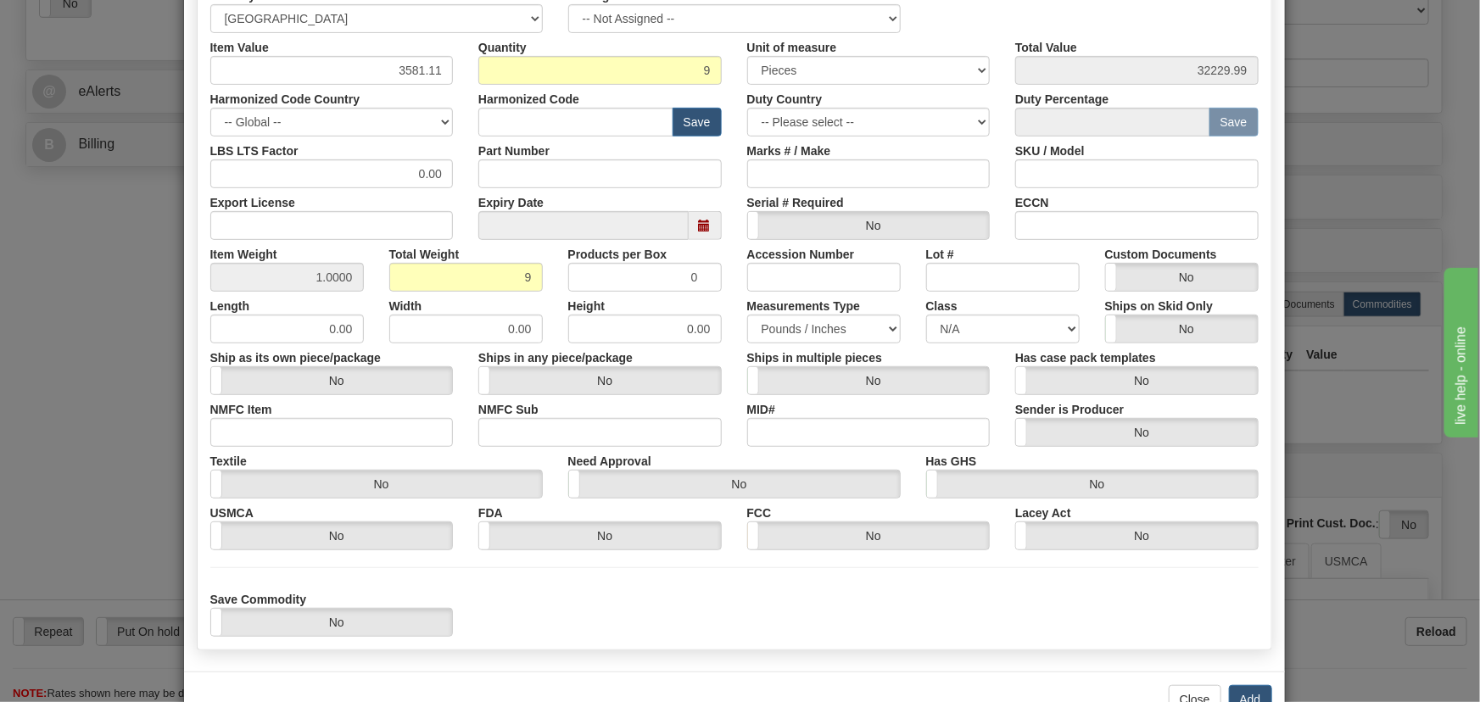
scroll to position [308, 0]
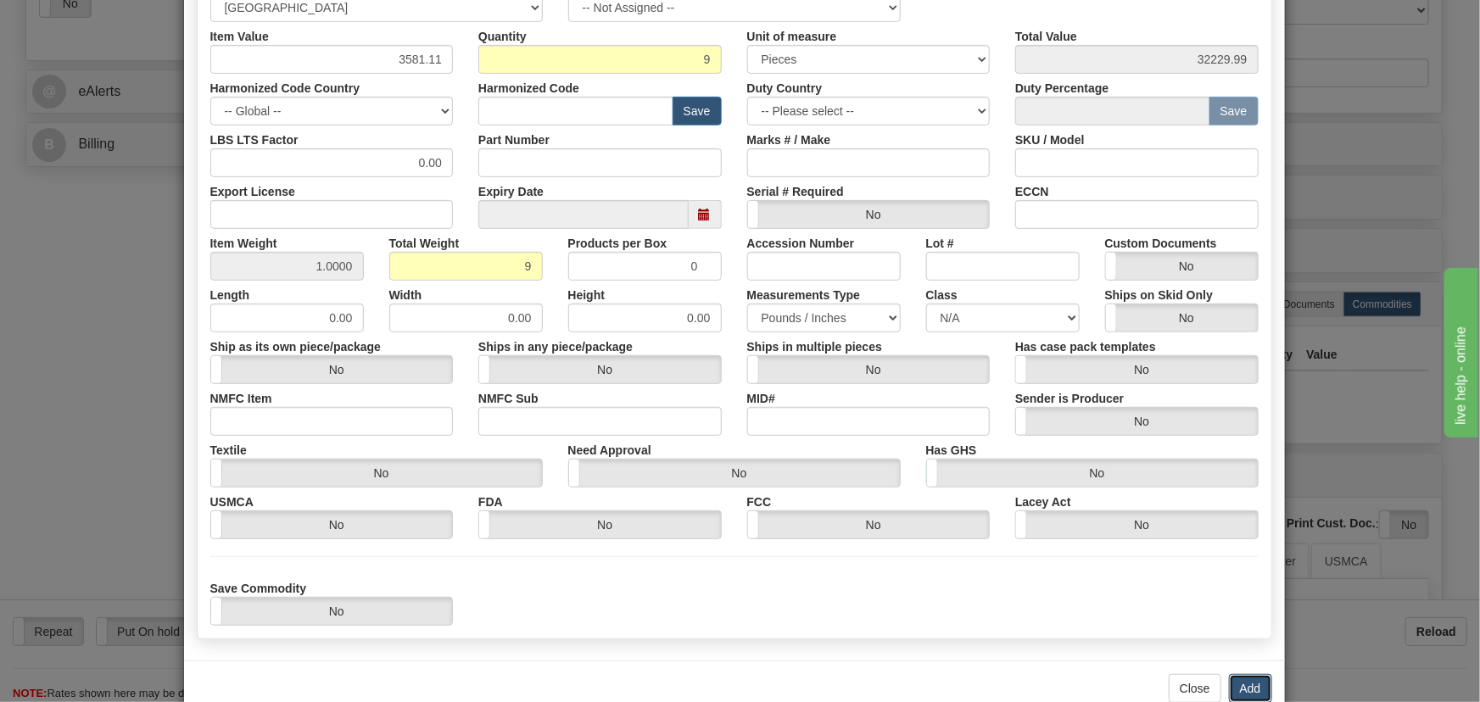
click at [1244, 686] on button "Add" at bounding box center [1250, 688] width 43 height 29
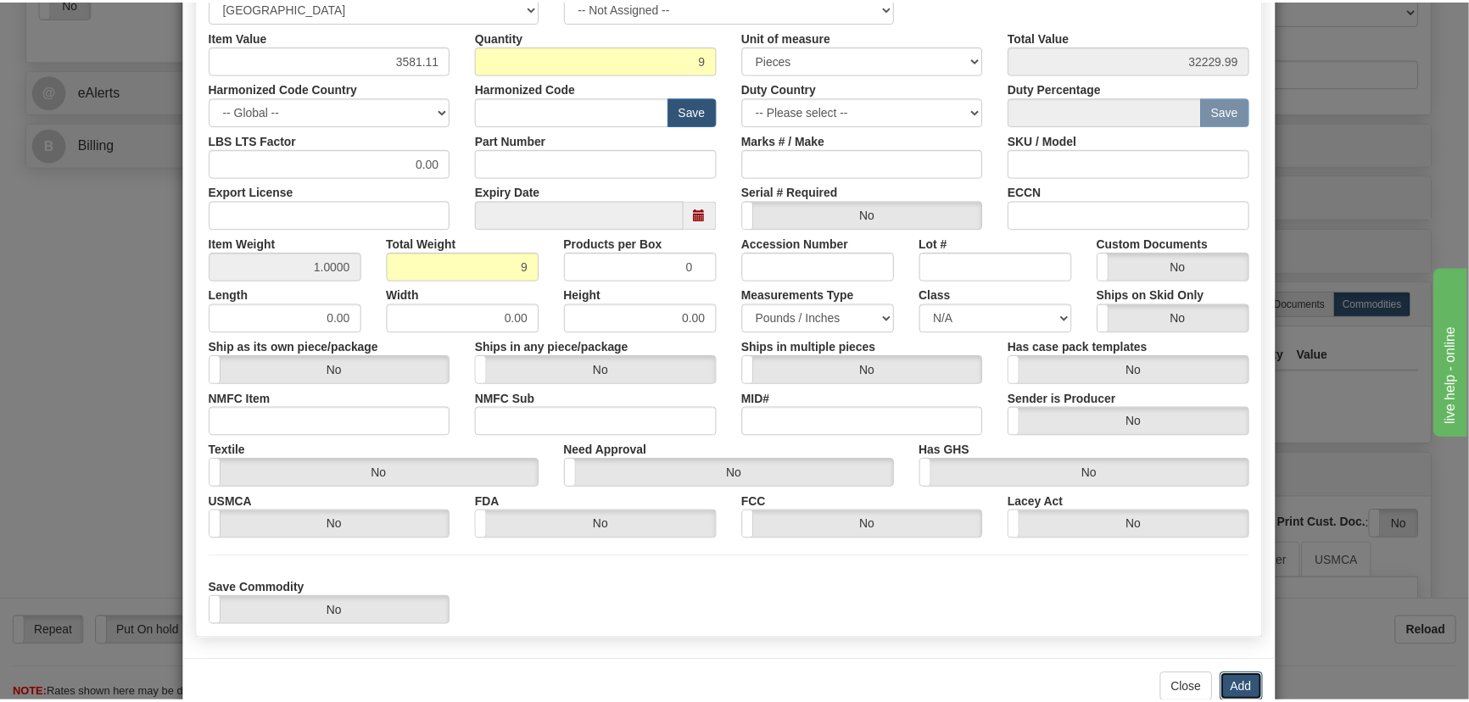
scroll to position [0, 0]
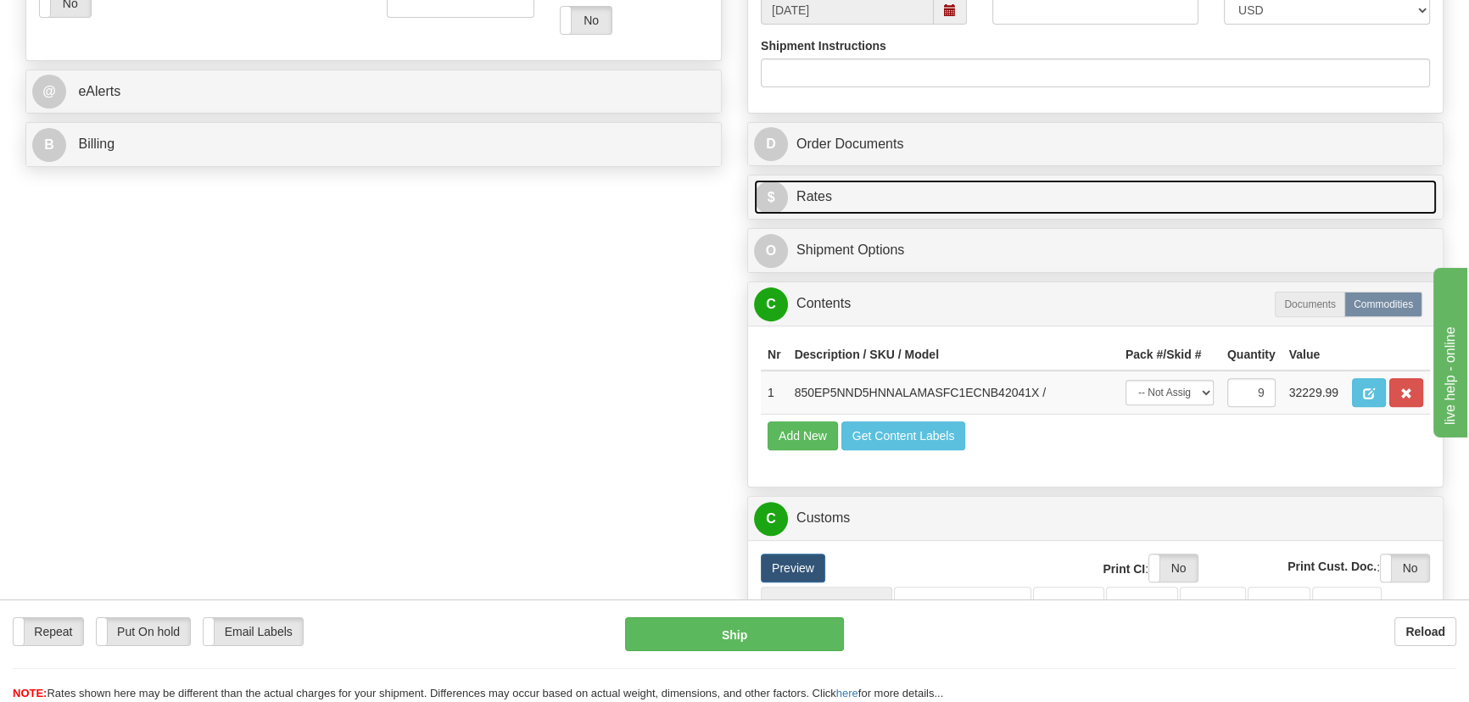
click at [1013, 194] on link "$ Rates" at bounding box center [1095, 197] width 683 height 35
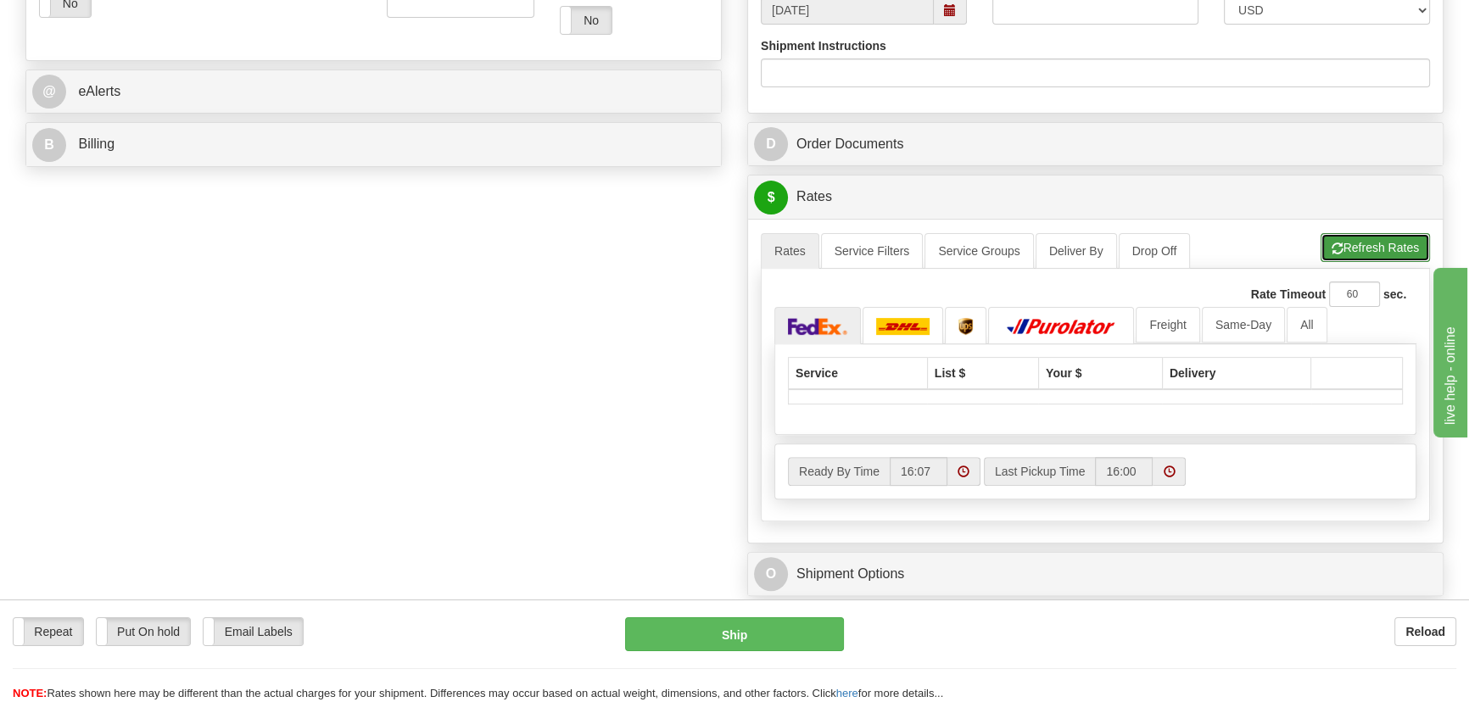
click at [1375, 248] on button "Refresh Rates" at bounding box center [1374, 247] width 109 height 29
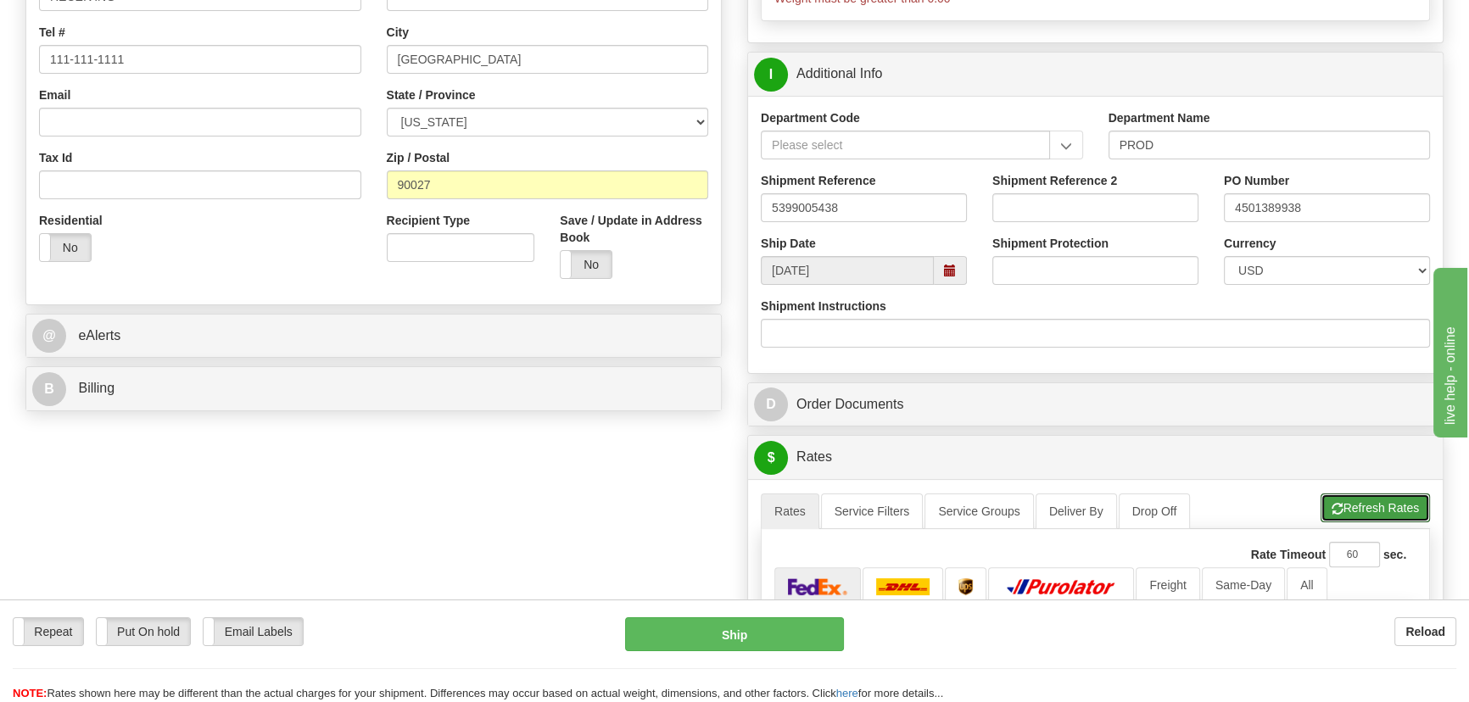
scroll to position [231, 0]
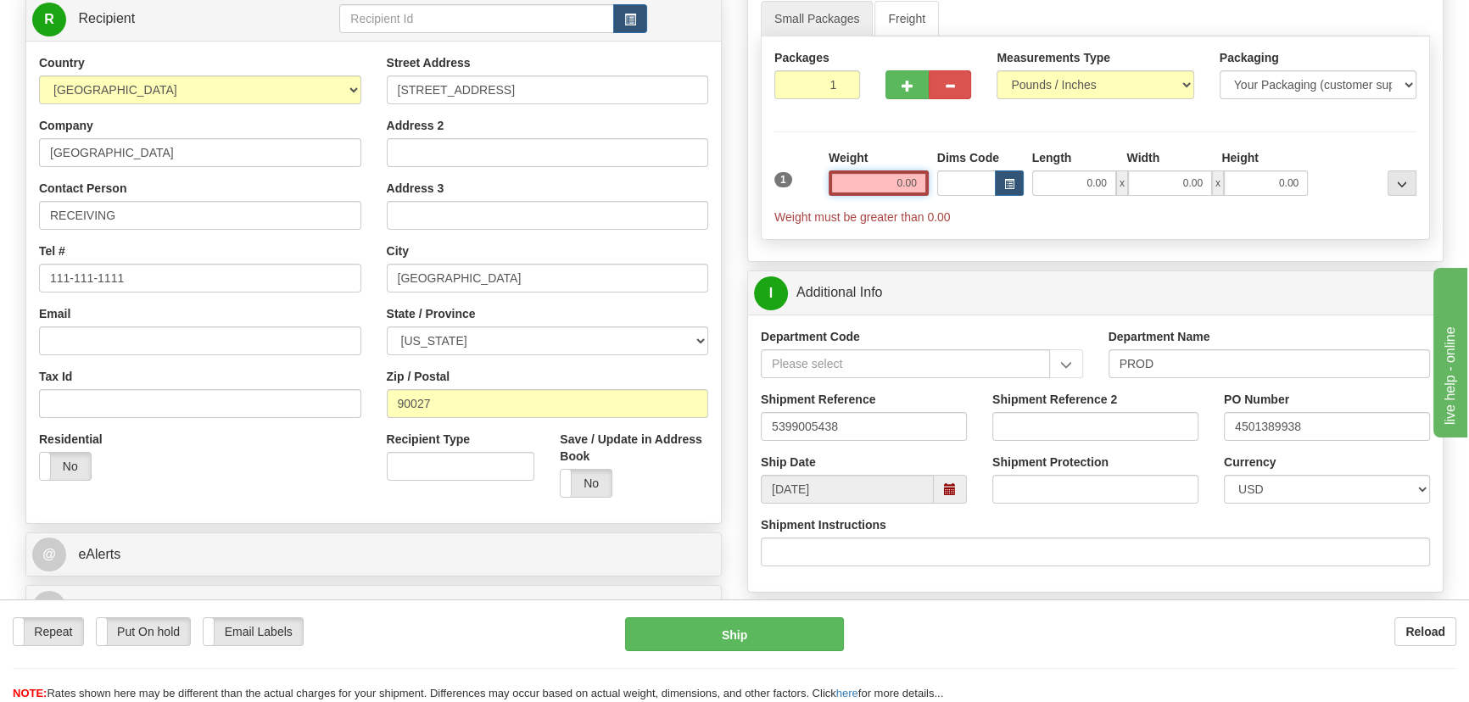
drag, startPoint x: 892, startPoint y: 176, endPoint x: 925, endPoint y: 186, distance: 34.4
click at [925, 186] on input "0.00" at bounding box center [878, 182] width 100 height 25
type input "0.00"
drag, startPoint x: 839, startPoint y: 92, endPoint x: 862, endPoint y: 109, distance: 29.2
click at [864, 109] on div "Packages 1 1" at bounding box center [816, 80] width 111 height 63
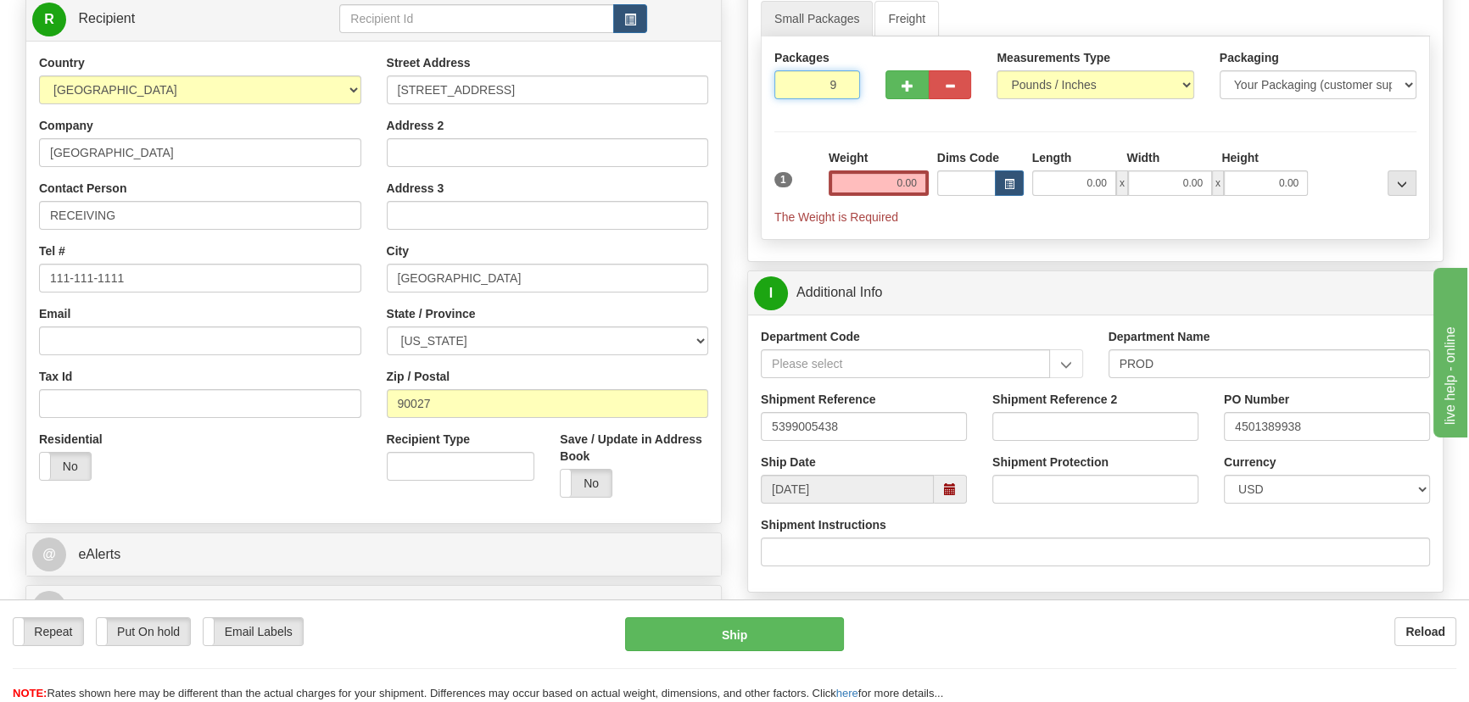
type input "9"
click at [884, 133] on div "Packages 9 1 Measurements Type" at bounding box center [1095, 138] width 669 height 204
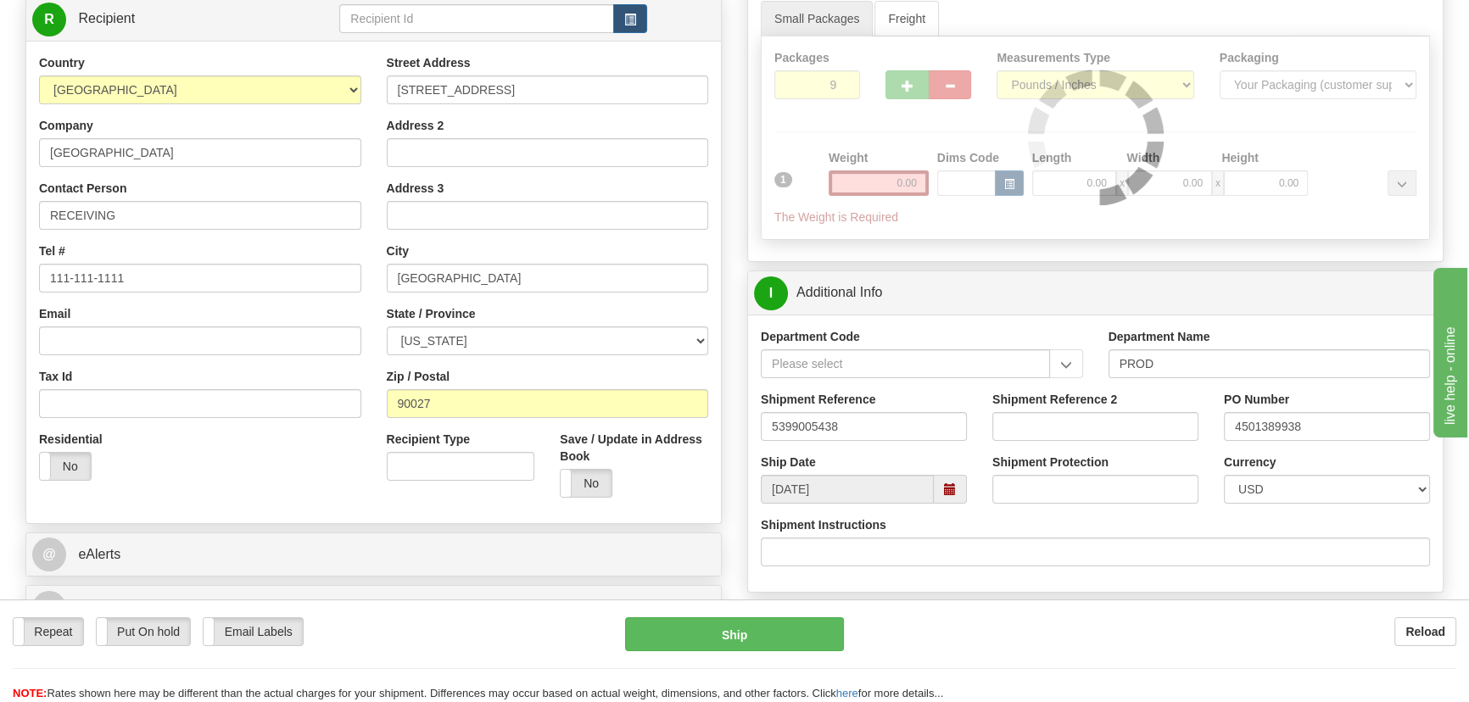
click at [874, 183] on div at bounding box center [1094, 137] width 667 height 203
click at [877, 178] on div at bounding box center [1094, 137] width 667 height 203
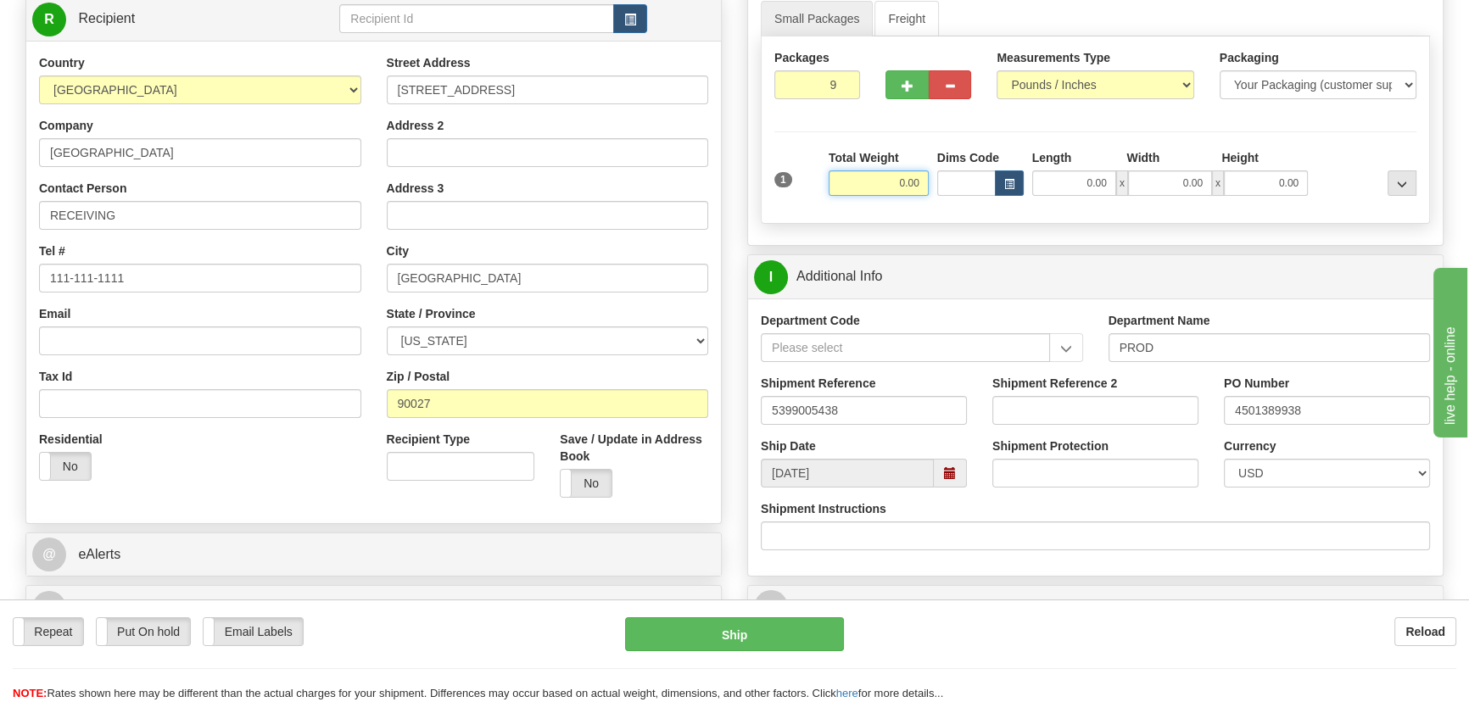
click at [877, 178] on input "0.00" at bounding box center [878, 182] width 100 height 25
type input "252.00"
click at [1360, 192] on div at bounding box center [1366, 172] width 109 height 47
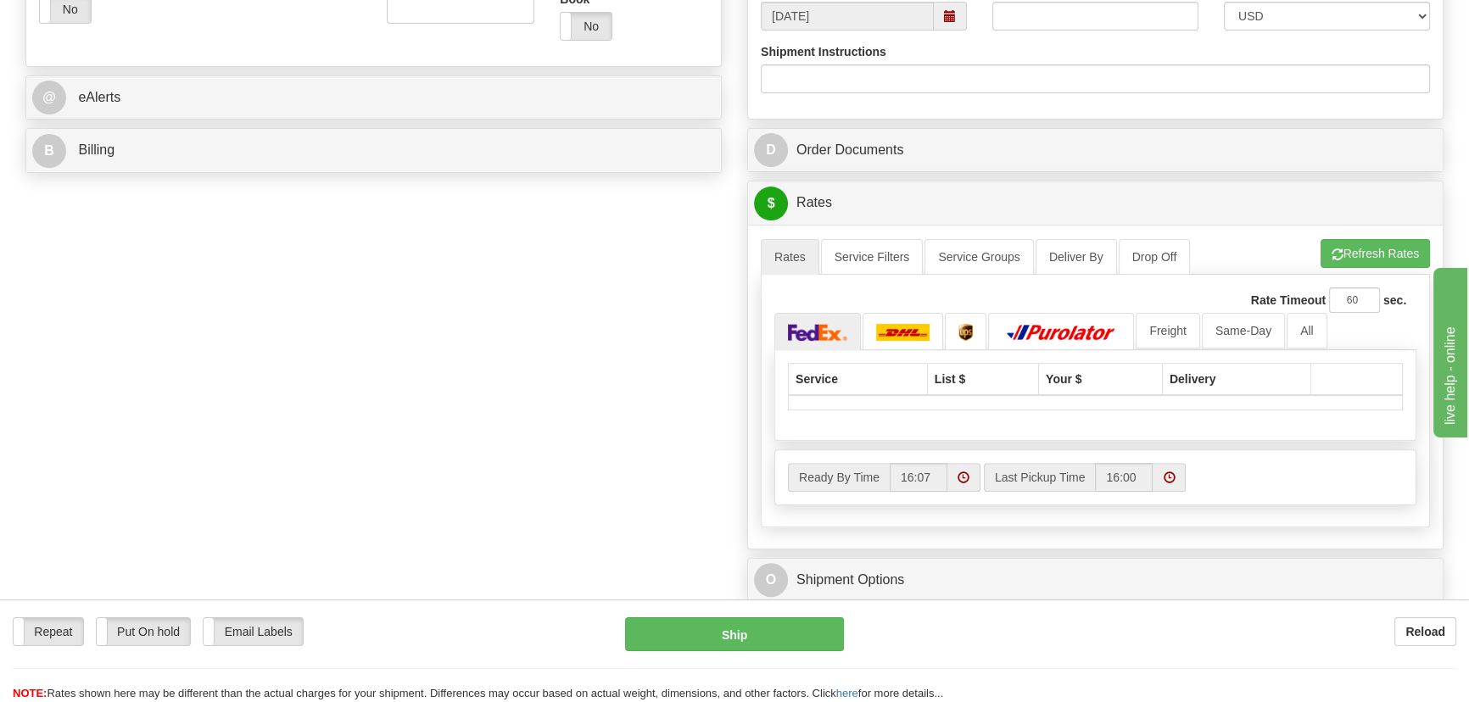
scroll to position [694, 0]
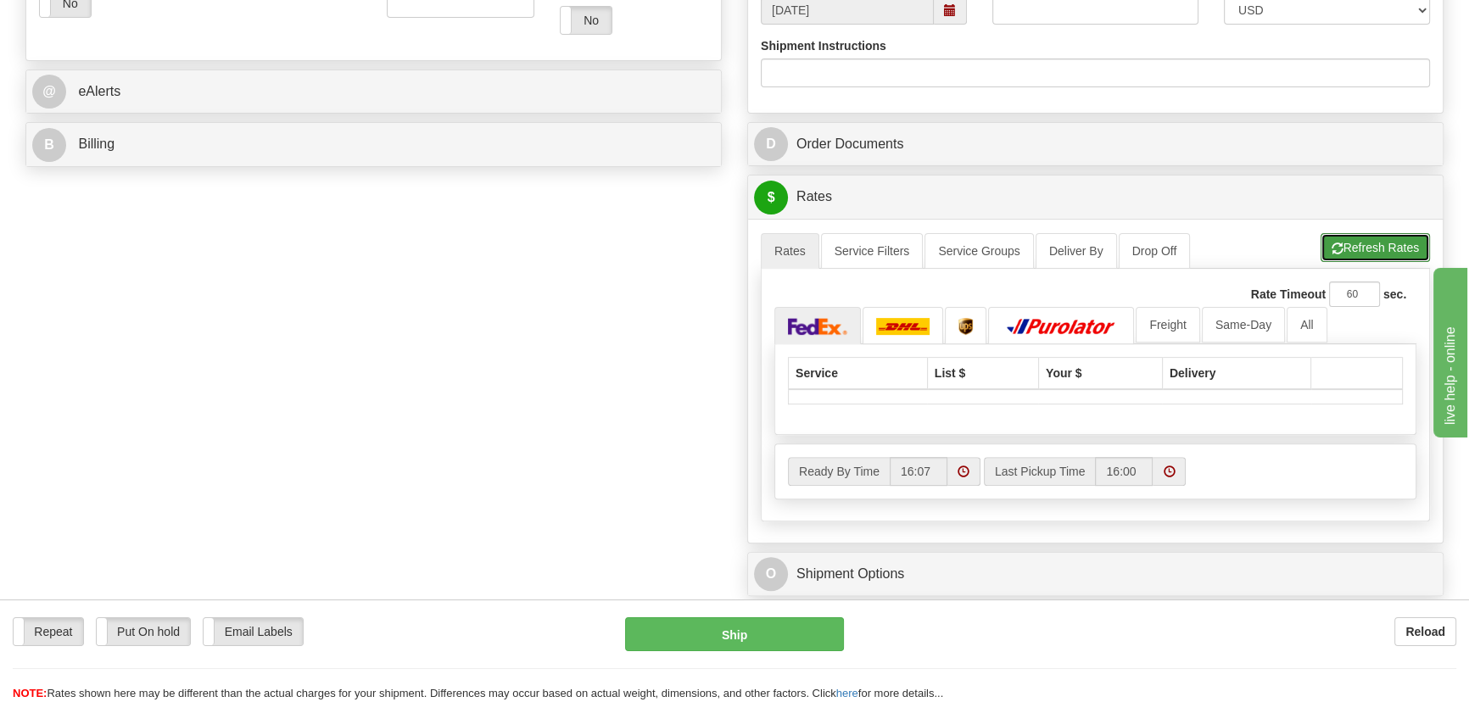
click at [1403, 254] on button "Refresh Rates" at bounding box center [1374, 247] width 109 height 29
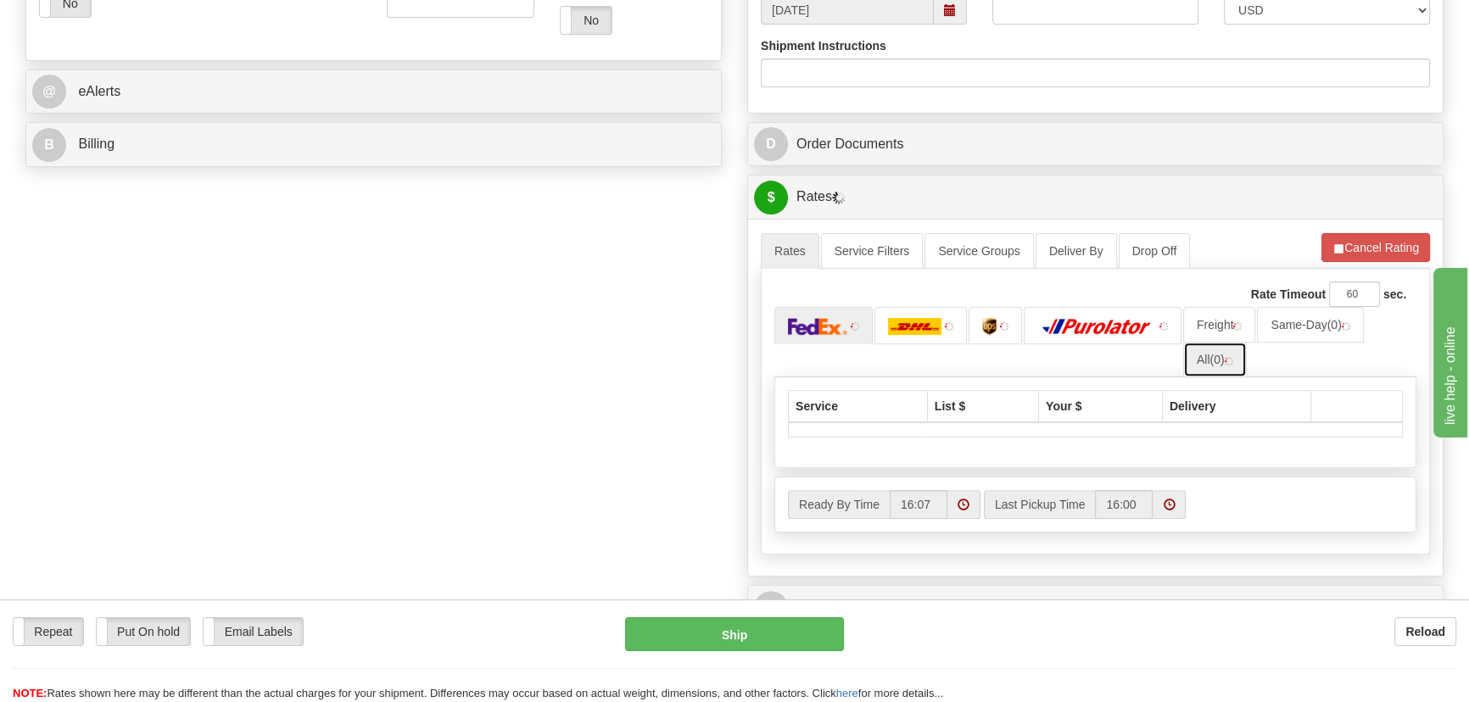
click at [1237, 354] on link "All (0)" at bounding box center [1215, 360] width 64 height 36
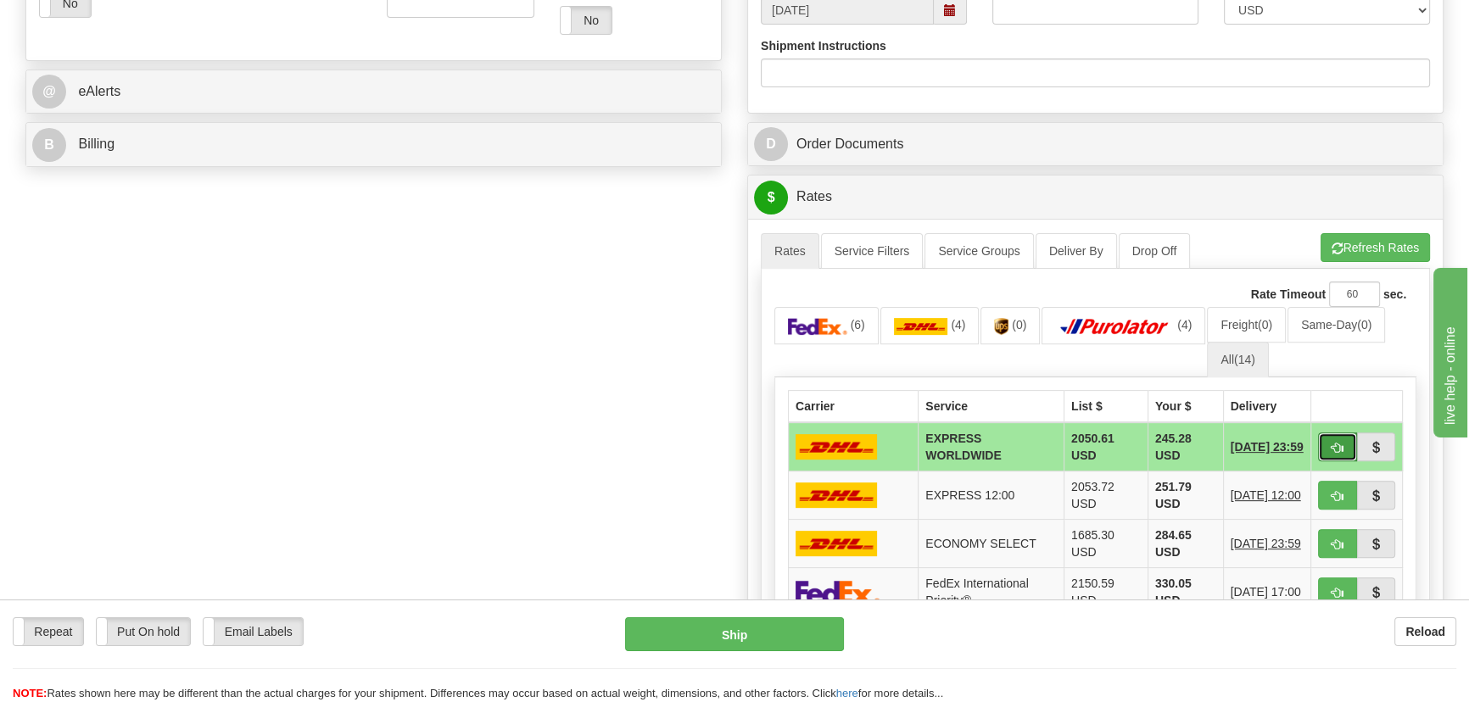
click at [1331, 443] on span "button" at bounding box center [1337, 448] width 12 height 11
type input "P"
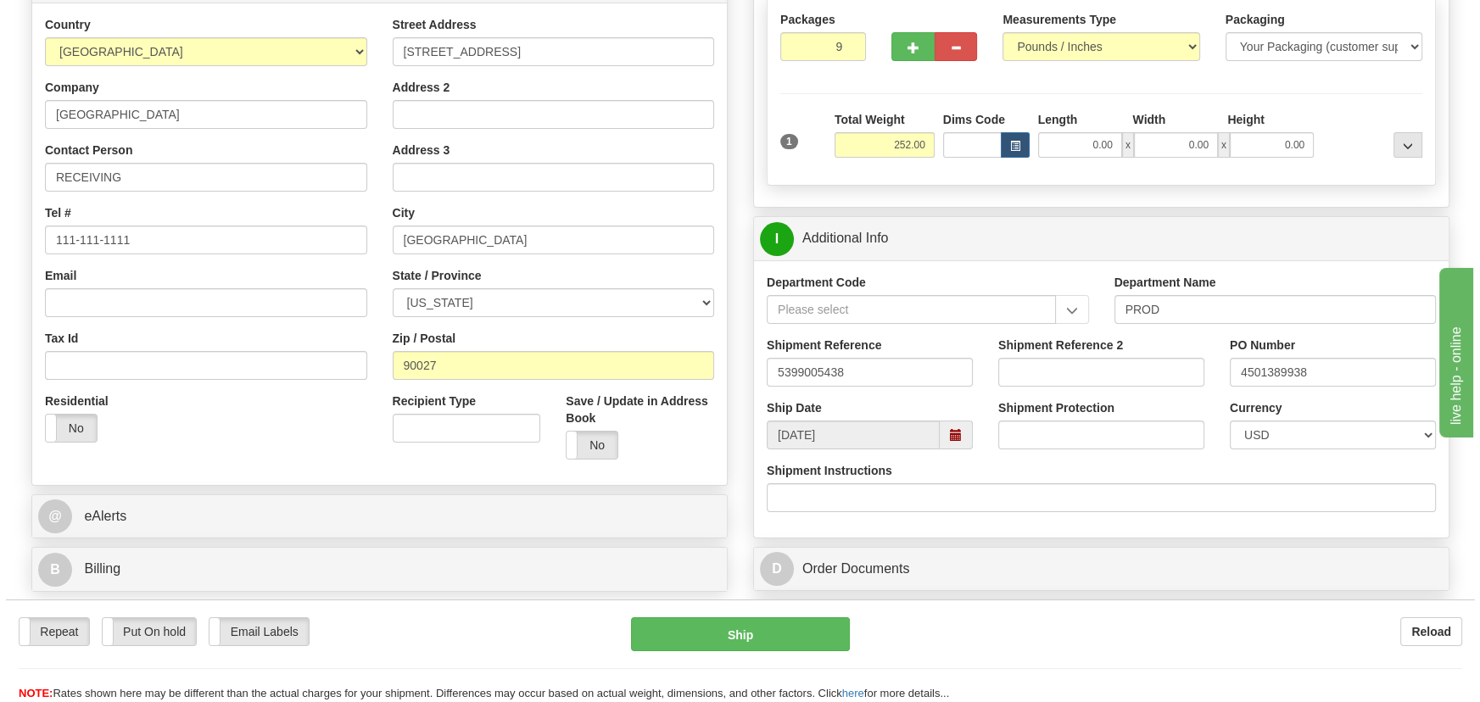
scroll to position [231, 0]
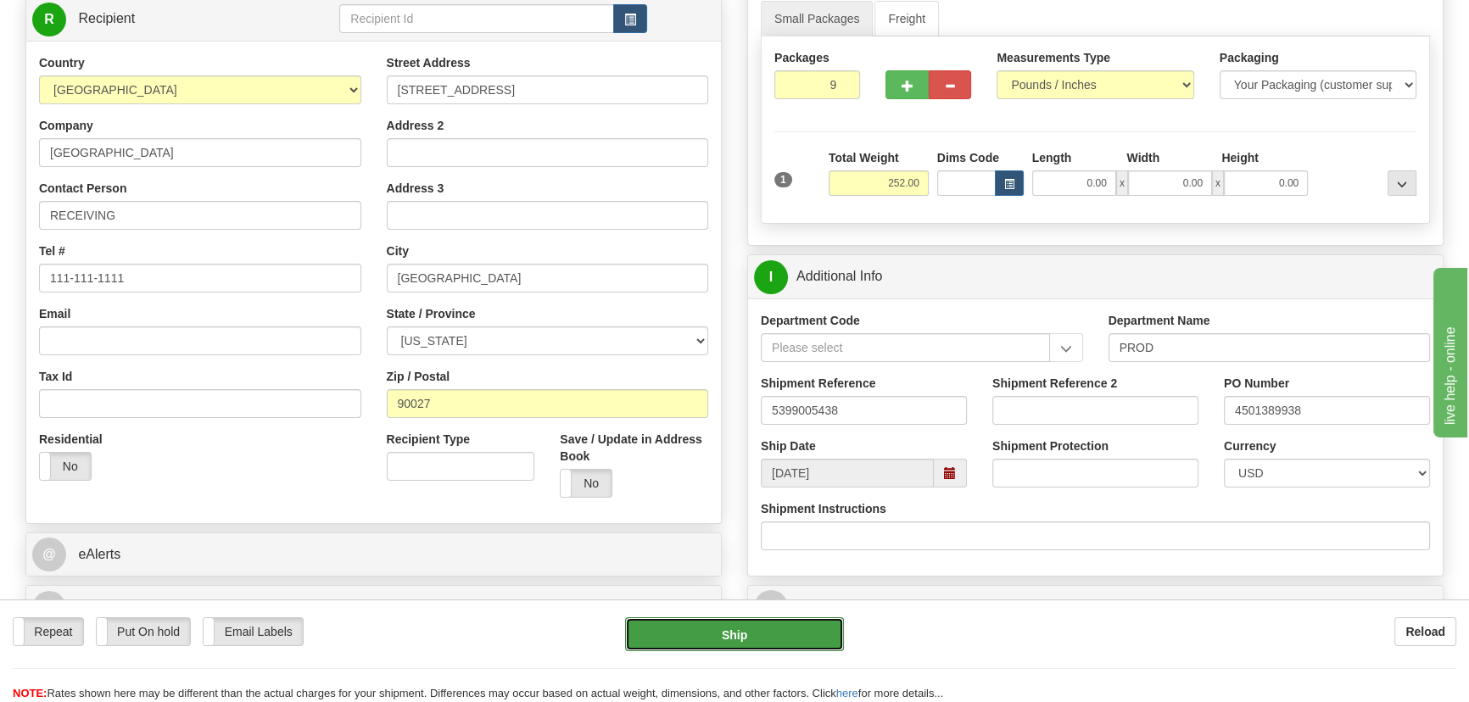
click at [761, 639] on button "Ship" at bounding box center [735, 634] width 220 height 34
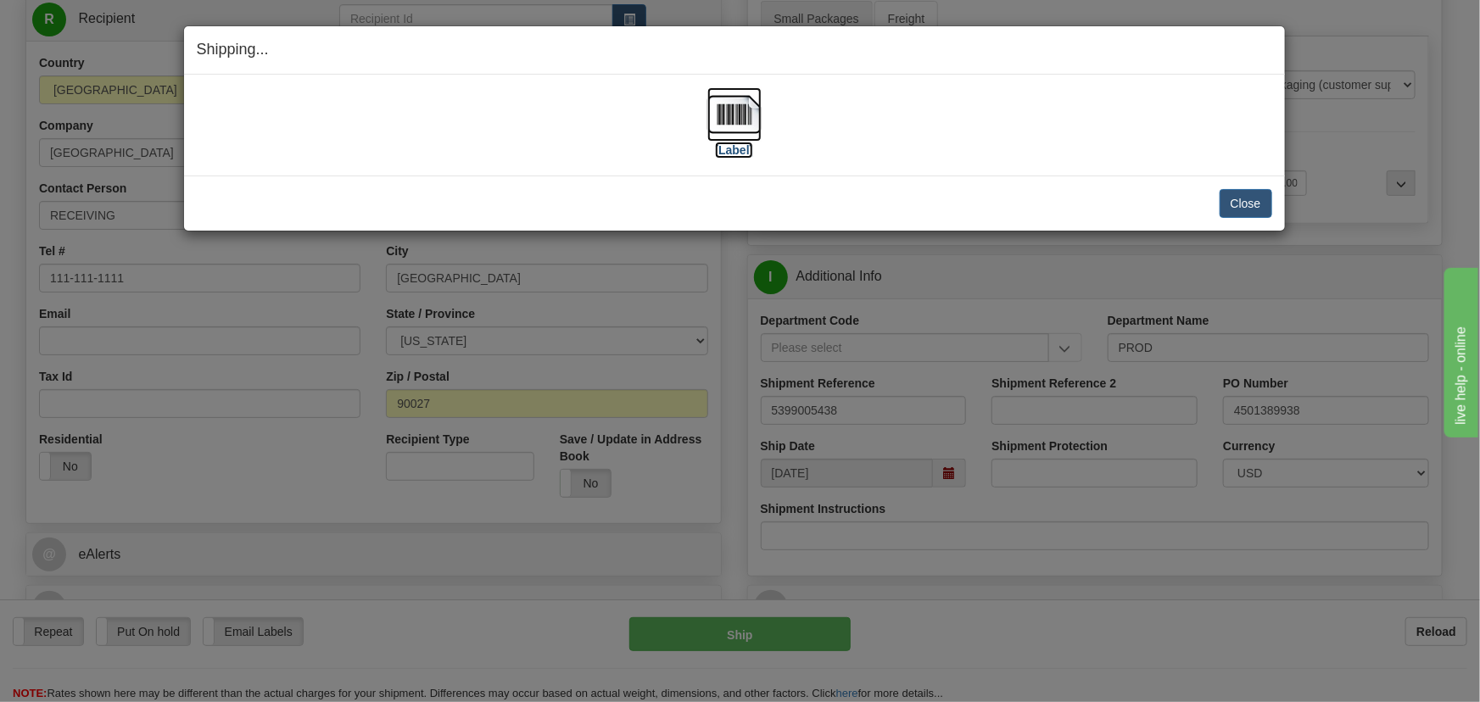
click at [739, 124] on img at bounding box center [734, 114] width 54 height 54
drag, startPoint x: 894, startPoint y: 159, endPoint x: 917, endPoint y: 147, distance: 26.2
click at [1249, 209] on button "Close" at bounding box center [1245, 203] width 53 height 29
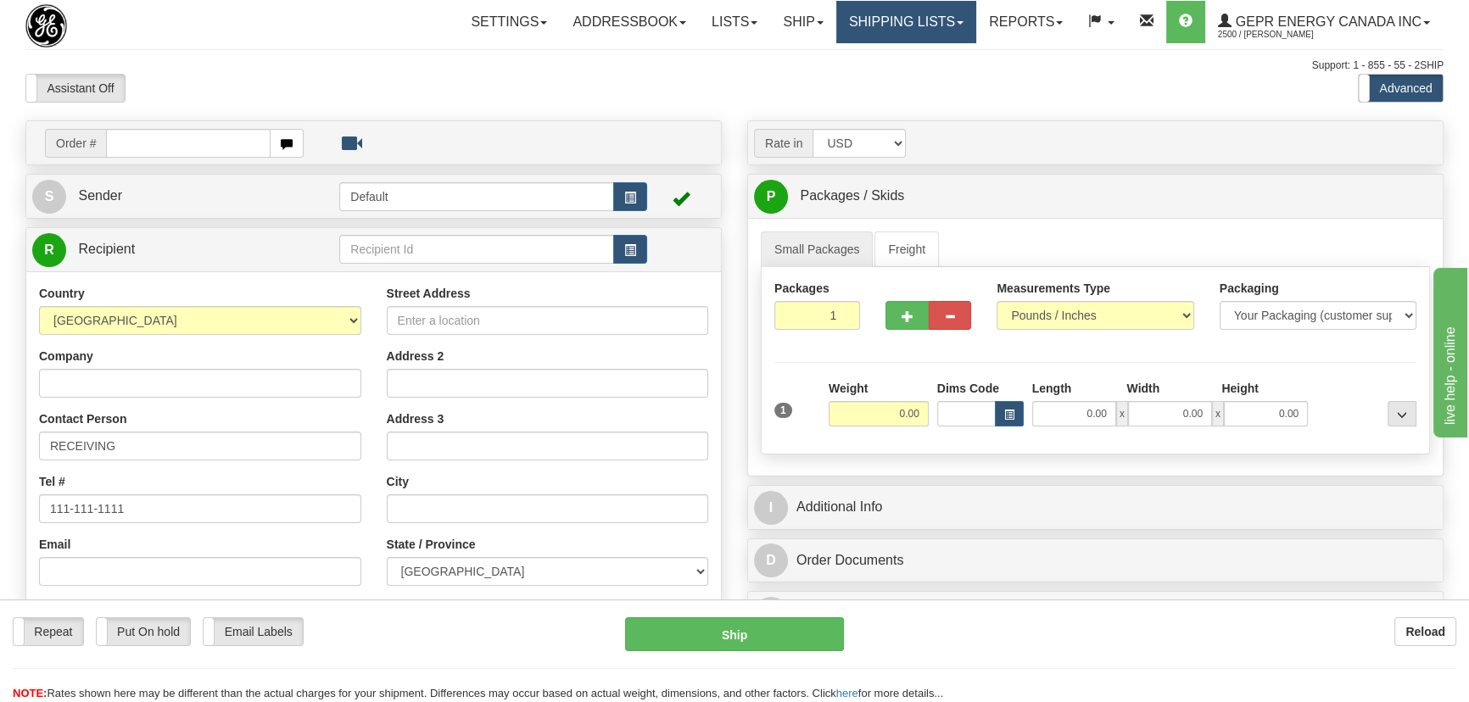
click at [891, 25] on link "Shipping lists" at bounding box center [906, 22] width 140 height 42
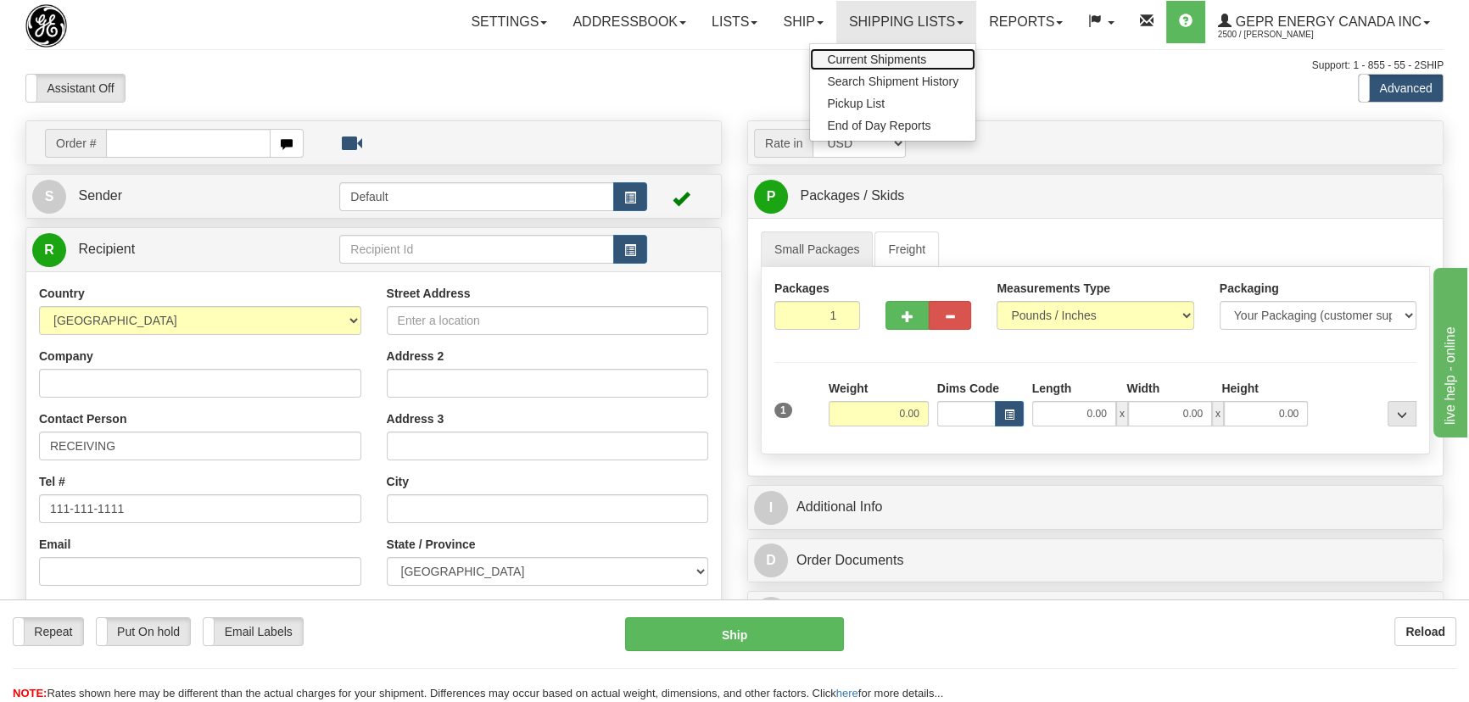
click at [900, 56] on span "Current Shipments" at bounding box center [876, 60] width 99 height 14
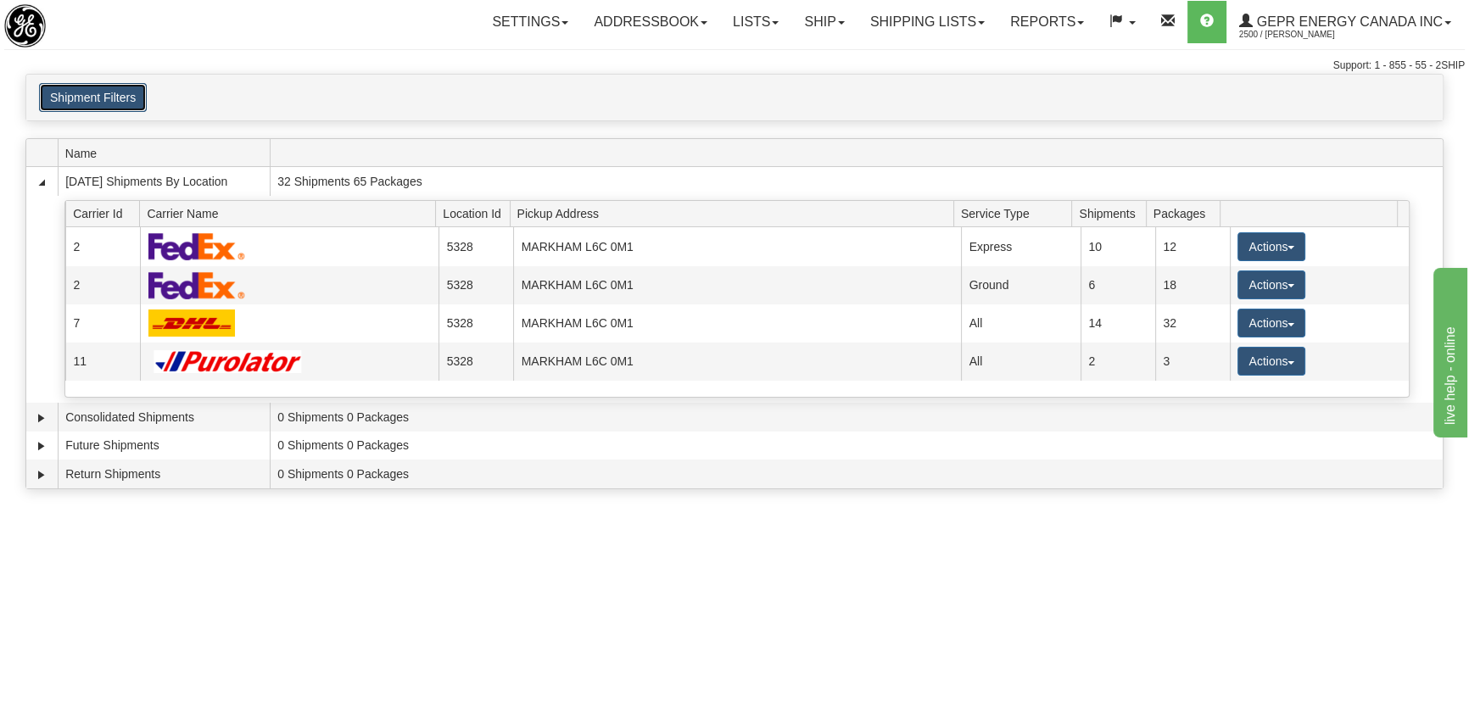
click at [113, 93] on button "Shipment Filters" at bounding box center [93, 97] width 108 height 29
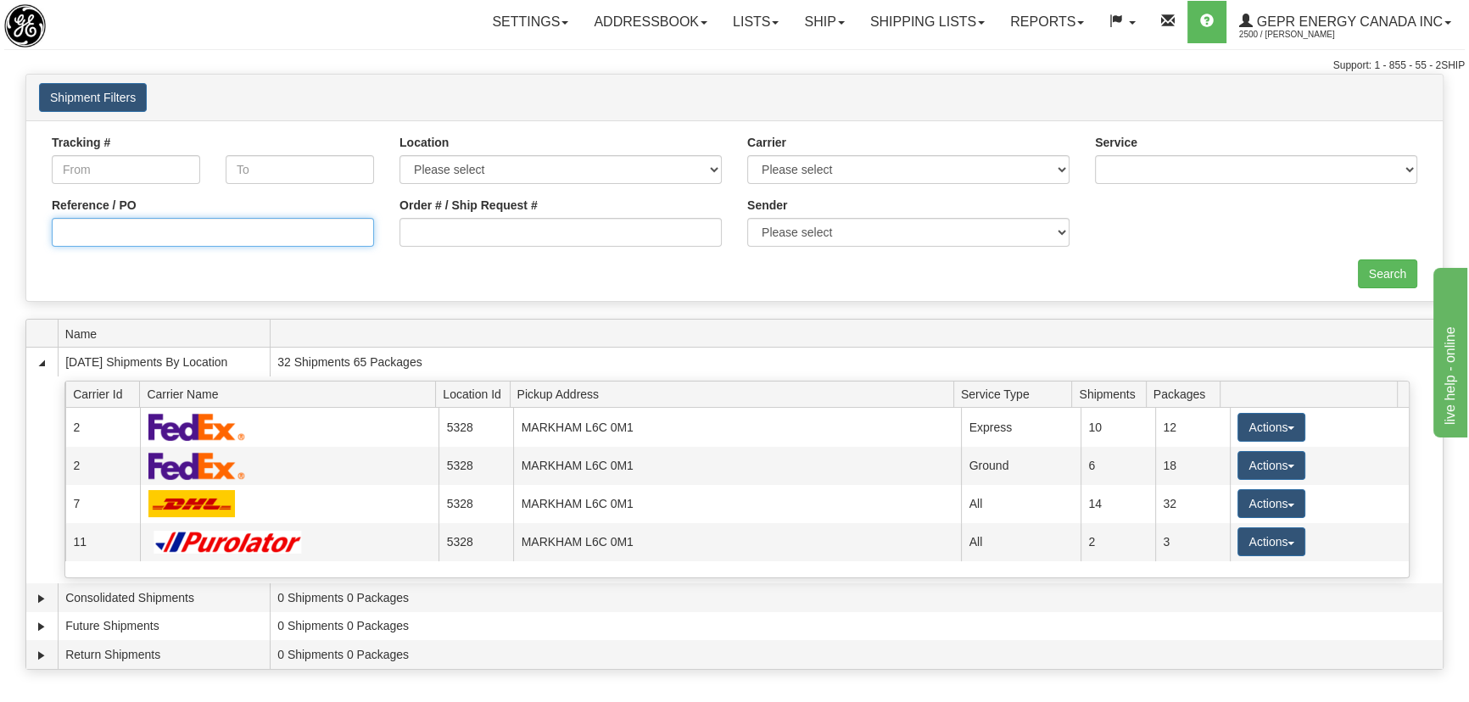
click at [168, 225] on input "Reference / PO" at bounding box center [213, 232] width 322 height 29
paste input "5399005438"
type input "5399005438"
click at [1400, 269] on input "Search" at bounding box center [1387, 273] width 59 height 29
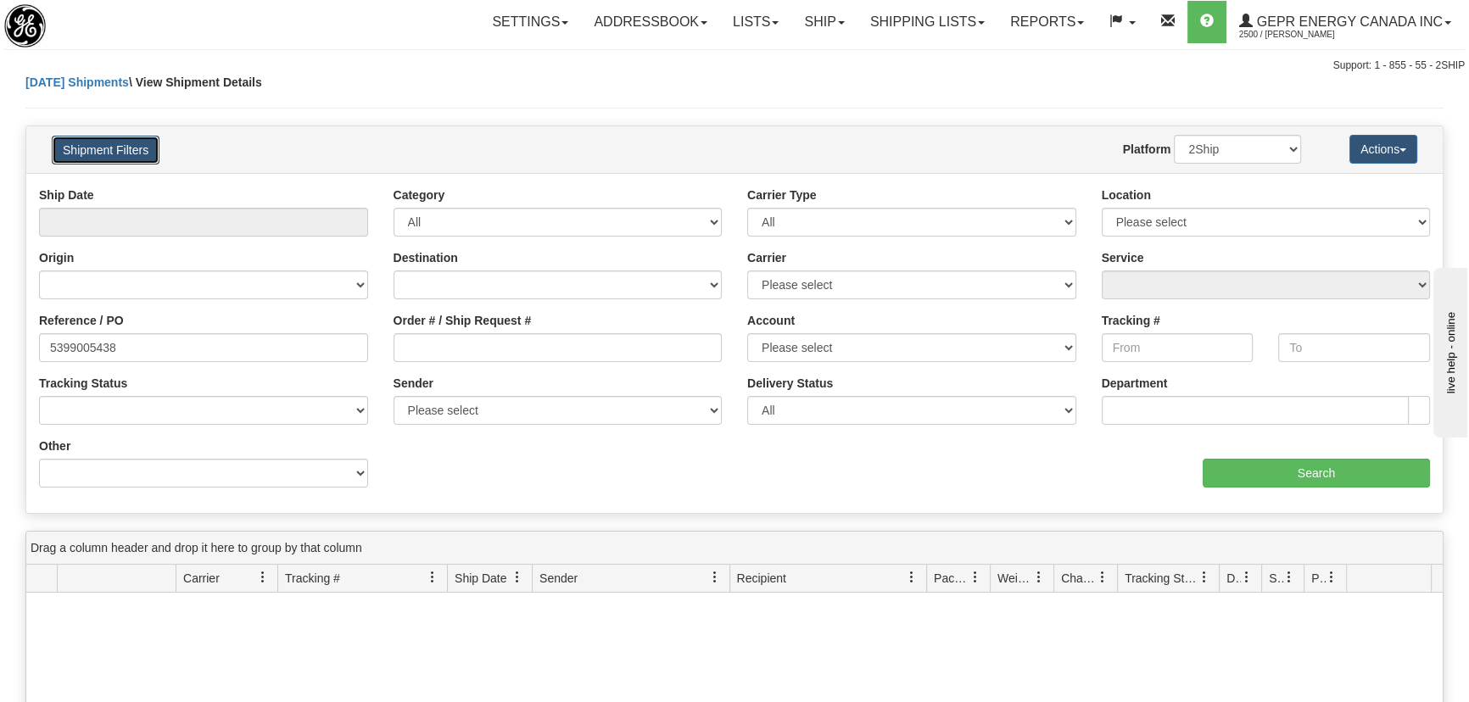
click at [98, 151] on button "Shipment Filters" at bounding box center [106, 150] width 108 height 29
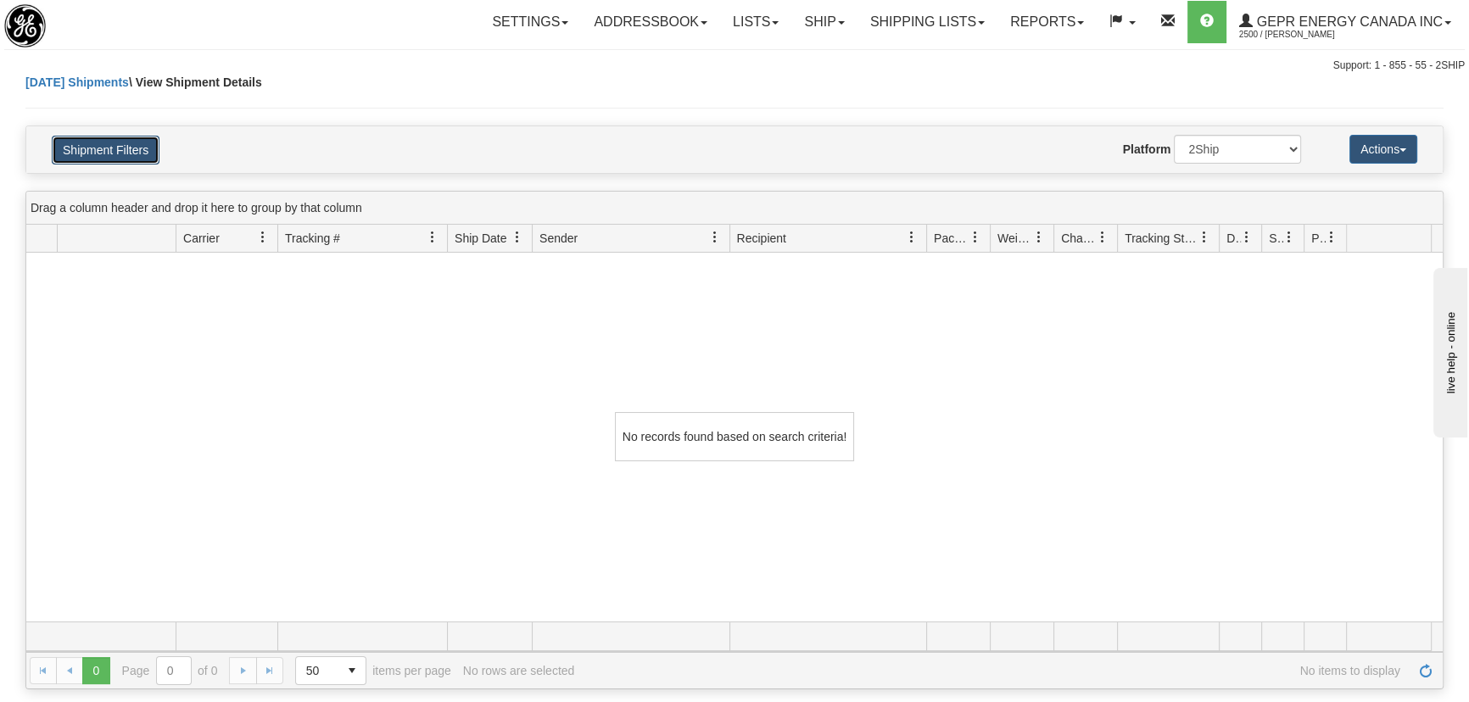
click at [98, 151] on button "Shipment Filters" at bounding box center [106, 150] width 108 height 29
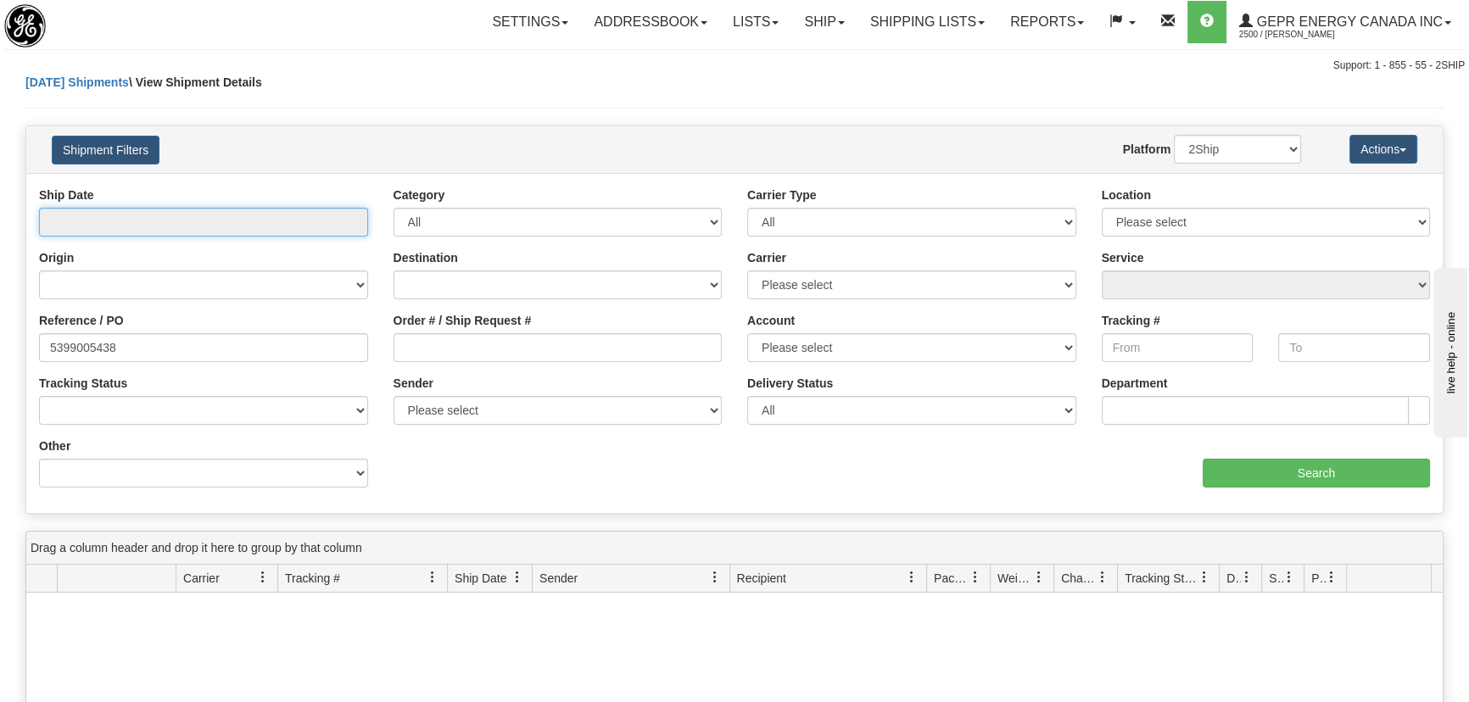
click at [136, 227] on input "text" at bounding box center [203, 222] width 329 height 29
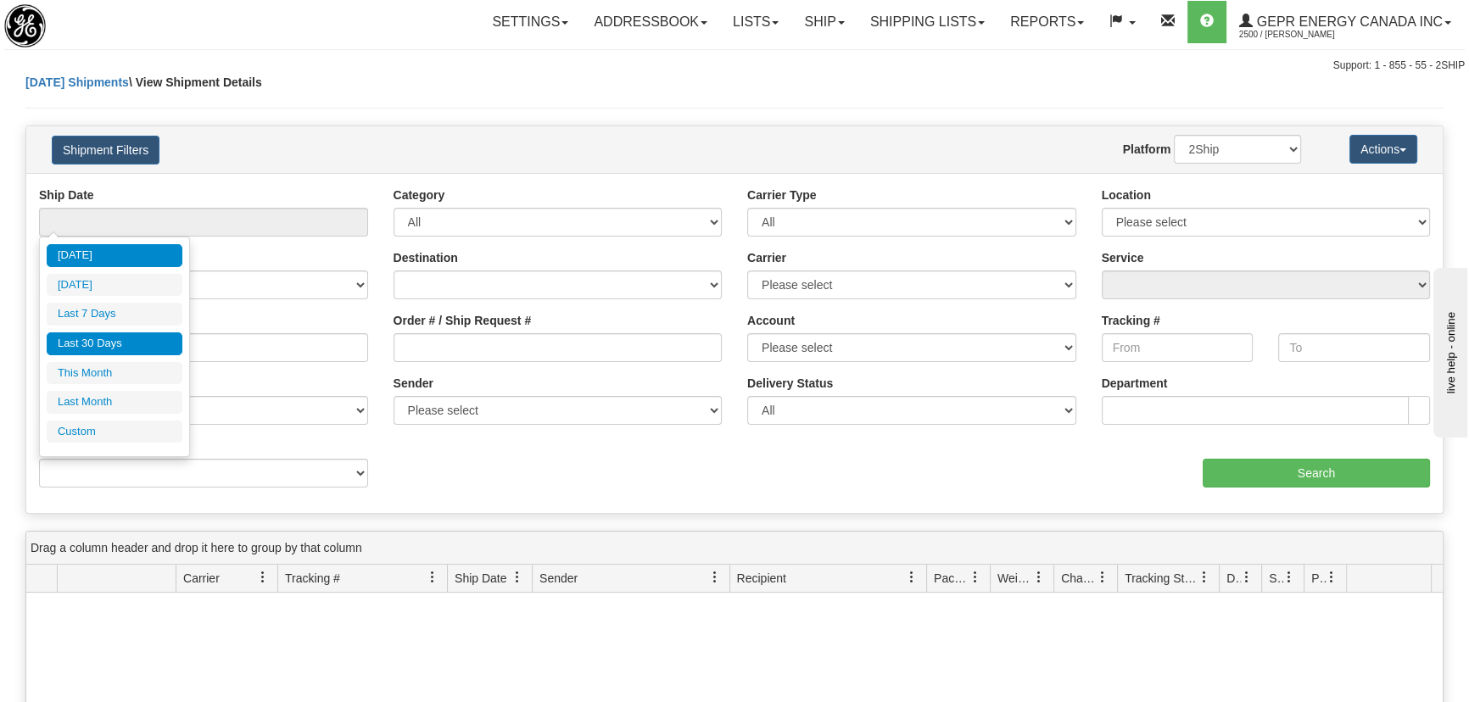
click at [115, 348] on li "Last 30 Days" at bounding box center [115, 343] width 136 height 23
type input "From [DATE] To [DATE]"
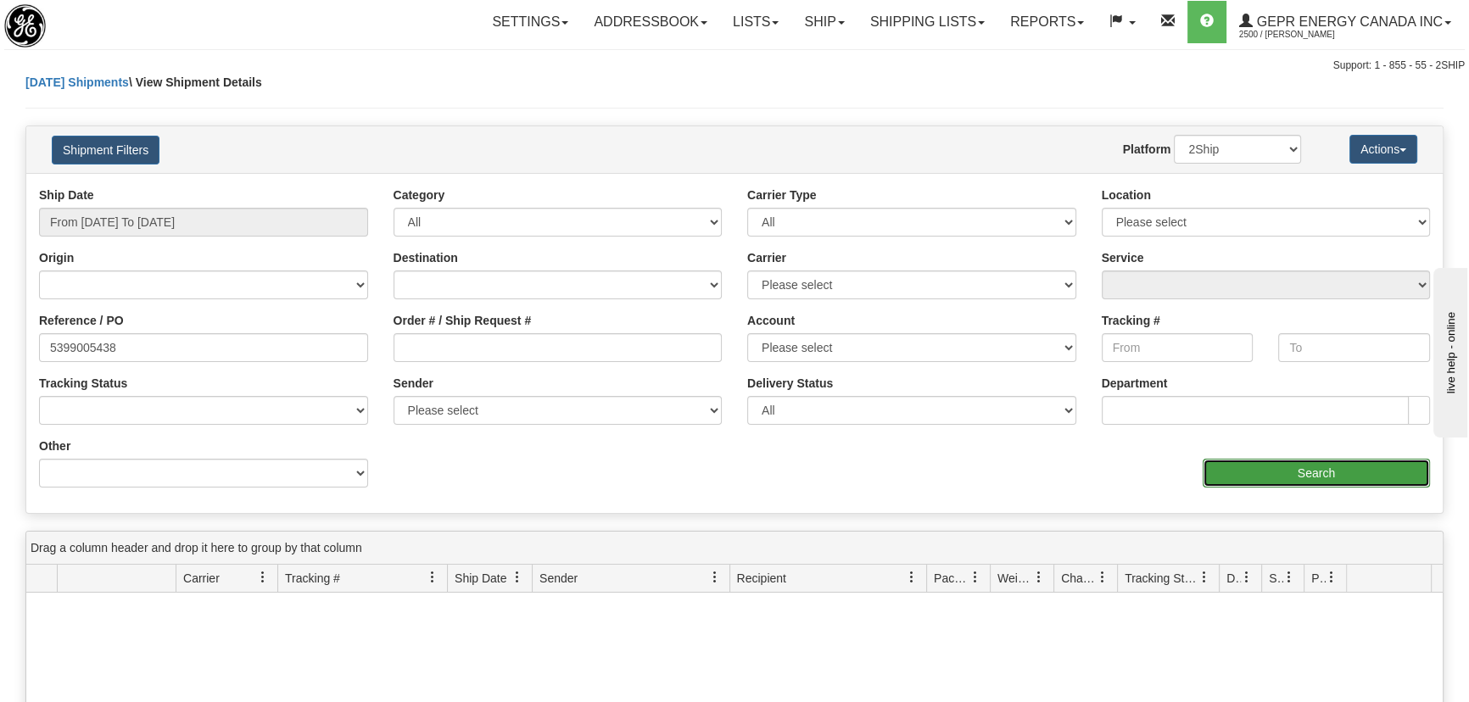
click at [1283, 486] on input "Search" at bounding box center [1315, 473] width 227 height 29
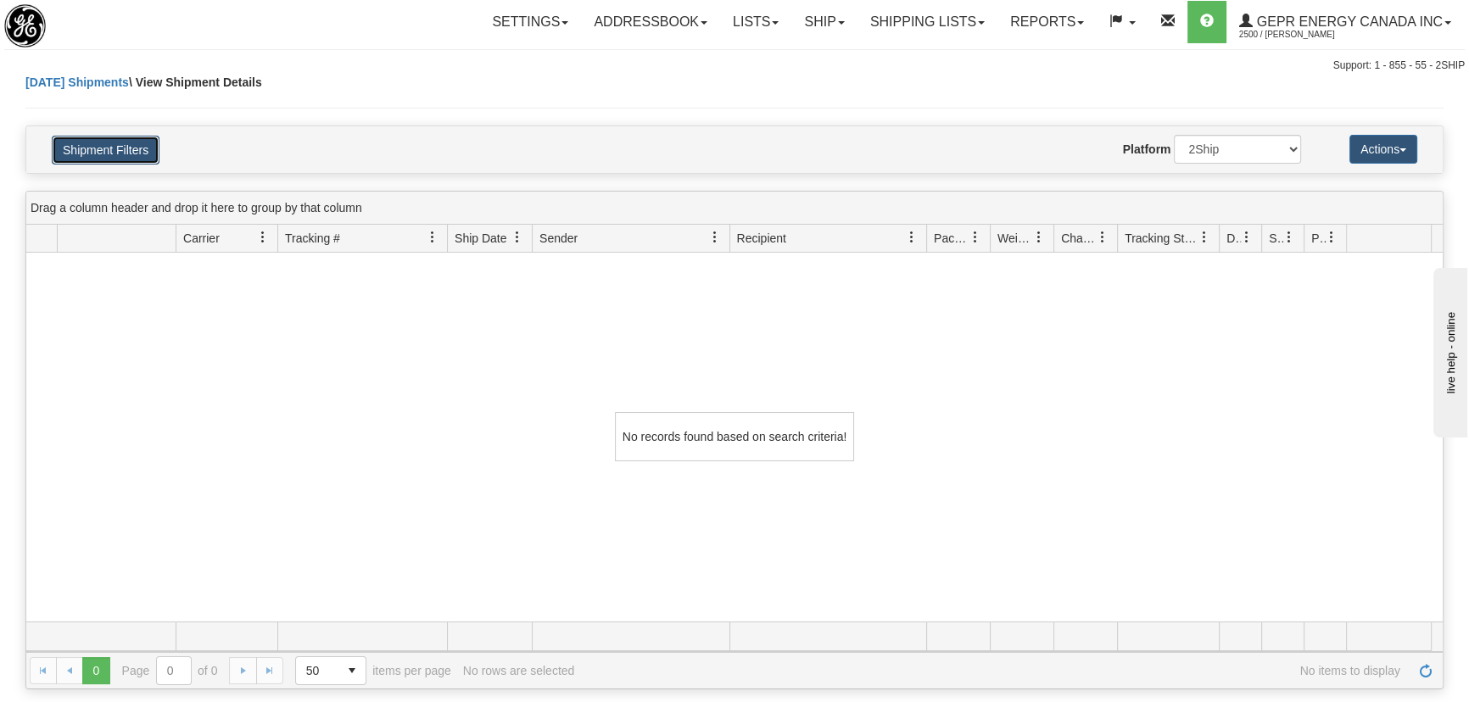
click at [125, 136] on button "Shipment Filters" at bounding box center [106, 150] width 108 height 29
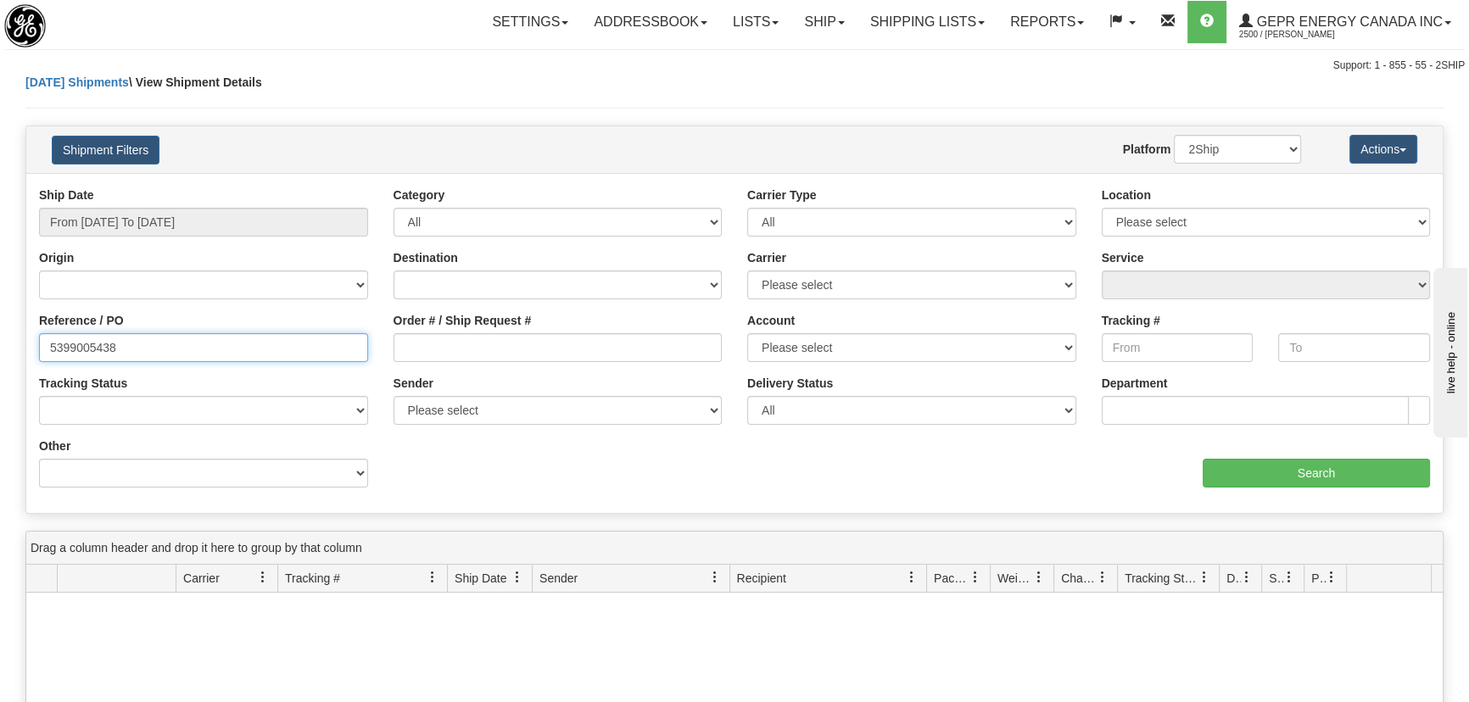
click at [53, 347] on input "5399005438" at bounding box center [203, 347] width 329 height 29
click at [140, 344] on input "5399005438" at bounding box center [203, 347] width 329 height 29
type input "5399005438"
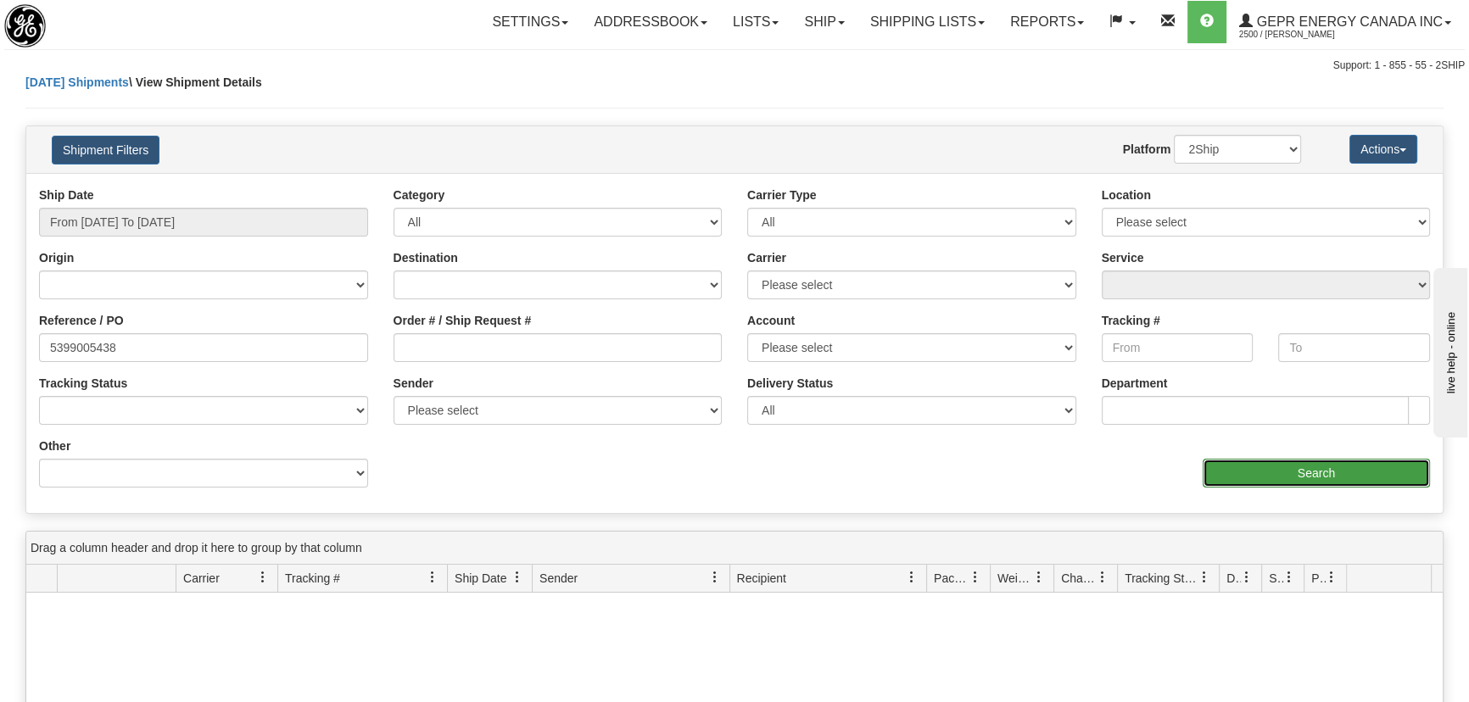
click at [1342, 467] on input "Search" at bounding box center [1315, 473] width 227 height 29
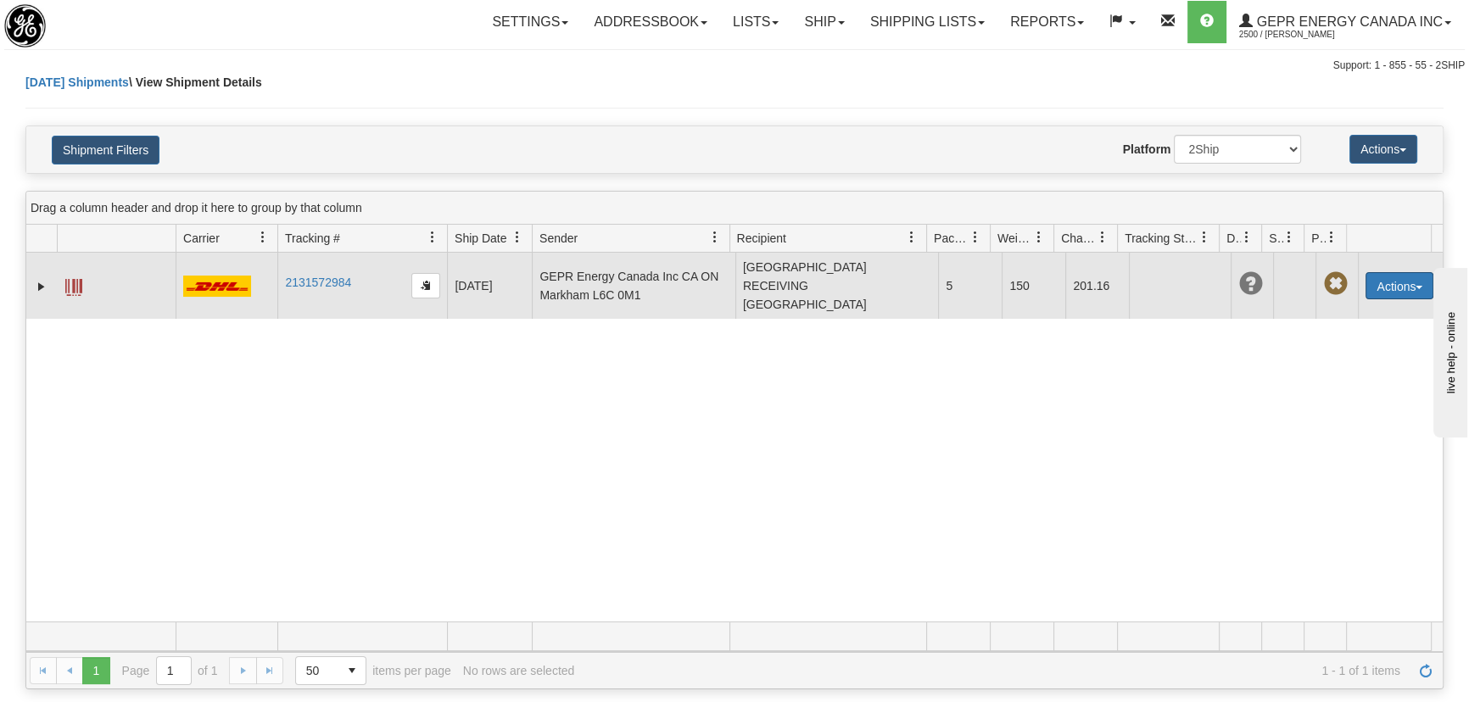
click at [1382, 281] on button "Actions" at bounding box center [1399, 285] width 68 height 27
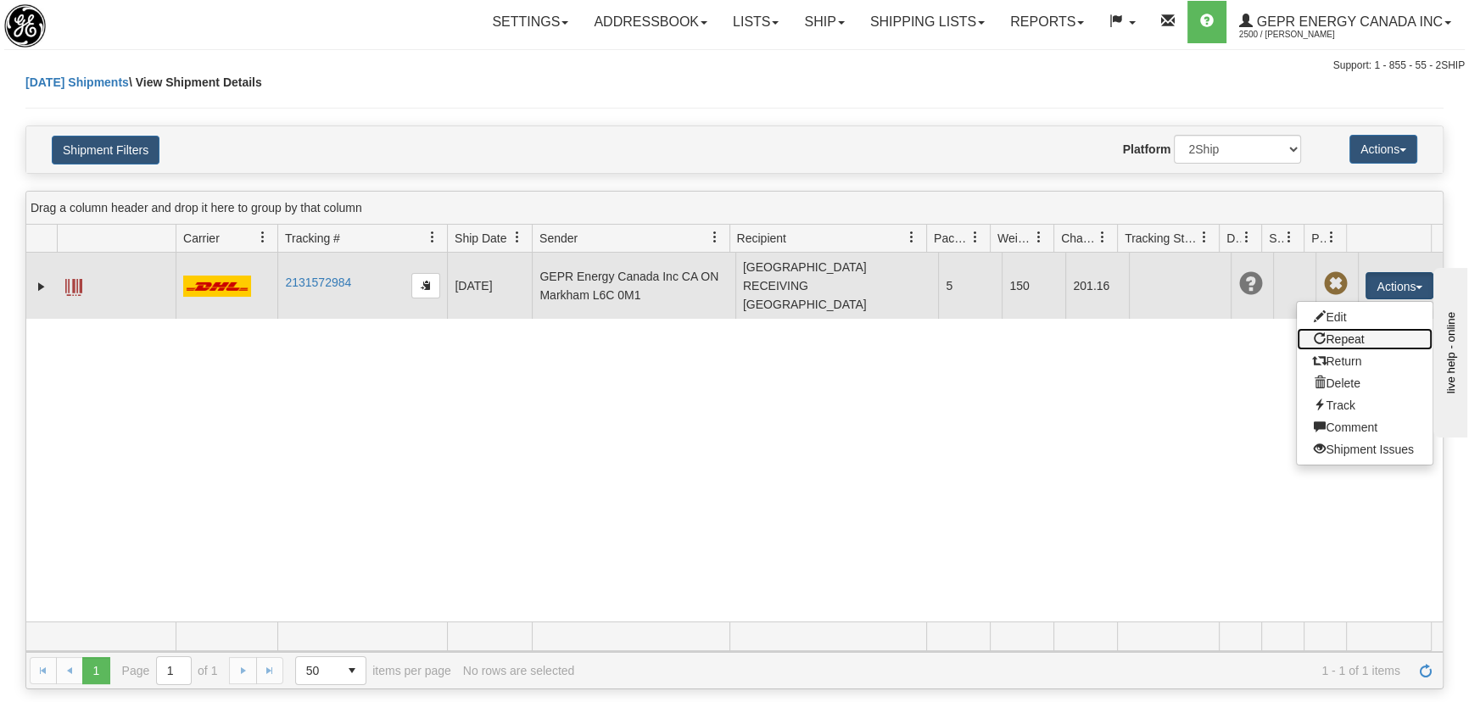
click at [1347, 337] on link "Repeat" at bounding box center [1365, 339] width 136 height 22
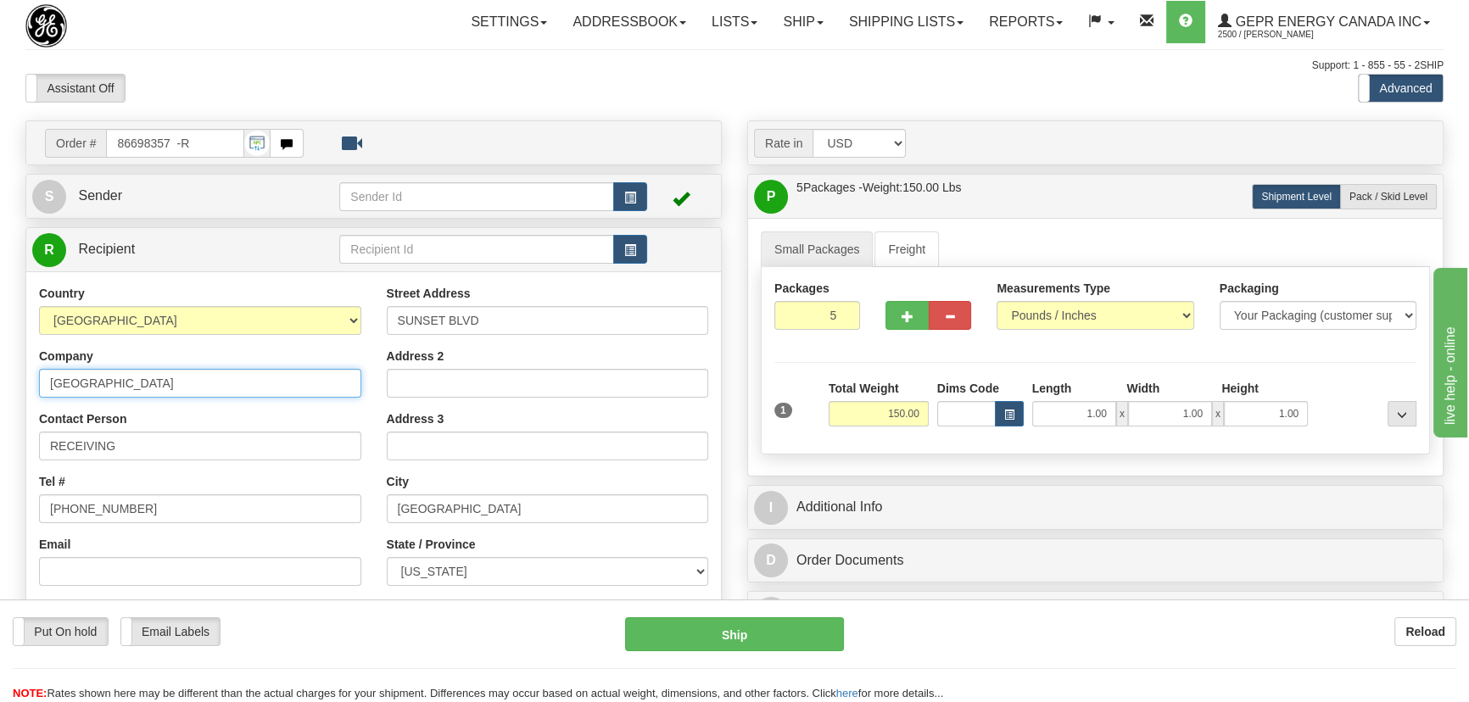
drag, startPoint x: 288, startPoint y: 388, endPoint x: 42, endPoint y: 363, distance: 248.0
click at [39, 371] on input "[GEOGRAPHIC_DATA]" at bounding box center [200, 383] width 322 height 29
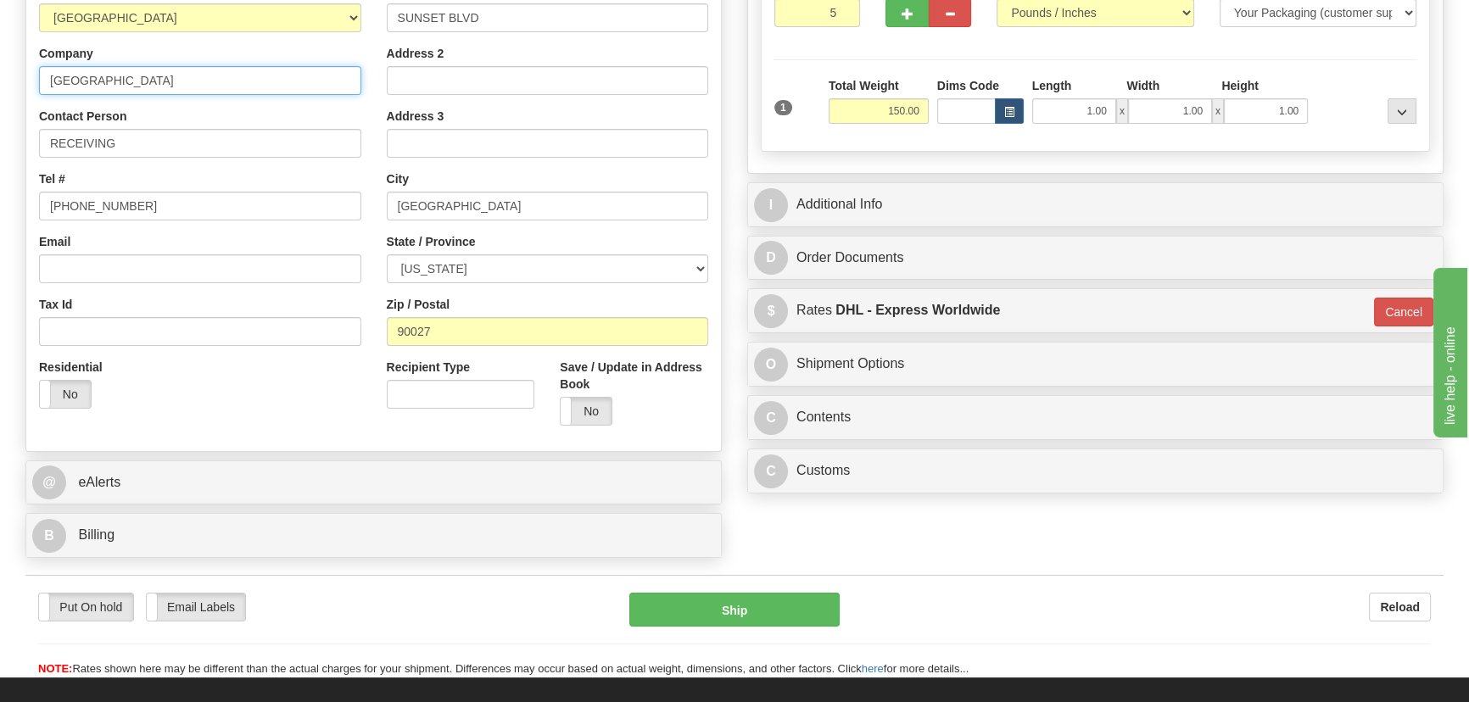
scroll to position [308, 0]
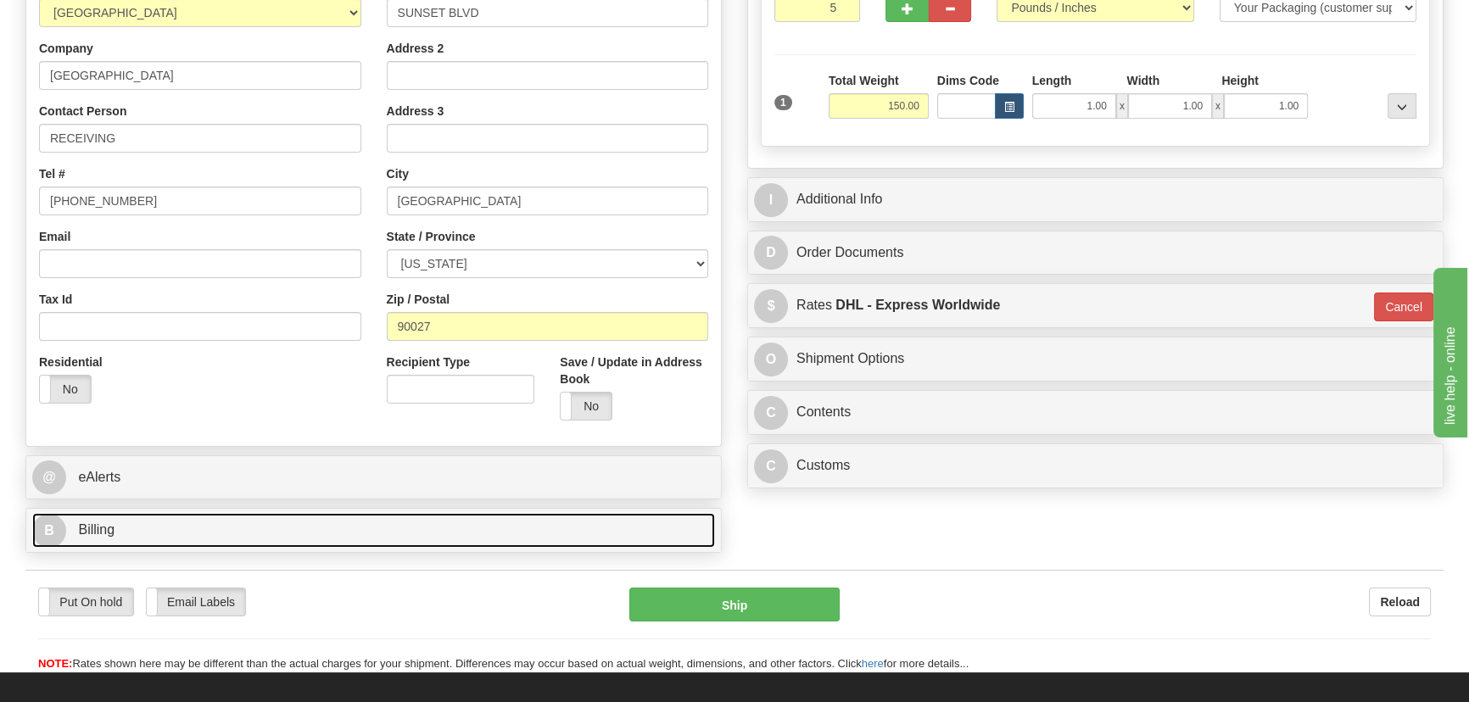
click at [487, 522] on link "B Billing" at bounding box center [373, 530] width 683 height 35
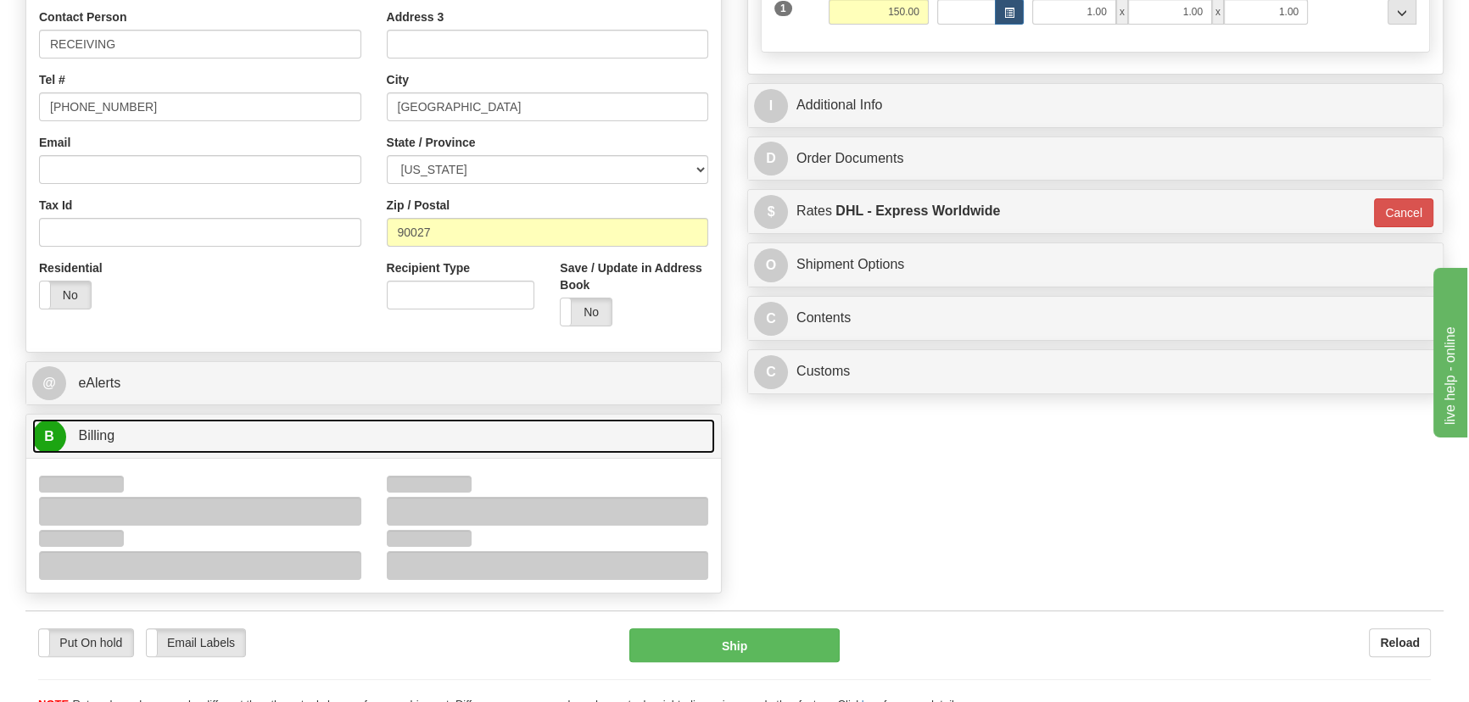
scroll to position [539, 0]
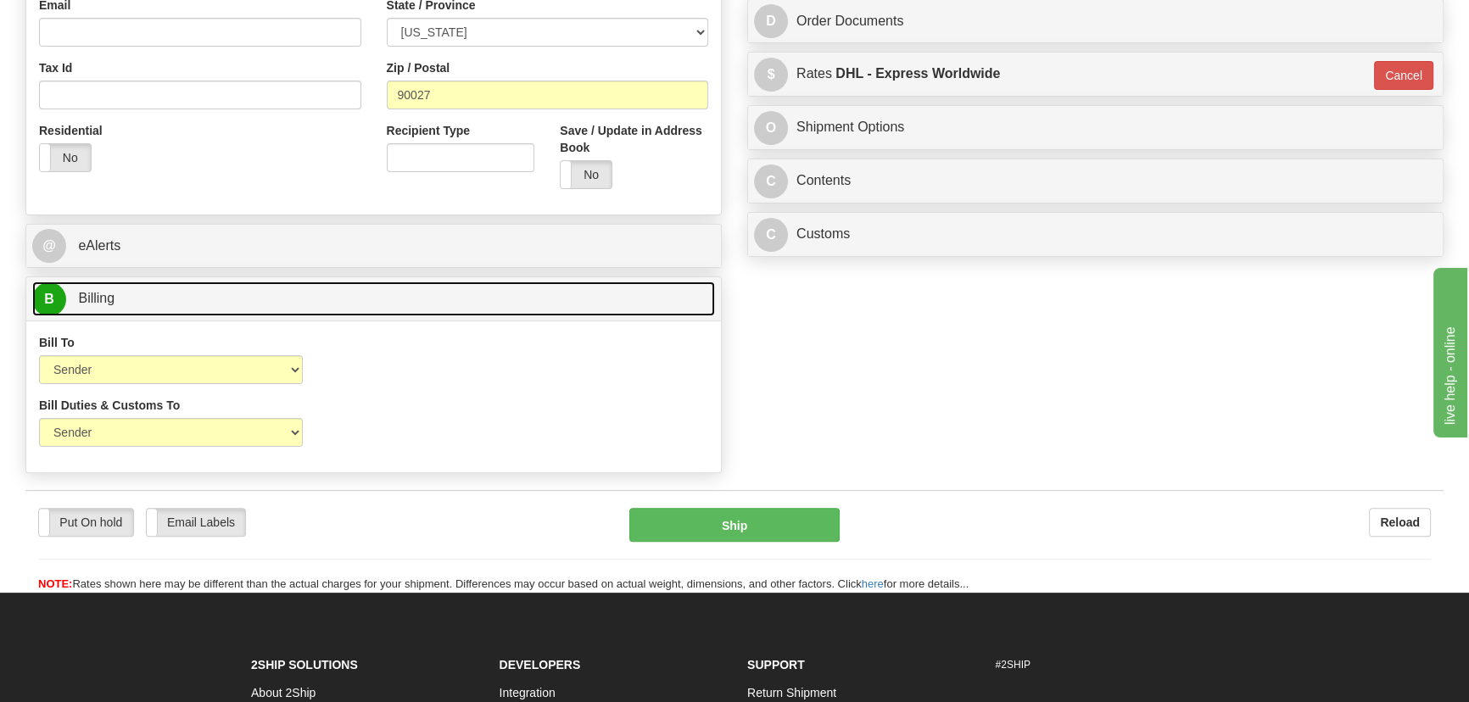
click at [449, 286] on link "B Billing" at bounding box center [373, 299] width 683 height 35
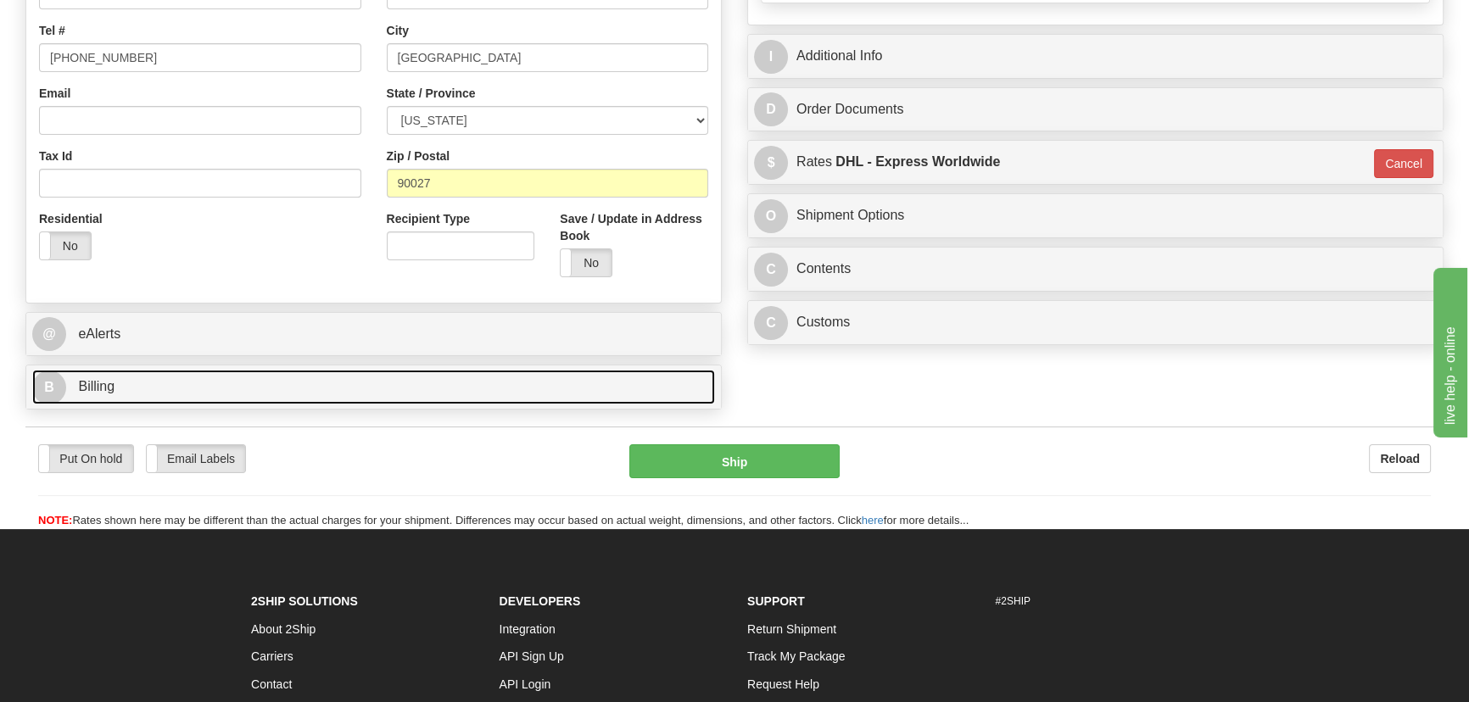
scroll to position [231, 0]
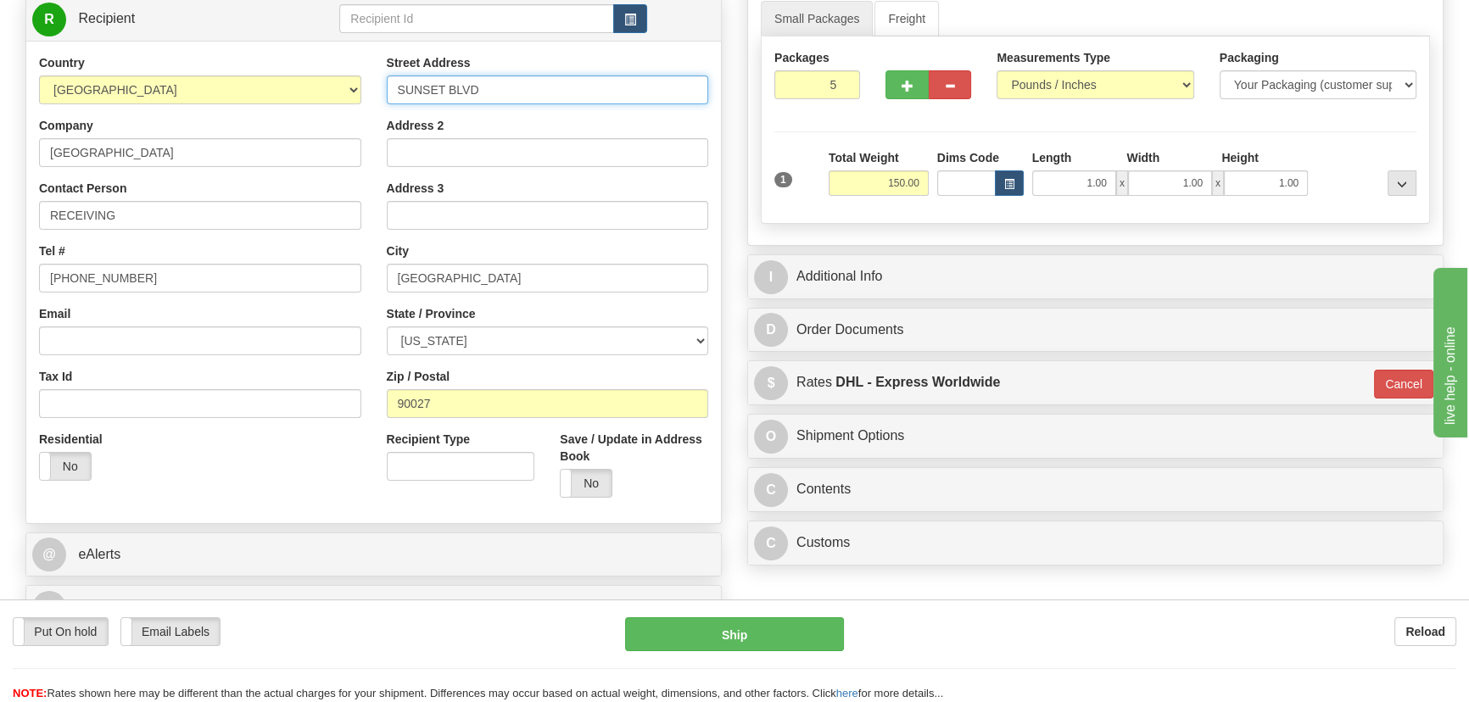
click at [399, 92] on input "SUNSET BLVD" at bounding box center [548, 89] width 322 height 29
type input "[STREET_ADDRESS]"
click at [1359, 154] on div at bounding box center [1366, 172] width 109 height 47
drag, startPoint x: 816, startPoint y: 85, endPoint x: 853, endPoint y: 101, distance: 40.6
click at [853, 101] on div "Packages 5 1" at bounding box center [816, 80] width 111 height 63
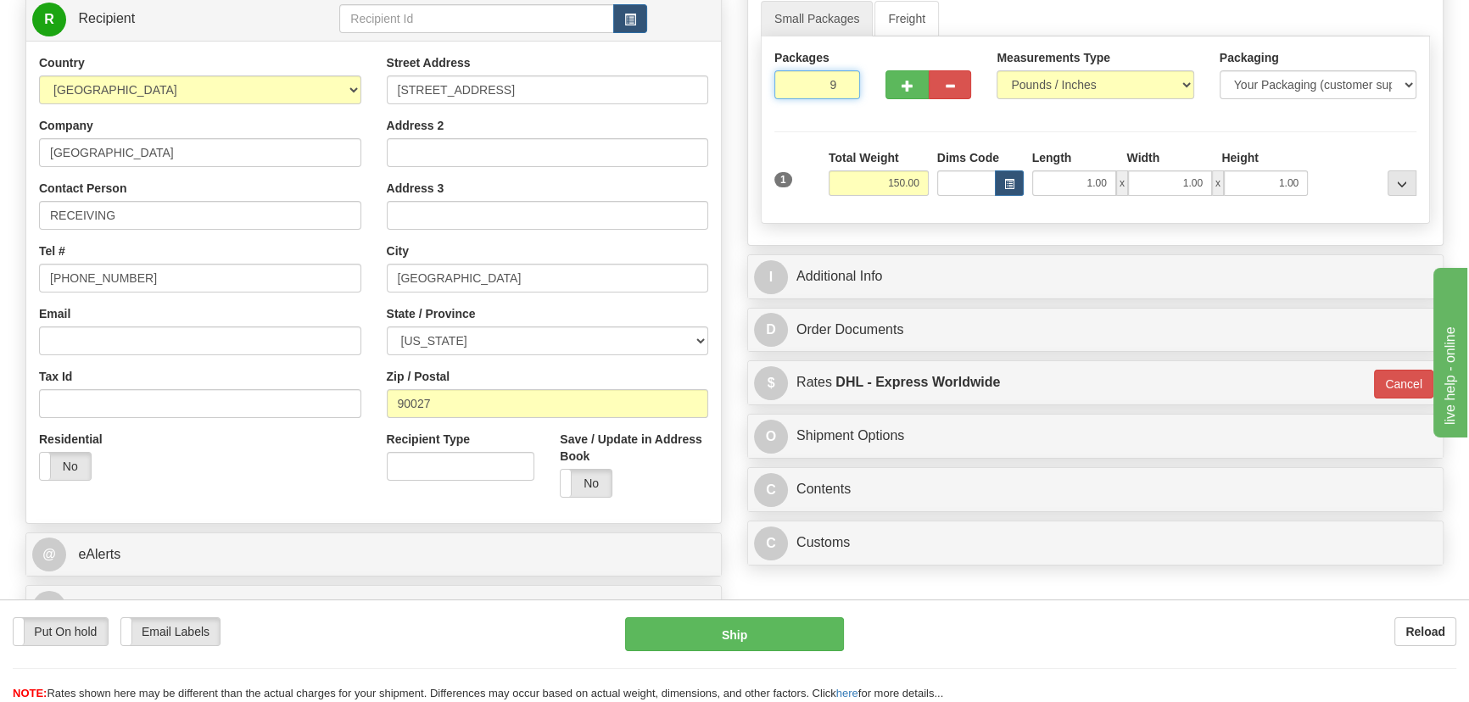
type input "9"
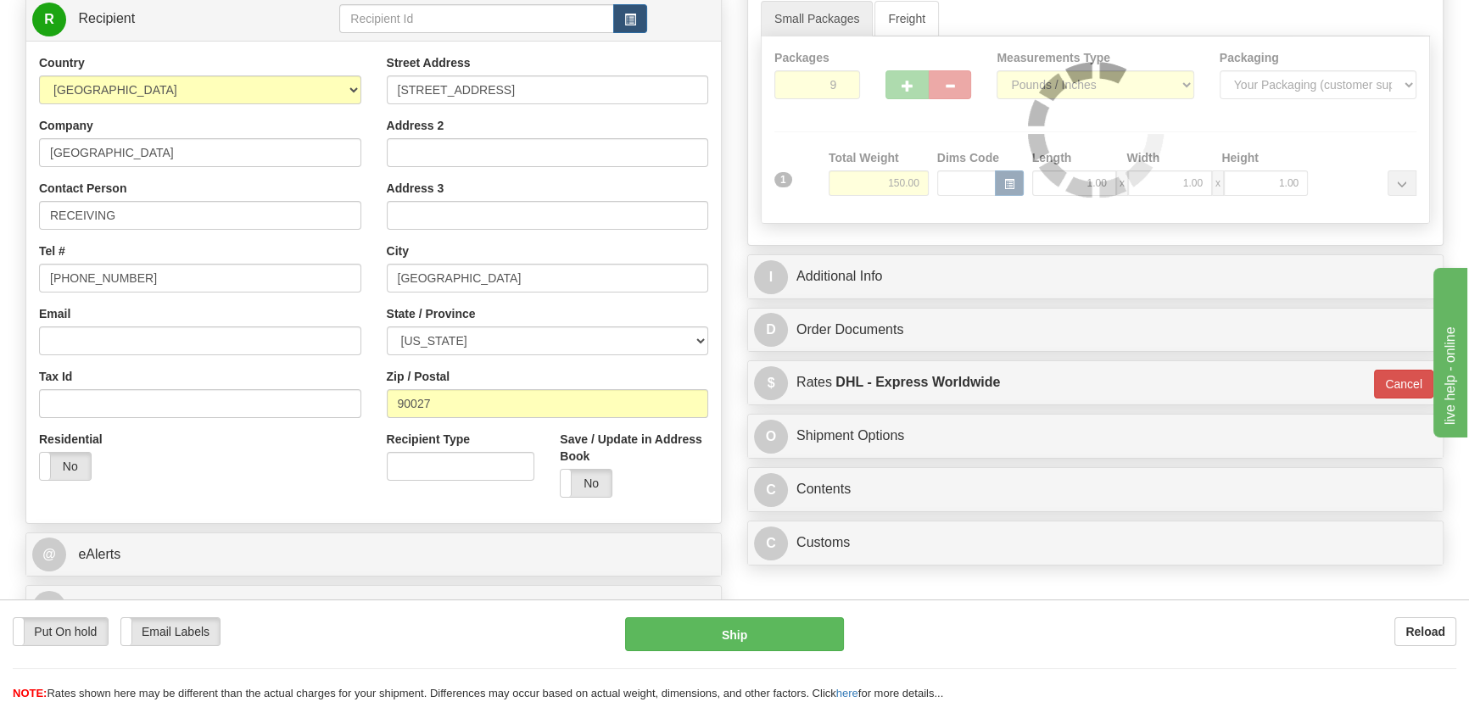
click at [1102, 129] on div "Packages 9 1 Measurements Type" at bounding box center [1095, 129] width 669 height 187
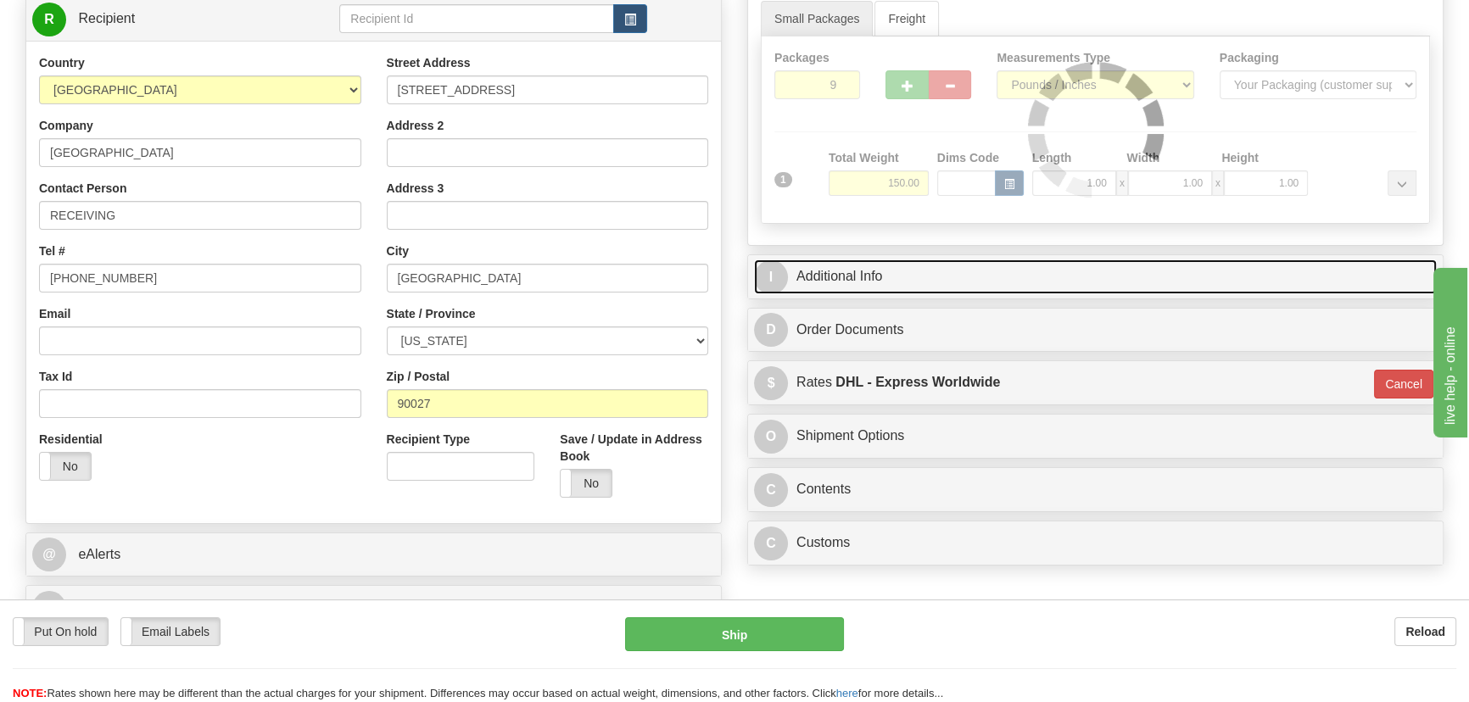
click at [1102, 271] on link "I Additional Info" at bounding box center [1095, 276] width 683 height 35
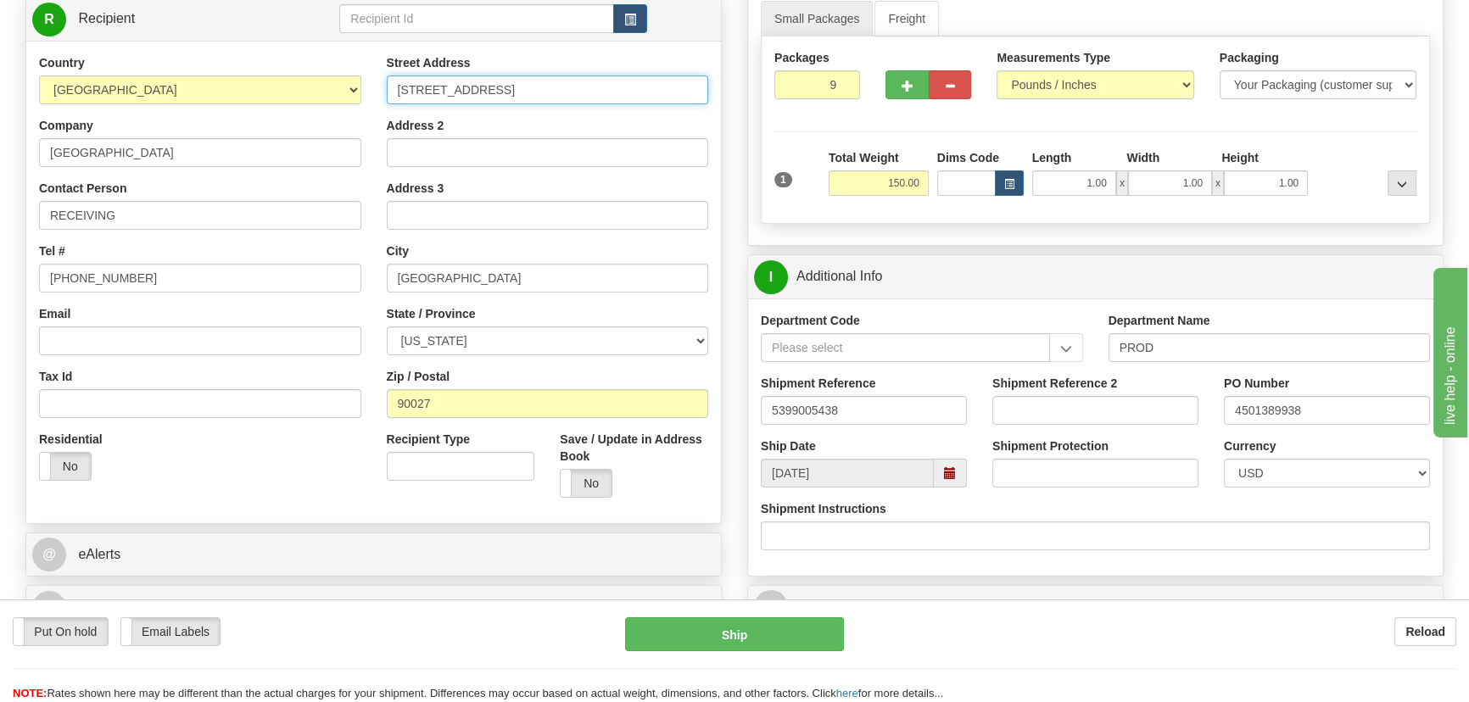
drag, startPoint x: 570, startPoint y: 98, endPoint x: 327, endPoint y: 92, distance: 242.6
click at [327, 92] on div "Country [GEOGRAPHIC_DATA] [GEOGRAPHIC_DATA] [GEOGRAPHIC_DATA] [GEOGRAPHIC_DATA]…" at bounding box center [373, 282] width 694 height 456
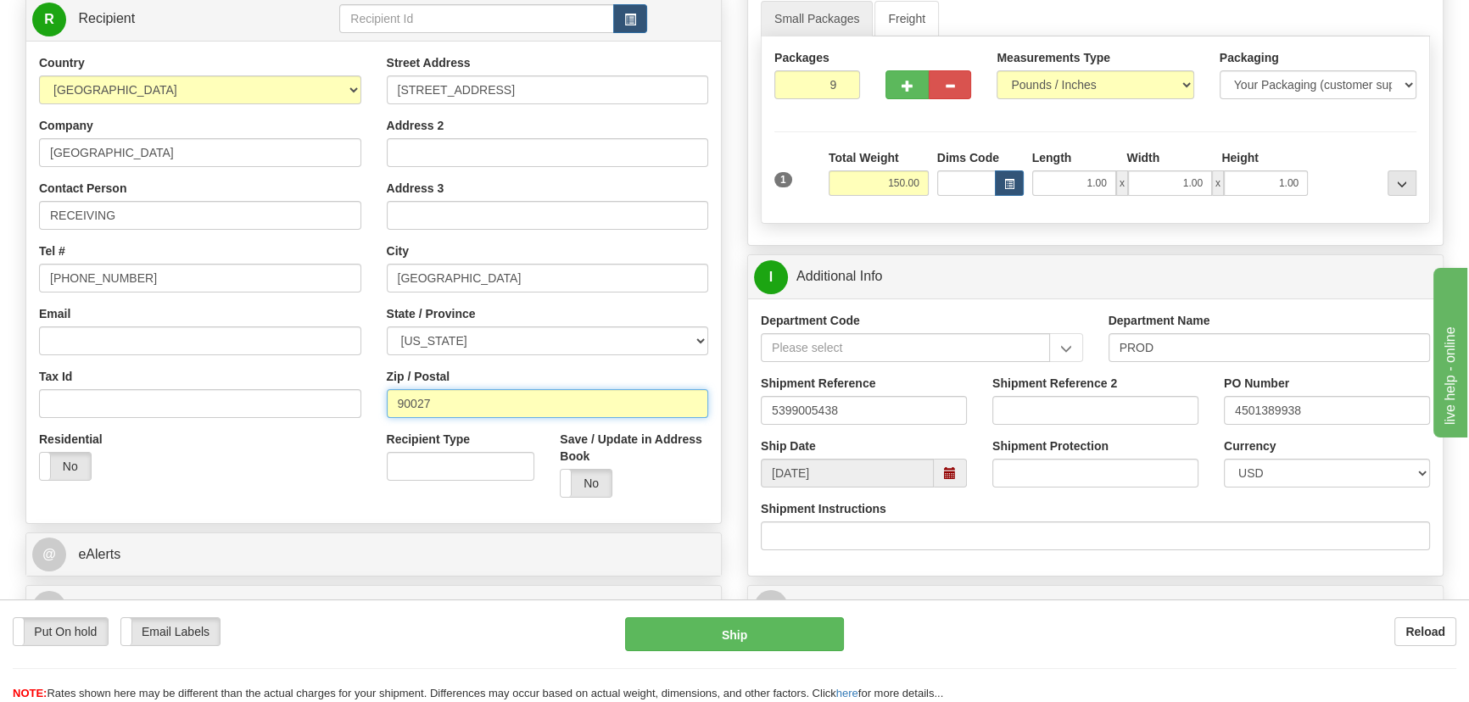
drag, startPoint x: 482, startPoint y: 396, endPoint x: 386, endPoint y: 400, distance: 96.8
click at [387, 400] on input "90027" at bounding box center [548, 403] width 322 height 29
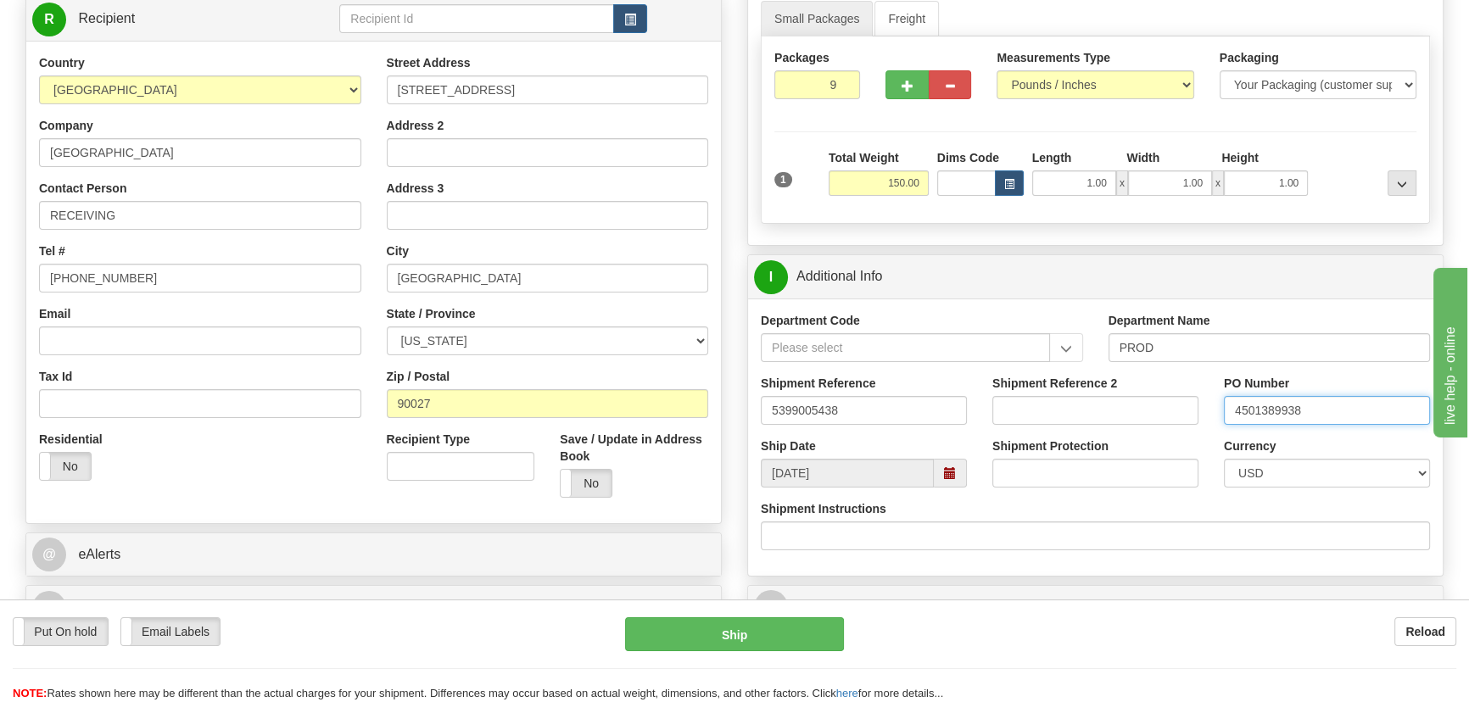
drag, startPoint x: 1354, startPoint y: 414, endPoint x: 1168, endPoint y: 413, distance: 186.6
click at [1168, 413] on div "Shipment Reference 5399005438 Shipment Reference 2 PO Number 4501389938" at bounding box center [1095, 406] width 694 height 63
drag, startPoint x: 779, startPoint y: 406, endPoint x: 742, endPoint y: 401, distance: 37.7
click at [742, 401] on div "Rate in Account Currency ARN AWG AUD AUS BHD BBD BFR BMD BRC BRL GBP UKL BND BG…" at bounding box center [1095, 370] width 722 height 961
